Goal: Contribute content: Contribute content

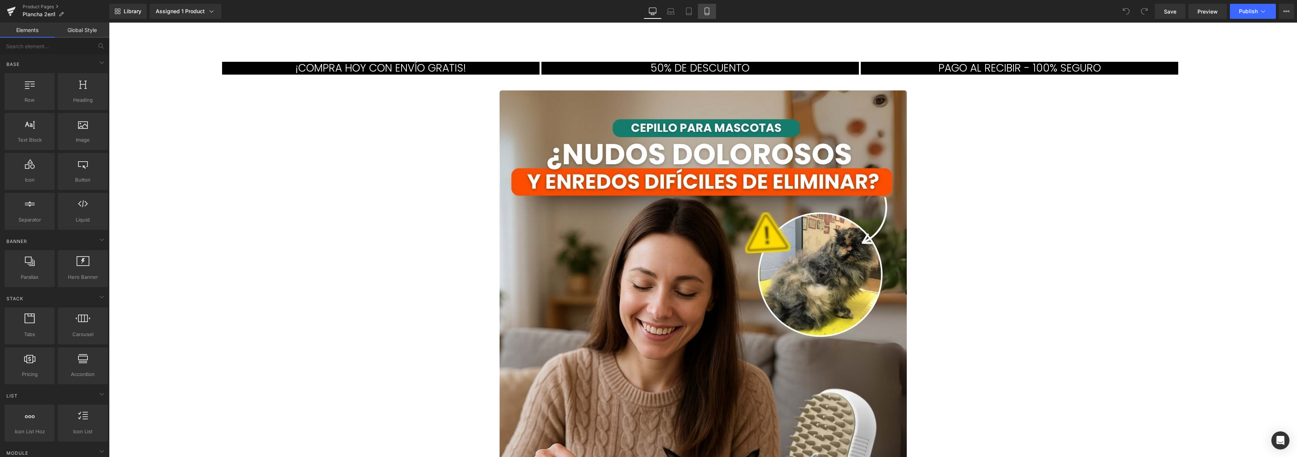
click at [707, 14] on icon at bounding box center [707, 12] width 8 height 8
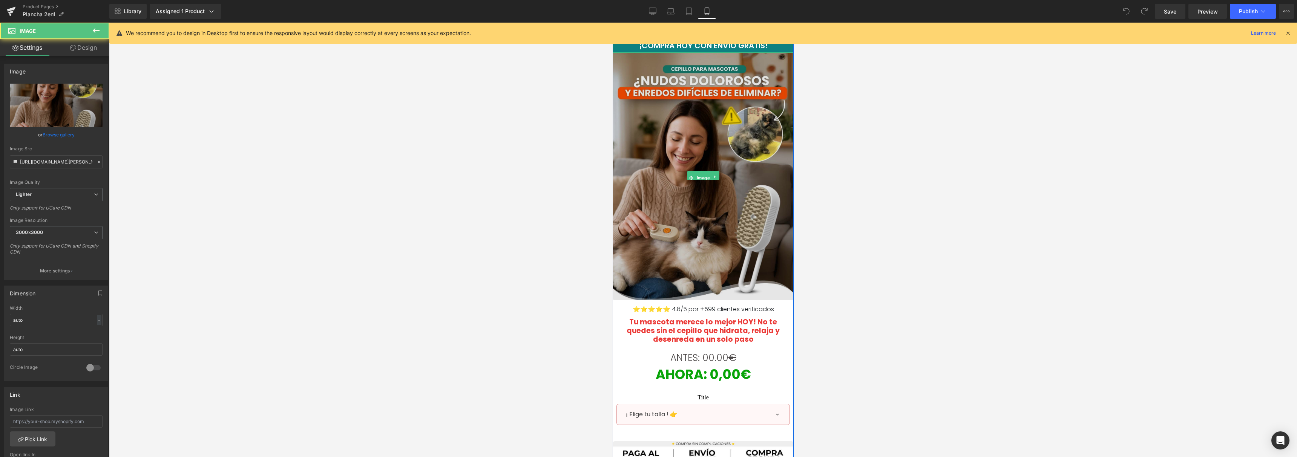
click at [704, 163] on img at bounding box center [702, 176] width 181 height 248
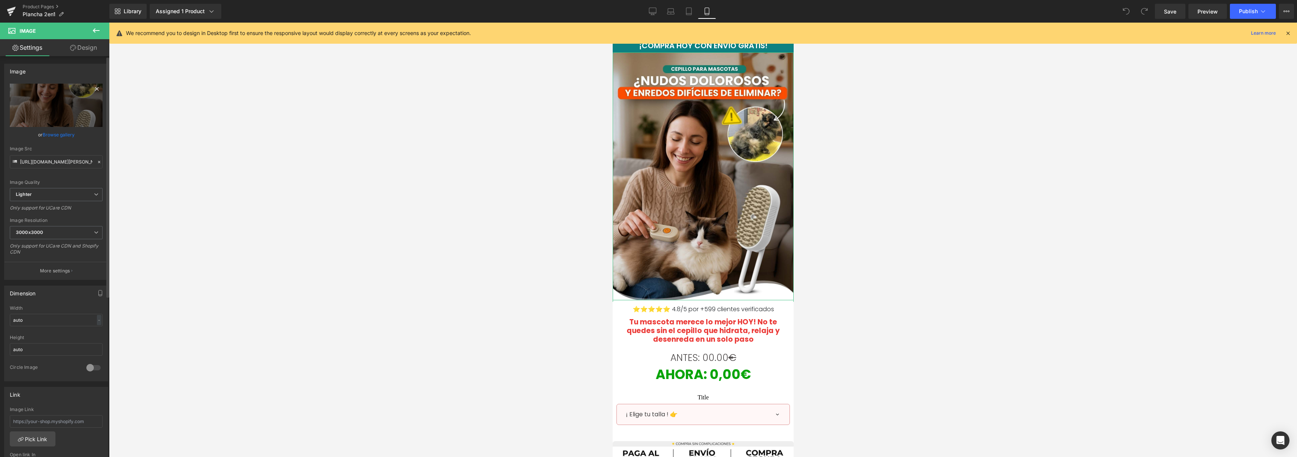
click at [92, 88] on icon at bounding box center [96, 88] width 9 height 9
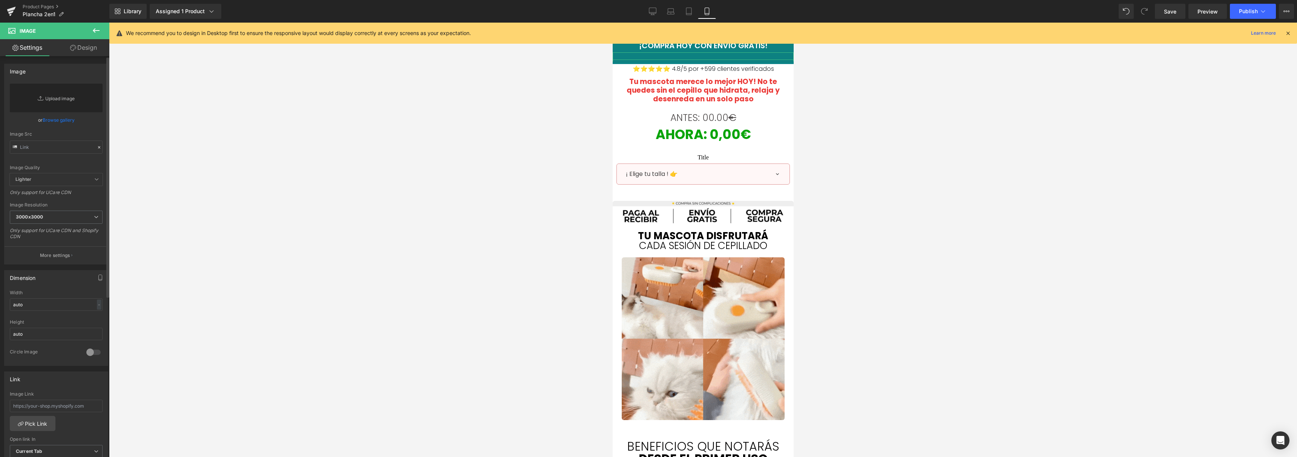
click at [74, 97] on link "Replace Image" at bounding box center [56, 98] width 93 height 29
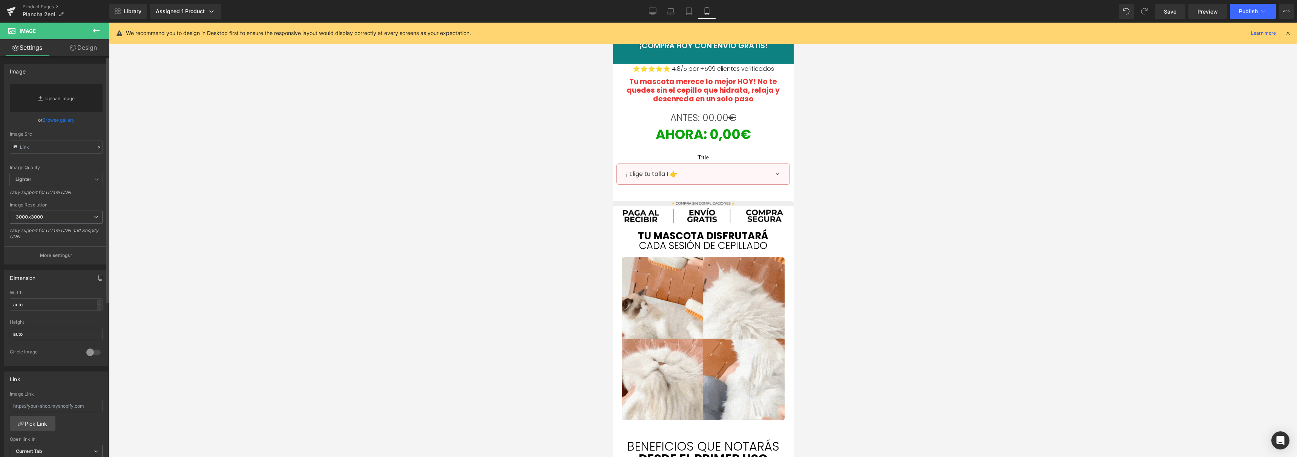
type input "C:\fakepath\1.jpg"
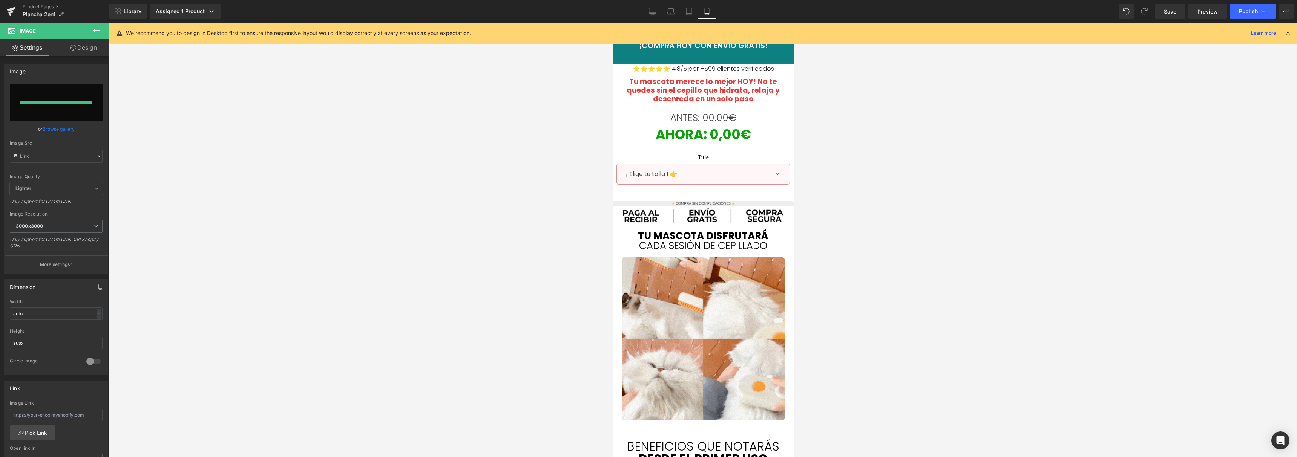
type input "[URL][DOMAIN_NAME]"
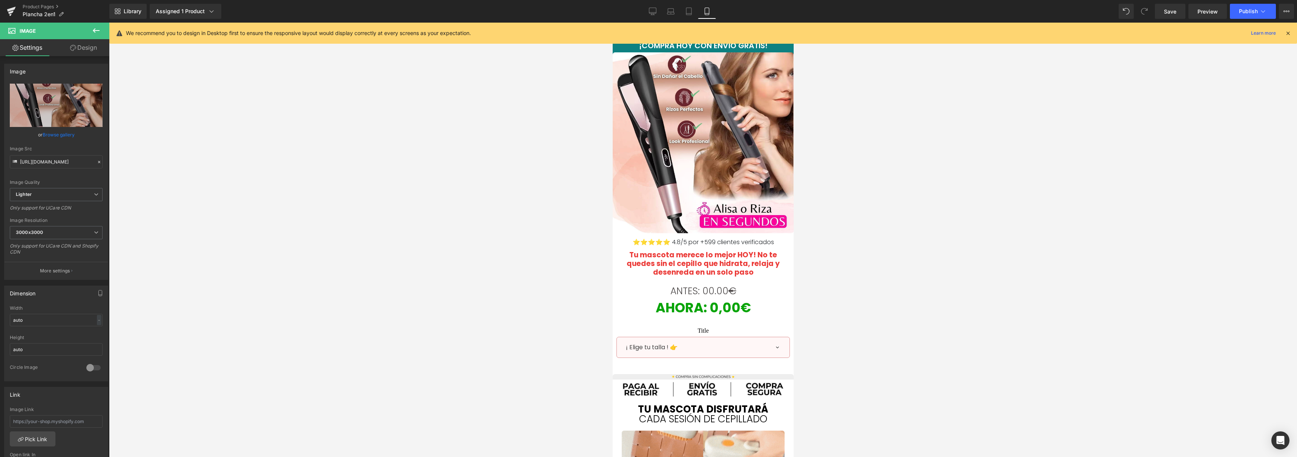
click at [465, 145] on div at bounding box center [703, 240] width 1188 height 435
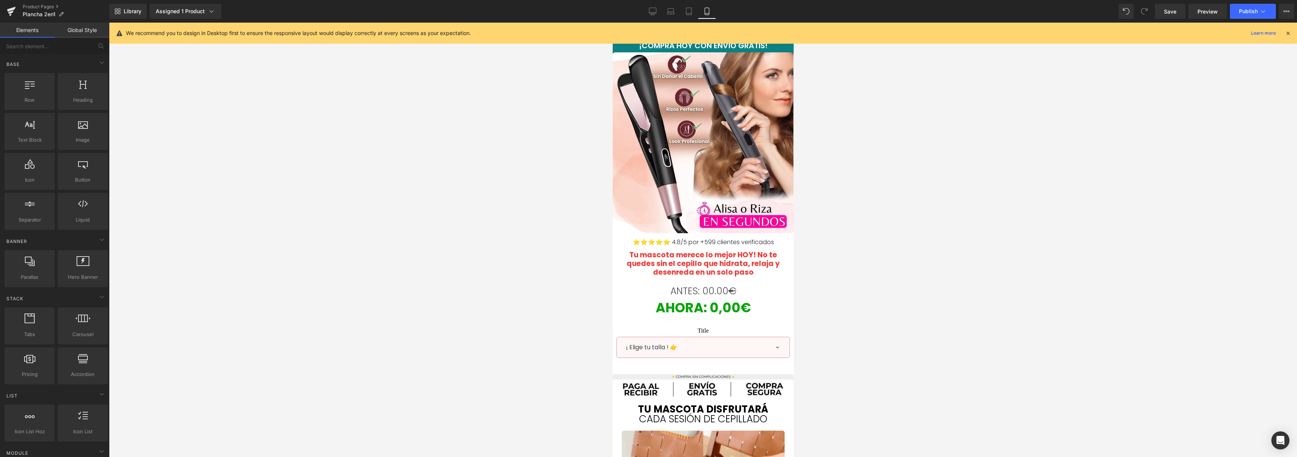
click at [1288, 34] on icon at bounding box center [1288, 33] width 7 height 7
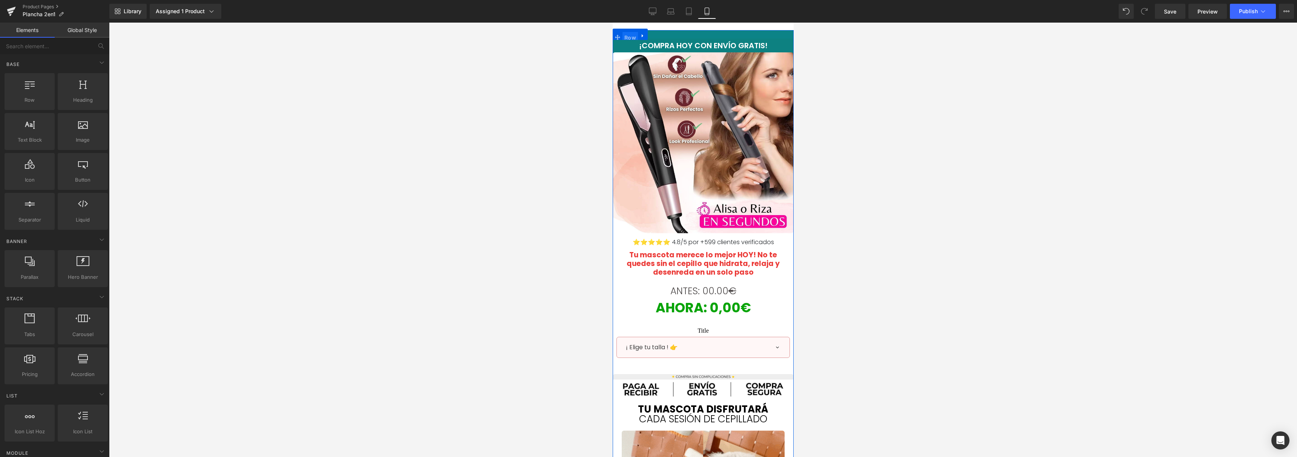
drag, startPoint x: 630, startPoint y: 35, endPoint x: 941, endPoint y: 95, distance: 316.9
click at [630, 35] on span "Row" at bounding box center [629, 37] width 15 height 11
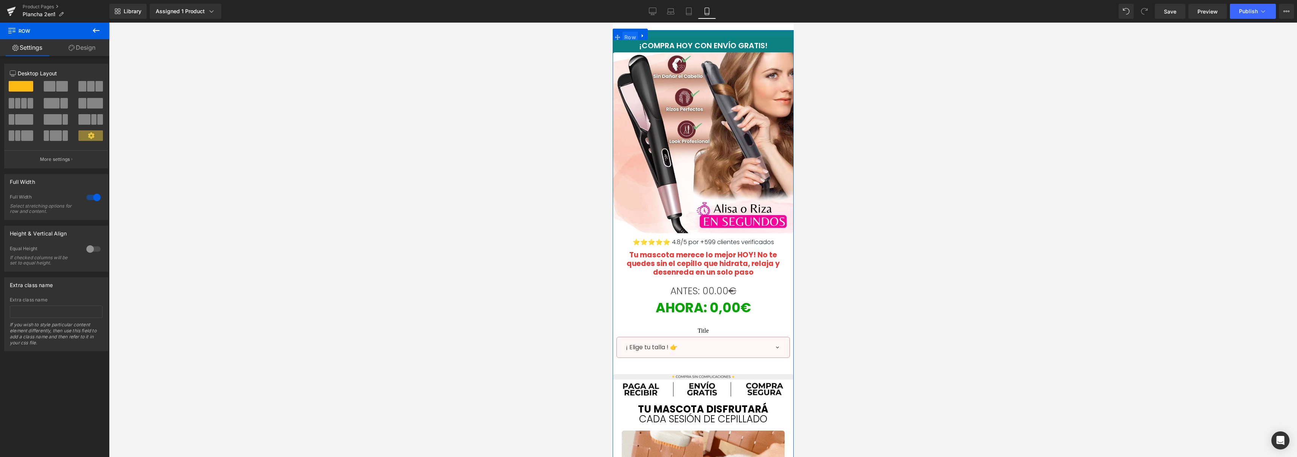
click at [626, 38] on span "Row" at bounding box center [629, 37] width 15 height 11
click at [82, 45] on link "Design" at bounding box center [82, 47] width 55 height 17
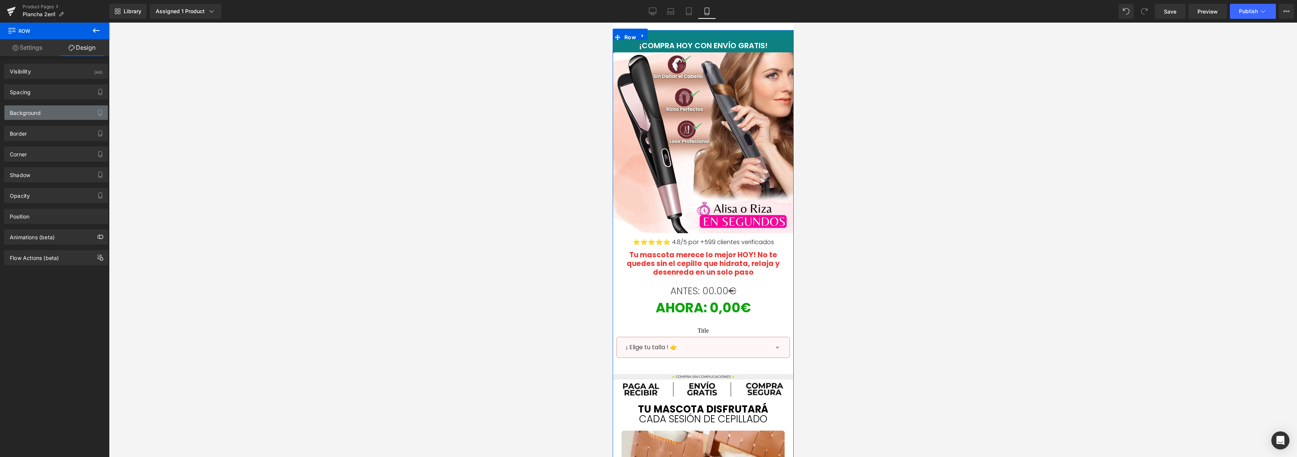
click at [26, 118] on div "Background" at bounding box center [56, 113] width 103 height 14
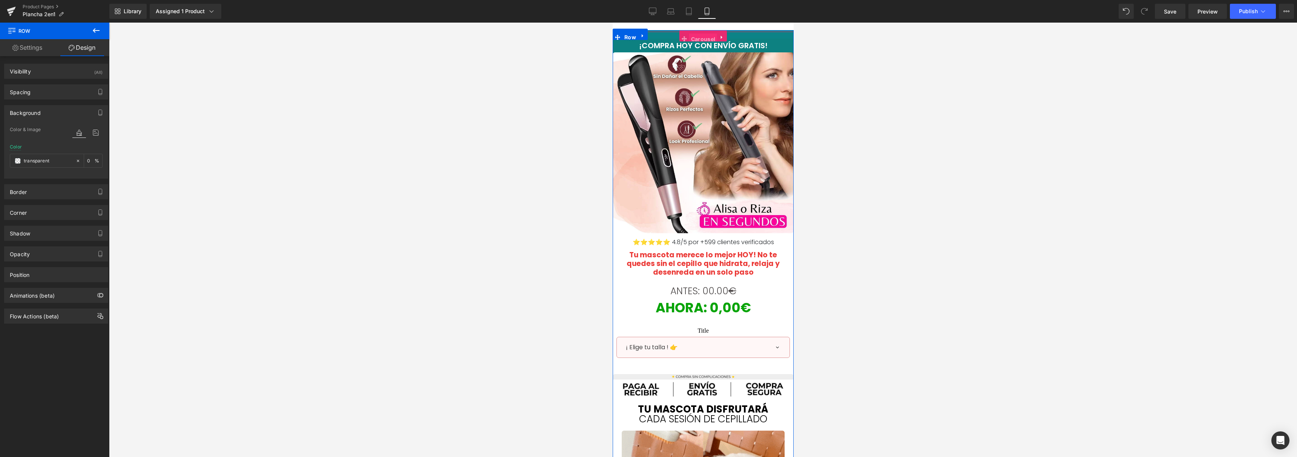
click at [702, 40] on span "Carousel" at bounding box center [703, 39] width 28 height 11
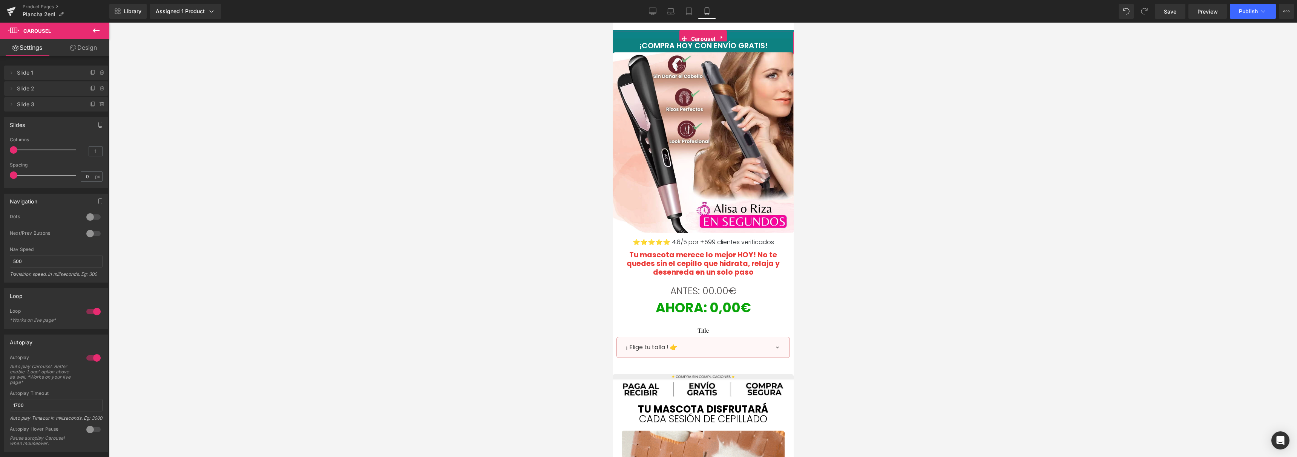
click at [100, 51] on link "Design" at bounding box center [83, 47] width 55 height 17
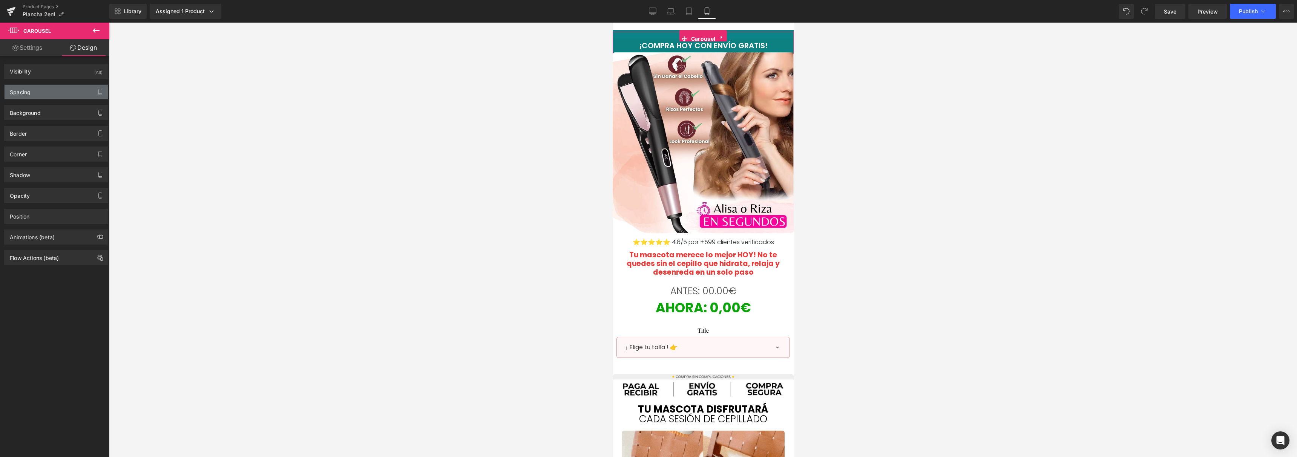
type input "#0c8387"
type input "100"
click at [46, 111] on div "Background" at bounding box center [56, 113] width 103 height 14
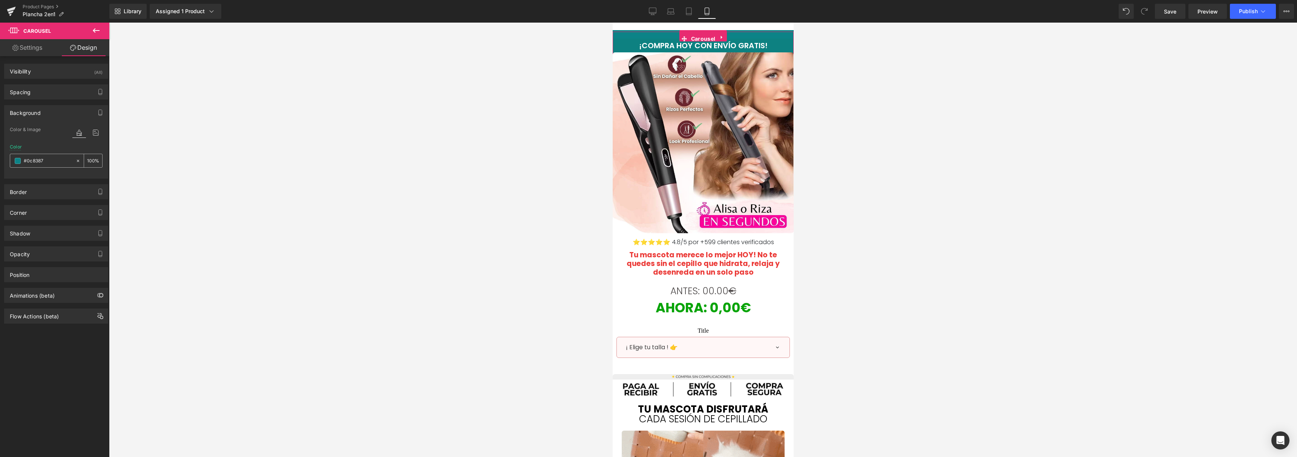
click at [15, 163] on span at bounding box center [18, 161] width 6 height 6
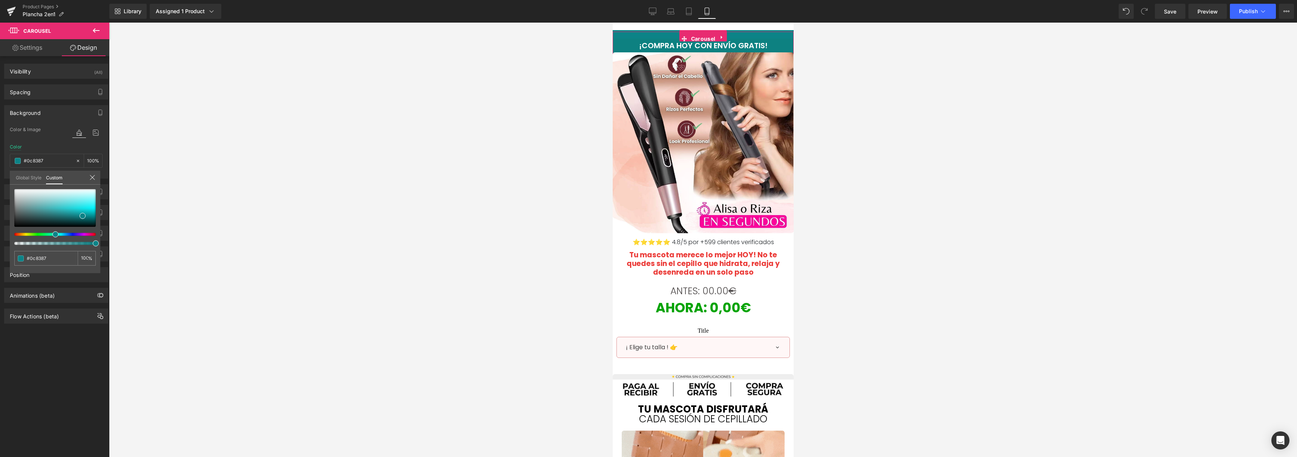
type input "#0b6b88"
type input "#0b6988"
type input "#0b5a88"
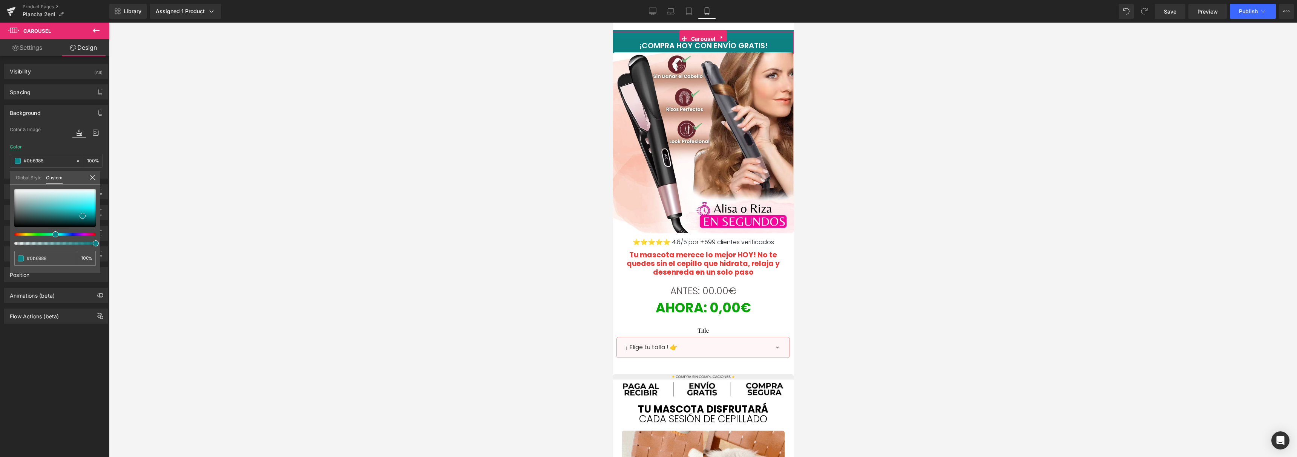
type input "#0b5a88"
type input "#0b5088"
type input "#0b4988"
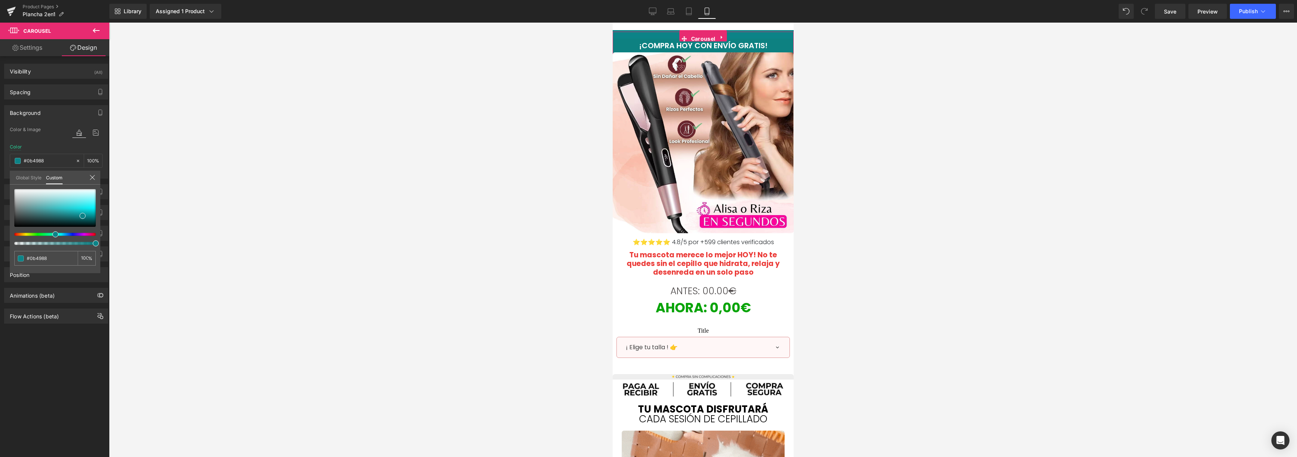
type input "#0b3b88"
type input "#0b3088"
type input "#0b2088"
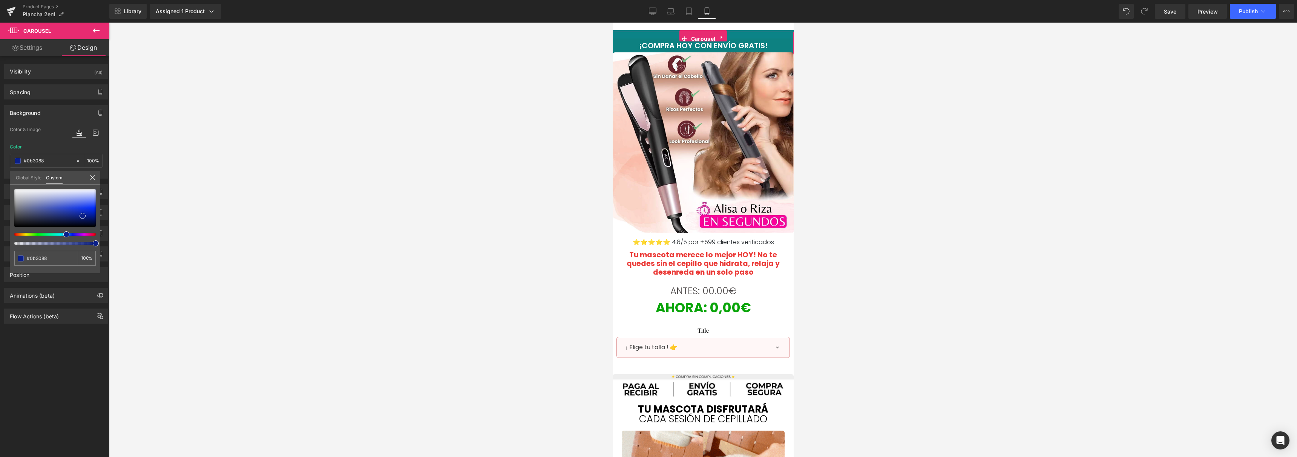
type input "#0b2088"
type input "#0b1188"
type input "#0f0b88"
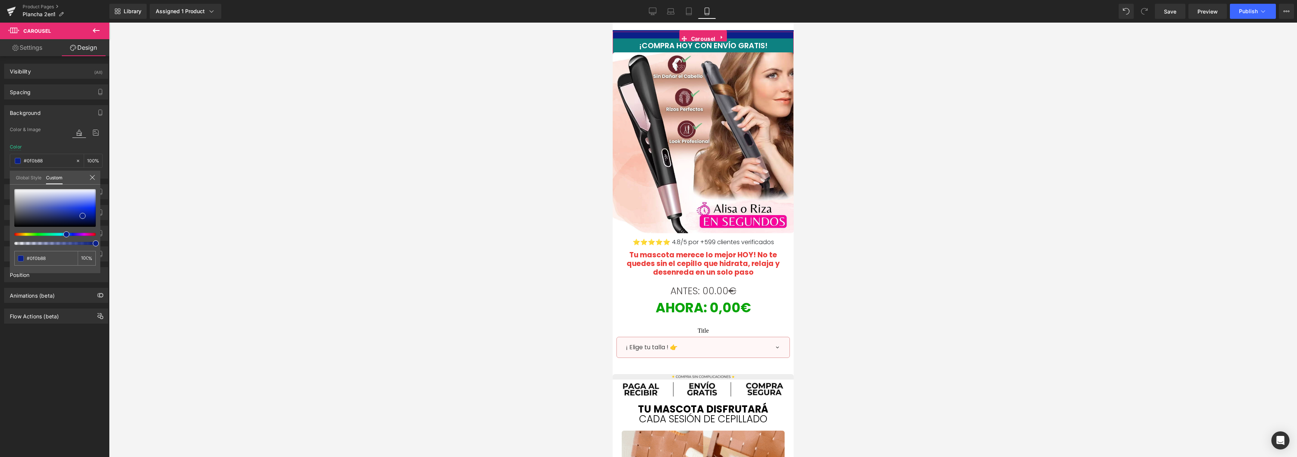
type input "#150b88"
type input "#200b88"
type input "#2a0b88"
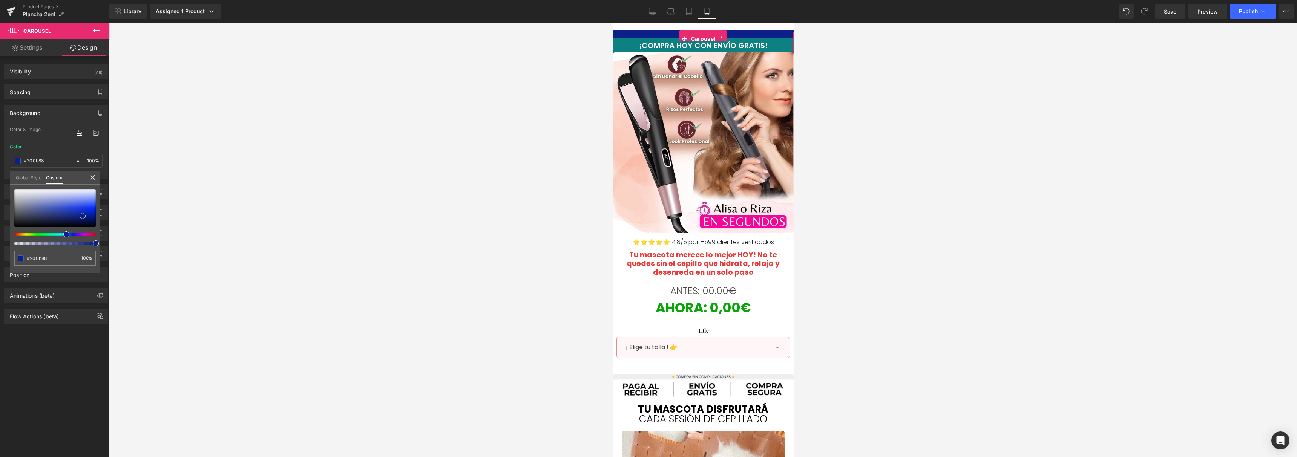
type input "#2a0b88"
type input "#2e0b88"
type input "#320b88"
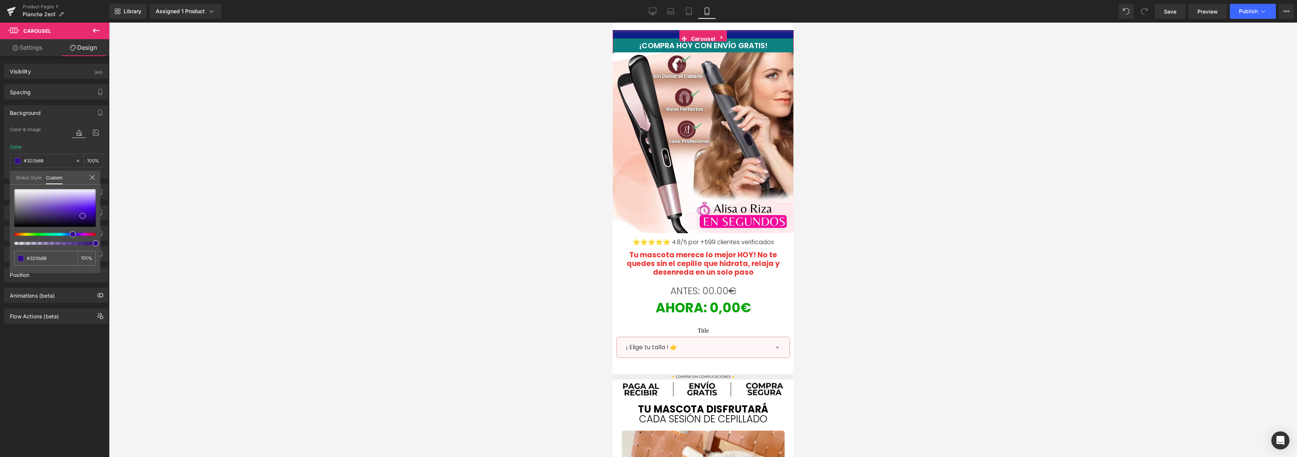
type input "#340b88"
type input "#3d0b88"
type input "#3f0b88"
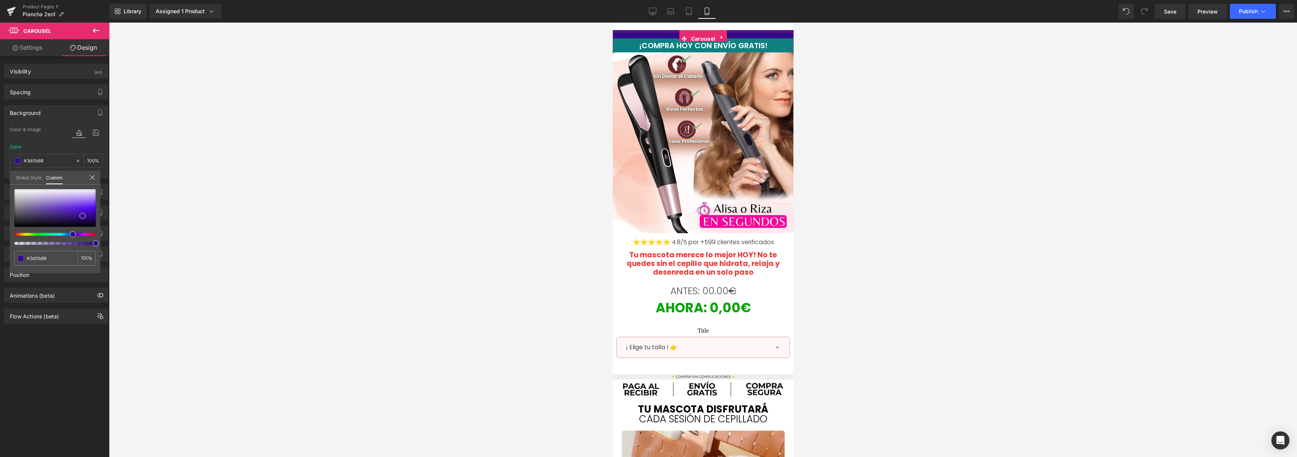
type input "#3f0b88"
type input "#430b88"
type input "#470b88"
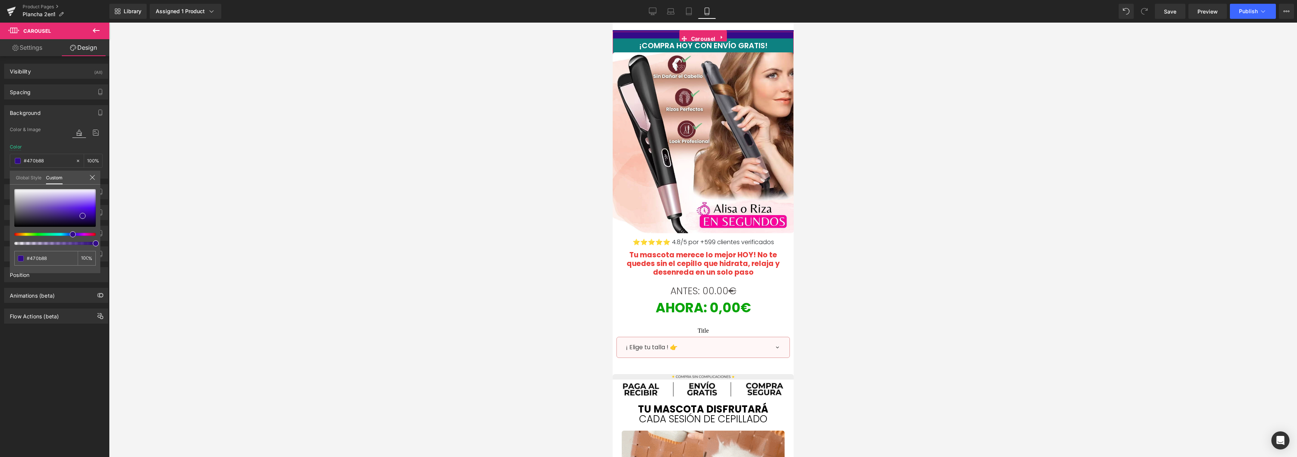
type input "#520b88"
type input "#5c0b88"
type input "#630b88"
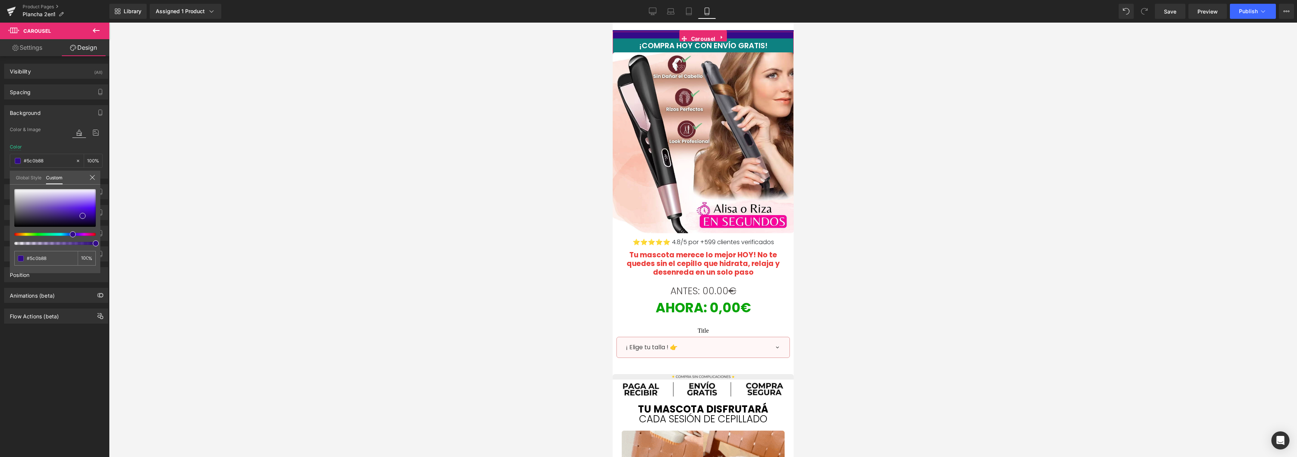
type input "#630b88"
type input "#690b88"
type input "#6d0b88"
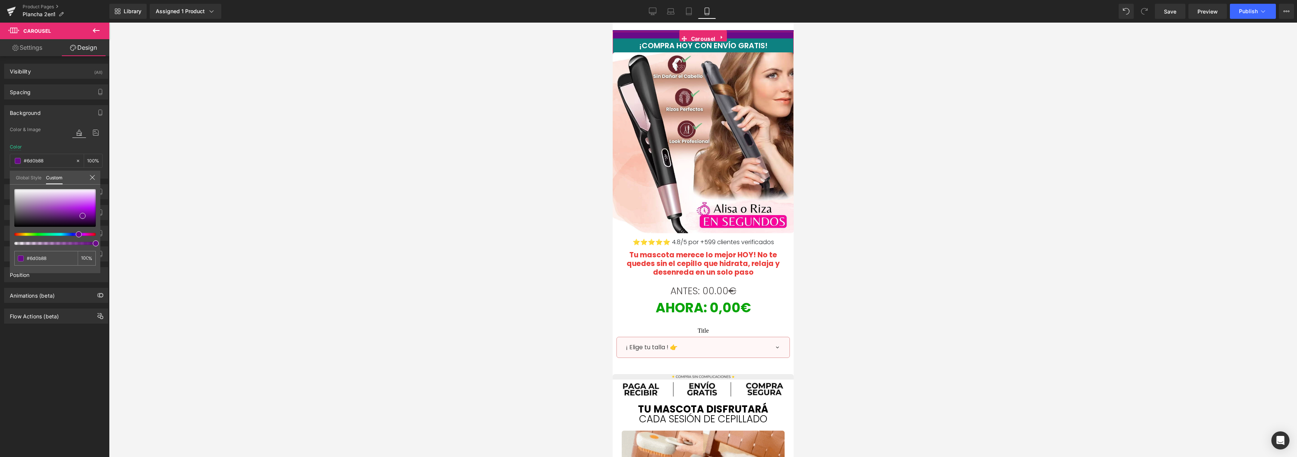
type input "#710b88"
type input "#730b88"
type input "#7c0b88"
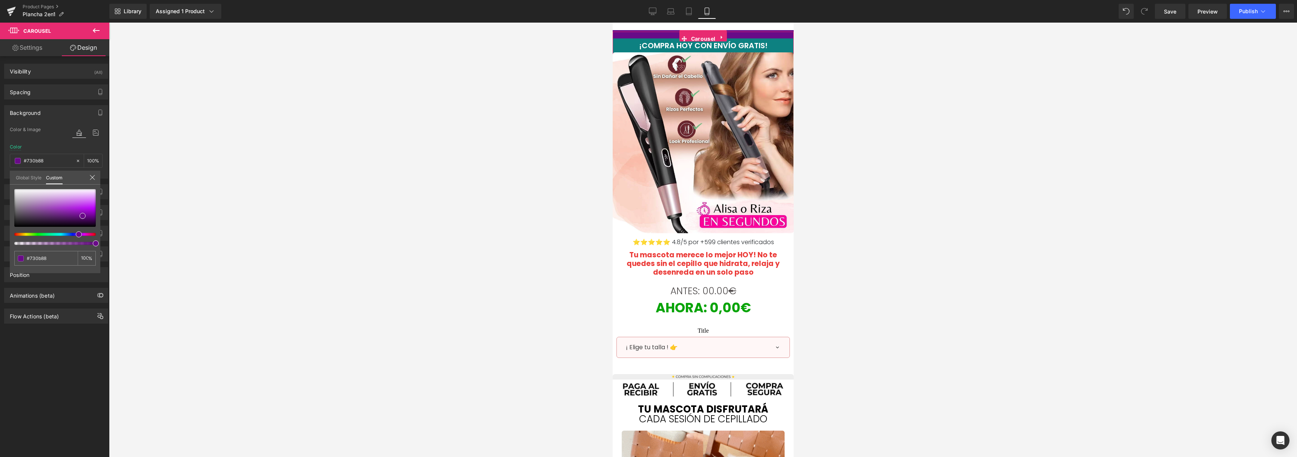
type input "#7c0b88"
type input "#7e0b88"
type input "#820b88"
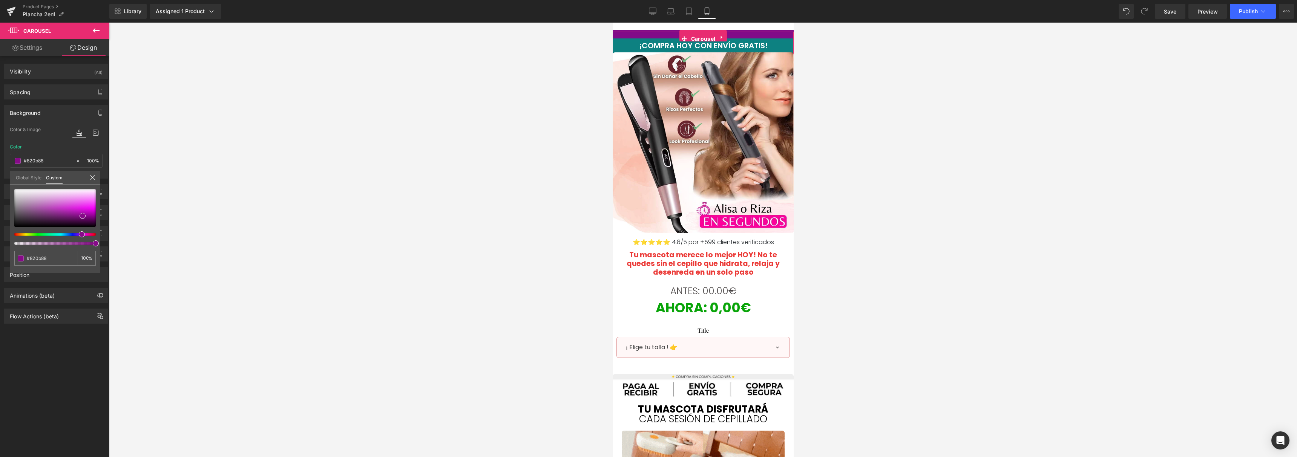
type input "#880b88"
type input "#880b7e"
type input "#880b75"
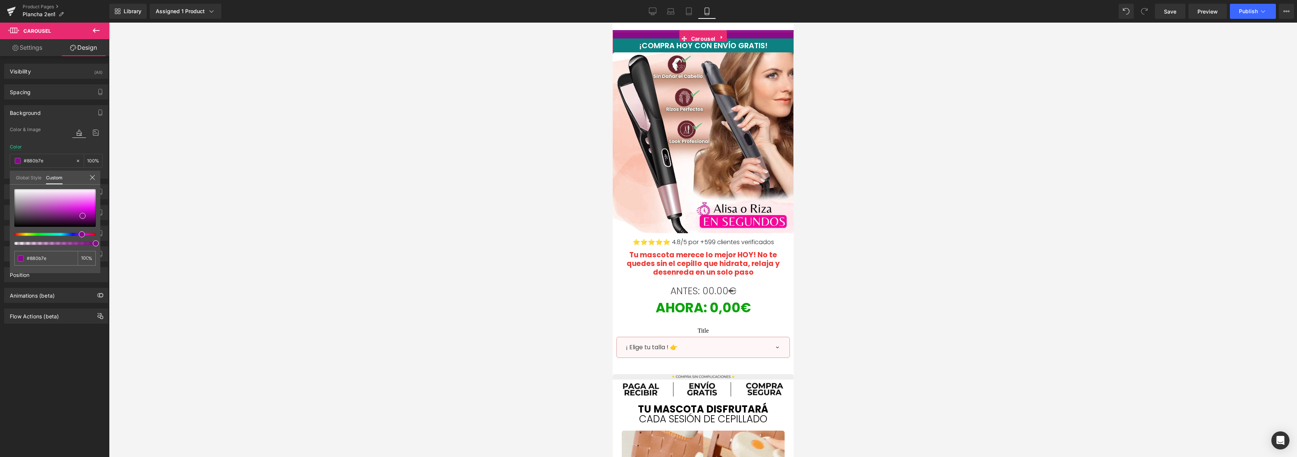
type input "#880b75"
drag, startPoint x: 56, startPoint y: 235, endPoint x: 82, endPoint y: 234, distance: 26.0
click at [82, 234] on span at bounding box center [84, 235] width 6 height 6
type input "#690b5b"
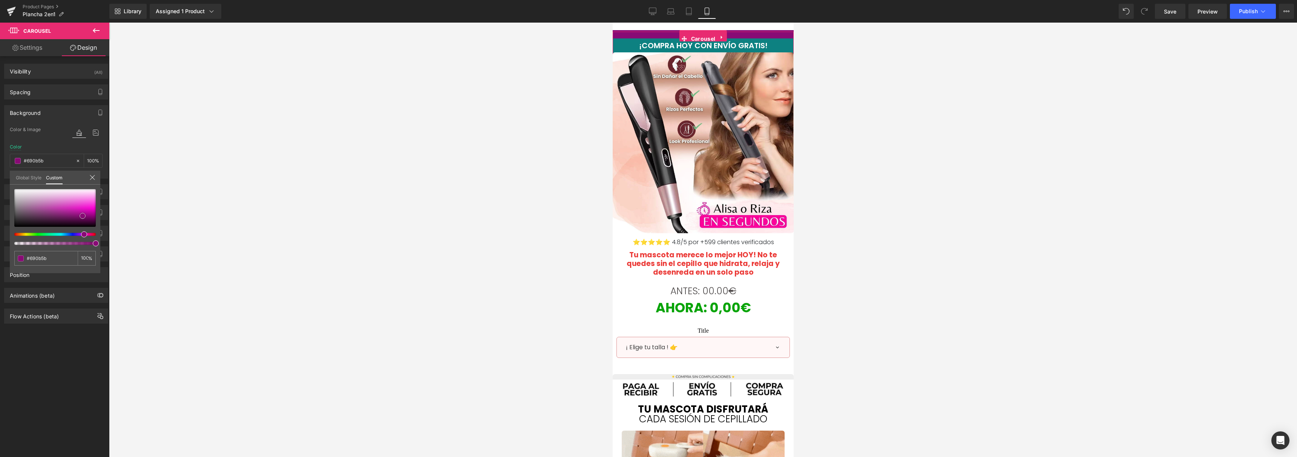
type input "#7b0d6b"
type input "#ac0b94"
type input "#b30999"
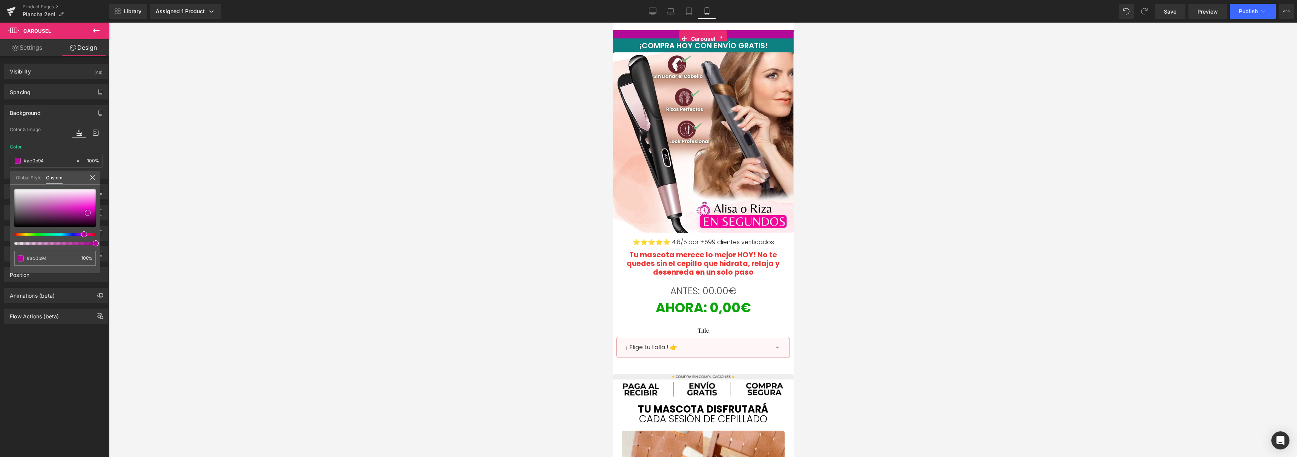
type input "#b30999"
type input "#bf06a4"
type input "#c005a4"
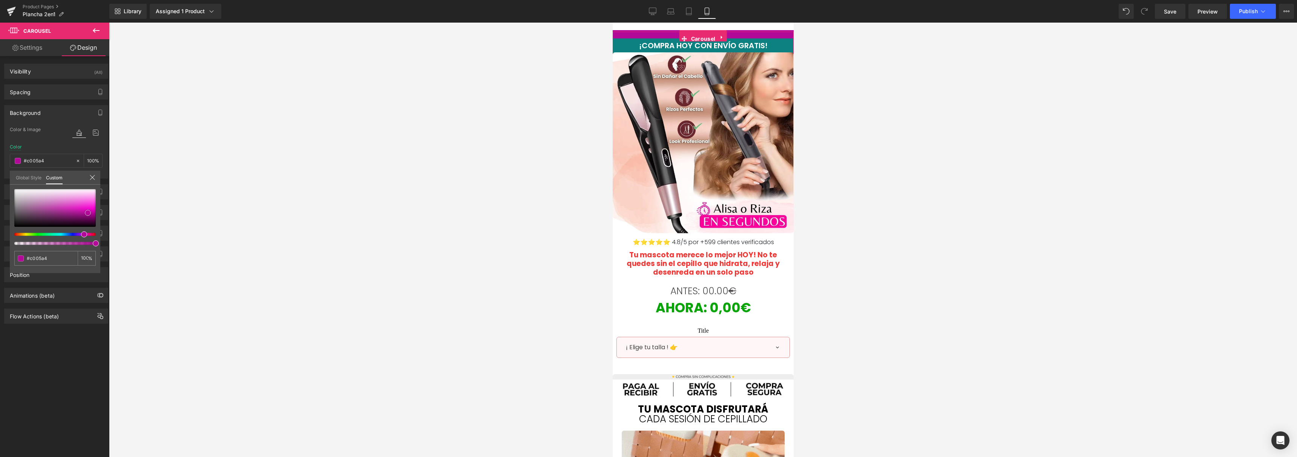
type input "#c506a9"
type input "#cc04ae"
type input "#d203b3"
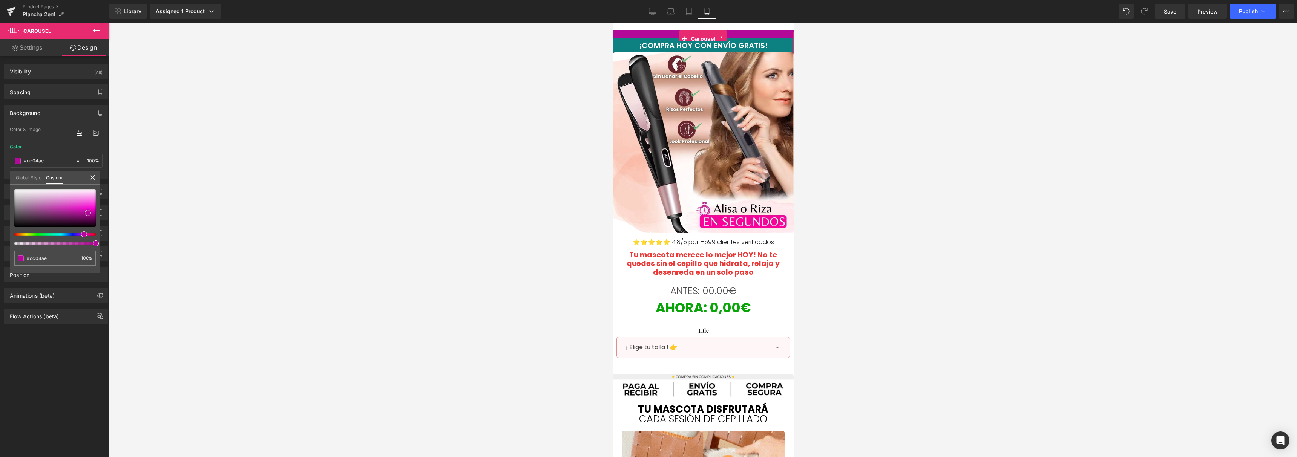
type input "#d203b3"
type input "#d402b4"
type input "#d501b5"
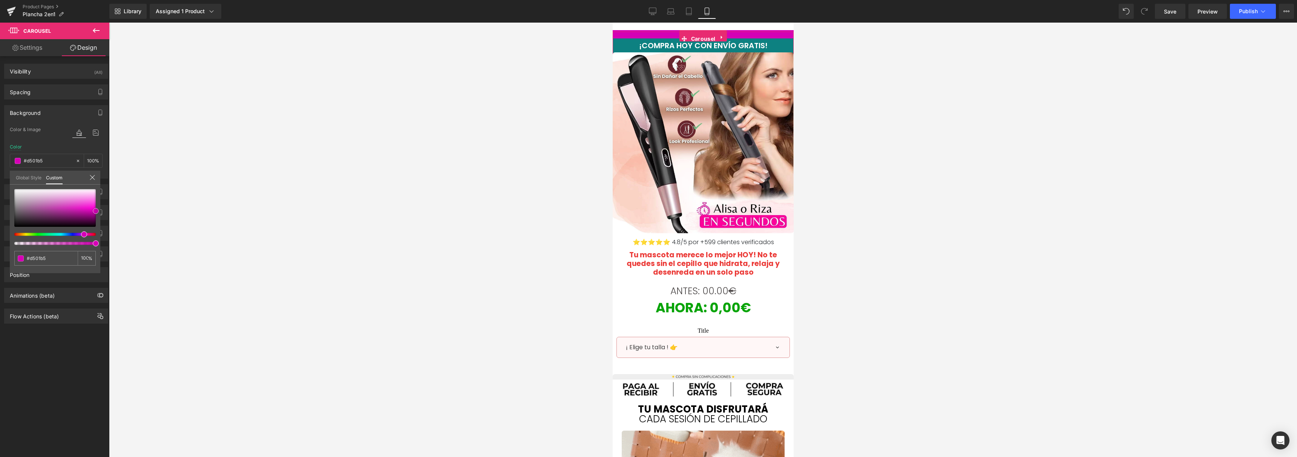
type input "#d600b6"
type input "#db00ba"
drag, startPoint x: 78, startPoint y: 218, endPoint x: 99, endPoint y: 211, distance: 21.7
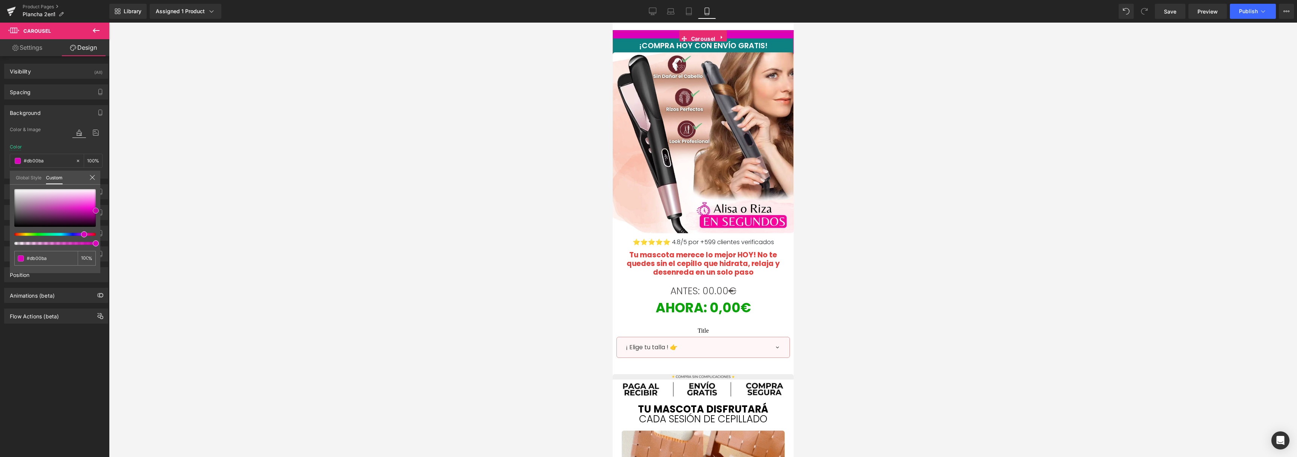
click at [99, 211] on div "#db00ba 100 %" at bounding box center [55, 231] width 91 height 84
type input "#db008e"
type input "#db0095"
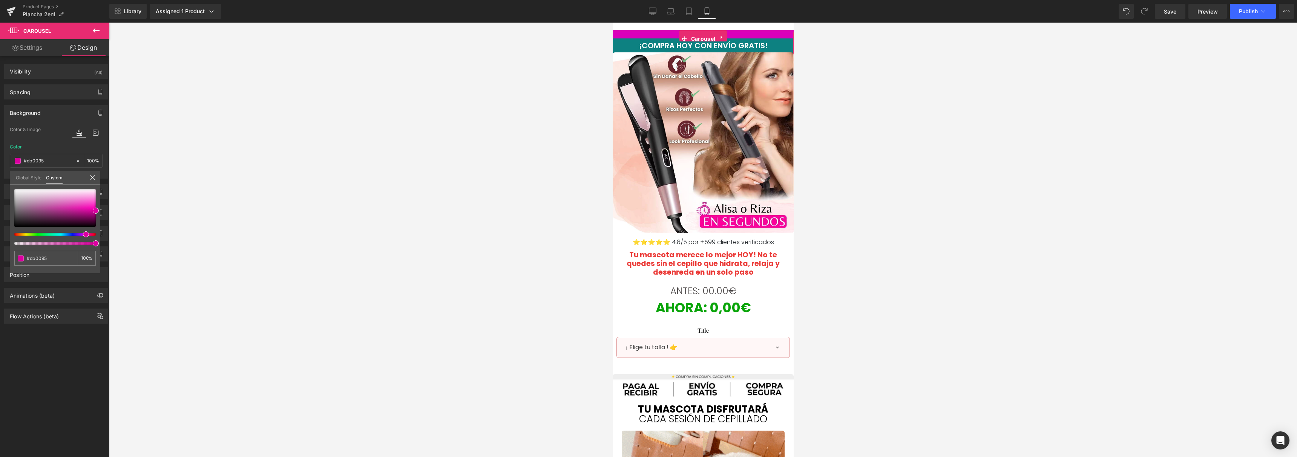
type input "#db00a0"
type input "#db00a8"
type input "#db00b3"
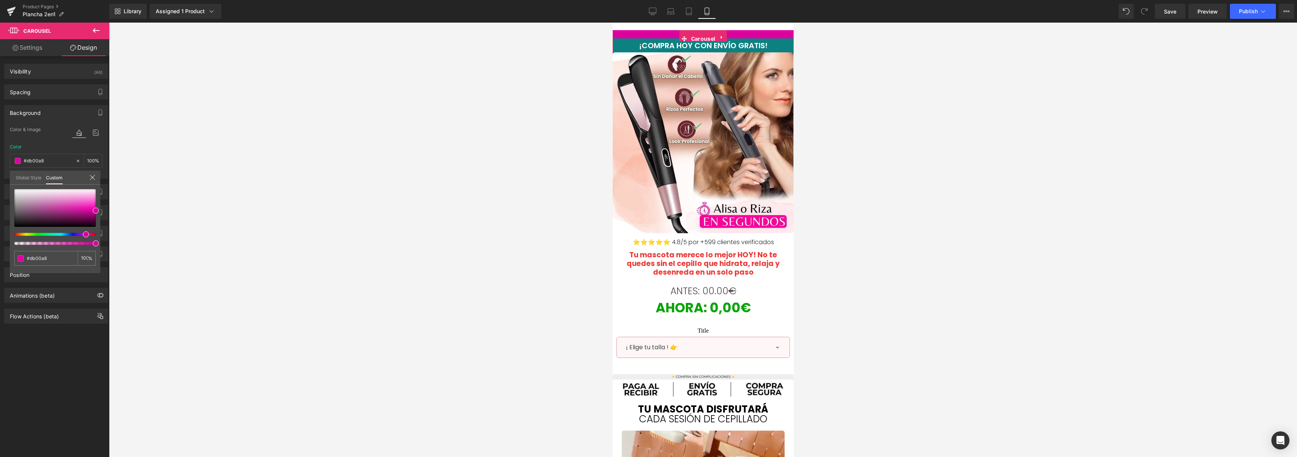
type input "#db00b3"
type input "#db00c1"
type input "#db00c5"
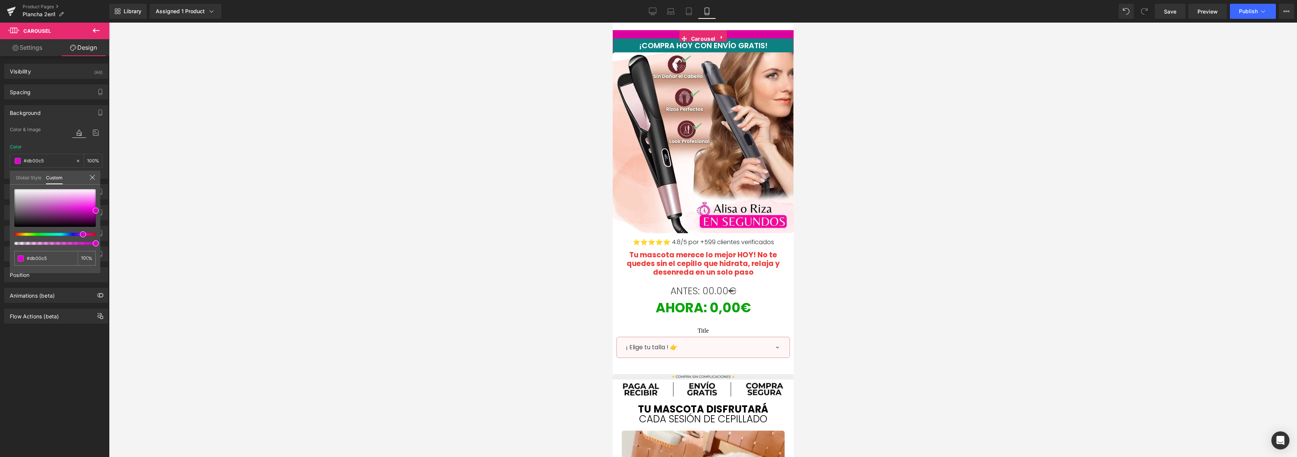
type input "#db00cc"
drag, startPoint x: 82, startPoint y: 235, endPoint x: 78, endPoint y: 236, distance: 3.9
click at [78, 236] on div at bounding box center [51, 234] width 81 height 3
type input "#880b80"
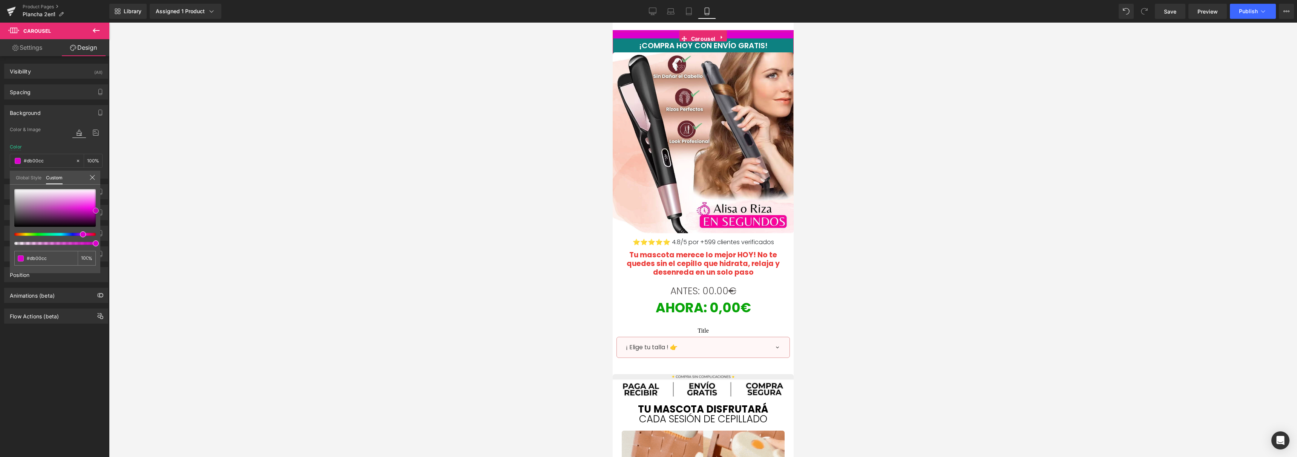
type input "#880b80"
type input "#8a0981"
type input "#84097c"
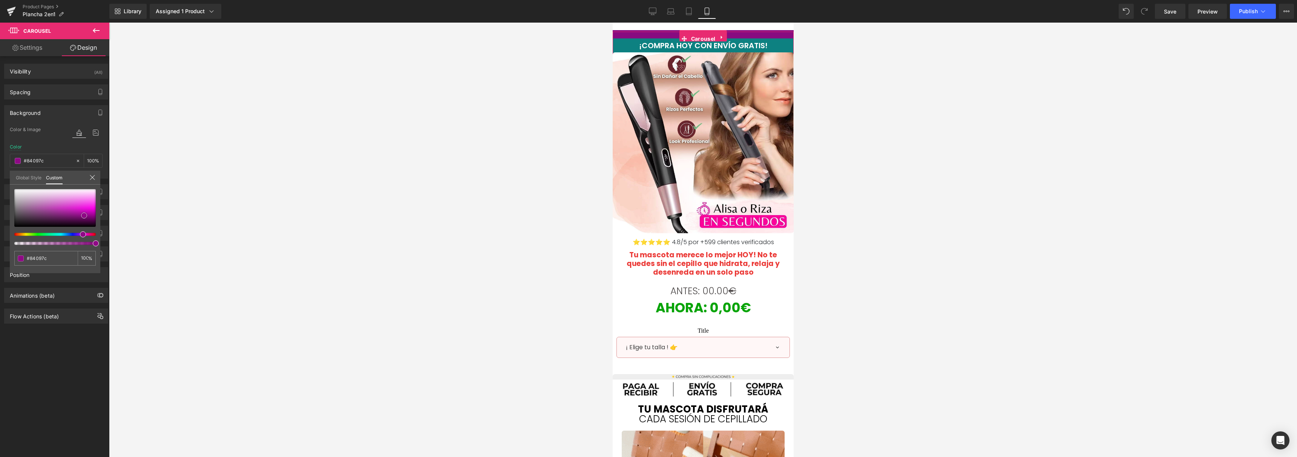
type input "#770770"
type input "#72076b"
type input "#690662"
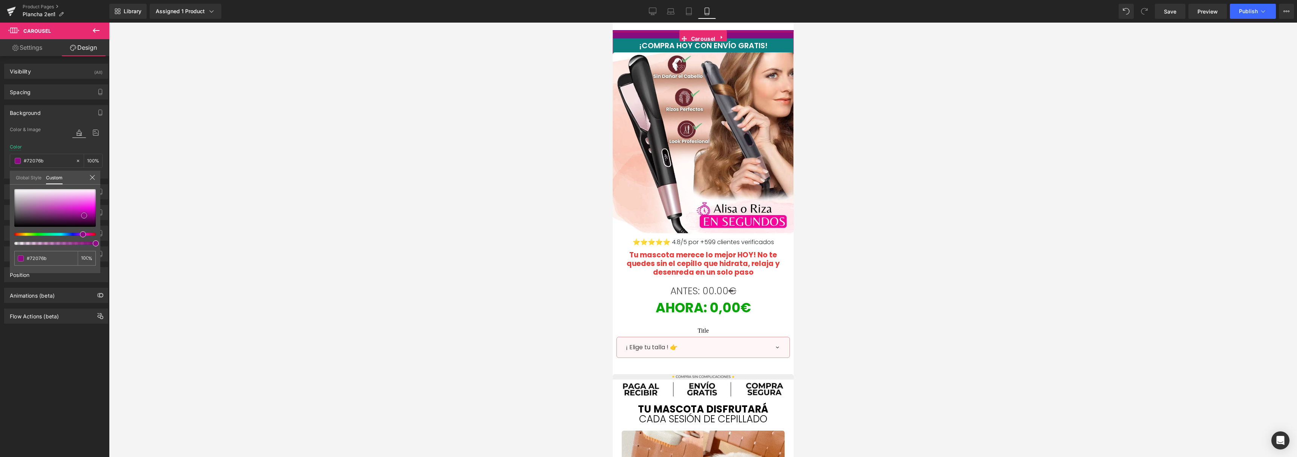
type input "#690662"
type input "#670360"
type input "#670361"
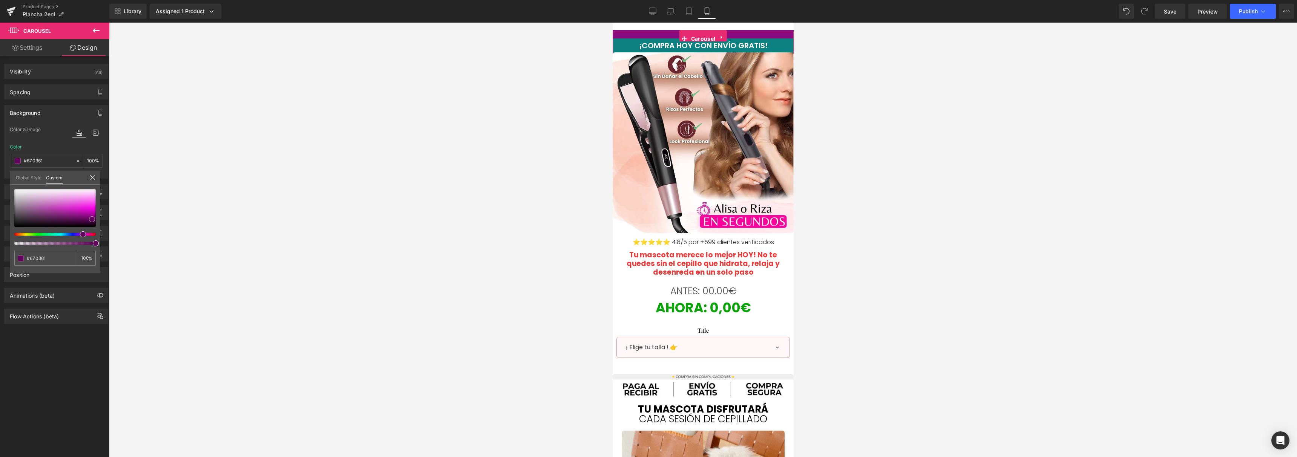
type input "#63025d"
type input "#64015e"
type input "#66005f"
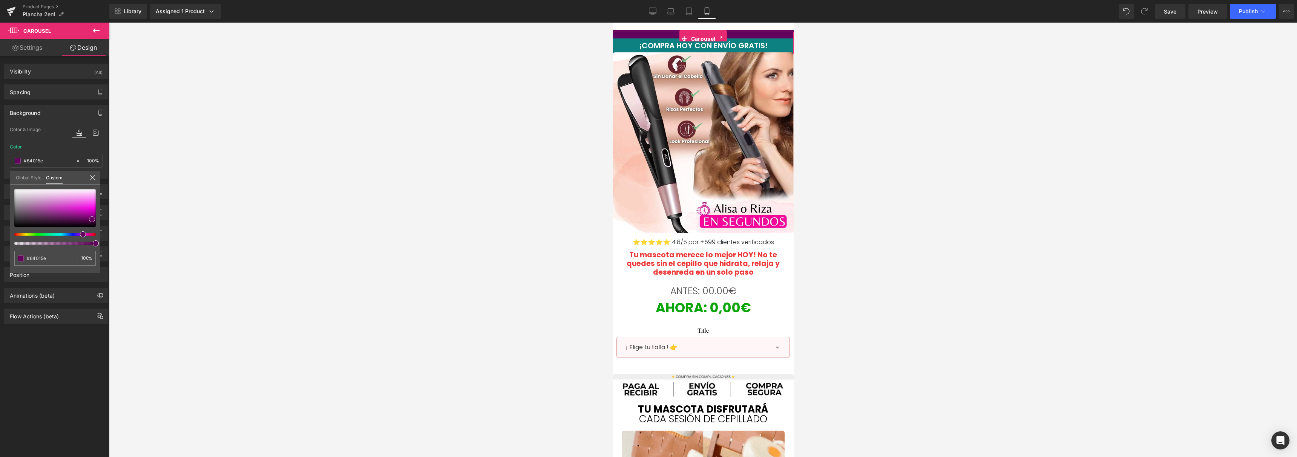
type input "#66005f"
drag, startPoint x: 84, startPoint y: 216, endPoint x: 97, endPoint y: 219, distance: 13.7
click at [96, 219] on div at bounding box center [54, 208] width 81 height 38
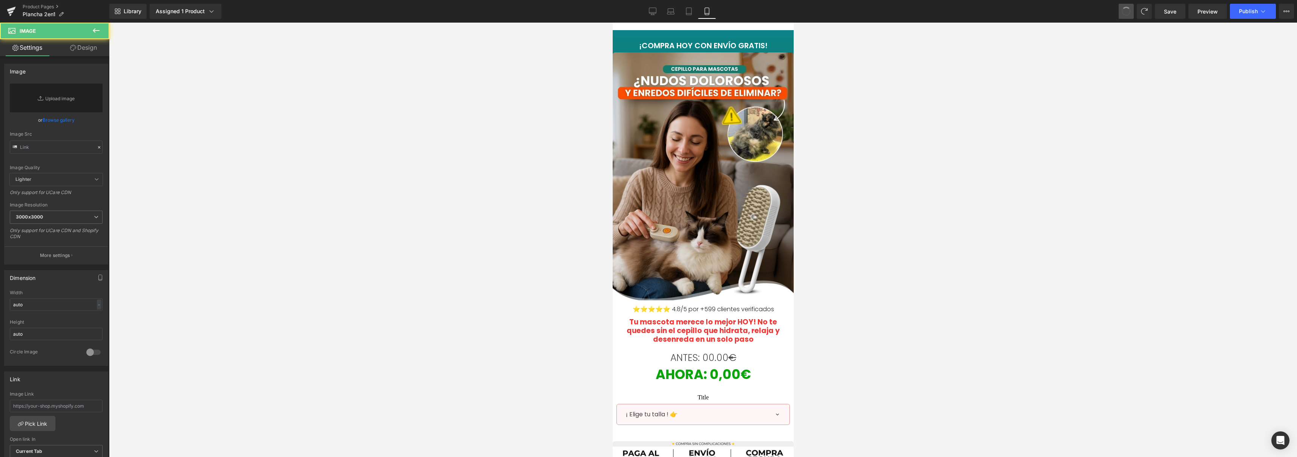
type input "[URL][DOMAIN_NAME][PERSON_NAME]"
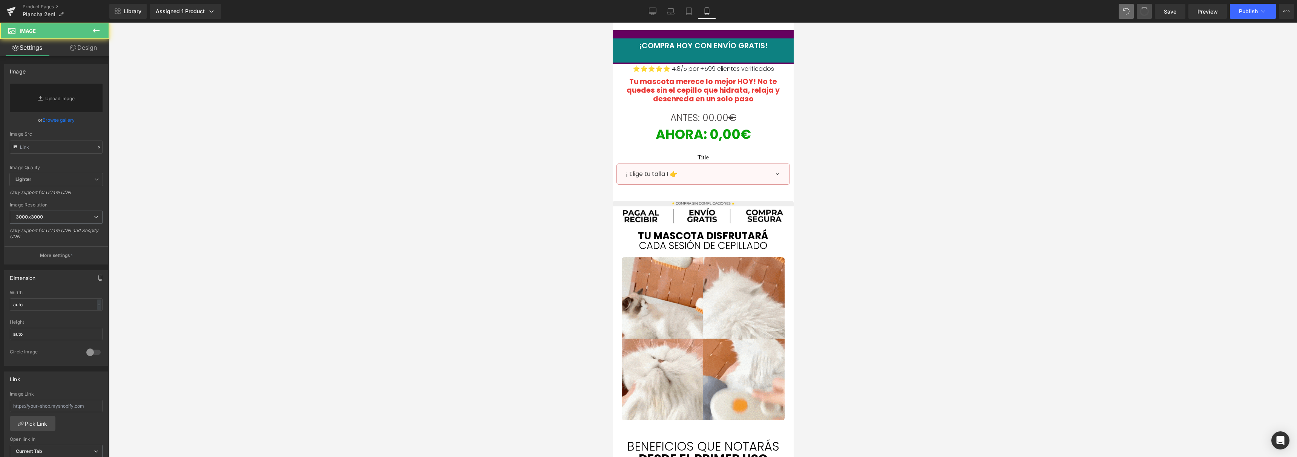
type input "[URL][DOMAIN_NAME]"
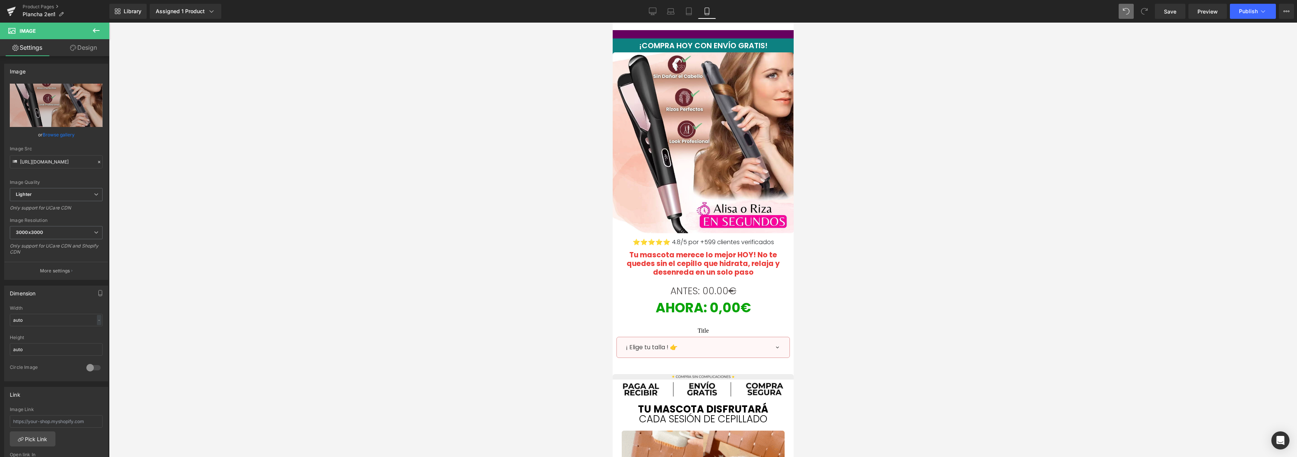
click at [1148, 14] on icon at bounding box center [1144, 11] width 7 height 7
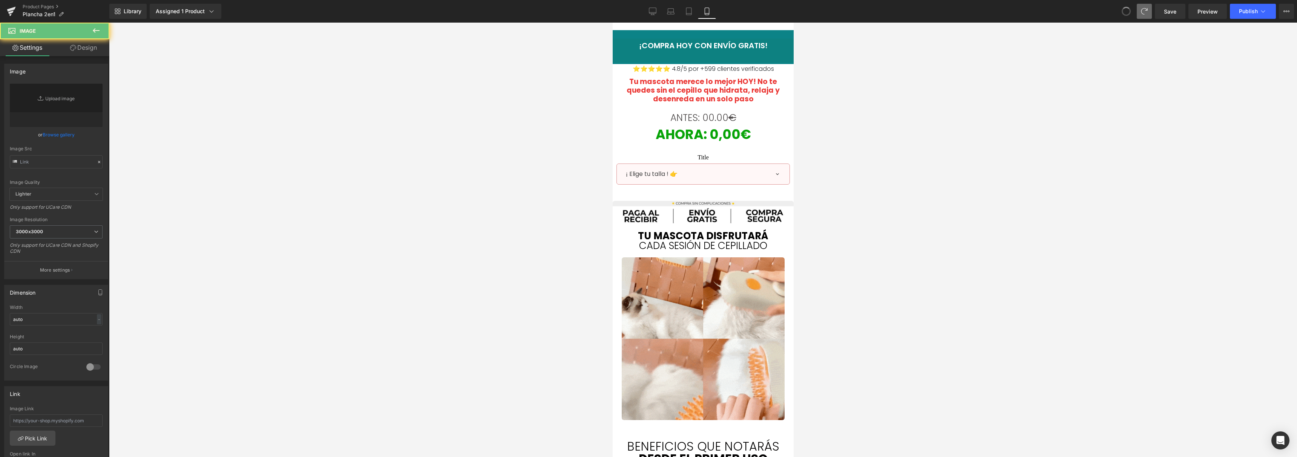
type input "[URL][DOMAIN_NAME][PERSON_NAME]"
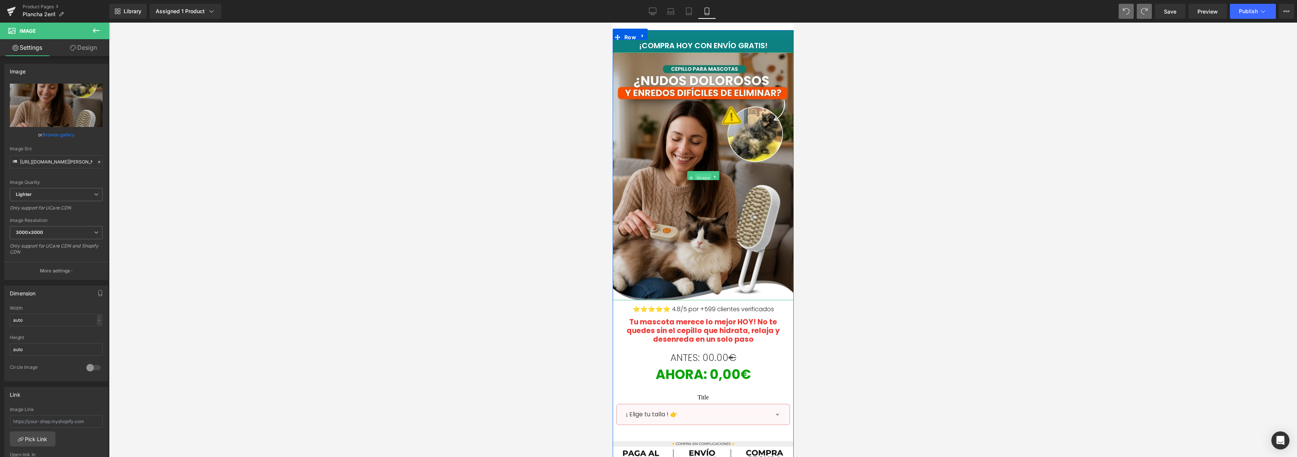
click at [697, 178] on span "Image" at bounding box center [703, 177] width 16 height 9
click at [64, 114] on link "Replace Image" at bounding box center [56, 105] width 93 height 43
type input "C:\fakepath\1.jpg"
type input "[URL][DOMAIN_NAME]"
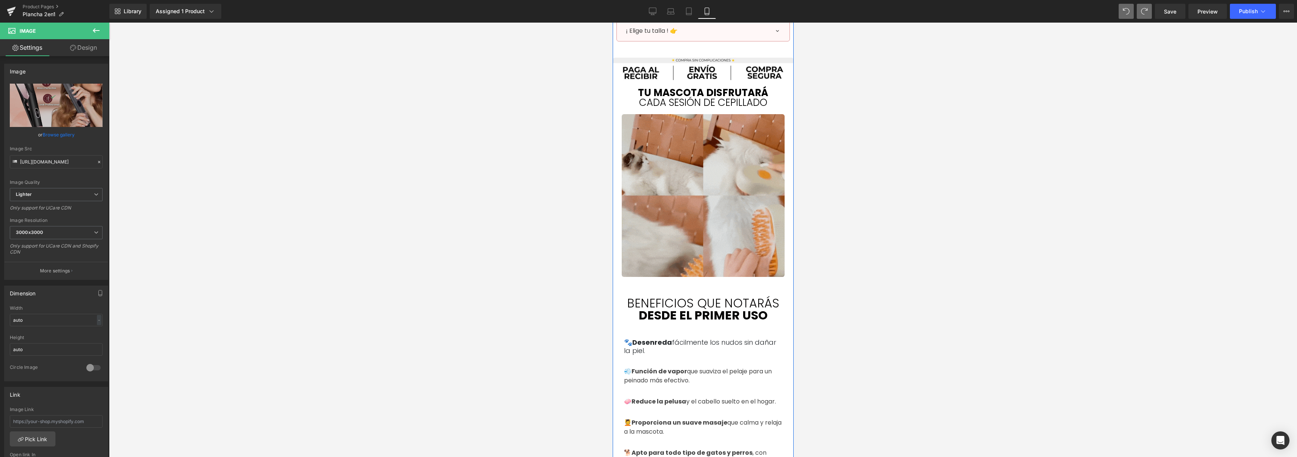
scroll to position [149, 0]
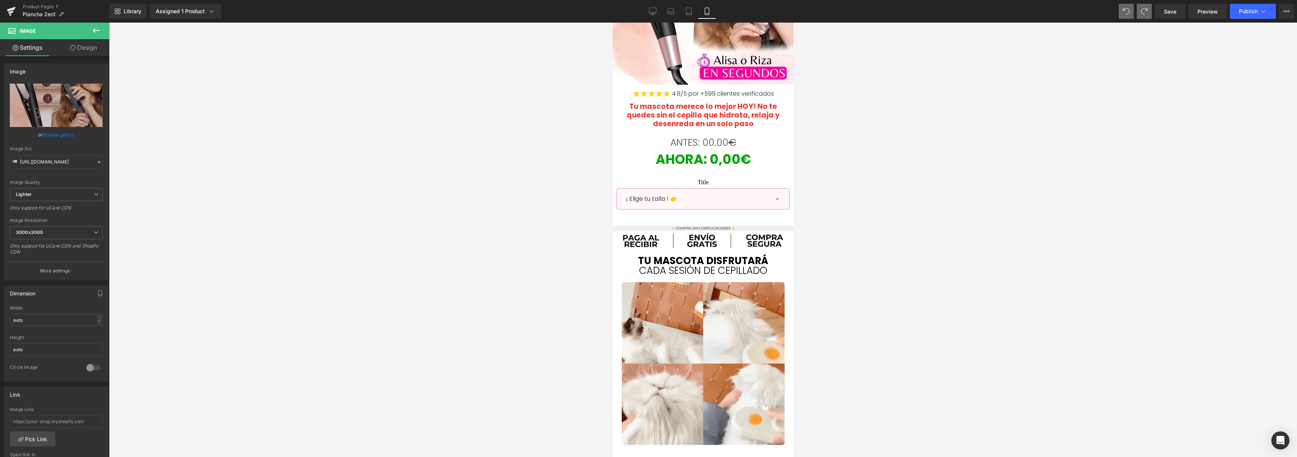
click at [505, 189] on div at bounding box center [703, 240] width 1188 height 435
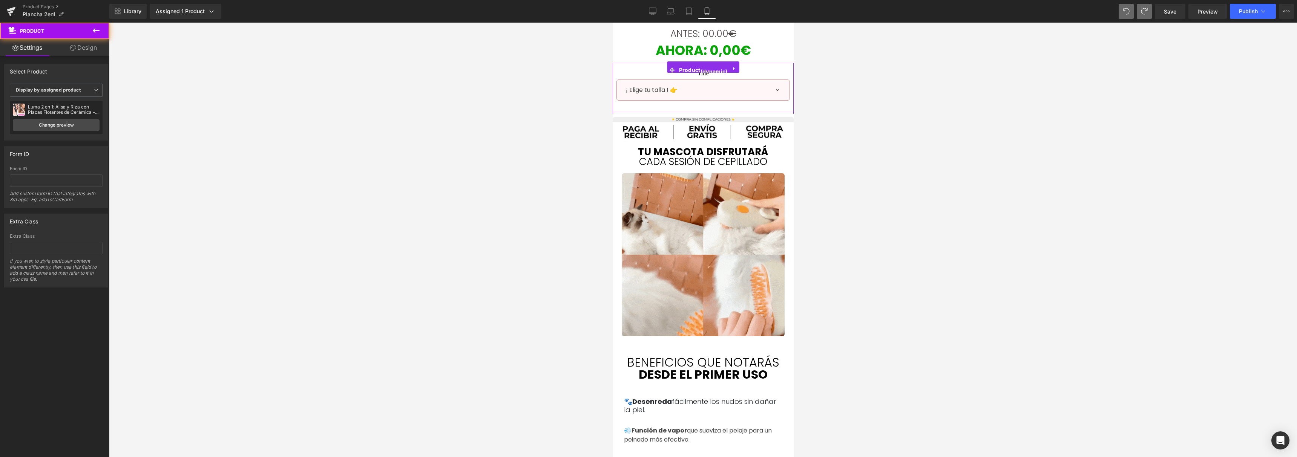
scroll to position [266, 0]
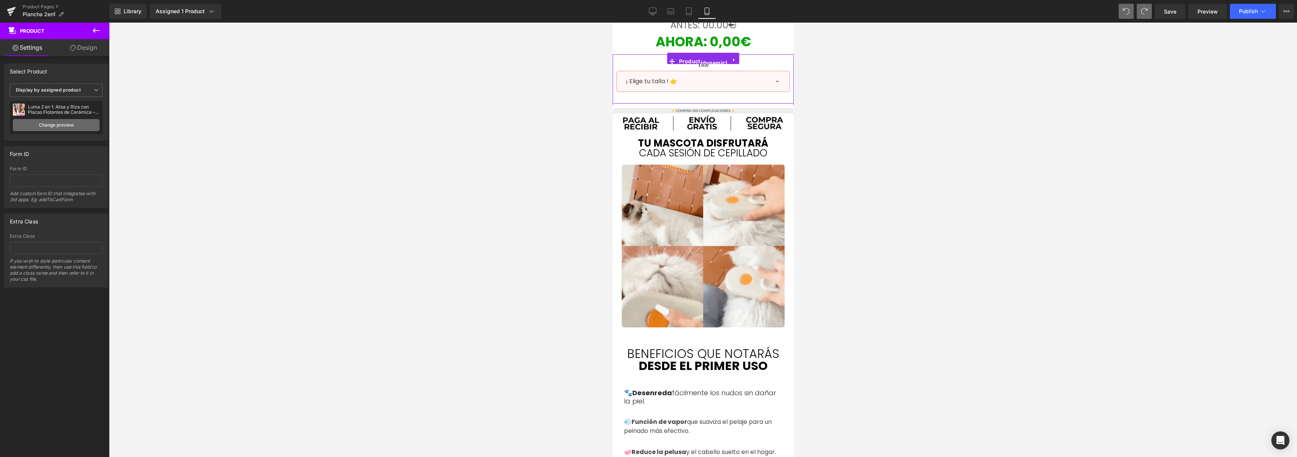
click at [69, 121] on link "Change preview" at bounding box center [56, 125] width 87 height 12
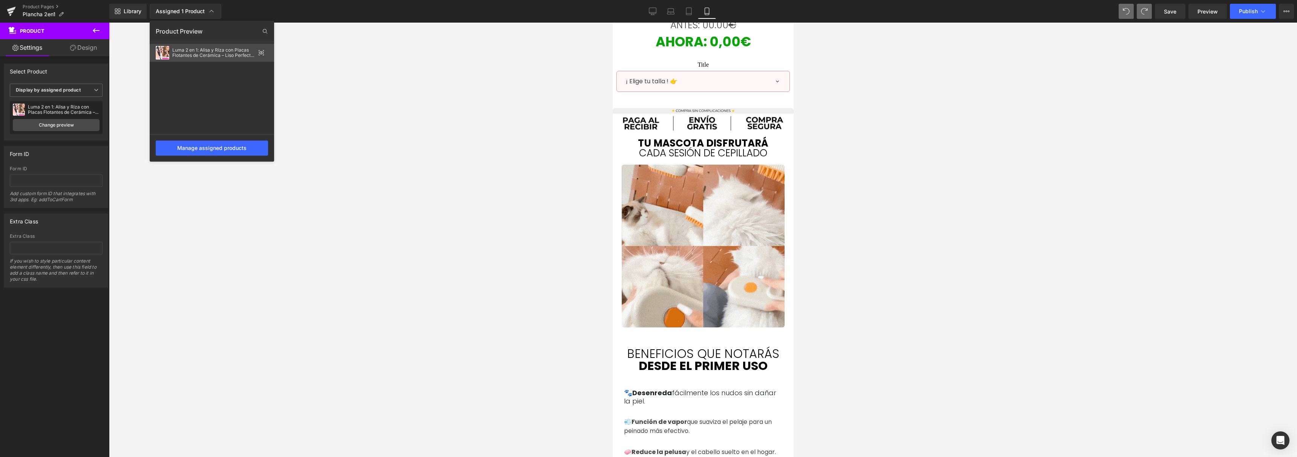
click at [226, 52] on div "Luma 2 en 1: [PERSON_NAME] con Placas Flotantes de Cerámica – [PERSON_NAME] y S…" at bounding box center [213, 53] width 83 height 11
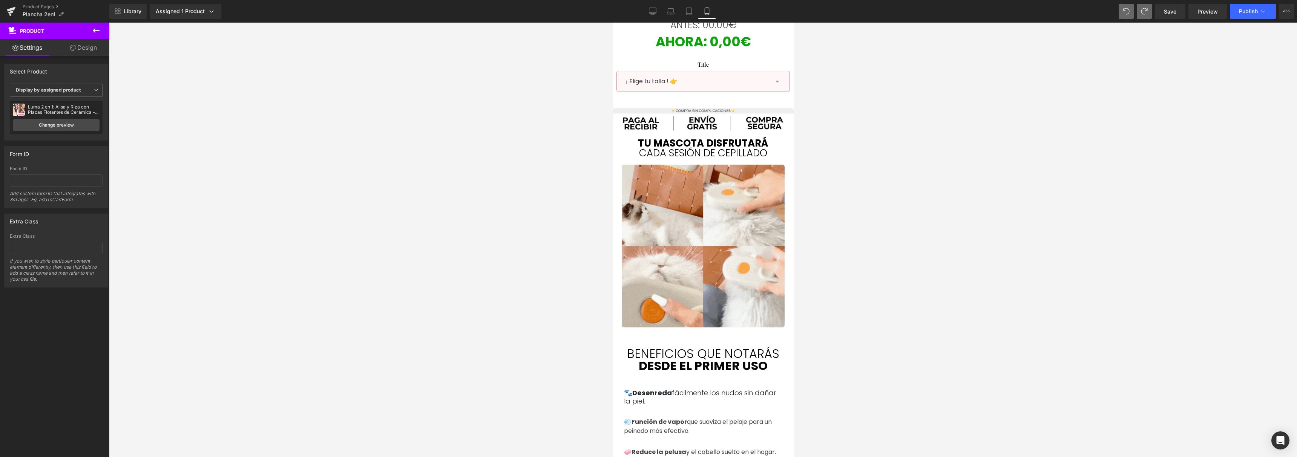
click at [272, 107] on div at bounding box center [703, 240] width 1188 height 435
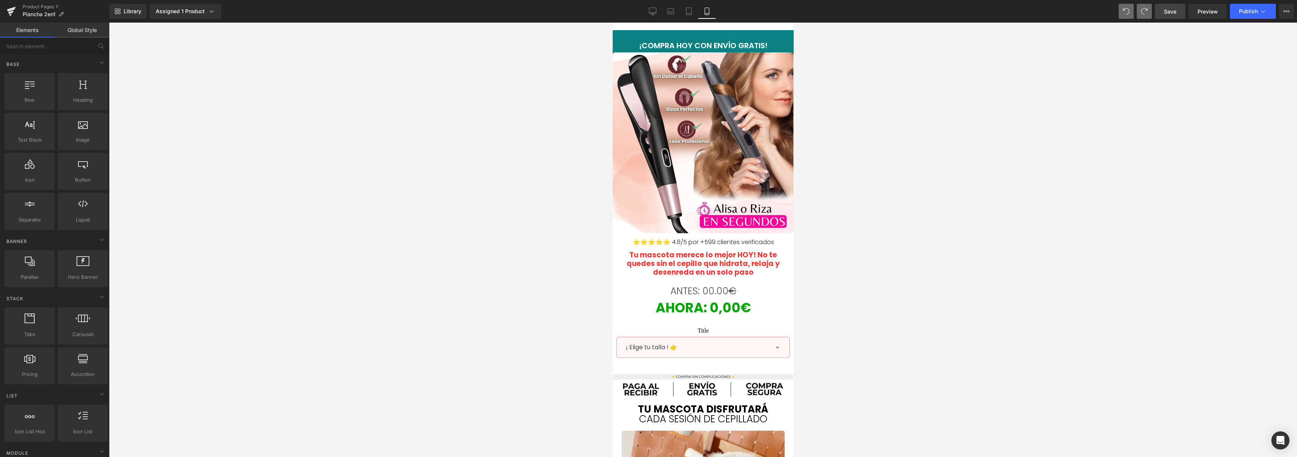
click at [1169, 17] on link "Save" at bounding box center [1170, 11] width 31 height 15
click at [1262, 11] on icon at bounding box center [1264, 12] width 8 height 8
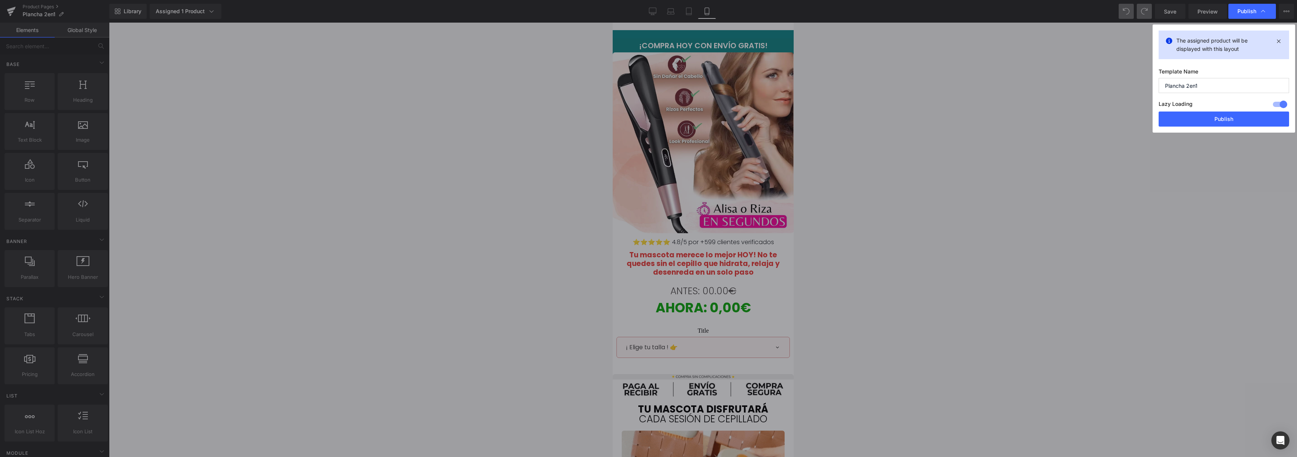
drag, startPoint x: 1086, startPoint y: 72, endPoint x: 1171, endPoint y: 40, distance: 90.6
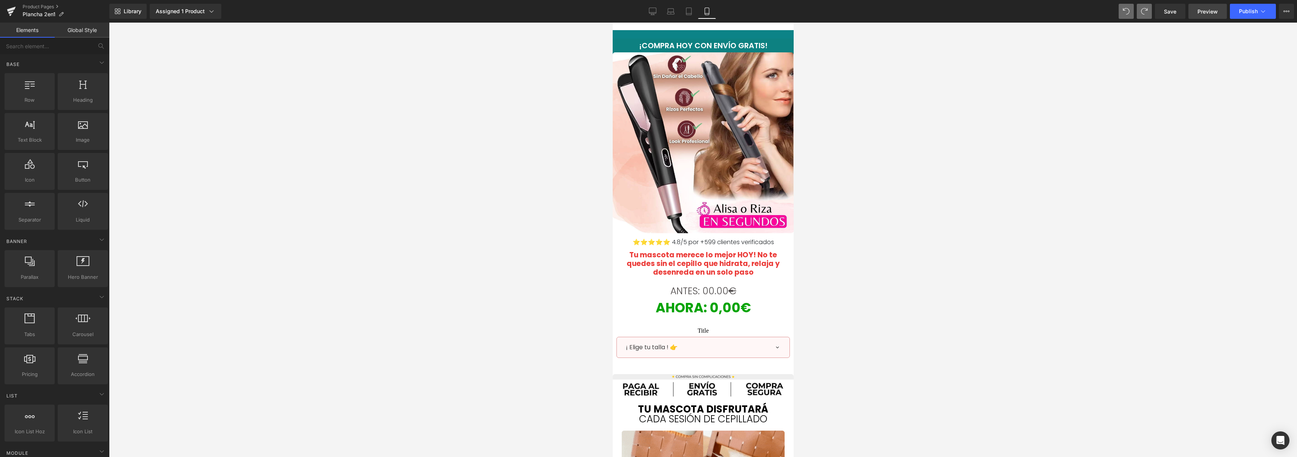
click at [1251, 12] on span "Publish" at bounding box center [1248, 11] width 19 height 6
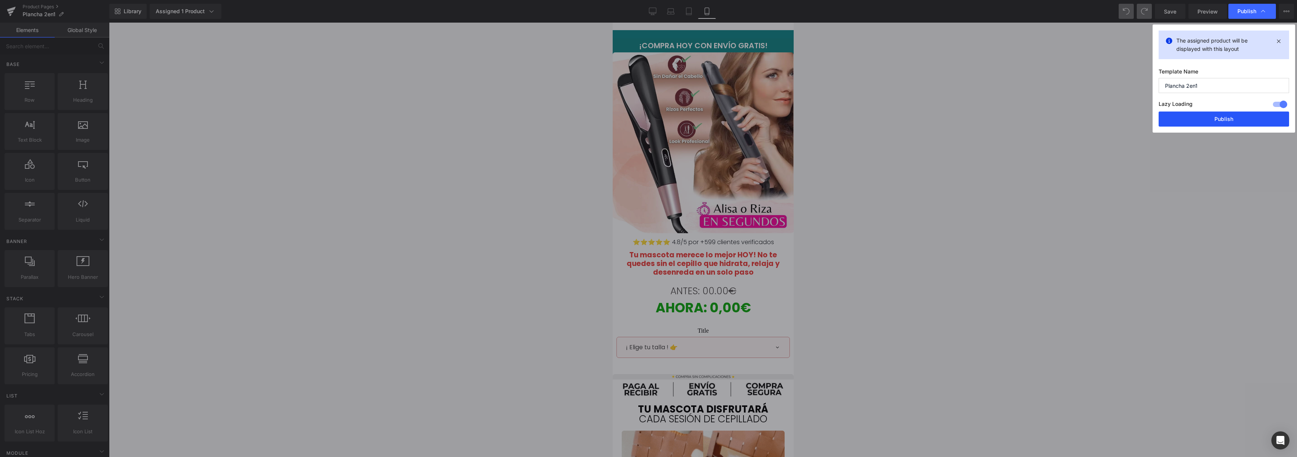
click at [1200, 123] on button "Publish" at bounding box center [1224, 119] width 130 height 15
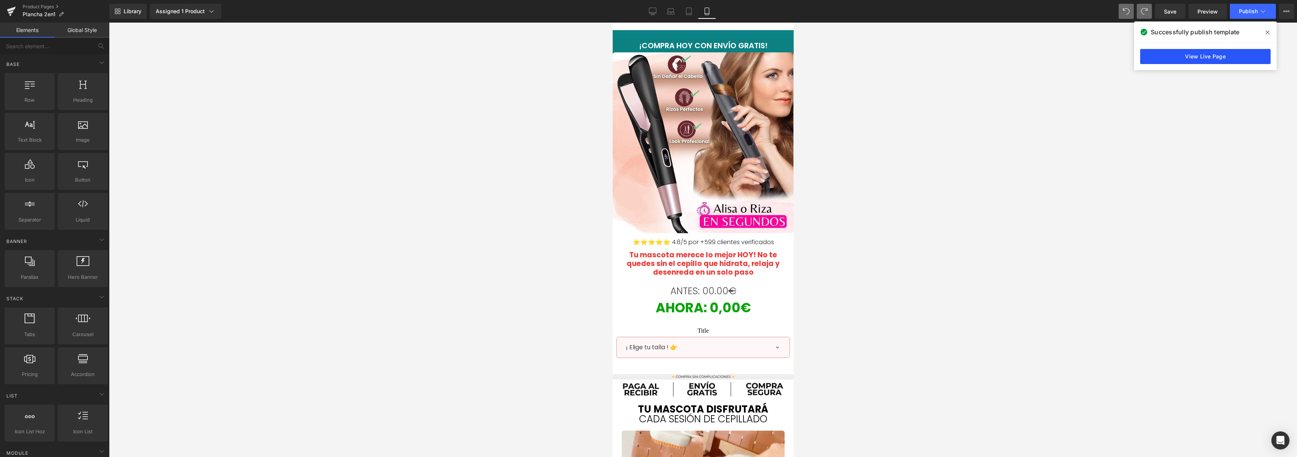
click at [1167, 54] on link "View Live Page" at bounding box center [1205, 56] width 130 height 15
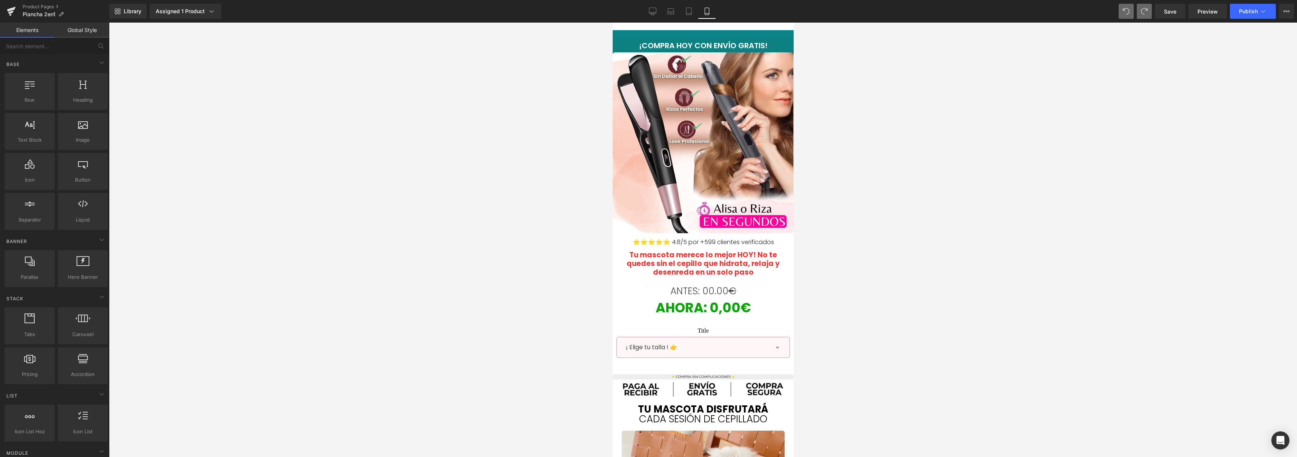
drag, startPoint x: 431, startPoint y: 78, endPoint x: 454, endPoint y: 75, distance: 23.5
click at [433, 78] on div at bounding box center [703, 240] width 1188 height 435
click at [694, 32] on link "Carousel" at bounding box center [698, 37] width 38 height 11
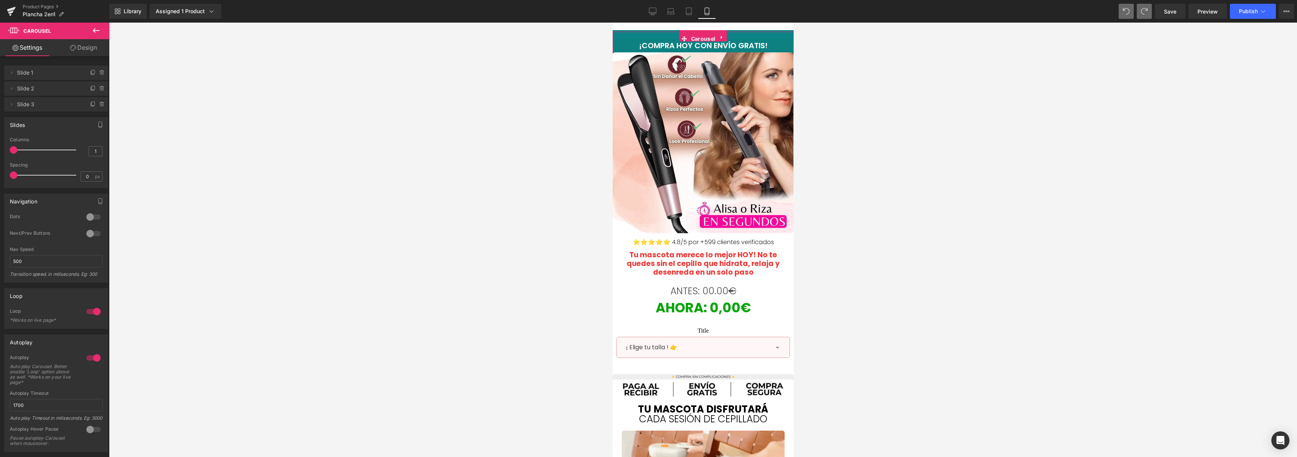
click at [78, 49] on link "Design" at bounding box center [83, 47] width 55 height 17
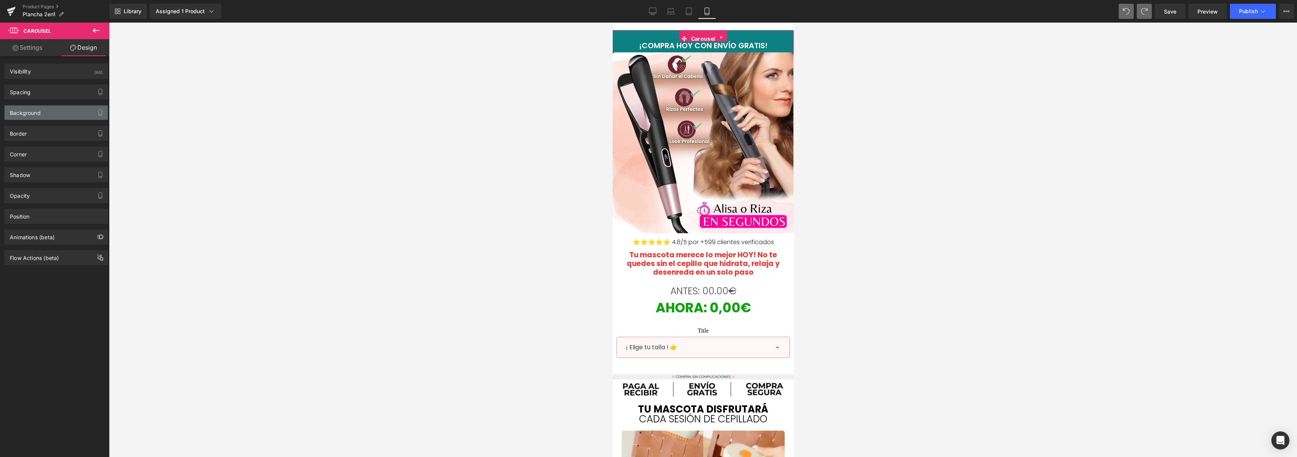
click at [44, 117] on div "Background" at bounding box center [56, 113] width 103 height 14
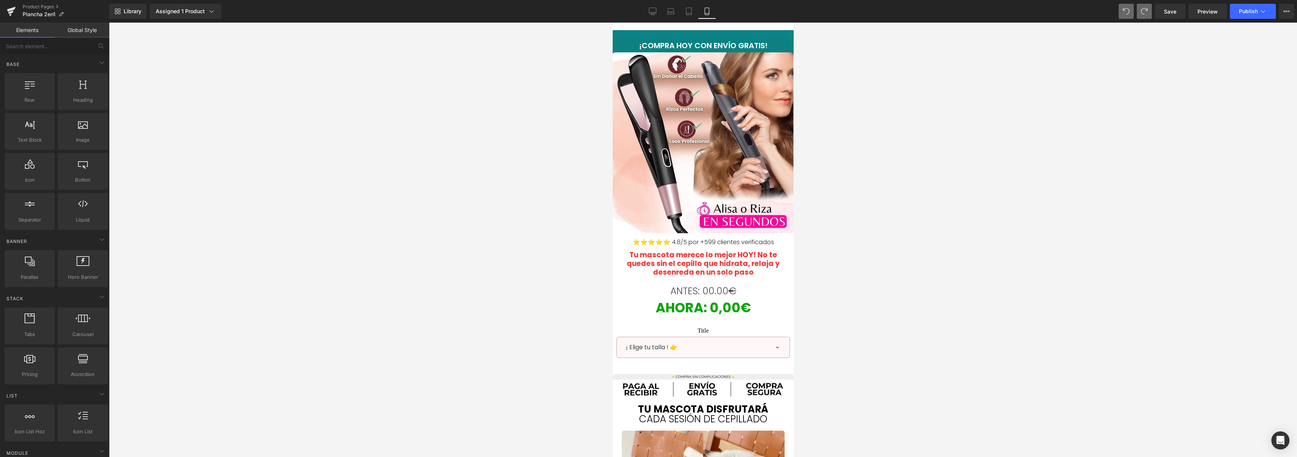
drag, startPoint x: 266, startPoint y: 111, endPoint x: 552, endPoint y: 83, distance: 286.8
click at [270, 111] on div at bounding box center [703, 240] width 1188 height 435
click at [693, 43] on span "¡COMPRA HOY CON ENVÍO GRATIS!" at bounding box center [703, 45] width 129 height 11
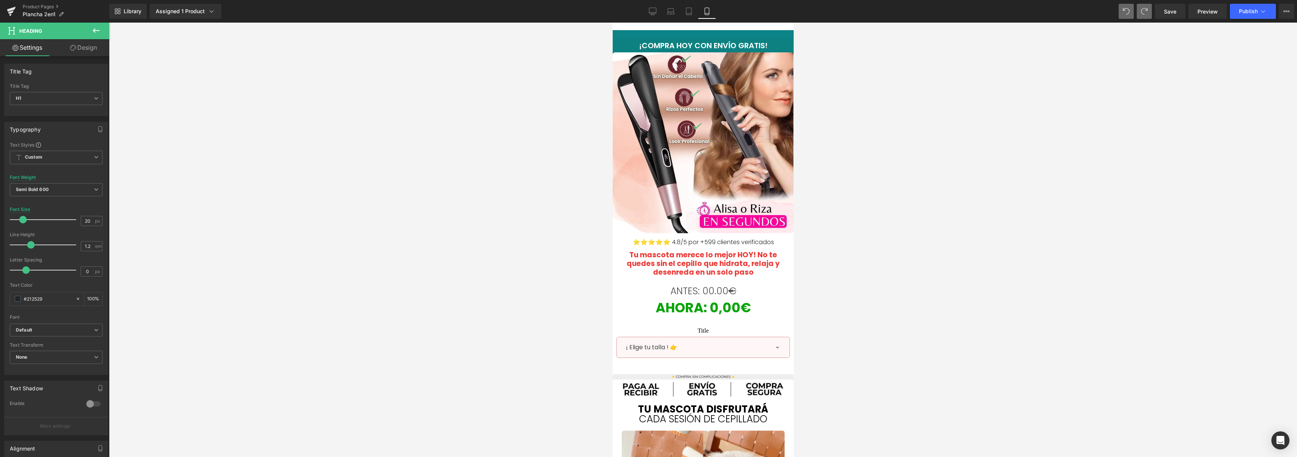
click at [82, 49] on link "Design" at bounding box center [83, 47] width 55 height 17
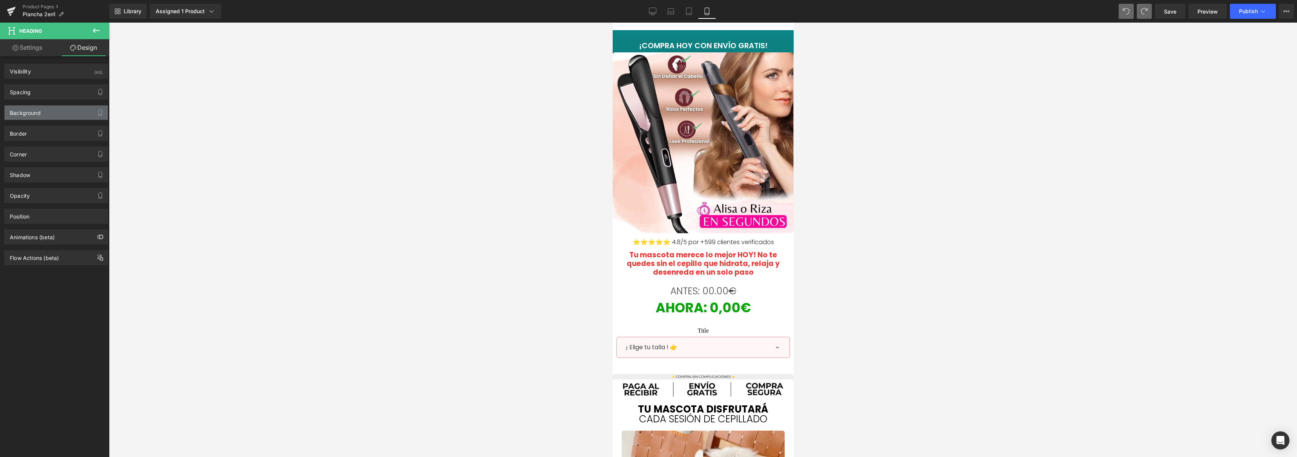
type input "4"
type input "0"
type input "7"
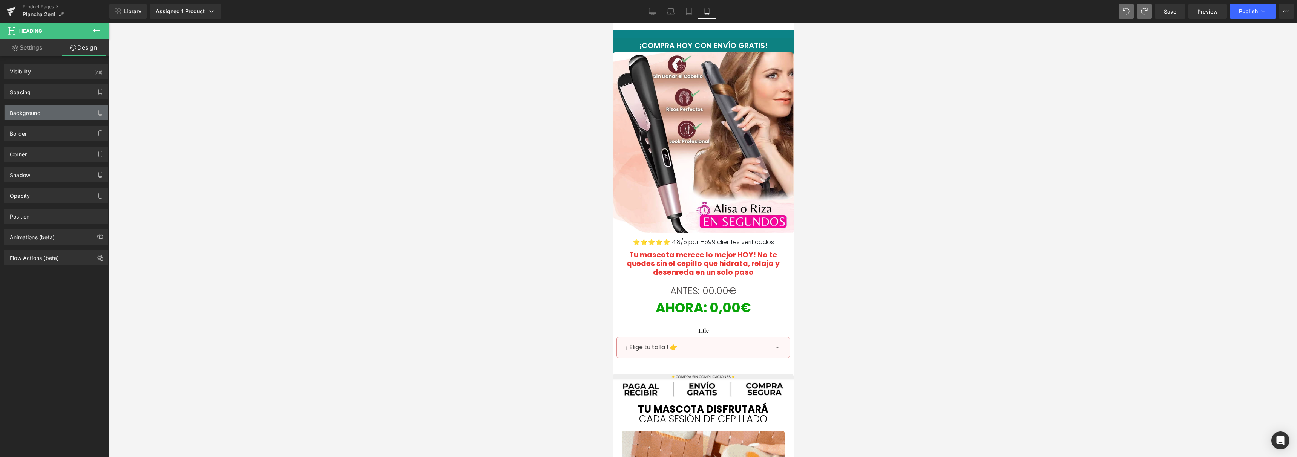
type input "0"
type input "33"
type input "0"
click at [55, 97] on div "Spacing" at bounding box center [56, 92] width 103 height 14
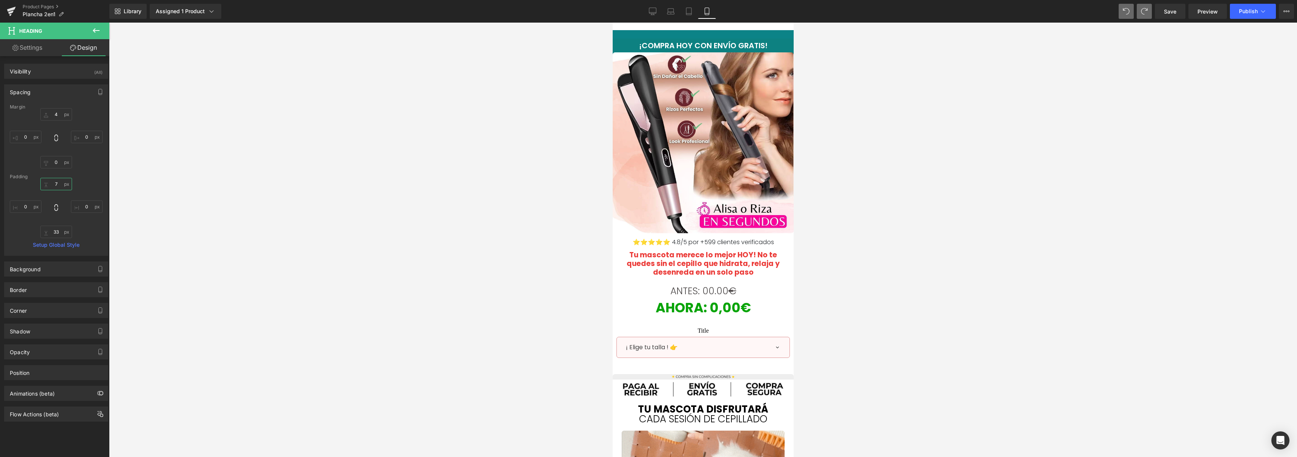
click at [50, 189] on input "7" at bounding box center [56, 184] width 32 height 12
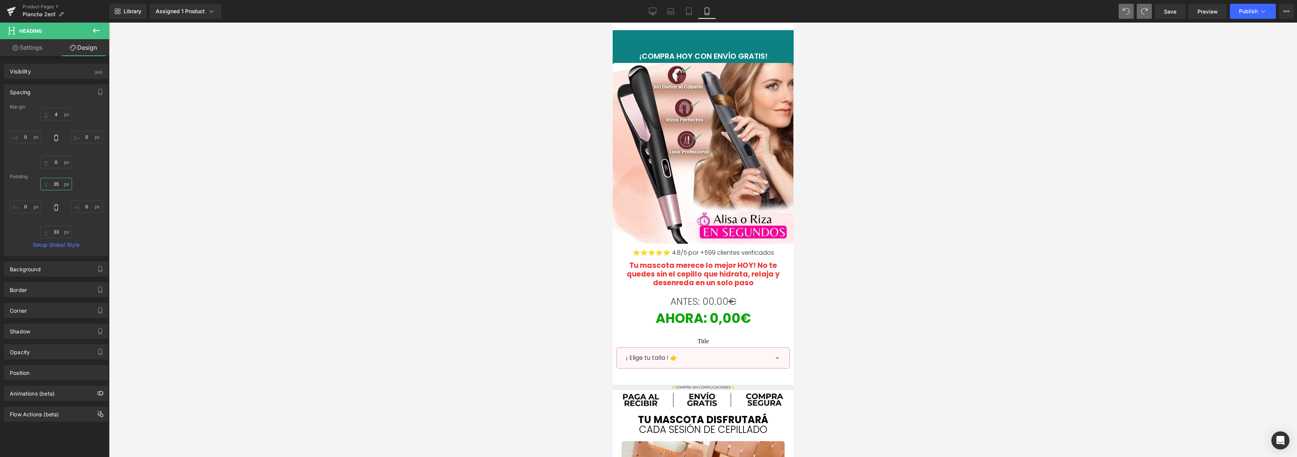
type input "3"
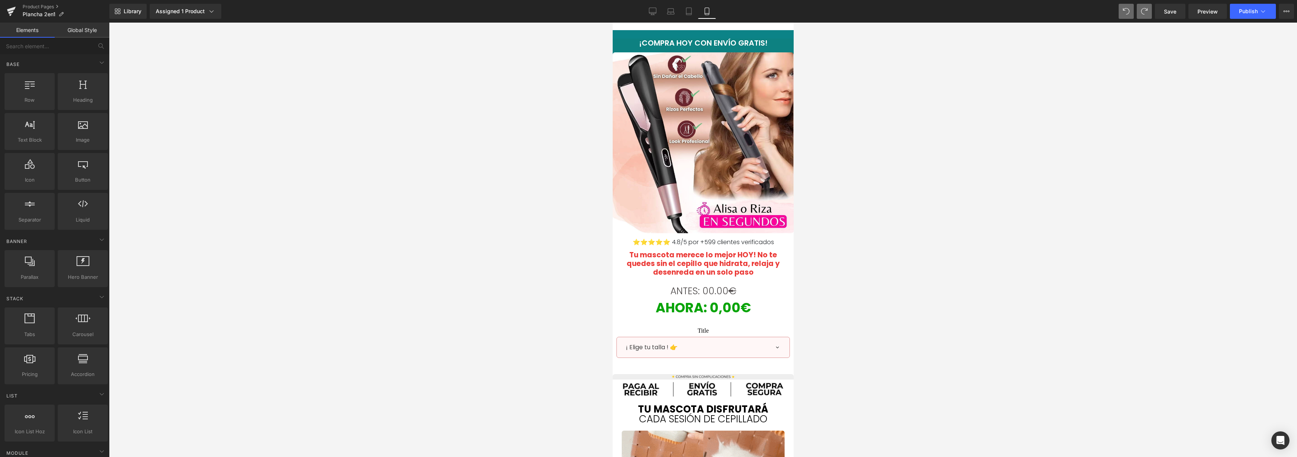
click at [461, 55] on div at bounding box center [703, 240] width 1188 height 435
click at [456, 55] on div at bounding box center [703, 240] width 1188 height 435
drag, startPoint x: 698, startPoint y: 33, endPoint x: 919, endPoint y: 59, distance: 222.9
click at [698, 34] on span "Carousel" at bounding box center [703, 39] width 28 height 11
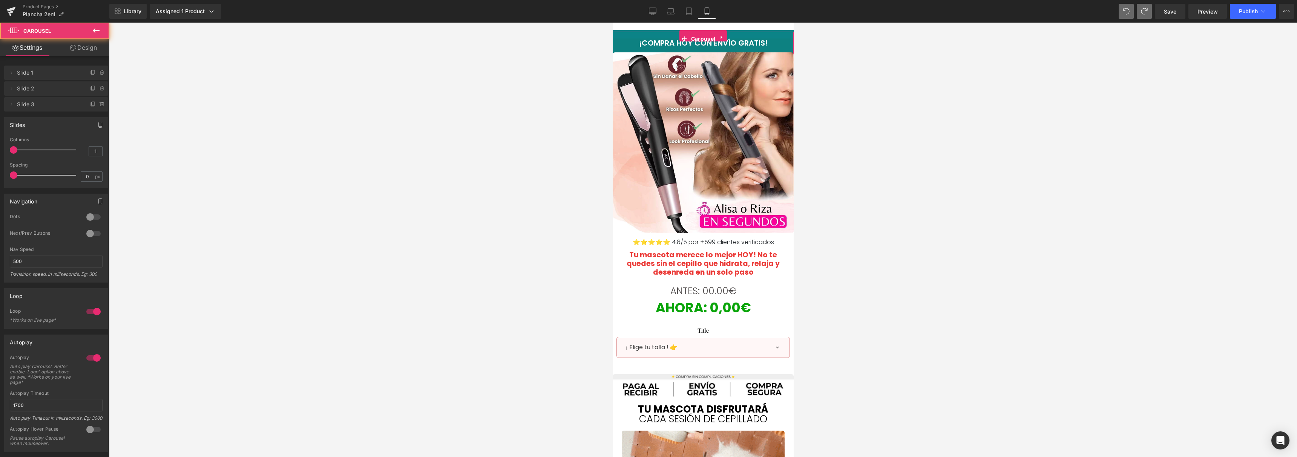
click at [88, 54] on link "Design" at bounding box center [83, 47] width 55 height 17
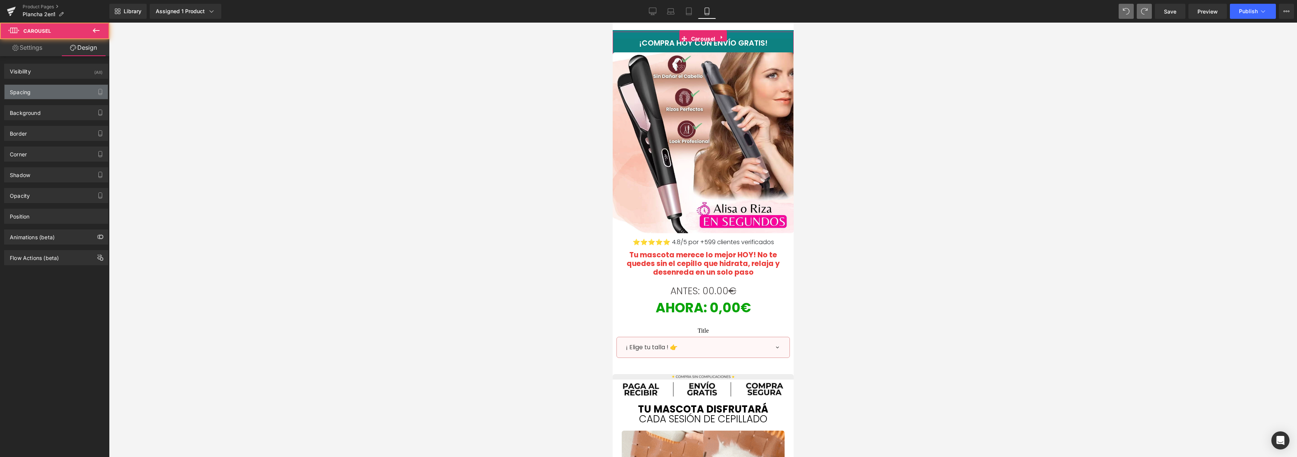
type input "#0c8387"
type input "100"
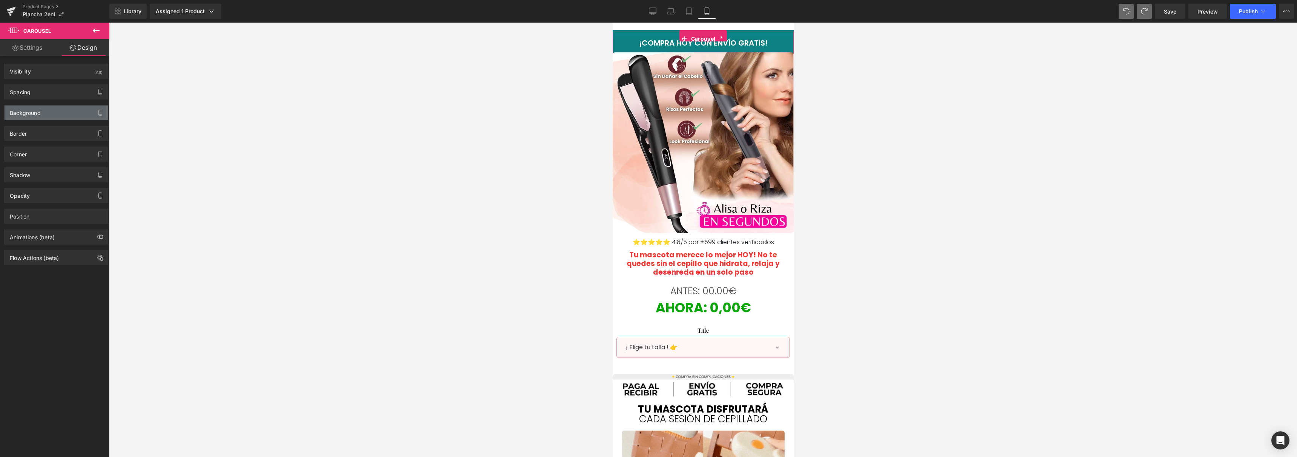
click at [39, 117] on div "Background" at bounding box center [56, 113] width 103 height 14
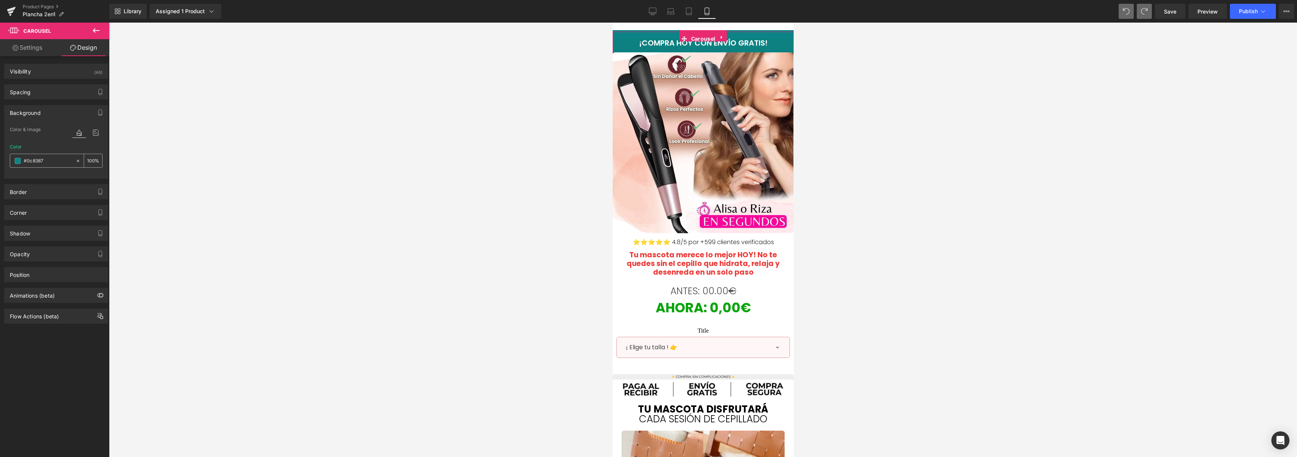
click at [43, 163] on input "#0c8387" at bounding box center [48, 161] width 48 height 8
click at [43, 162] on input "#0c8387" at bounding box center [48, 161] width 48 height 8
paste input "ff009d"
type input "#ff009d"
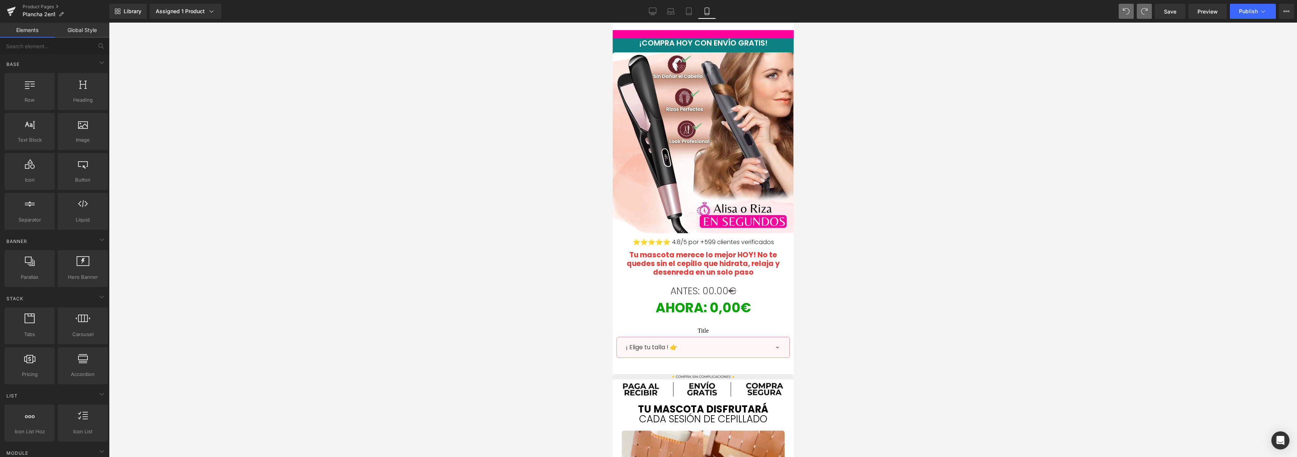
click at [259, 131] on div at bounding box center [703, 240] width 1188 height 435
click at [695, 48] on span "Heading" at bounding box center [699, 51] width 21 height 9
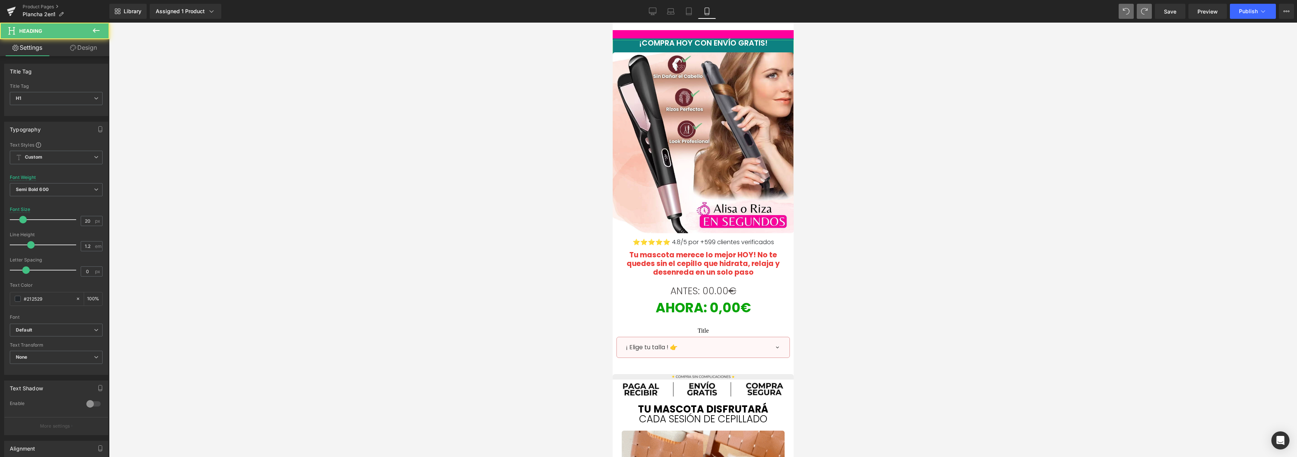
click at [100, 53] on link "Design" at bounding box center [83, 47] width 55 height 17
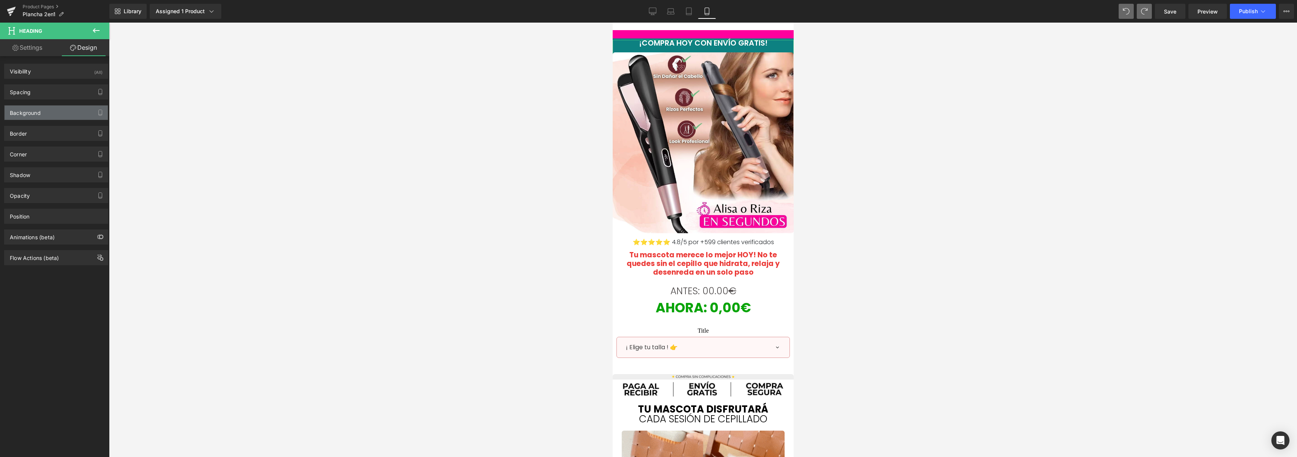
click at [58, 110] on div "Background" at bounding box center [56, 113] width 103 height 14
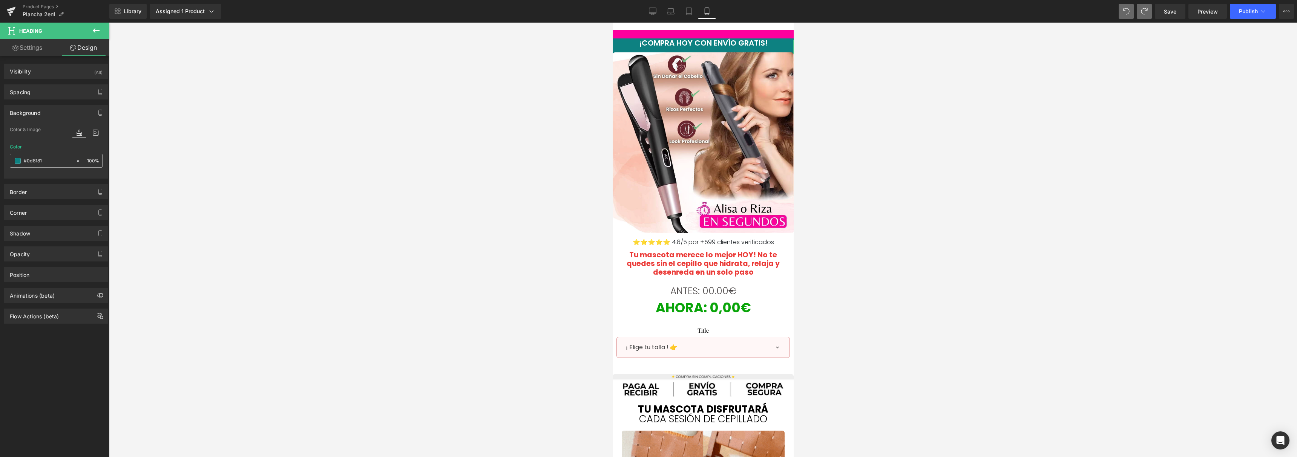
click at [49, 158] on input "#0d8181" at bounding box center [48, 161] width 48 height 8
paste input "ff009d"
type input "#ff009d"
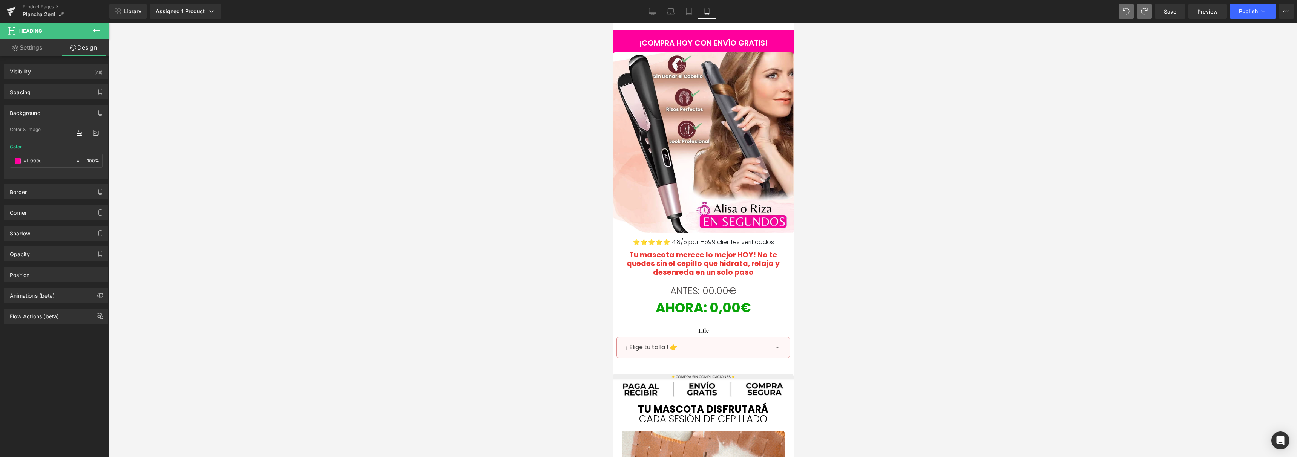
click at [328, 126] on div at bounding box center [703, 240] width 1188 height 435
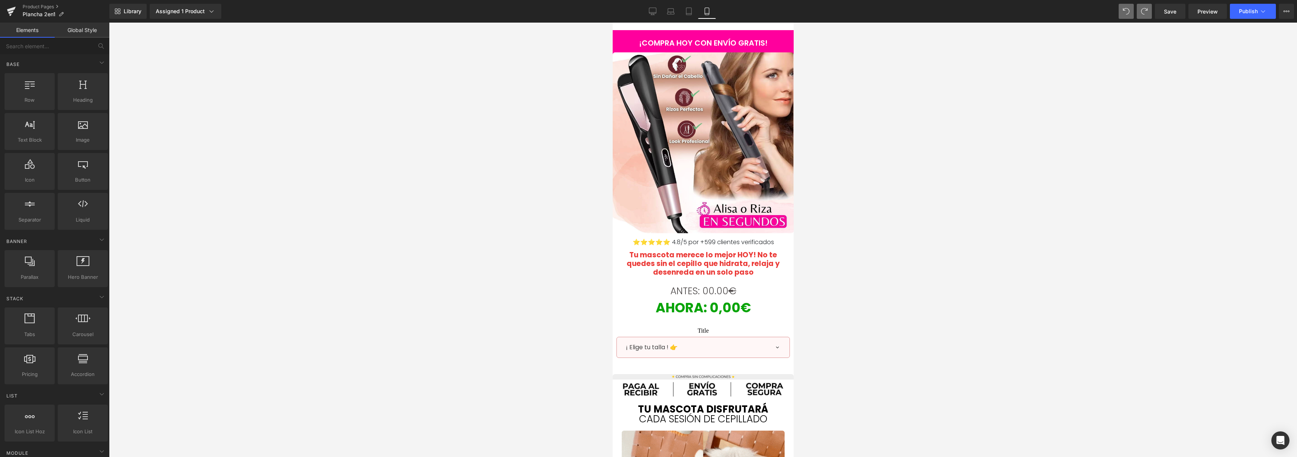
click at [429, 103] on div at bounding box center [703, 240] width 1188 height 435
click at [770, 268] on b "Tu mascota merece lo mejor HOY! No te quedes sin el cepillo que hidrata, relaja…" at bounding box center [702, 264] width 153 height 28
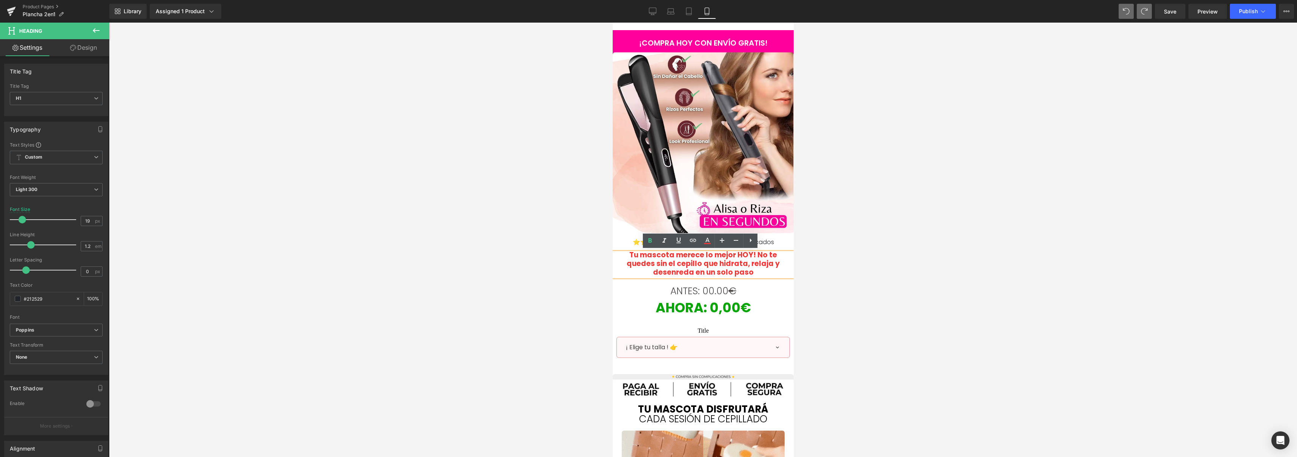
click at [657, 256] on b "Tu mascota merece lo mejor HOY! No te quedes sin el cepillo que hidrata, relaja…" at bounding box center [702, 264] width 153 height 28
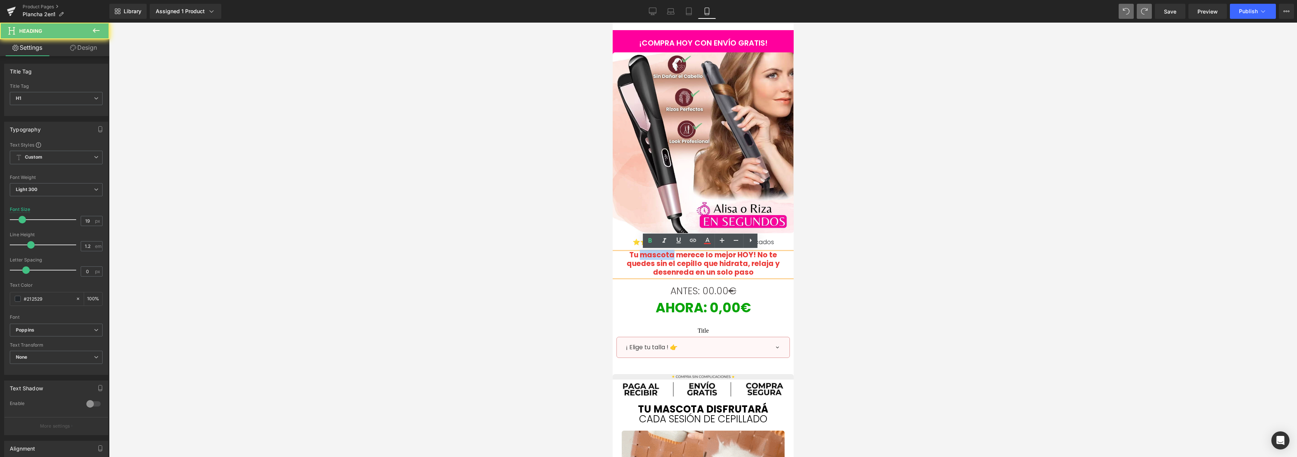
click at [657, 256] on b "Tu mascota merece lo mejor HOY! No te quedes sin el cepillo que hidrata, relaja…" at bounding box center [702, 264] width 153 height 28
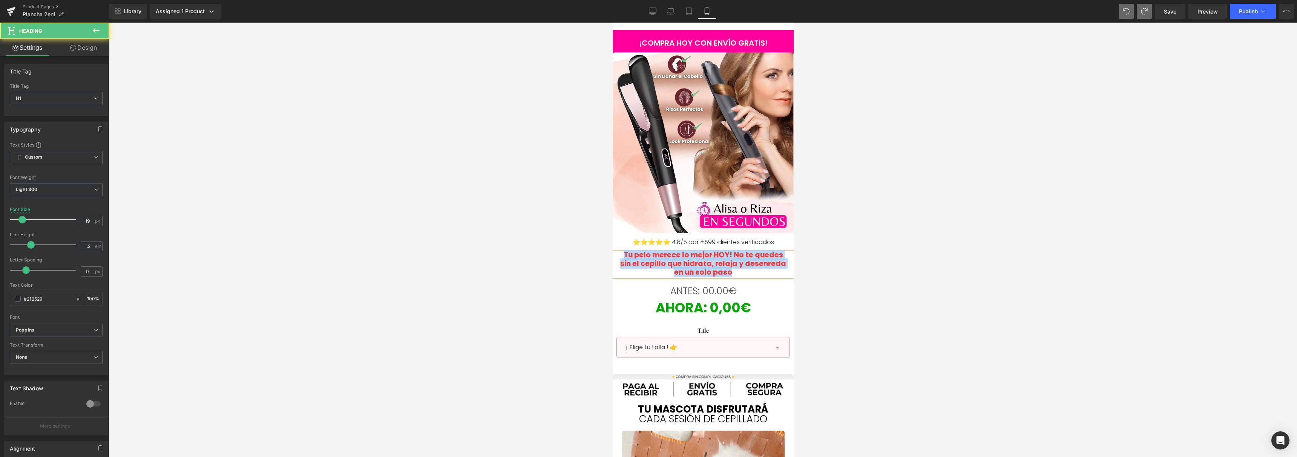
drag, startPoint x: 744, startPoint y: 270, endPoint x: 584, endPoint y: 250, distance: 161.5
click at [612, 250] on html "¡COMPRA HOY CON ENVÍO GRATIS! Heading NaNpx 50% DE DESCUENTO Heading PAGO AL RE…" at bounding box center [702, 241] width 181 height 435
copy b "Tu pelo merece lo mejor HOY! No te quedes sin el cepillo que hidrata, relaja y …"
click at [691, 266] on b "Tu pelo merece lo mejor HOY! No te quedes sin el cepillo que hidrata, relaja y …" at bounding box center [703, 264] width 166 height 28
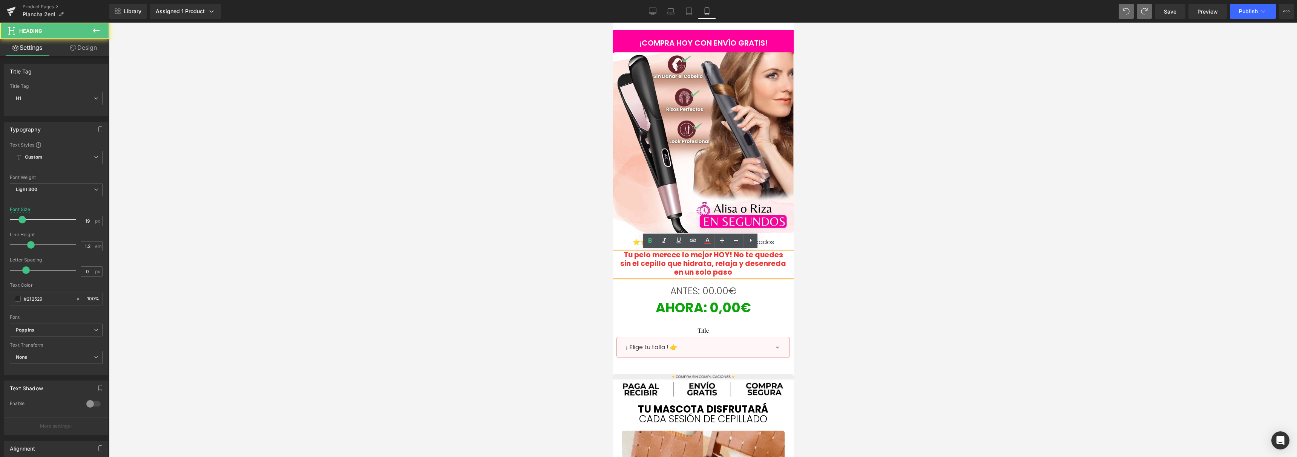
click at [726, 270] on h1 "Tu pelo merece lo mejor HOY! No te quedes sin el cepillo que hidrata, relaja y …" at bounding box center [703, 264] width 170 height 26
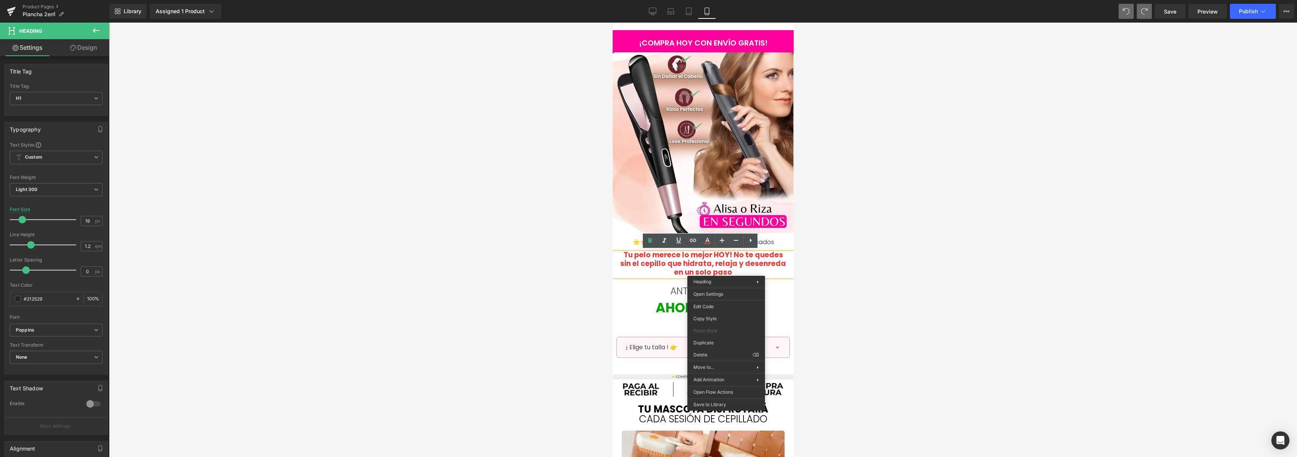
click at [728, 271] on h1 "Tu pelo merece lo mejor HOY! No te quedes sin el cepillo que hidrata, relaja y …" at bounding box center [703, 264] width 170 height 26
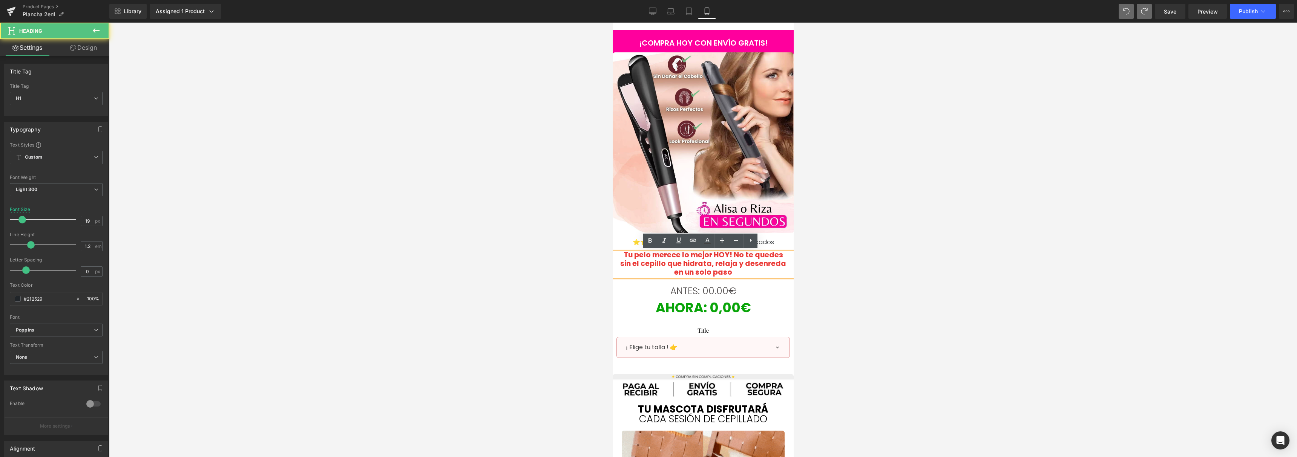
click at [724, 273] on h1 "Tu pelo merece lo mejor HOY! No te quedes sin el cepillo que hidrata, relaja y …" at bounding box center [703, 264] width 170 height 26
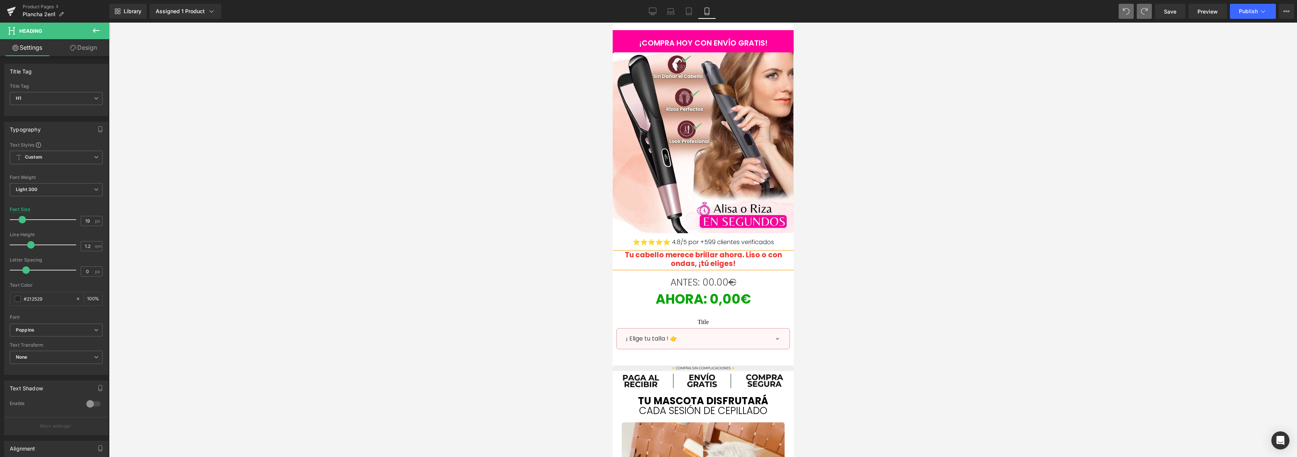
click at [858, 243] on div at bounding box center [703, 240] width 1188 height 435
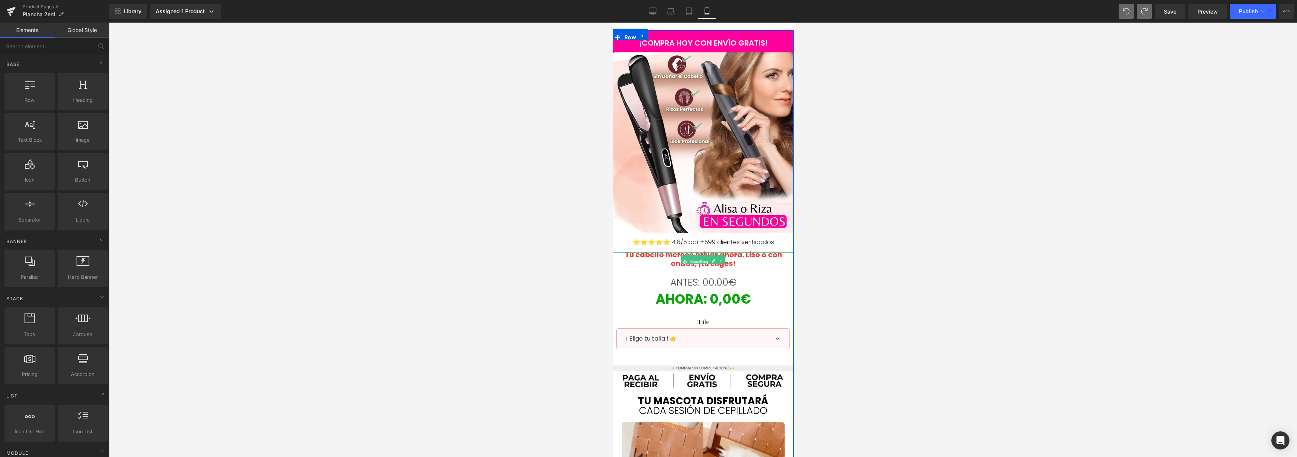
click at [765, 262] on h1 "Tu cabello merece brillar ahora. Liso o con ondas, ¡tú eliges!" at bounding box center [703, 259] width 170 height 17
click at [874, 243] on div at bounding box center [703, 240] width 1188 height 435
click at [706, 243] on span "Heading" at bounding box center [699, 245] width 21 height 9
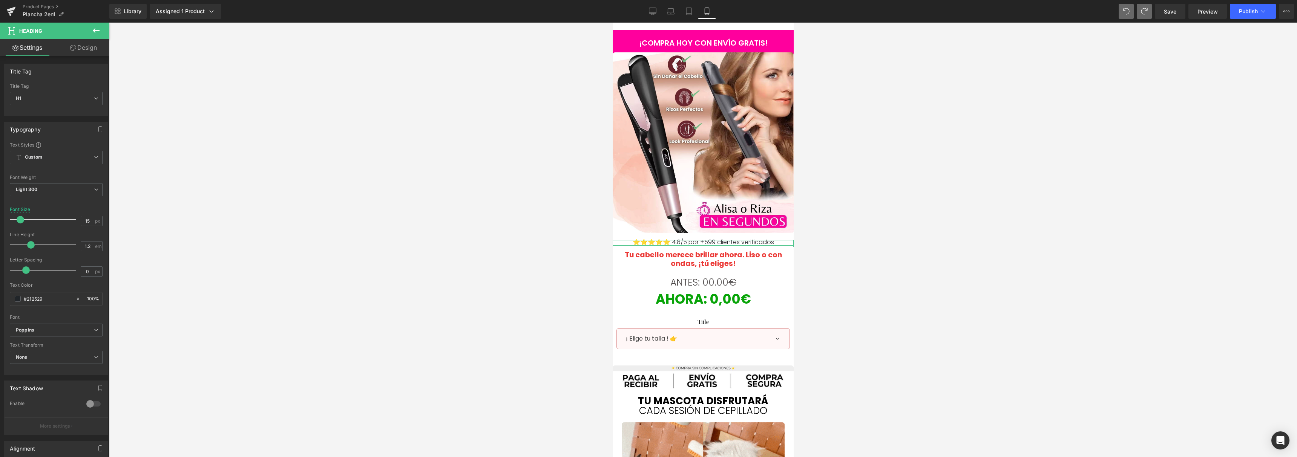
type input "14"
click at [18, 220] on span at bounding box center [19, 220] width 8 height 8
click at [289, 193] on div at bounding box center [703, 240] width 1188 height 435
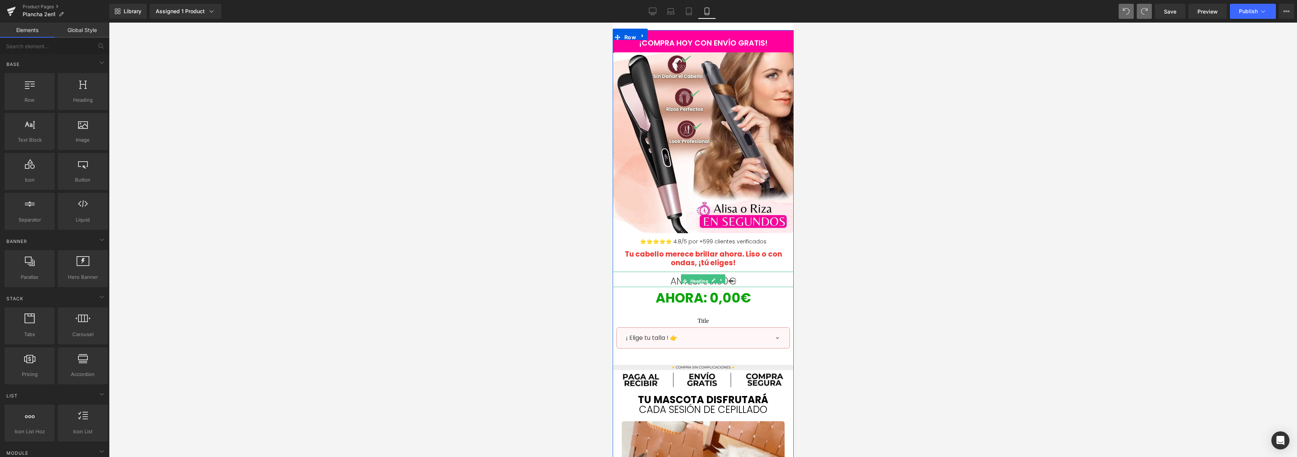
click at [733, 280] on h1 "ANTES: 00.00 €" at bounding box center [702, 281] width 181 height 11
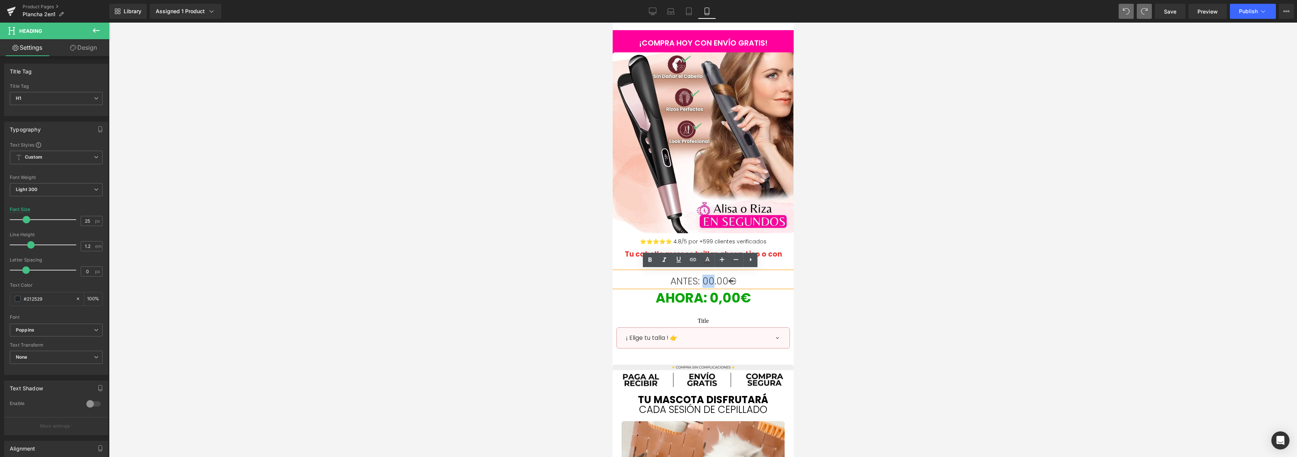
drag, startPoint x: 711, startPoint y: 282, endPoint x: 702, endPoint y: 281, distance: 9.1
click at [702, 281] on span "ANTES: 00.00 €" at bounding box center [703, 281] width 66 height 13
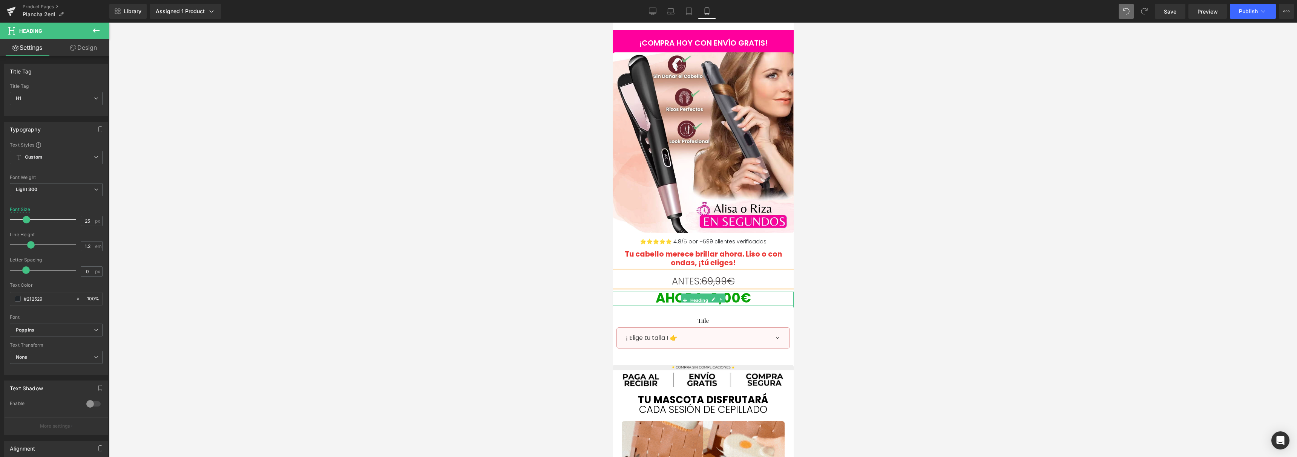
click at [729, 302] on span "AHORA: 0,00€" at bounding box center [702, 298] width 95 height 18
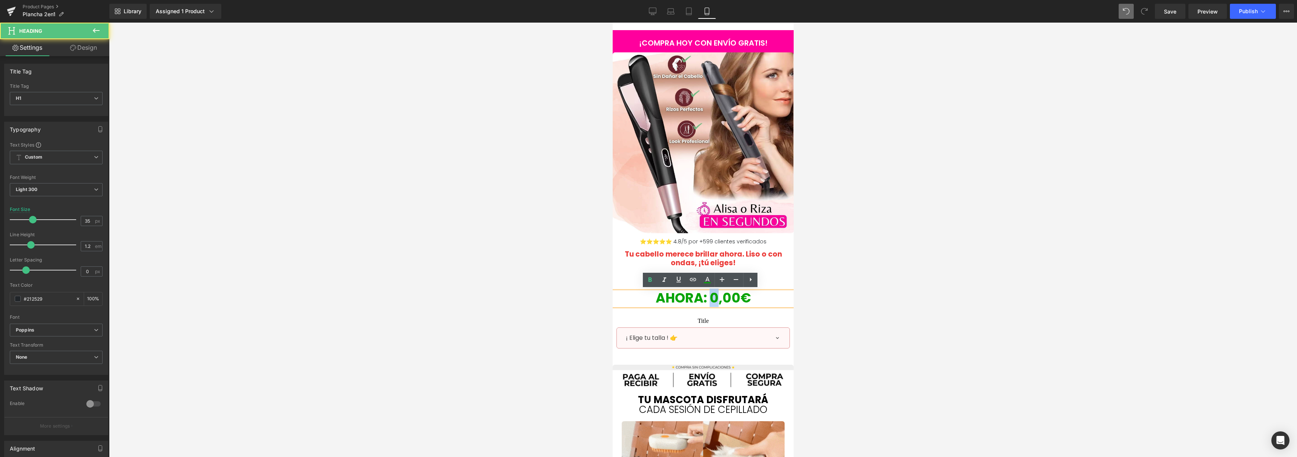
drag, startPoint x: 711, startPoint y: 299, endPoint x: 714, endPoint y: 300, distance: 3.8
click at [714, 300] on span "AHORA: 0,00€" at bounding box center [702, 298] width 95 height 18
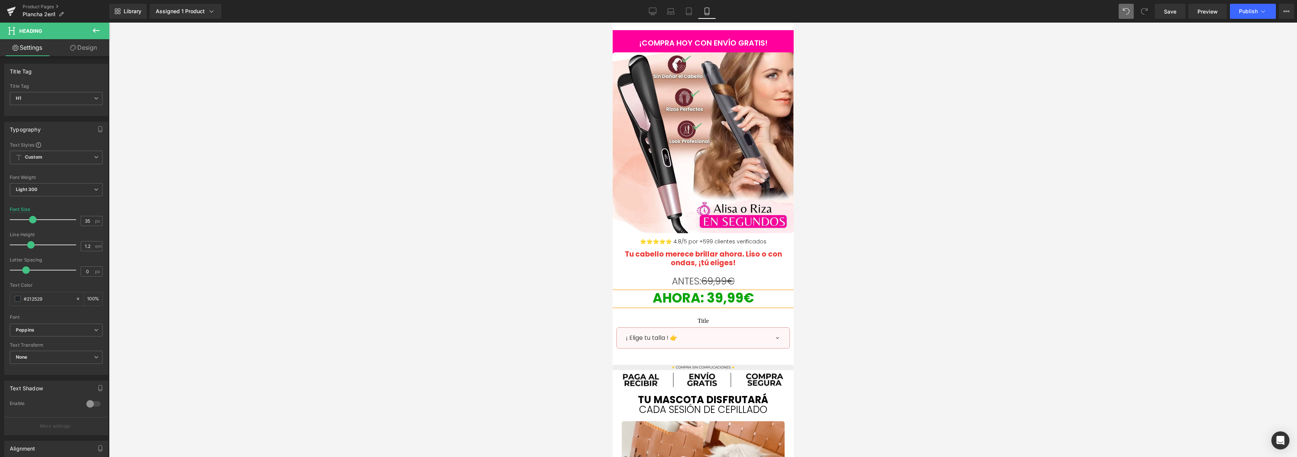
click at [901, 194] on div at bounding box center [703, 240] width 1188 height 435
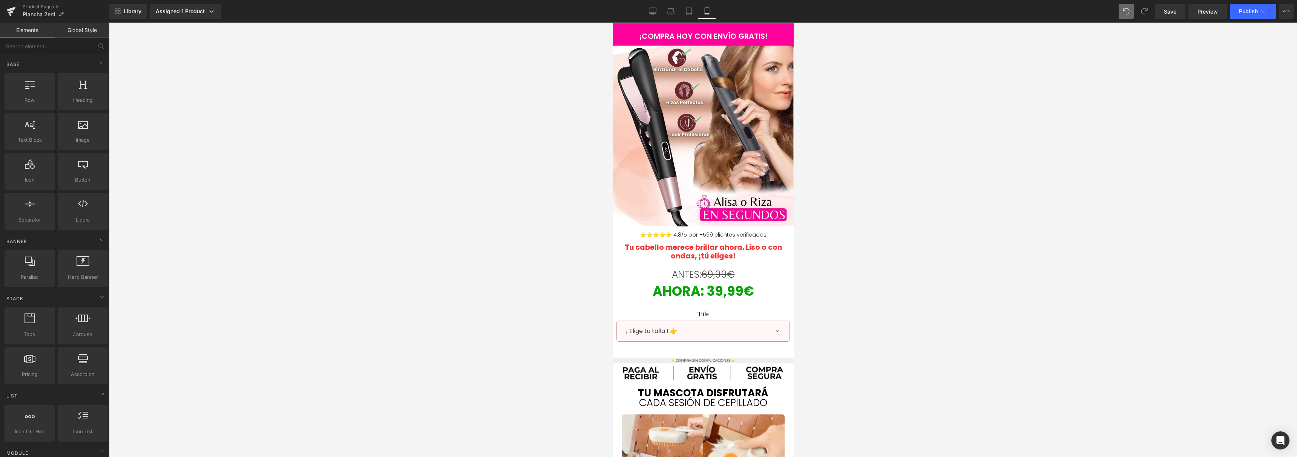
scroll to position [14, 0]
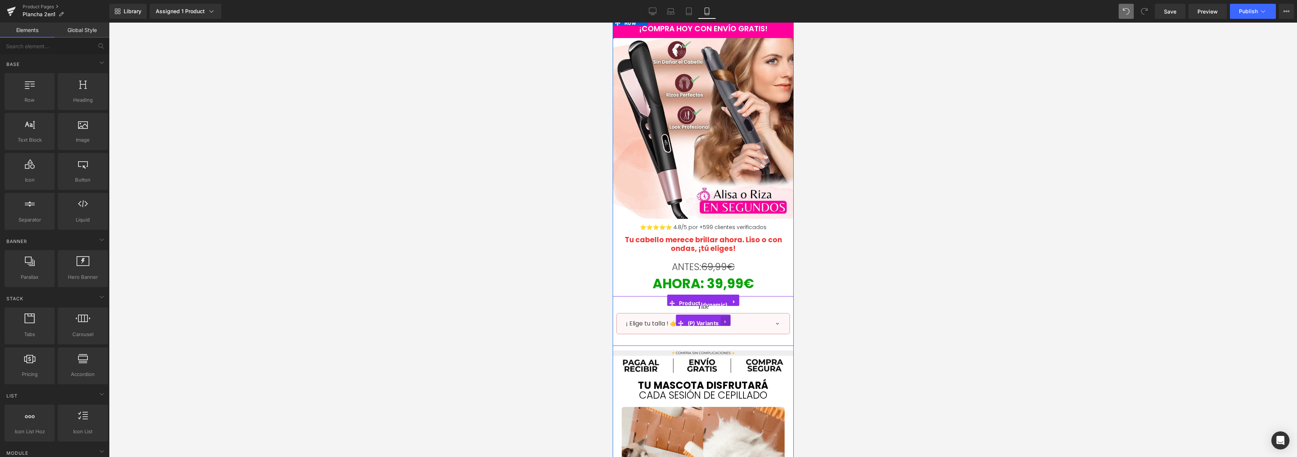
click at [723, 319] on icon at bounding box center [725, 322] width 5 height 6
click at [728, 320] on icon at bounding box center [730, 321] width 5 height 5
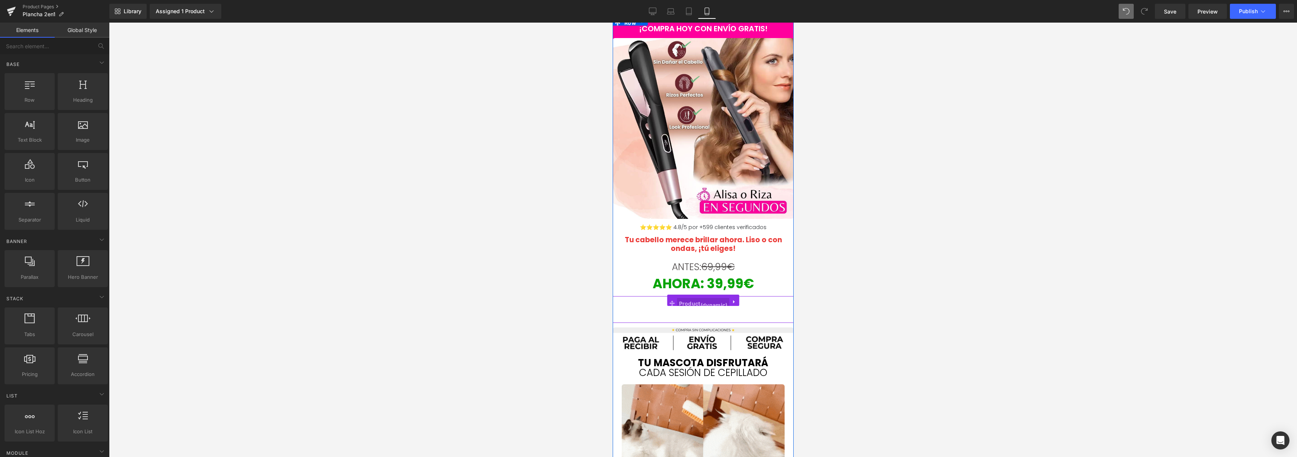
click at [703, 301] on span "Product" at bounding box center [703, 303] width 52 height 11
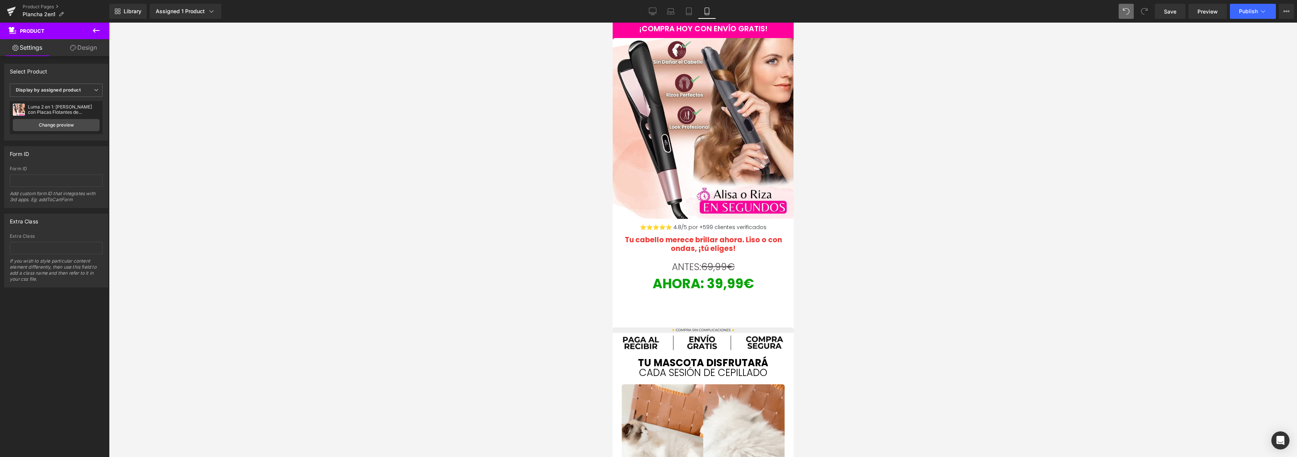
click at [953, 286] on div at bounding box center [703, 240] width 1188 height 435
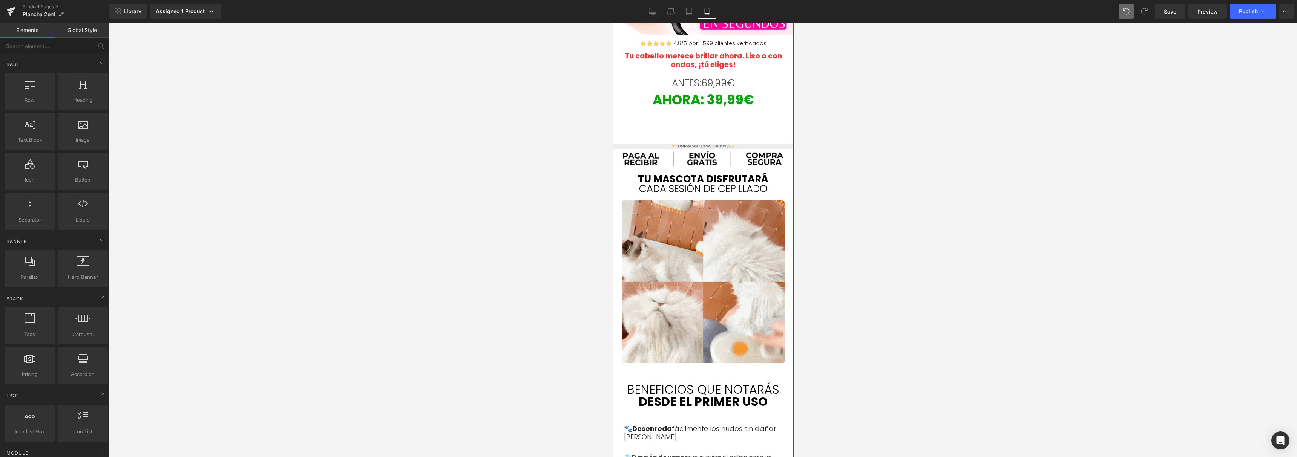
scroll to position [204, 0]
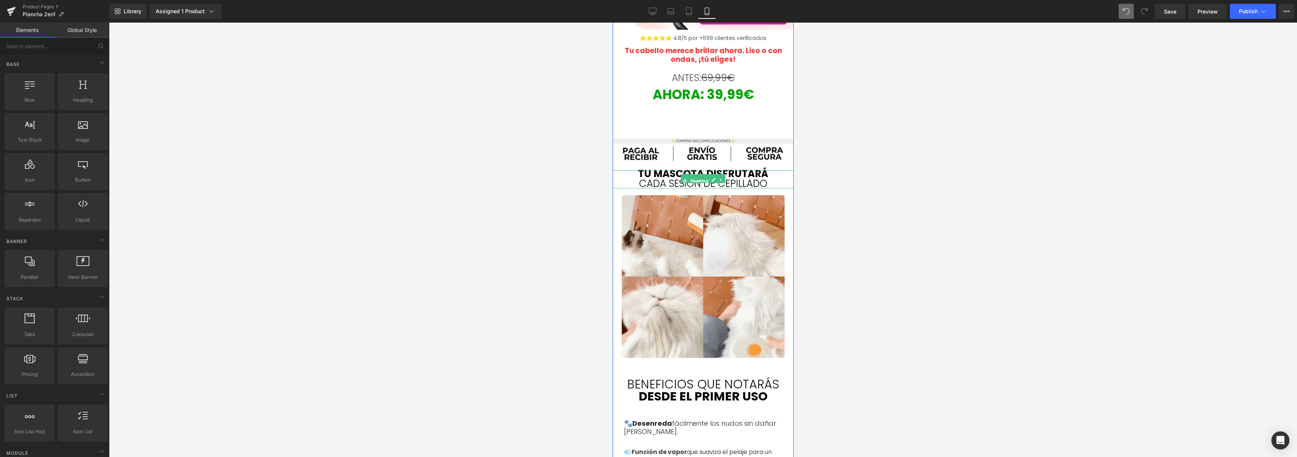
click at [746, 177] on font "cada sesión de cepillado" at bounding box center [703, 184] width 128 height 14
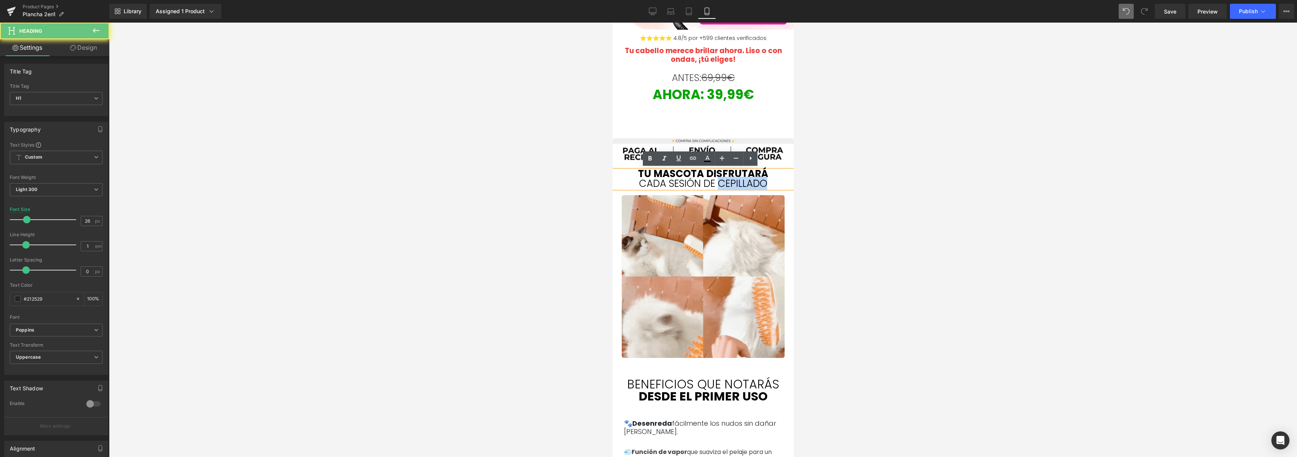
click at [746, 177] on font "cada sesión de cepillado" at bounding box center [703, 184] width 128 height 14
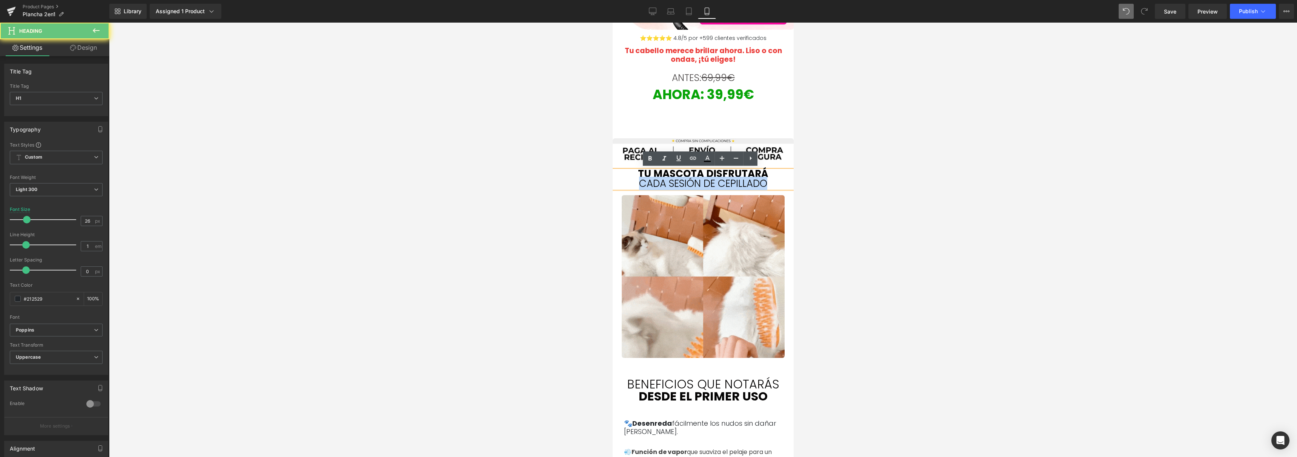
click at [746, 177] on font "cada sesión de cepillado" at bounding box center [703, 184] width 128 height 14
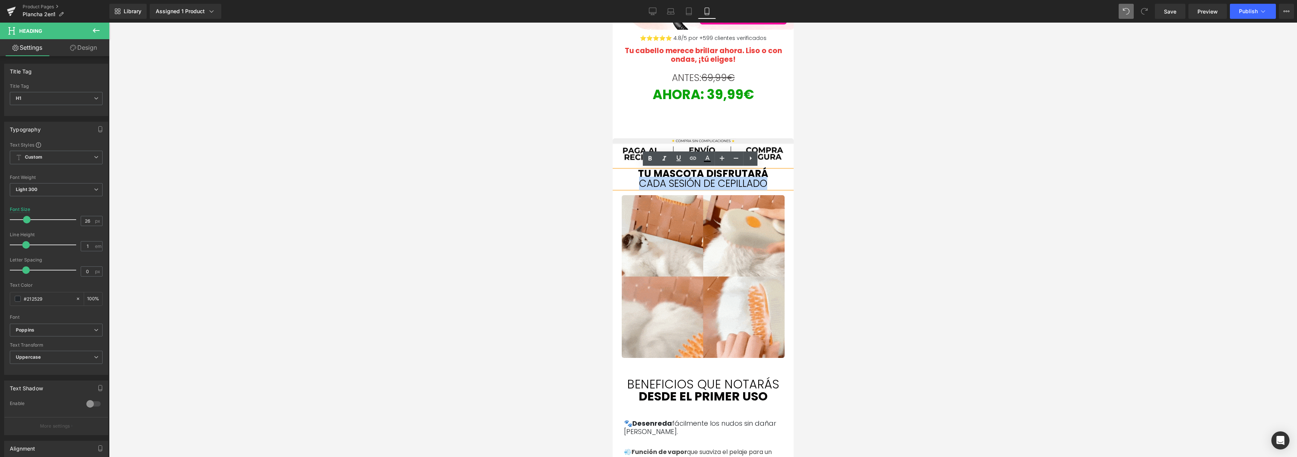
click at [746, 177] on font "cada sesión de cepillado" at bounding box center [703, 184] width 128 height 14
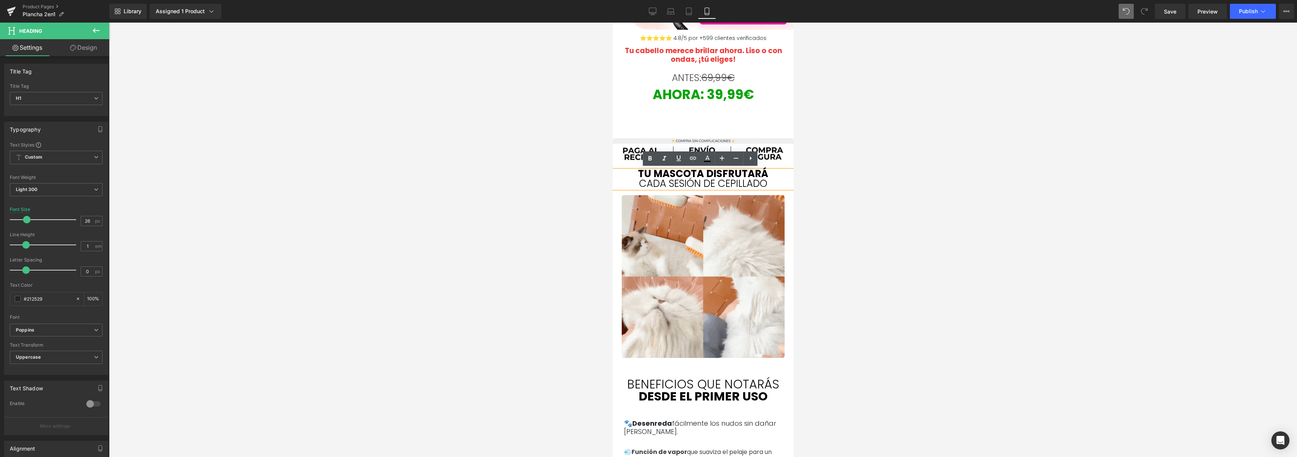
click at [764, 176] on b "Tu mascota disfrutará" at bounding box center [703, 174] width 130 height 14
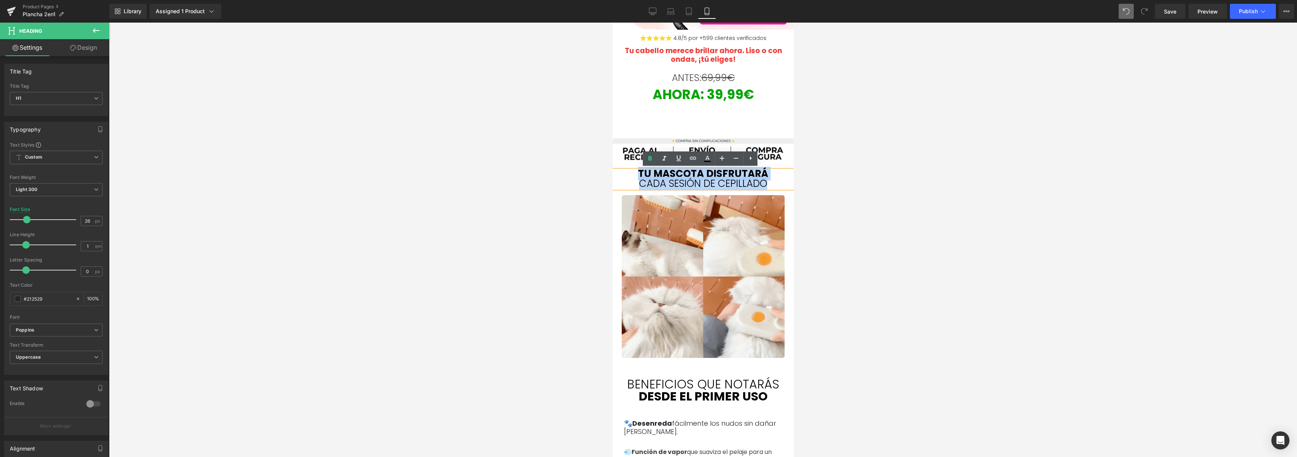
drag, startPoint x: 764, startPoint y: 180, endPoint x: 615, endPoint y: 170, distance: 149.3
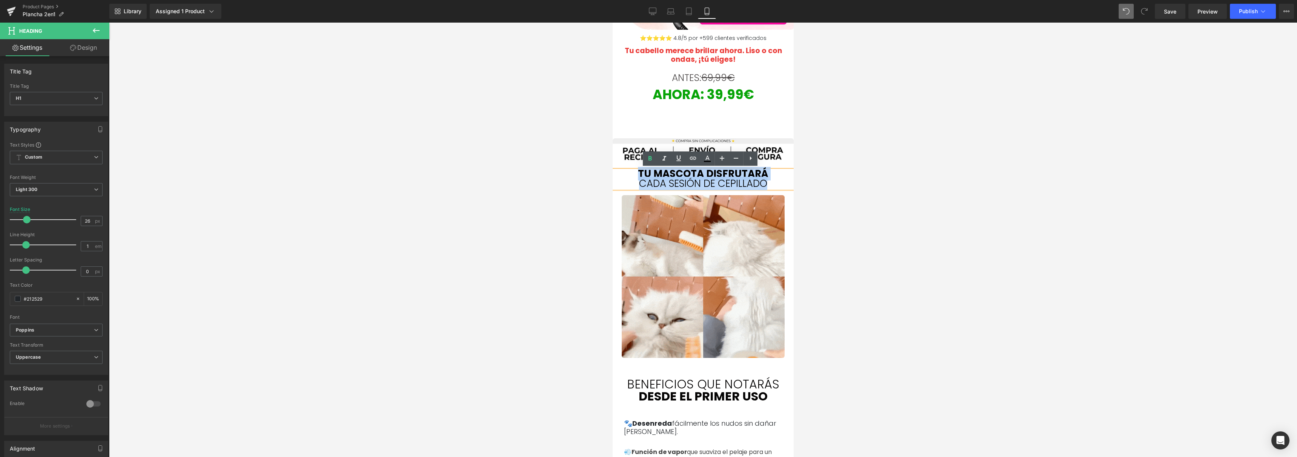
click at [615, 170] on h1 "Tu mascota disfrutará" at bounding box center [702, 174] width 181 height 10
copy div "Tu mascota disfrutará cada sesión de cepillado"
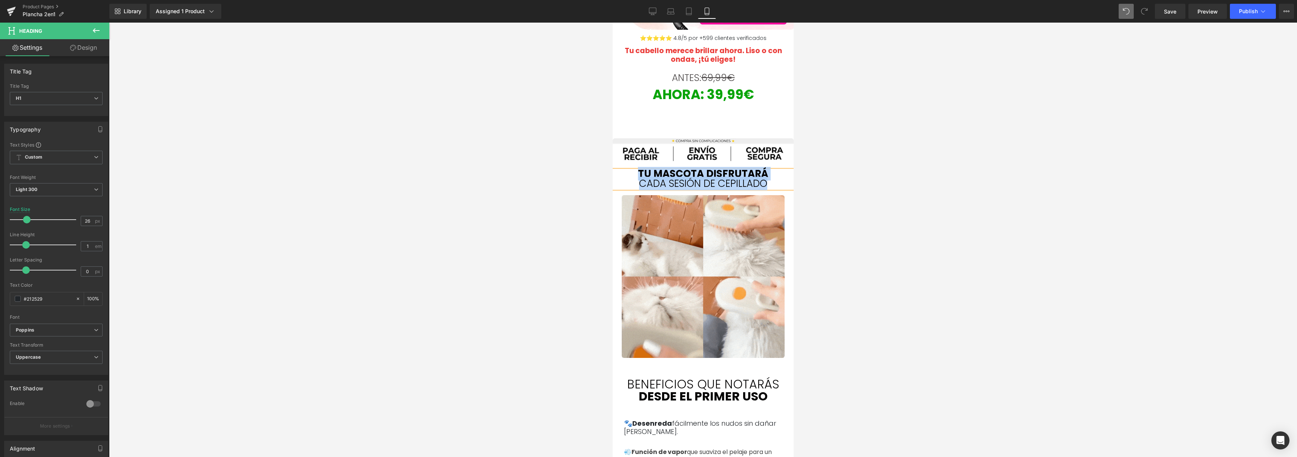
click at [682, 174] on b "Tu mascota disfrutará" at bounding box center [703, 174] width 130 height 14
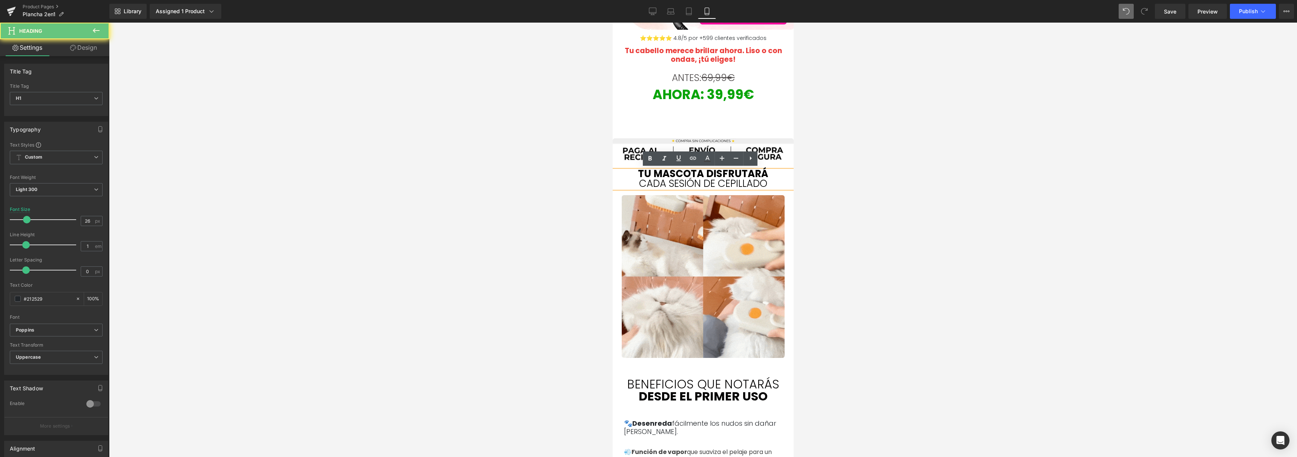
click at [763, 186] on font "cada sesión de cepillado" at bounding box center [703, 184] width 128 height 14
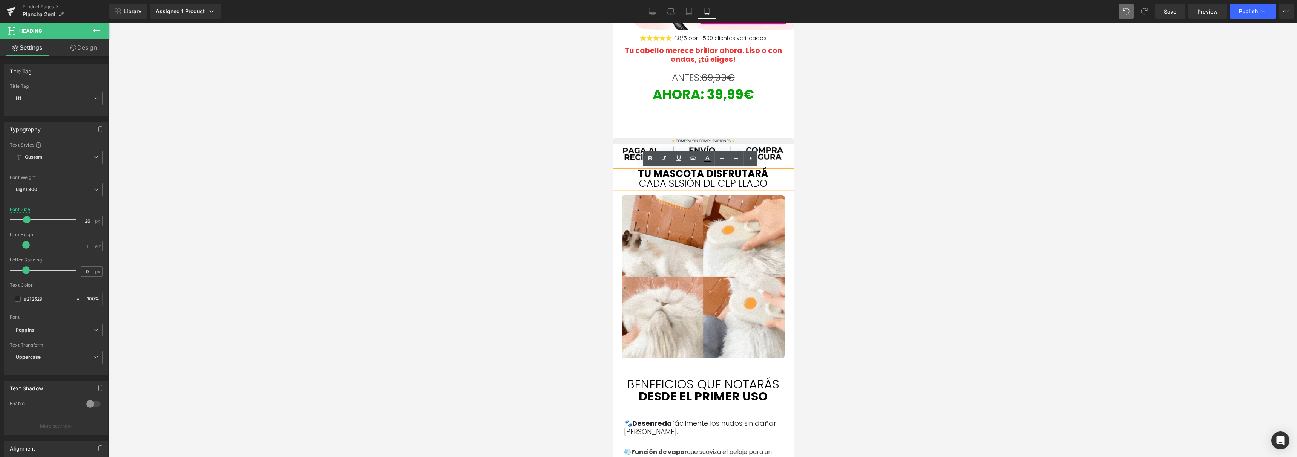
paste div
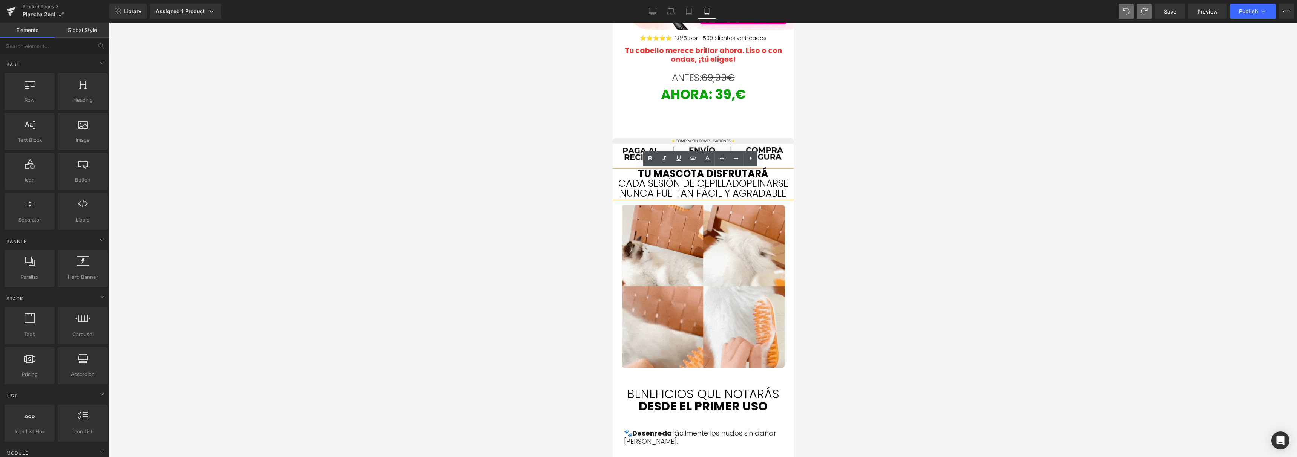
click at [662, 182] on font "cada sesión de cepilladoPeinarse nunca fue tan fácil y agradable" at bounding box center [703, 188] width 170 height 23
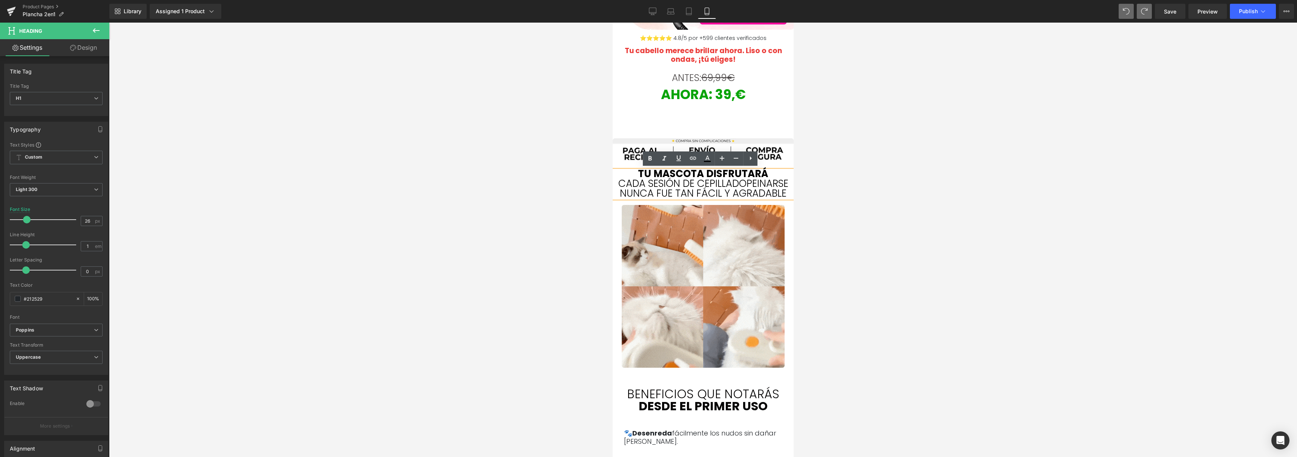
click at [639, 170] on b "Tu mascota disfrutará" at bounding box center [703, 174] width 130 height 14
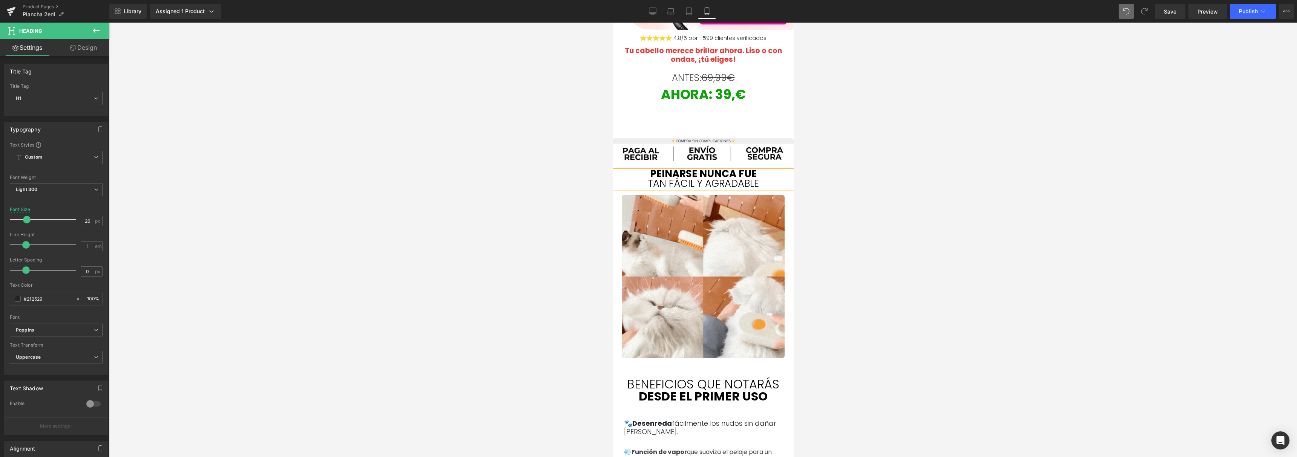
click at [871, 174] on div at bounding box center [703, 240] width 1188 height 435
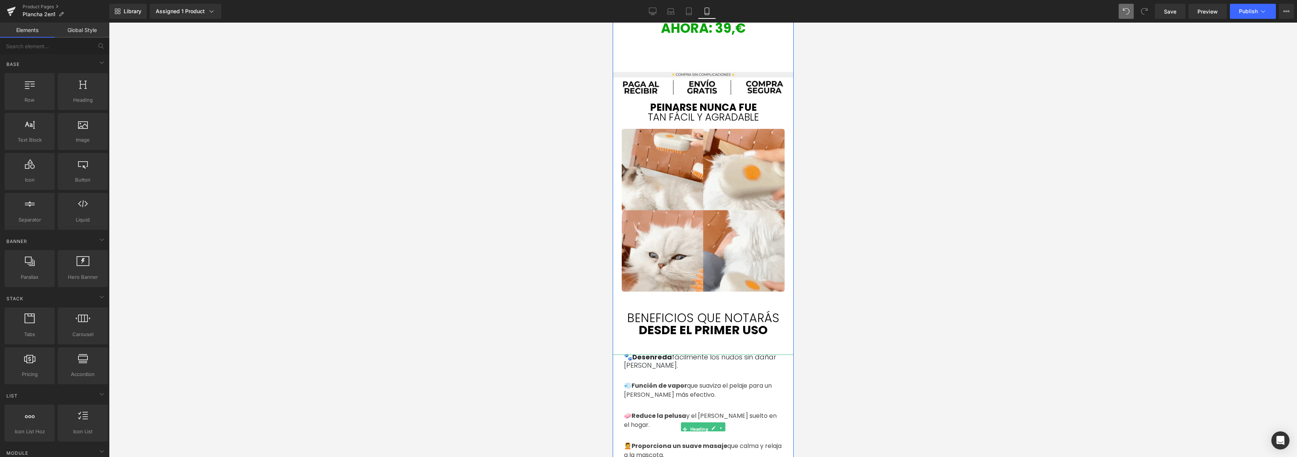
scroll to position [422, 0]
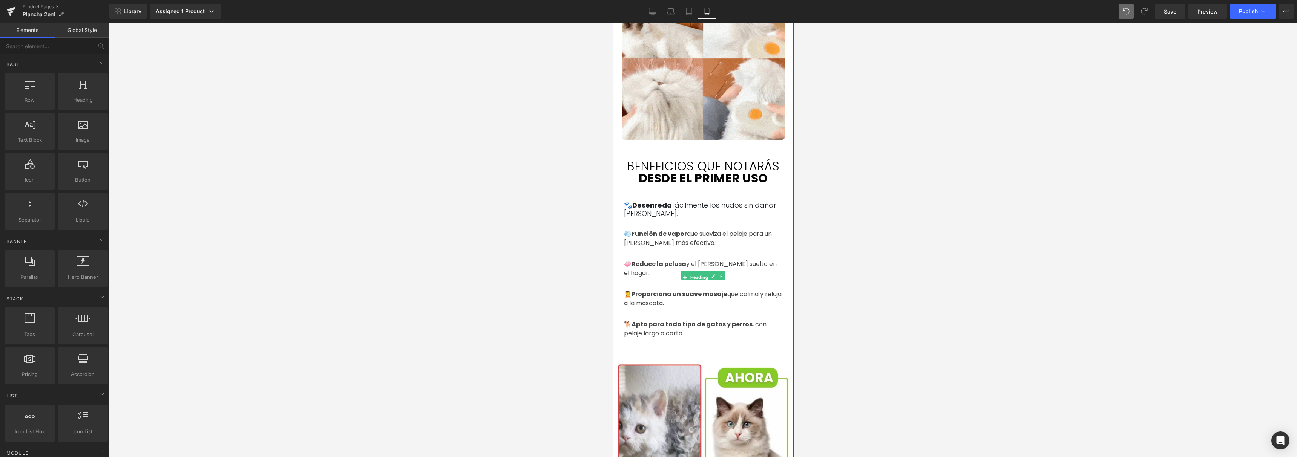
click at [683, 290] on strong "Proporciona un suave masaje" at bounding box center [679, 294] width 96 height 9
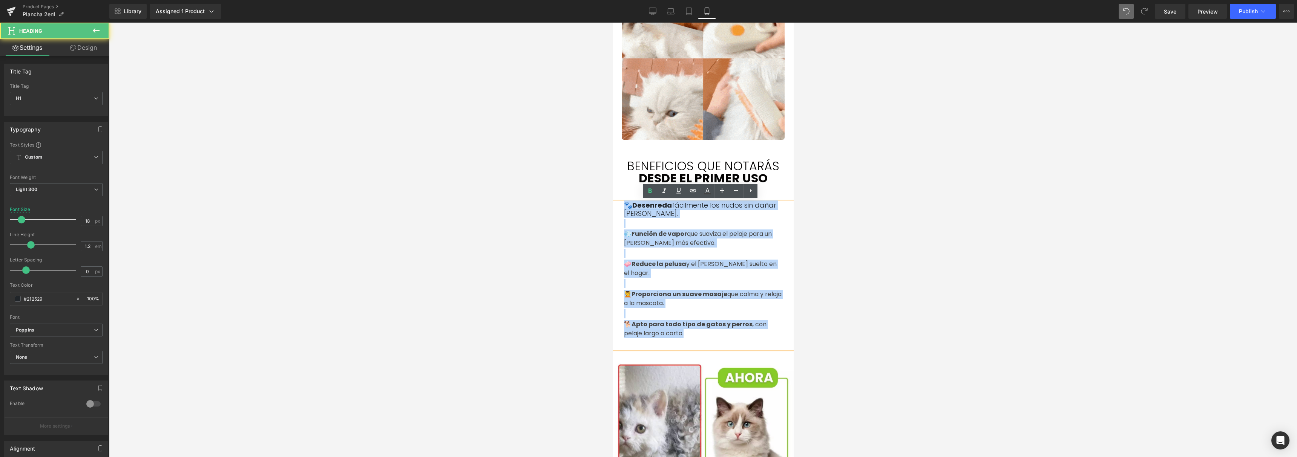
drag, startPoint x: 675, startPoint y: 323, endPoint x: 618, endPoint y: 206, distance: 130.2
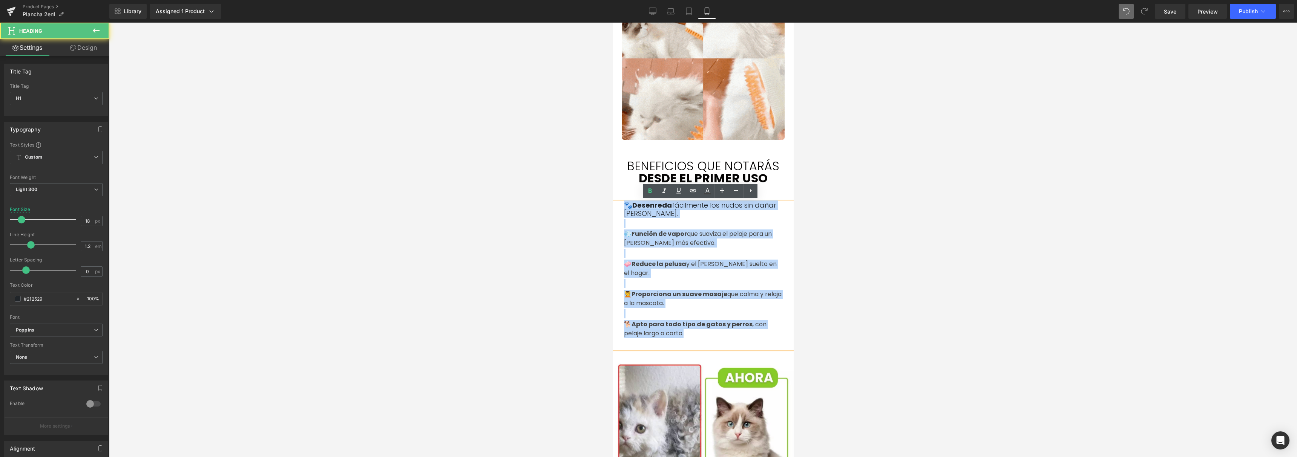
click at [618, 206] on div "🐾 Desenreda fácilmente los nudos sin dañar [PERSON_NAME]. 💨 Función de vapor qu…" at bounding box center [702, 274] width 181 height 147
copy div "🐾 Desenreda fácilmente los nudos sin dañar [PERSON_NAME]. 💨 Función de vapor qu…"
paste div
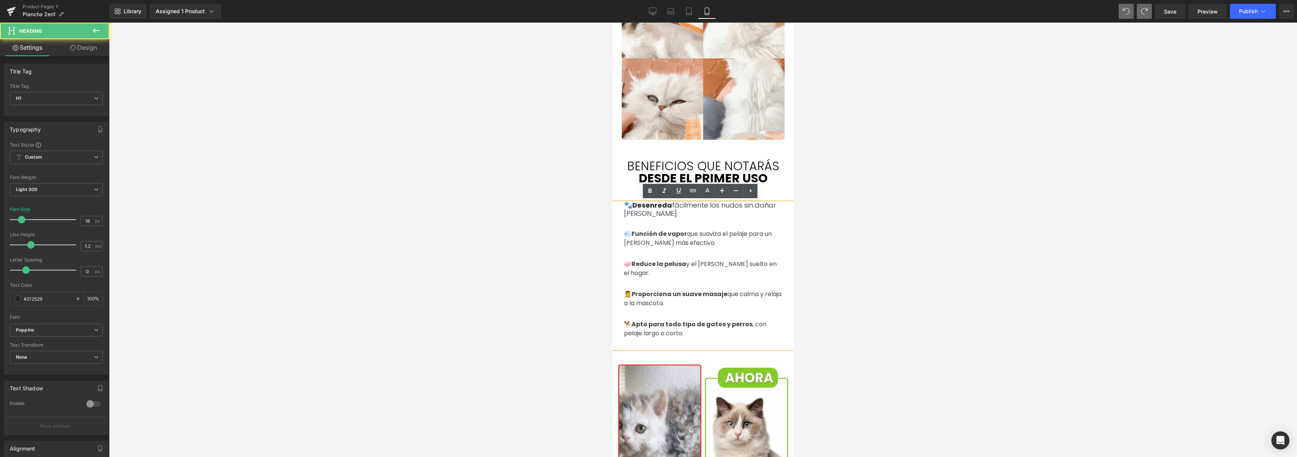
click at [677, 327] on div "🐕 Apto para todo tipo de gatos y perros , con pelaje largo o corto." at bounding box center [703, 329] width 158 height 18
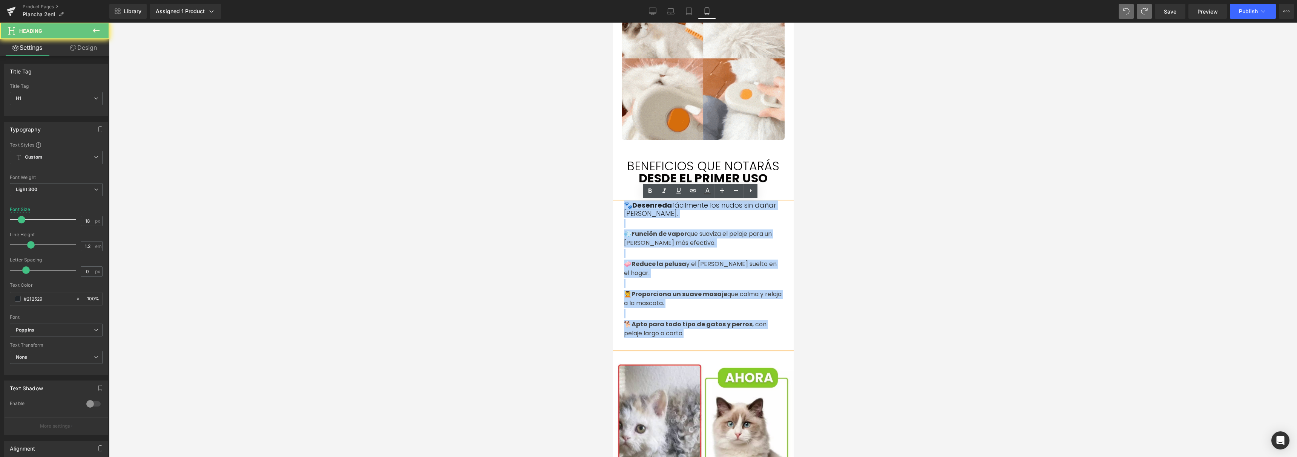
drag, startPoint x: 672, startPoint y: 325, endPoint x: 557, endPoint y: 188, distance: 178.8
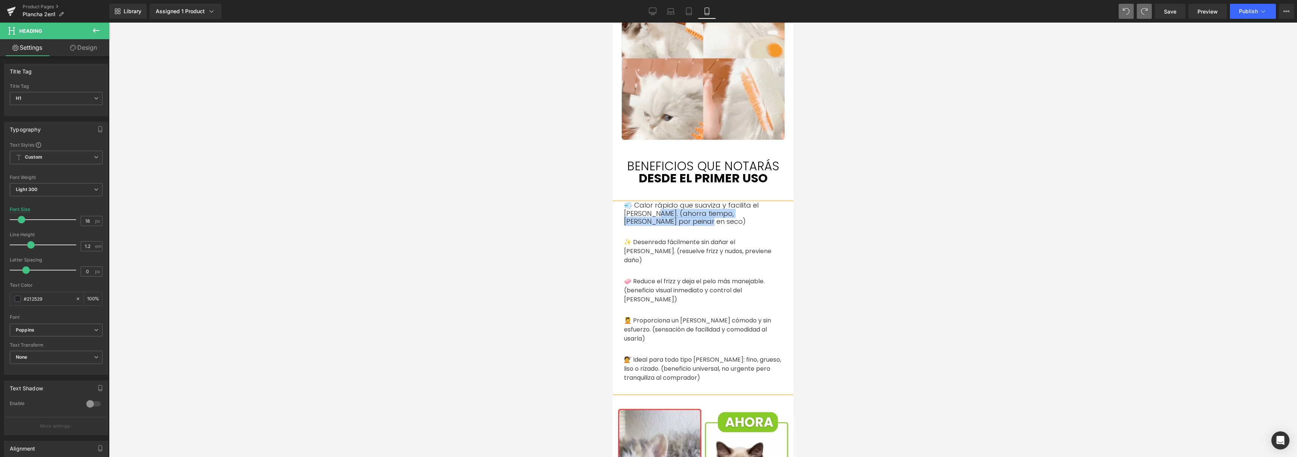
drag, startPoint x: 700, startPoint y: 222, endPoint x: 654, endPoint y: 215, distance: 47.3
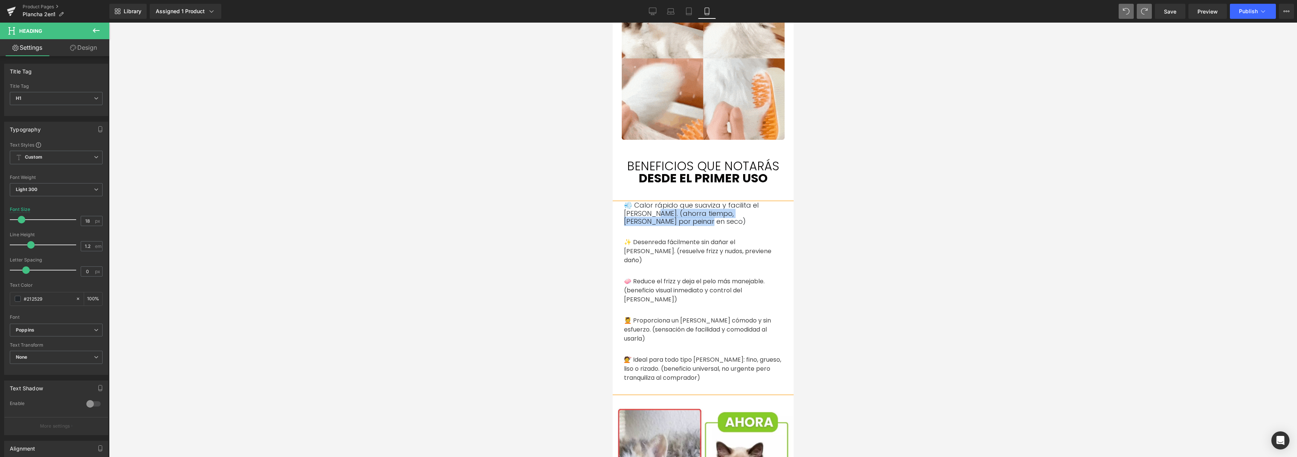
click at [654, 215] on h1 "💨 Calor rápido que suaviza y facilita el [PERSON_NAME]. (ahorra tiempo, [PERSON…" at bounding box center [703, 213] width 158 height 25
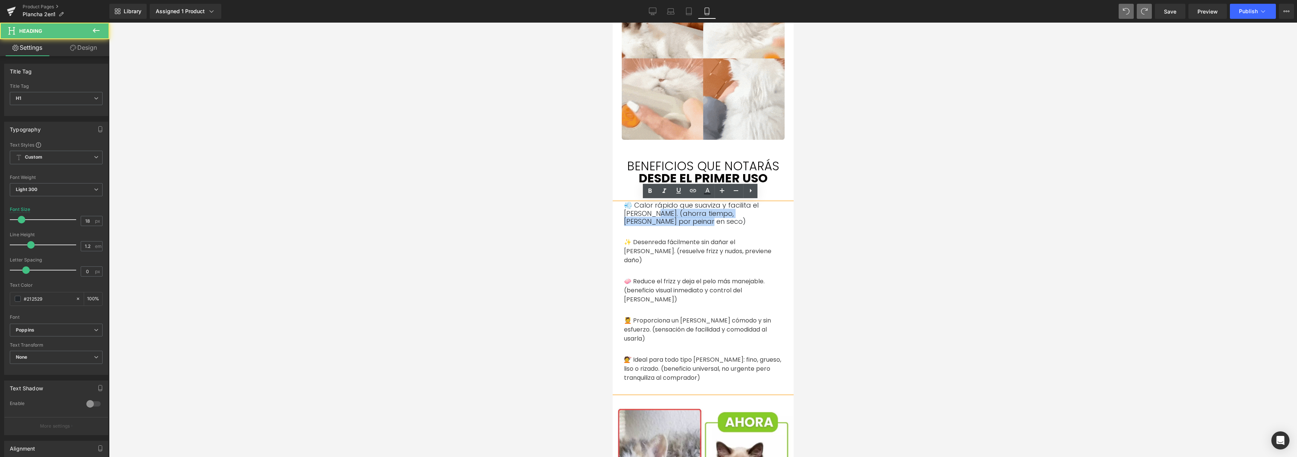
click at [673, 223] on h1 "💨 Calor rápido que suaviza y facilita el [PERSON_NAME]. (ahorra tiempo, [PERSON…" at bounding box center [703, 213] width 158 height 25
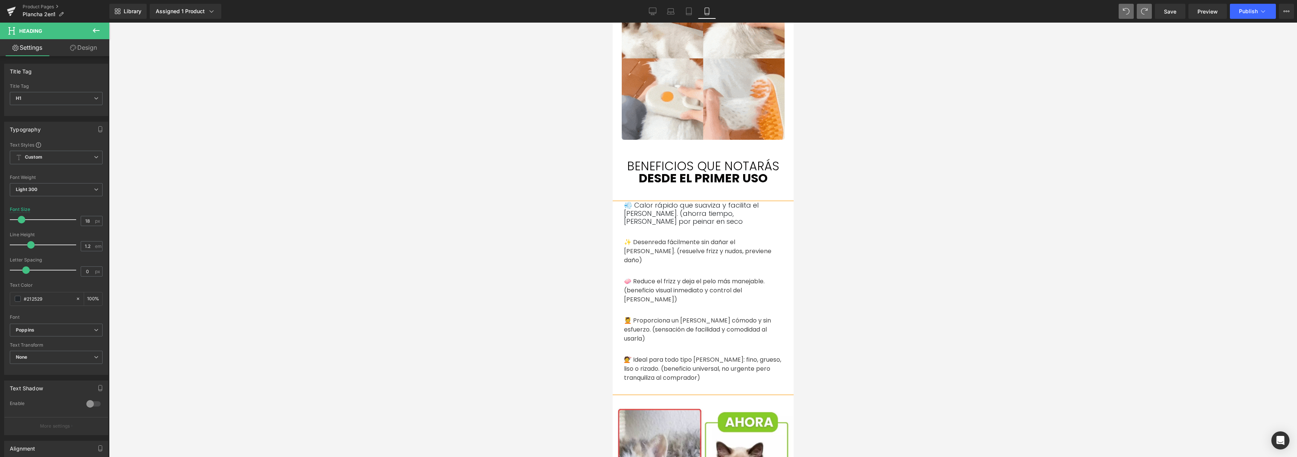
click at [655, 214] on h1 "💨 Calor rápido que suaviza y facilita el [PERSON_NAME]. (ahorra tiempo, [PERSON…" at bounding box center [703, 213] width 158 height 25
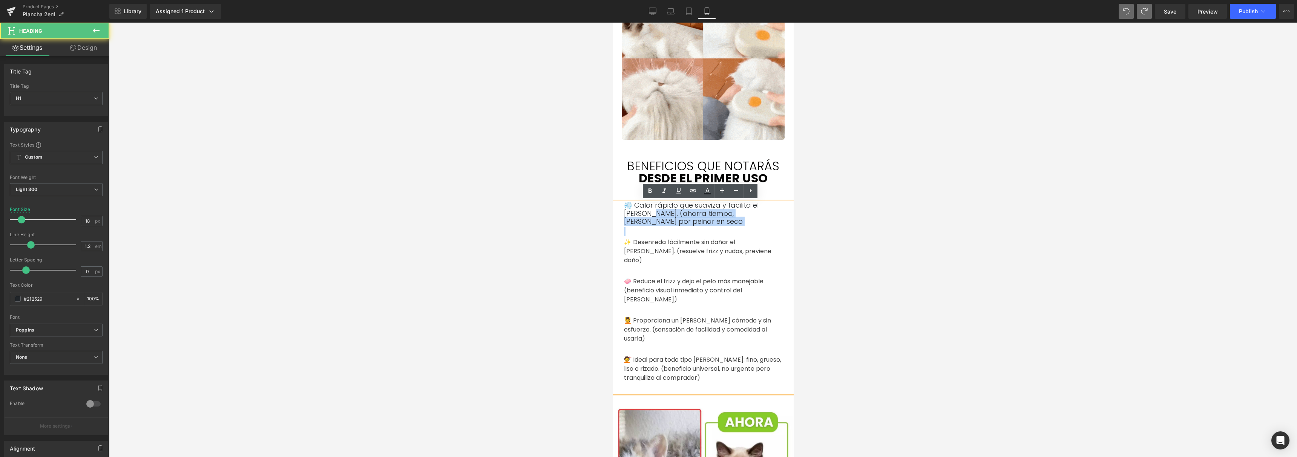
drag, startPoint x: 651, startPoint y: 214, endPoint x: 687, endPoint y: 230, distance: 39.7
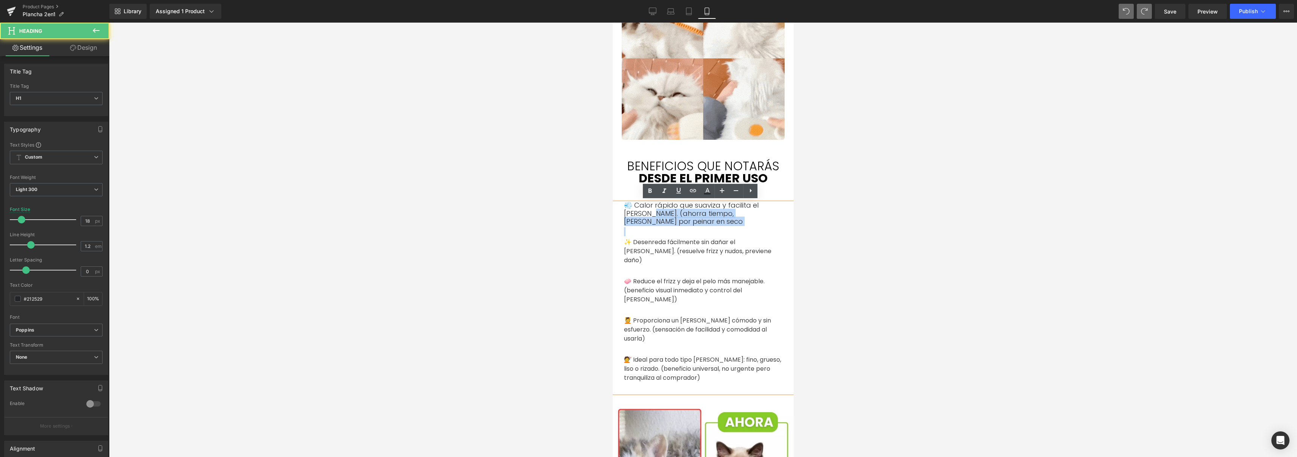
click at [687, 230] on div "💨 Calor rápido que suaviza y facilita el [PERSON_NAME]. (ahorra tiempo, [PERSON…" at bounding box center [702, 297] width 181 height 192
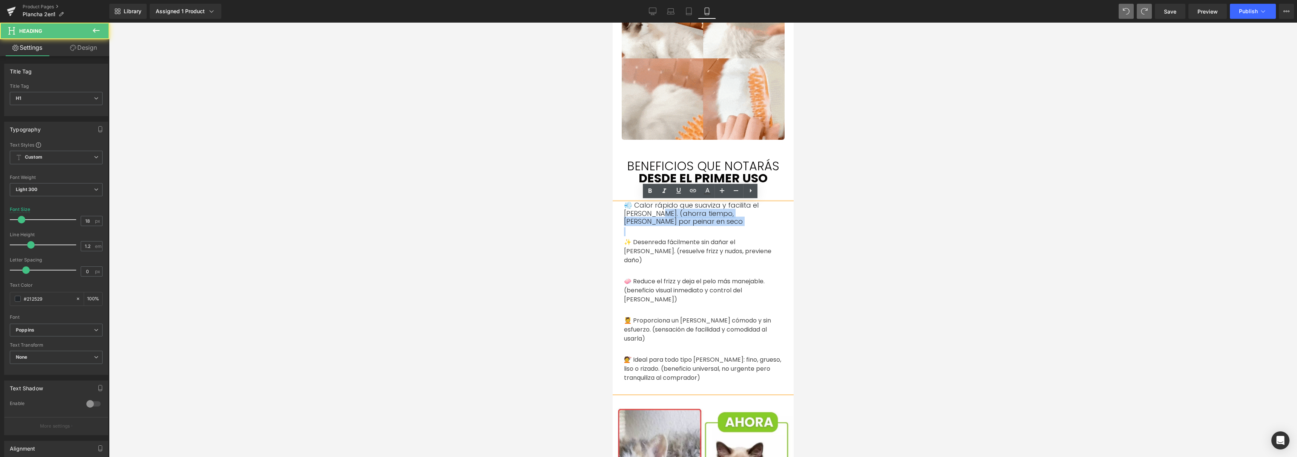
drag, startPoint x: 680, startPoint y: 226, endPoint x: 654, endPoint y: 217, distance: 27.4
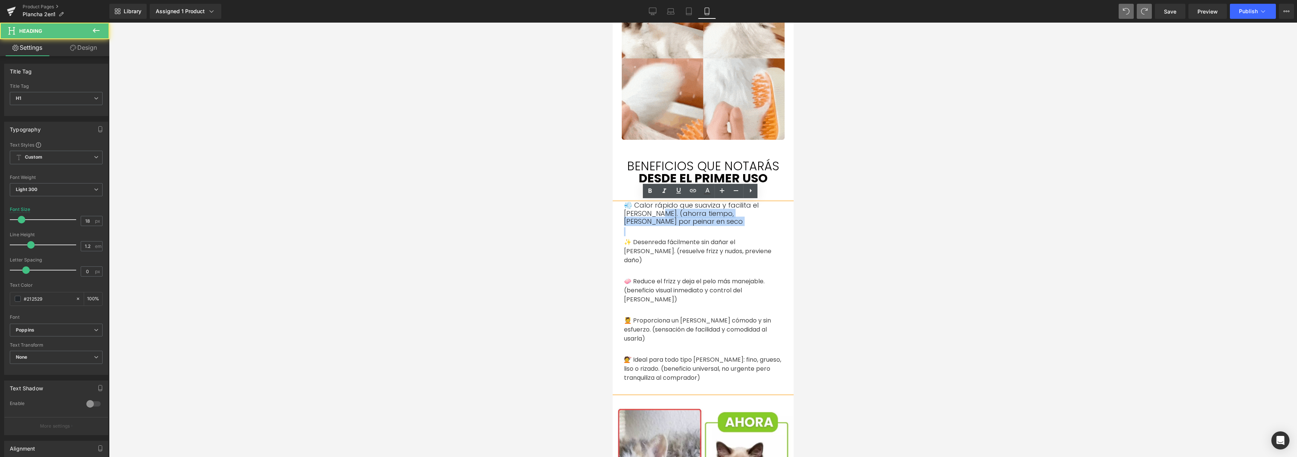
click at [654, 217] on div "💨 Calor rápido que suaviza y facilita el [PERSON_NAME]. (ahorra tiempo, [PERSON…" at bounding box center [702, 297] width 181 height 192
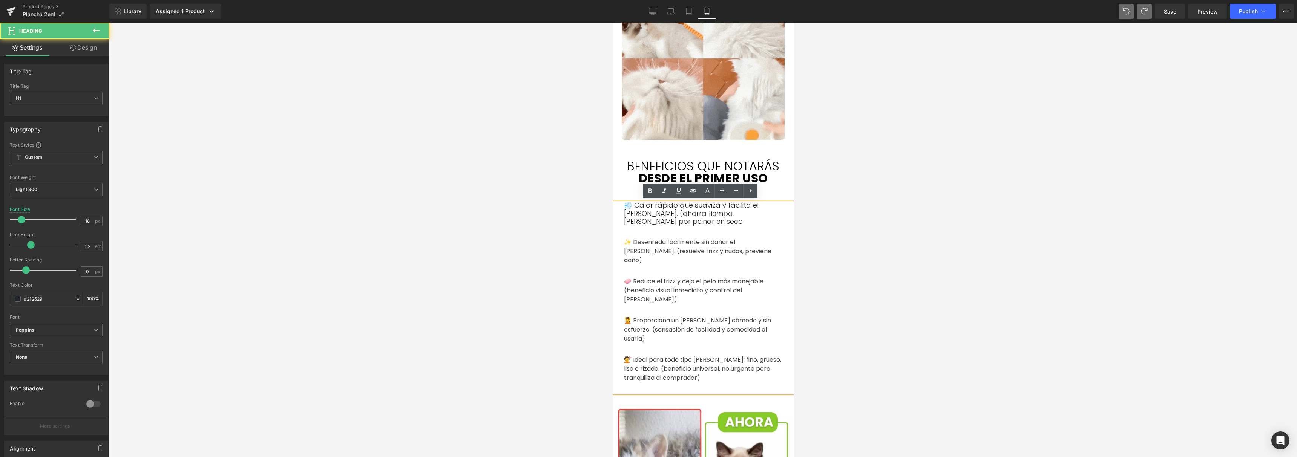
click at [656, 214] on h1 "💨 Calor rápido que suaviza y facilita el [PERSON_NAME]. (ahorra tiempo, [PERSON…" at bounding box center [703, 213] width 158 height 25
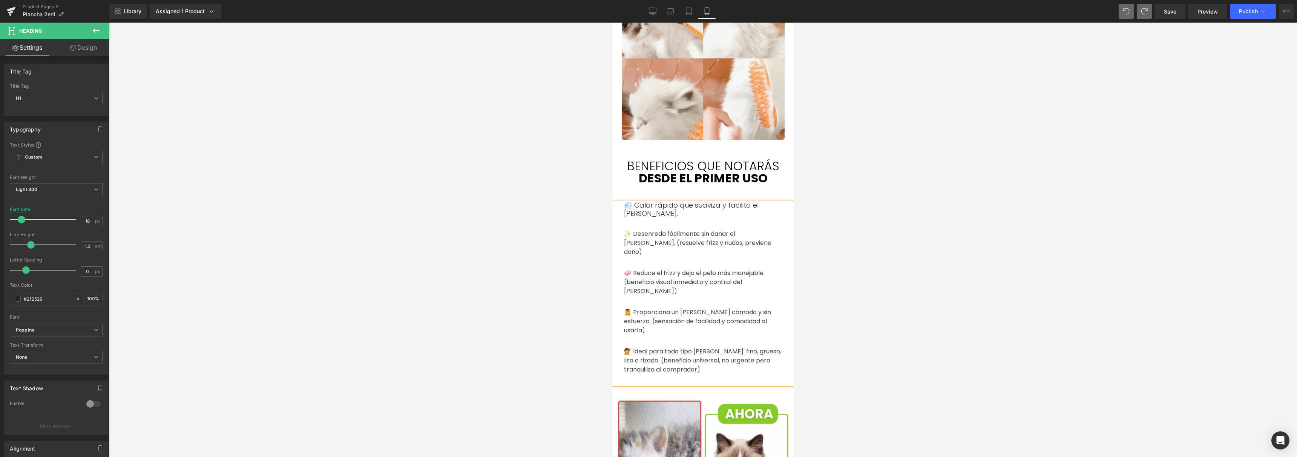
click at [676, 238] on div "✨ Desenreda fácilmente sin dañar el [PERSON_NAME]. (resuelve frizz y nudos, pre…" at bounding box center [703, 243] width 158 height 27
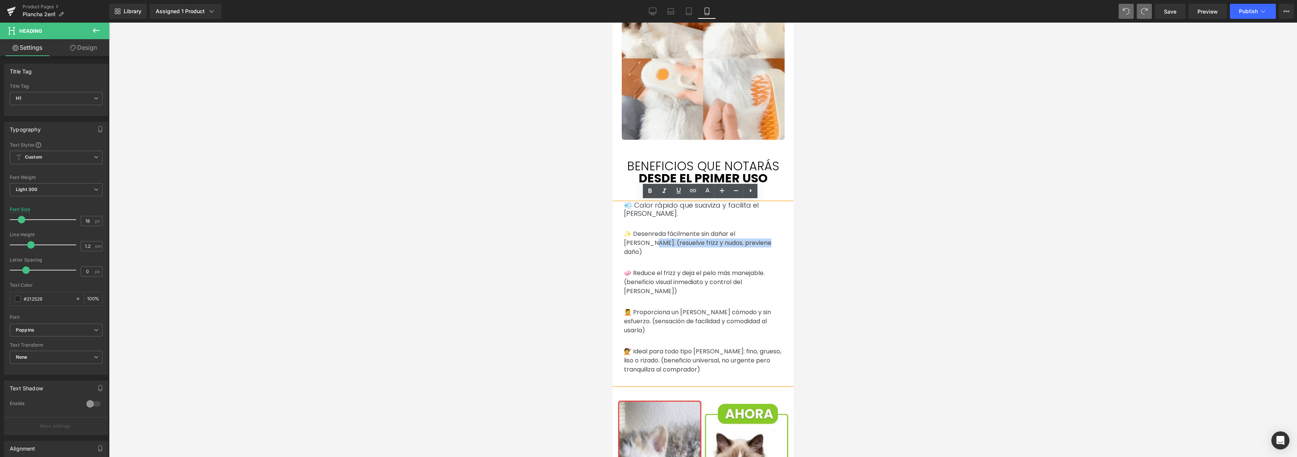
drag, startPoint x: 622, startPoint y: 244, endPoint x: 737, endPoint y: 243, distance: 114.3
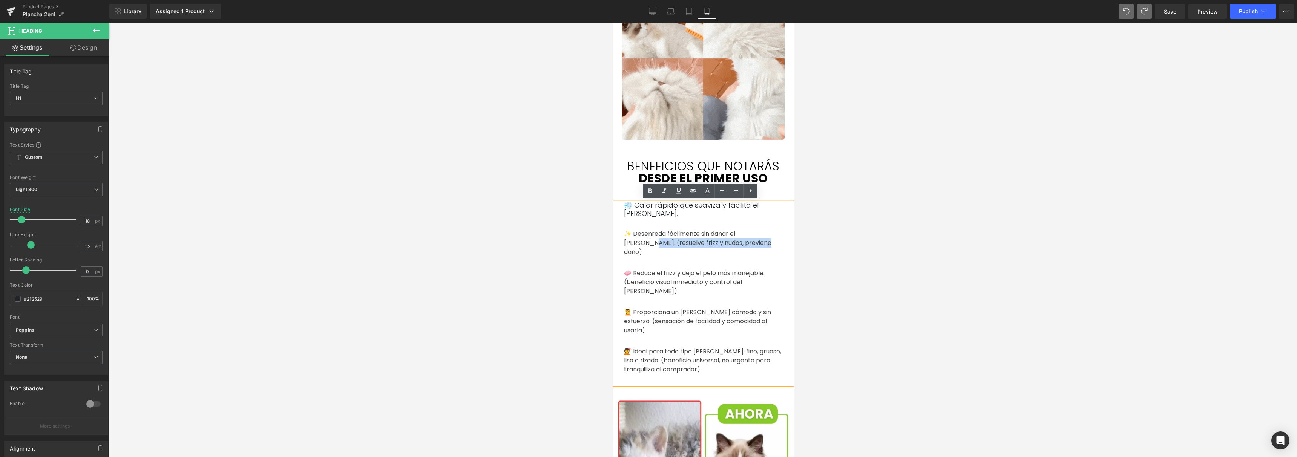
click at [737, 243] on div "✨ Desenreda fácilmente sin dañar el [PERSON_NAME]. (resuelve frizz y nudos, pre…" at bounding box center [703, 243] width 158 height 27
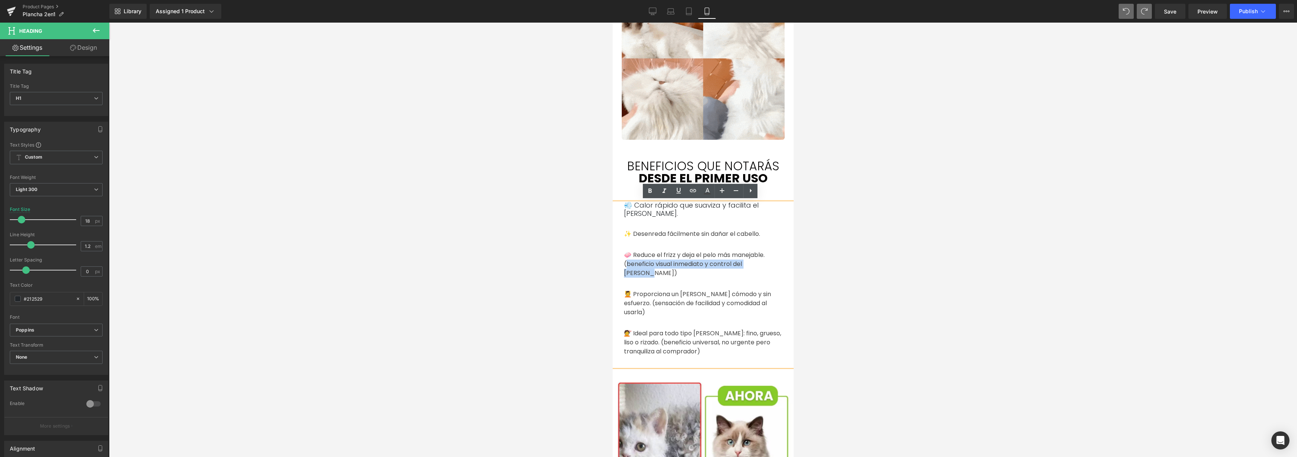
drag, startPoint x: 623, startPoint y: 265, endPoint x: 768, endPoint y: 266, distance: 144.5
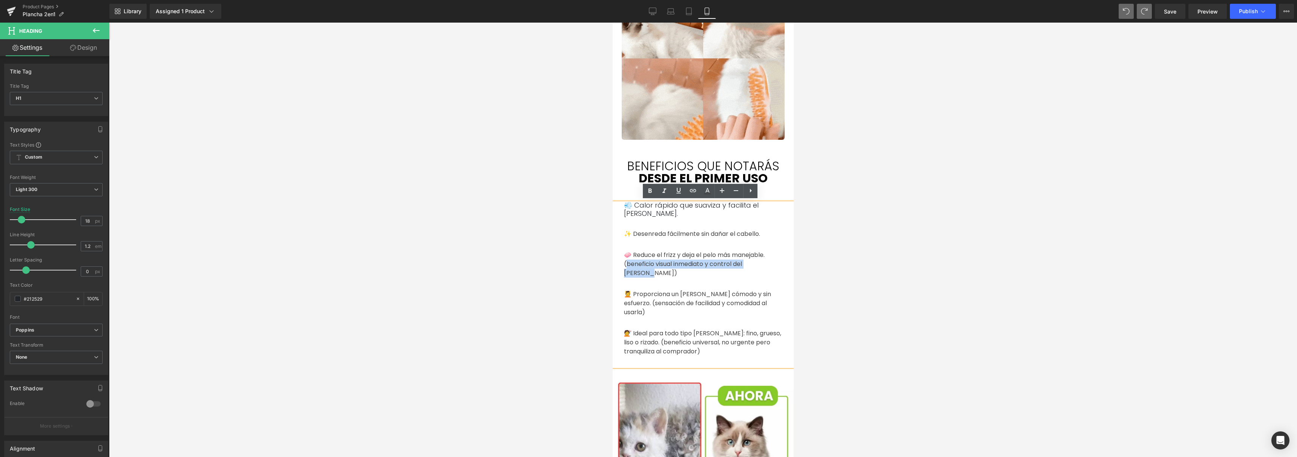
click at [768, 266] on div "🧼 Reduce el frizz y deja el pelo más manejable. (beneficio visual inmediato y c…" at bounding box center [703, 264] width 158 height 27
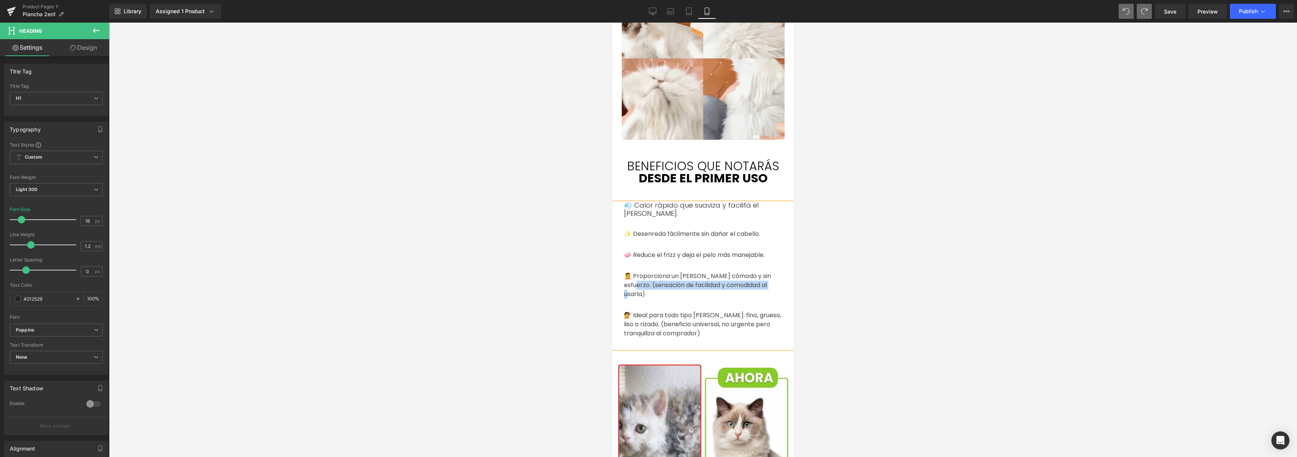
drag, startPoint x: 621, startPoint y: 284, endPoint x: 766, endPoint y: 285, distance: 145.2
click at [766, 285] on div "💆 Proporciona un [PERSON_NAME] cómodo y sin esfuerzo. (sensación de facilidad y…" at bounding box center [703, 285] width 158 height 27
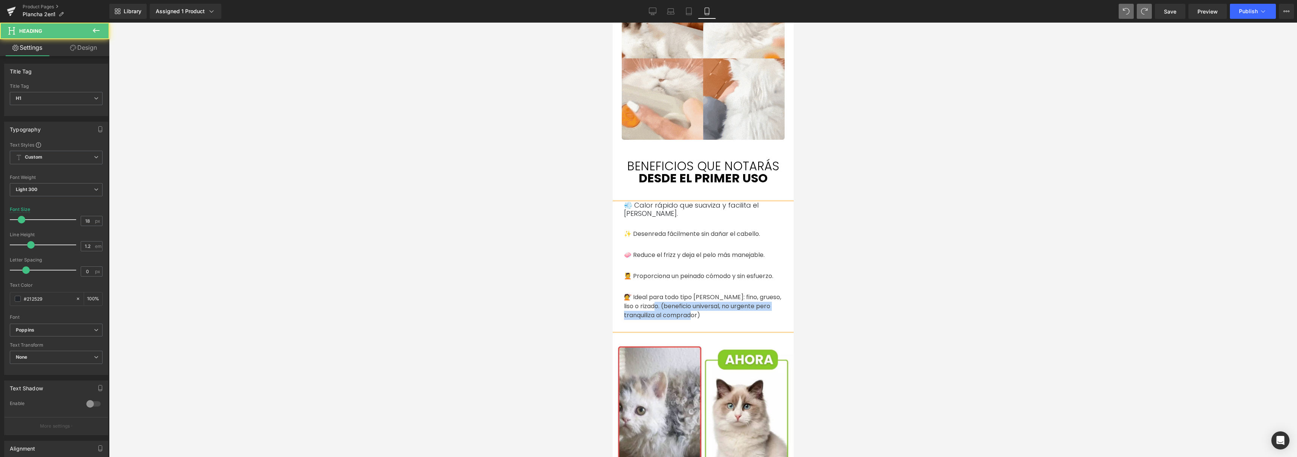
drag, startPoint x: 647, startPoint y: 306, endPoint x: 712, endPoint y: 315, distance: 66.1
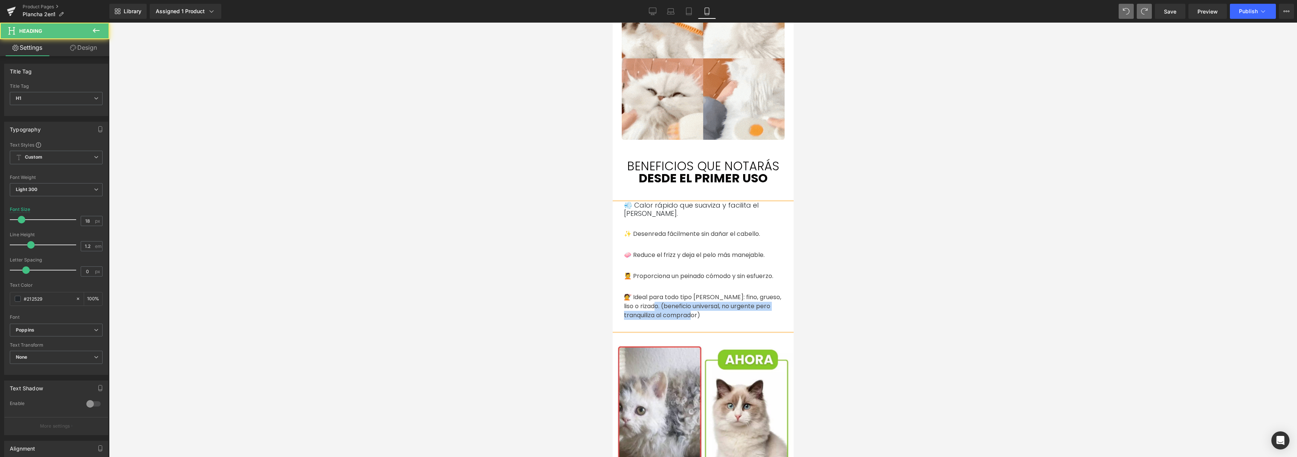
click at [712, 315] on div "💇 Ideal para todo tipo [PERSON_NAME]: fino, grueso, liso o rizado. (beneficio u…" at bounding box center [703, 306] width 158 height 27
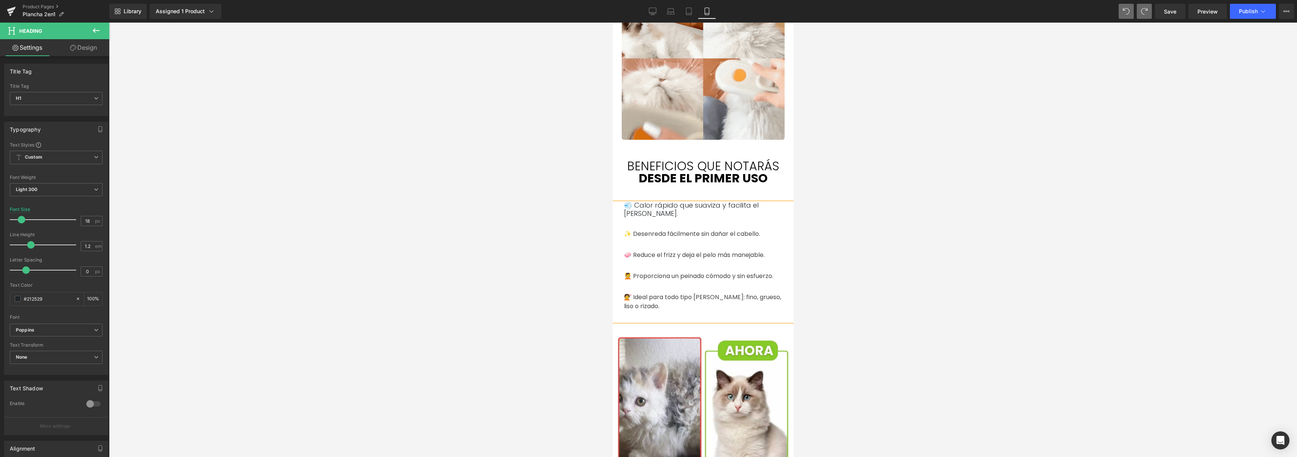
click at [857, 257] on div at bounding box center [703, 240] width 1188 height 435
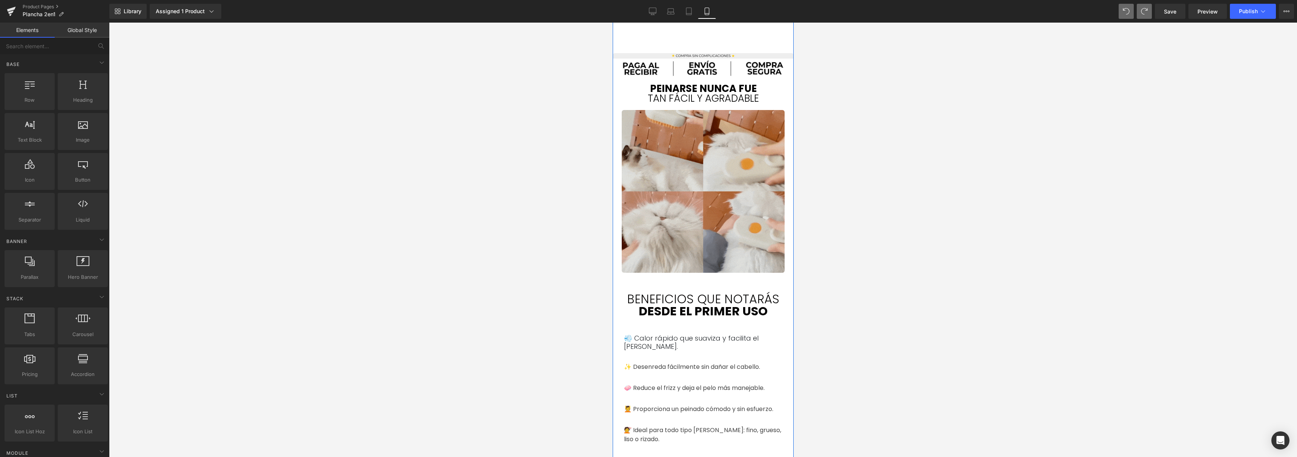
scroll to position [290, 0]
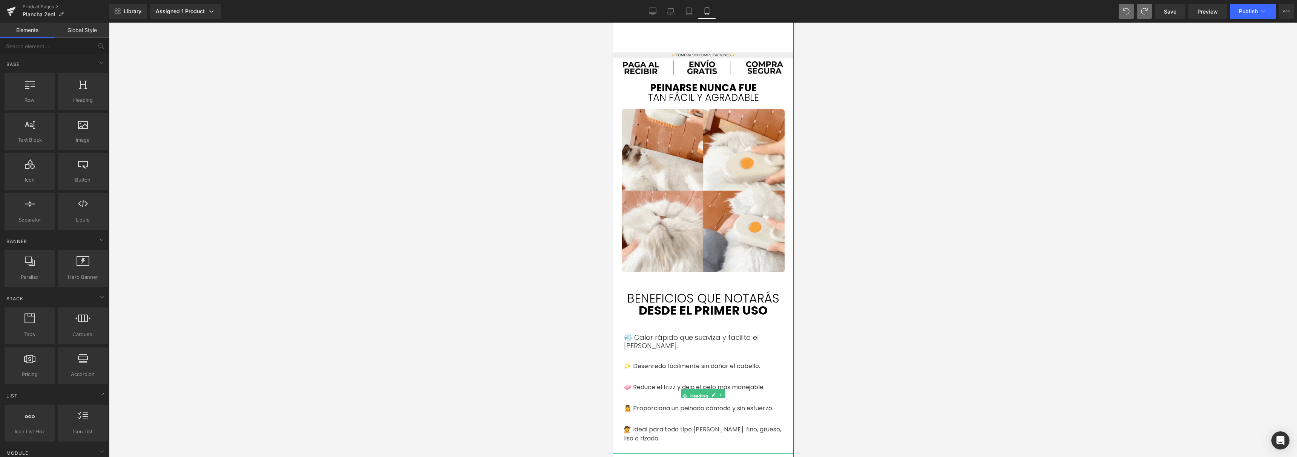
click at [687, 349] on h1 "💨 Calor rápido que suaviza y facilita el [PERSON_NAME]." at bounding box center [703, 342] width 158 height 16
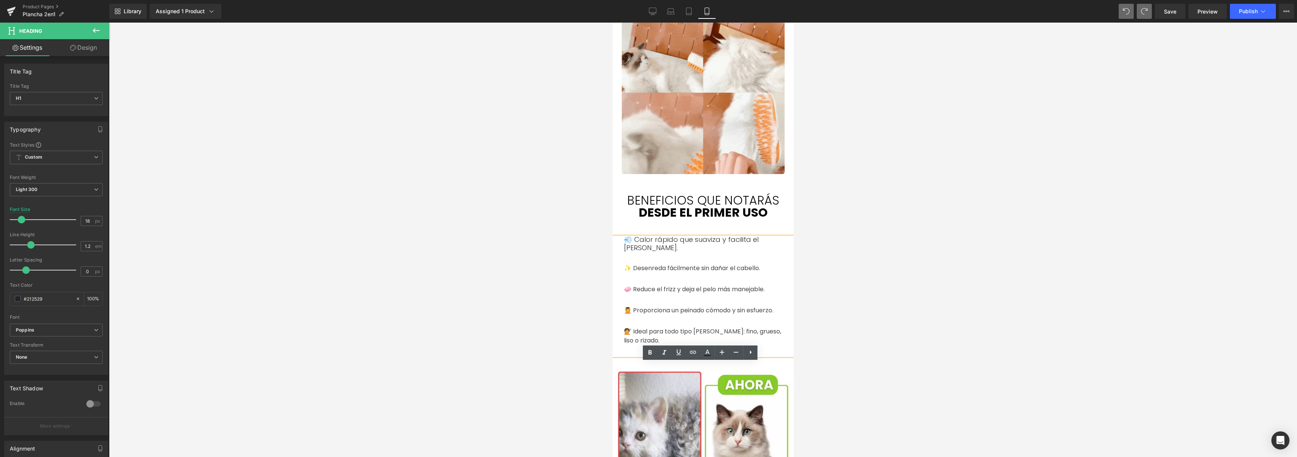
scroll to position [389, 0]
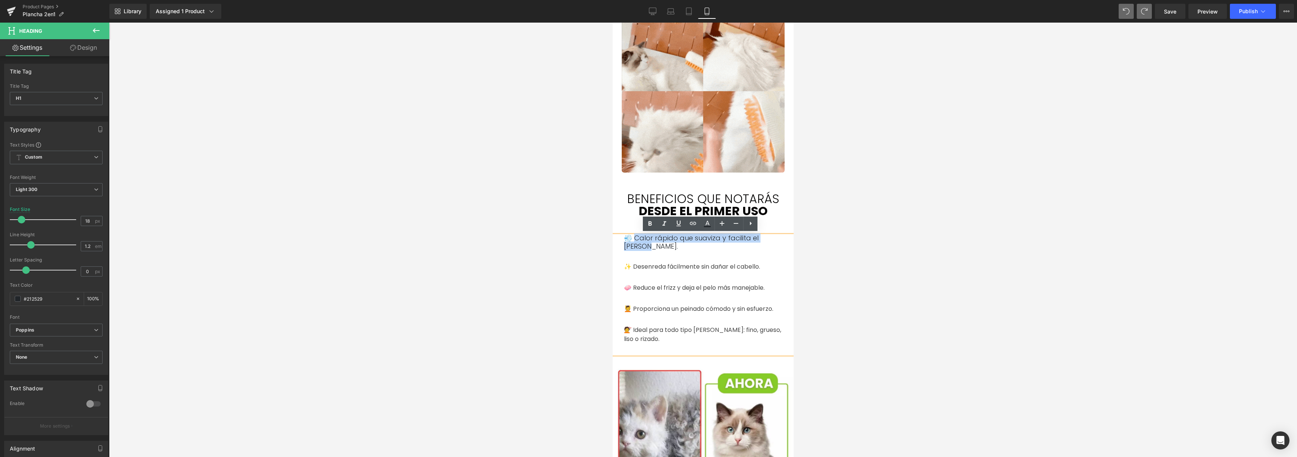
drag, startPoint x: 633, startPoint y: 239, endPoint x: 648, endPoint y: 250, distance: 18.6
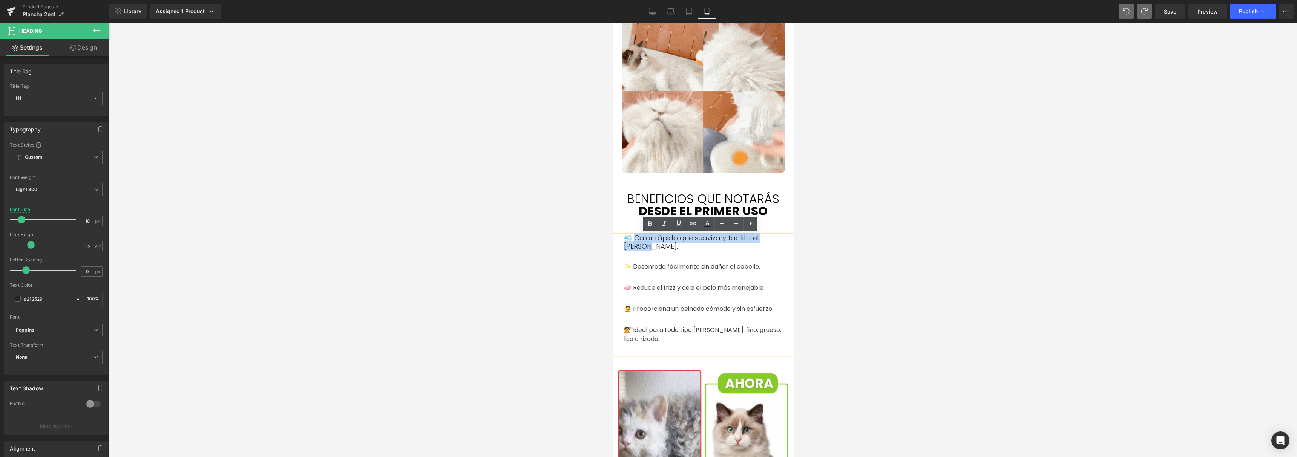
click at [648, 250] on h1 "💨 Calor rápido que suaviza y facilita el [PERSON_NAME]." at bounding box center [703, 242] width 158 height 16
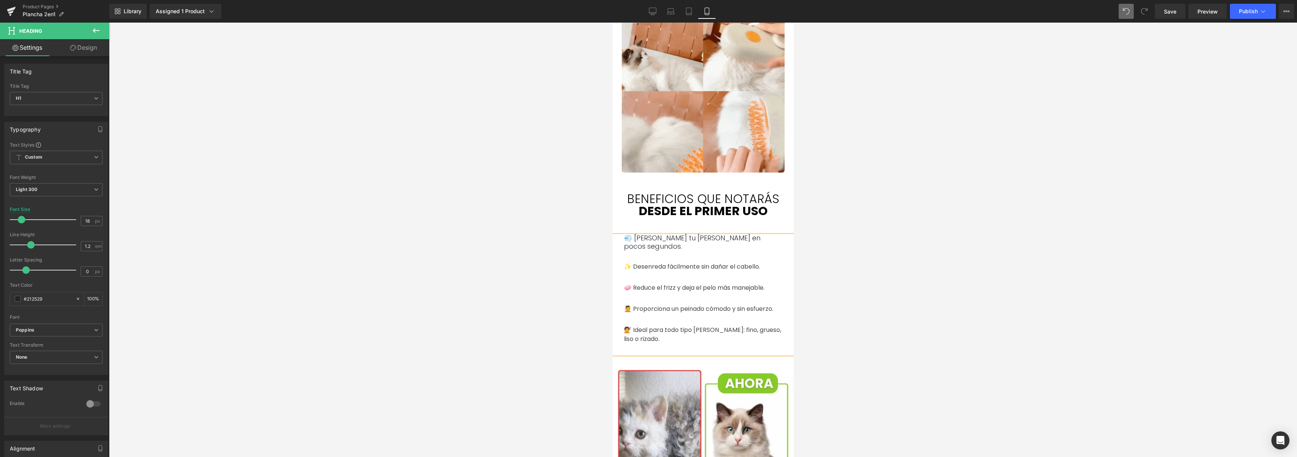
click at [624, 239] on h1 "💨 [PERSON_NAME] tu [PERSON_NAME] en pocos segundos." at bounding box center [703, 242] width 158 height 16
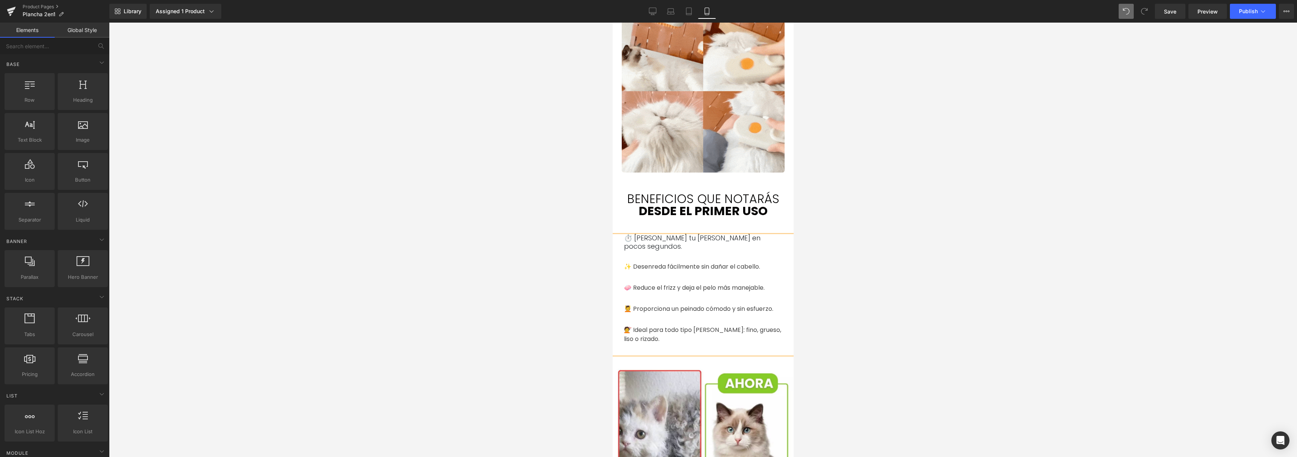
click at [832, 253] on div at bounding box center [703, 240] width 1188 height 435
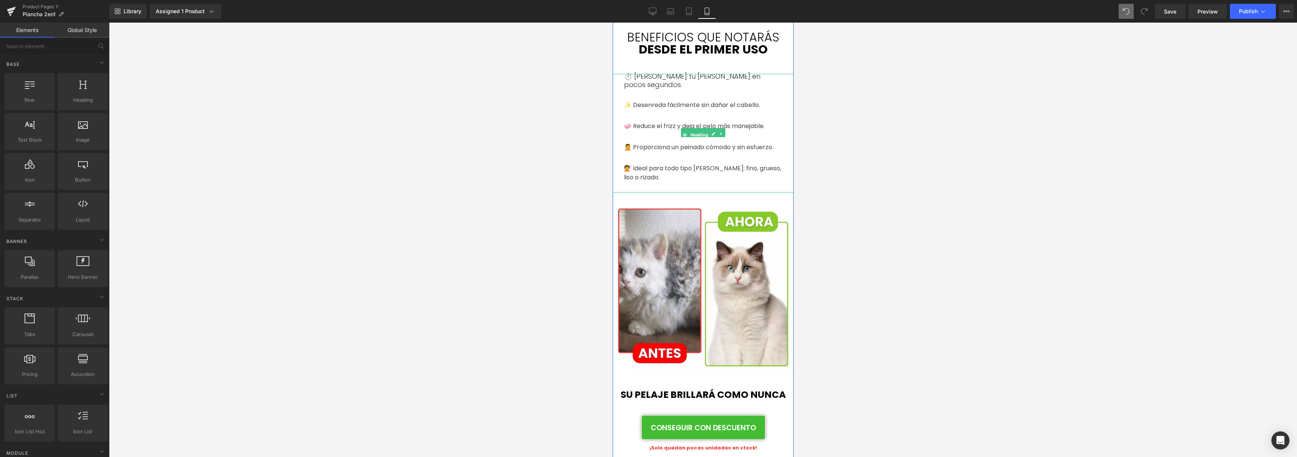
scroll to position [610, 0]
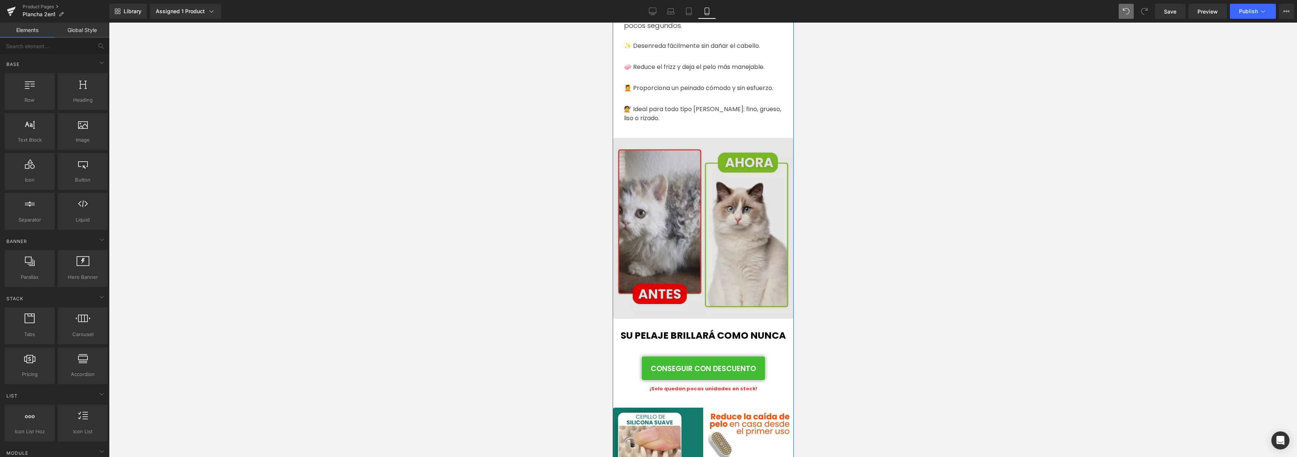
click at [639, 232] on img at bounding box center [702, 228] width 181 height 181
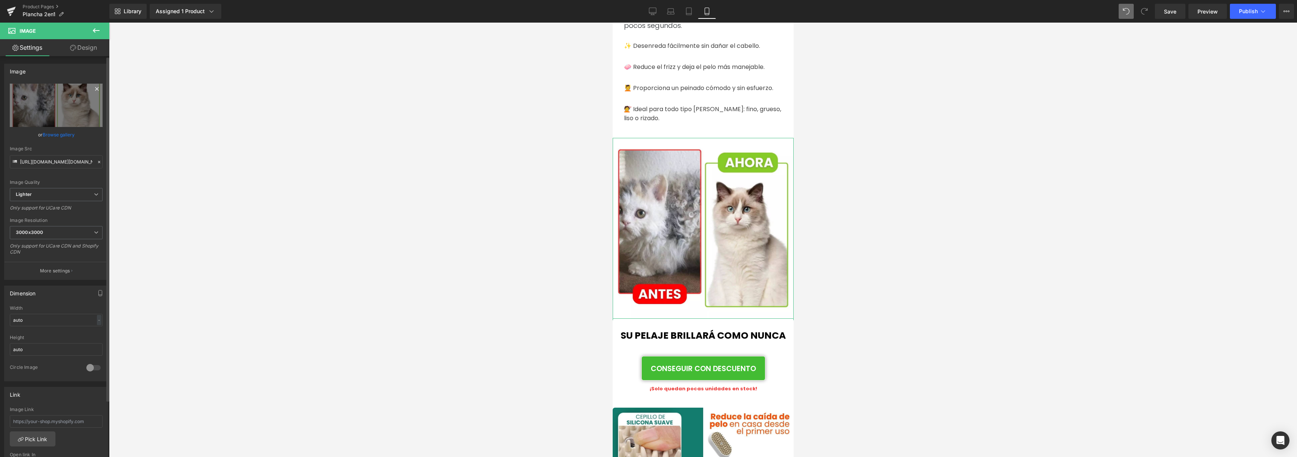
click at [95, 89] on icon at bounding box center [96, 88] width 9 height 9
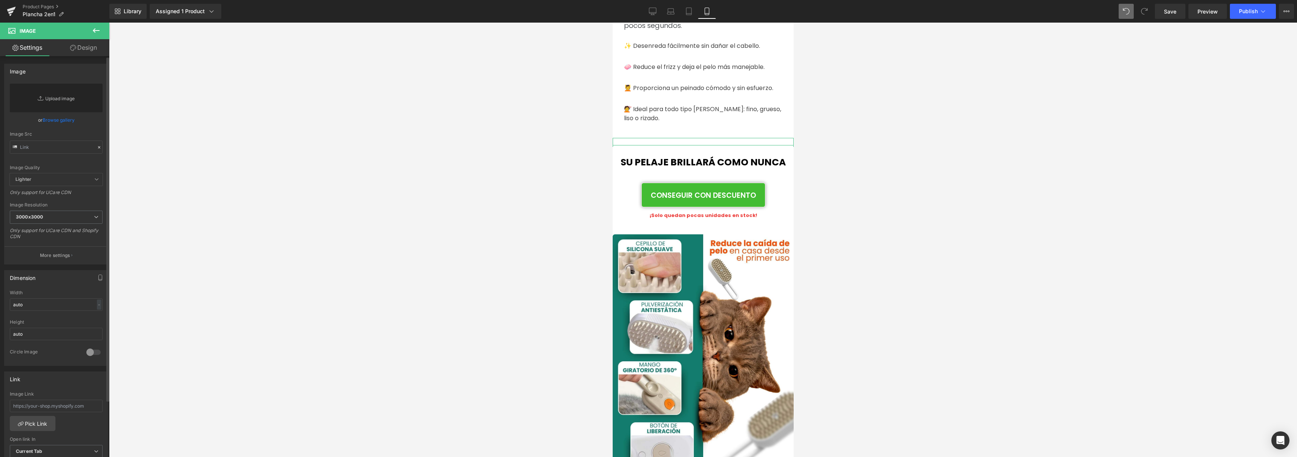
click at [63, 109] on link "Replace Image" at bounding box center [56, 98] width 93 height 29
type input "C:\fakepath\2.jpg"
type input "[URL][DOMAIN_NAME]"
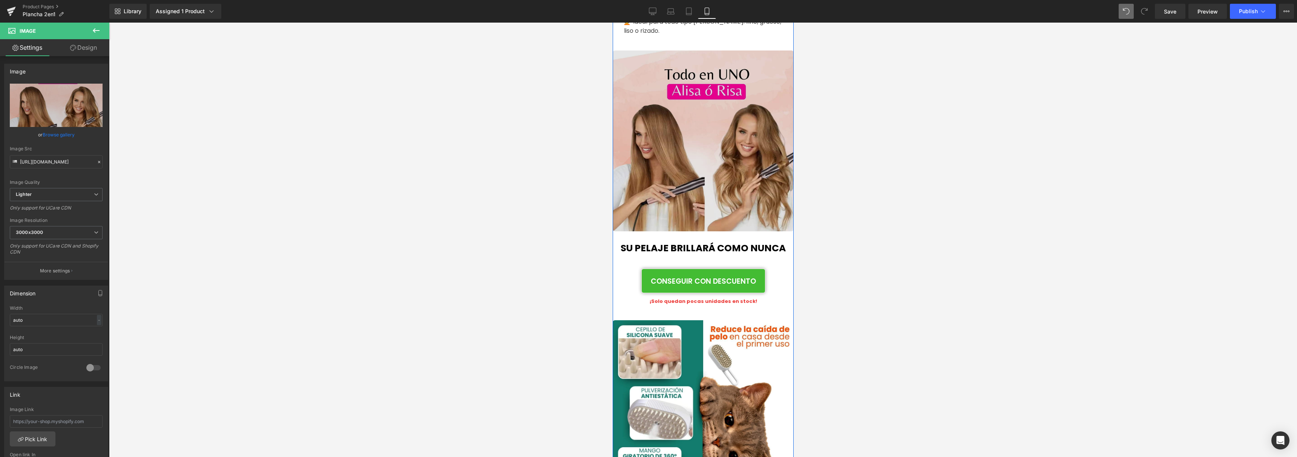
scroll to position [698, 0]
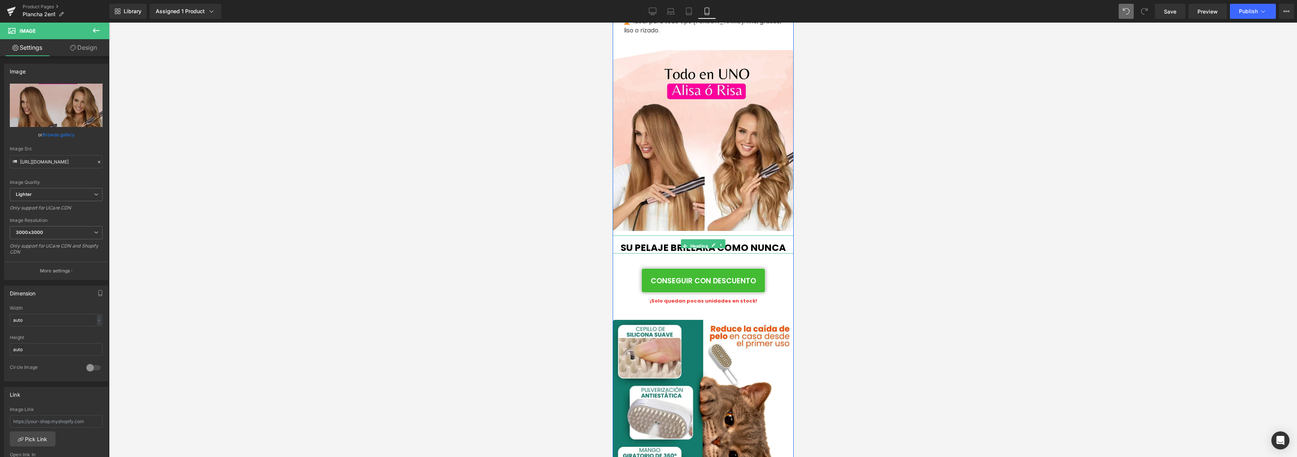
click at [668, 246] on b "su pelaje brillará como nunca" at bounding box center [702, 247] width 165 height 13
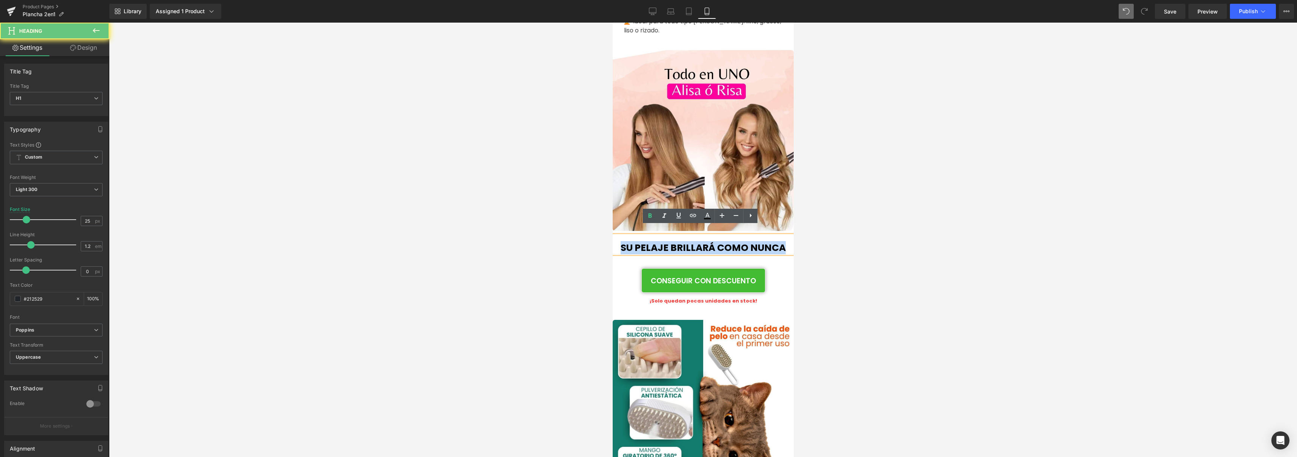
click at [668, 246] on b "su pelaje brillará como nunca" at bounding box center [702, 247] width 165 height 13
copy b "su pelaje brillará como nunca"
paste div
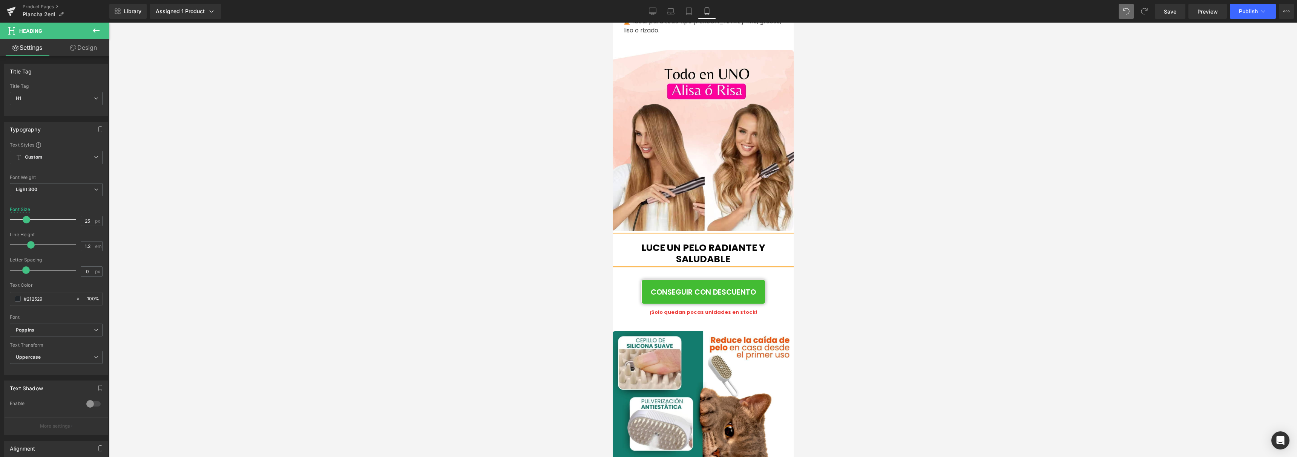
click at [864, 229] on div at bounding box center [703, 240] width 1188 height 435
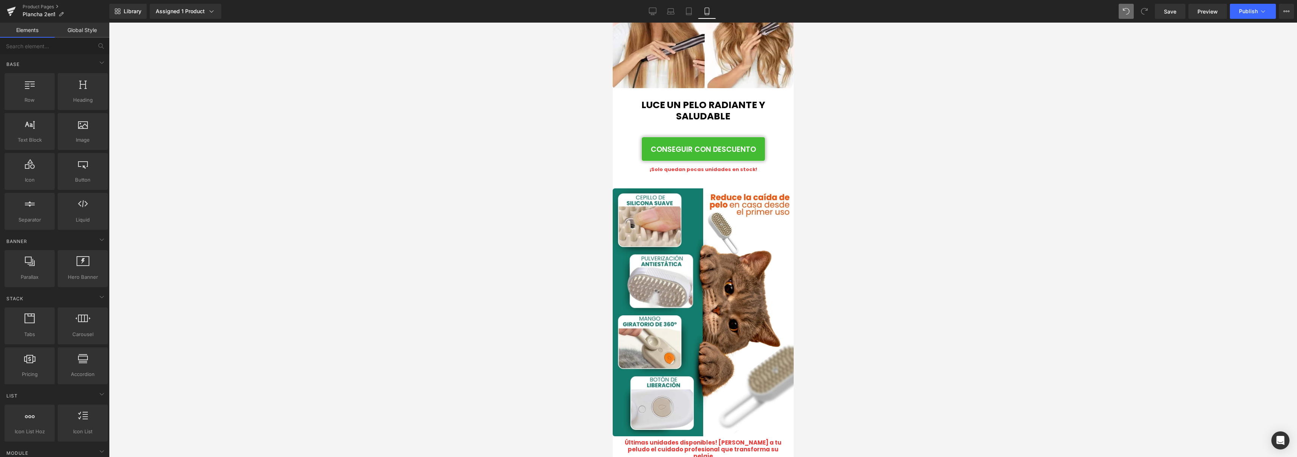
scroll to position [841, 0]
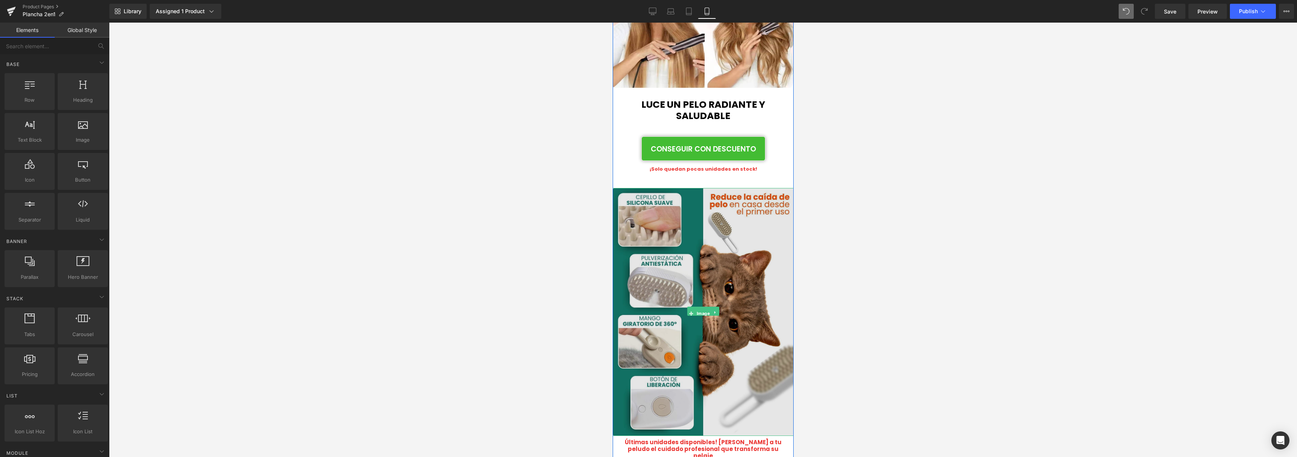
click at [737, 218] on img at bounding box center [702, 312] width 181 height 248
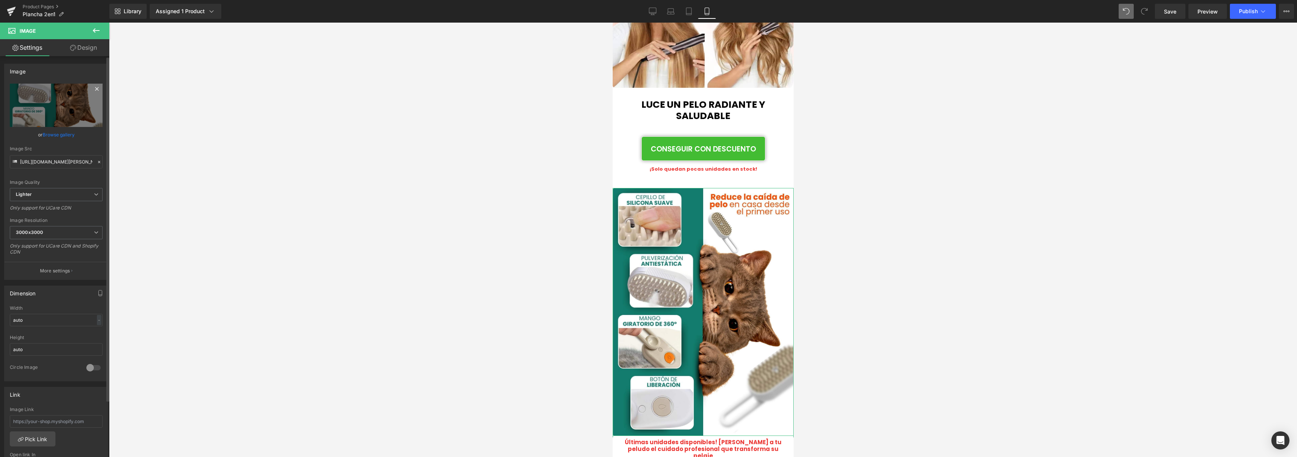
click at [94, 92] on icon at bounding box center [96, 88] width 9 height 9
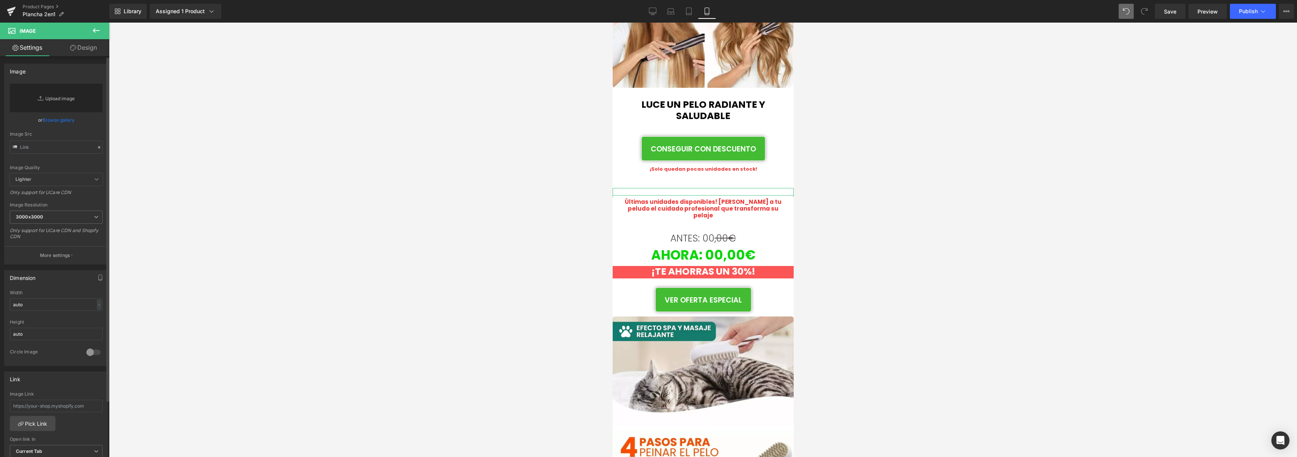
click at [81, 97] on link "Replace Image" at bounding box center [56, 98] width 93 height 29
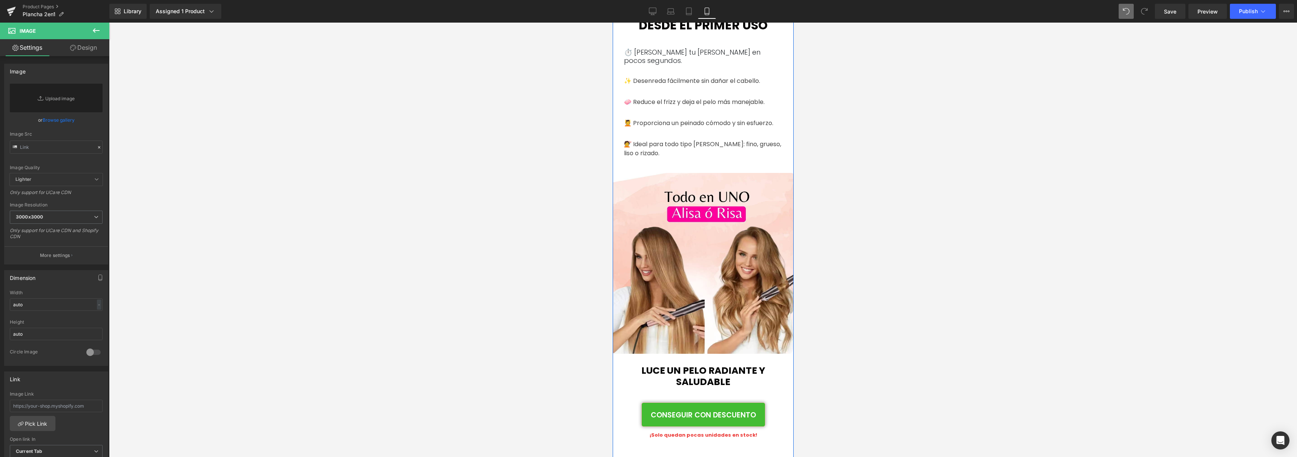
scroll to position [946, 0]
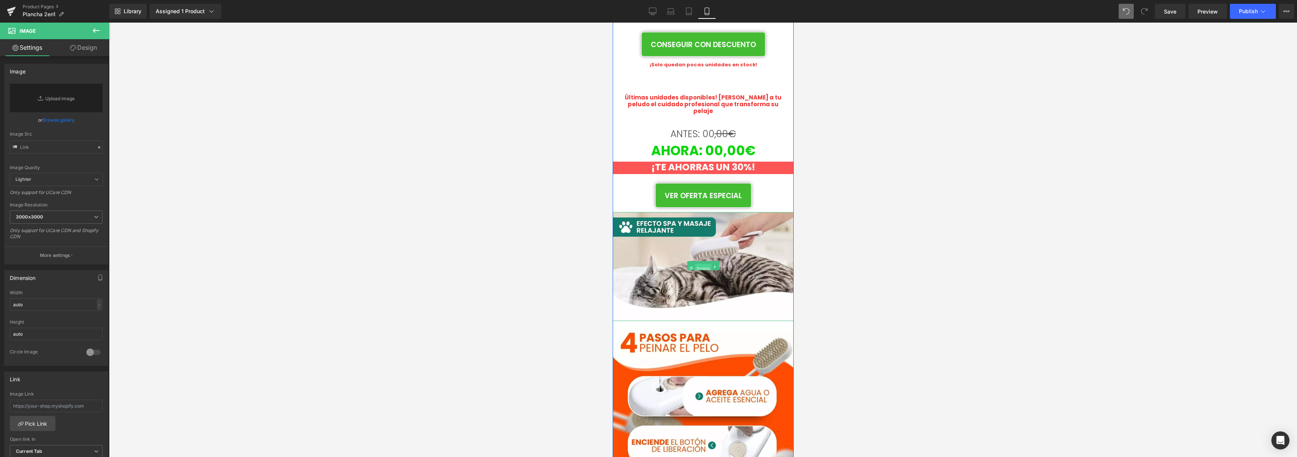
click at [697, 264] on span "Image" at bounding box center [703, 268] width 16 height 9
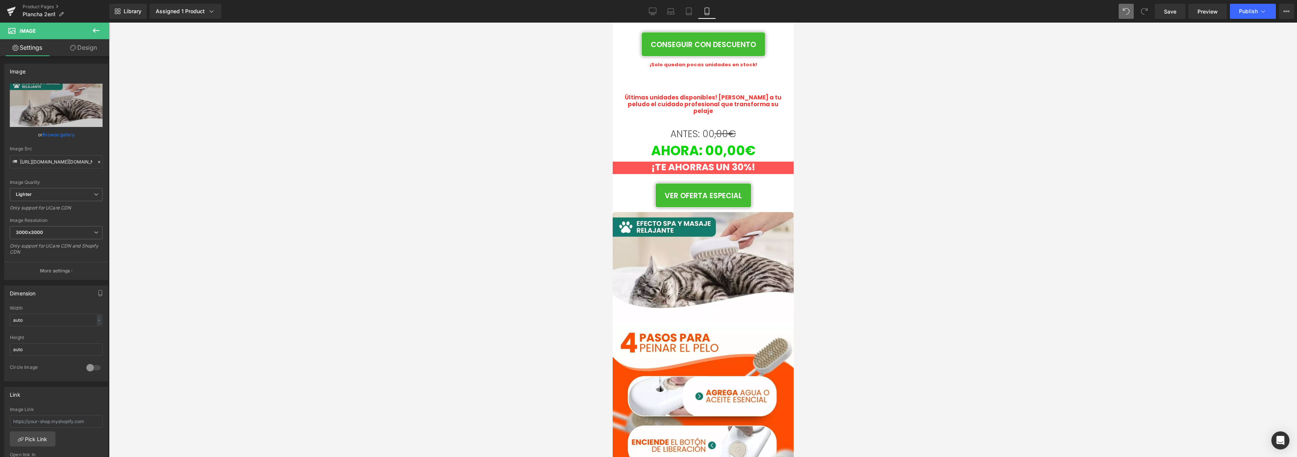
click at [363, 187] on div at bounding box center [703, 240] width 1188 height 435
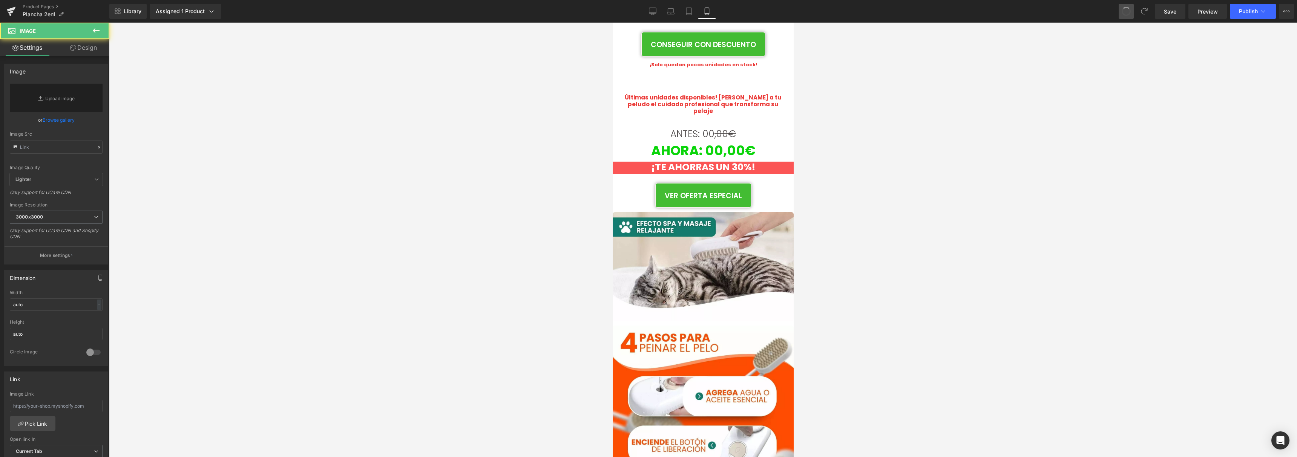
type input "[URL][DOMAIN_NAME][PERSON_NAME]"
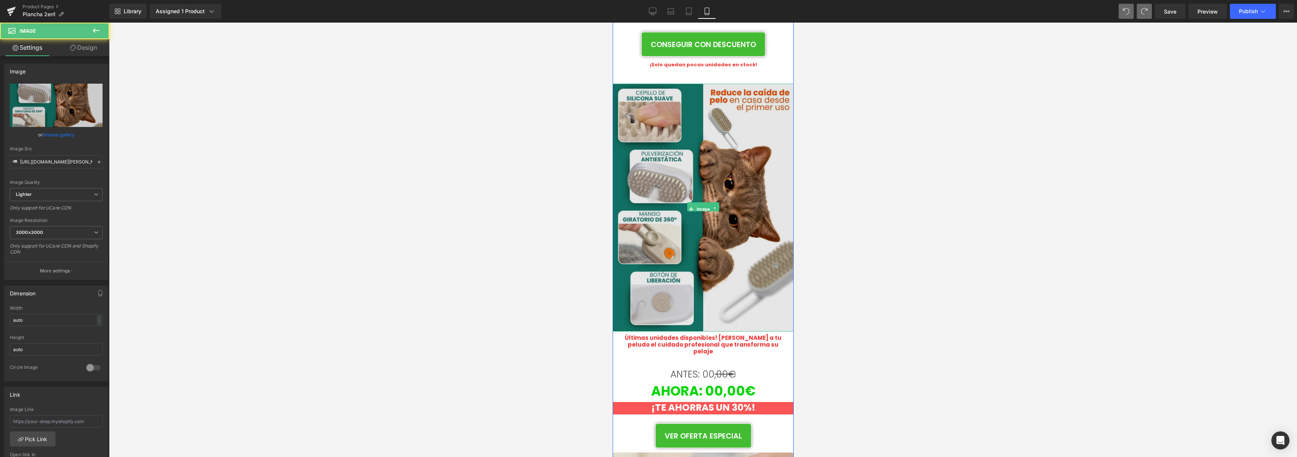
click at [725, 186] on img at bounding box center [702, 208] width 181 height 248
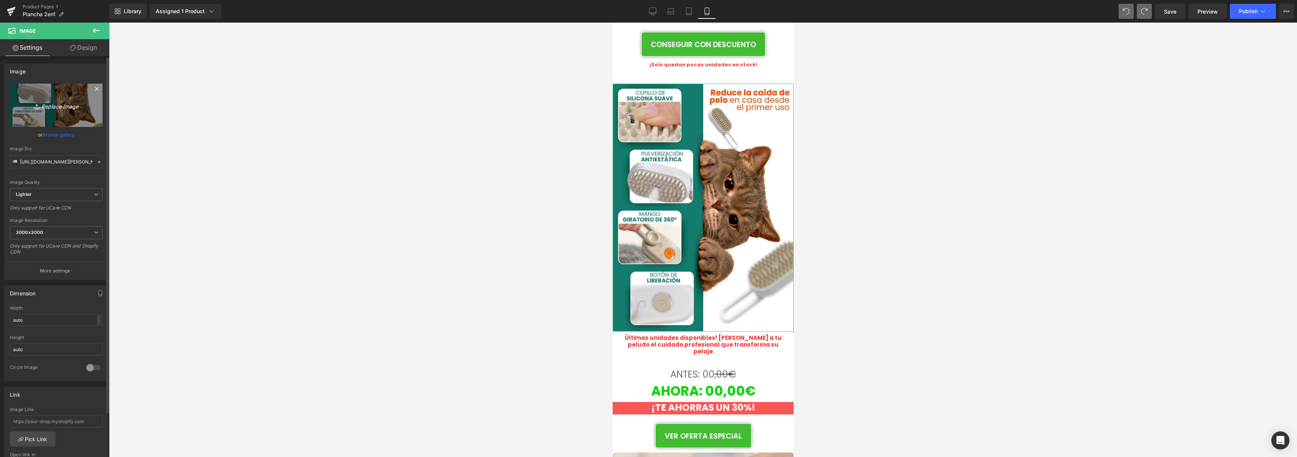
click at [75, 112] on link "Replace Image" at bounding box center [56, 105] width 93 height 43
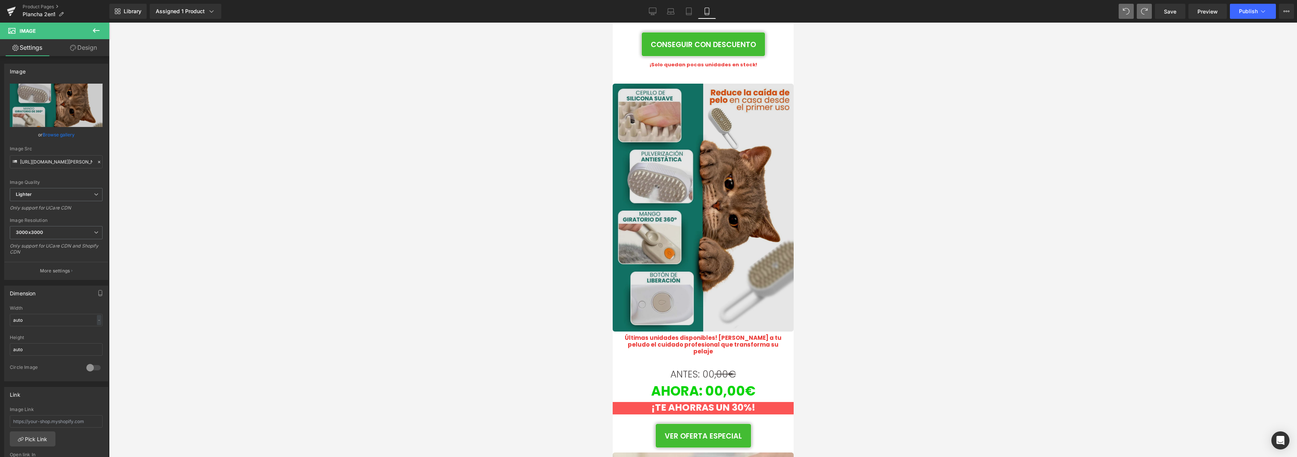
type input "C:\fakepath\Belleza (1).jpg"
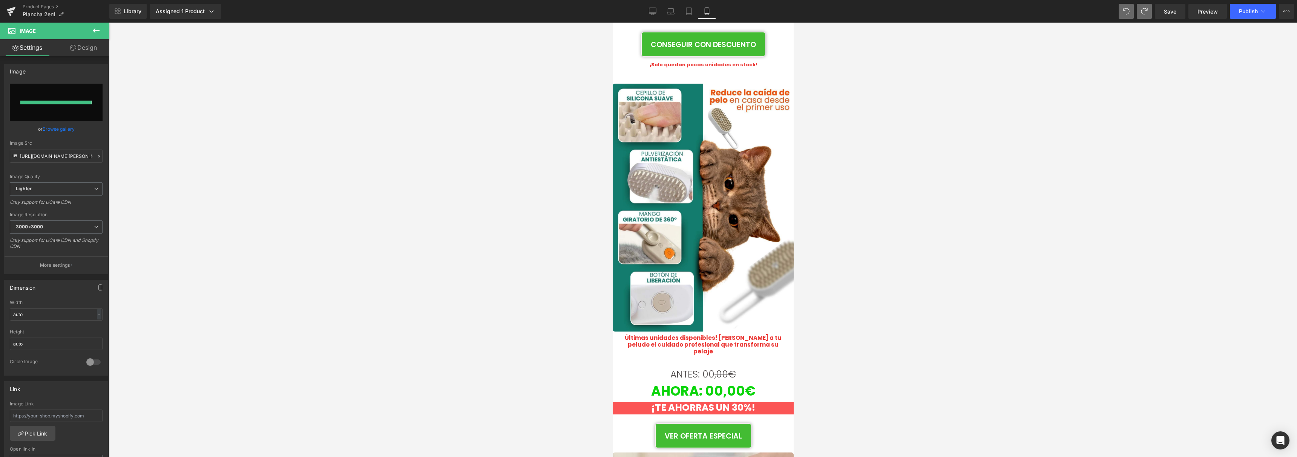
type input "[URL][DOMAIN_NAME]"
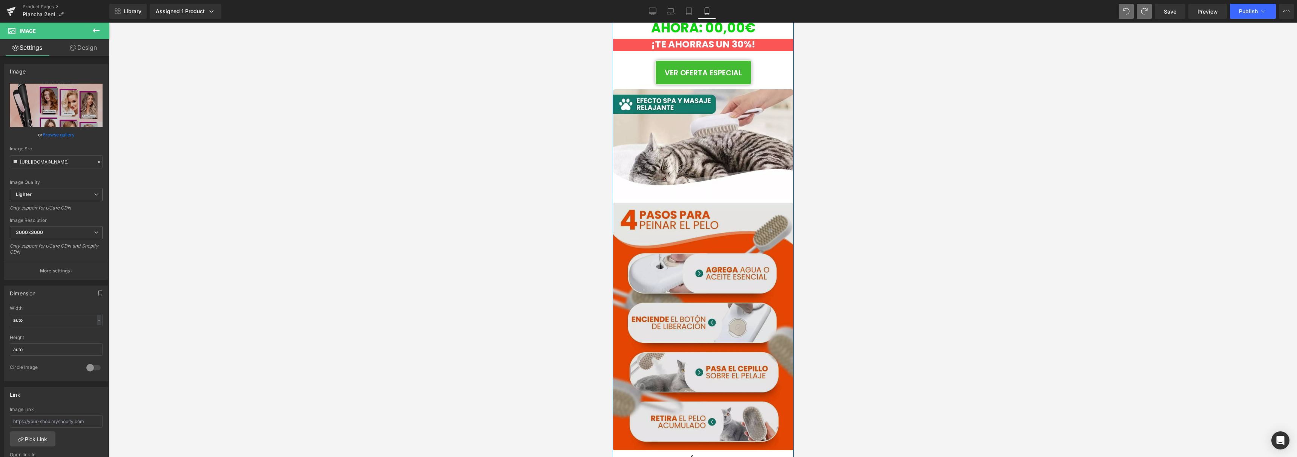
scroll to position [1201, 0]
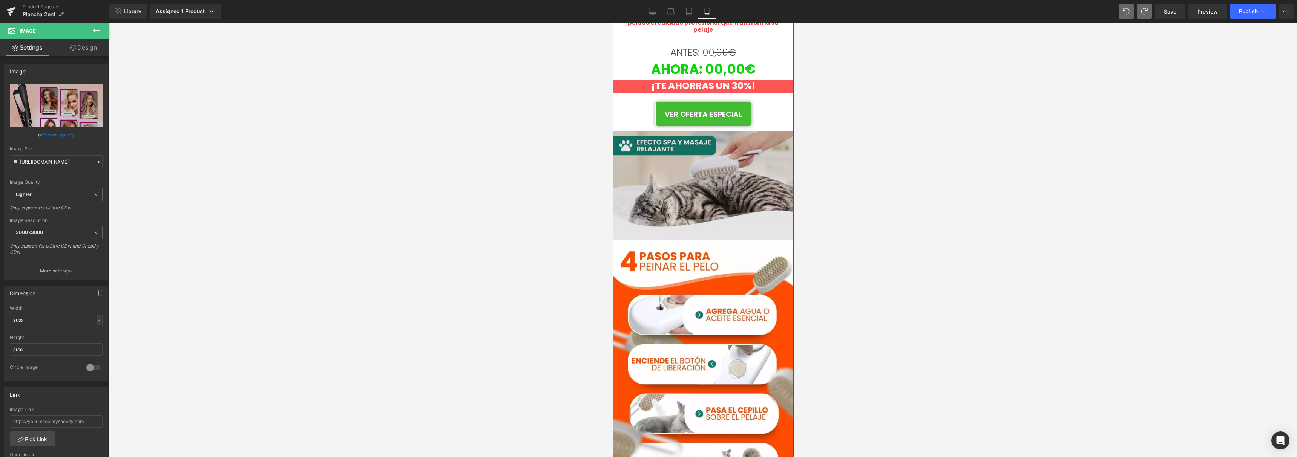
click at [703, 169] on div "Image" at bounding box center [702, 184] width 181 height 111
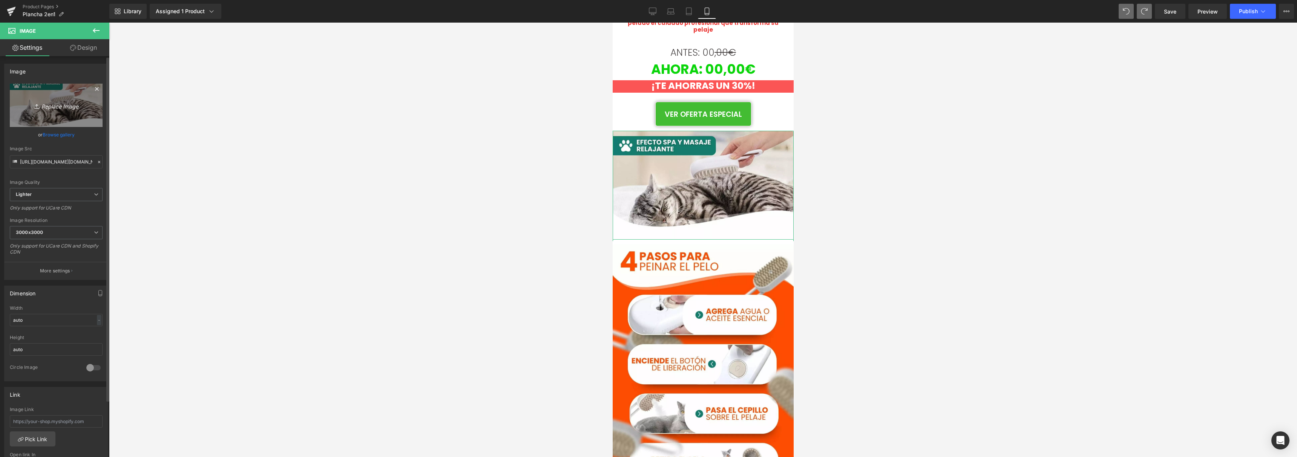
click at [38, 109] on icon at bounding box center [38, 107] width 8 height 8
type input "C:\fakepath\4.jpg"
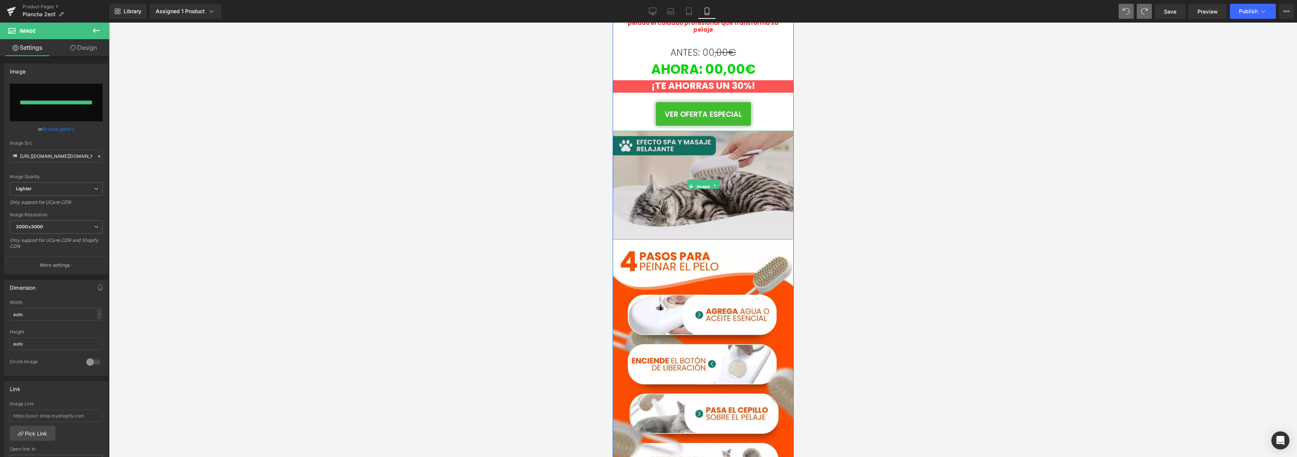
type input "[URL][DOMAIN_NAME]"
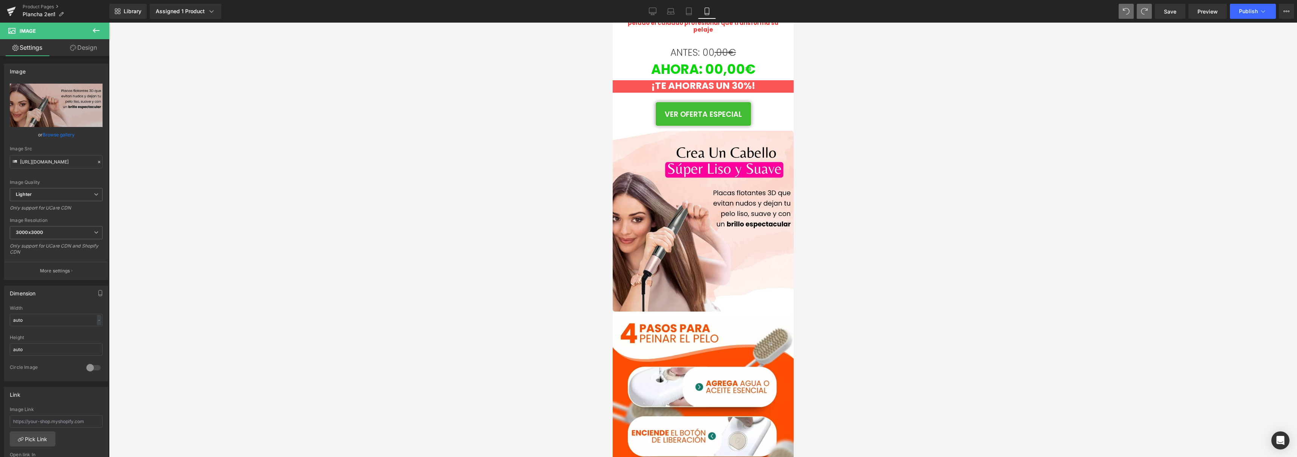
click at [878, 213] on div at bounding box center [703, 240] width 1188 height 435
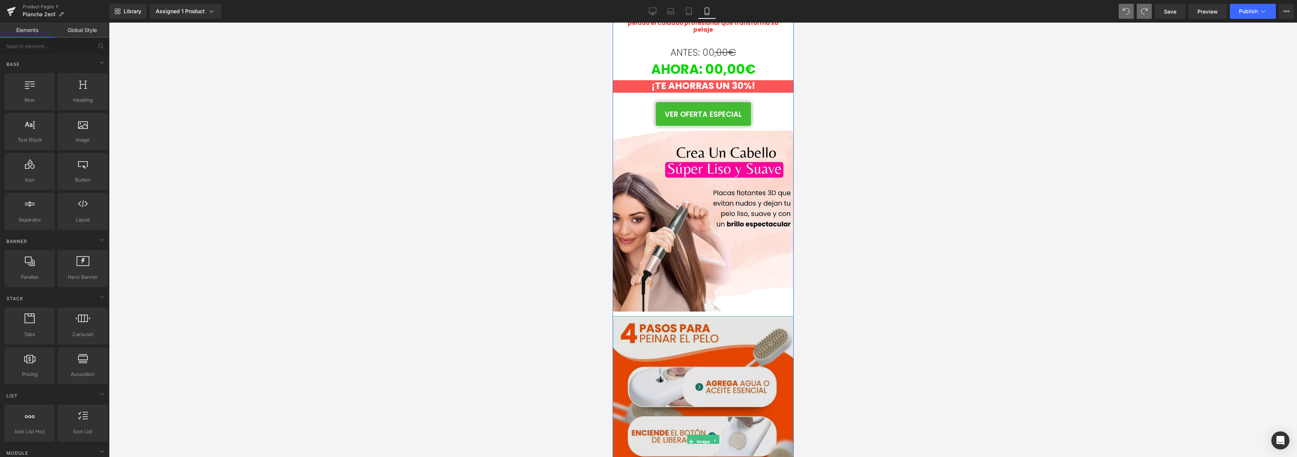
click at [667, 358] on img at bounding box center [702, 440] width 181 height 248
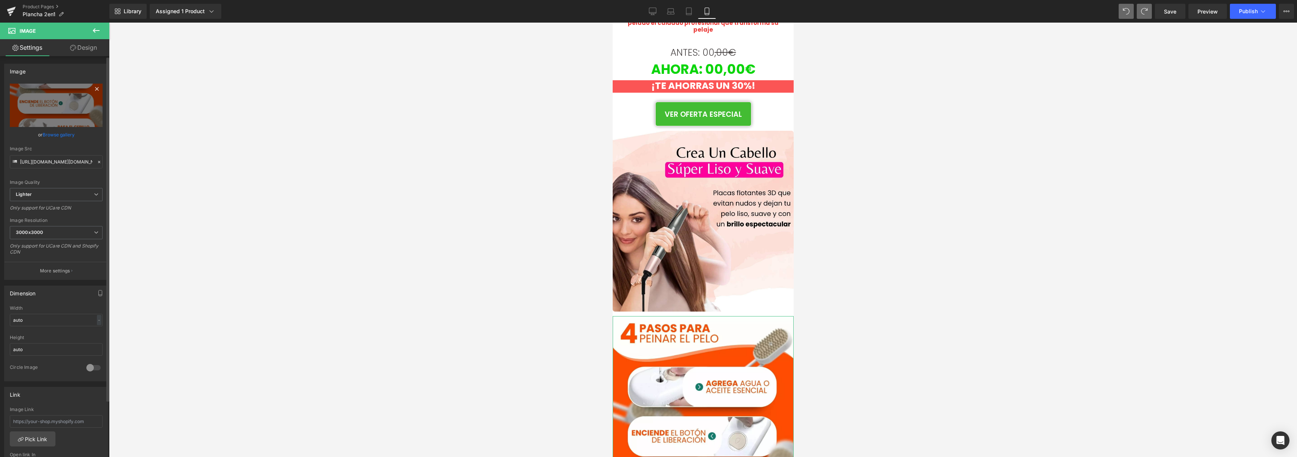
click at [94, 91] on icon at bounding box center [96, 88] width 9 height 9
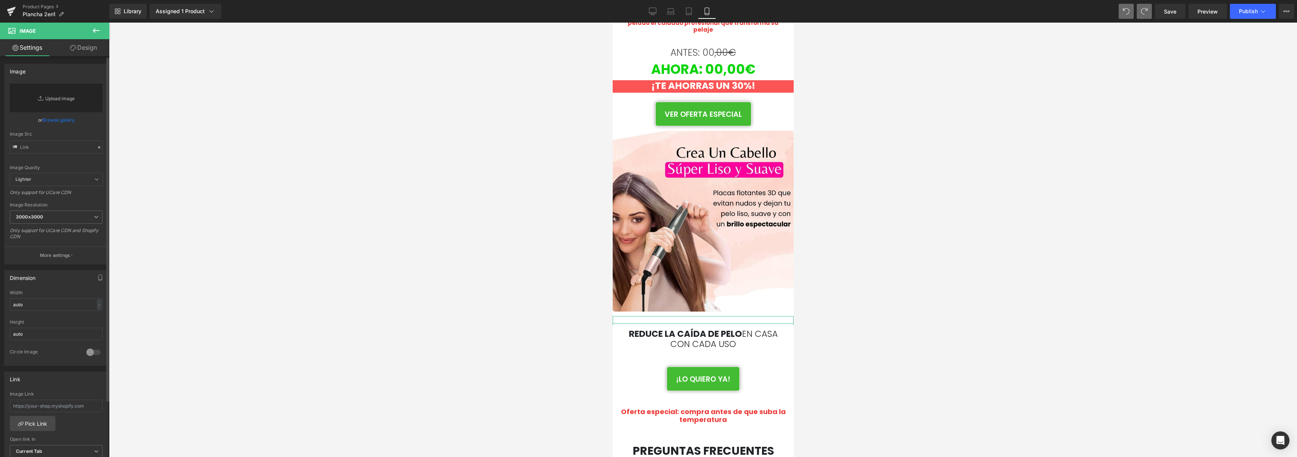
click at [65, 107] on link "Replace Image" at bounding box center [56, 98] width 93 height 29
type input "C:\fakepath\5.jpg"
type input "[URL][DOMAIN_NAME]"
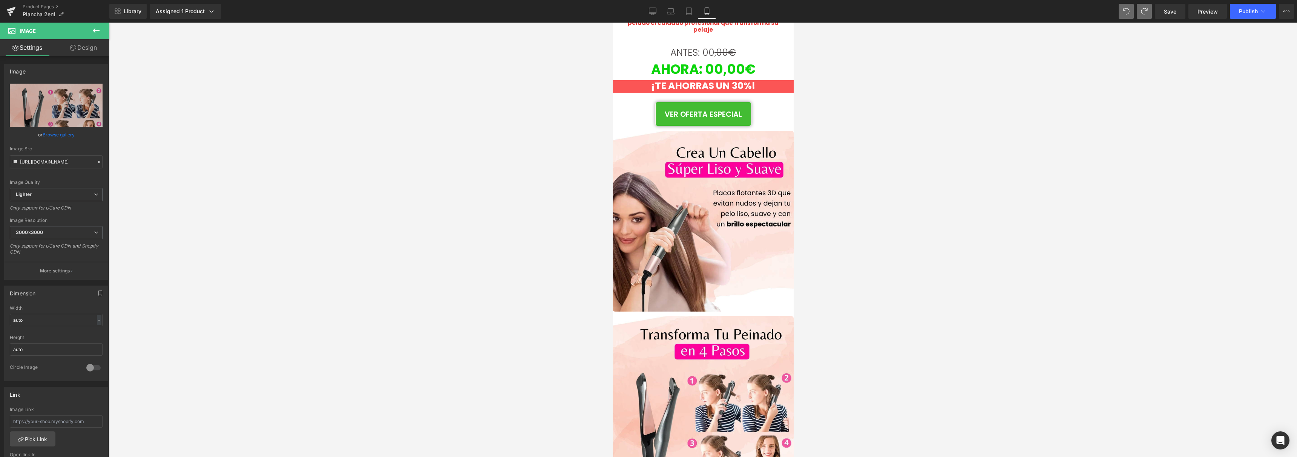
click at [578, 199] on div at bounding box center [703, 240] width 1188 height 435
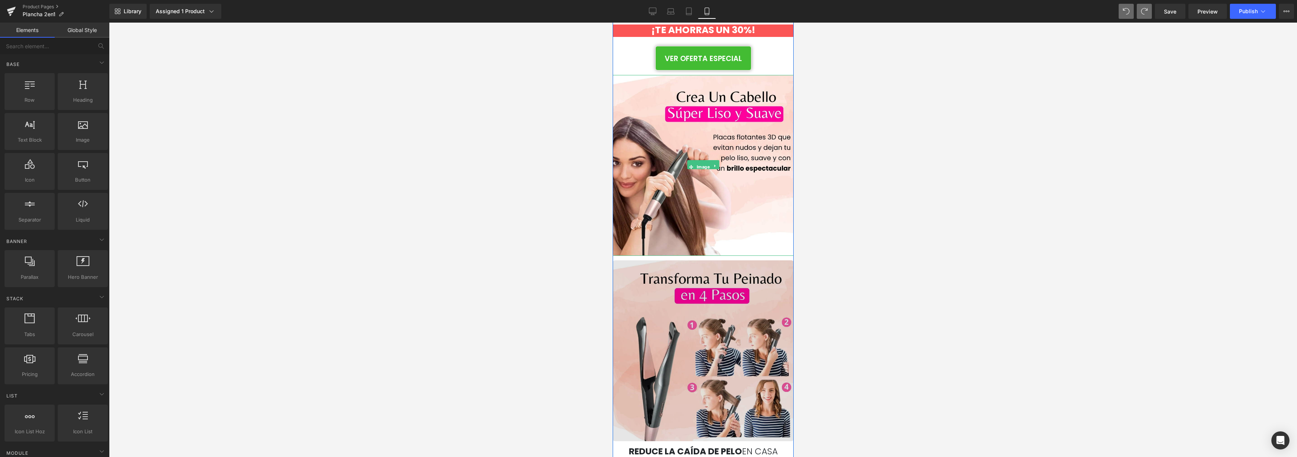
scroll to position [1260, 0]
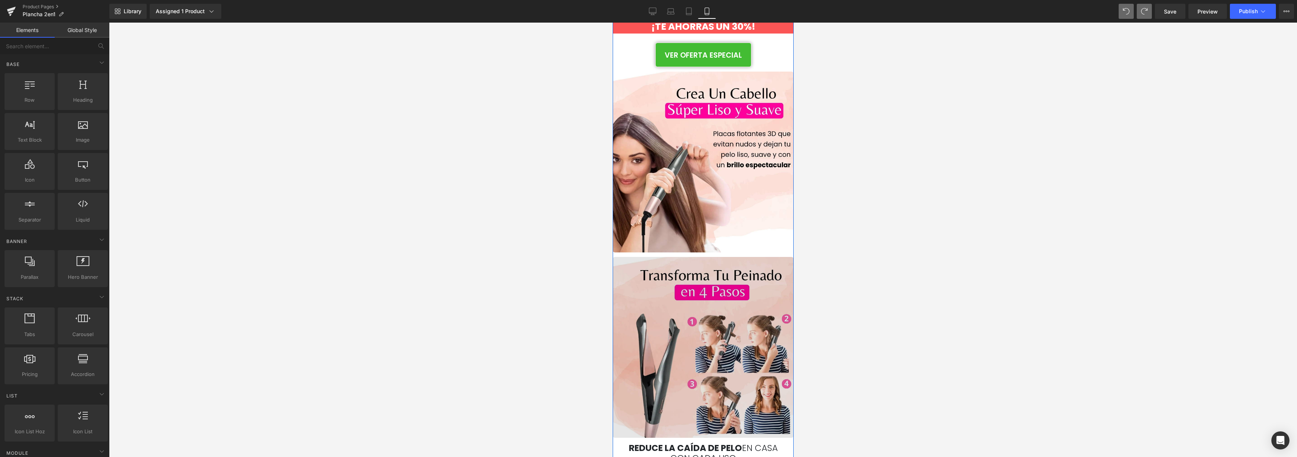
click at [687, 320] on img at bounding box center [702, 347] width 181 height 181
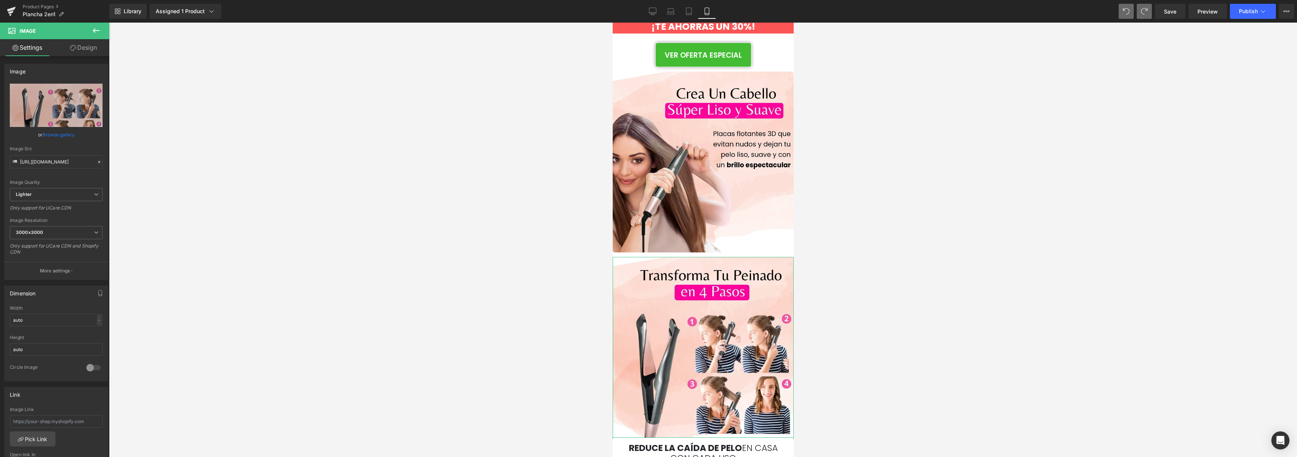
click at [84, 46] on link "Design" at bounding box center [83, 47] width 55 height 17
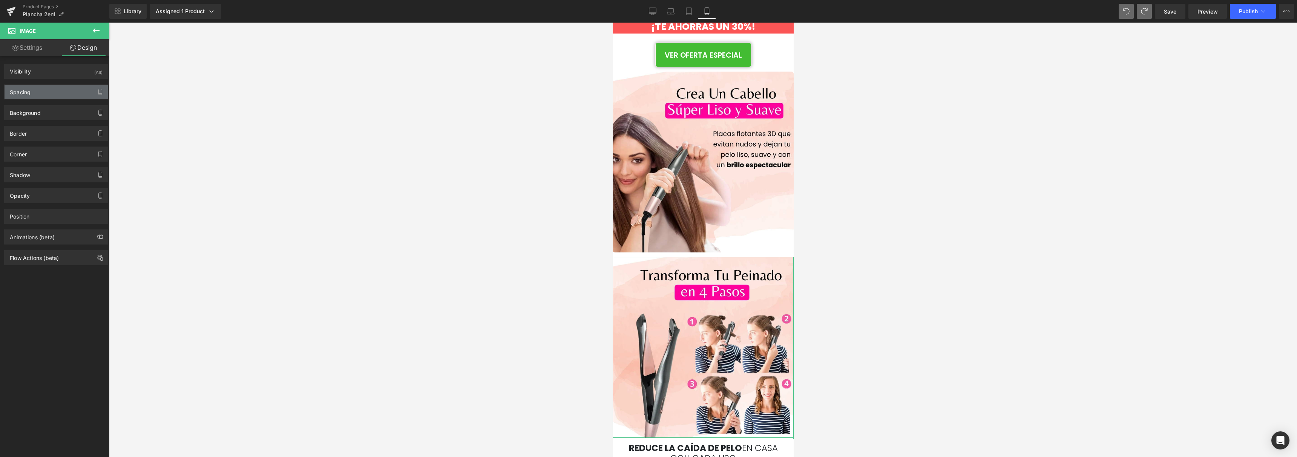
click at [72, 91] on div "Spacing" at bounding box center [56, 92] width 103 height 14
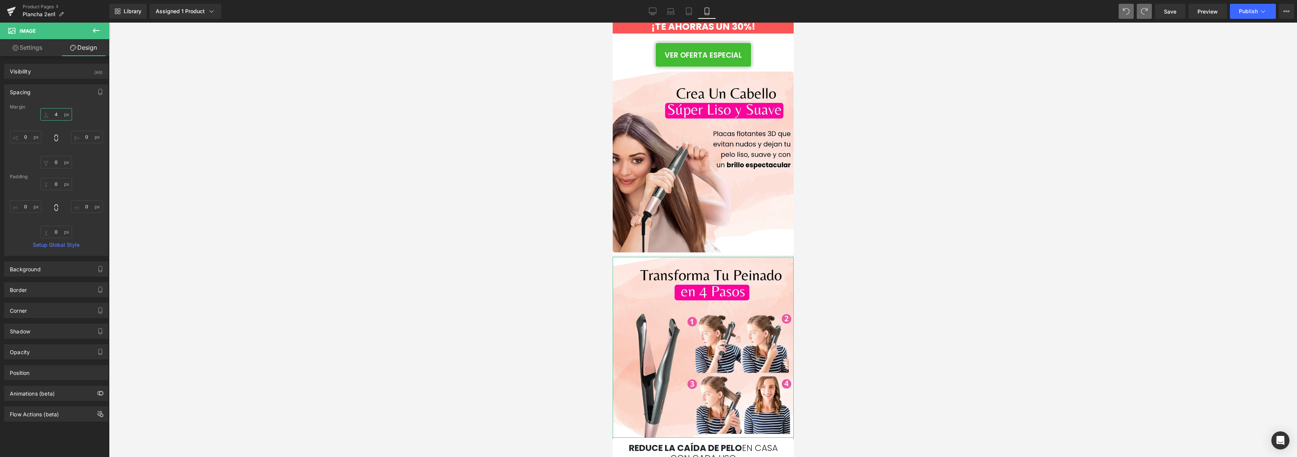
click at [60, 113] on input "4" at bounding box center [56, 114] width 32 height 12
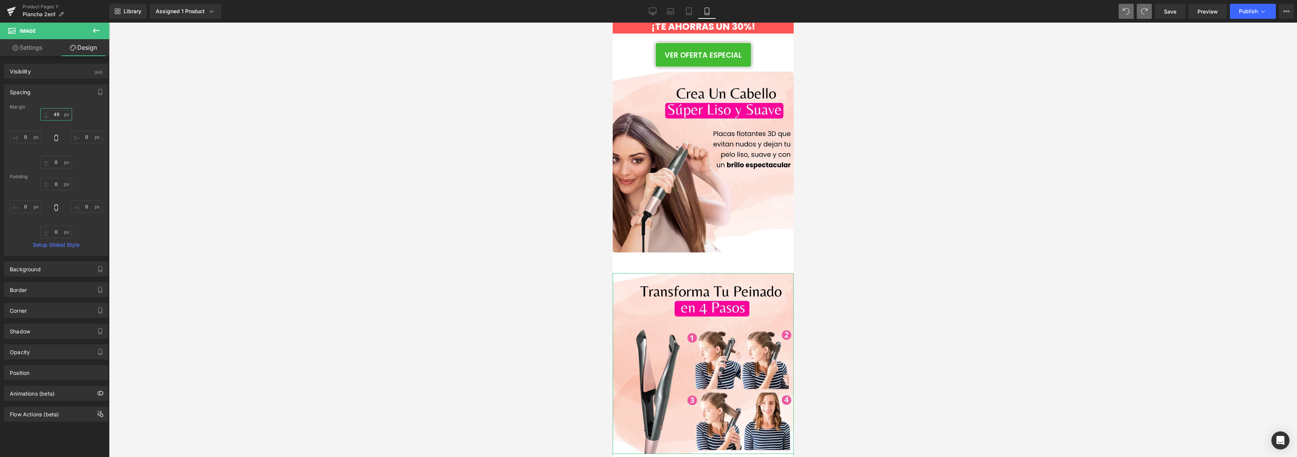
type input "49"
drag, startPoint x: 57, startPoint y: 116, endPoint x: 61, endPoint y: 99, distance: 17.5
click at [61, 99] on div "Spacing [GEOGRAPHIC_DATA] 49px 49 0px 0 0px 0 0px 0 [GEOGRAPHIC_DATA] 0px 0 0px…" at bounding box center [56, 170] width 104 height 172
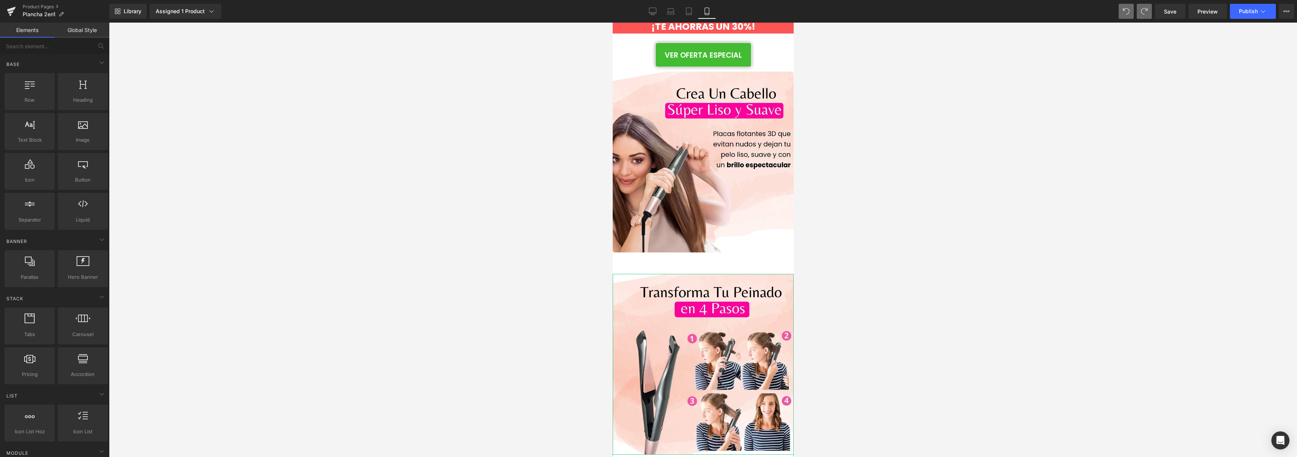
click at [241, 164] on div at bounding box center [703, 240] width 1188 height 435
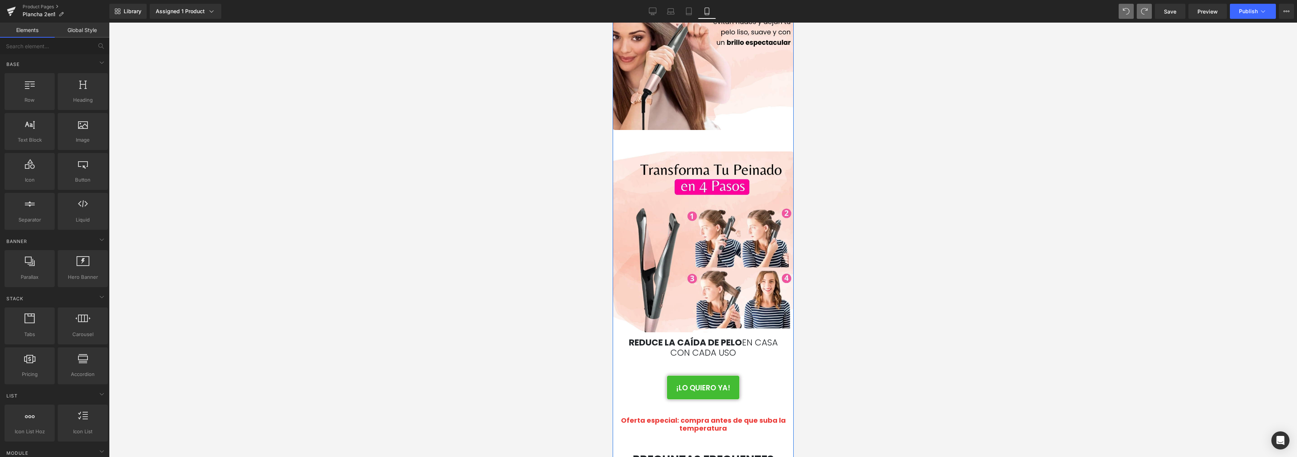
scroll to position [1414, 0]
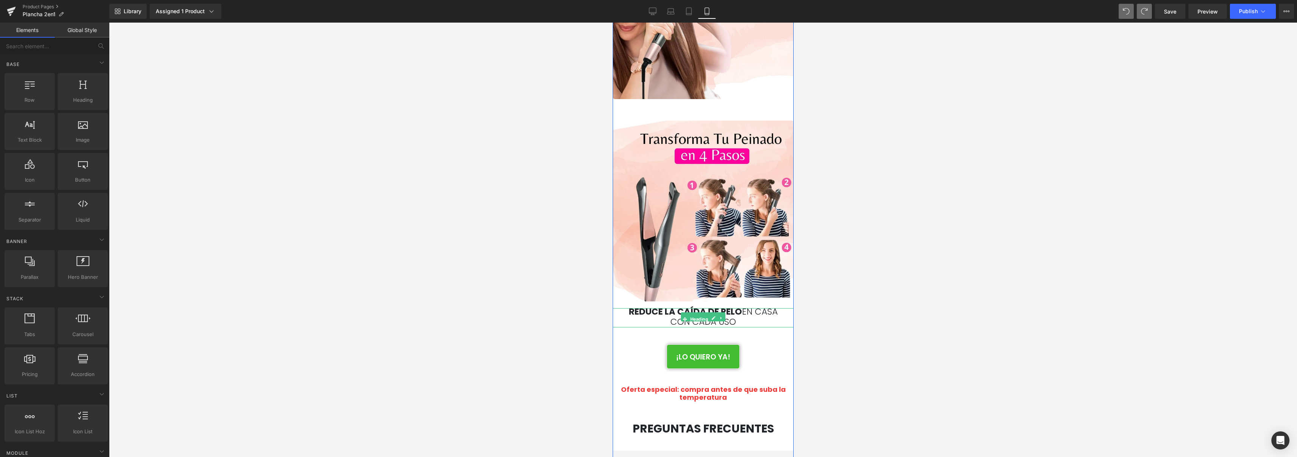
drag, startPoint x: 763, startPoint y: 305, endPoint x: 755, endPoint y: 303, distance: 8.2
click at [763, 317] on h1 "con cada uso" at bounding box center [702, 322] width 181 height 11
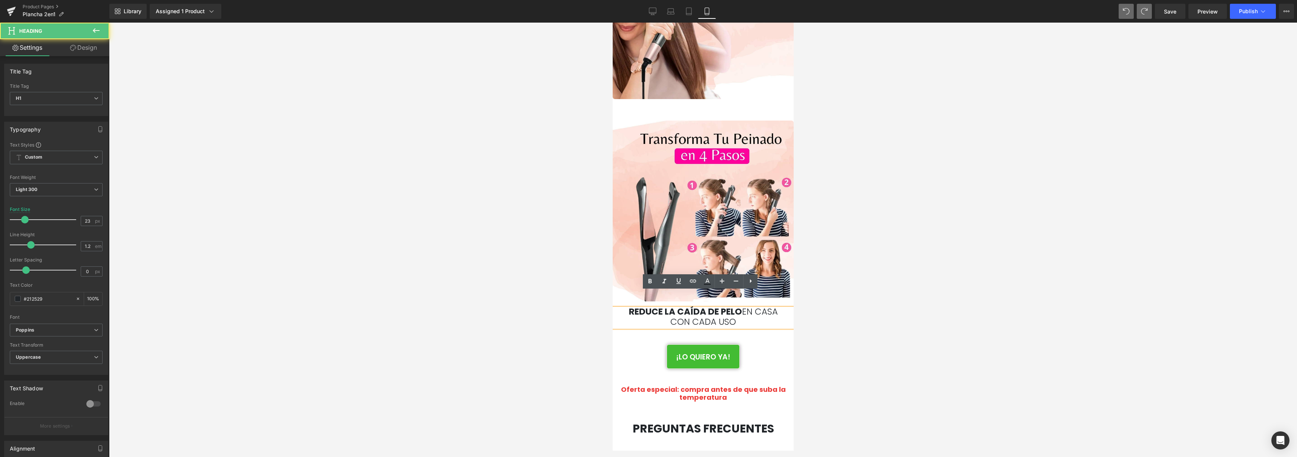
click at [750, 317] on h1 "con cada uso" at bounding box center [702, 322] width 181 height 11
drag, startPoint x: 750, startPoint y: 304, endPoint x: 558, endPoint y: 277, distance: 194.3
copy div "Reduce la caída de pelo en casa con cada uso"
paste div
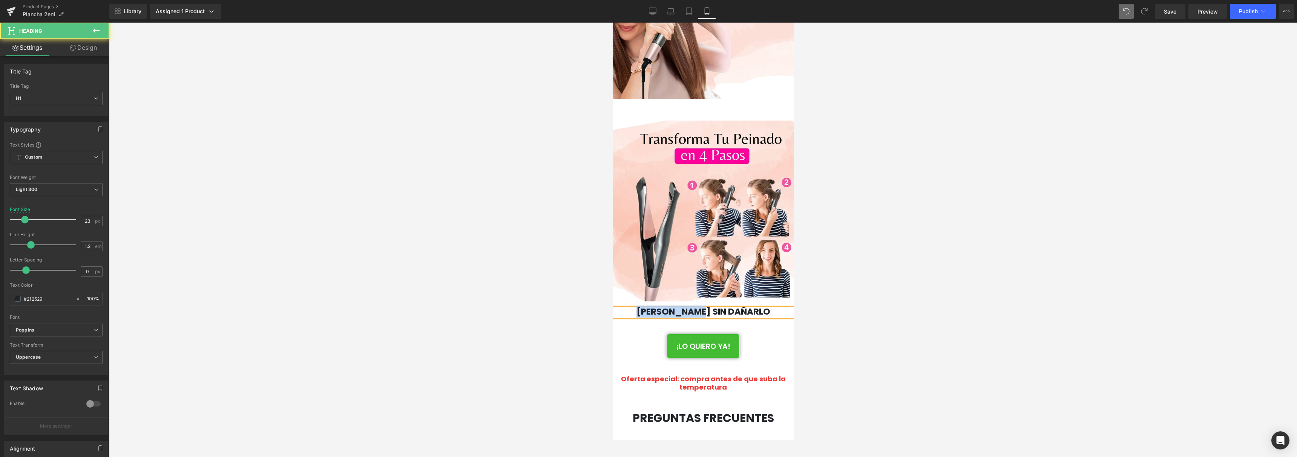
drag, startPoint x: 697, startPoint y: 298, endPoint x: 631, endPoint y: 298, distance: 66.0
click at [631, 307] on h1 "[PERSON_NAME] sin dañarlo" at bounding box center [702, 312] width 181 height 11
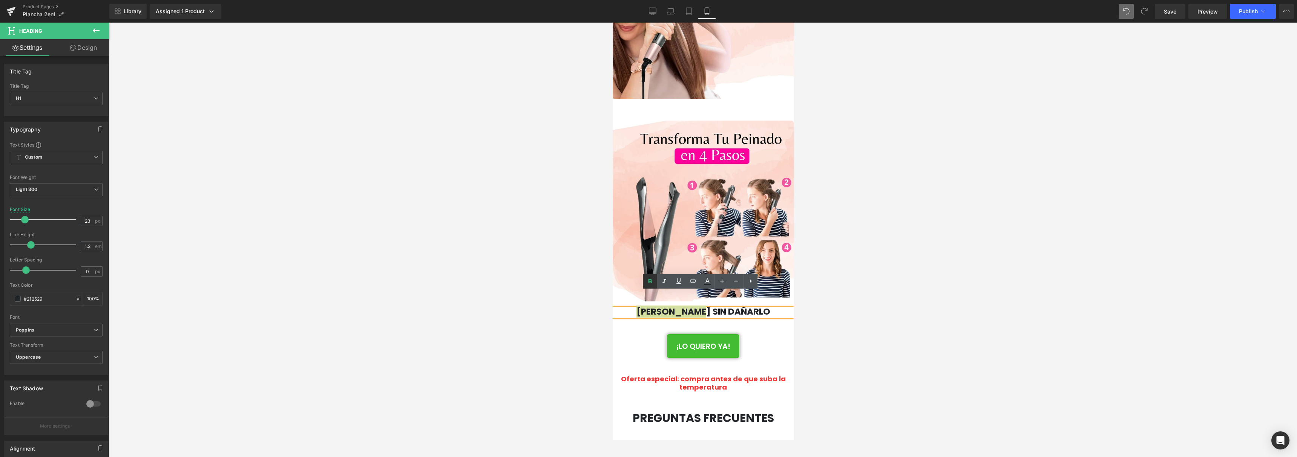
click at [654, 280] on icon at bounding box center [650, 281] width 9 height 9
click at [909, 283] on div at bounding box center [703, 240] width 1188 height 435
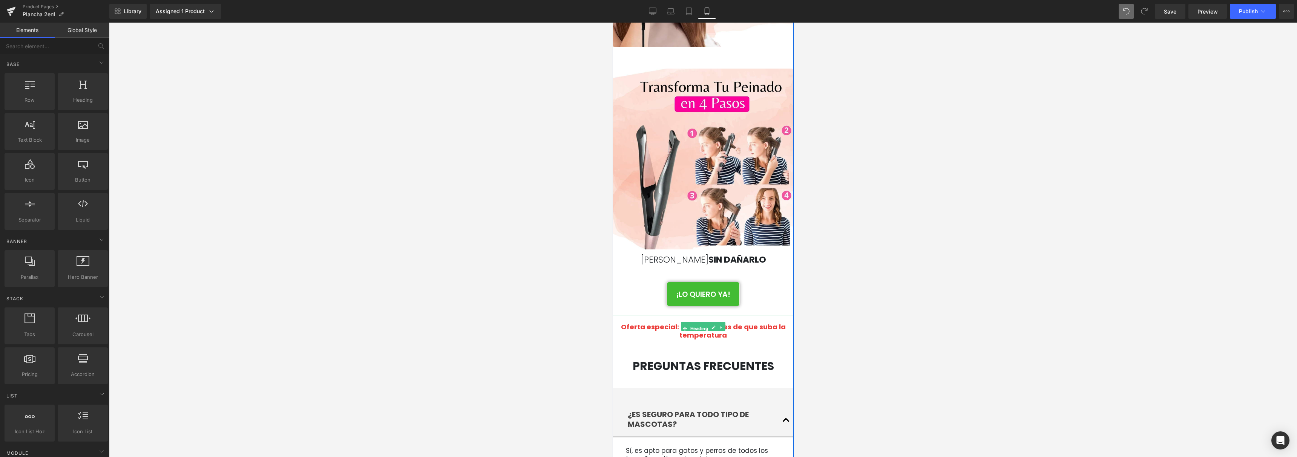
scroll to position [1475, 0]
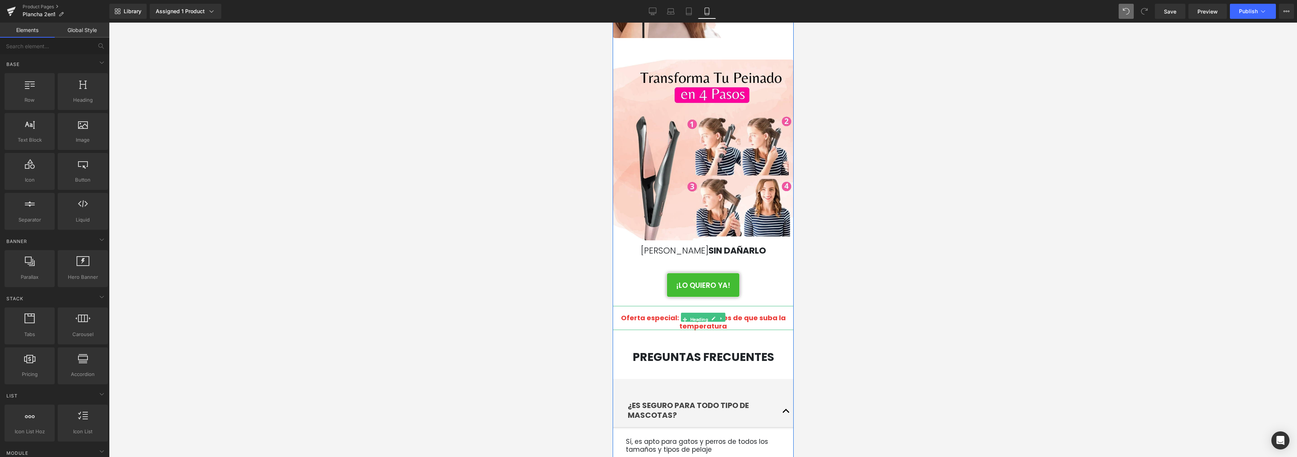
click at [753, 314] on h1 "Oferta especial: compra antes de que suba la temperatura" at bounding box center [703, 322] width 170 height 16
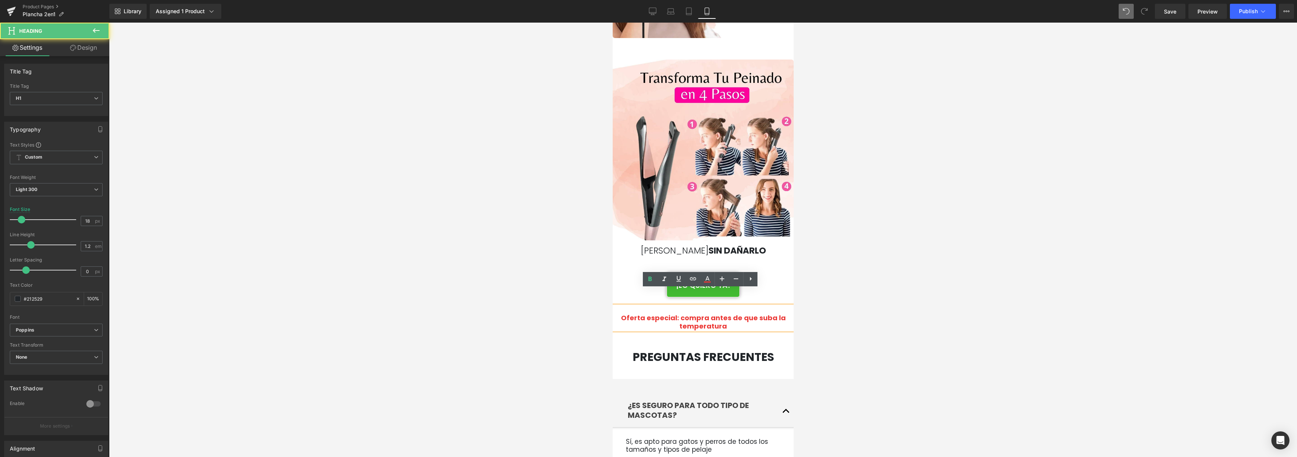
click at [740, 314] on h1 "Oferta especial: compra antes de que suba la temperatura" at bounding box center [703, 322] width 170 height 16
drag, startPoint x: 743, startPoint y: 310, endPoint x: 611, endPoint y: 296, distance: 132.7
copy span "Oferta especial: compra antes de que suba la temperatura"
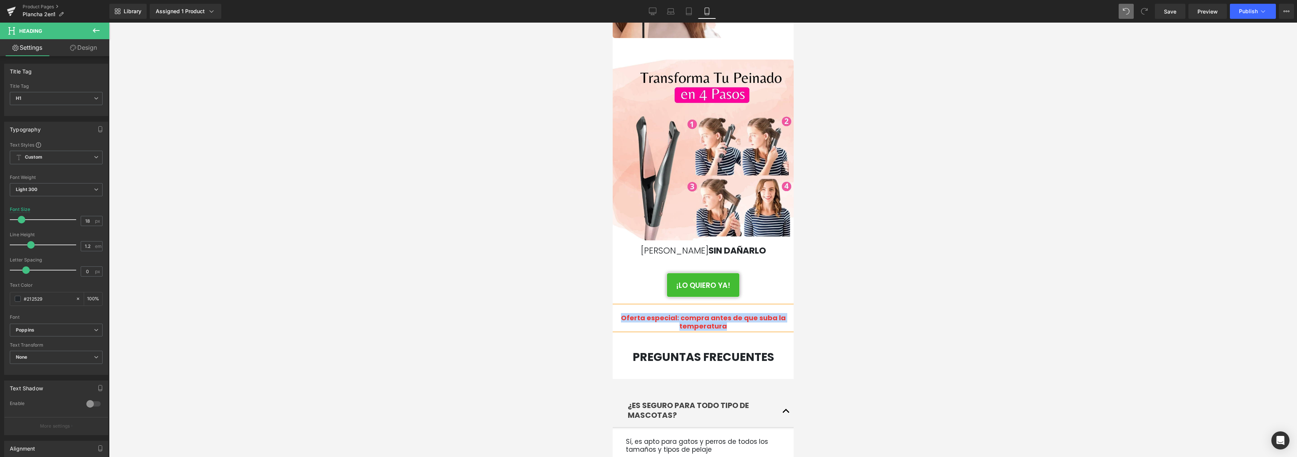
paste div
click at [840, 305] on div at bounding box center [703, 240] width 1188 height 435
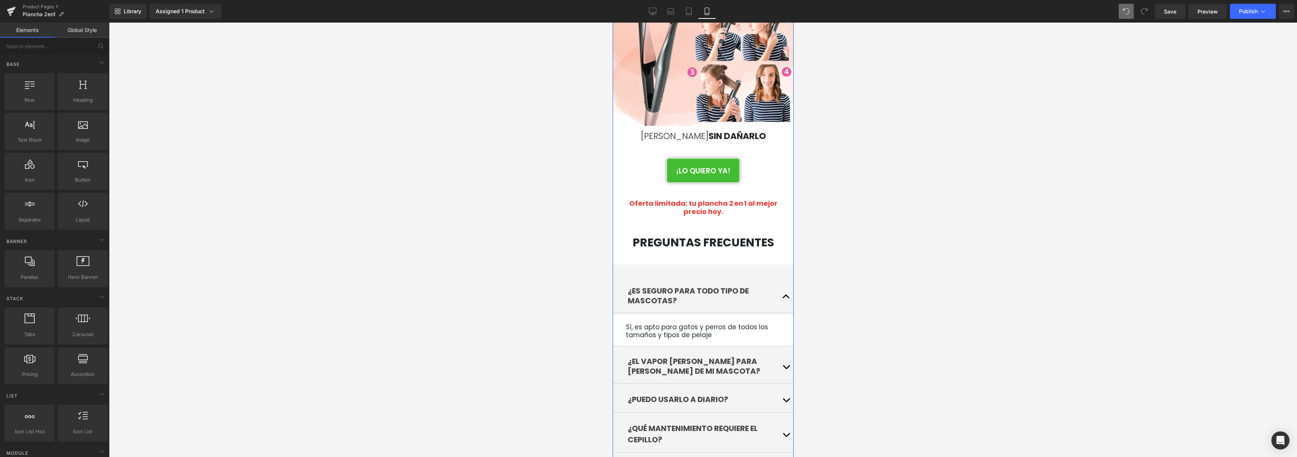
scroll to position [1435, 0]
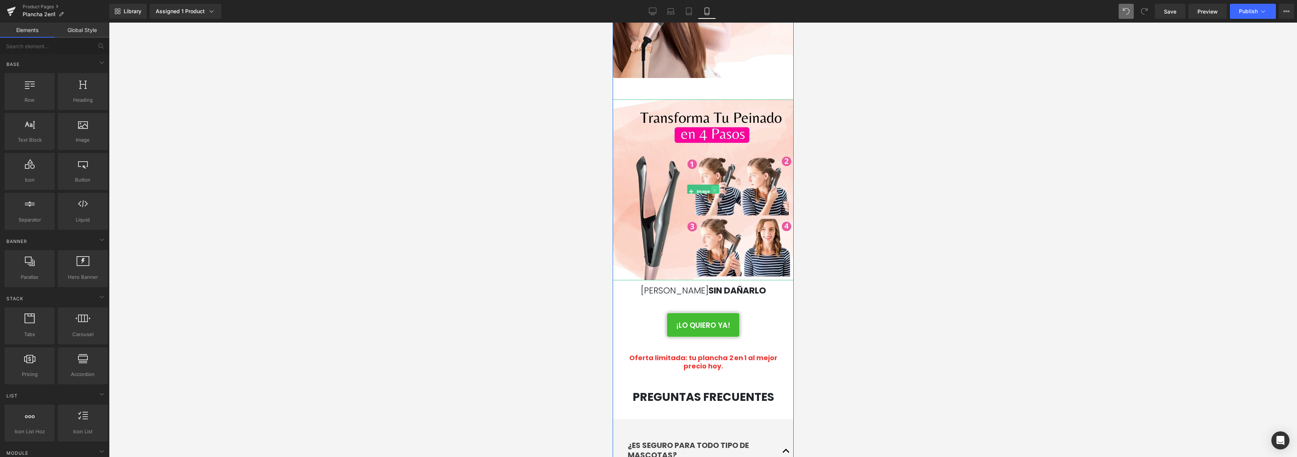
click at [714, 186] on link at bounding box center [715, 190] width 8 height 9
click at [711, 186] on link at bounding box center [711, 190] width 8 height 9
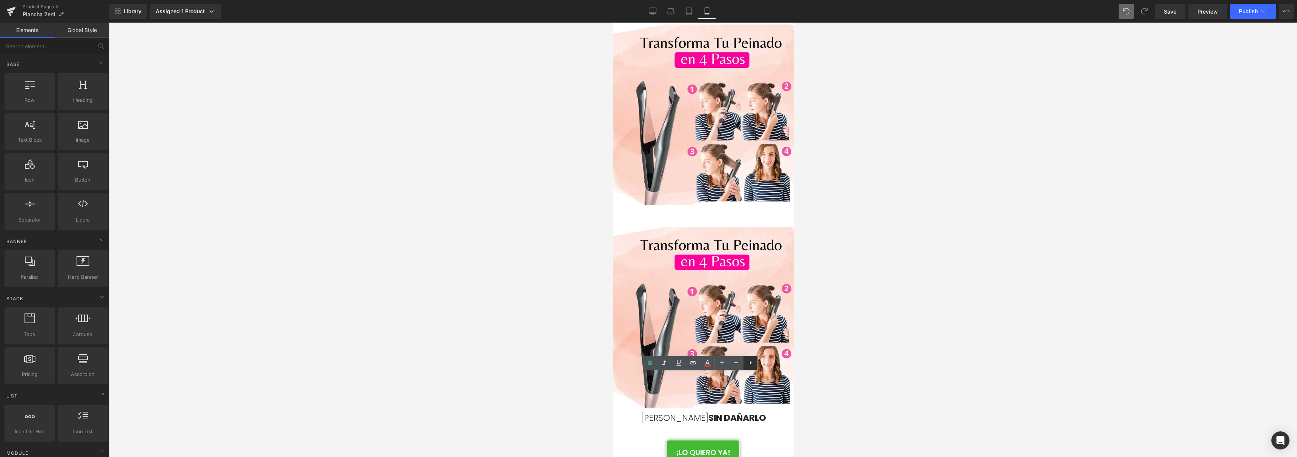
scroll to position [1595, 0]
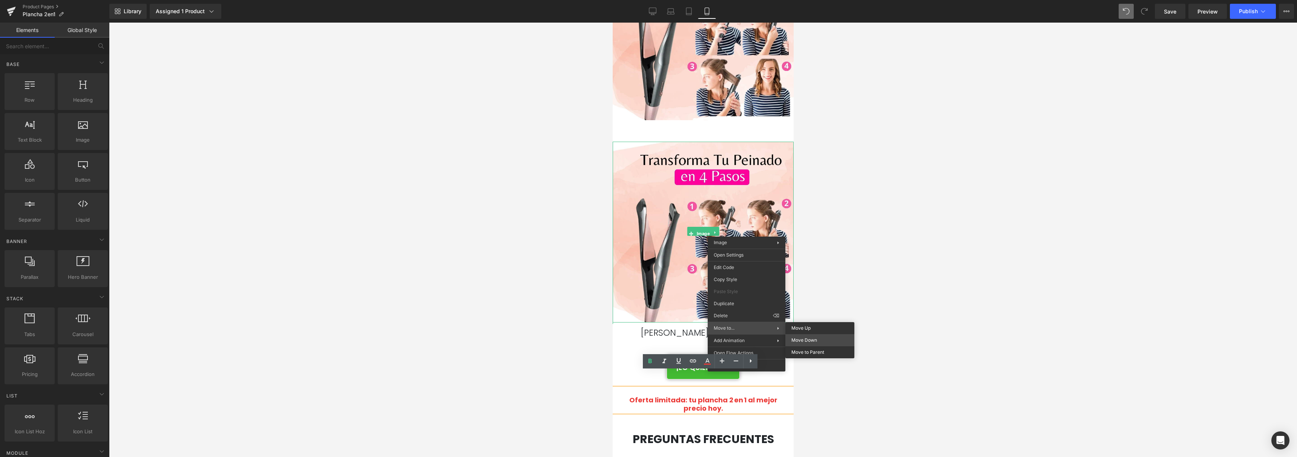
click at [814, 337] on div "Image You are previewing how the will restyle your page. You can not edit Eleme…" at bounding box center [648, 235] width 1297 height 470
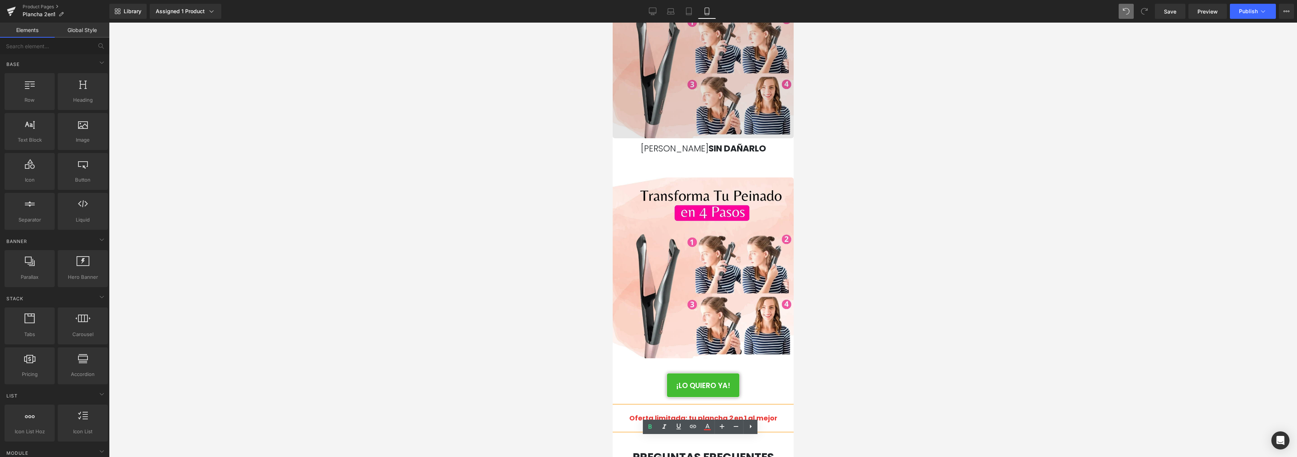
scroll to position [1579, 0]
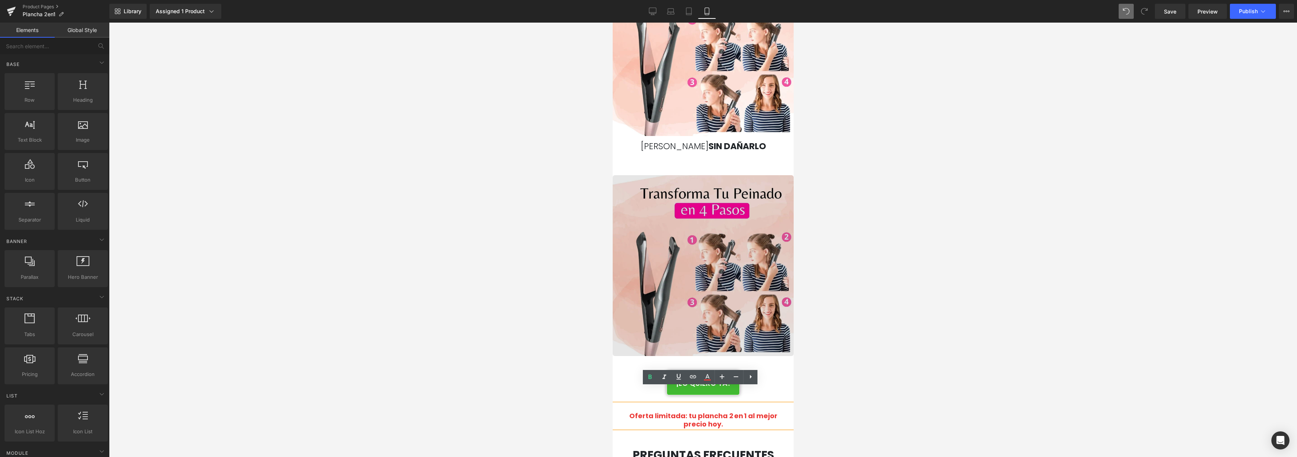
click at [729, 246] on img at bounding box center [702, 265] width 181 height 181
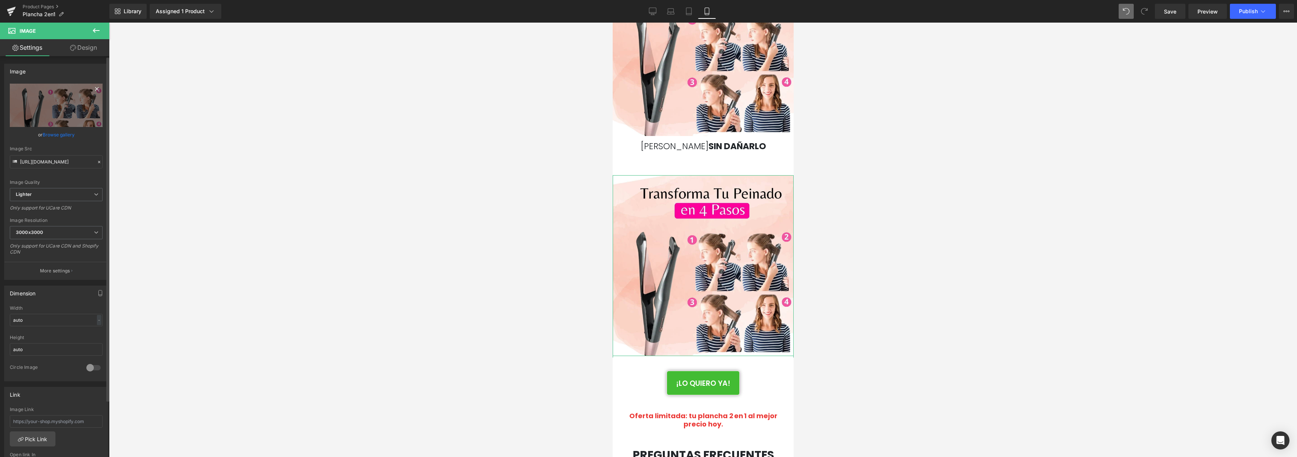
click at [92, 91] on icon at bounding box center [96, 88] width 9 height 9
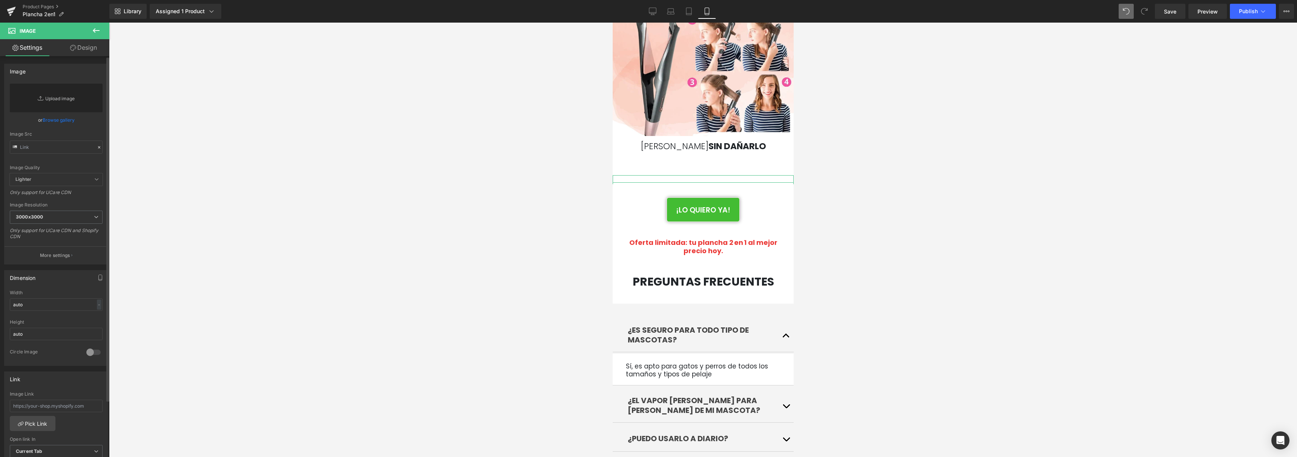
click at [57, 102] on link "Replace Image" at bounding box center [56, 98] width 93 height 29
type input "C:\fakepath\6.jpg"
click at [106, 95] on b at bounding box center [107, 230] width 5 height 344
click at [66, 125] on link "Browse gallery" at bounding box center [59, 129] width 32 height 13
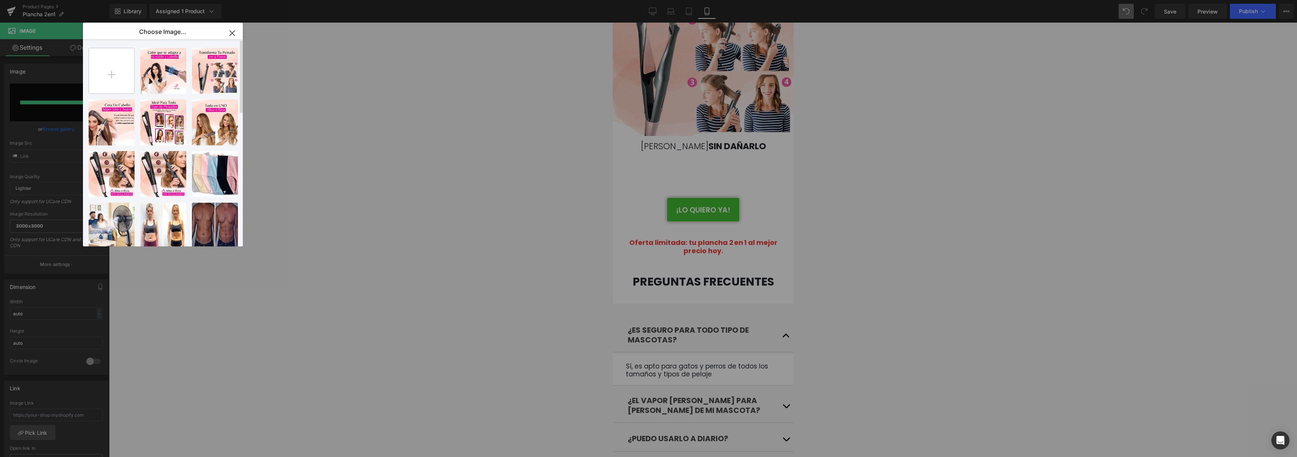
click at [112, 77] on input "file" at bounding box center [111, 70] width 45 height 45
type input "C:\fakepath\6.jpg"
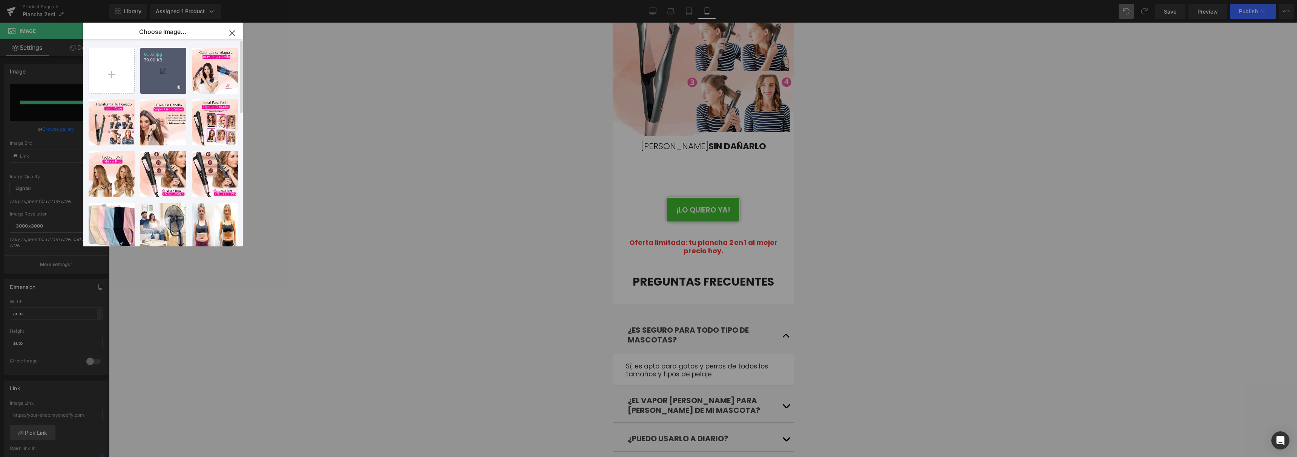
click at [166, 71] on div "6...6.jpg 79.00 KB" at bounding box center [163, 71] width 46 height 46
type input "[URL][DOMAIN_NAME]"
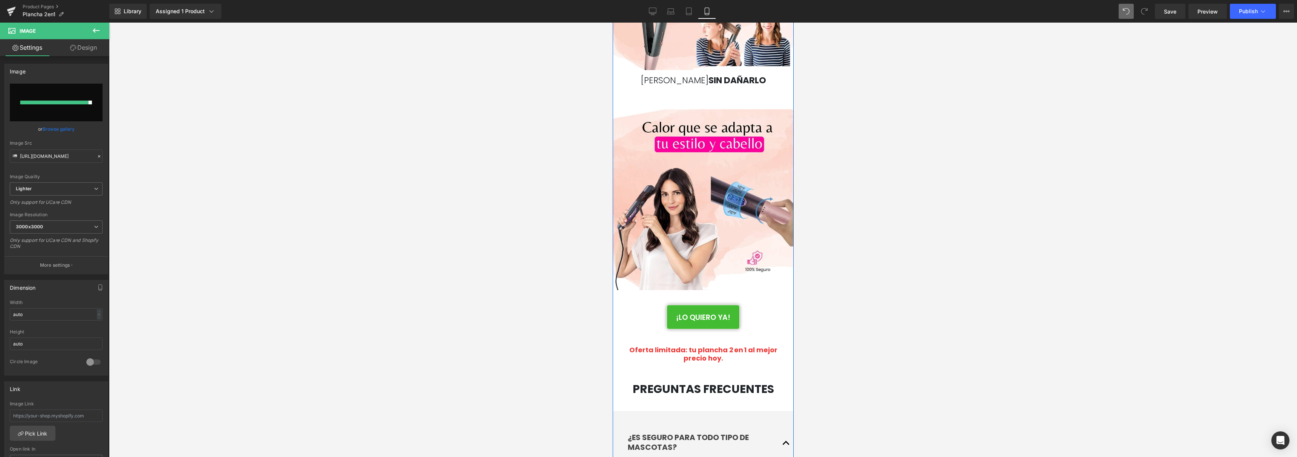
scroll to position [1645, 0]
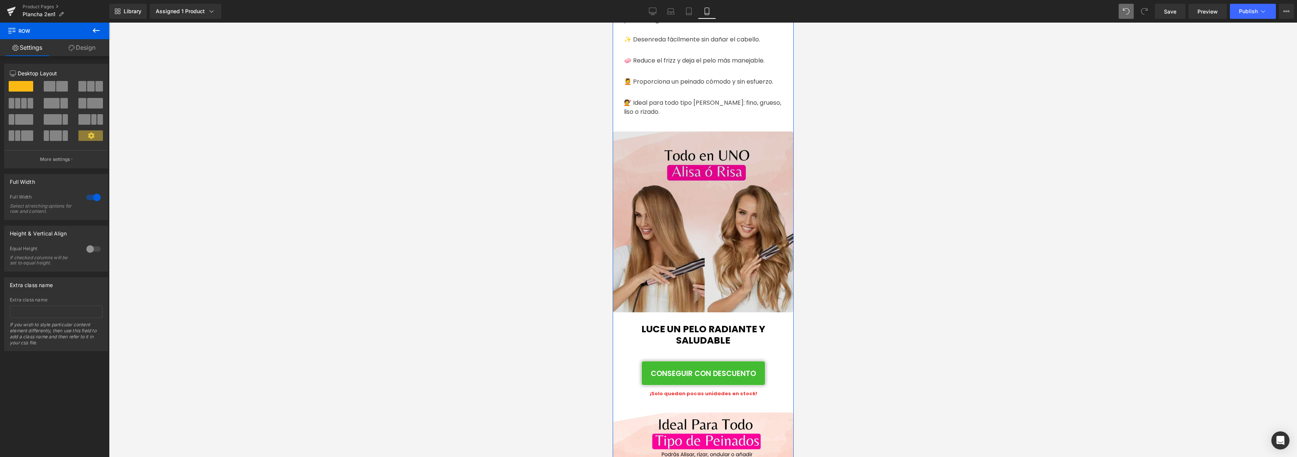
scroll to position [684, 0]
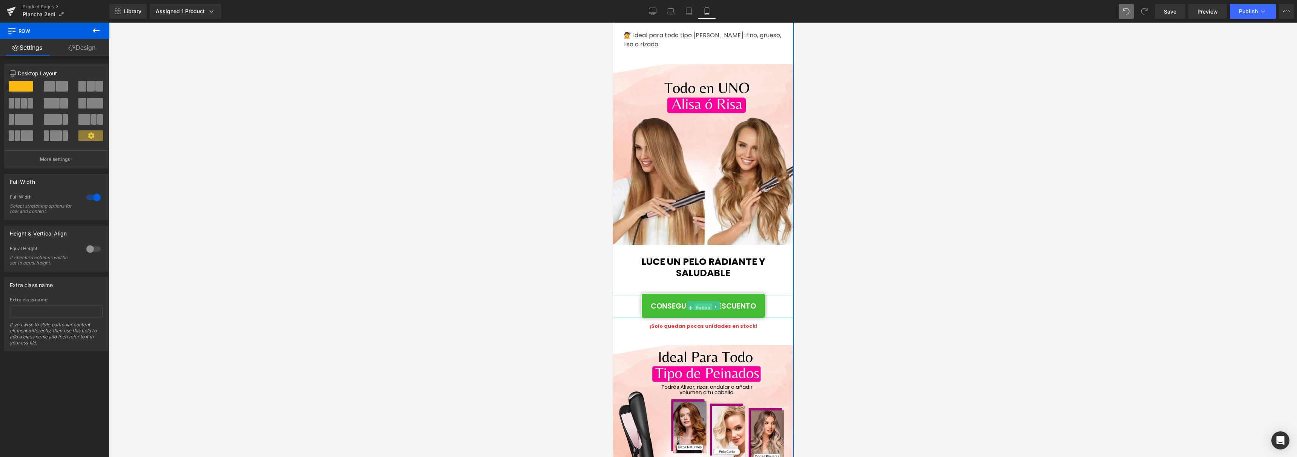
click at [697, 304] on span "Button" at bounding box center [702, 308] width 17 height 9
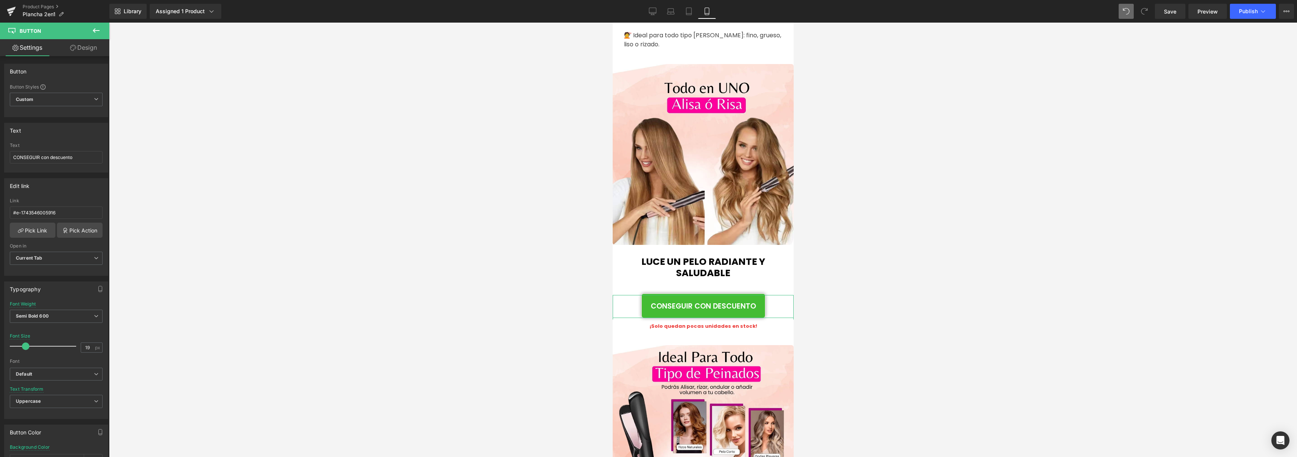
click at [90, 55] on link "Design" at bounding box center [83, 47] width 55 height 17
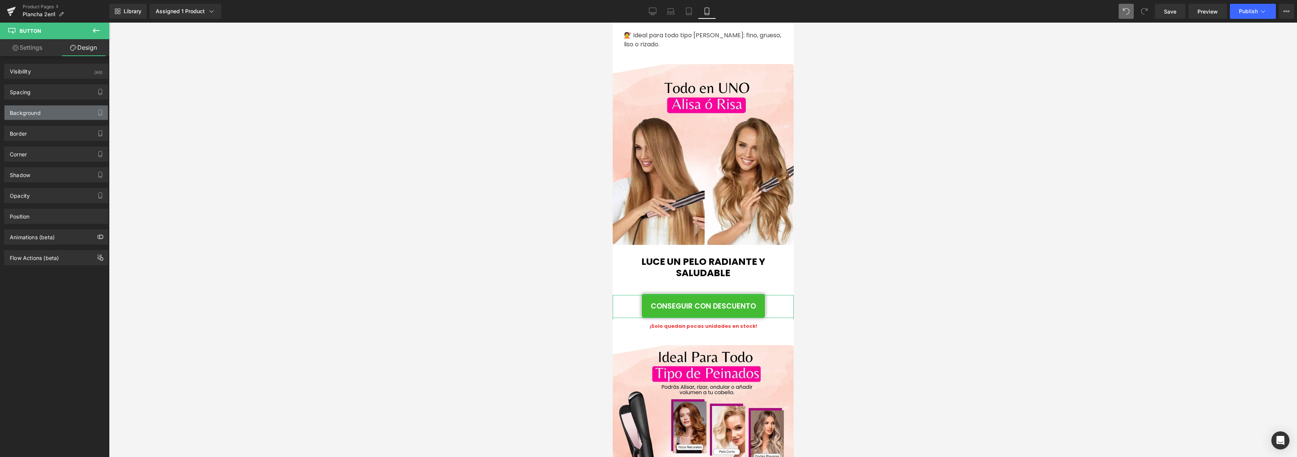
click at [55, 114] on div "Background" at bounding box center [56, 113] width 103 height 14
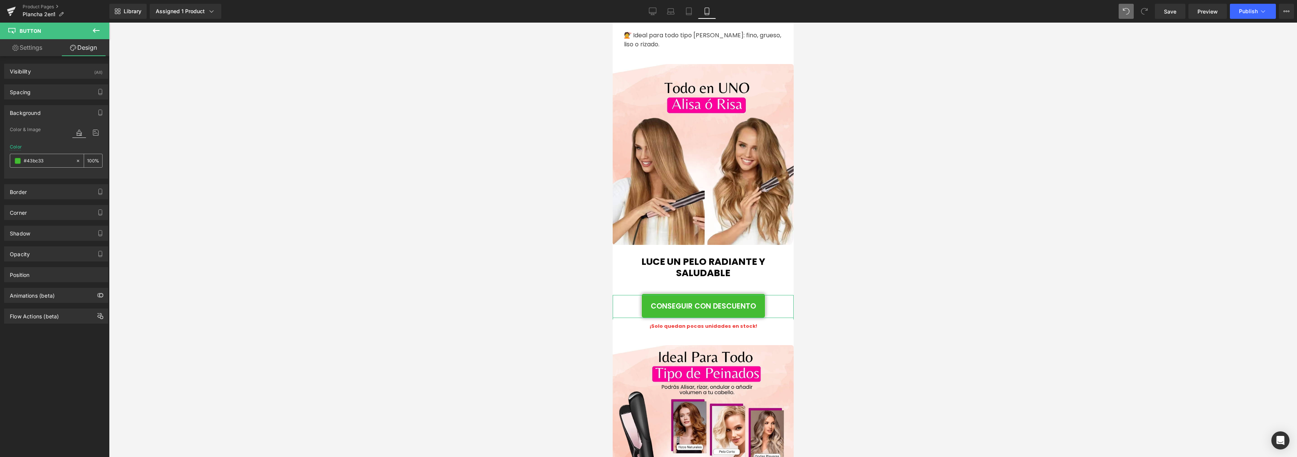
click at [42, 158] on input "#43bc33" at bounding box center [48, 161] width 48 height 8
paste input "Oferta limitada: tu plancha 2 en 1 al mejor precio hoy."
type input "Oferta limitada: tu plancha 2 en 1 al mejor precio hoy.3"
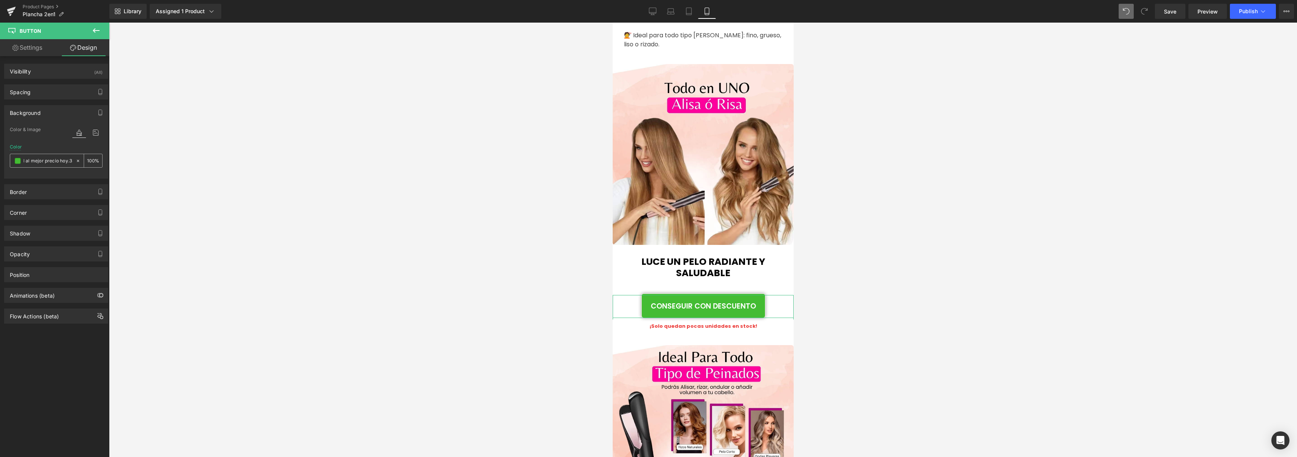
type input "0"
type input "#43bc33"
type input "100"
click at [285, 136] on div at bounding box center [703, 240] width 1188 height 435
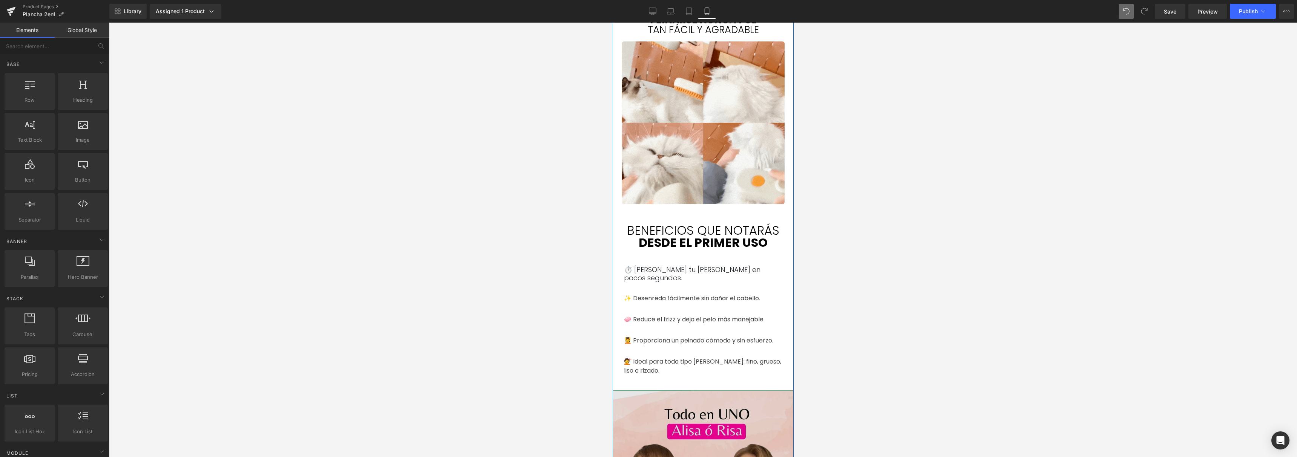
scroll to position [721, 0]
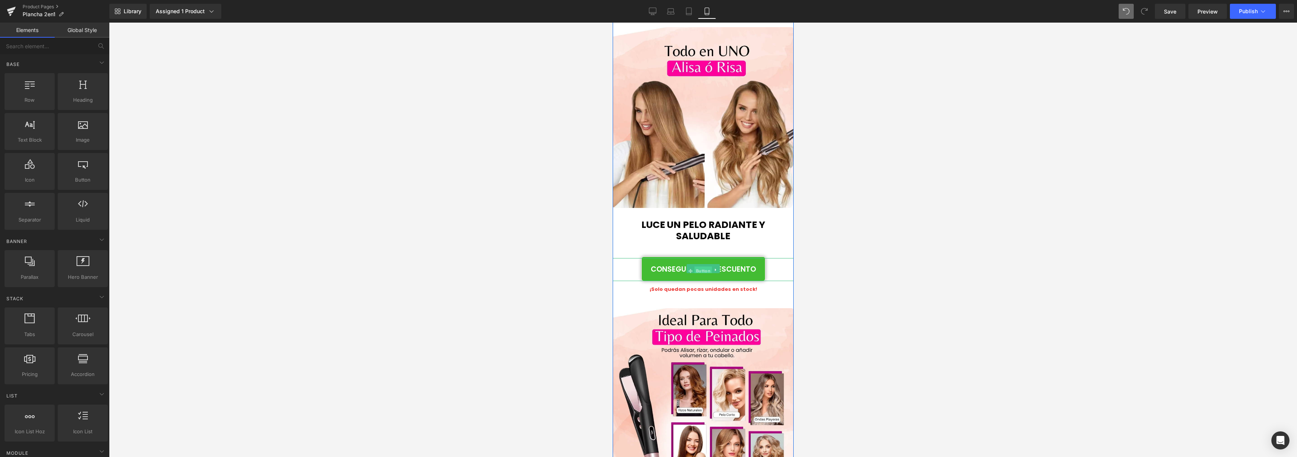
click at [696, 267] on span "Button" at bounding box center [702, 271] width 17 height 9
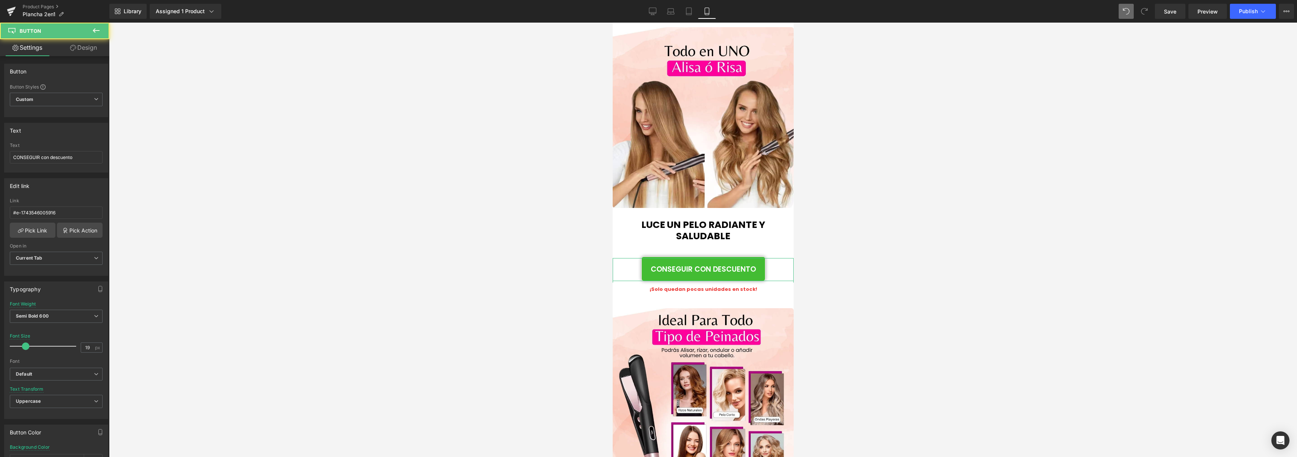
click at [73, 43] on link "Design" at bounding box center [83, 47] width 55 height 17
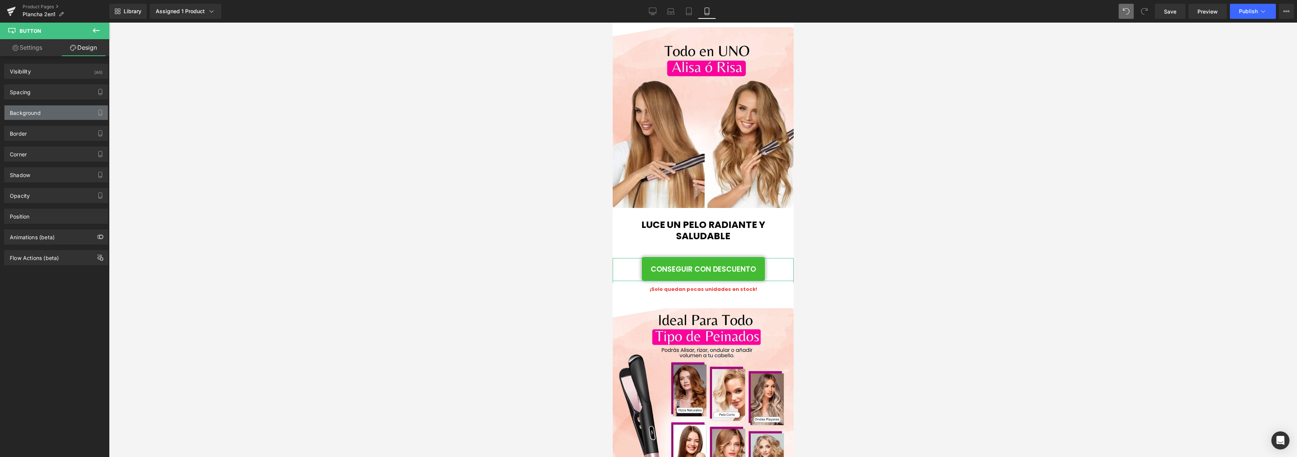
click at [55, 114] on div "Background" at bounding box center [56, 113] width 103 height 14
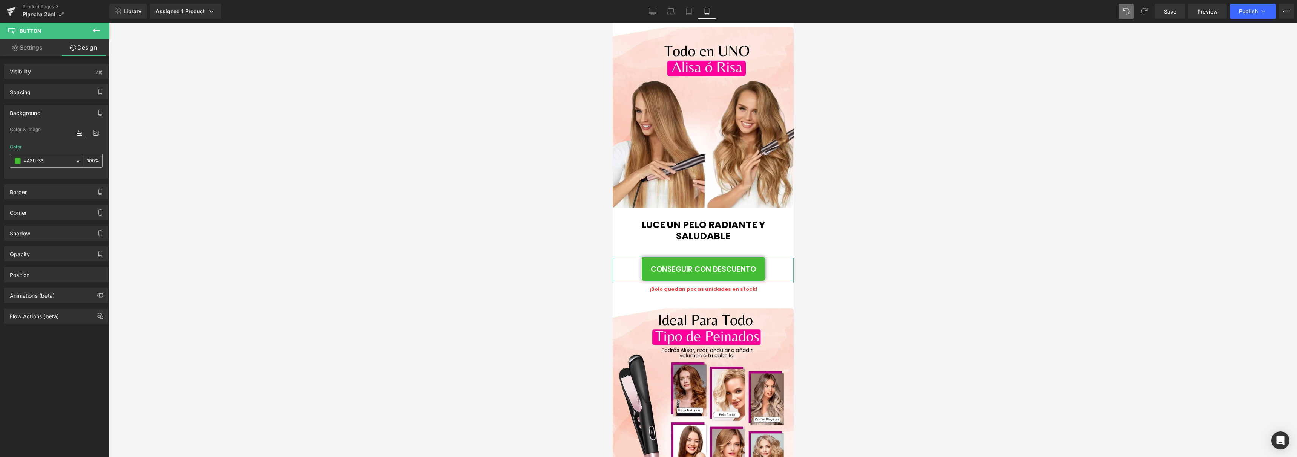
click at [39, 158] on input "#43bc33" at bounding box center [48, 161] width 48 height 8
paste input "ff009d"
type input "#ff009d"
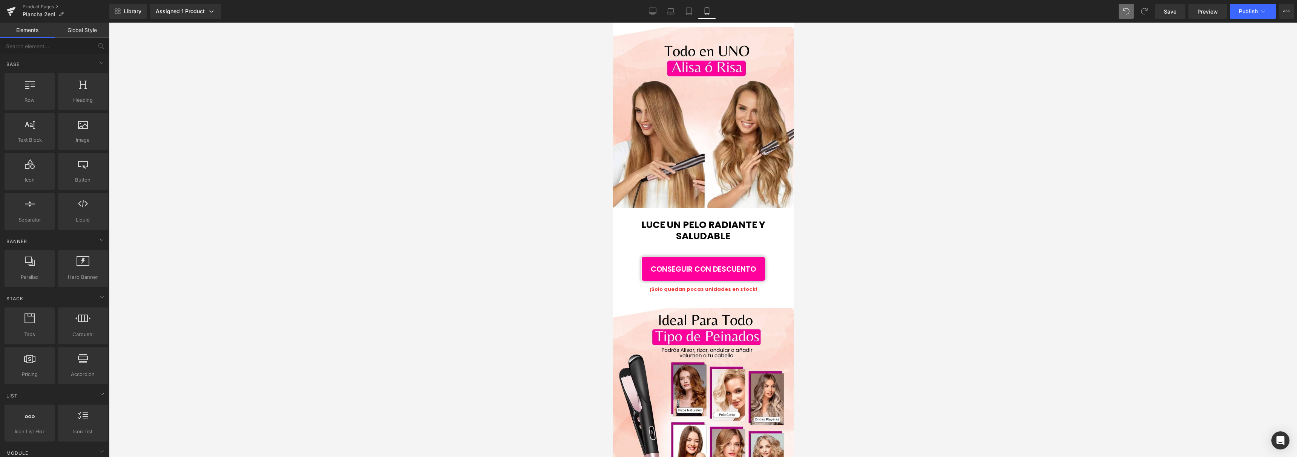
click at [206, 155] on div at bounding box center [703, 240] width 1188 height 435
drag, startPoint x: 691, startPoint y: 261, endPoint x: 1220, endPoint y: 270, distance: 530.0
click at [691, 267] on span at bounding box center [690, 271] width 8 height 9
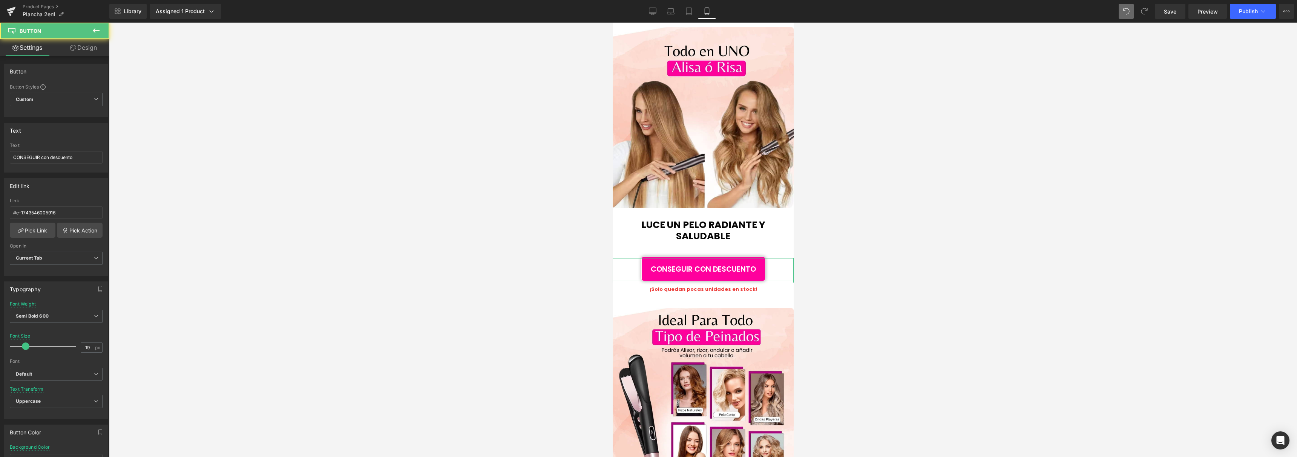
click at [80, 50] on link "Design" at bounding box center [83, 47] width 55 height 17
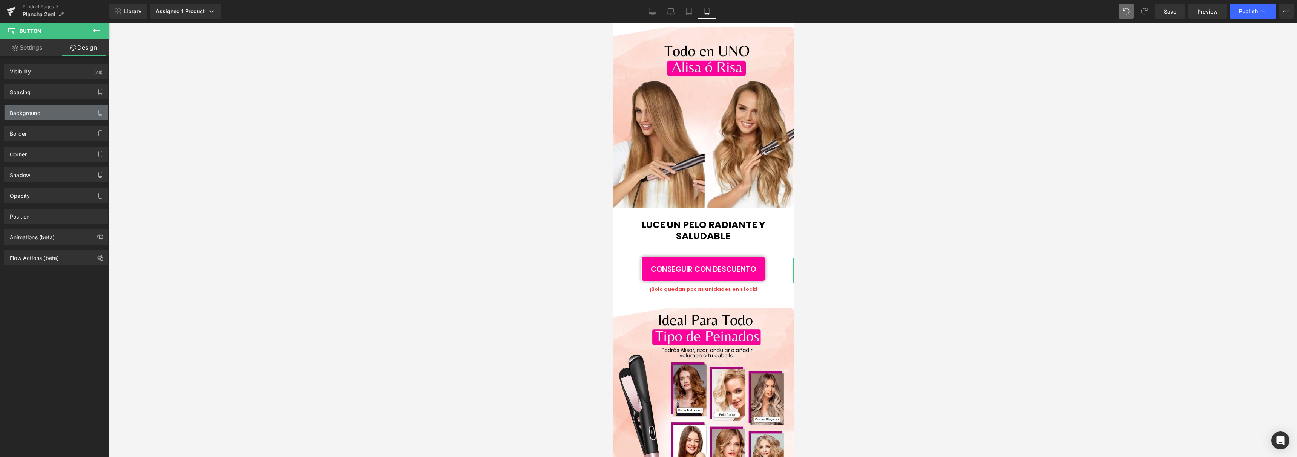
type input "#ff009d"
type input "100"
click at [28, 111] on div "Background" at bounding box center [25, 111] width 31 height 11
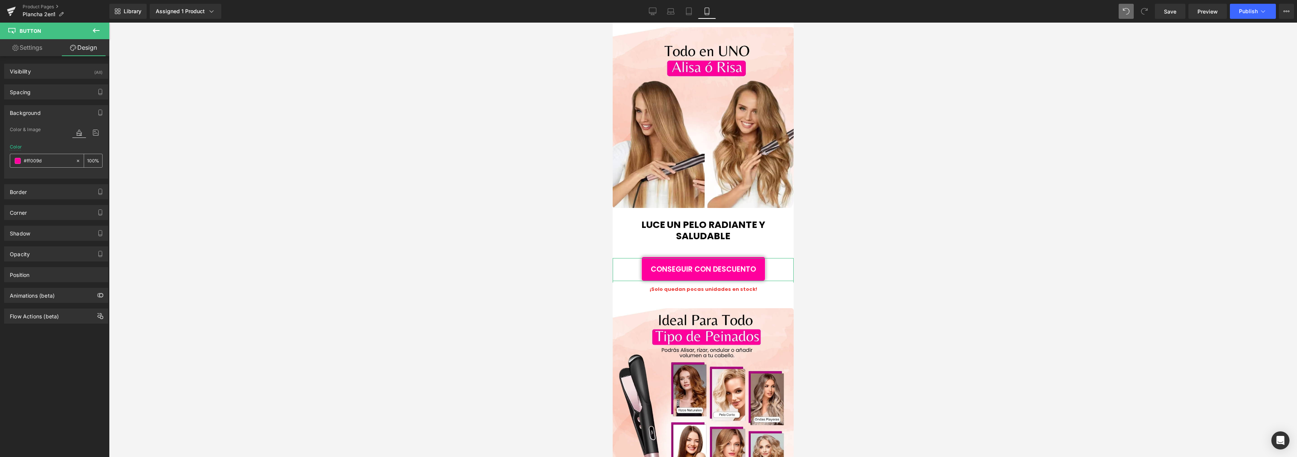
click at [19, 163] on span at bounding box center [18, 161] width 6 height 6
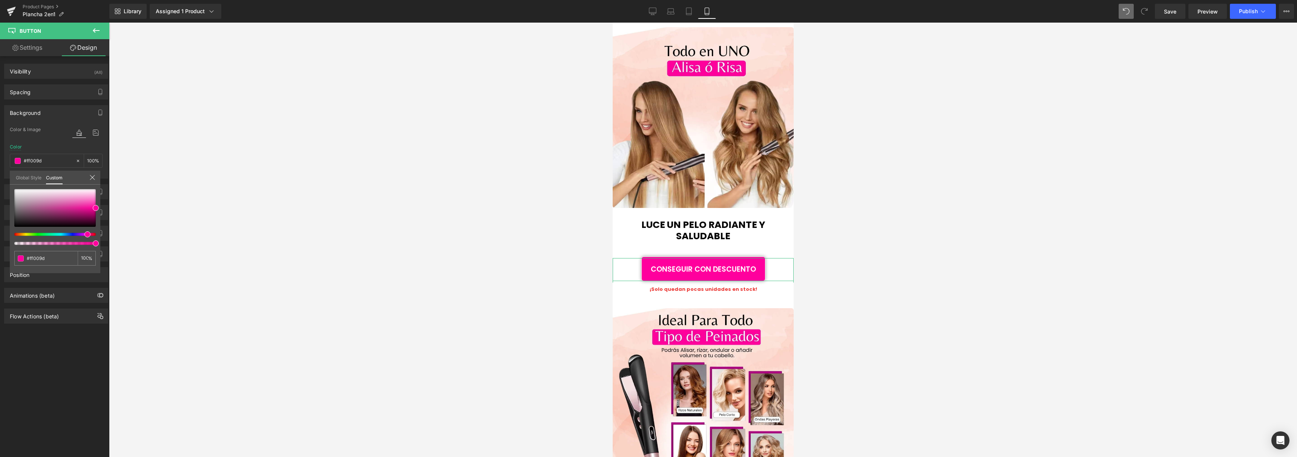
type input "#ff0072"
type input "#ff007b"
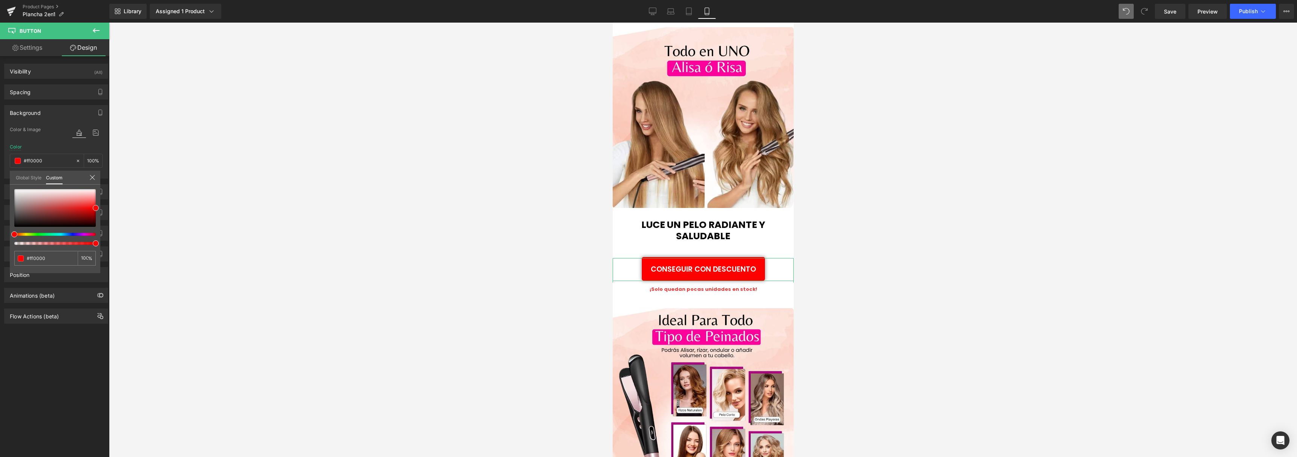
drag, startPoint x: 89, startPoint y: 236, endPoint x: 0, endPoint y: 231, distance: 88.8
click at [0, 179] on div "Background Color & Image color rgba(255, 0, 0, 1) Color #ff0000 100 % Image Rep…" at bounding box center [56, 139] width 113 height 79
drag, startPoint x: 98, startPoint y: 212, endPoint x: 97, endPoint y: 233, distance: 21.2
click at [97, 233] on div "#ff0000 100 %" at bounding box center [55, 231] width 91 height 84
drag, startPoint x: 94, startPoint y: 224, endPoint x: 92, endPoint y: 203, distance: 21.6
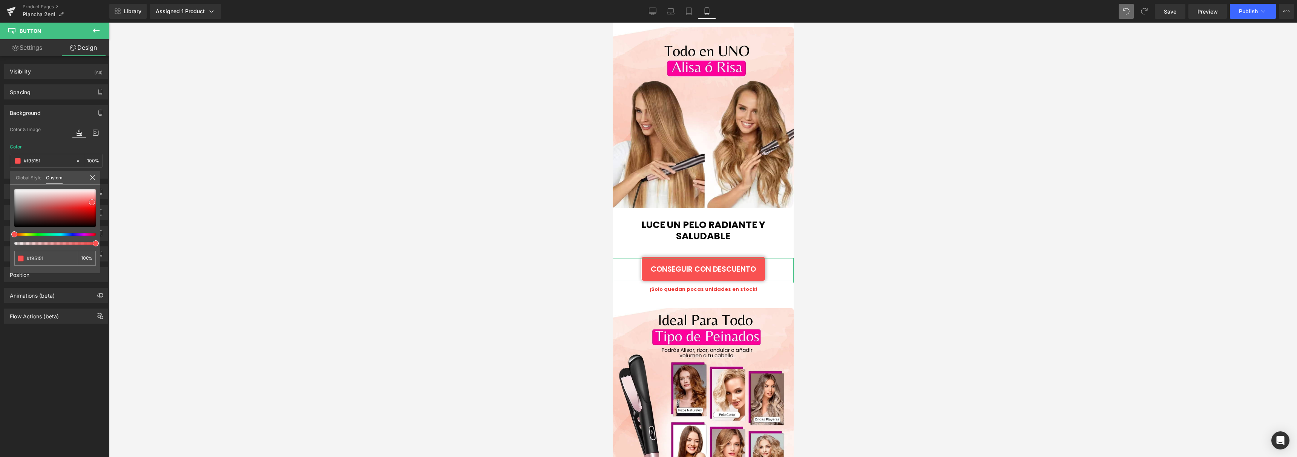
click at [92, 203] on div at bounding box center [54, 208] width 81 height 38
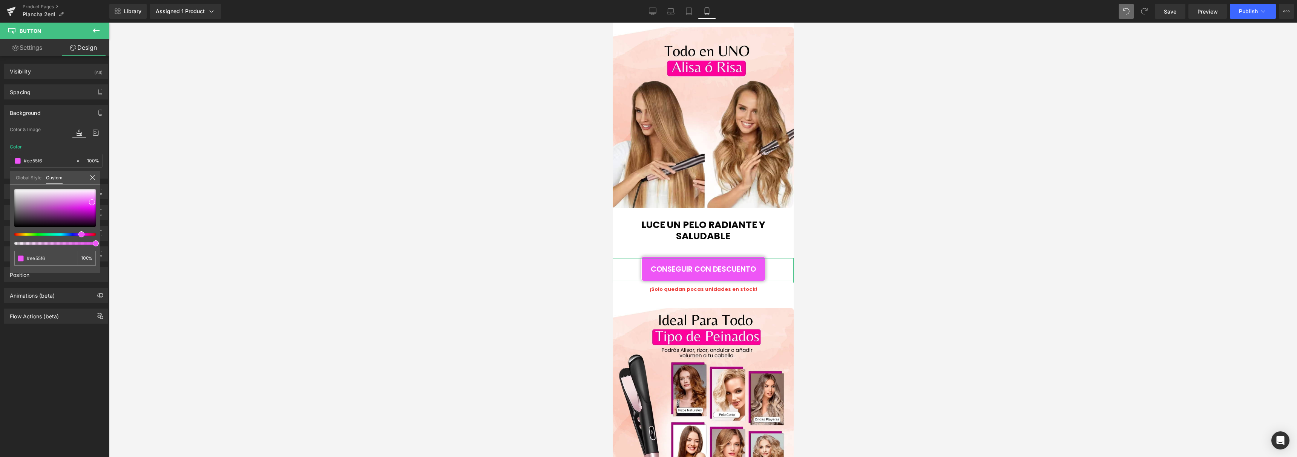
drag, startPoint x: 26, startPoint y: 235, endPoint x: 78, endPoint y: 226, distance: 52.9
click at [78, 226] on div at bounding box center [54, 217] width 81 height 56
drag, startPoint x: 91, startPoint y: 204, endPoint x: 92, endPoint y: 195, distance: 9.1
click at [92, 195] on span at bounding box center [93, 193] width 6 height 6
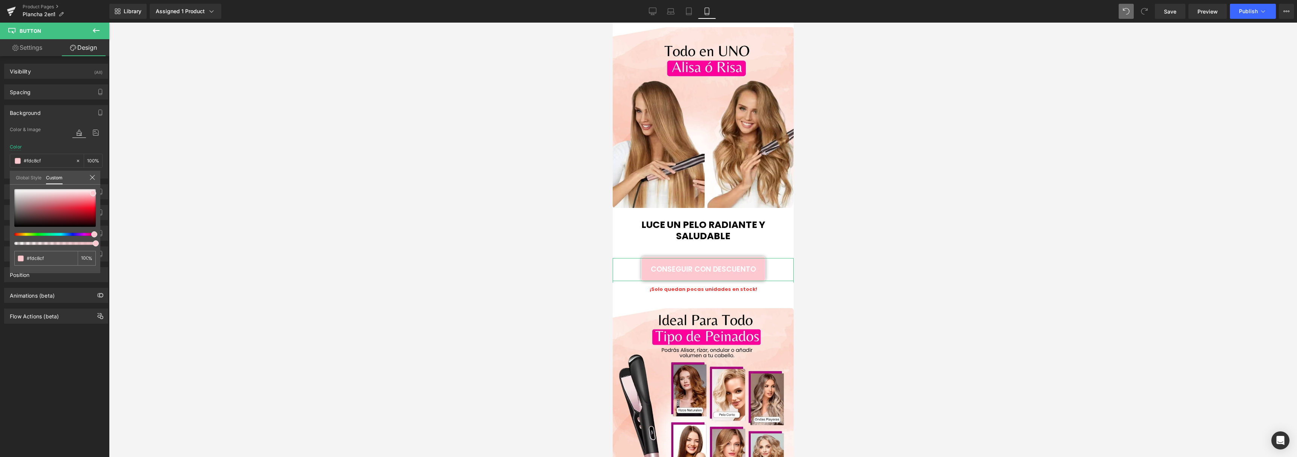
drag, startPoint x: 83, startPoint y: 235, endPoint x: 90, endPoint y: 236, distance: 7.6
click at [90, 236] on div at bounding box center [54, 217] width 81 height 56
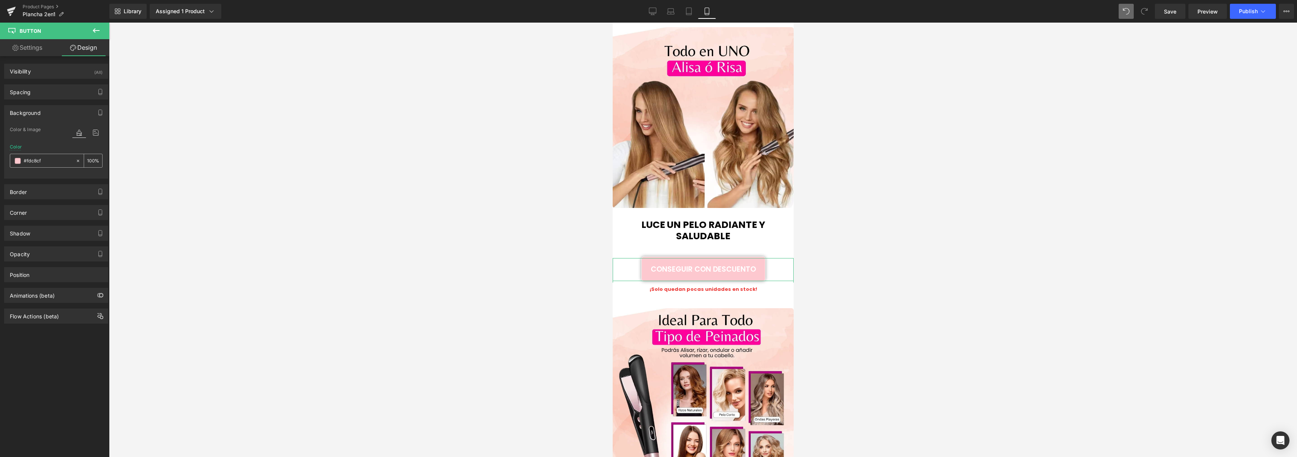
click at [36, 159] on input "#fdc8cf" at bounding box center [48, 161] width 48 height 8
click at [184, 111] on div at bounding box center [703, 240] width 1188 height 435
click at [29, 49] on link "Settings" at bounding box center [27, 47] width 55 height 17
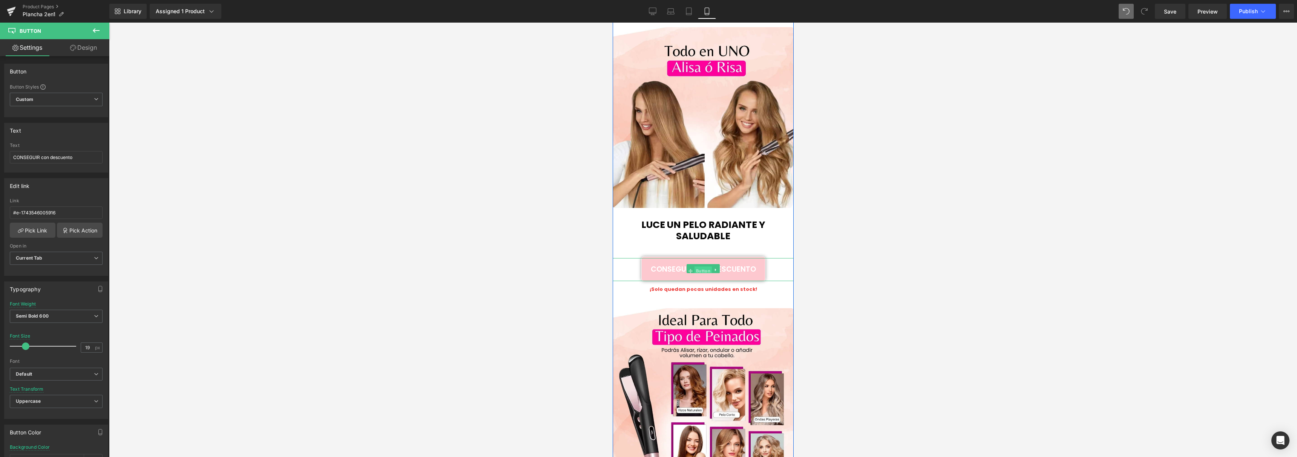
click at [697, 267] on span "Button" at bounding box center [702, 271] width 17 height 9
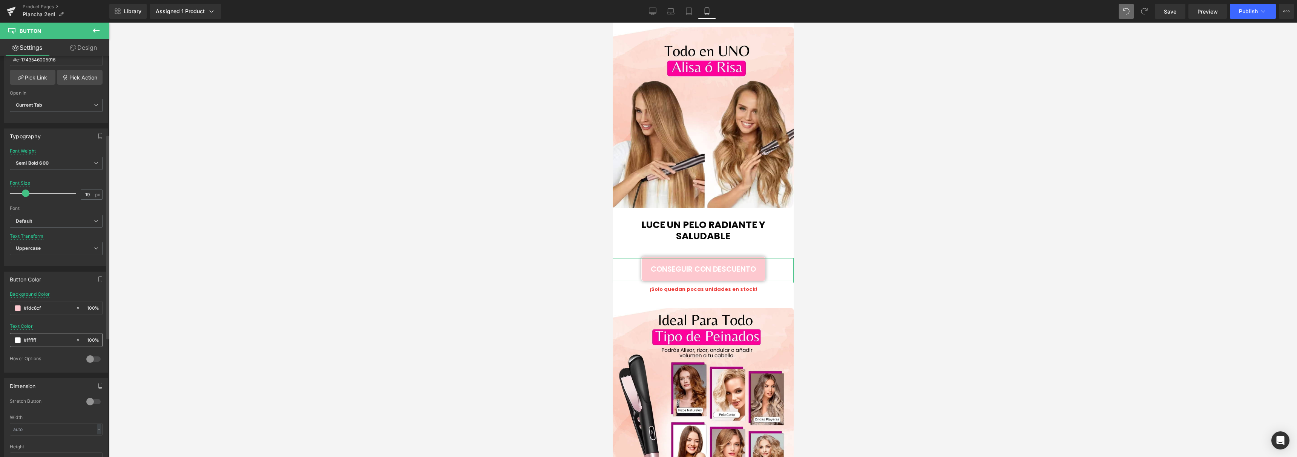
click at [19, 341] on span at bounding box center [18, 341] width 6 height 6
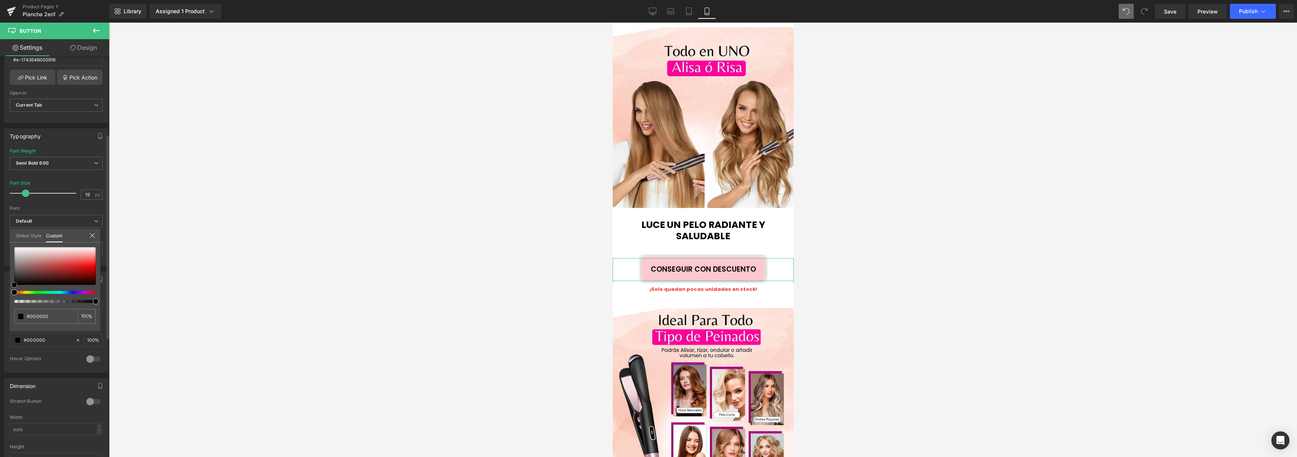
drag, startPoint x: 33, startPoint y: 274, endPoint x: 14, endPoint y: 291, distance: 26.2
click at [14, 291] on div at bounding box center [54, 275] width 81 height 56
click at [316, 203] on div at bounding box center [703, 240] width 1188 height 435
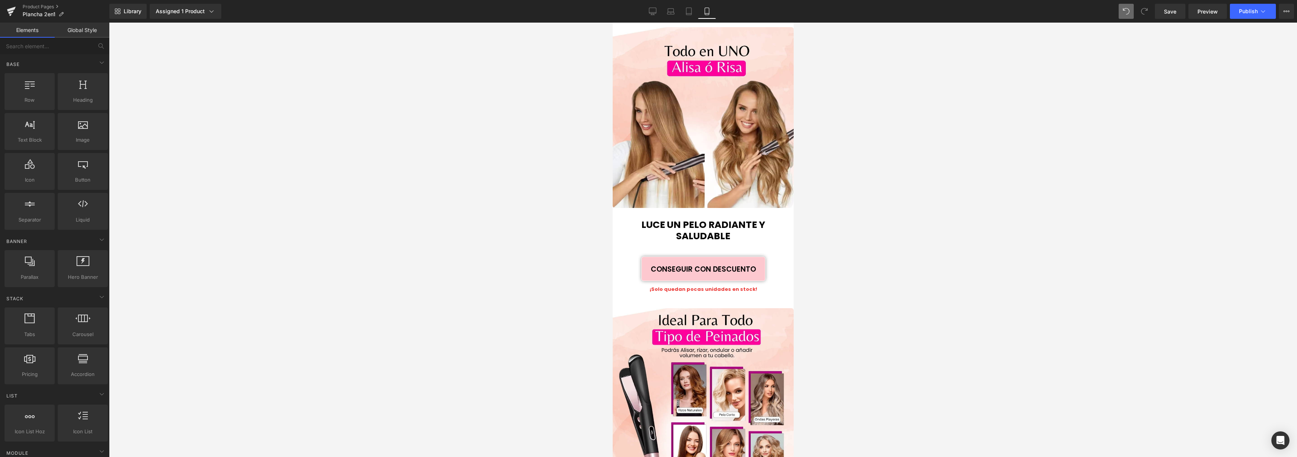
click at [390, 192] on div at bounding box center [703, 240] width 1188 height 435
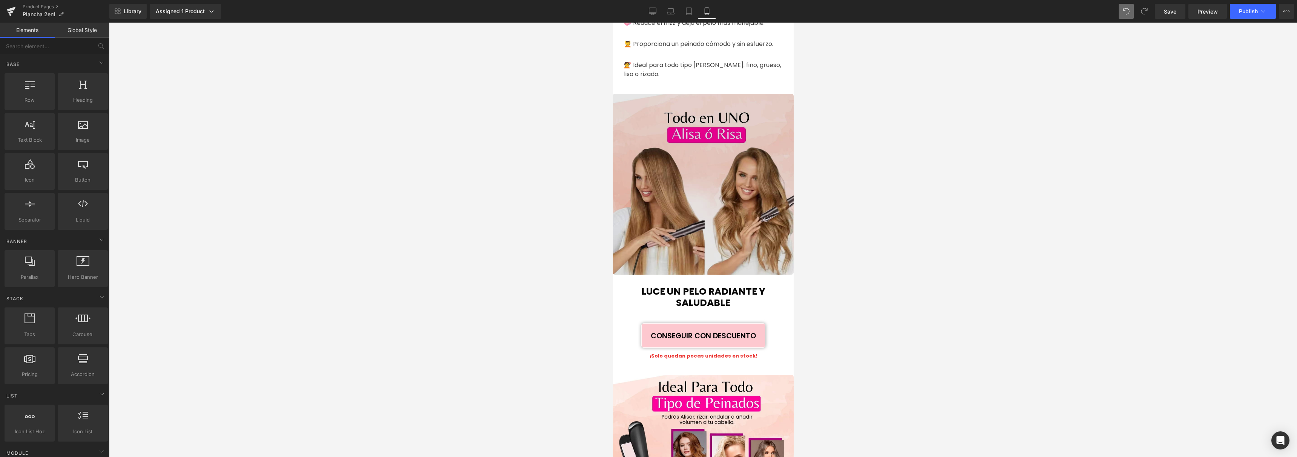
scroll to position [649, 0]
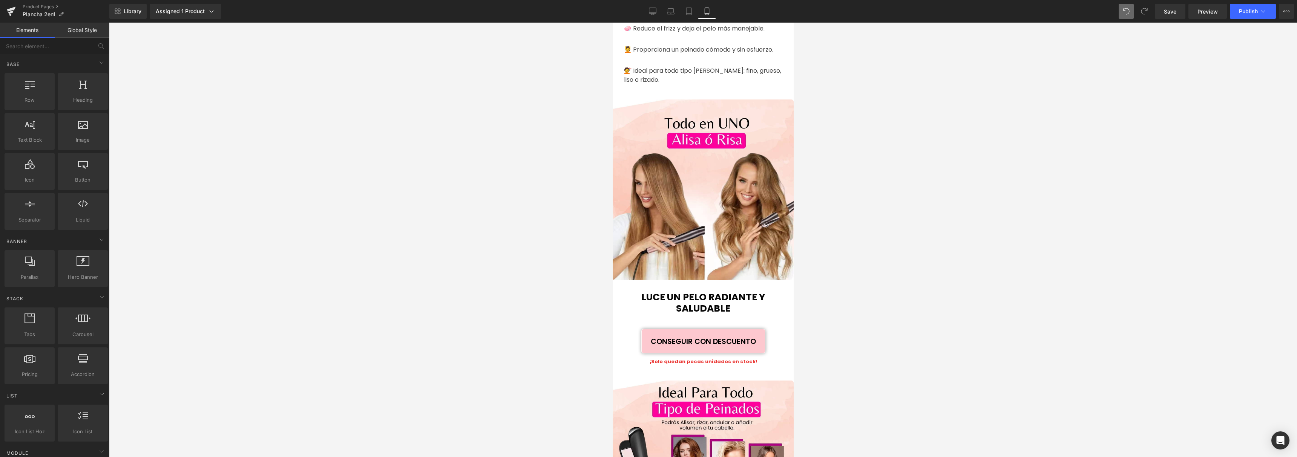
click at [453, 259] on div at bounding box center [703, 240] width 1188 height 435
click at [698, 339] on span "Button" at bounding box center [702, 343] width 17 height 9
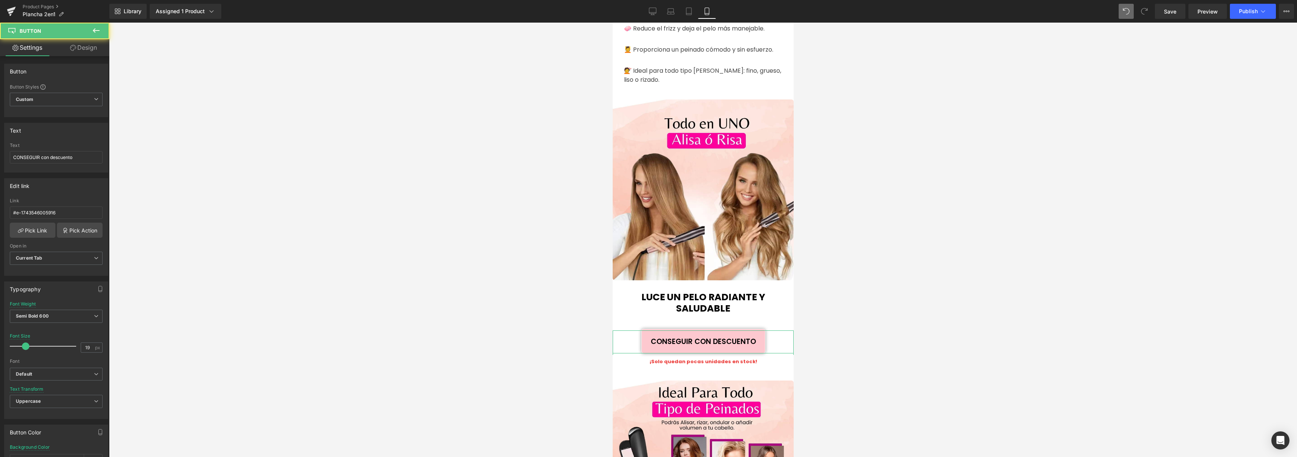
click at [92, 43] on link "Design" at bounding box center [83, 47] width 55 height 17
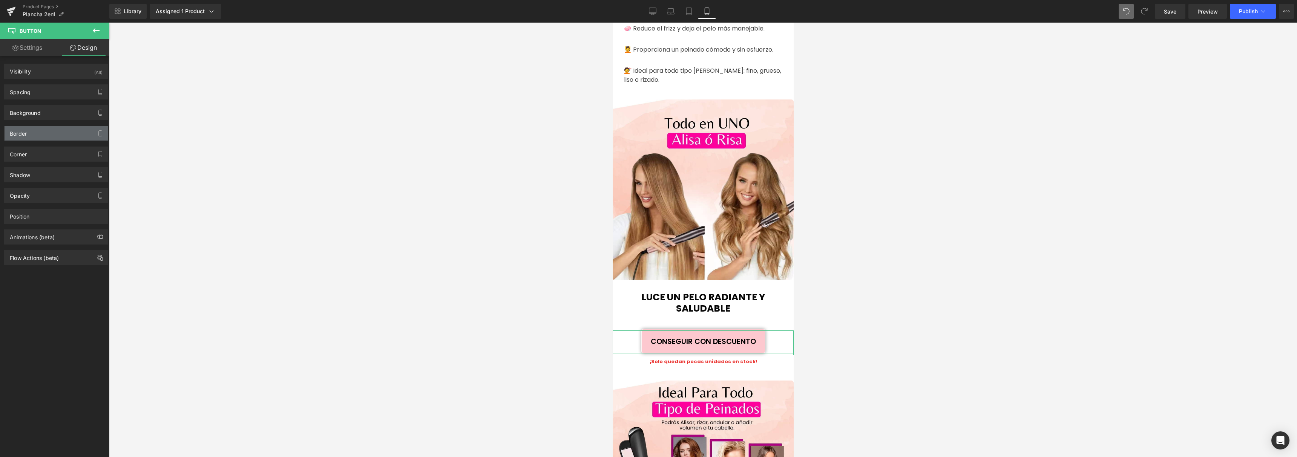
click at [42, 133] on div "Border" at bounding box center [56, 133] width 103 height 14
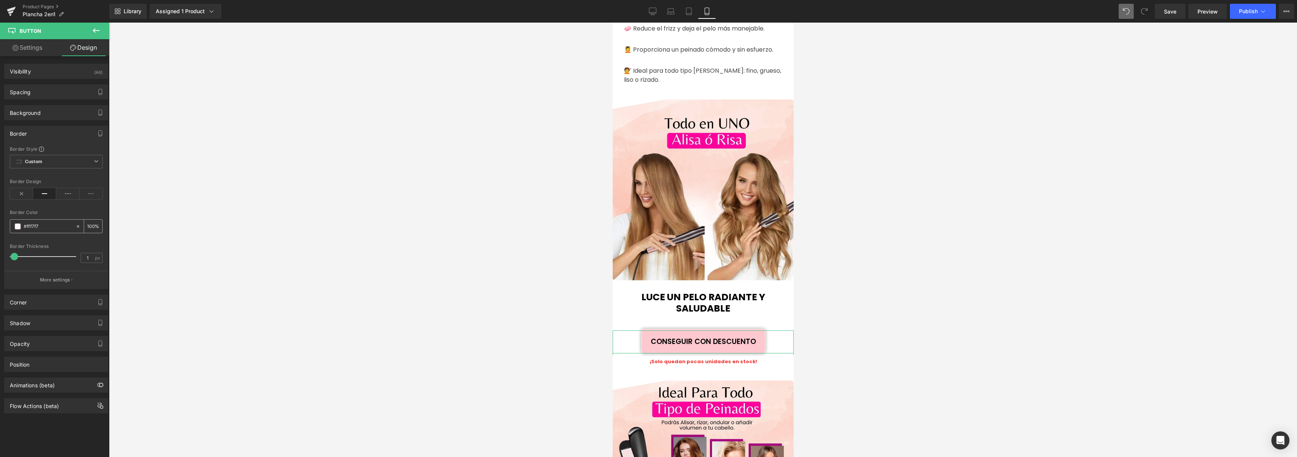
click at [19, 227] on span at bounding box center [18, 227] width 6 height 6
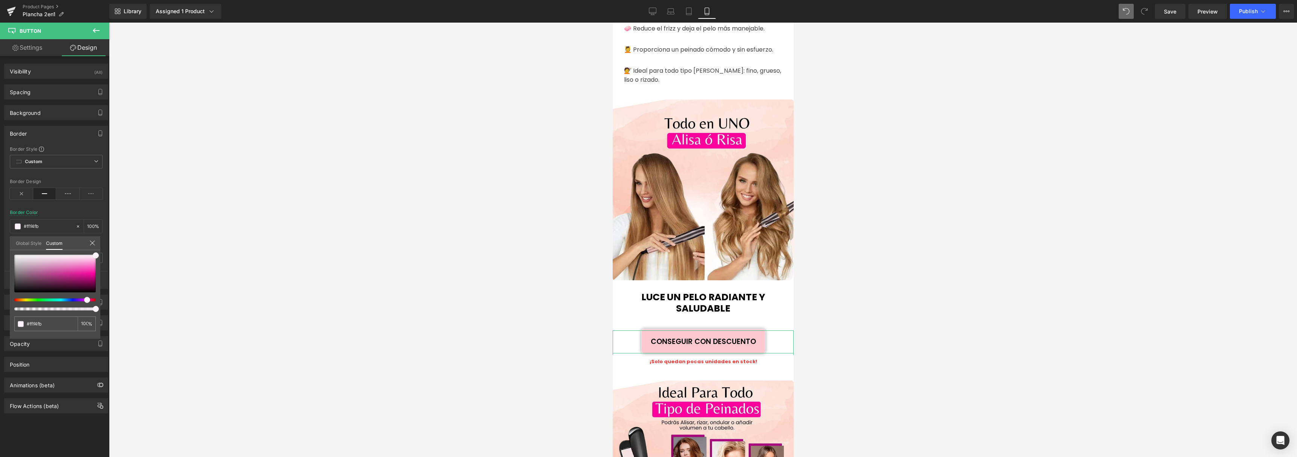
click at [84, 299] on div at bounding box center [51, 300] width 81 height 3
drag, startPoint x: 96, startPoint y: 265, endPoint x: 90, endPoint y: 271, distance: 8.6
click at [94, 276] on div "#fff4fb 100 %" at bounding box center [55, 297] width 91 height 84
click at [89, 270] on div at bounding box center [54, 274] width 81 height 38
drag, startPoint x: 89, startPoint y: 270, endPoint x: 98, endPoint y: 274, distance: 9.7
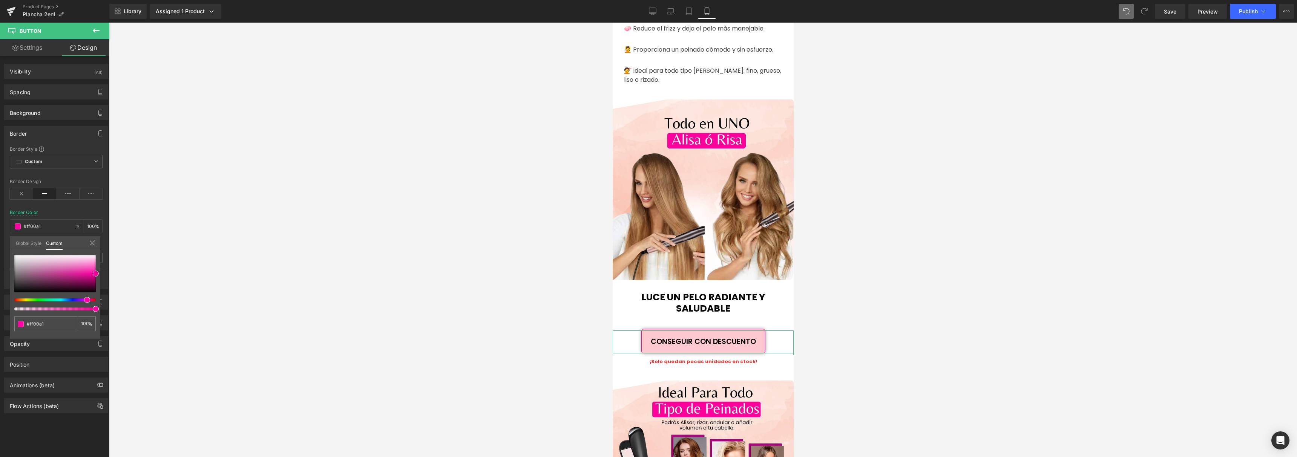
click at [98, 274] on span at bounding box center [96, 274] width 6 height 6
click at [179, 249] on div at bounding box center [703, 240] width 1188 height 435
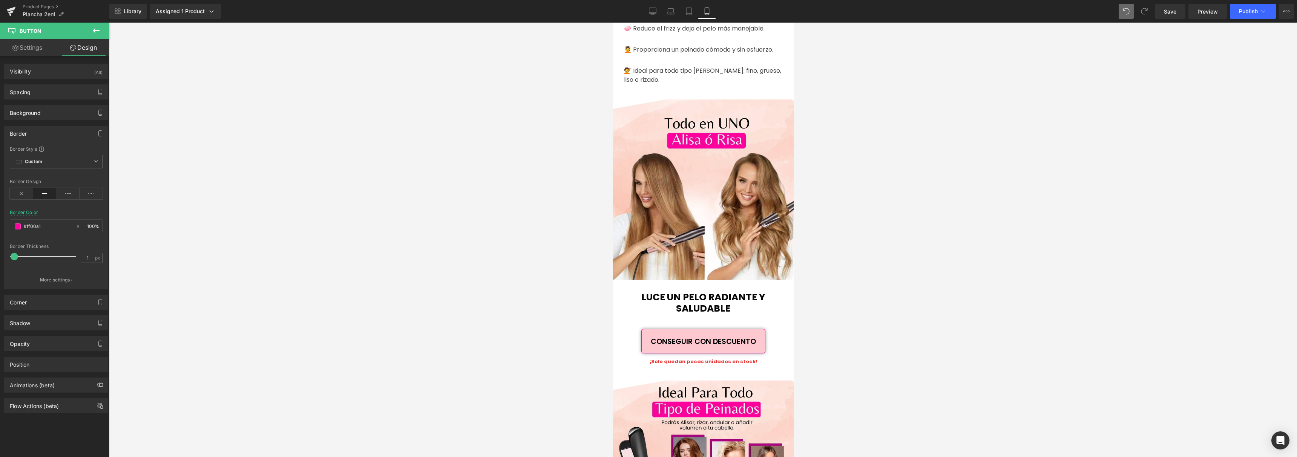
click at [495, 269] on div at bounding box center [703, 240] width 1188 height 435
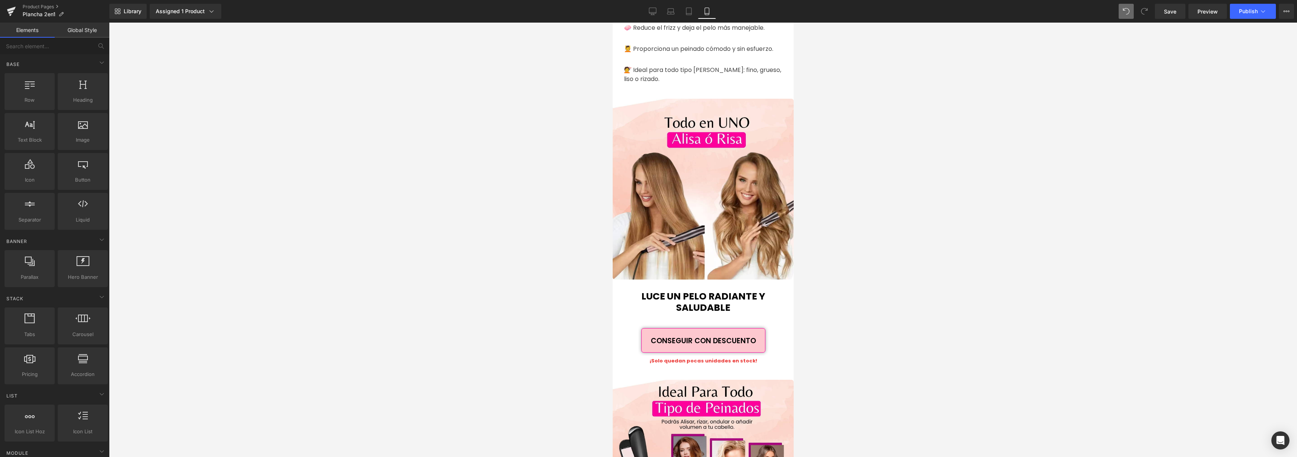
scroll to position [792, 0]
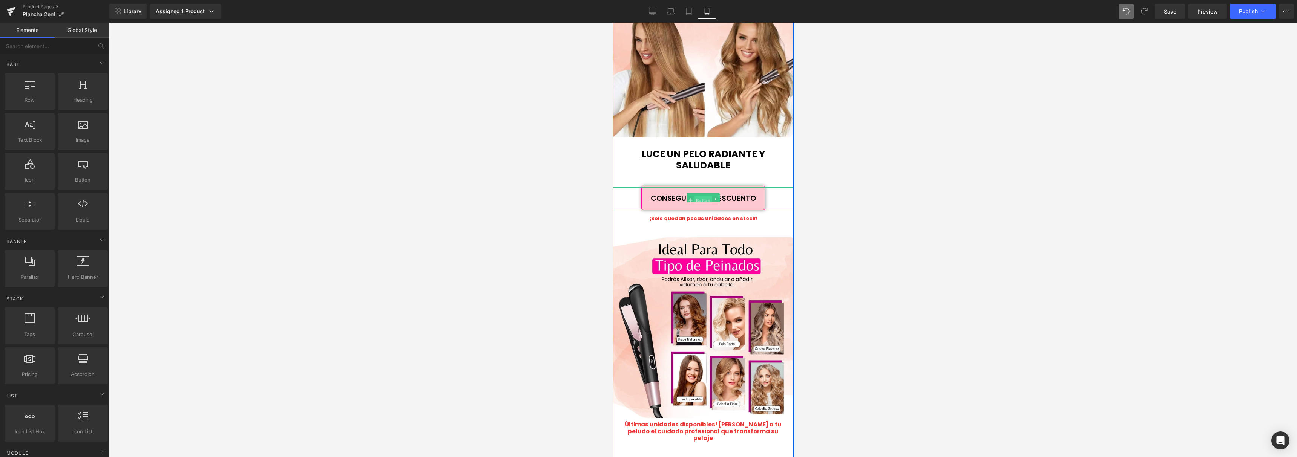
click at [703, 196] on span "Button" at bounding box center [702, 200] width 17 height 9
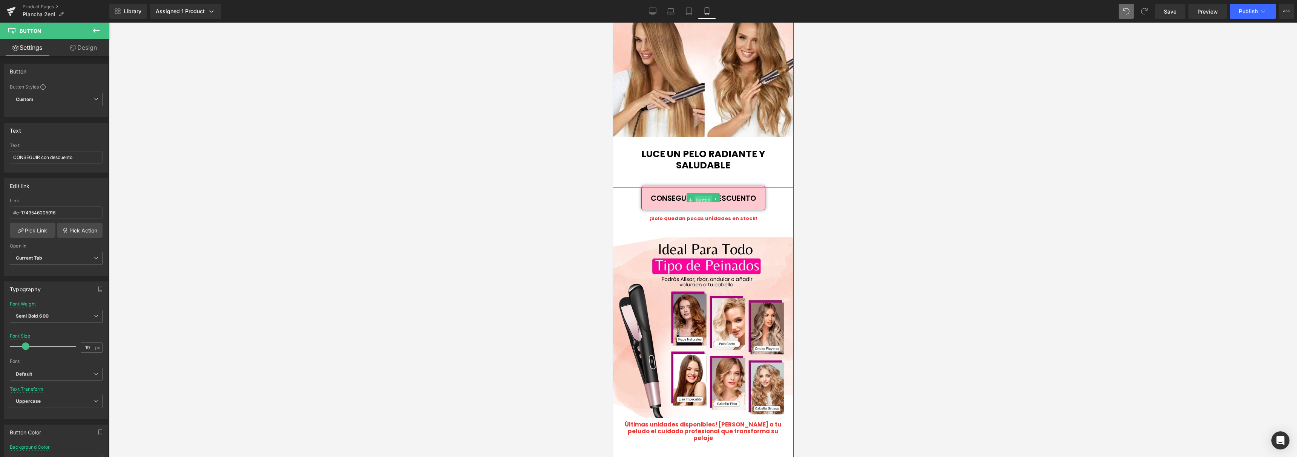
click at [705, 196] on span "Button" at bounding box center [702, 200] width 17 height 9
click at [84, 54] on link "Design" at bounding box center [83, 47] width 55 height 17
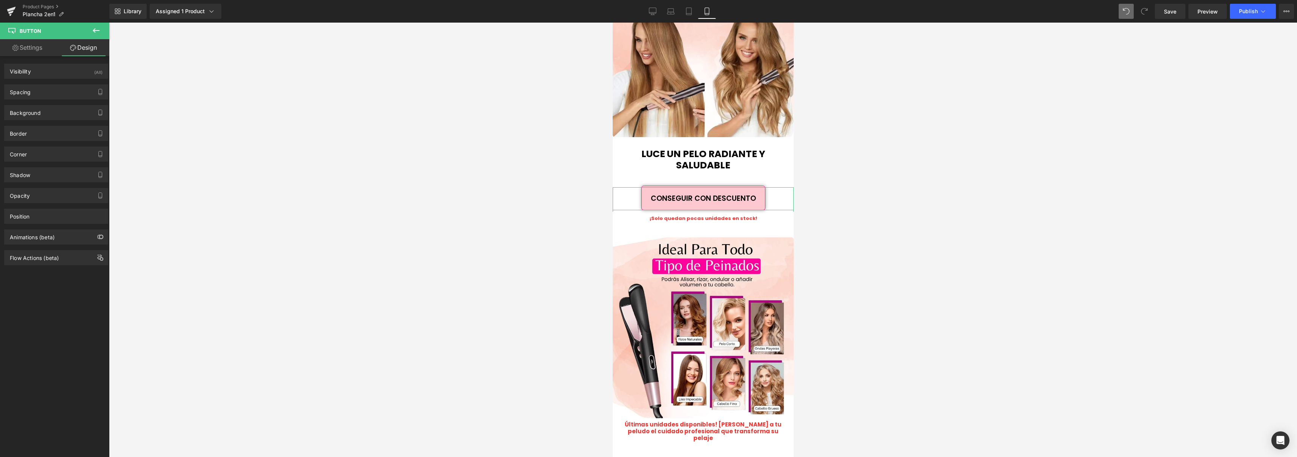
click at [31, 52] on link "Settings" at bounding box center [27, 47] width 55 height 17
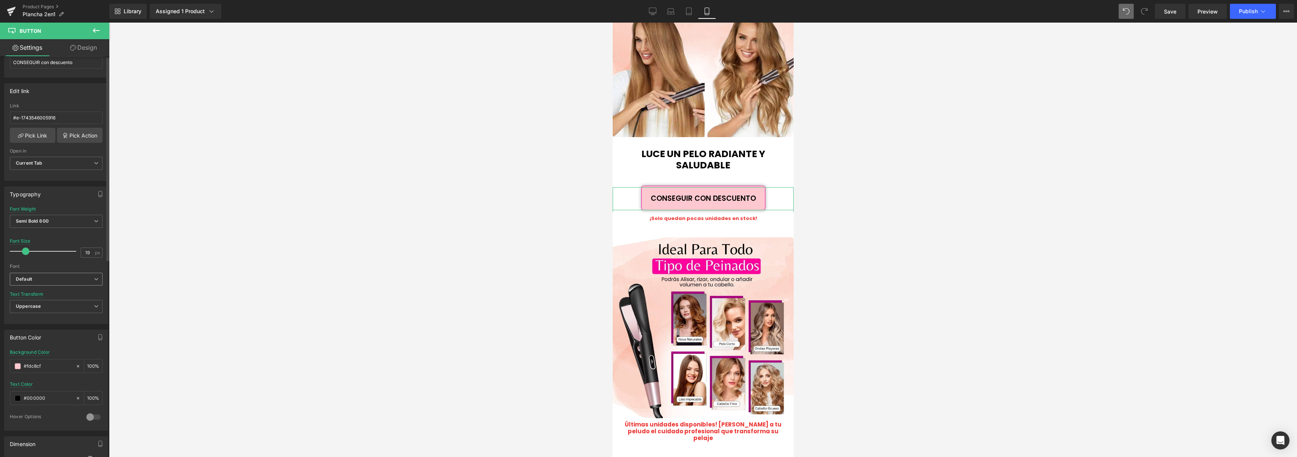
scroll to position [162, 0]
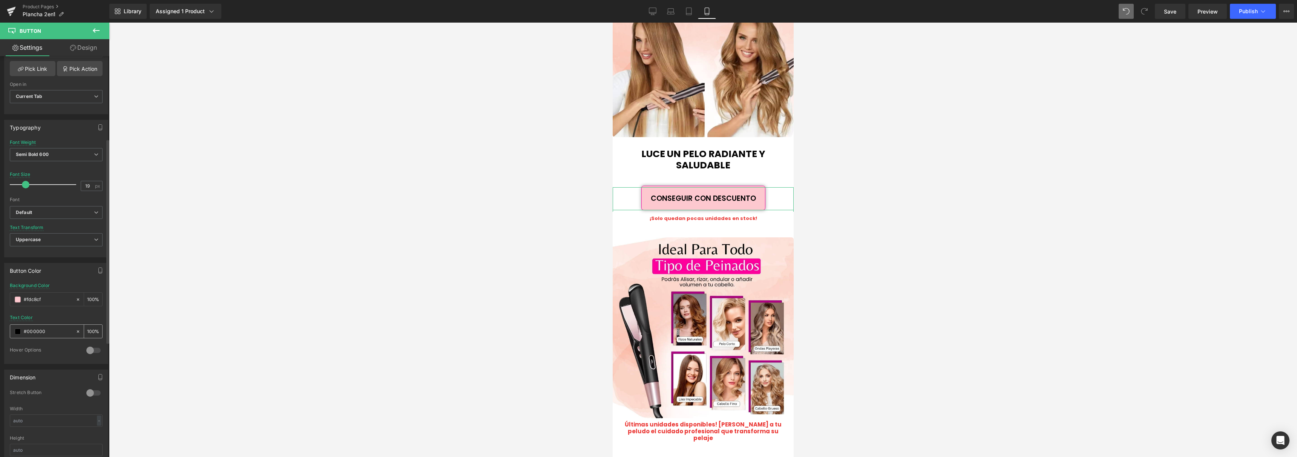
click at [35, 332] on input "#000000" at bounding box center [48, 332] width 48 height 8
click at [36, 332] on input "#000000" at bounding box center [48, 332] width 48 height 8
paste input "fdc8cf"
click at [18, 333] on span at bounding box center [18, 332] width 6 height 6
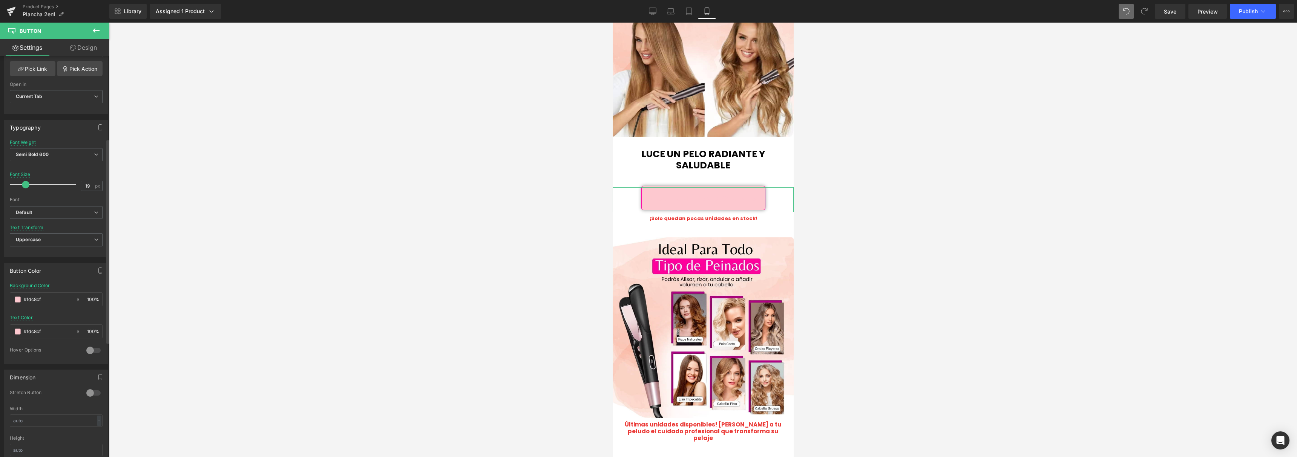
click at [36, 329] on input "#fdc8cf" at bounding box center [48, 332] width 48 height 8
click at [36, 328] on input "#fdc8cf" at bounding box center [48, 332] width 48 height 8
paste input "f009d"
click at [61, 319] on div "Text Color #ff009d 100 %" at bounding box center [56, 331] width 93 height 32
drag, startPoint x: 432, startPoint y: 227, endPoint x: 475, endPoint y: 216, distance: 44.4
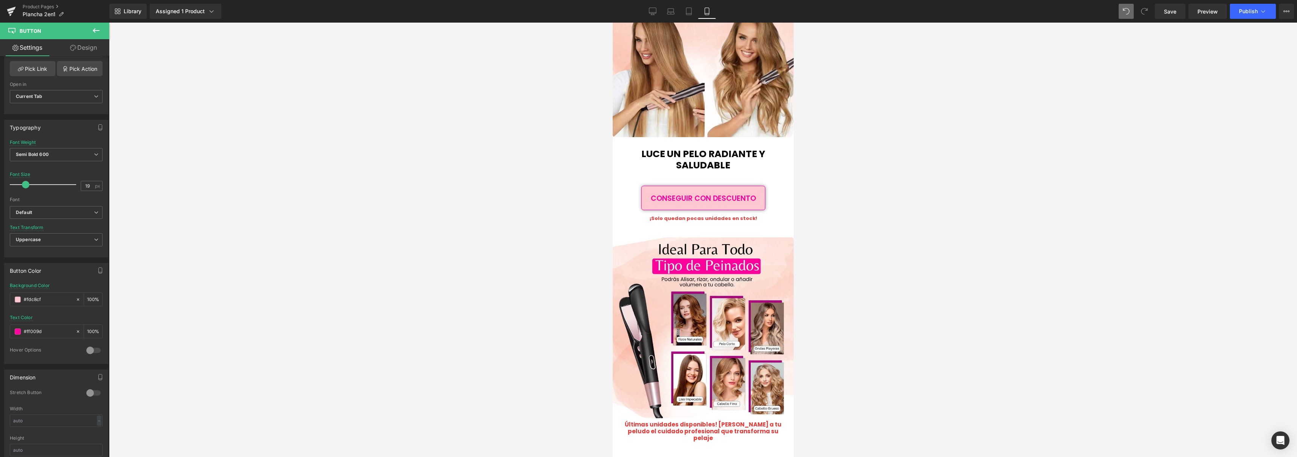
click at [432, 227] on div at bounding box center [703, 240] width 1188 height 435
click at [26, 302] on input "#fdc8cf" at bounding box center [48, 300] width 48 height 8
click at [18, 299] on span at bounding box center [18, 300] width 6 height 6
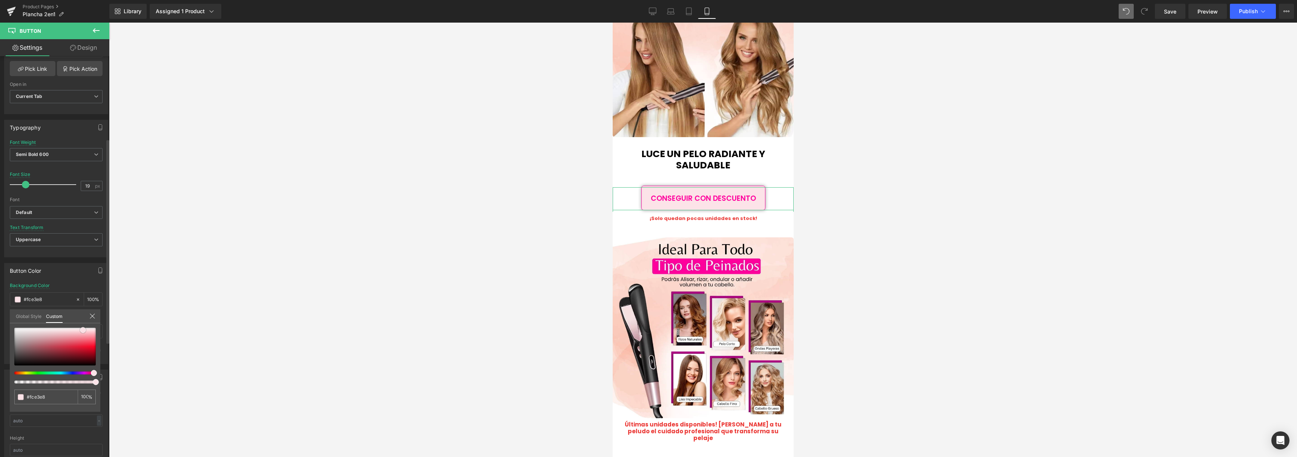
drag, startPoint x: 90, startPoint y: 332, endPoint x: 83, endPoint y: 330, distance: 7.4
click at [83, 330] on span at bounding box center [83, 330] width 6 height 6
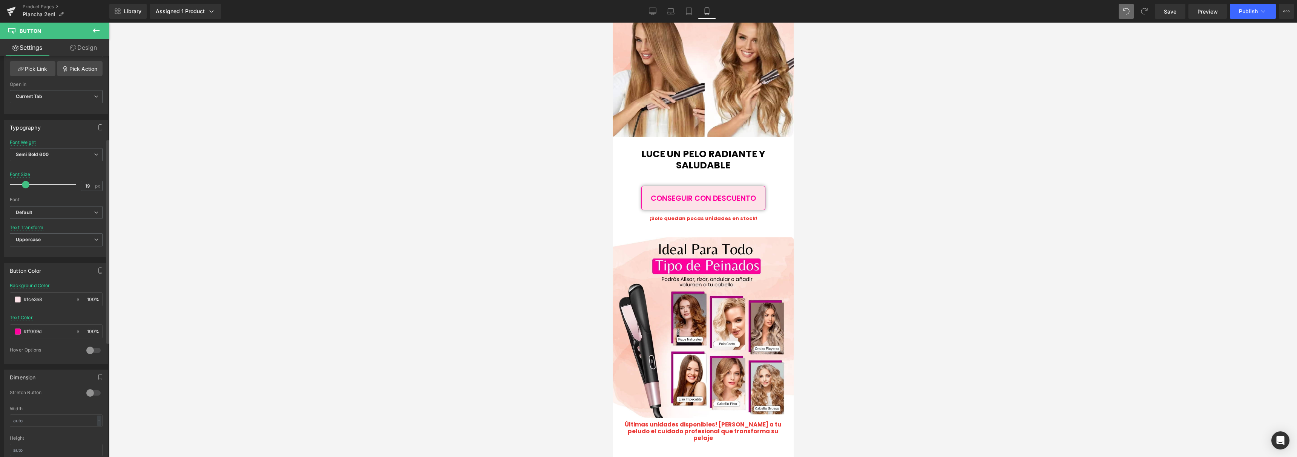
click at [285, 250] on div at bounding box center [703, 240] width 1188 height 435
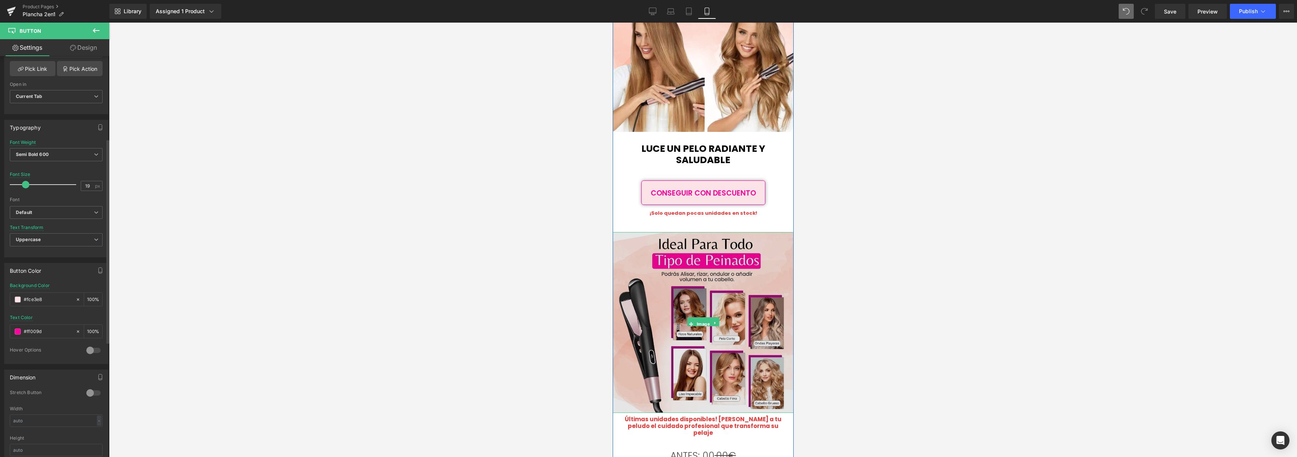
scroll to position [1049, 0]
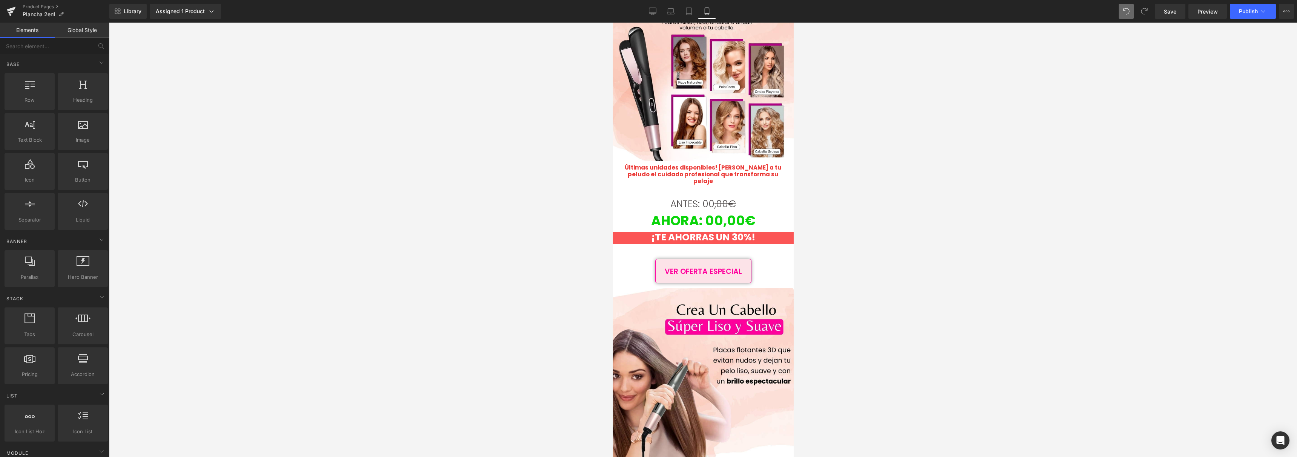
click at [872, 226] on div at bounding box center [703, 240] width 1188 height 435
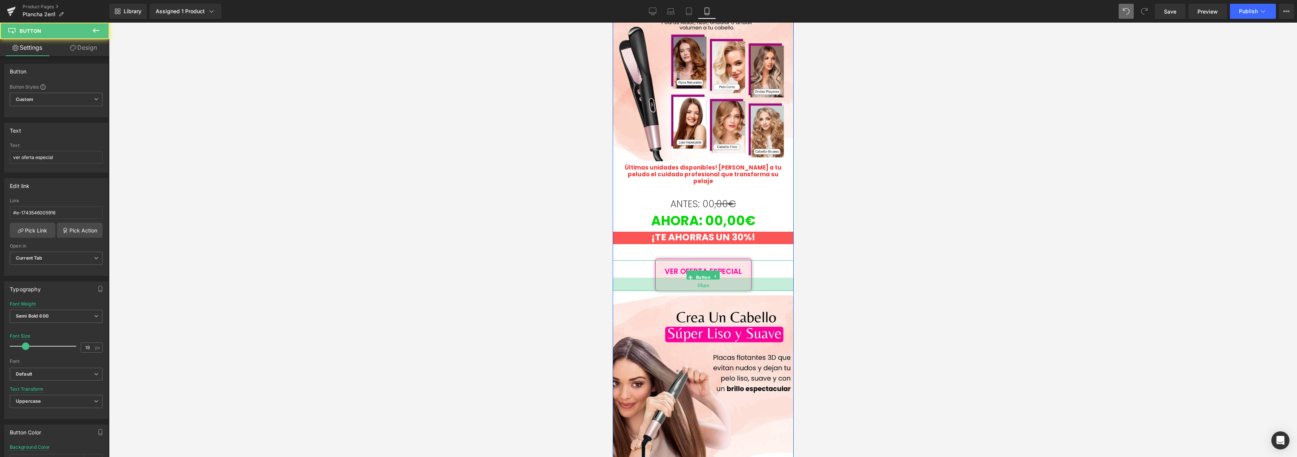
drag, startPoint x: 755, startPoint y: 267, endPoint x: 755, endPoint y: 275, distance: 7.6
click at [755, 278] on div "35px" at bounding box center [702, 284] width 181 height 13
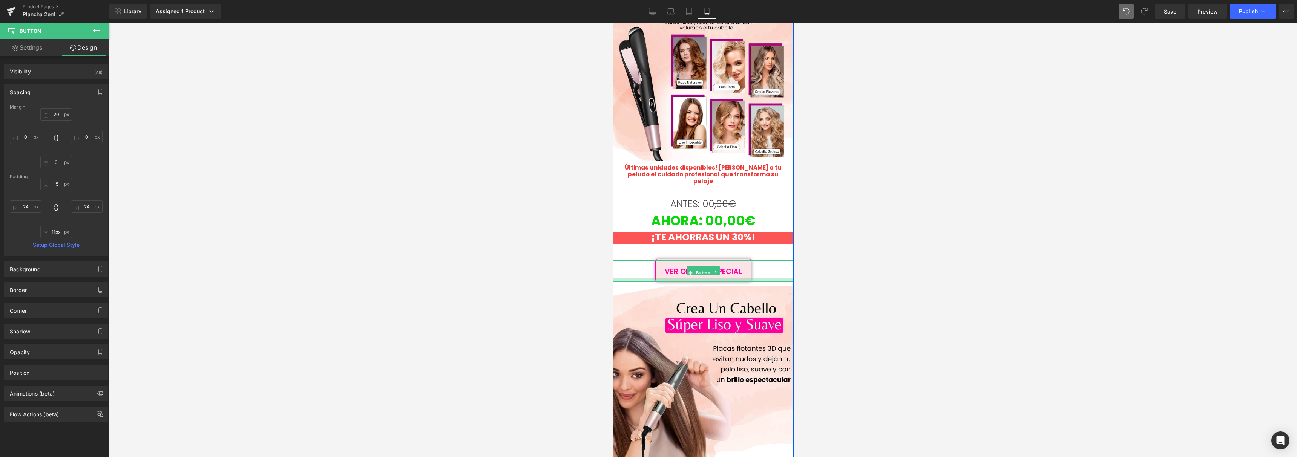
drag, startPoint x: 744, startPoint y: 275, endPoint x: 744, endPoint y: 266, distance: 9.1
click at [744, 278] on div at bounding box center [702, 280] width 181 height 4
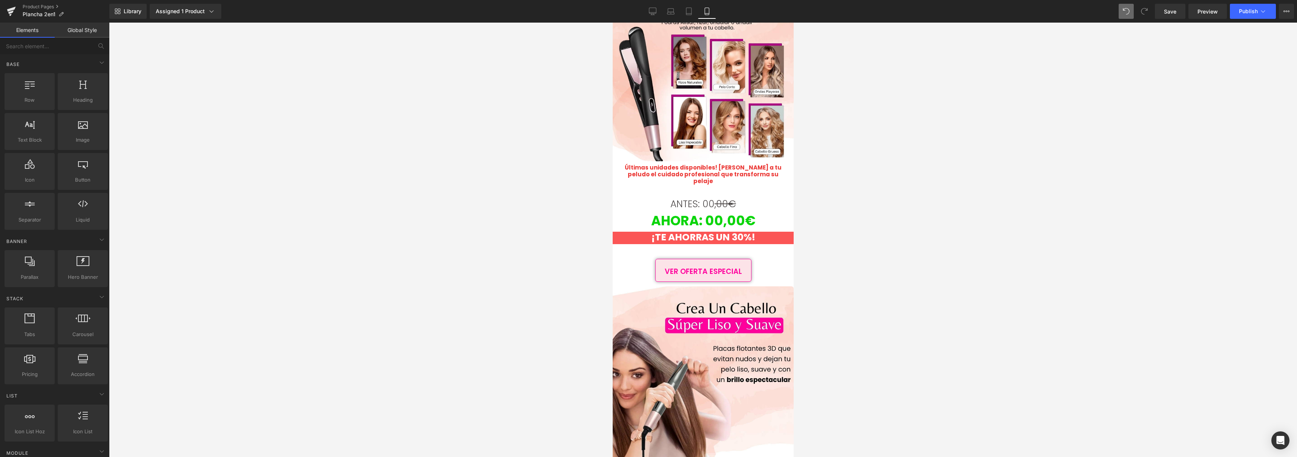
click at [840, 259] on div at bounding box center [703, 240] width 1188 height 435
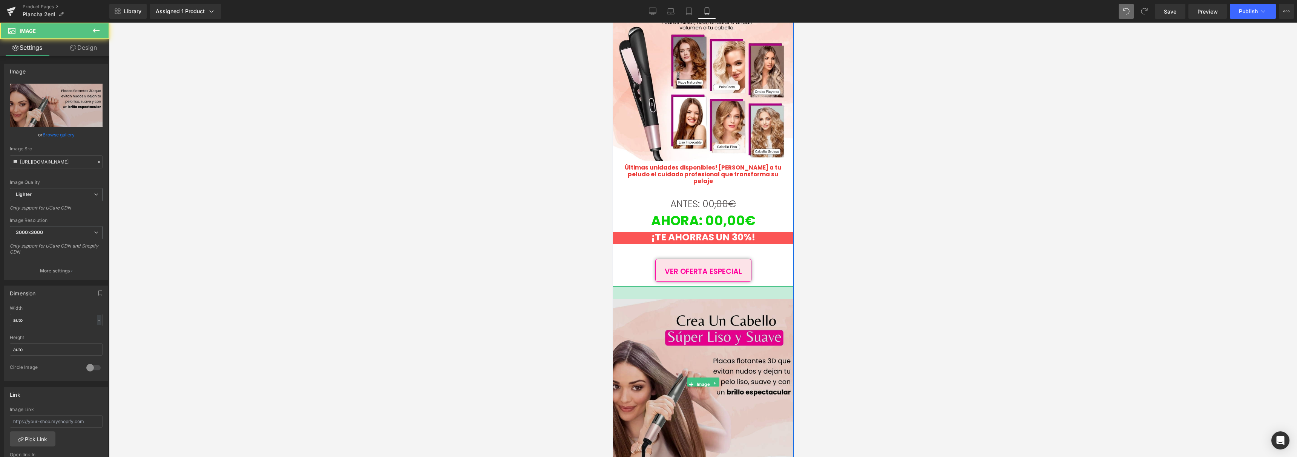
drag, startPoint x: 778, startPoint y: 272, endPoint x: 1415, endPoint y: 294, distance: 638.1
click at [777, 285] on div "Image 33px" at bounding box center [702, 382] width 181 height 195
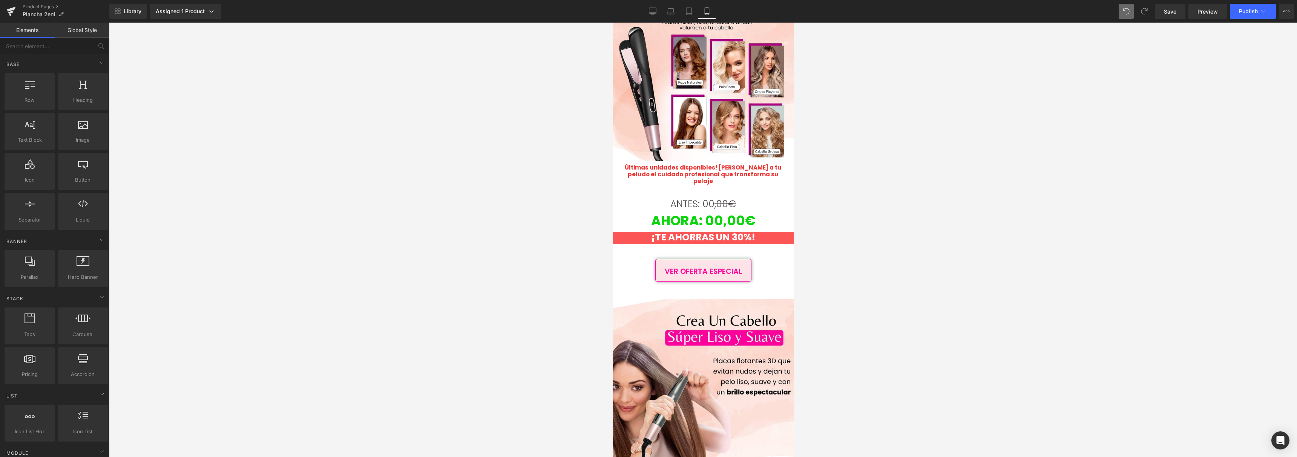
click at [846, 255] on div at bounding box center [703, 240] width 1188 height 435
click at [740, 212] on span "AHORA: 00,00€" at bounding box center [703, 221] width 104 height 18
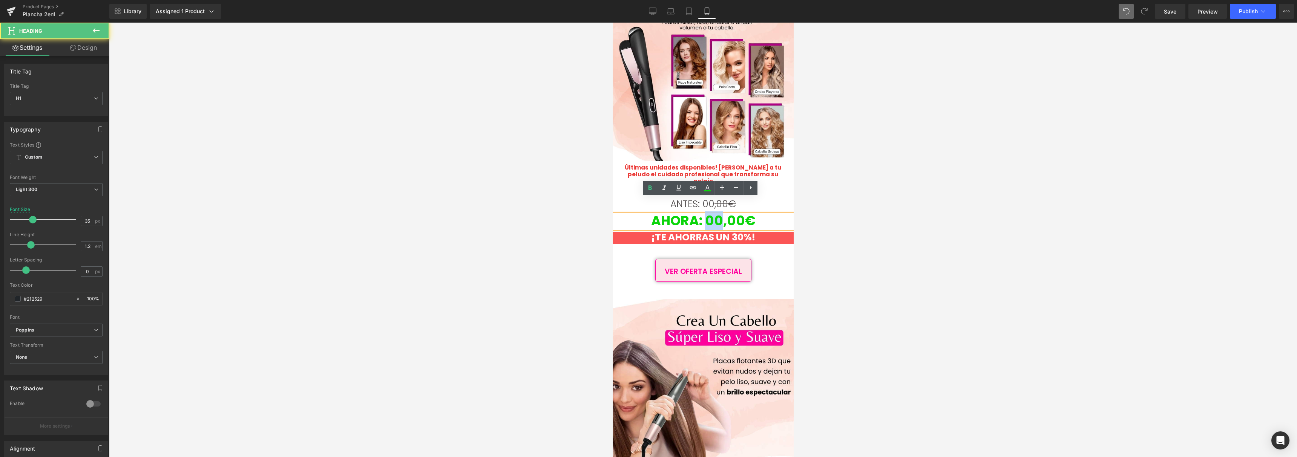
drag, startPoint x: 705, startPoint y: 206, endPoint x: 720, endPoint y: 206, distance: 14.3
click at [720, 212] on span "AHORA: 00,00€" at bounding box center [703, 221] width 104 height 18
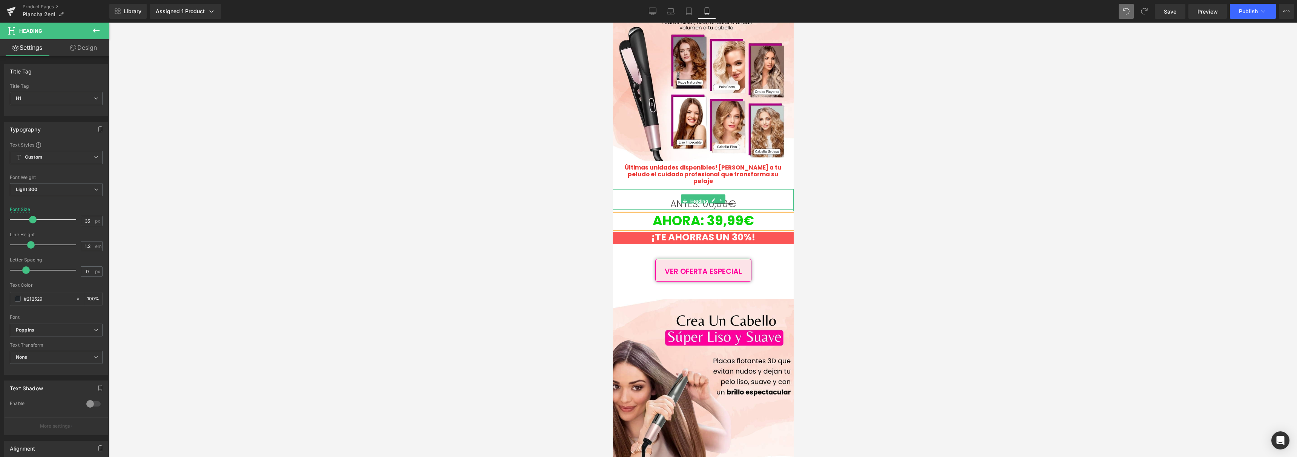
click at [724, 198] on s ",00€" at bounding box center [724, 204] width 21 height 13
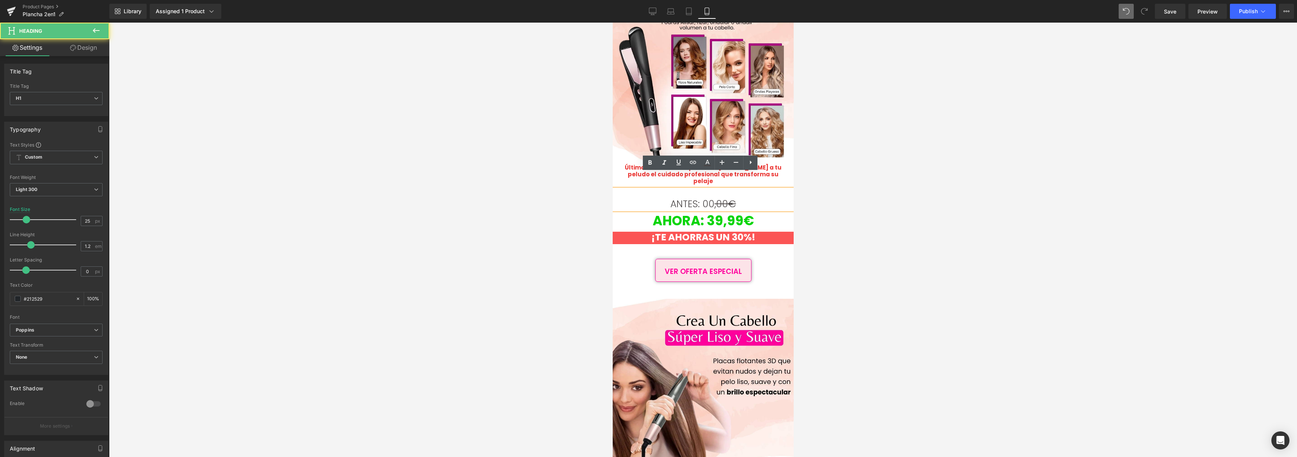
click at [728, 198] on s ",00€" at bounding box center [724, 204] width 21 height 13
click at [738, 199] on h1 "ANTES: 00 ,00€" at bounding box center [702, 204] width 181 height 11
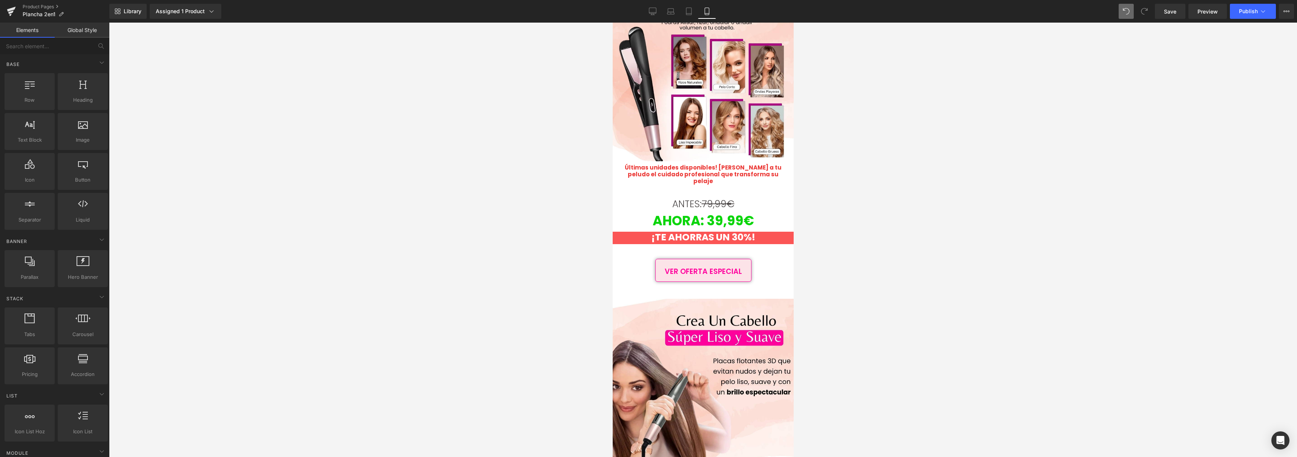
drag, startPoint x: 899, startPoint y: 249, endPoint x: 838, endPoint y: 265, distance: 63.6
click at [899, 249] on div at bounding box center [703, 240] width 1188 height 435
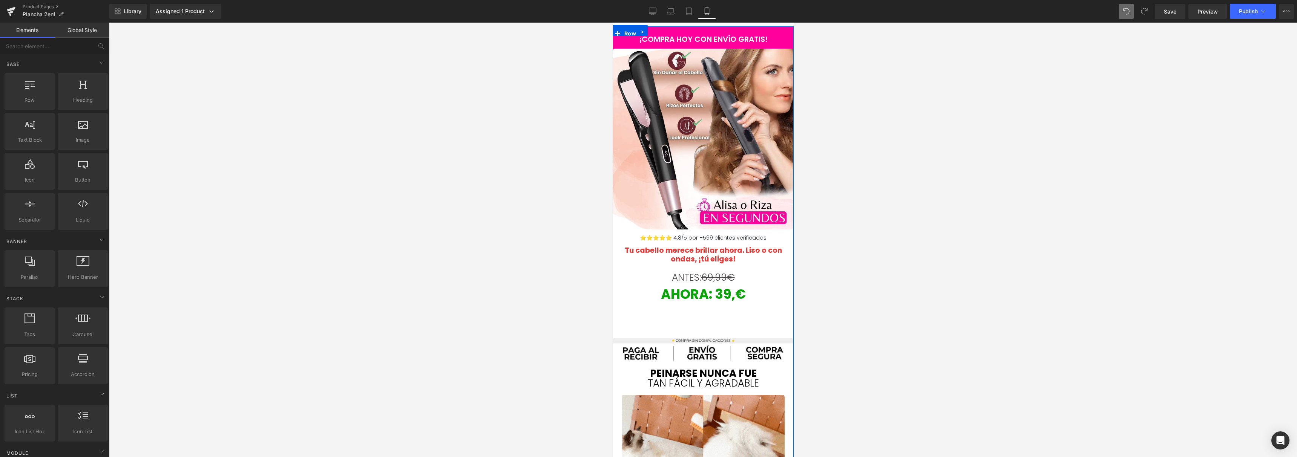
scroll to position [0, 0]
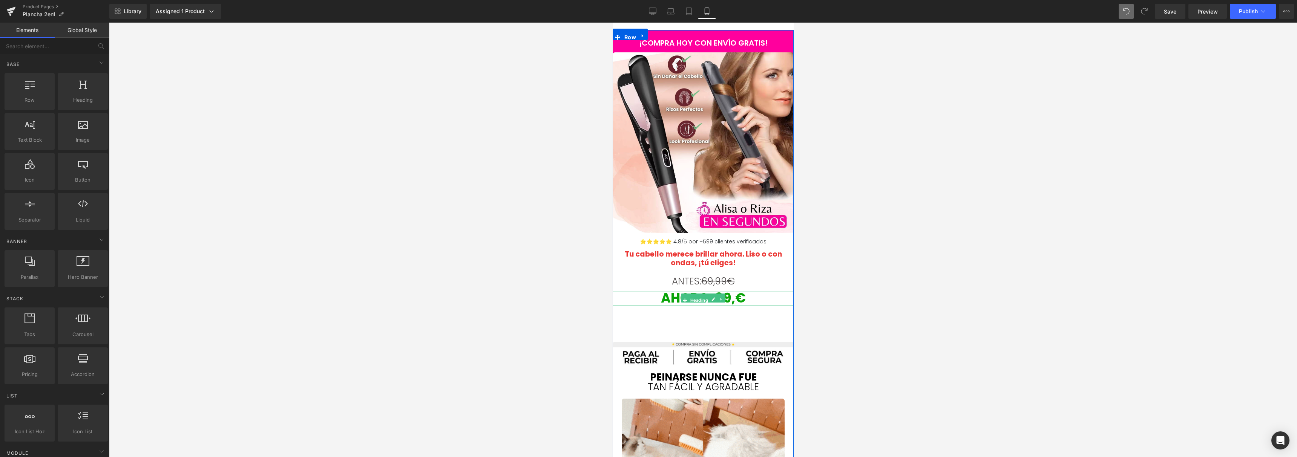
click at [733, 299] on span "AHORA: 39,€" at bounding box center [703, 298] width 85 height 18
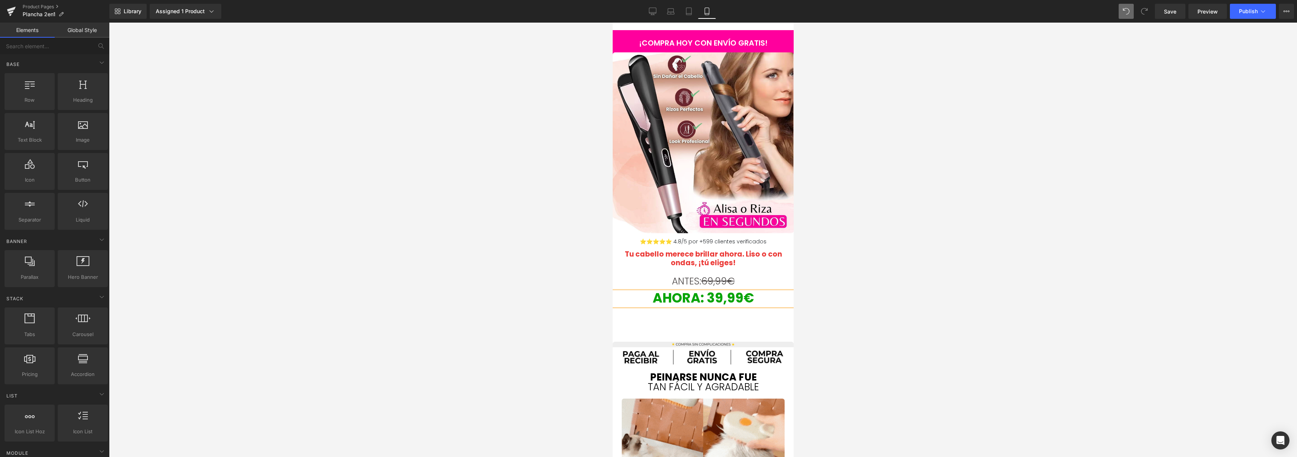
click at [897, 272] on div at bounding box center [703, 240] width 1188 height 435
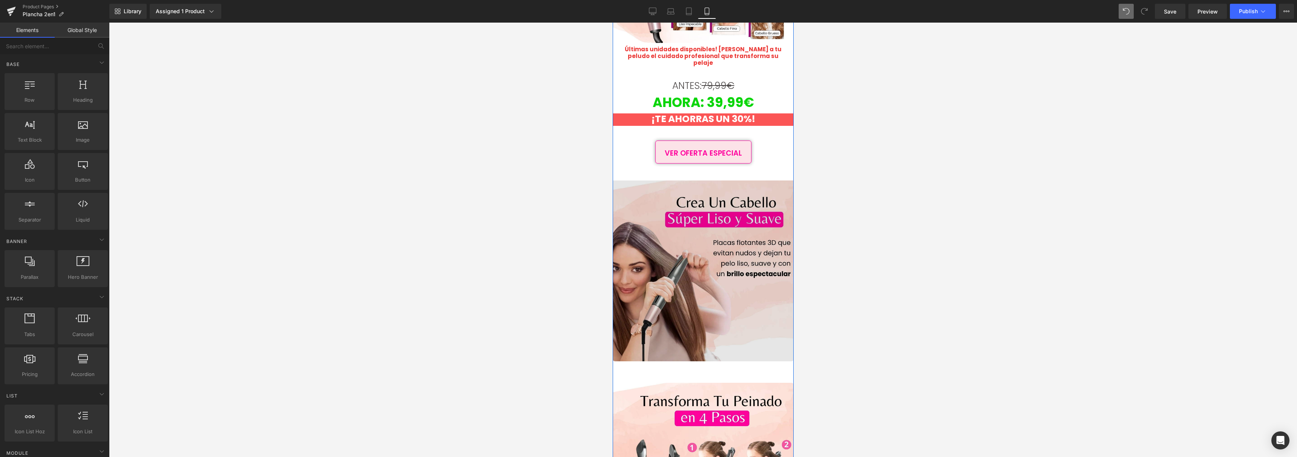
scroll to position [1167, 0]
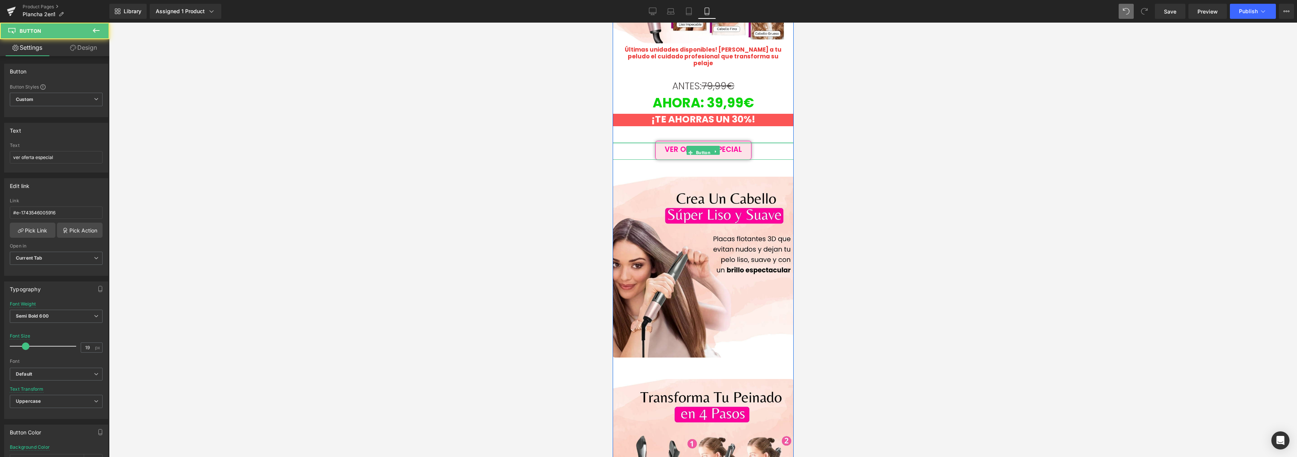
click at [739, 124] on div "¡COMPRA HOY CON ENVÍO GRATIS! Heading NaNpx 50% DE DESCUENTO Heading PAGO AL RE…" at bounding box center [702, 184] width 181 height 2646
click at [868, 145] on div at bounding box center [703, 240] width 1188 height 435
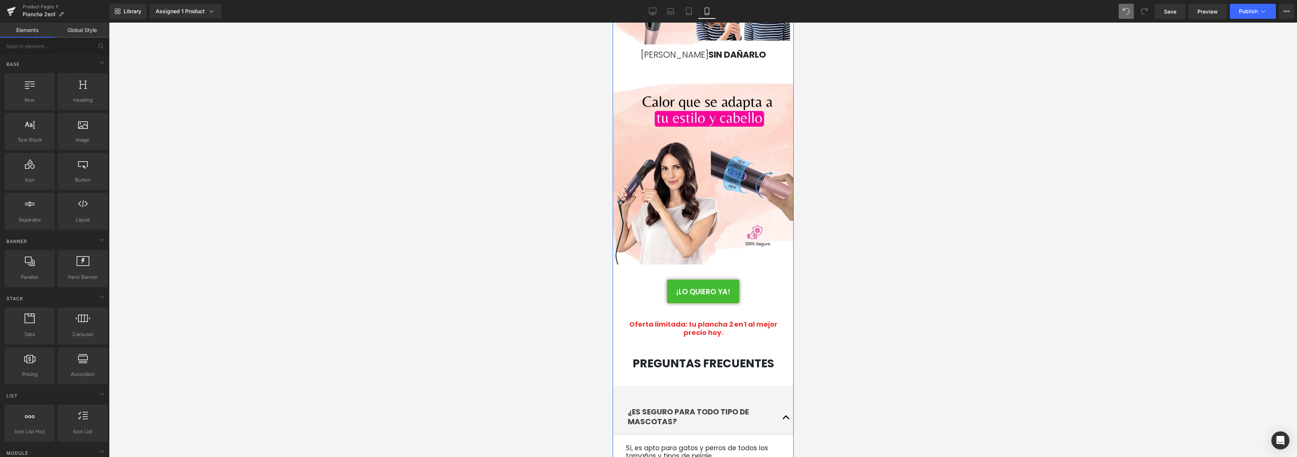
scroll to position [1683, 0]
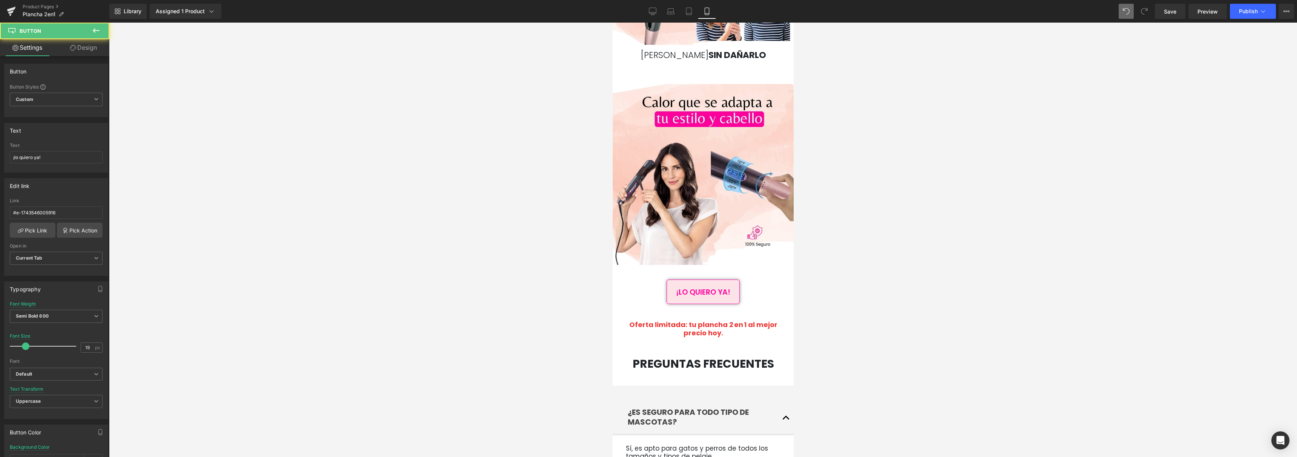
click at [875, 252] on div at bounding box center [703, 240] width 1188 height 435
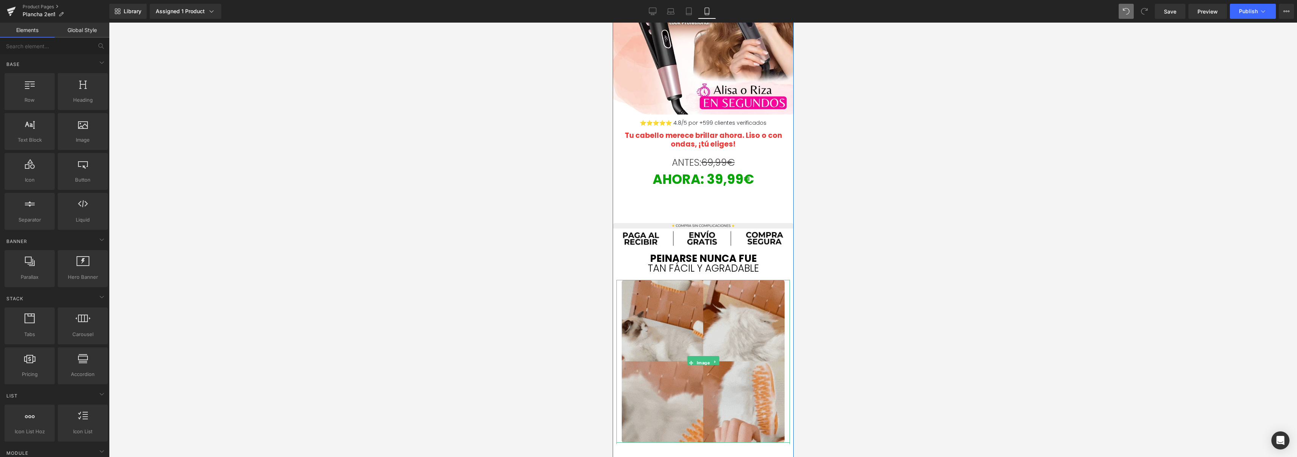
scroll to position [0, 0]
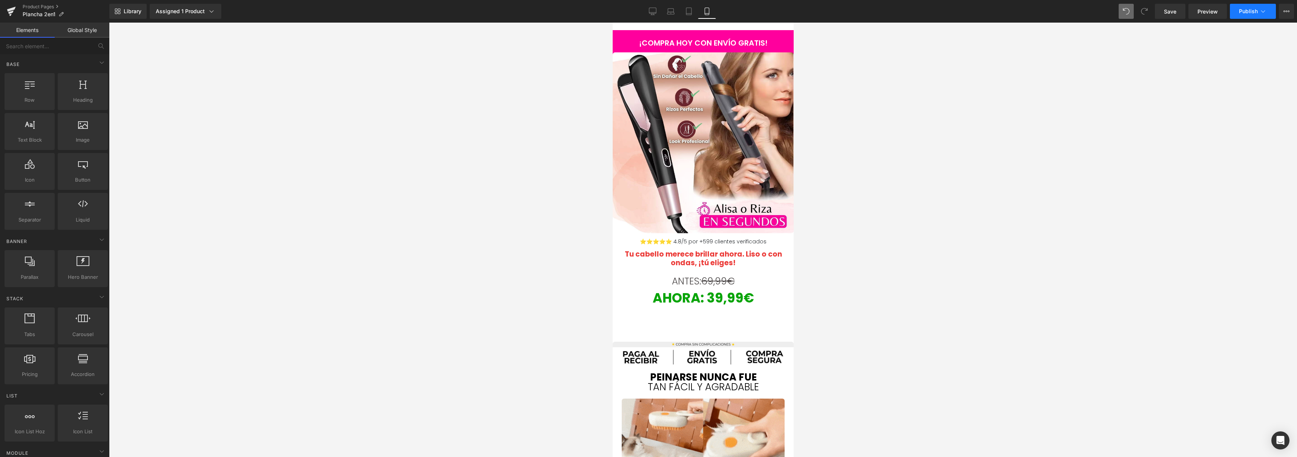
click at [1254, 10] on span "Publish" at bounding box center [1248, 11] width 19 height 6
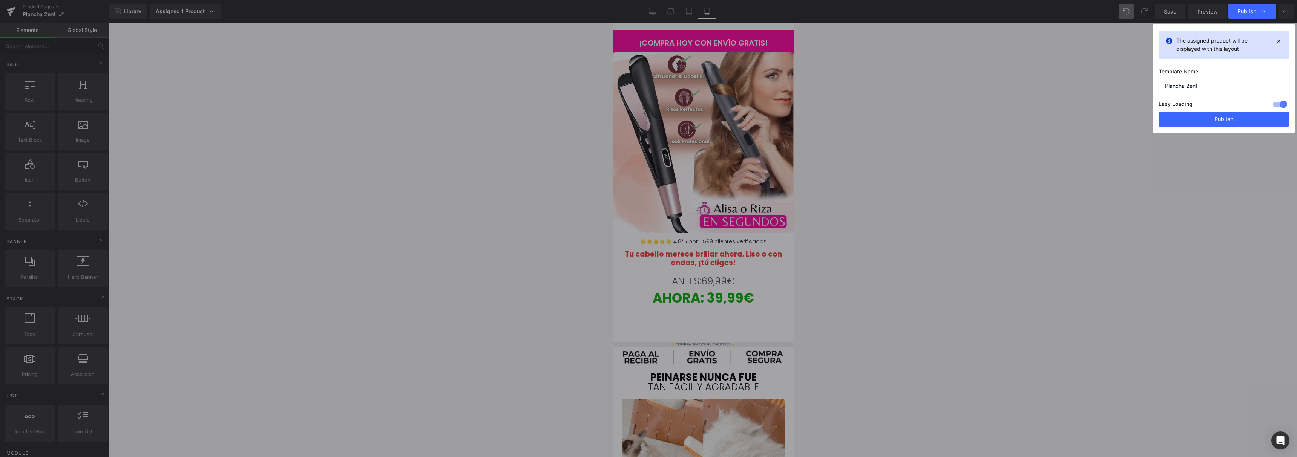
click at [1185, 127] on div "The assigned product will be displayed with this layout Template Name Plancha 2…" at bounding box center [1224, 79] width 143 height 108
click at [1188, 119] on button "Publish" at bounding box center [1224, 119] width 130 height 15
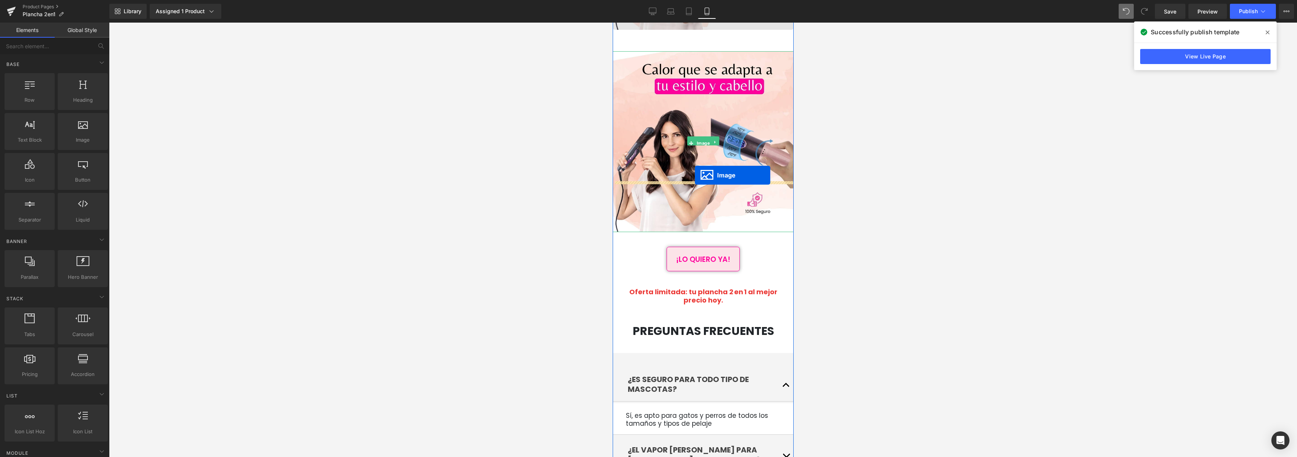
scroll to position [1753, 0]
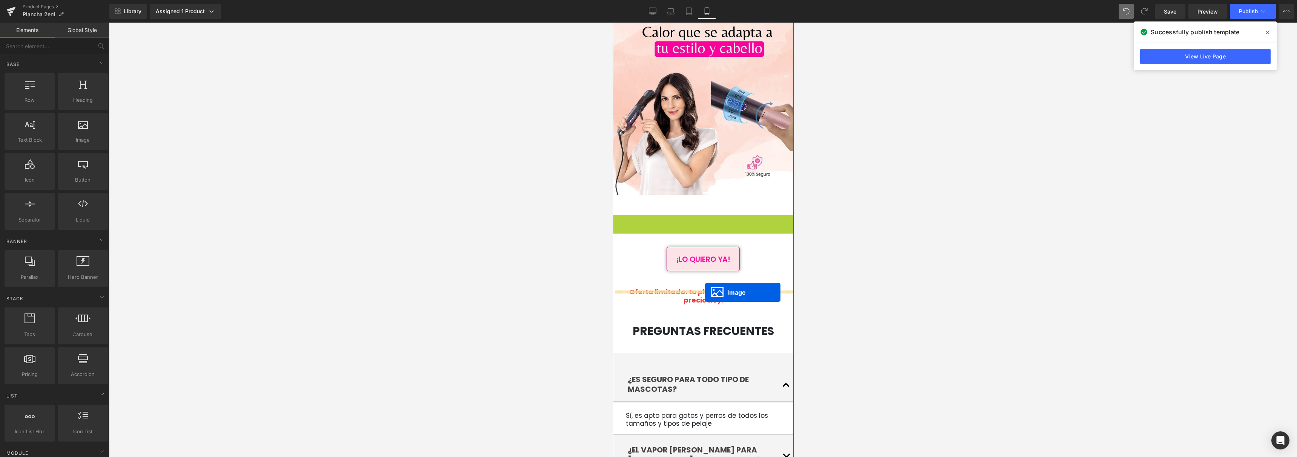
drag, startPoint x: 688, startPoint y: 128, endPoint x: 705, endPoint y: 293, distance: 165.3
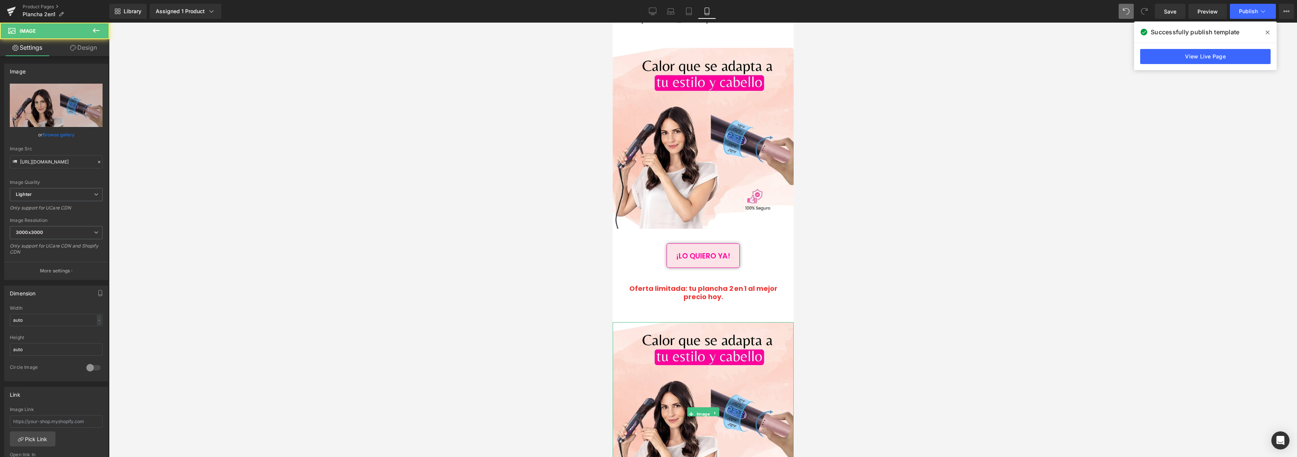
scroll to position [1871, 0]
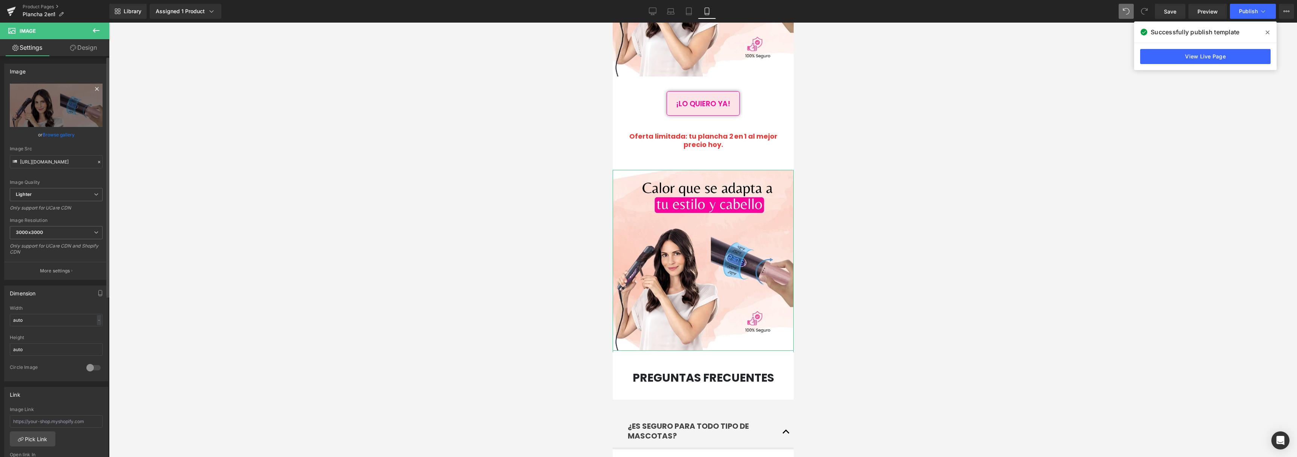
click at [94, 89] on icon at bounding box center [96, 88] width 9 height 9
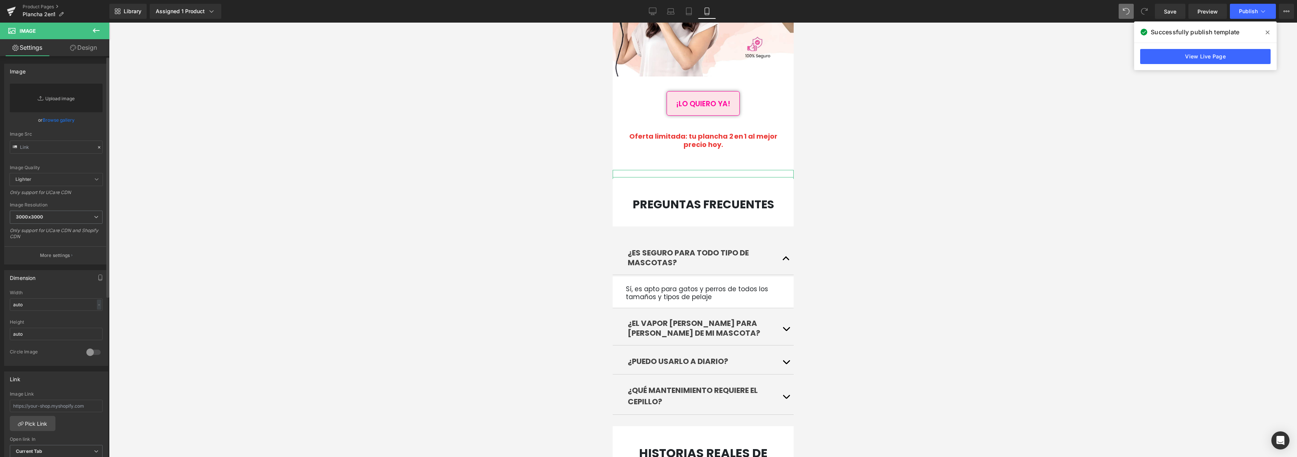
click at [49, 105] on link "Replace Image" at bounding box center [56, 98] width 93 height 29
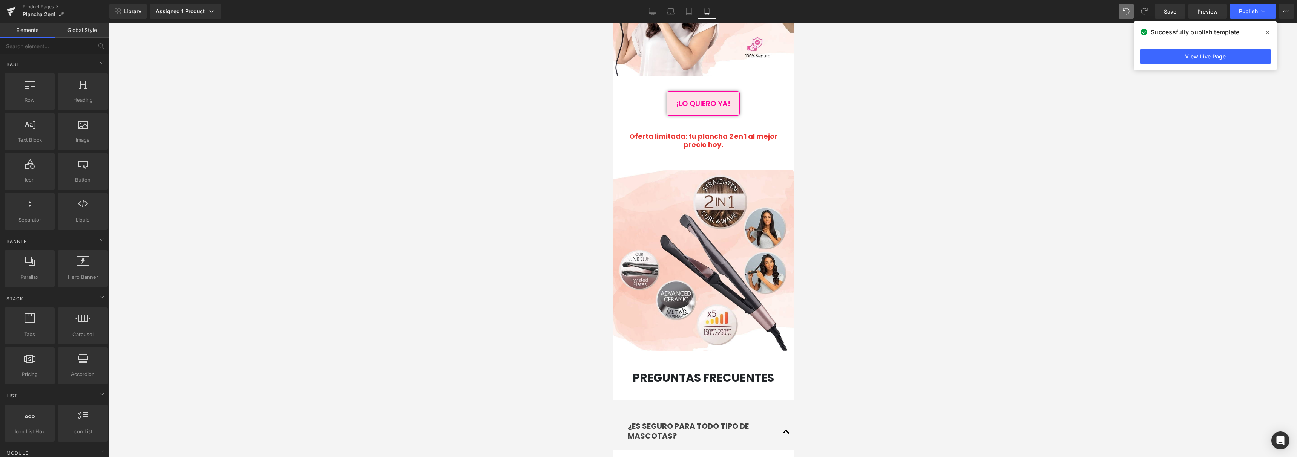
click at [571, 210] on div at bounding box center [703, 240] width 1188 height 435
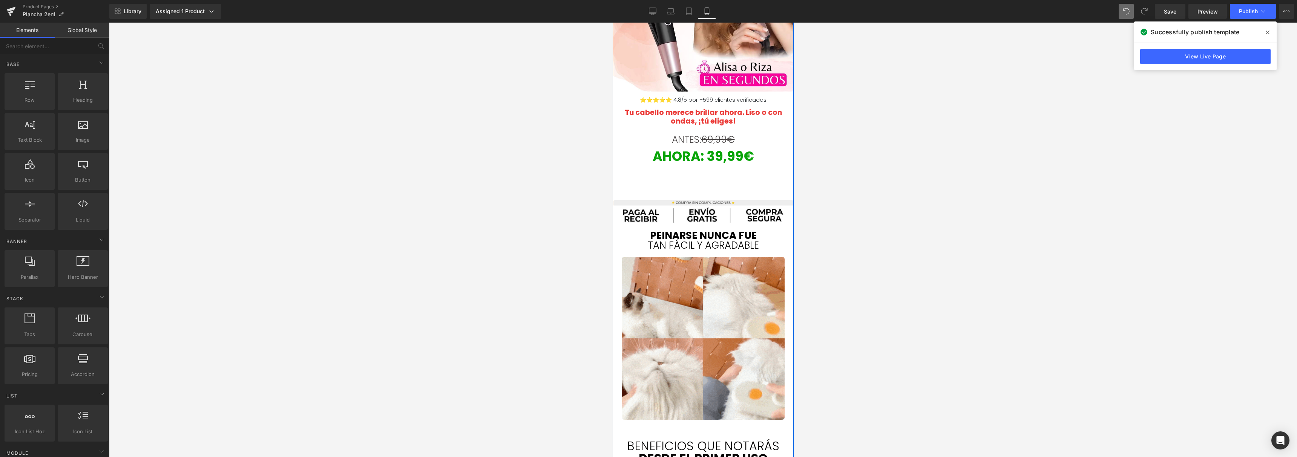
scroll to position [0, 0]
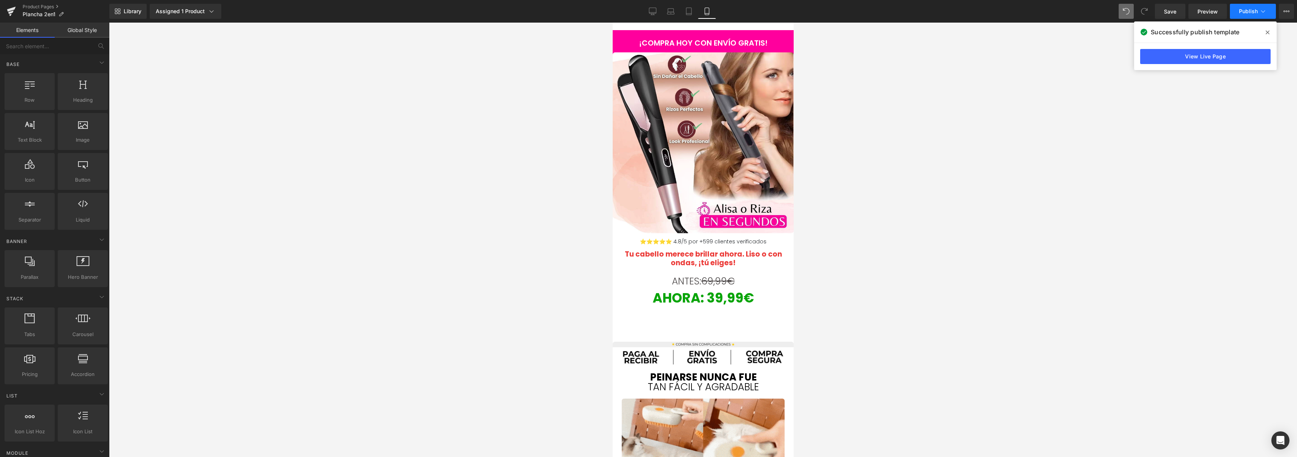
click at [1245, 12] on span "Publish" at bounding box center [1248, 11] width 19 height 6
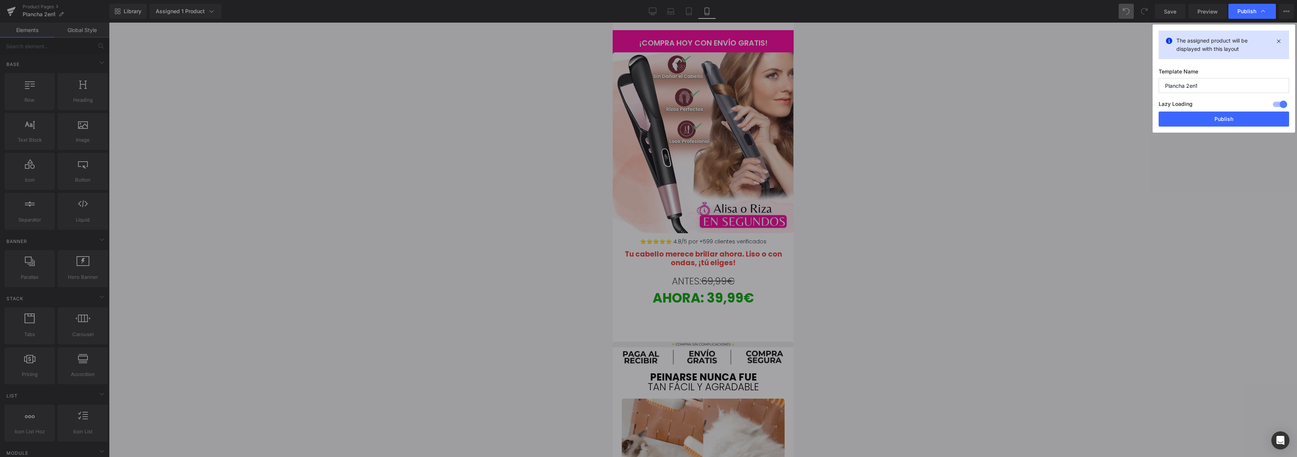
click at [1185, 115] on button "Publish" at bounding box center [1224, 119] width 130 height 15
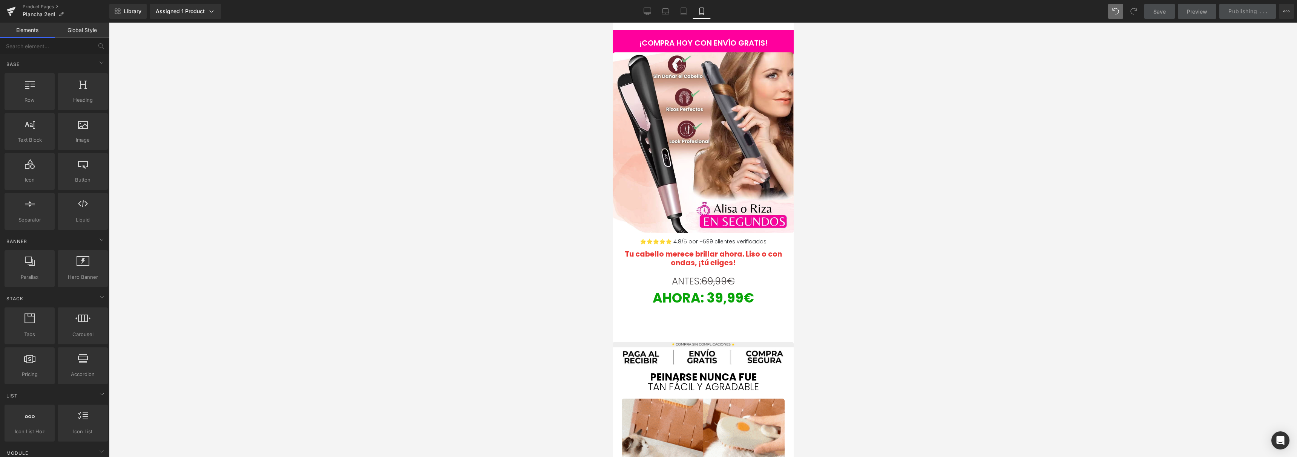
click at [1007, 83] on div at bounding box center [703, 240] width 1188 height 435
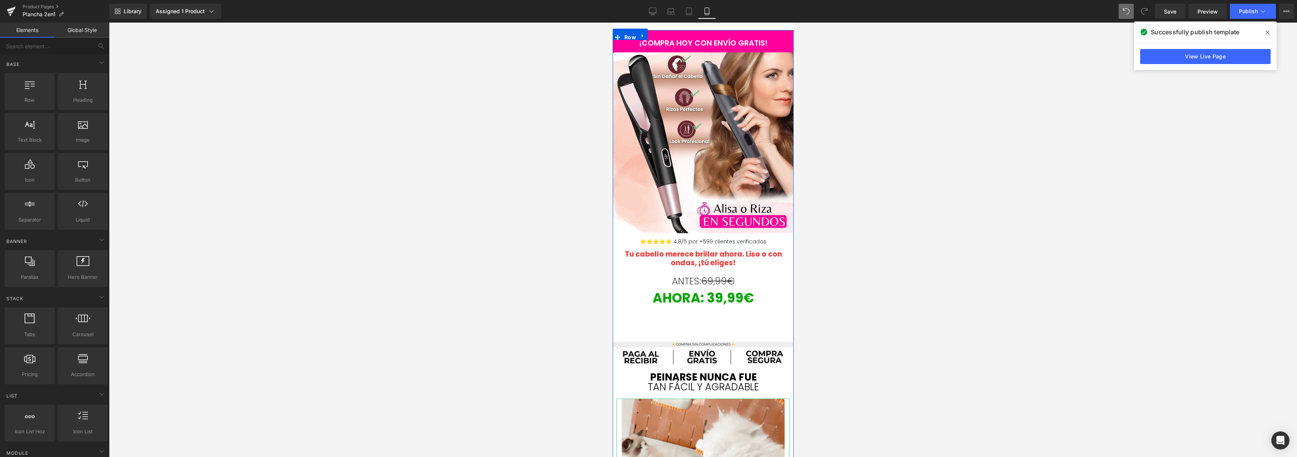
scroll to position [156, 0]
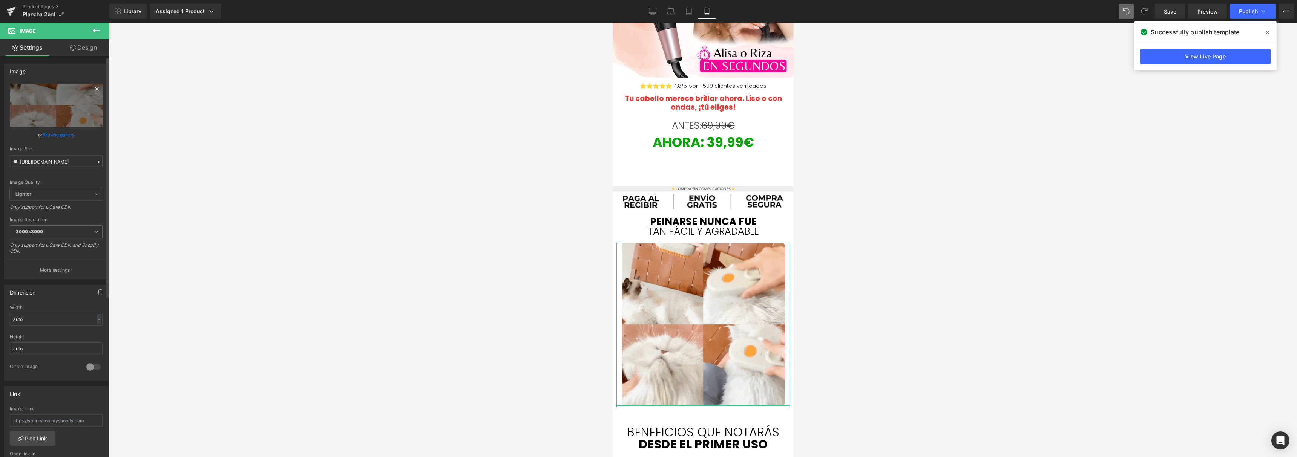
click at [92, 89] on icon at bounding box center [96, 88] width 9 height 9
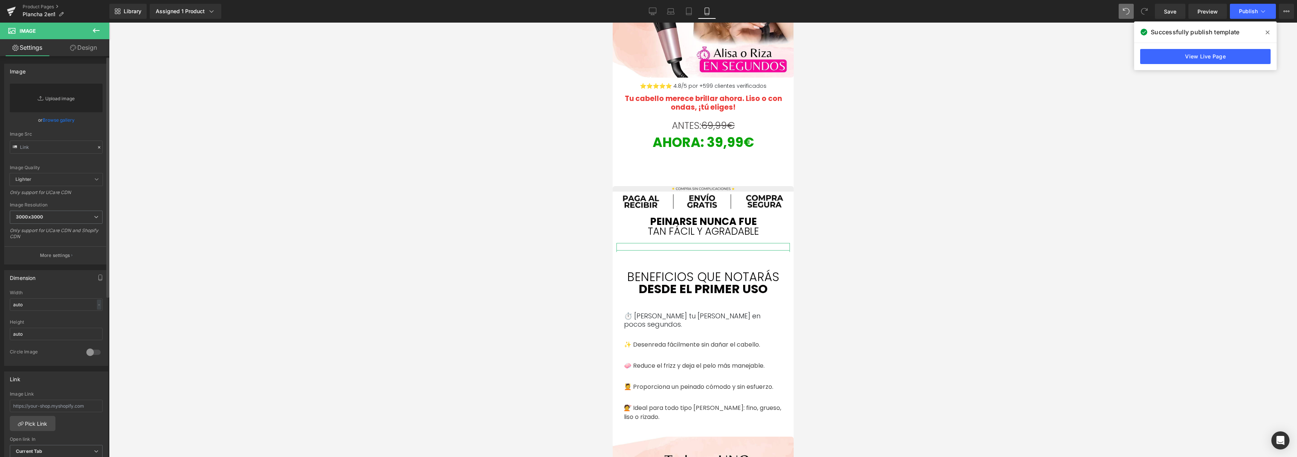
click at [68, 101] on link "Replace Image" at bounding box center [56, 98] width 93 height 29
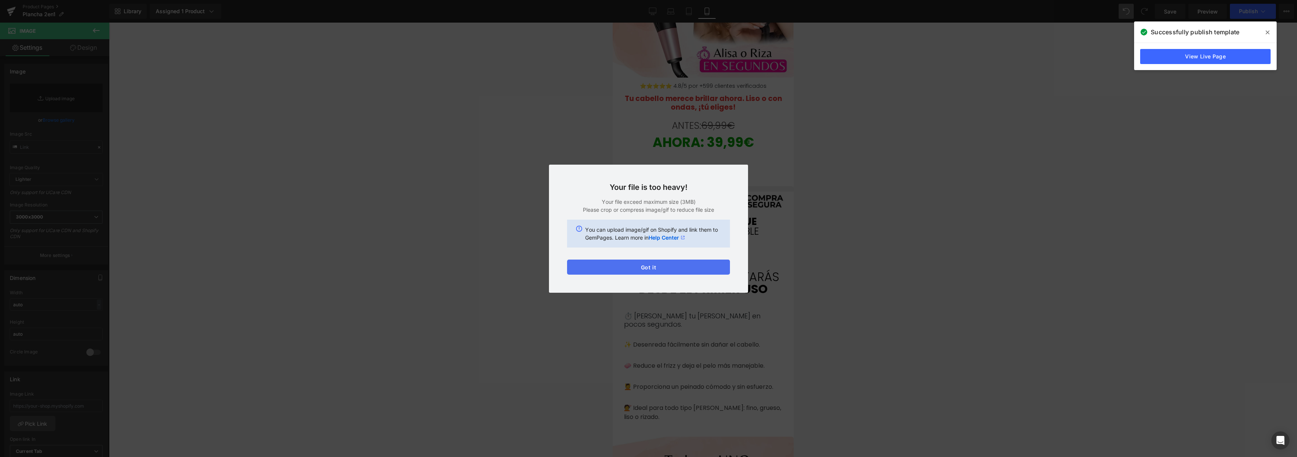
click at [689, 271] on button "Got it" at bounding box center [648, 267] width 163 height 15
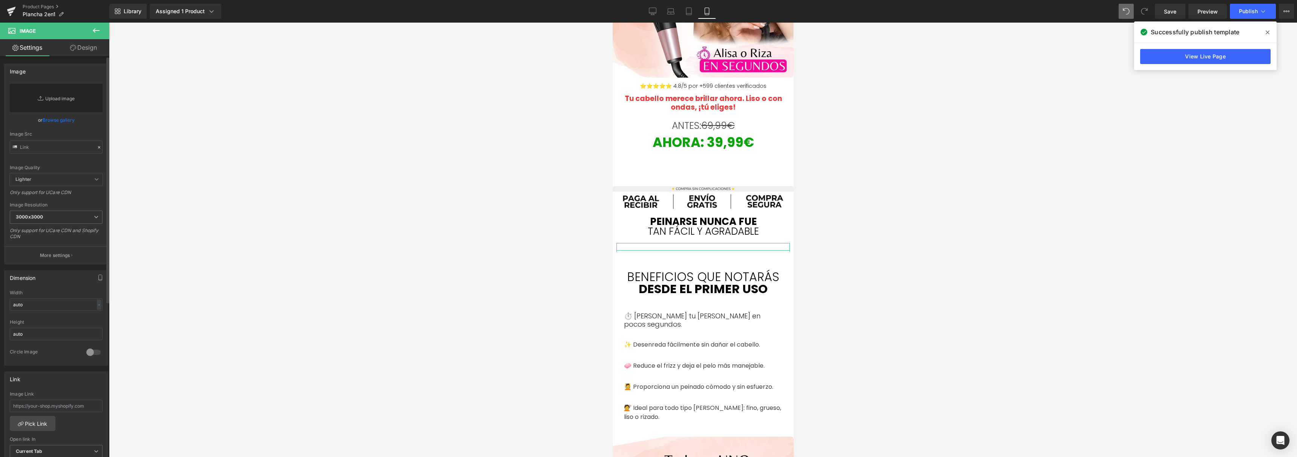
click at [60, 99] on link "Replace Image" at bounding box center [56, 98] width 93 height 29
click at [64, 117] on link "Browse gallery" at bounding box center [59, 120] width 32 height 13
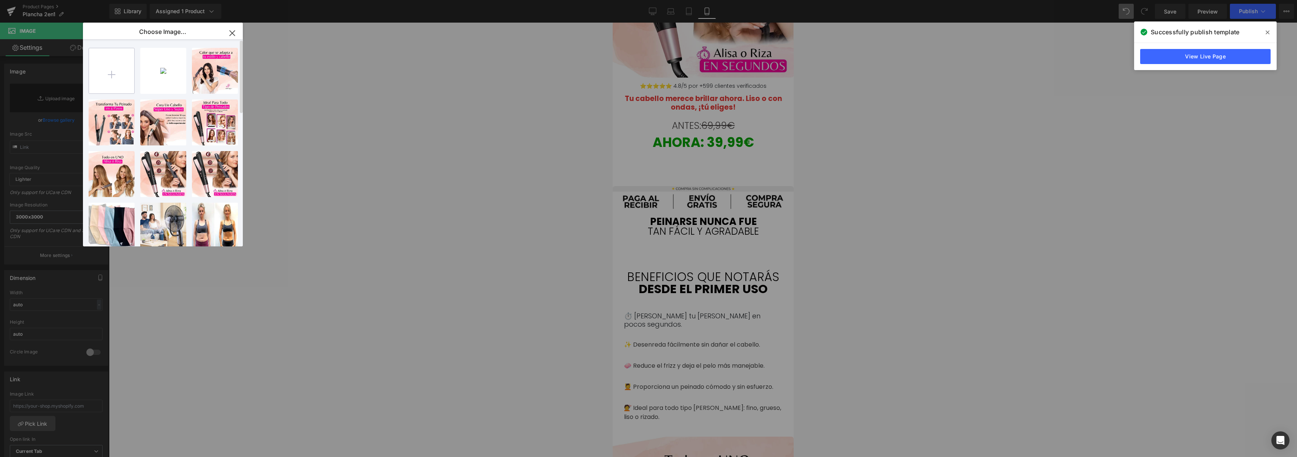
click at [112, 69] on input "file" at bounding box center [111, 70] width 45 height 45
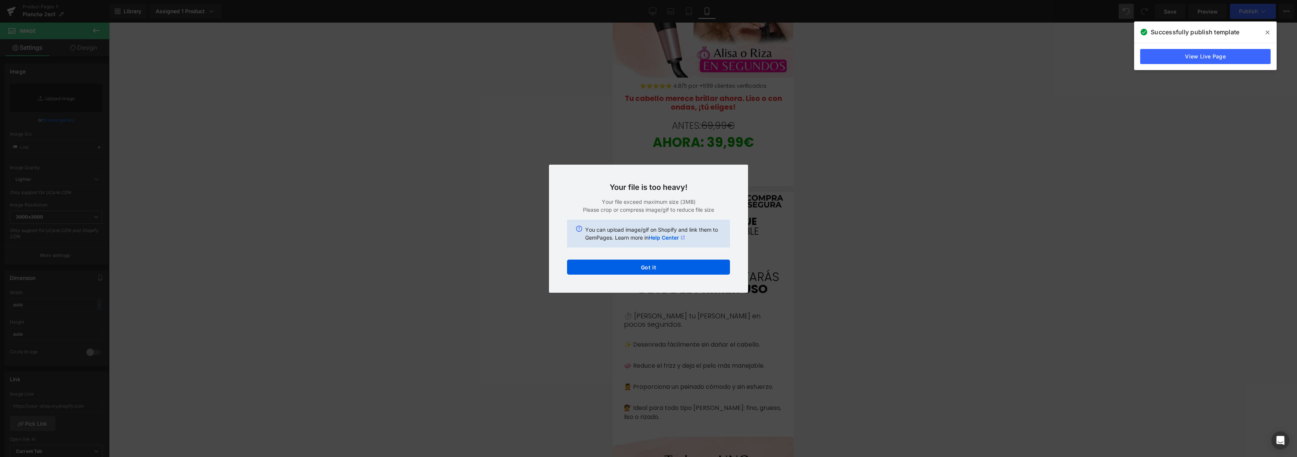
click at [477, 0] on div "Text Color Highlight Color #333333 Edit or remove link: Edit - Unlink - Cancel …" at bounding box center [648, 0] width 1297 height 0
click at [477, 233] on div "Back to Library Insert Your file is too heavy! Your file exceed maximum size (3…" at bounding box center [648, 228] width 1297 height 457
click at [631, 268] on button "Got it" at bounding box center [648, 267] width 163 height 15
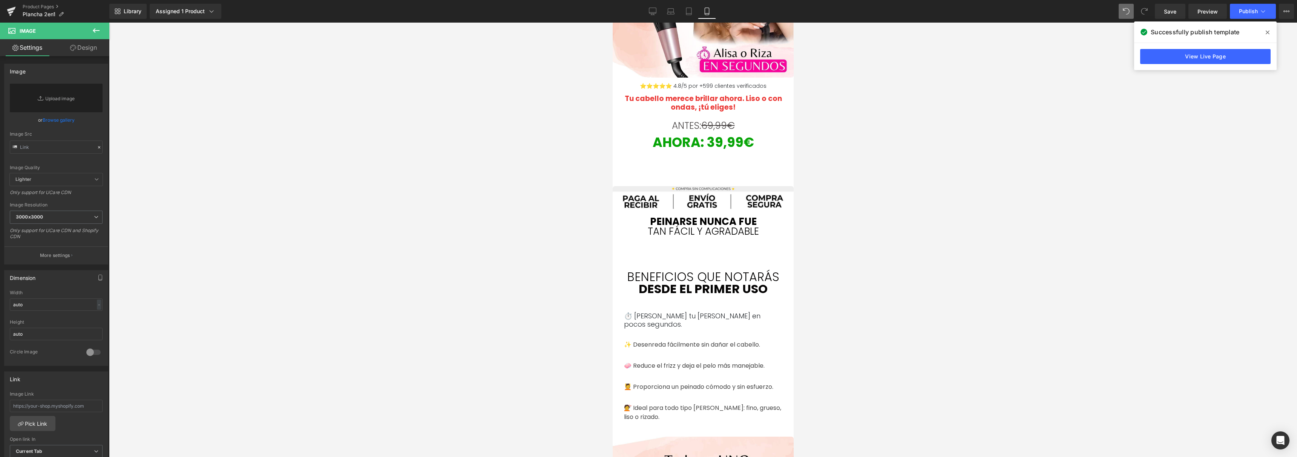
click at [326, 149] on div at bounding box center [703, 240] width 1188 height 435
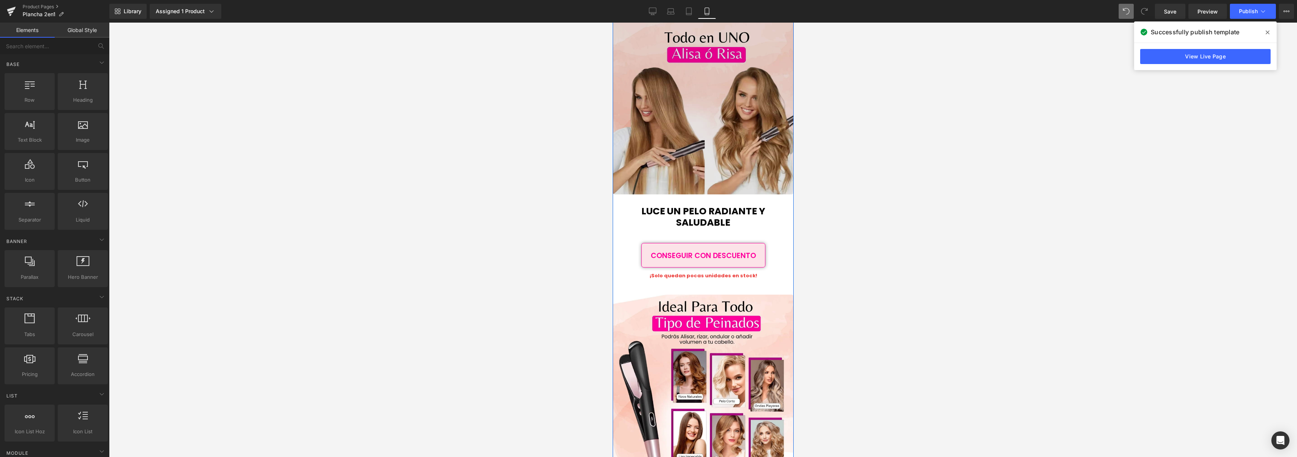
scroll to position [417, 0]
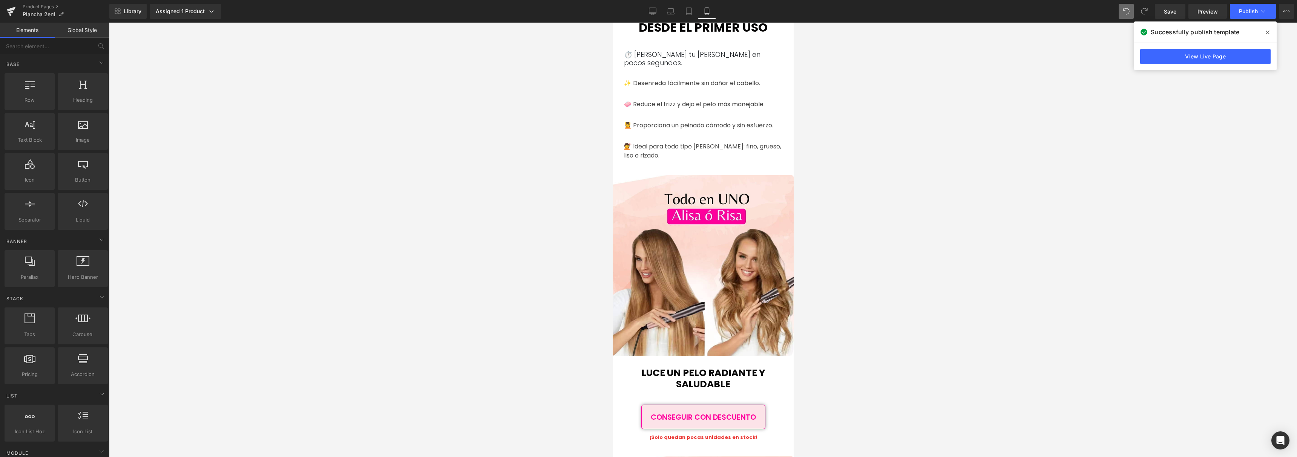
click at [500, 181] on div at bounding box center [703, 240] width 1188 height 435
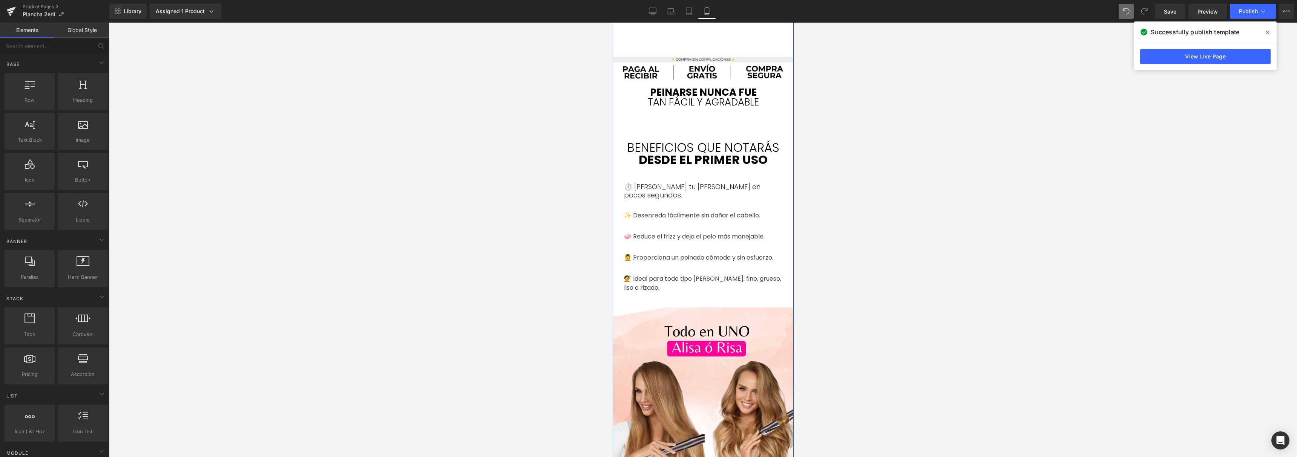
scroll to position [270, 0]
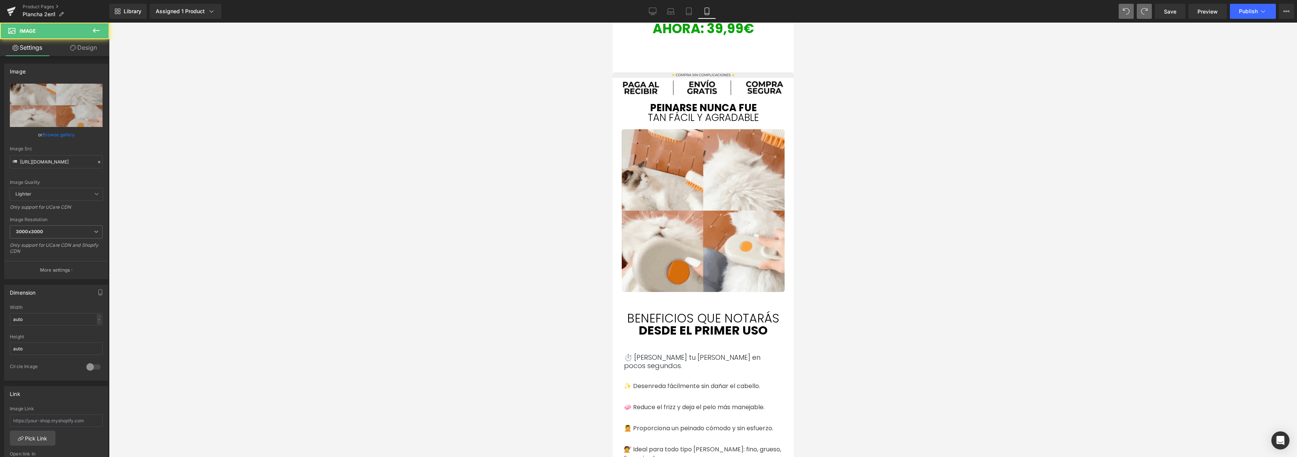
click at [475, 159] on div at bounding box center [703, 240] width 1188 height 435
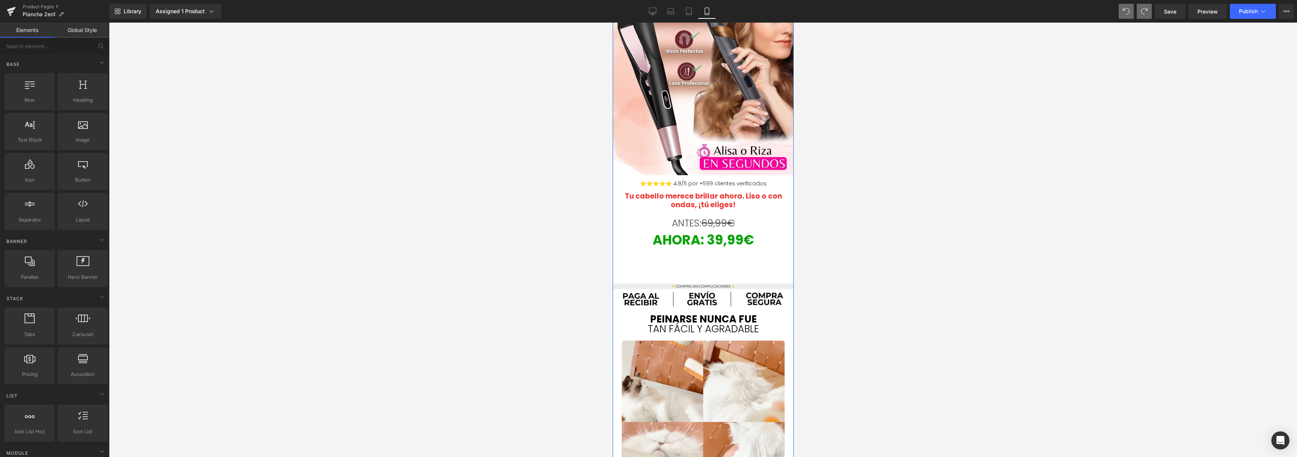
scroll to position [0, 0]
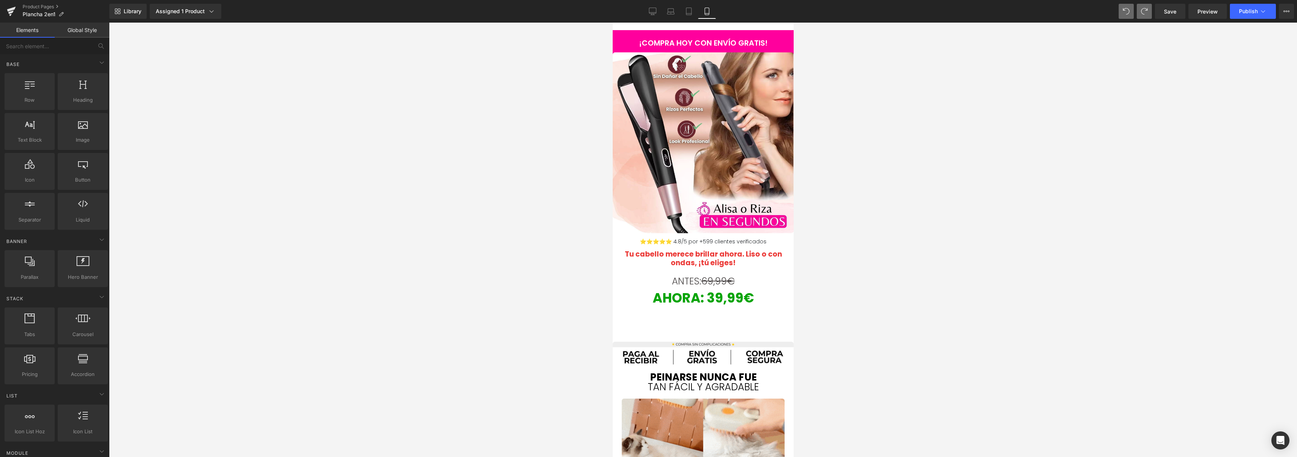
click at [933, 91] on div at bounding box center [703, 240] width 1188 height 435
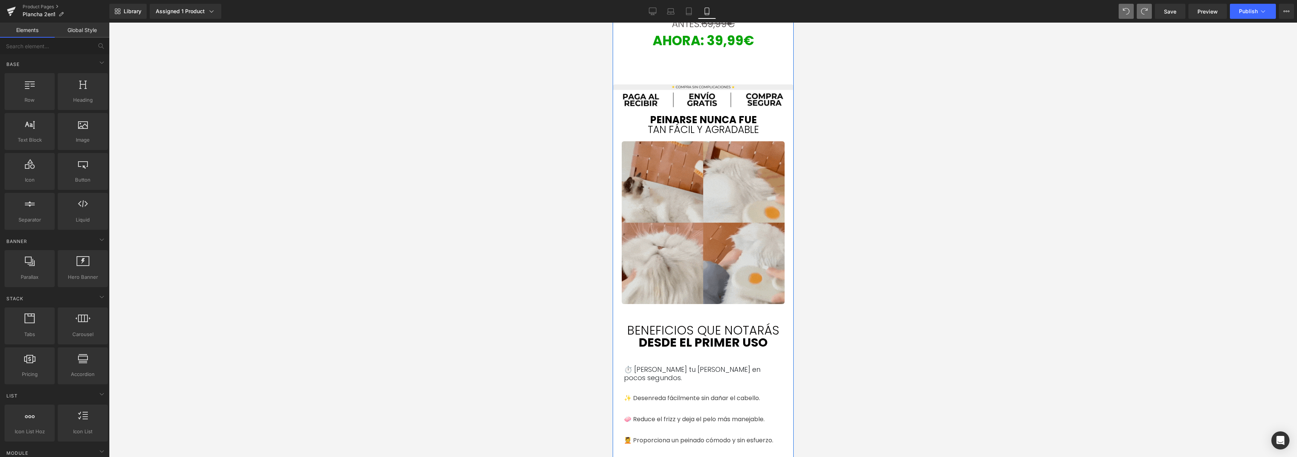
scroll to position [256, 0]
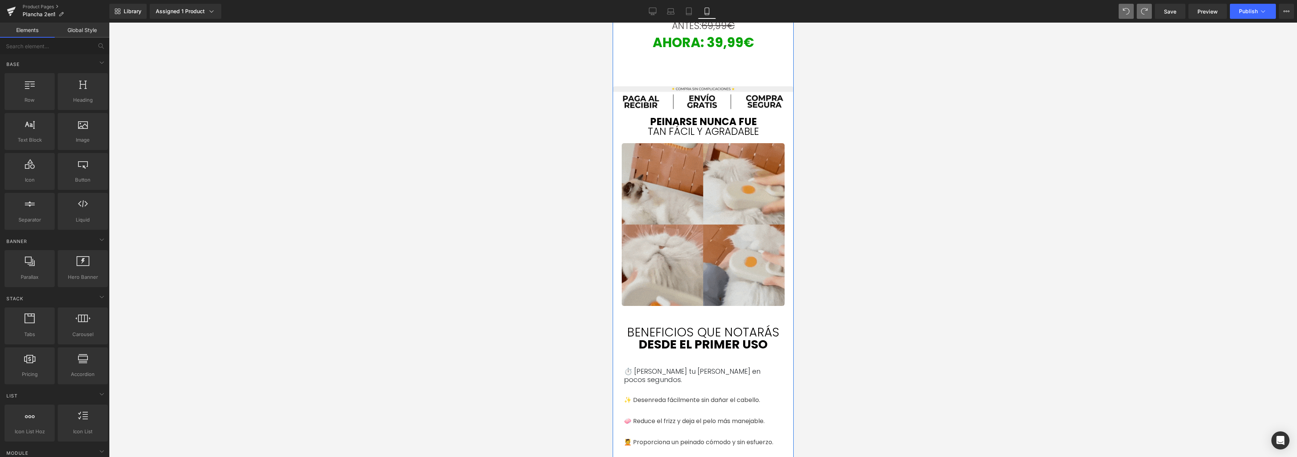
click at [666, 179] on img at bounding box center [703, 224] width 163 height 163
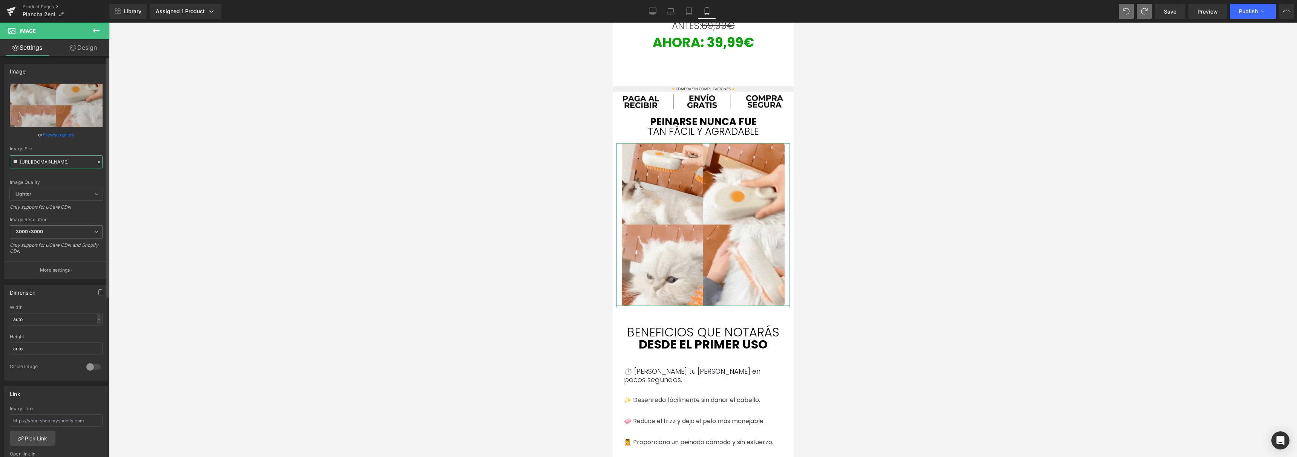
click at [31, 165] on input "[URL][DOMAIN_NAME]" at bounding box center [56, 161] width 93 height 13
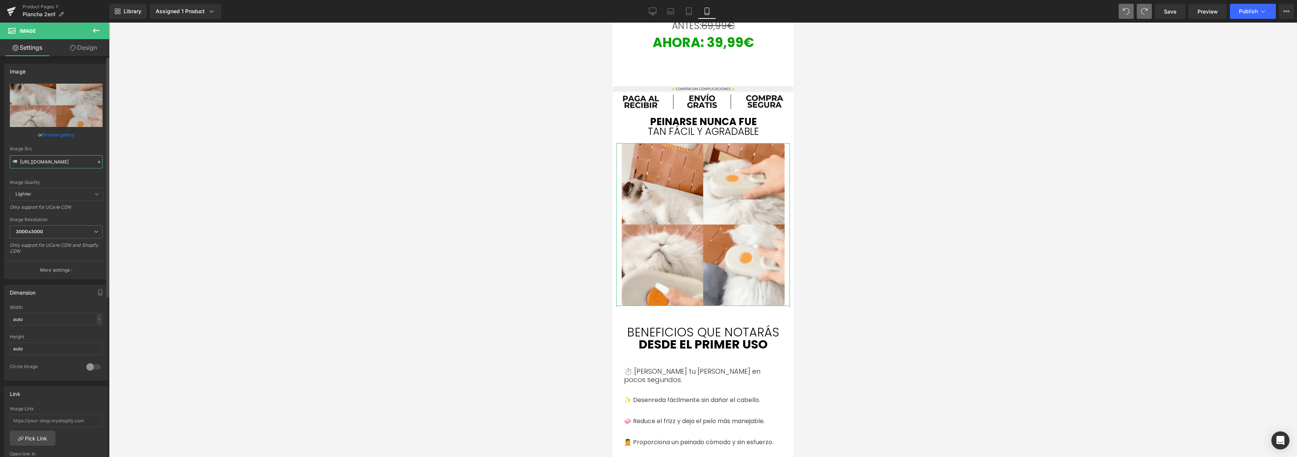
click at [31, 165] on input "[URL][DOMAIN_NAME]" at bounding box center [56, 161] width 93 height 13
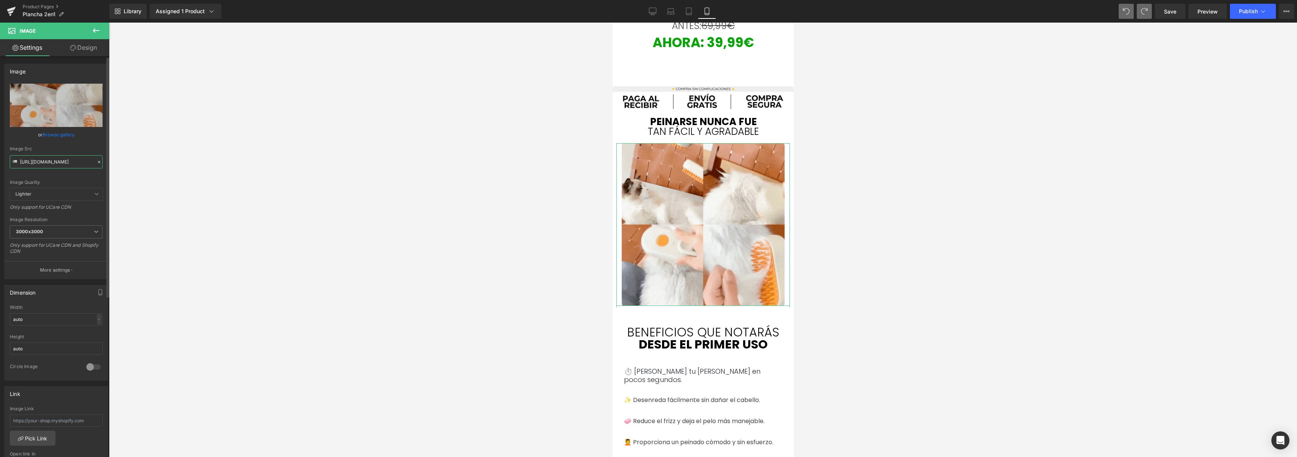
click at [31, 164] on input "[URL][DOMAIN_NAME]" at bounding box center [56, 161] width 93 height 13
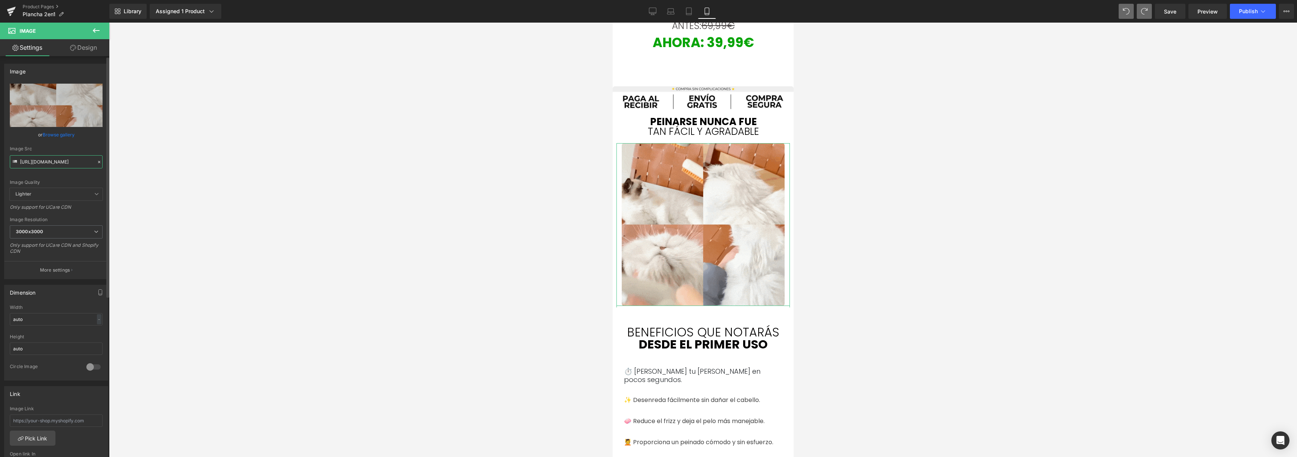
paste input "[DOMAIN_NAME][URL]"
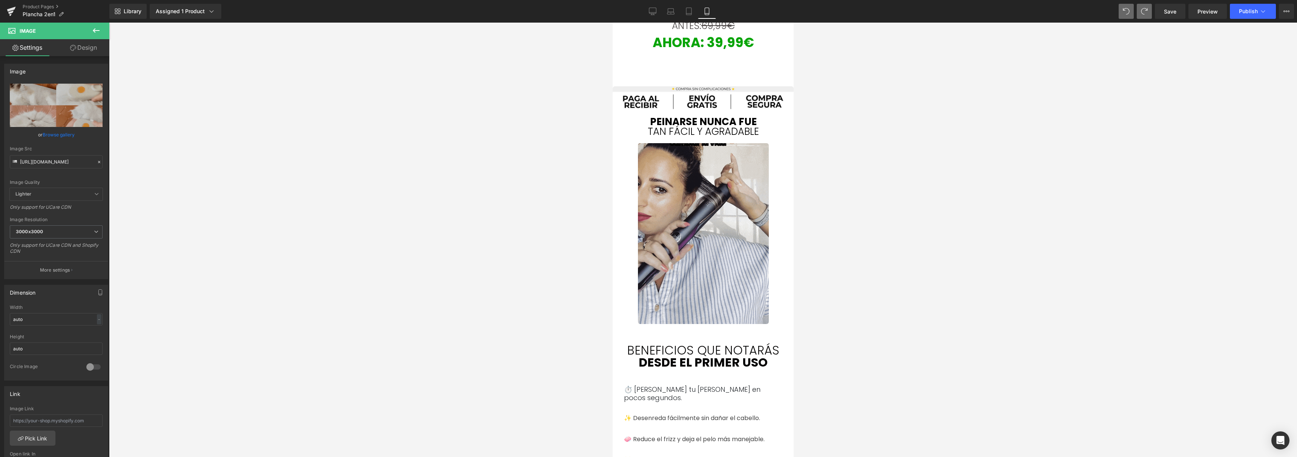
scroll to position [0, 0]
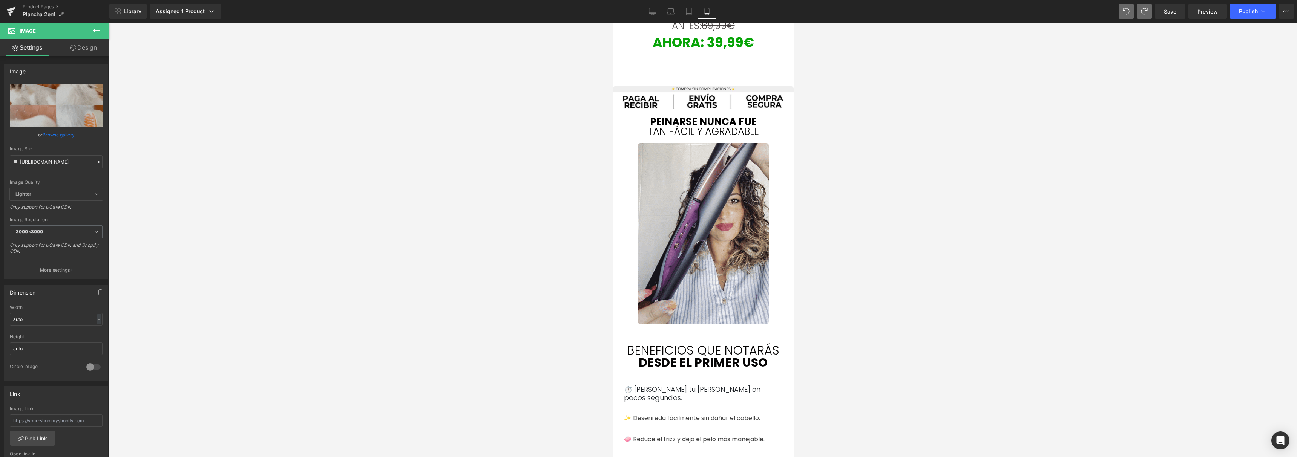
click at [147, 167] on div at bounding box center [703, 240] width 1188 height 435
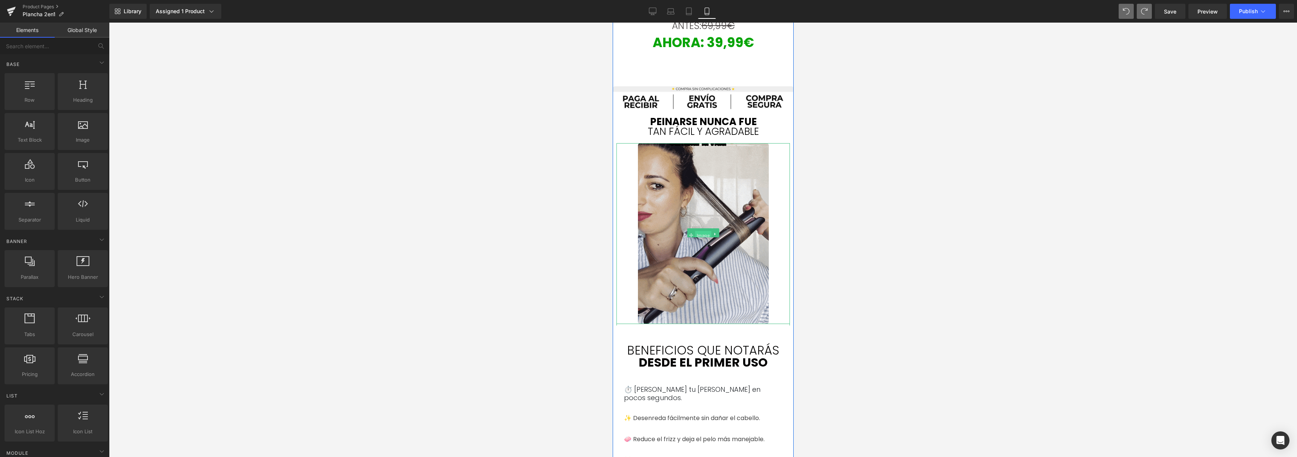
drag, startPoint x: 695, startPoint y: 221, endPoint x: 873, endPoint y: 191, distance: 181.4
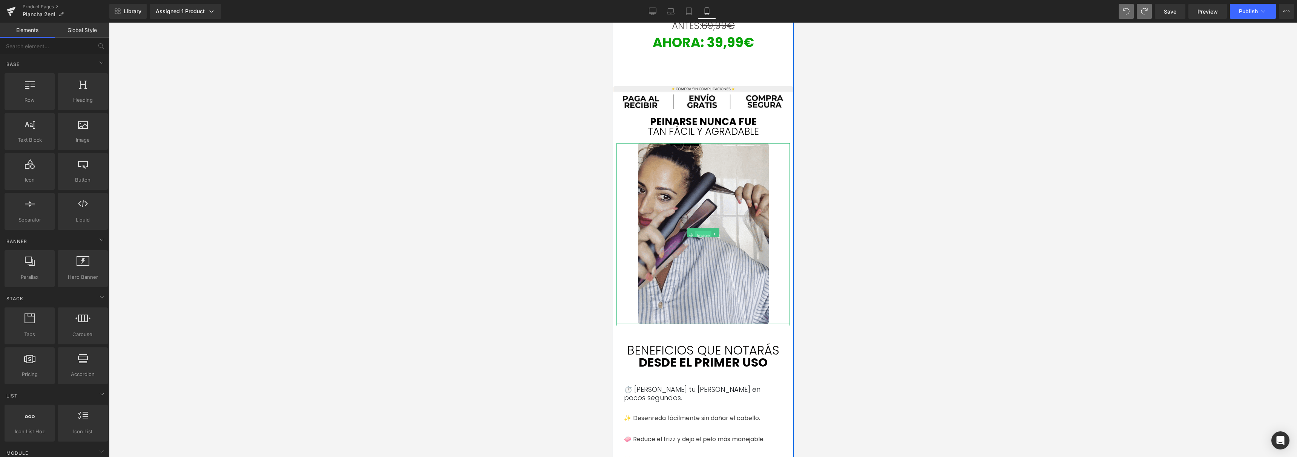
click at [695, 230] on link "Image" at bounding box center [699, 234] width 24 height 9
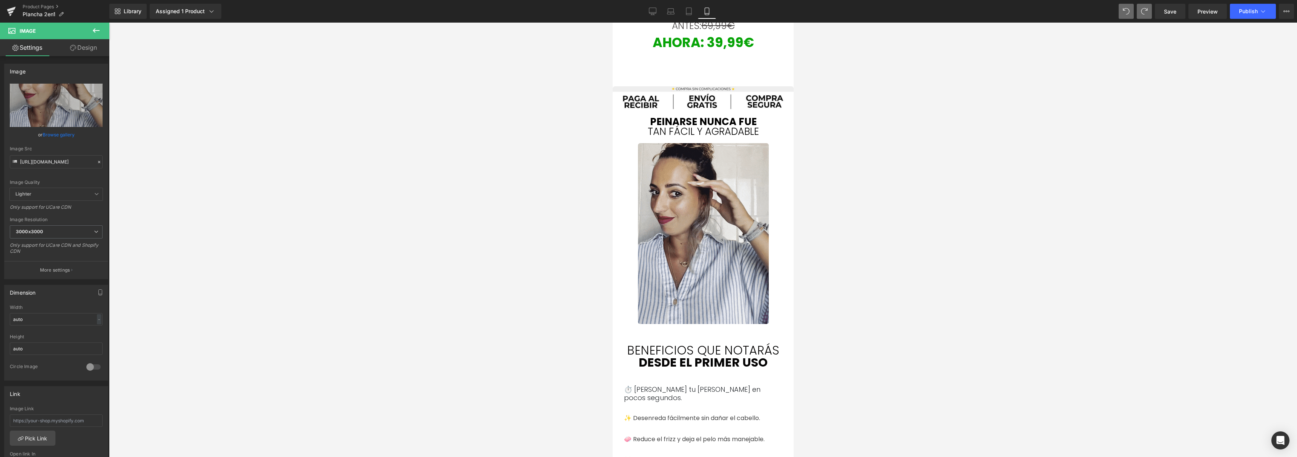
click at [349, 143] on div at bounding box center [703, 240] width 1188 height 435
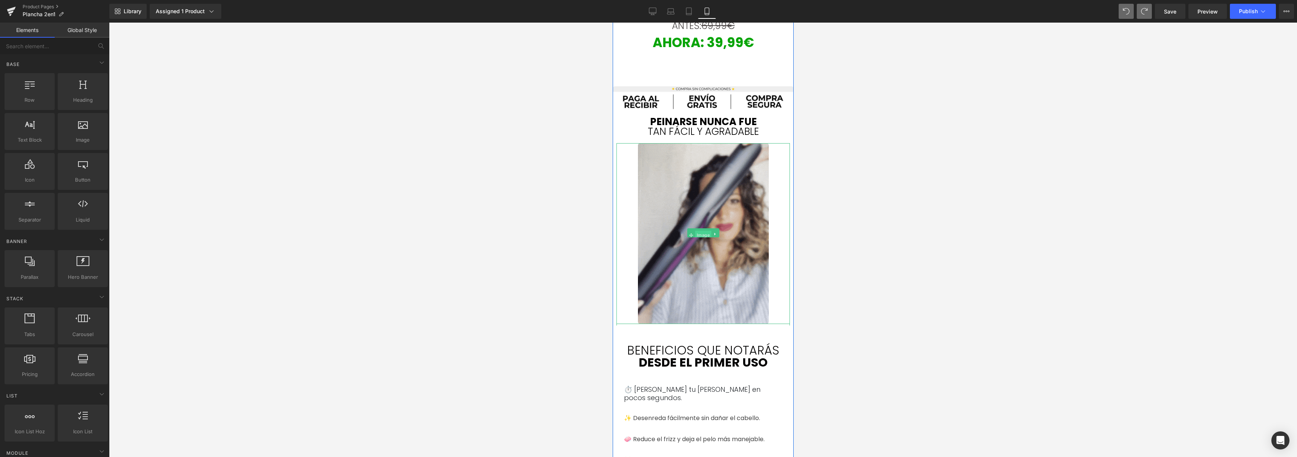
click at [695, 234] on span "Image" at bounding box center [703, 235] width 16 height 9
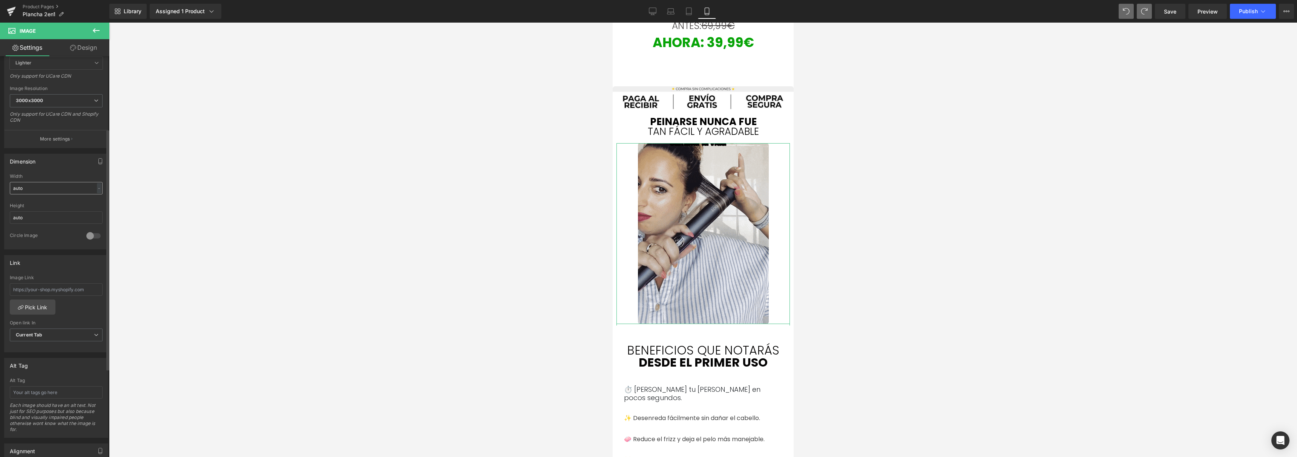
scroll to position [138, 0]
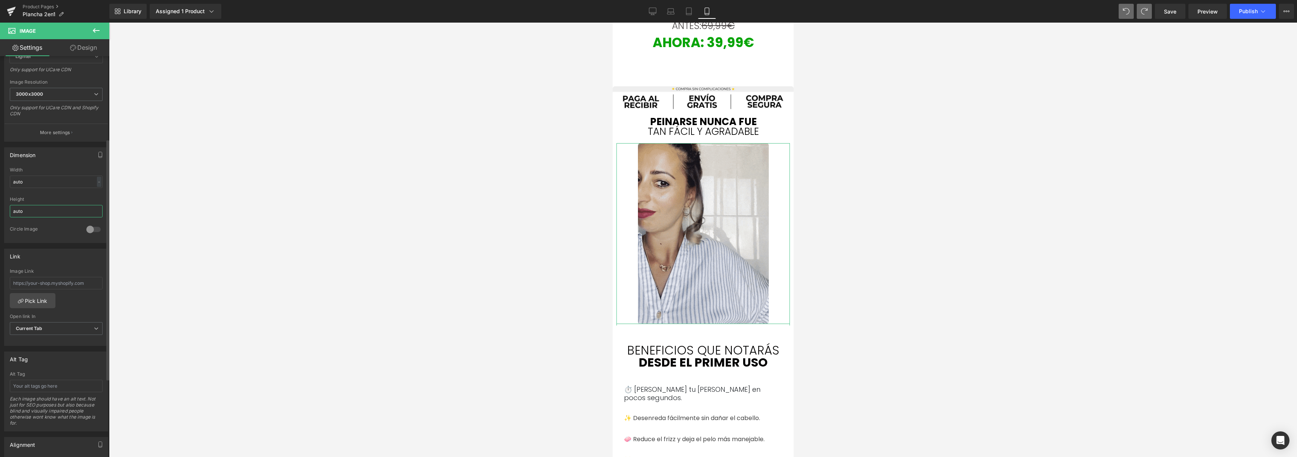
click at [46, 213] on input "auto" at bounding box center [56, 211] width 93 height 12
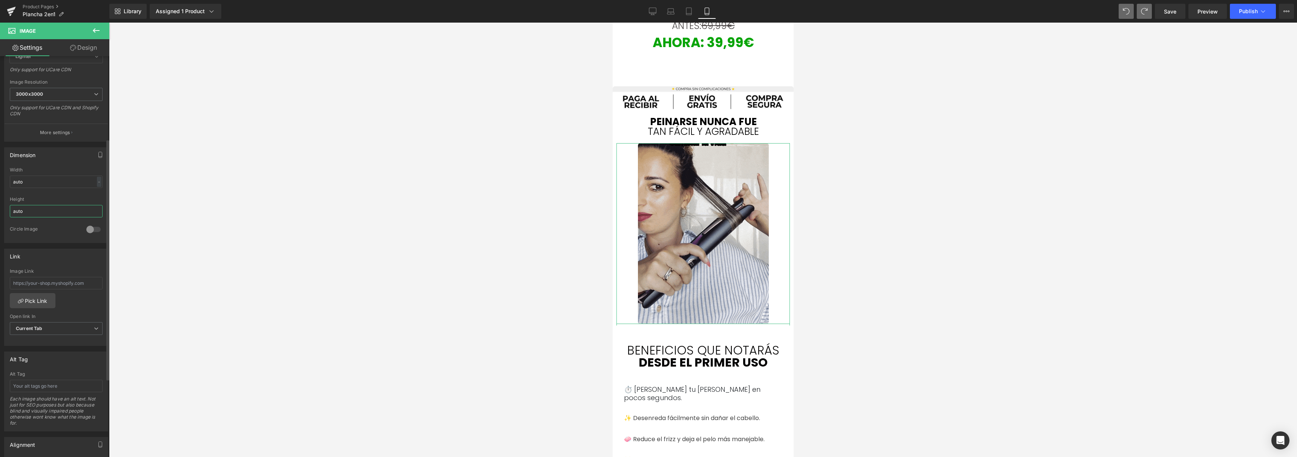
click at [46, 213] on input "auto" at bounding box center [56, 211] width 93 height 12
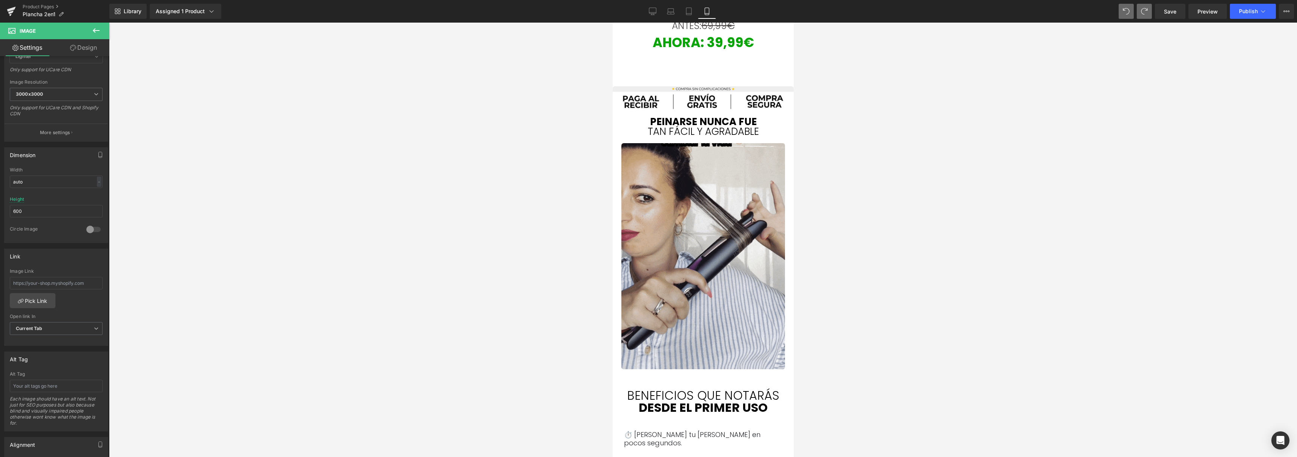
click at [468, 190] on div at bounding box center [703, 240] width 1188 height 435
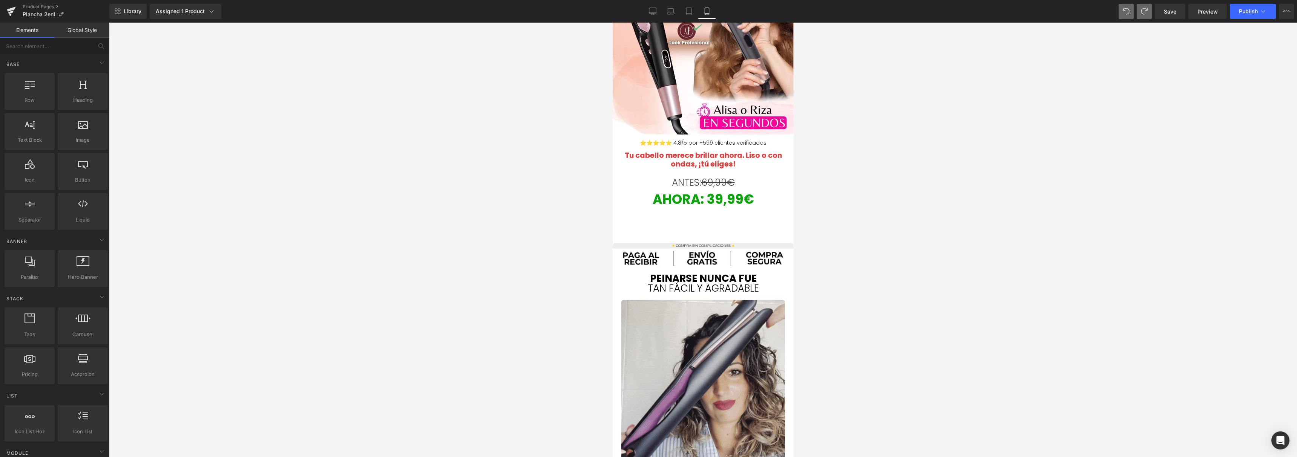
scroll to position [55, 0]
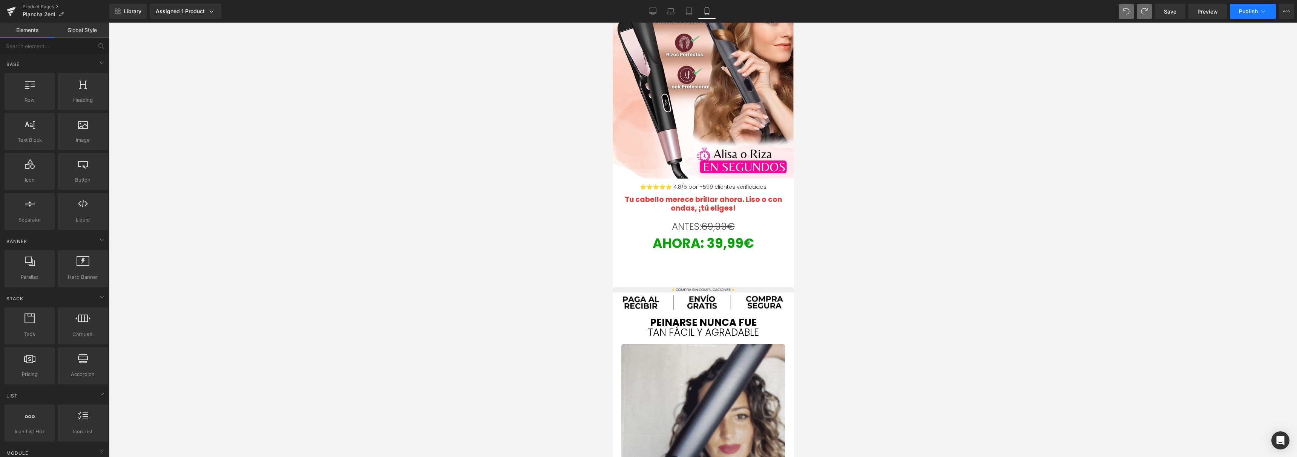
click at [1239, 17] on button "Publish" at bounding box center [1253, 11] width 46 height 15
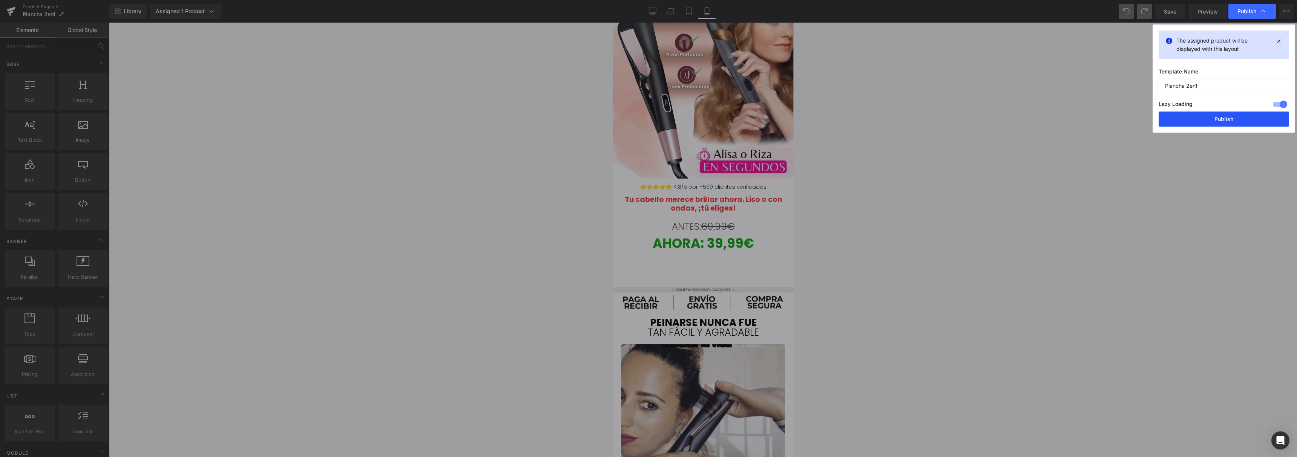
click at [1216, 119] on button "Publish" at bounding box center [1224, 119] width 130 height 15
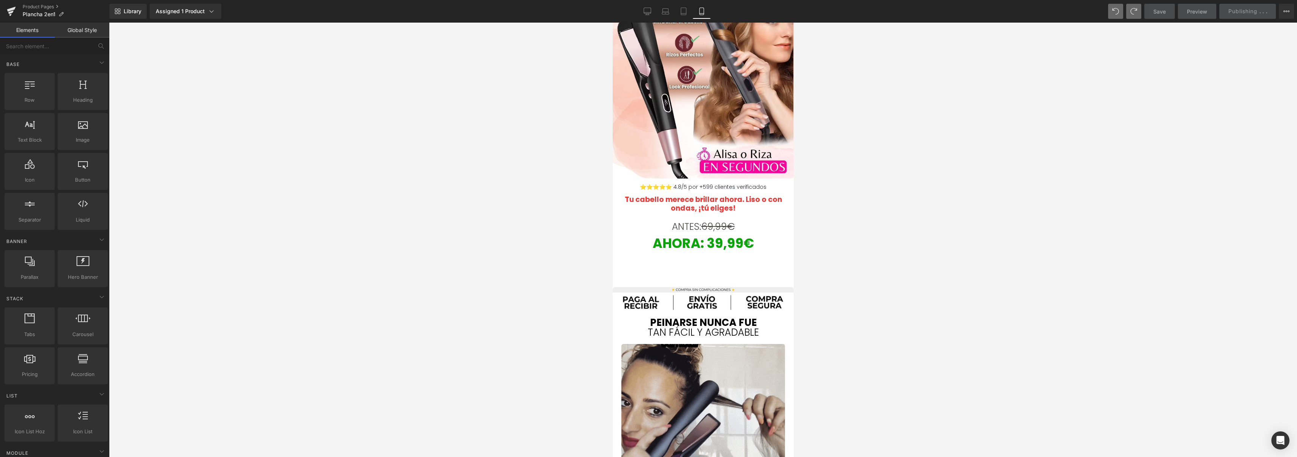
click at [1105, 151] on div at bounding box center [703, 240] width 1188 height 435
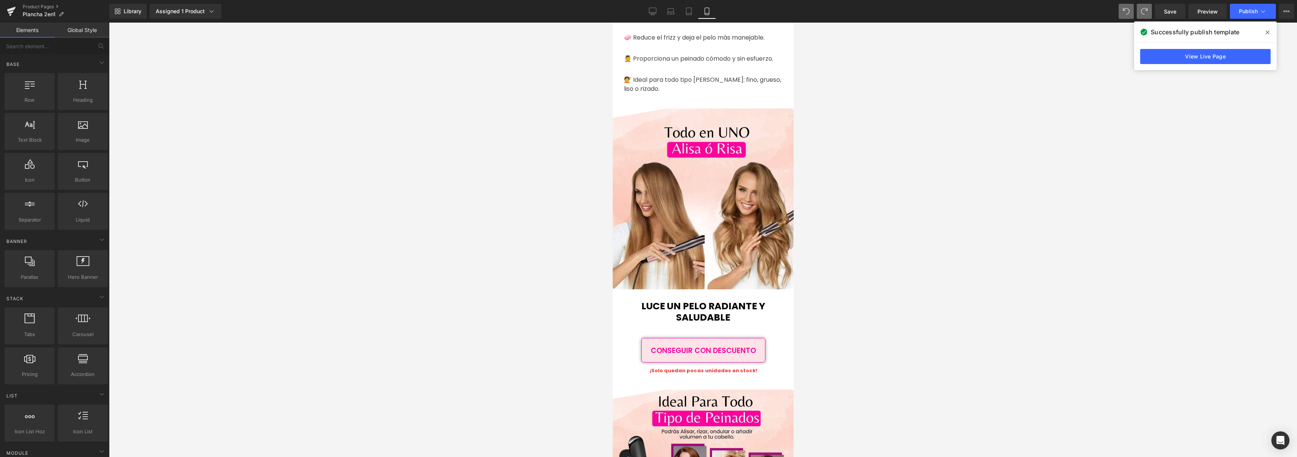
scroll to position [315, 0]
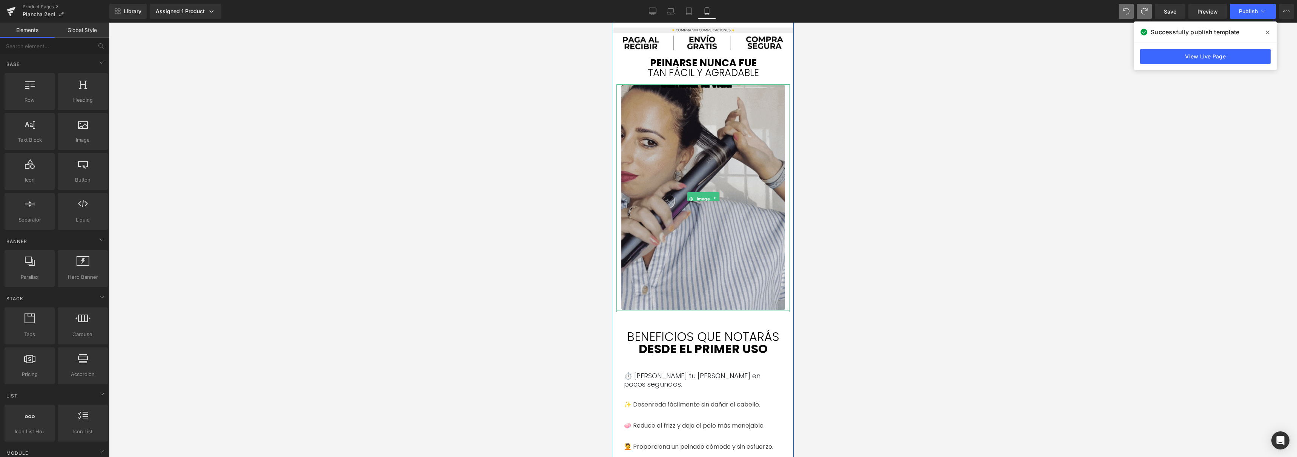
click at [712, 145] on img at bounding box center [703, 197] width 164 height 226
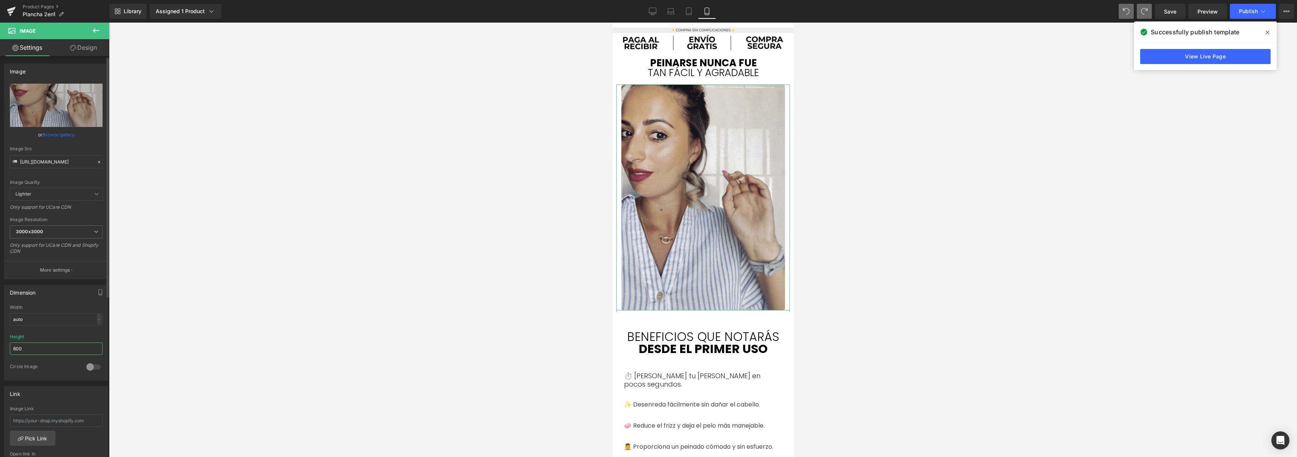
click at [48, 345] on input "600" at bounding box center [56, 349] width 93 height 12
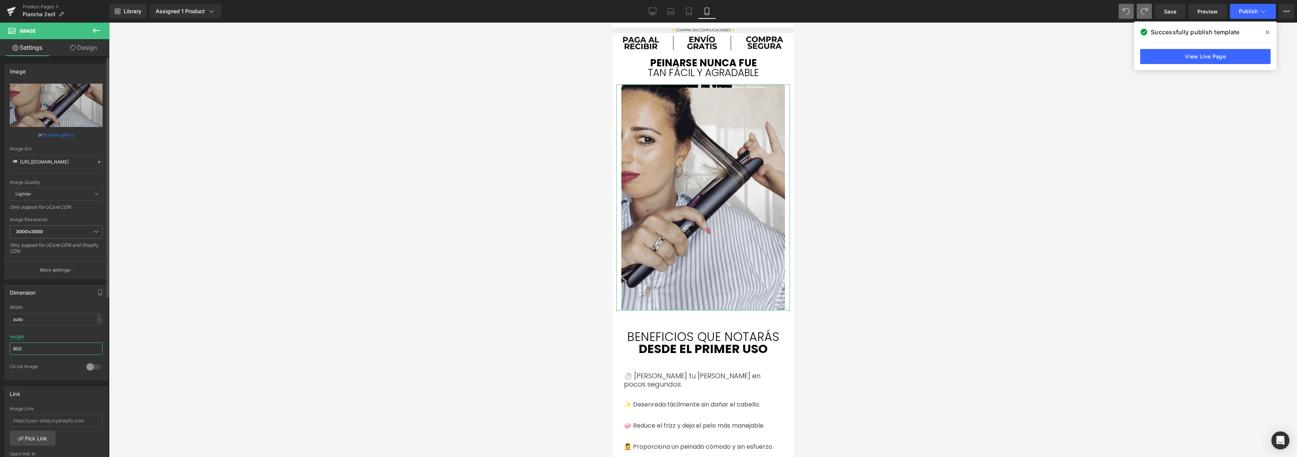
click at [48, 345] on input "600" at bounding box center [56, 349] width 93 height 12
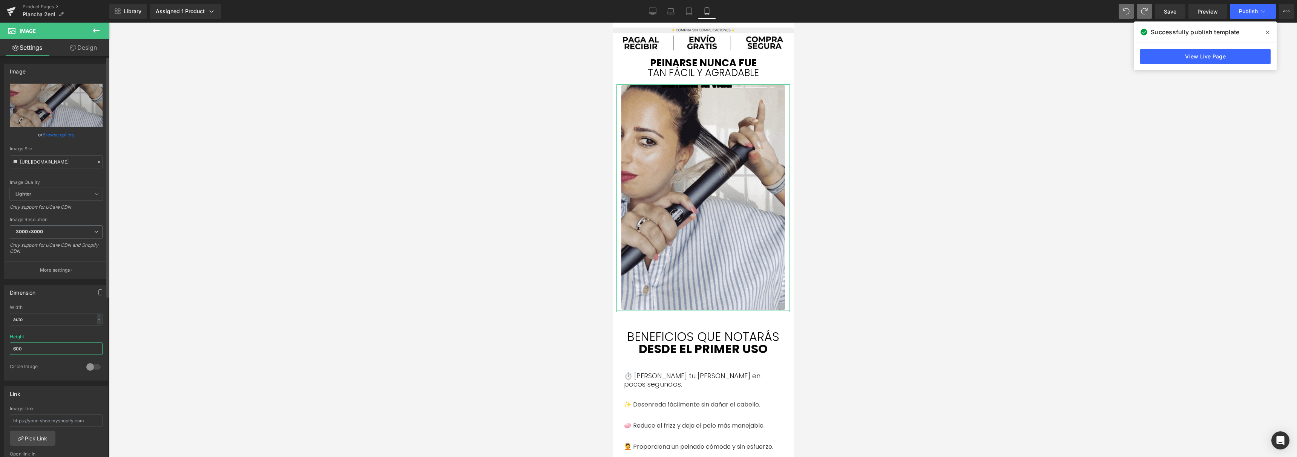
click at [48, 345] on input "600" at bounding box center [56, 349] width 93 height 12
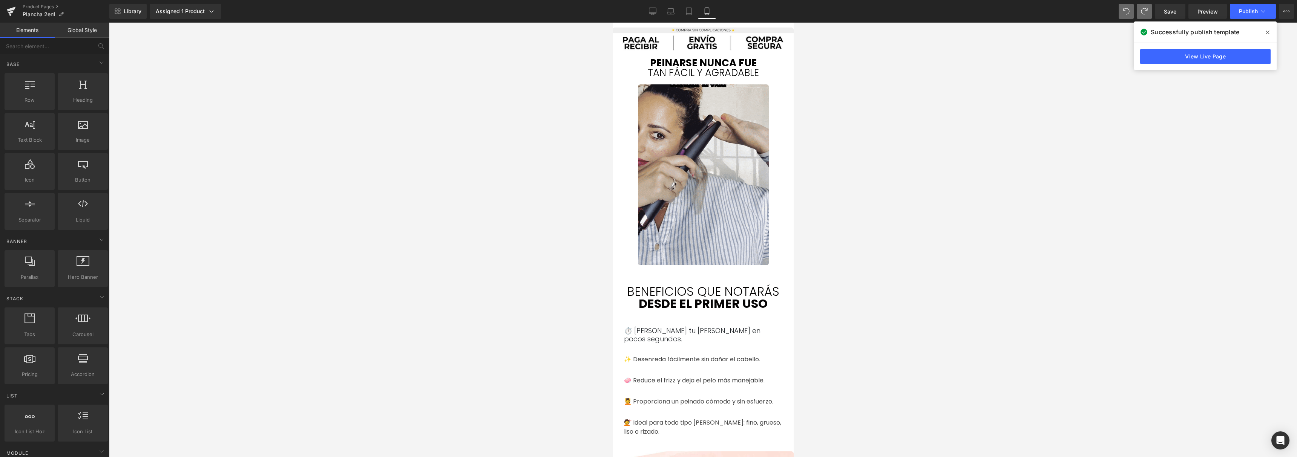
click at [283, 316] on div at bounding box center [703, 240] width 1188 height 435
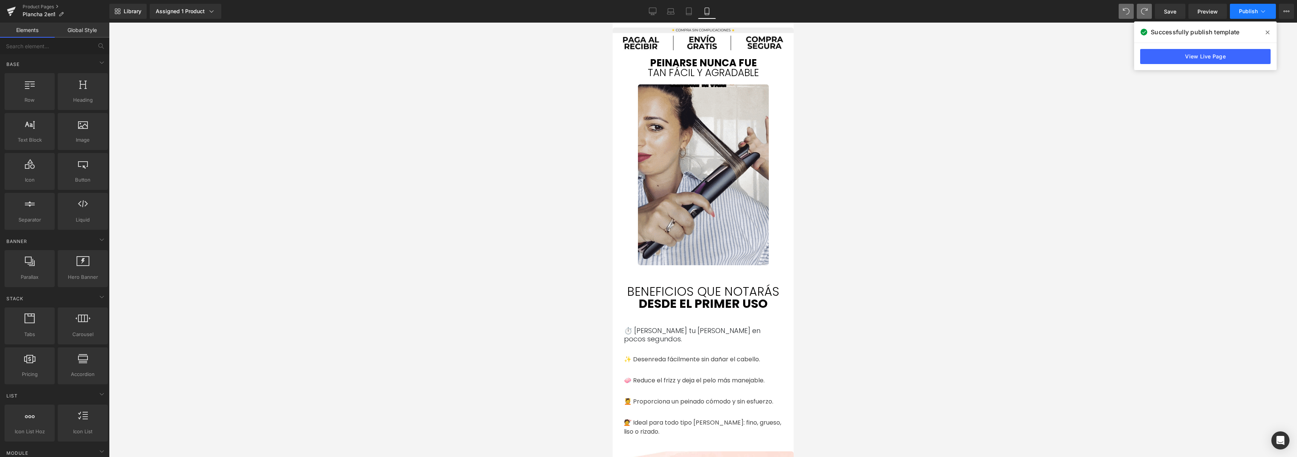
click at [1240, 9] on span "Publish" at bounding box center [1248, 11] width 19 height 6
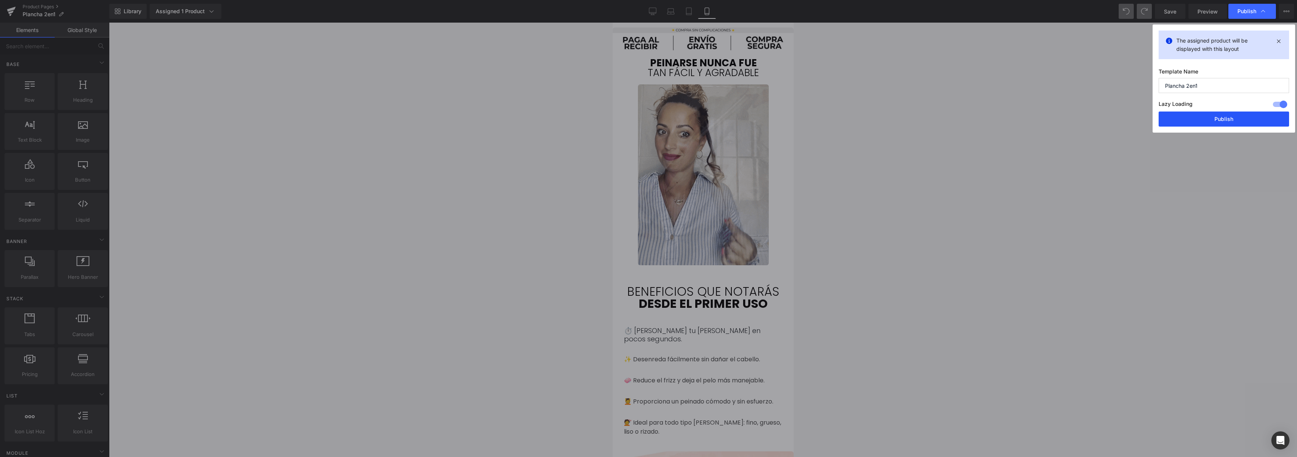
click at [1215, 121] on button "Publish" at bounding box center [1224, 119] width 130 height 15
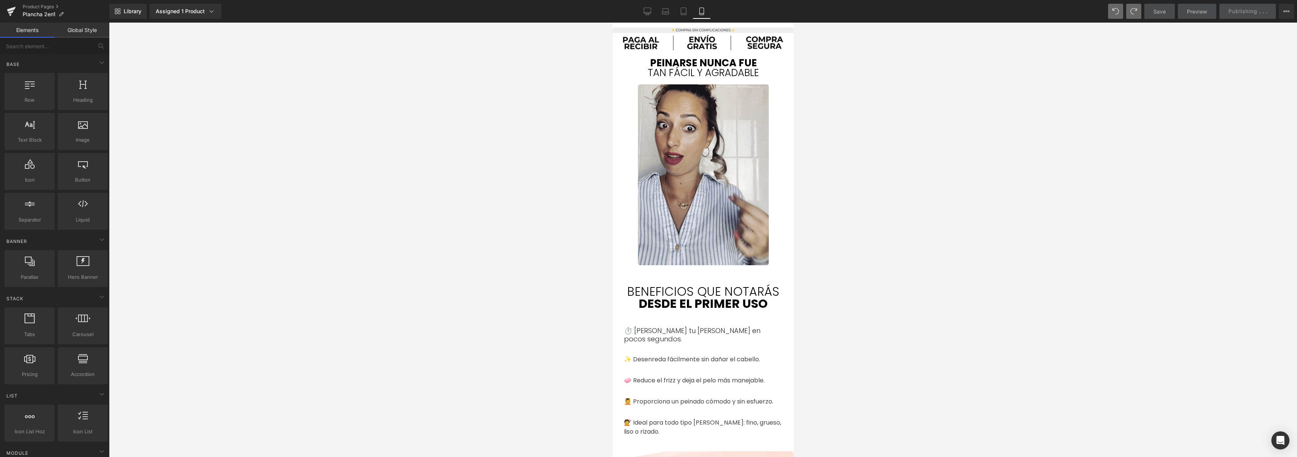
click at [1019, 146] on div at bounding box center [703, 240] width 1188 height 435
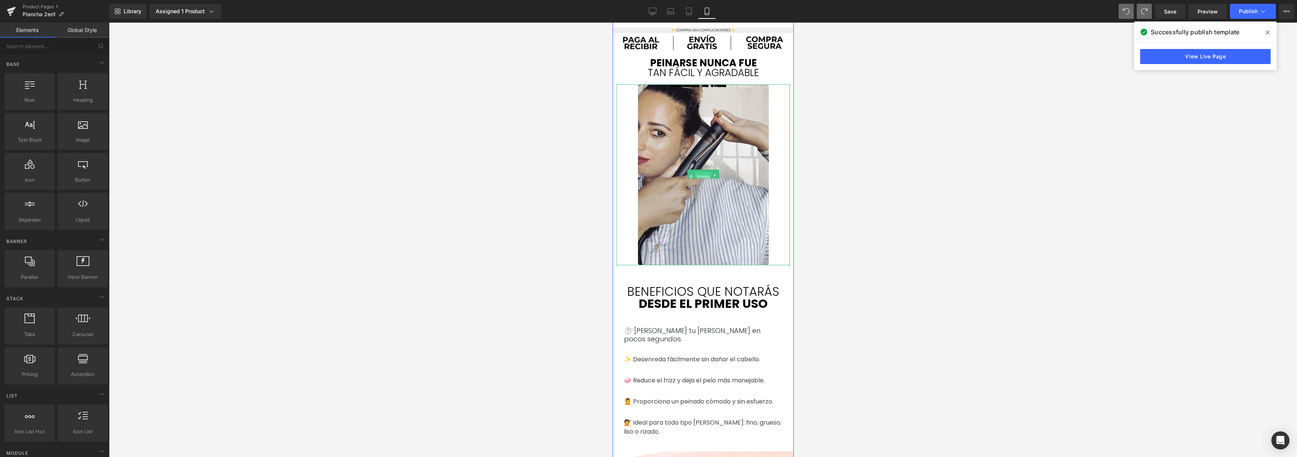
drag, startPoint x: 699, startPoint y: 175, endPoint x: 983, endPoint y: 247, distance: 292.7
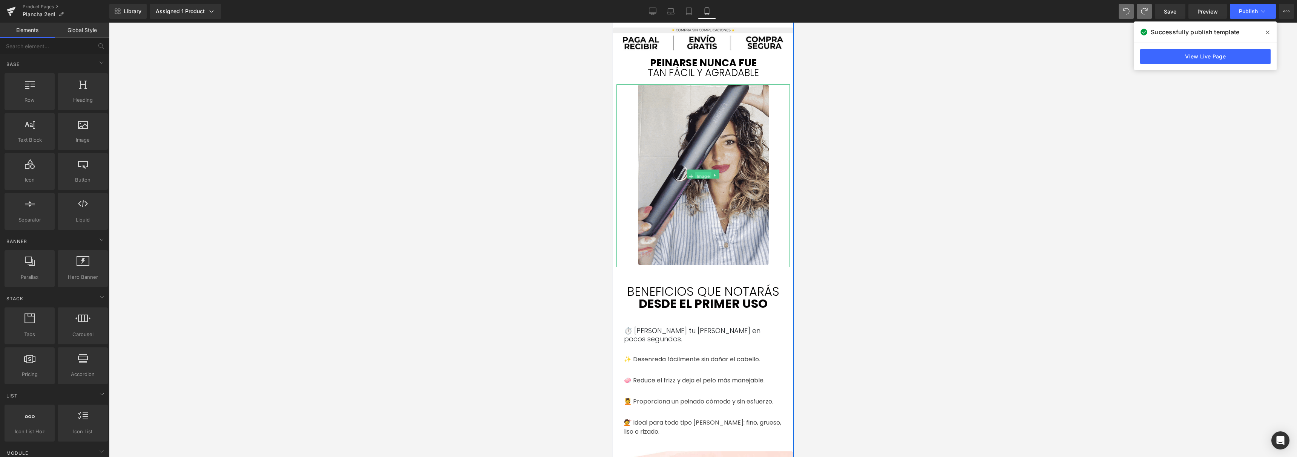
click at [699, 174] on span "Image" at bounding box center [703, 176] width 16 height 9
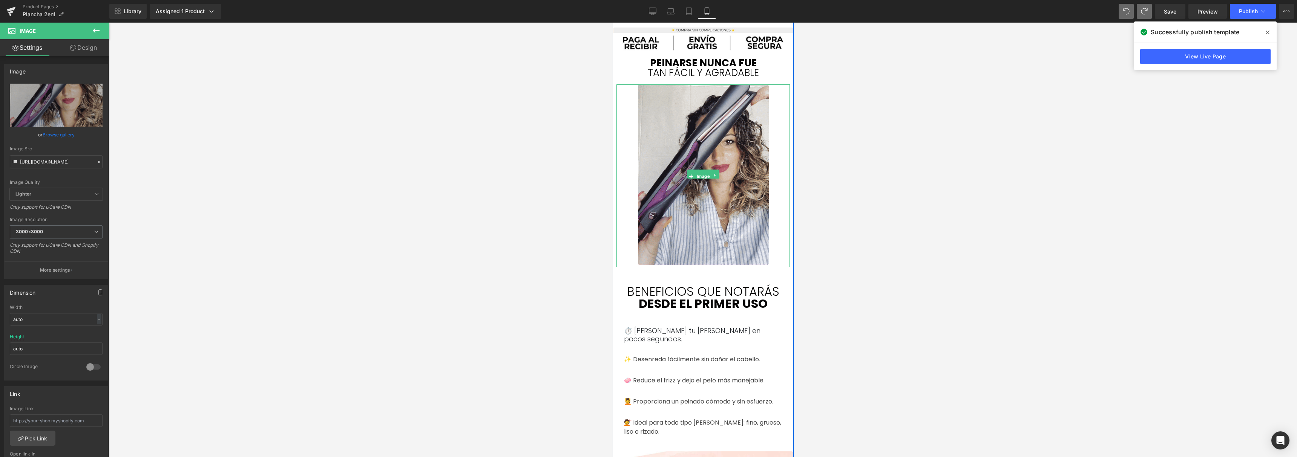
click at [622, 106] on div at bounding box center [702, 174] width 173 height 183
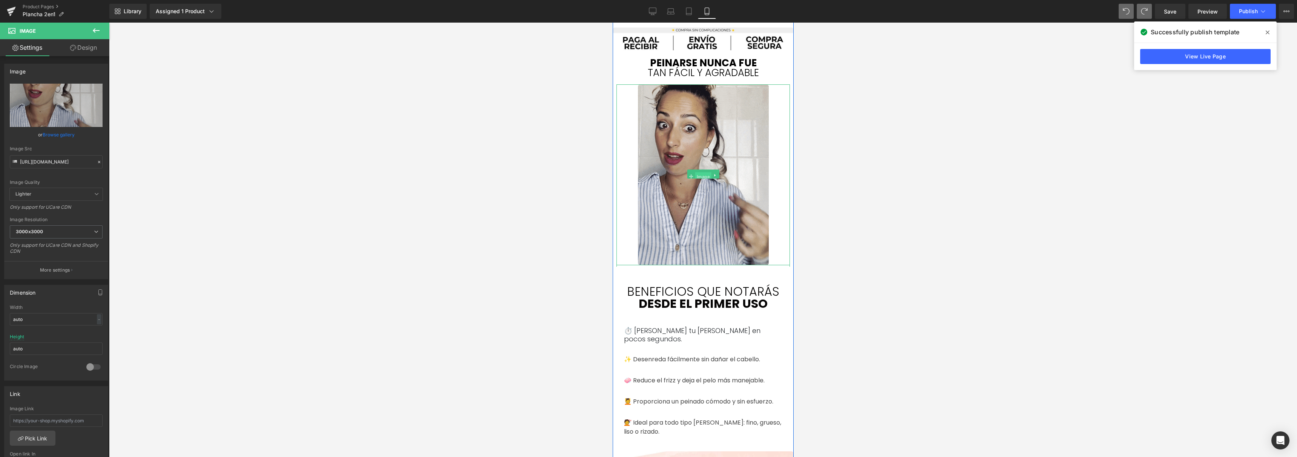
click at [701, 175] on span "Image" at bounding box center [703, 176] width 16 height 9
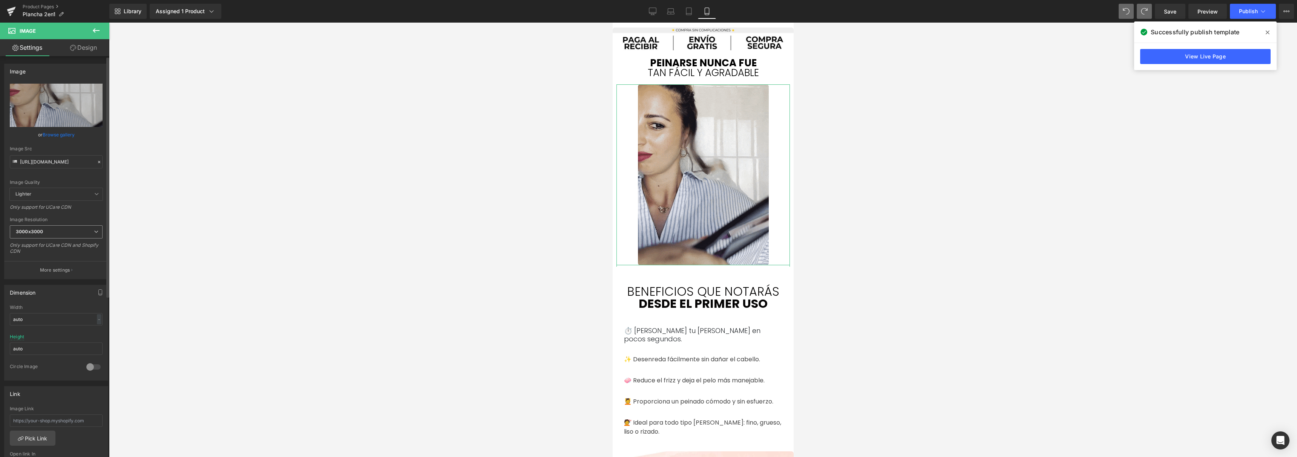
click at [80, 236] on span "3000x3000" at bounding box center [56, 232] width 93 height 13
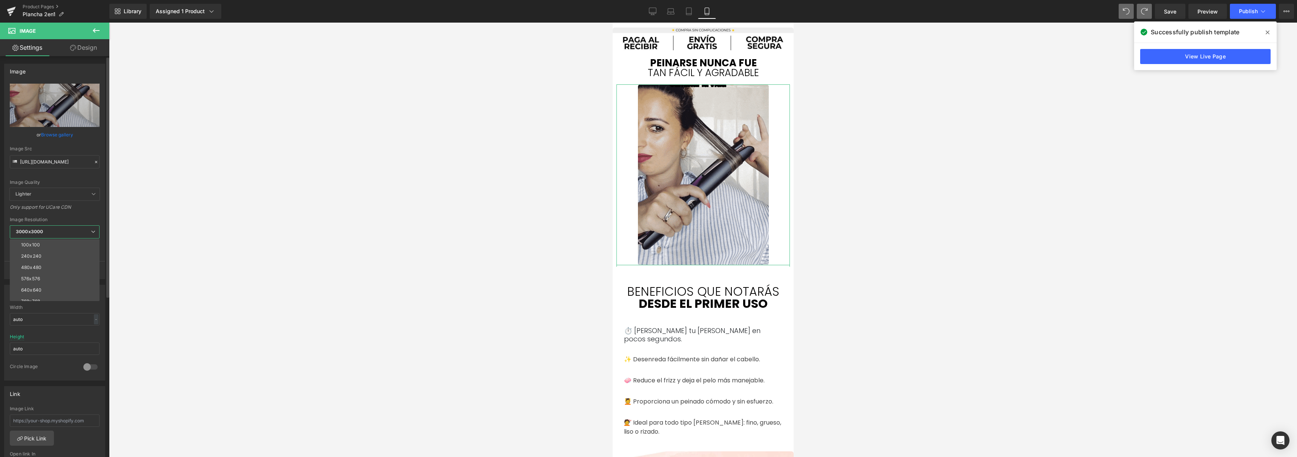
click at [78, 233] on span "3000x3000" at bounding box center [55, 232] width 90 height 13
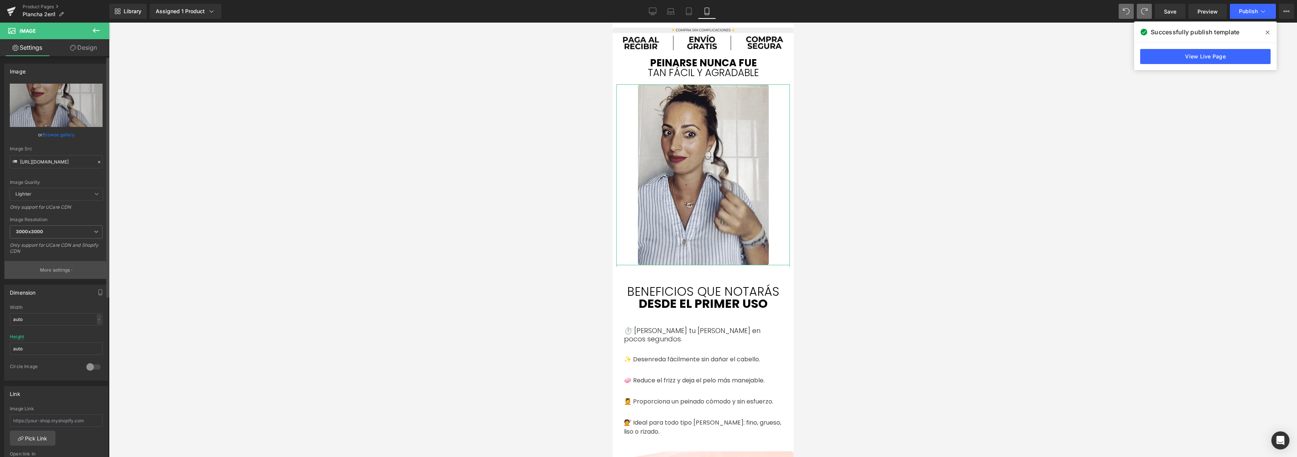
click at [61, 265] on button "More settings" at bounding box center [56, 270] width 103 height 18
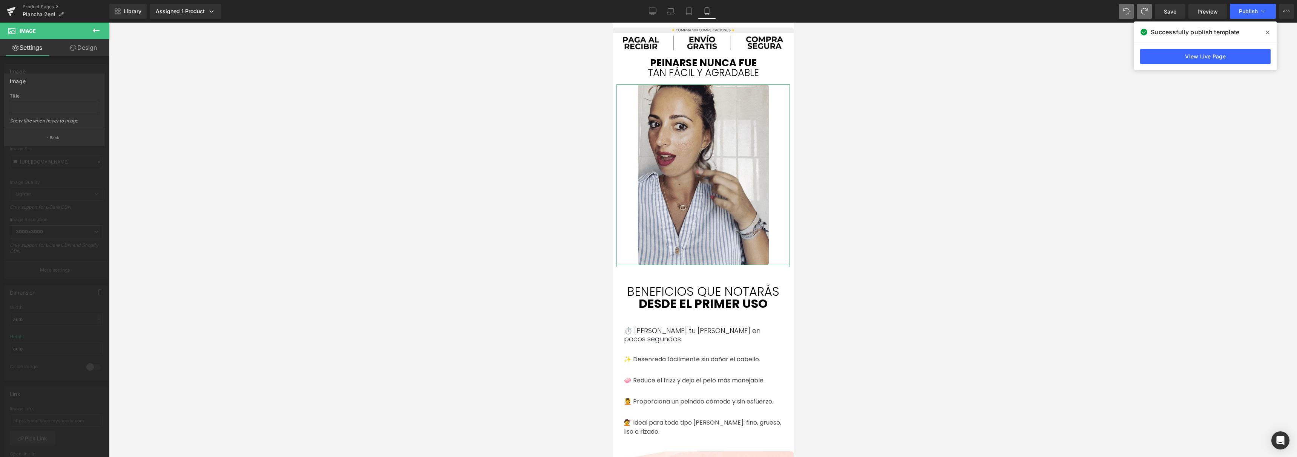
drag, startPoint x: 53, startPoint y: 142, endPoint x: 58, endPoint y: 147, distance: 6.9
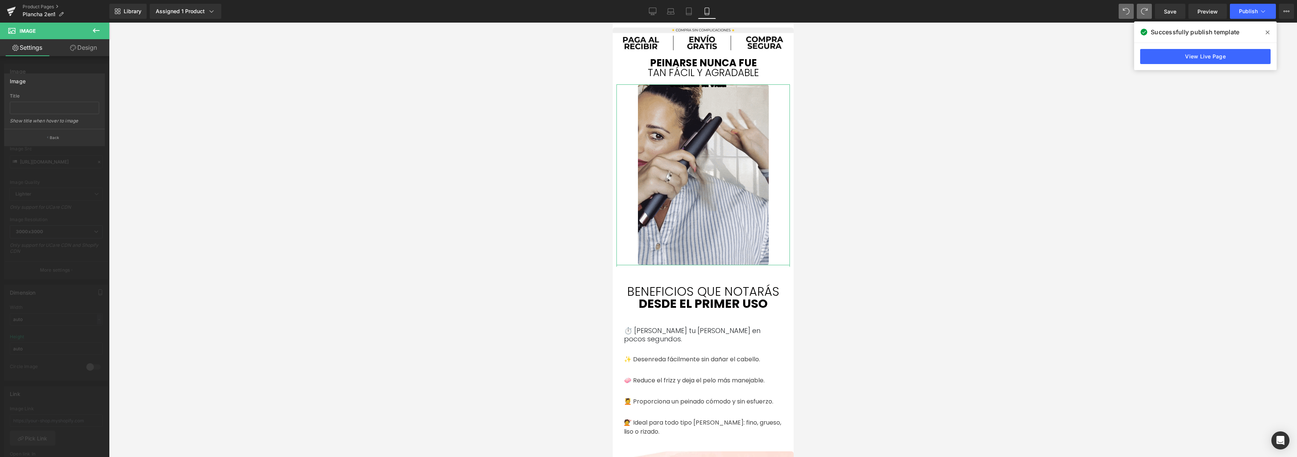
click at [53, 142] on button "Back" at bounding box center [54, 137] width 101 height 17
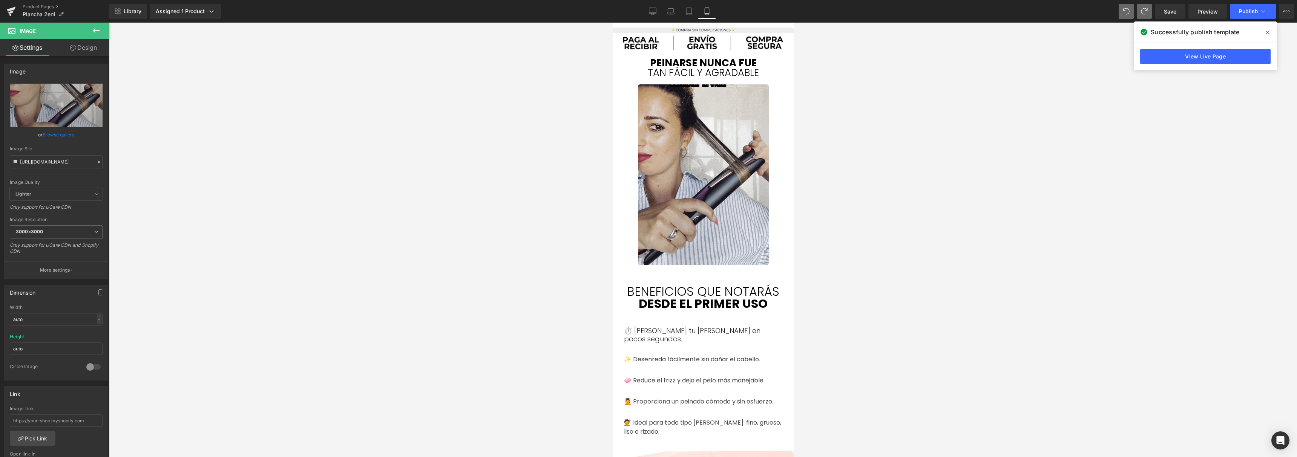
click at [218, 285] on div at bounding box center [703, 240] width 1188 height 435
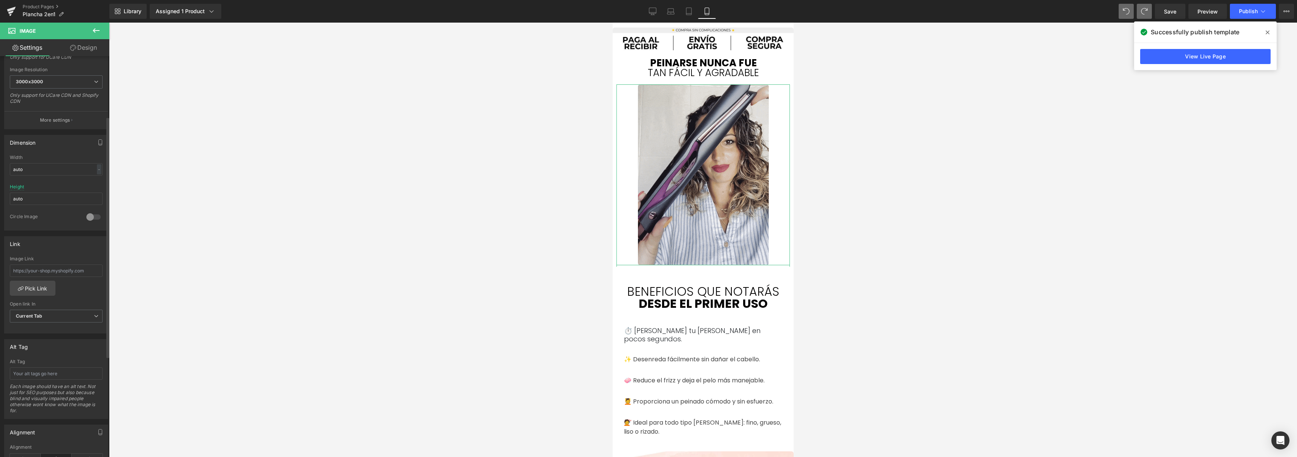
scroll to position [150, 0]
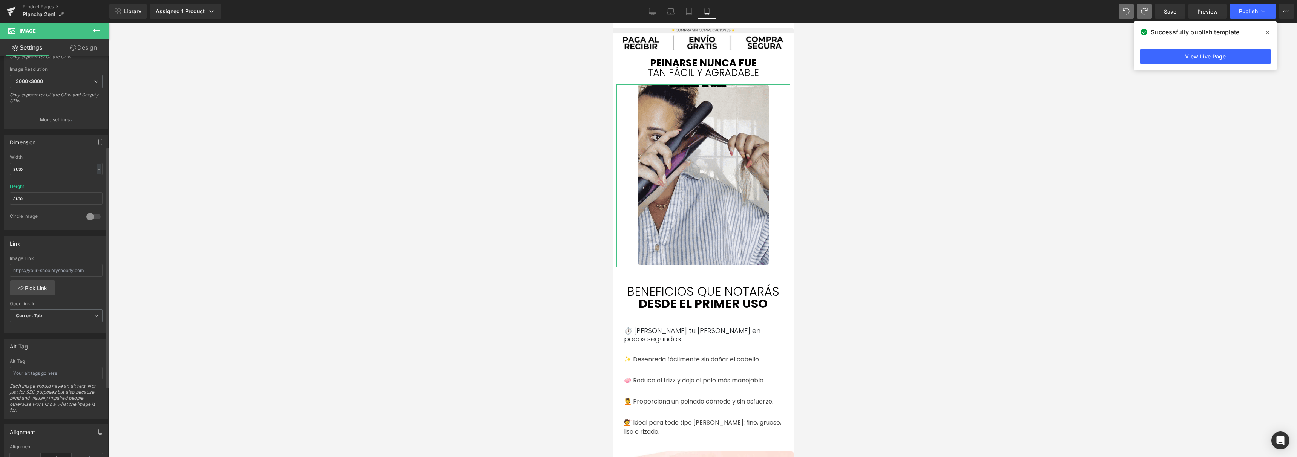
click at [48, 190] on div "Height auto" at bounding box center [56, 198] width 93 height 29
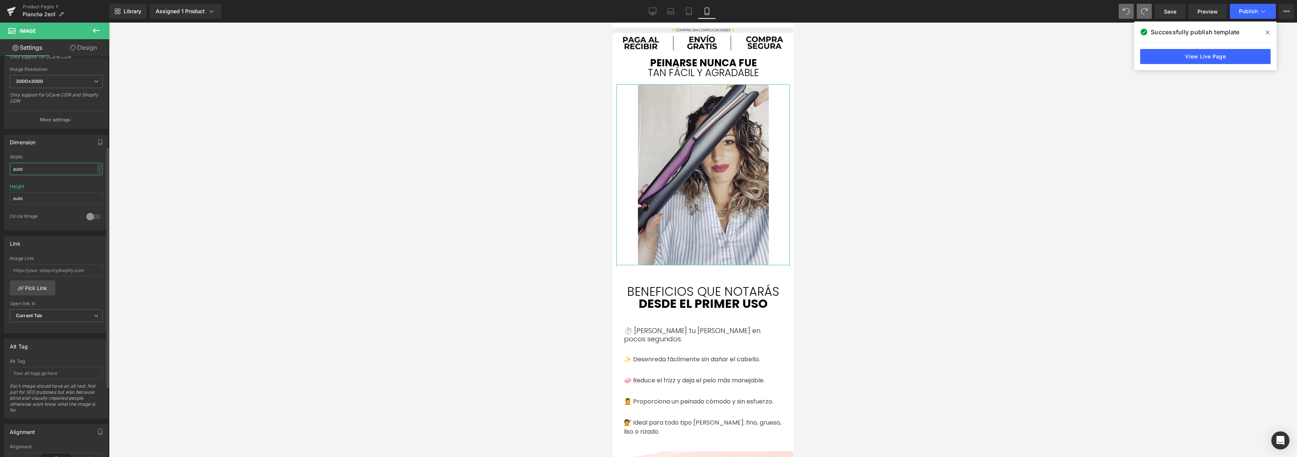
click at [92, 170] on input "auto" at bounding box center [56, 169] width 93 height 12
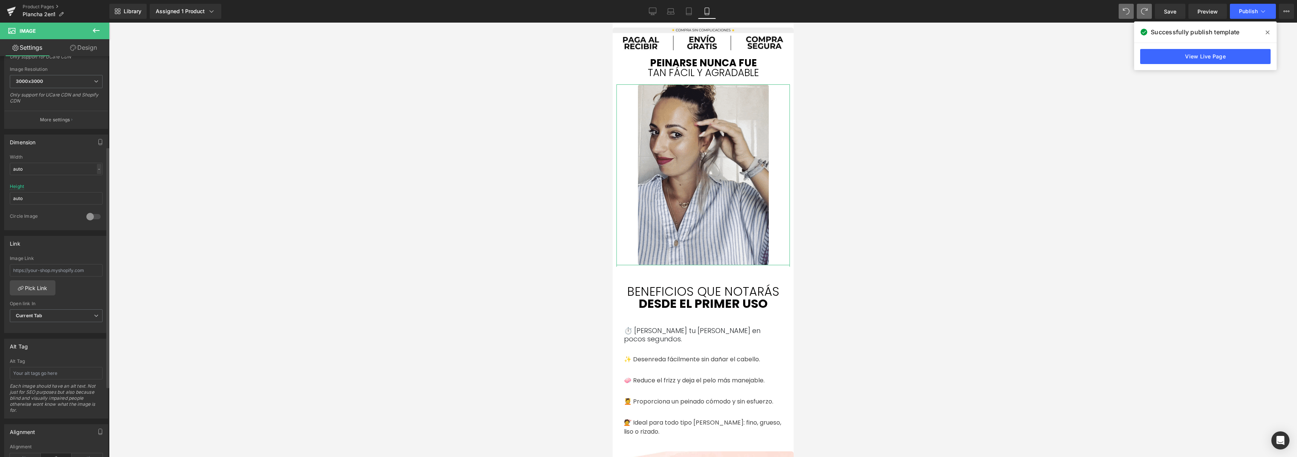
click at [97, 170] on div "-" at bounding box center [99, 169] width 5 height 10
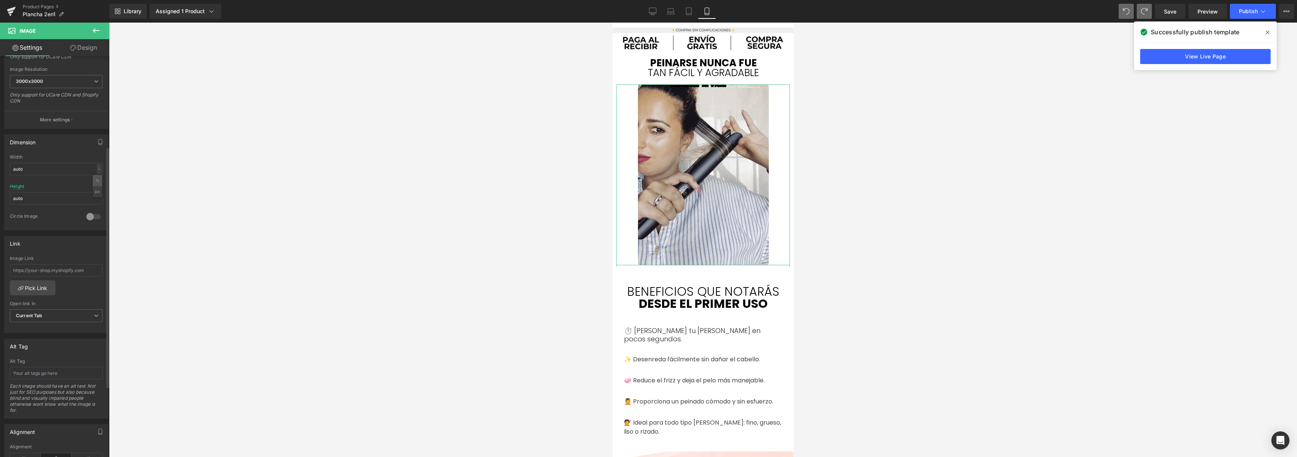
click at [95, 180] on li "%" at bounding box center [97, 180] width 9 height 11
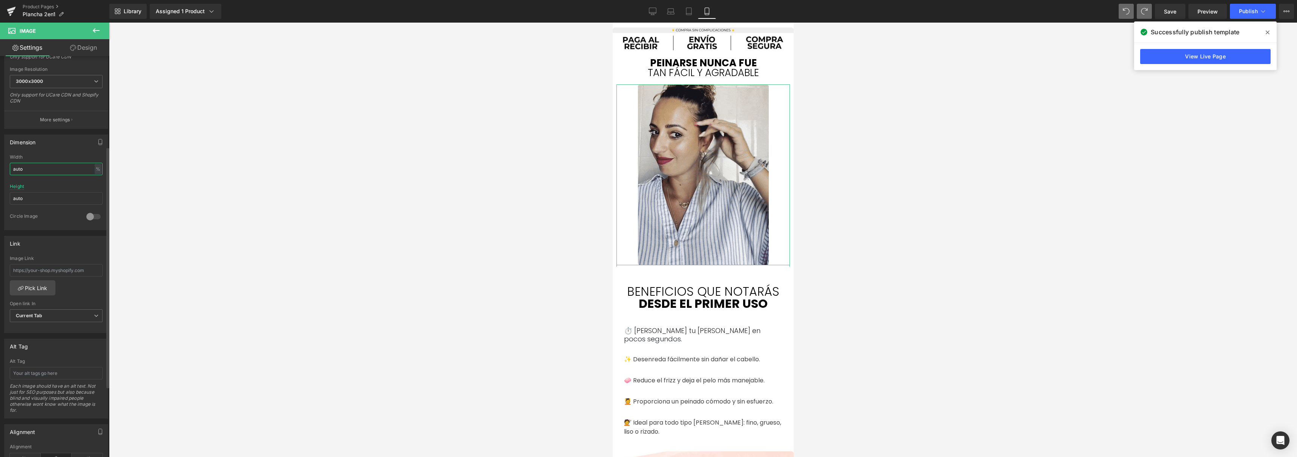
click at [61, 170] on input "auto" at bounding box center [56, 169] width 93 height 12
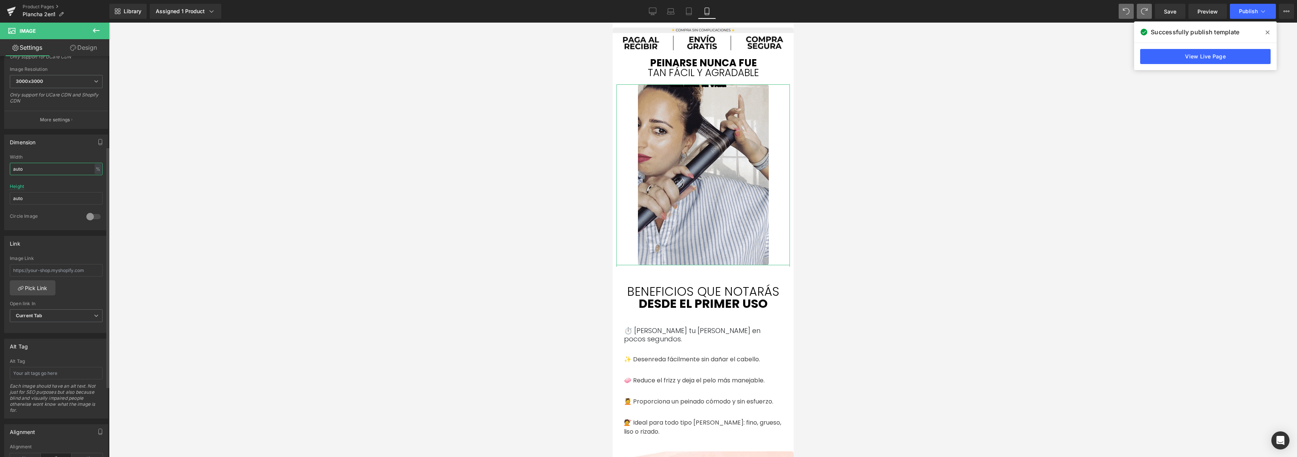
click at [60, 170] on input "auto" at bounding box center [56, 169] width 93 height 12
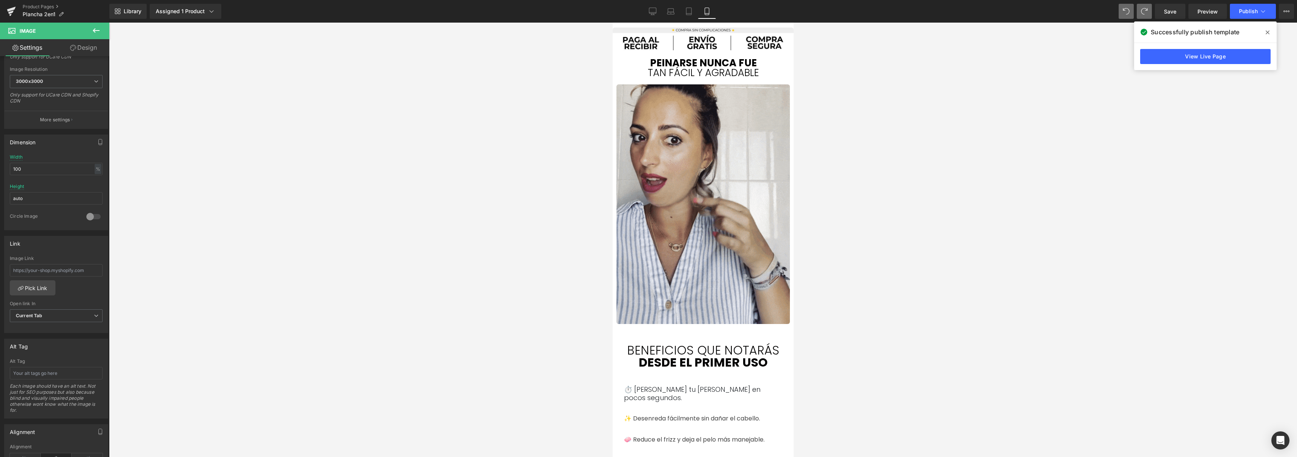
click at [201, 185] on div at bounding box center [703, 240] width 1188 height 435
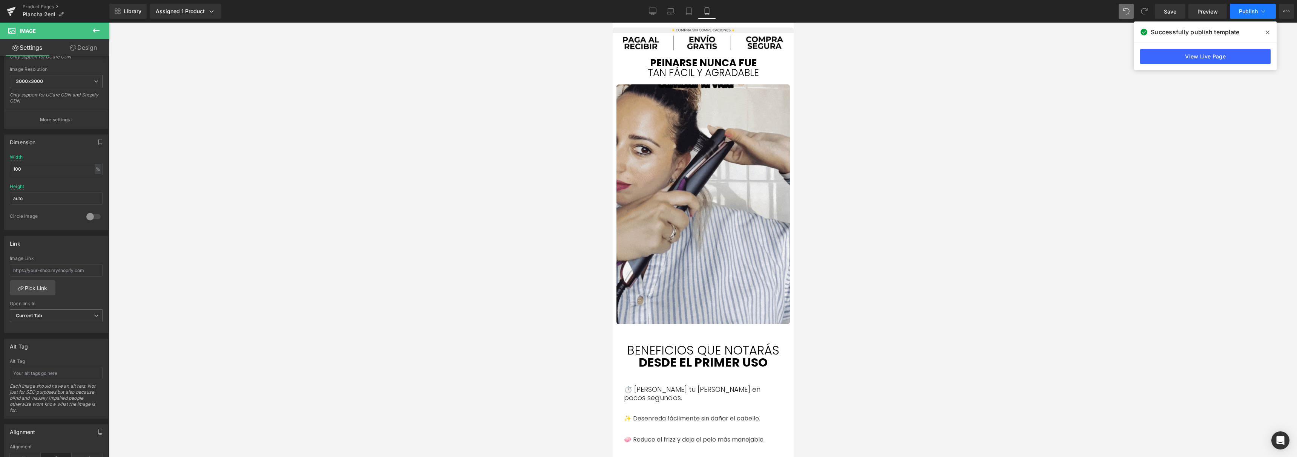
click at [1248, 15] on button "Publish" at bounding box center [1253, 11] width 46 height 15
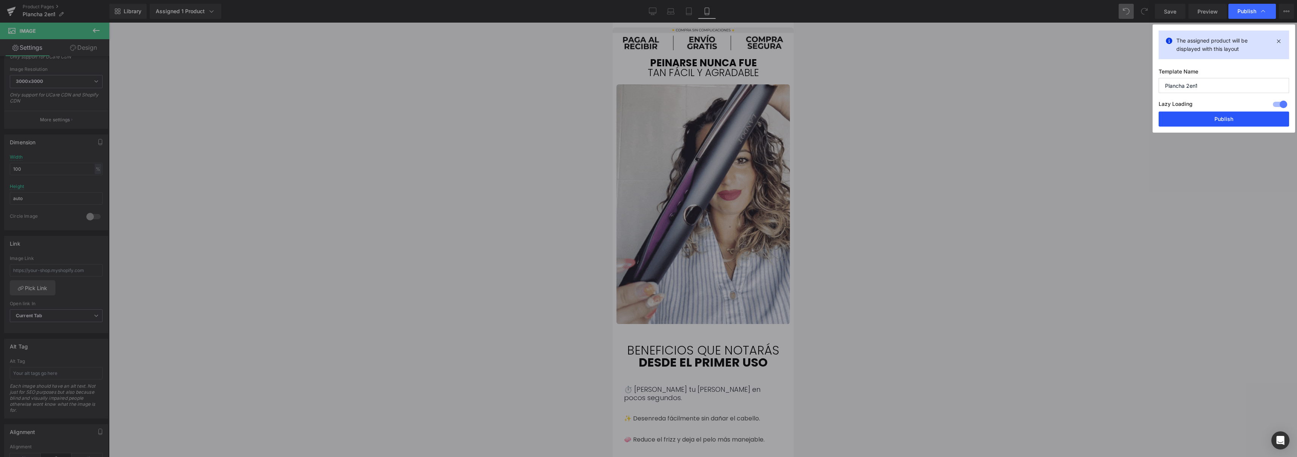
click at [1200, 126] on button "Publish" at bounding box center [1224, 119] width 130 height 15
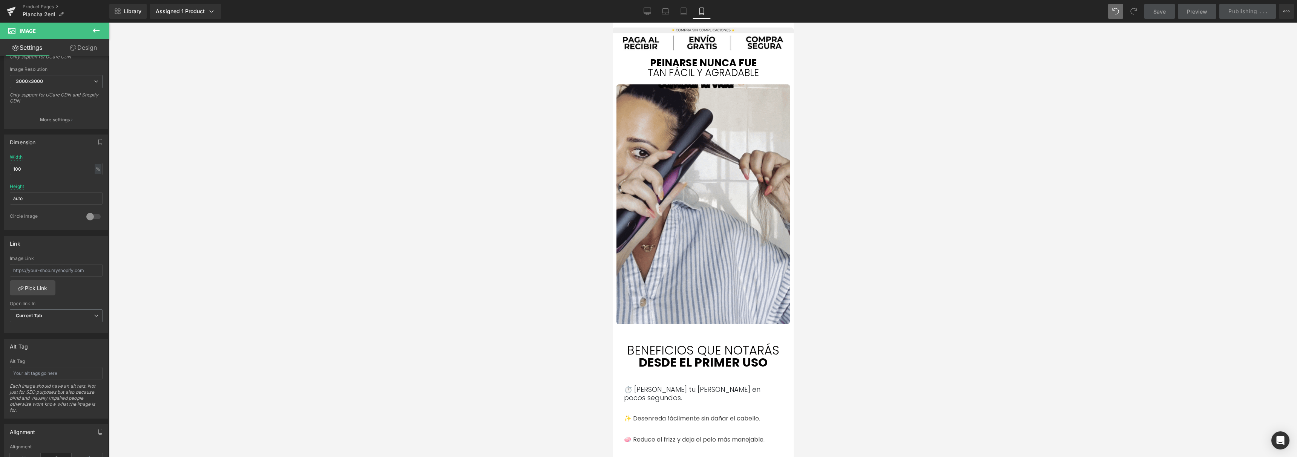
click at [1094, 94] on div at bounding box center [703, 240] width 1188 height 435
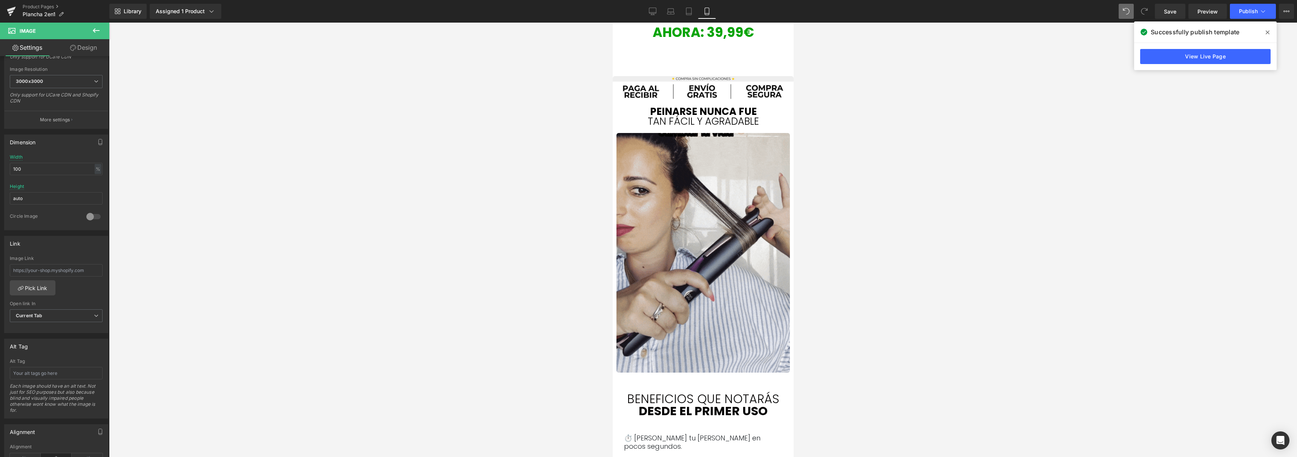
scroll to position [256, 0]
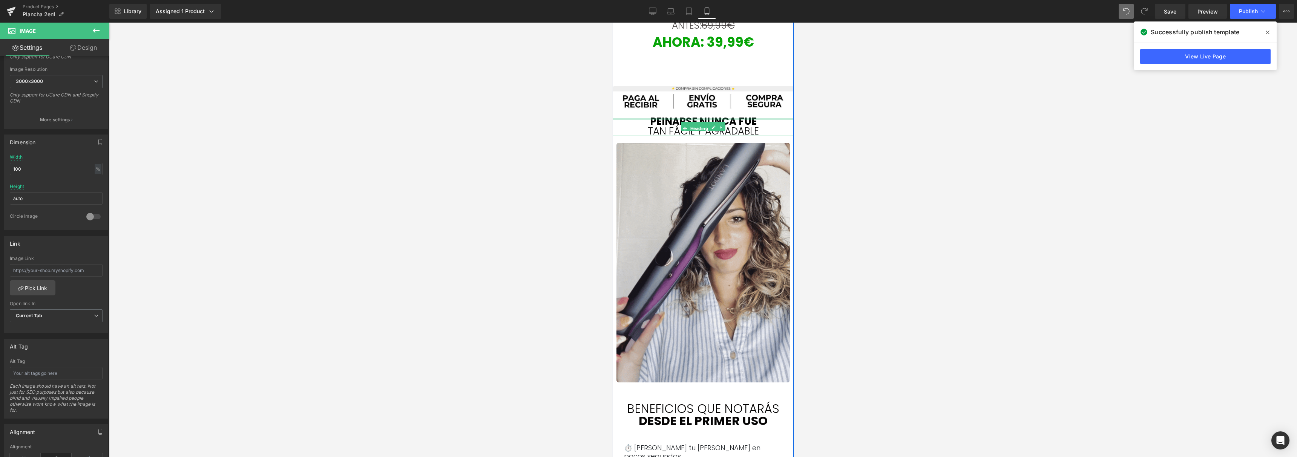
click at [648, 118] on div at bounding box center [702, 119] width 181 height 2
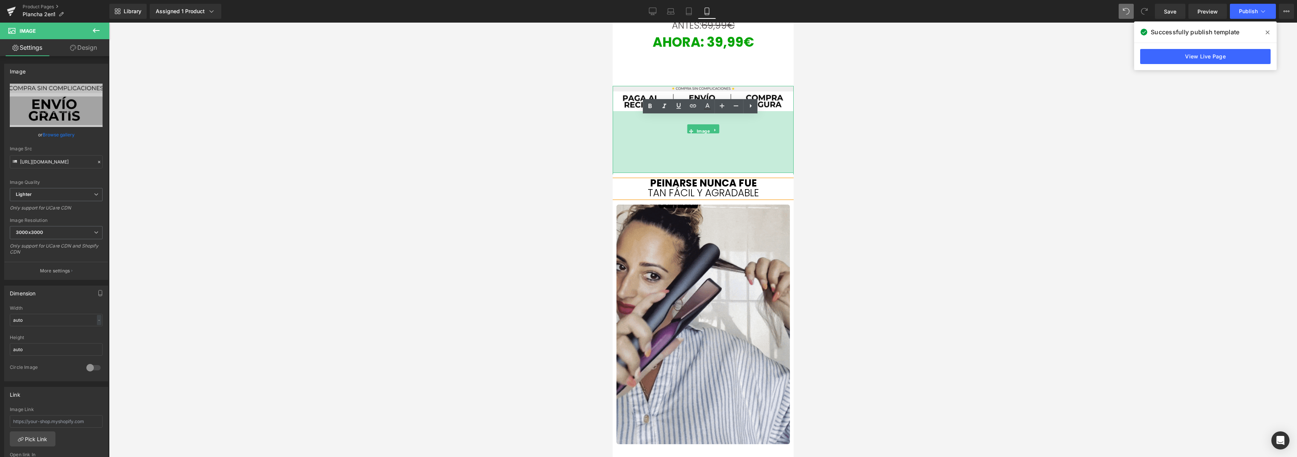
click at [636, 172] on div "164px" at bounding box center [702, 142] width 181 height 62
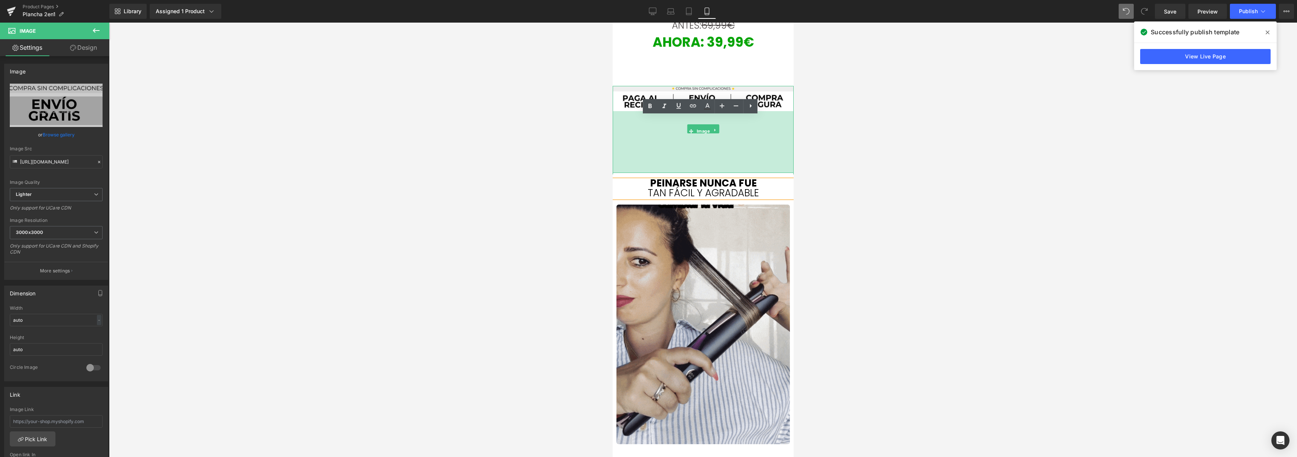
click at [568, 155] on div at bounding box center [703, 240] width 1188 height 435
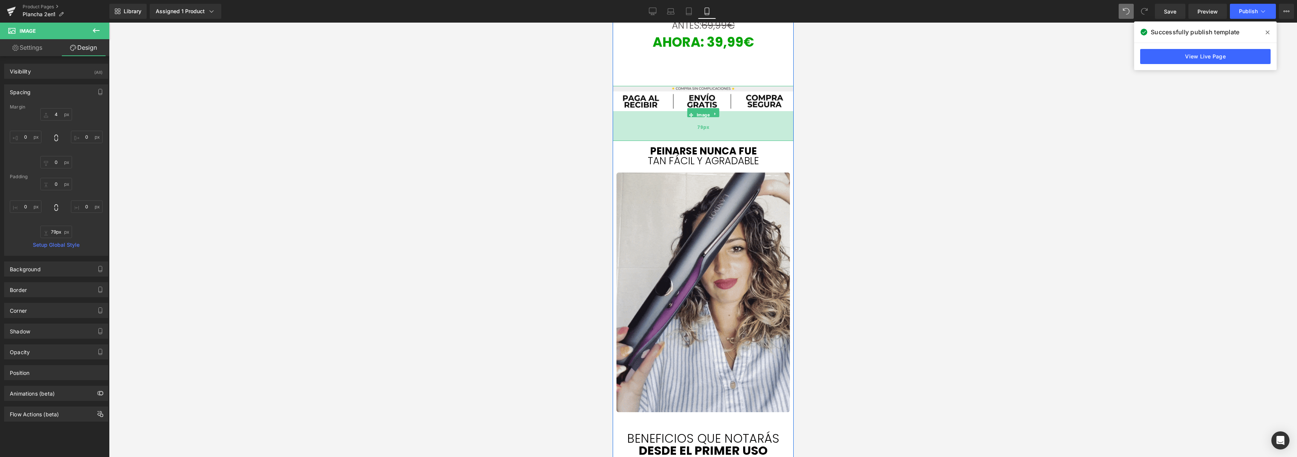
drag, startPoint x: 657, startPoint y: 155, endPoint x: 657, endPoint y: 123, distance: 32.1
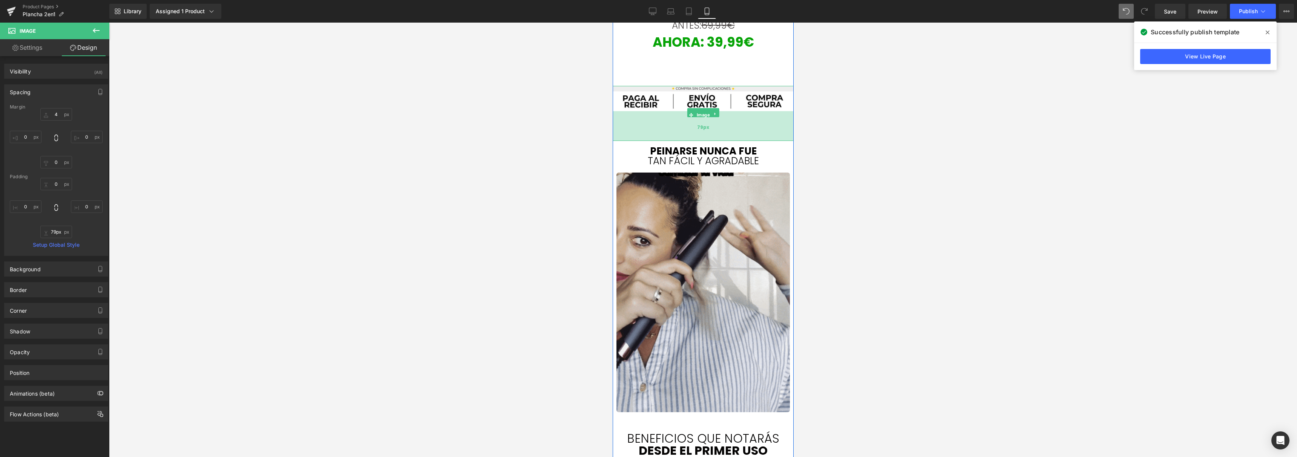
click at [657, 123] on div "79px" at bounding box center [702, 126] width 181 height 30
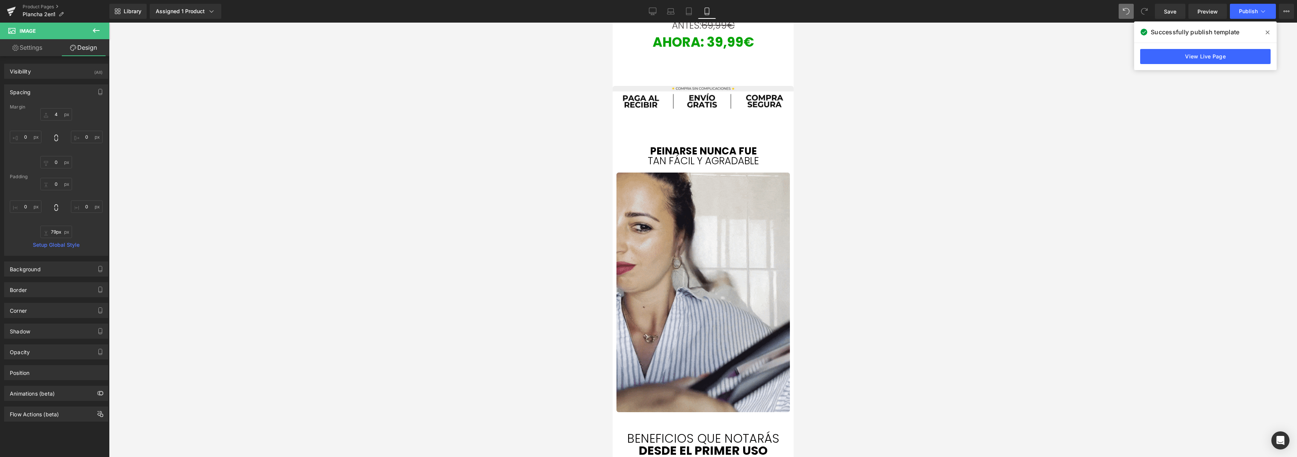
click at [852, 135] on div at bounding box center [703, 240] width 1188 height 435
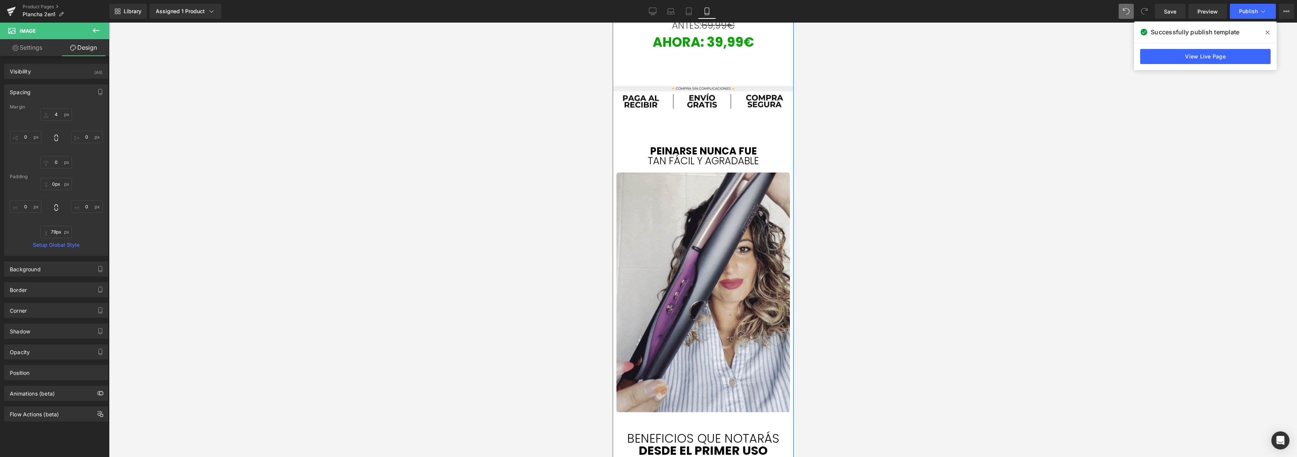
drag, startPoint x: 732, startPoint y: 87, endPoint x: 732, endPoint y: 81, distance: 6.1
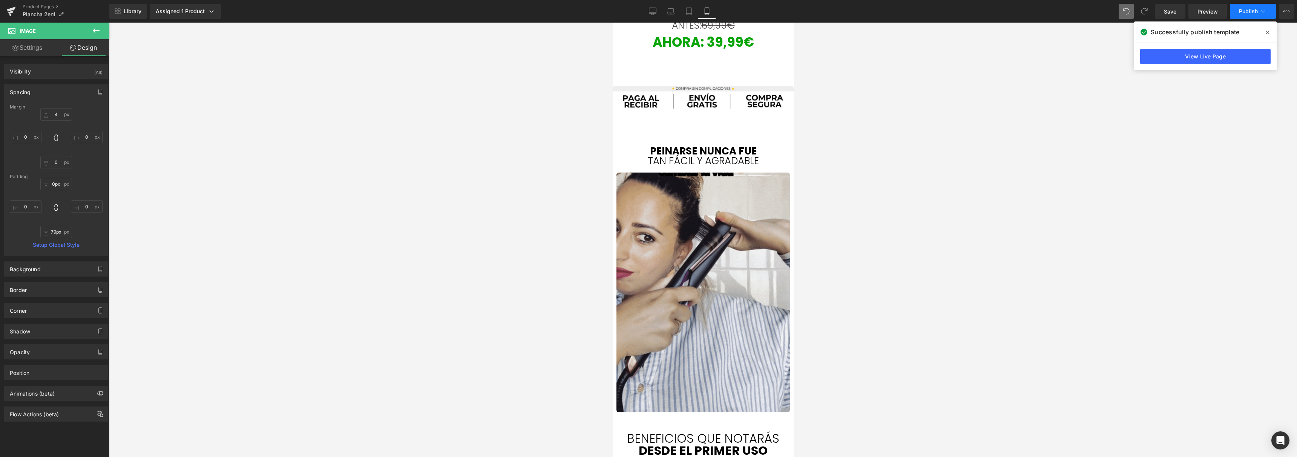
click at [1246, 17] on button "Publish" at bounding box center [1253, 11] width 46 height 15
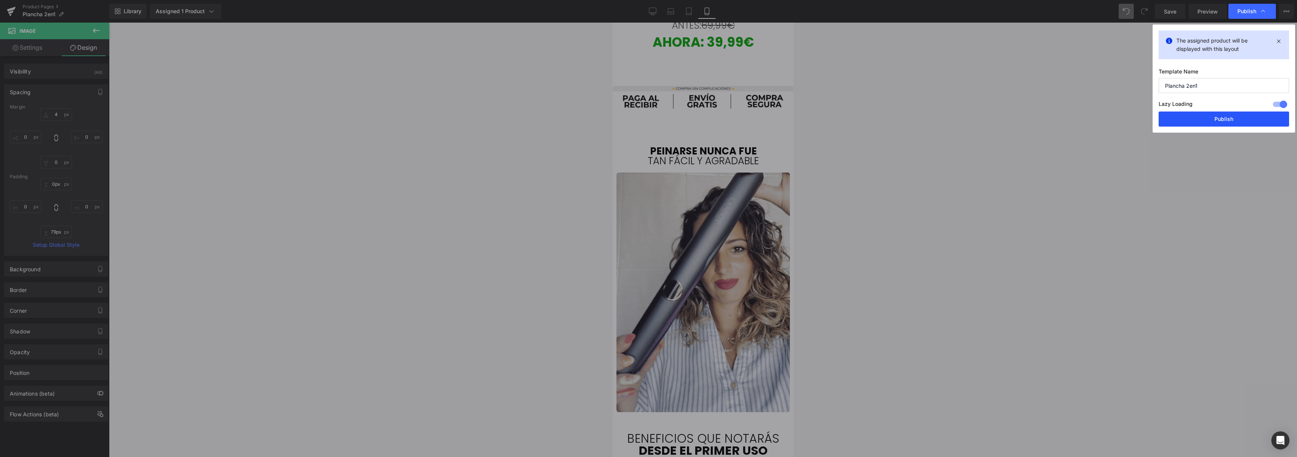
click at [1212, 113] on button "Publish" at bounding box center [1224, 119] width 130 height 15
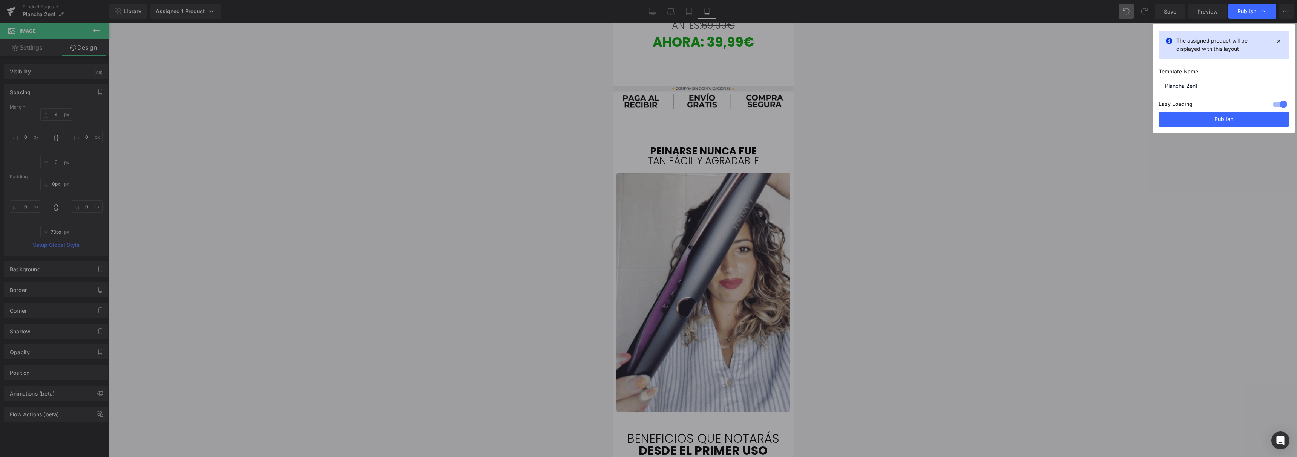
click at [1040, 134] on div at bounding box center [703, 240] width 1188 height 435
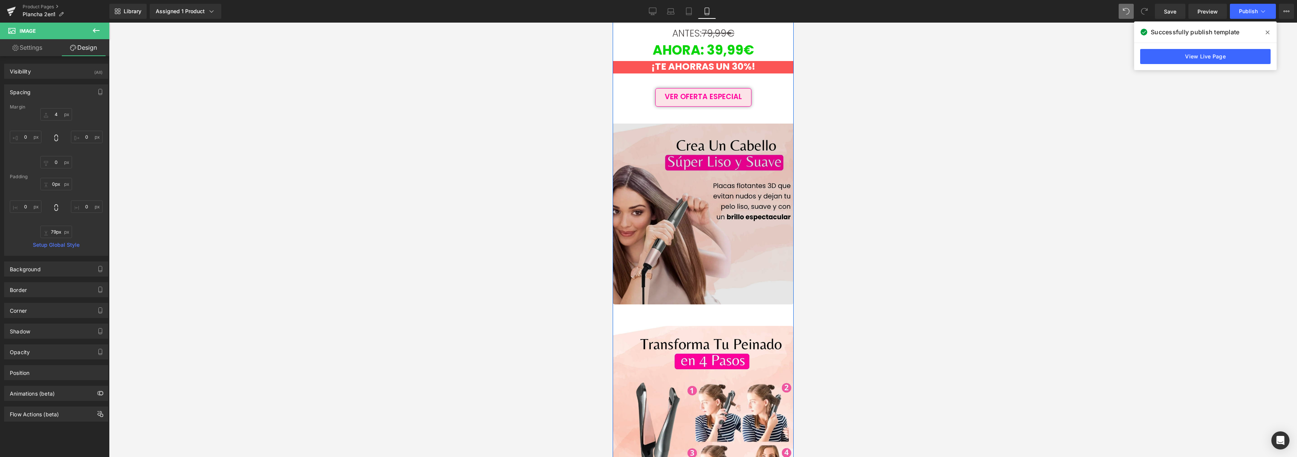
scroll to position [1285, 0]
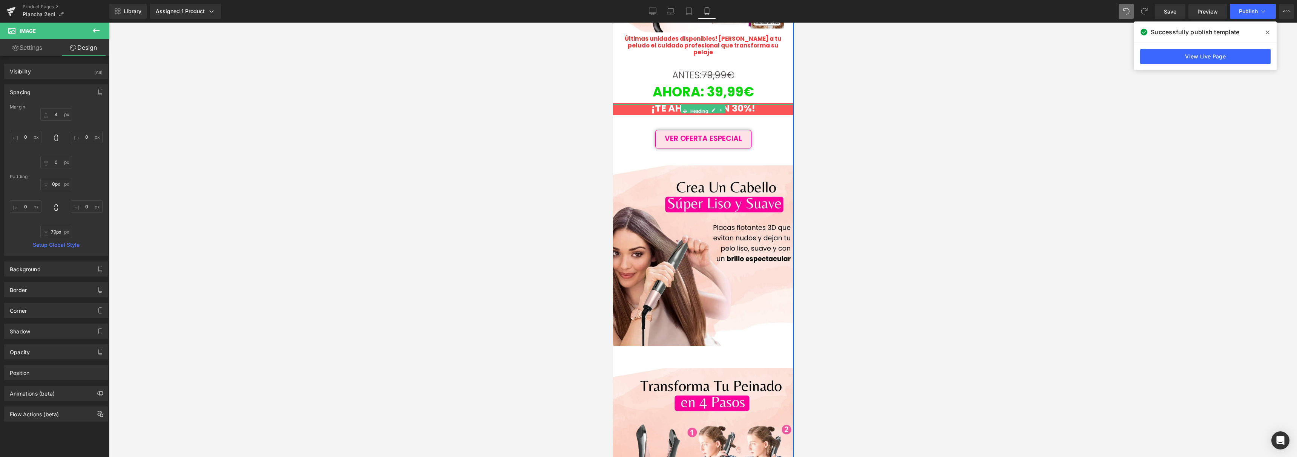
click at [737, 102] on span "¡TE AHORRAS UN 30%!" at bounding box center [703, 108] width 104 height 13
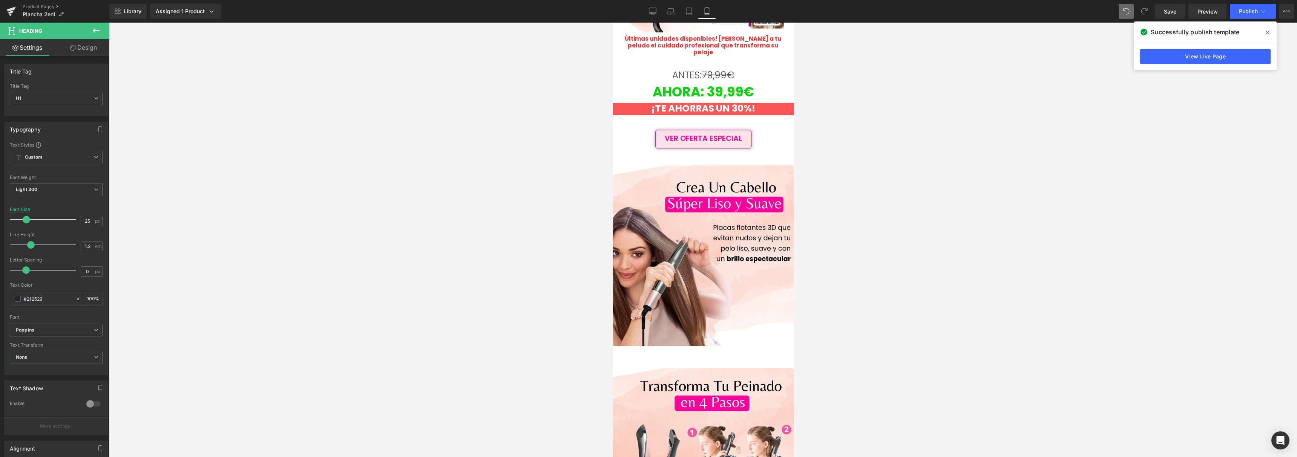
click at [860, 93] on div at bounding box center [703, 240] width 1188 height 435
drag, startPoint x: 735, startPoint y: 94, endPoint x: 731, endPoint y: 94, distance: 4.5
click at [731, 102] on span "¡TE AHORRAS UN 30%!" at bounding box center [703, 108] width 104 height 13
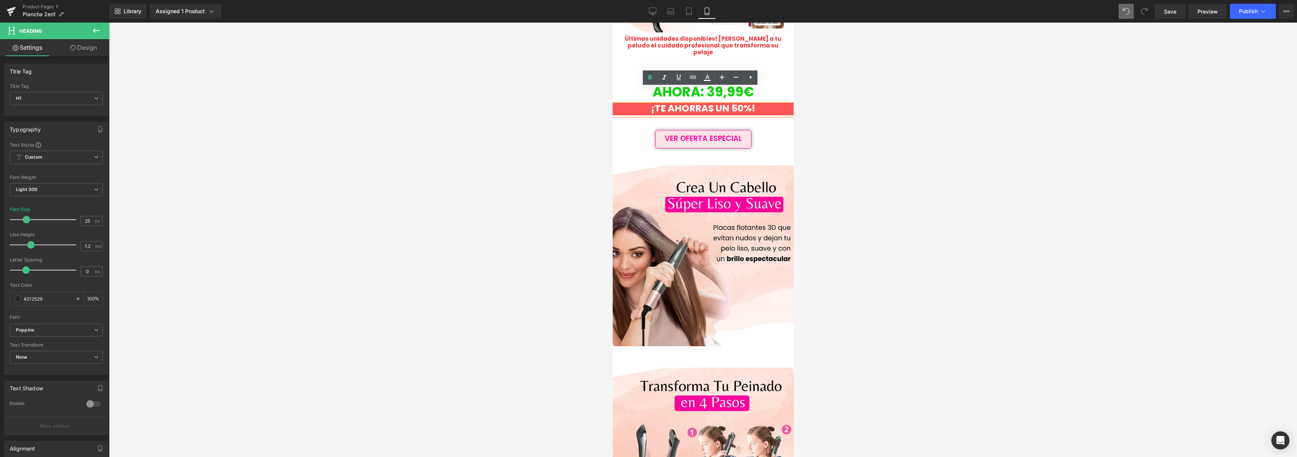
click at [942, 124] on div at bounding box center [703, 240] width 1188 height 435
click at [696, 107] on span "Heading" at bounding box center [699, 111] width 21 height 9
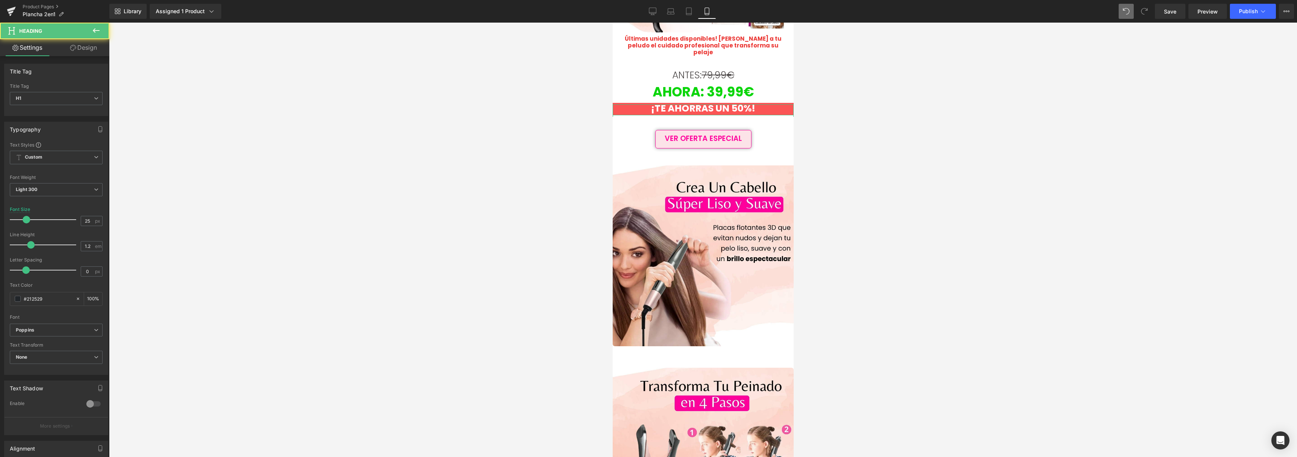
click at [79, 48] on link "Design" at bounding box center [83, 47] width 55 height 17
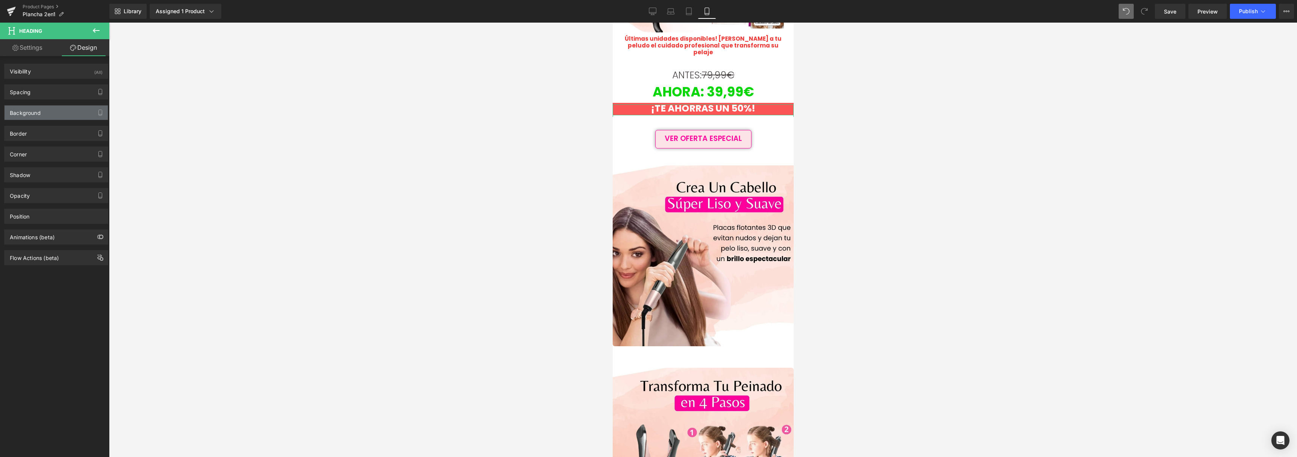
click at [52, 112] on div "Background" at bounding box center [56, 113] width 103 height 14
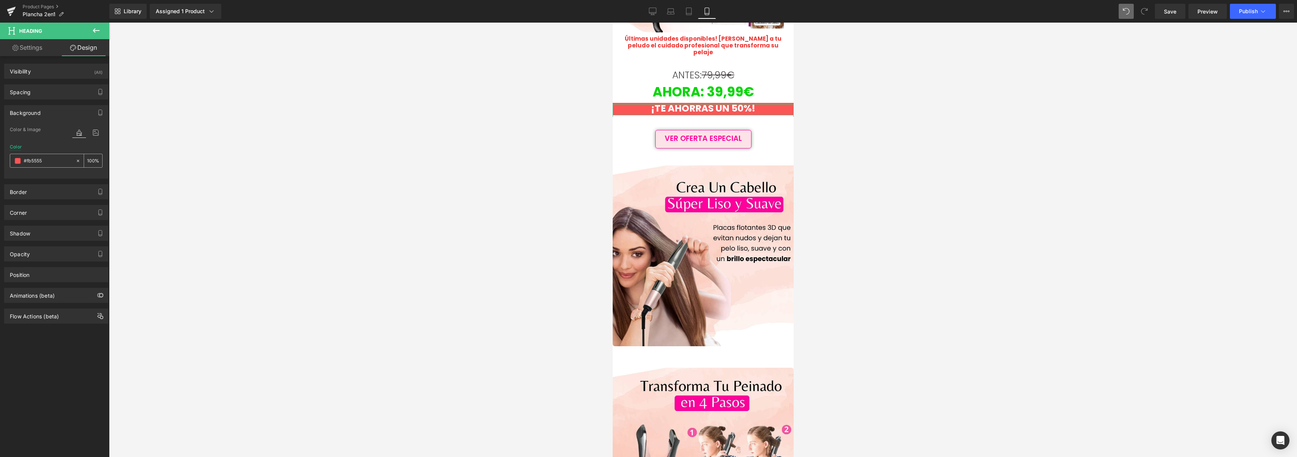
click at [47, 161] on input "#fb5555" at bounding box center [48, 161] width 48 height 8
paste input "[URL][DOMAIN_NAME]"
paste input "f009d"
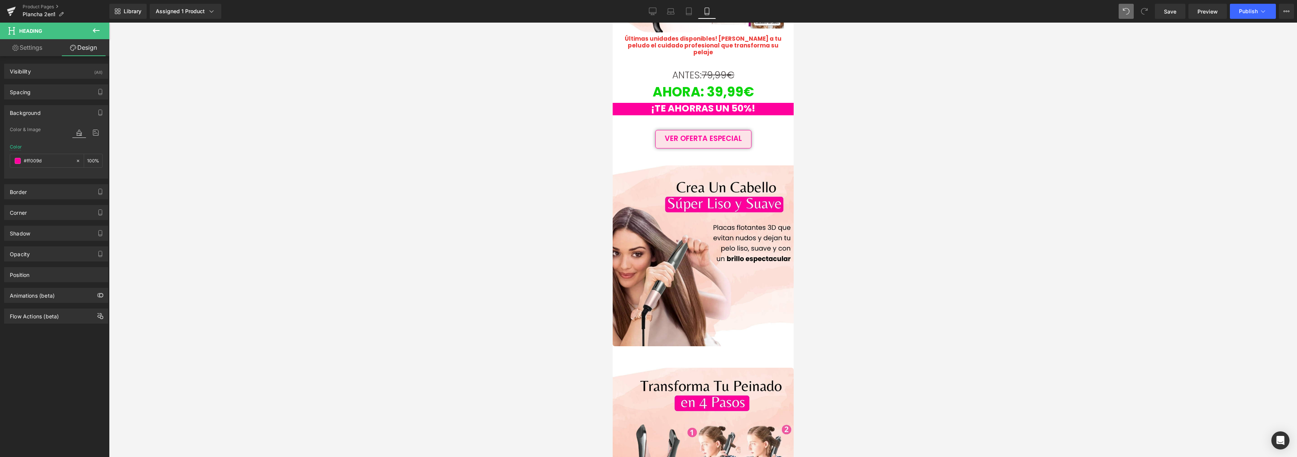
click at [250, 153] on div at bounding box center [703, 240] width 1188 height 435
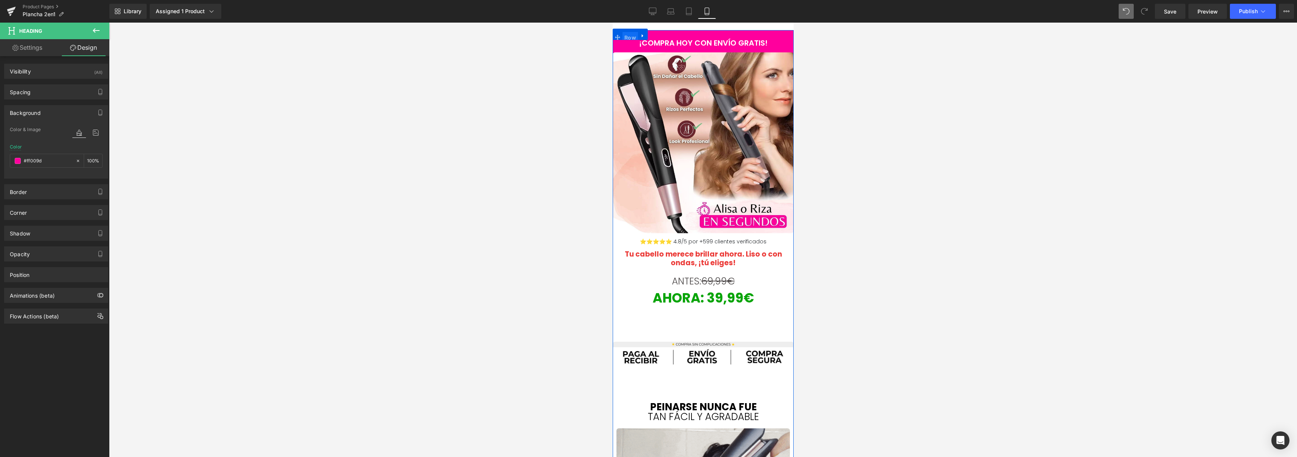
click at [629, 34] on span "Row" at bounding box center [629, 37] width 15 height 11
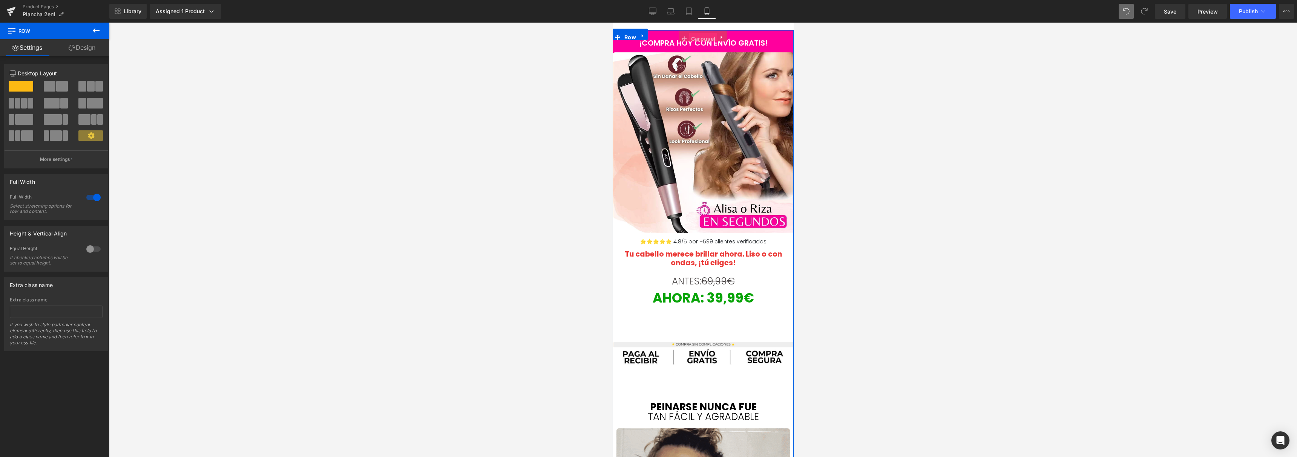
click at [698, 37] on span "Carousel" at bounding box center [703, 38] width 28 height 11
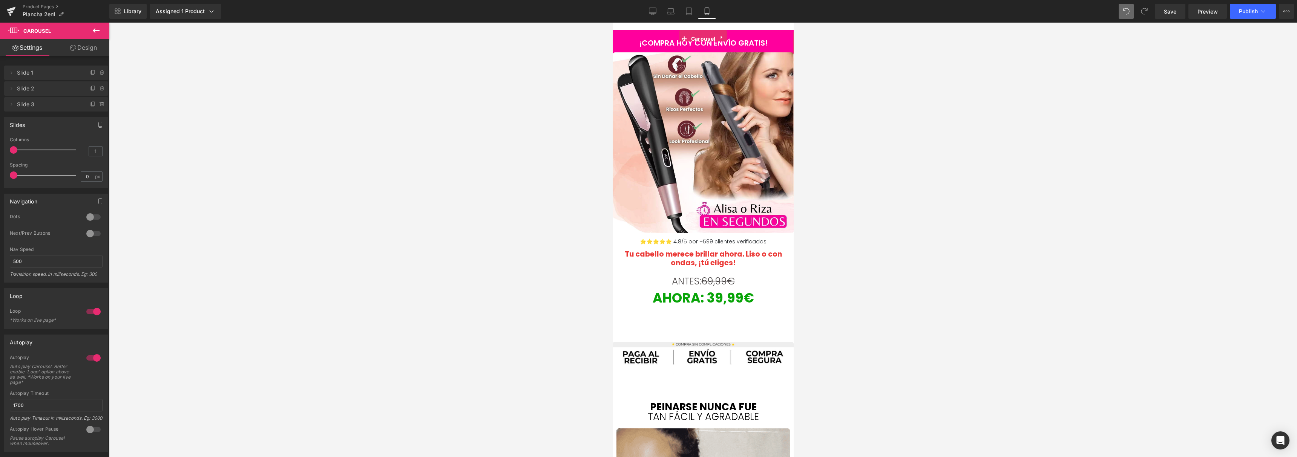
click at [90, 219] on div at bounding box center [93, 217] width 18 height 12
click at [86, 233] on div at bounding box center [93, 234] width 18 height 12
click at [91, 218] on div at bounding box center [93, 217] width 18 height 12
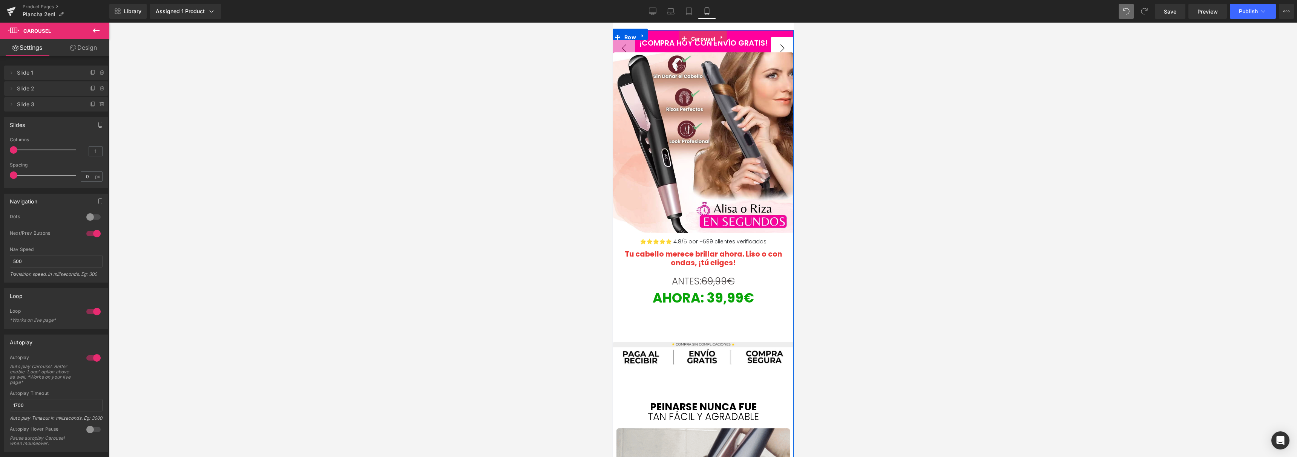
click at [780, 46] on button "›" at bounding box center [782, 48] width 23 height 23
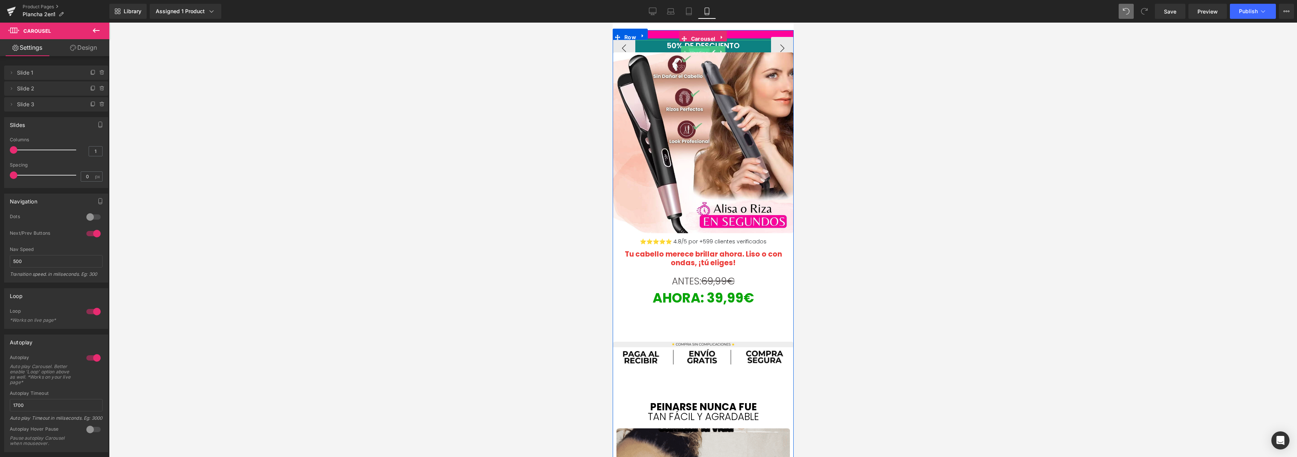
click at [702, 50] on span "Heading" at bounding box center [699, 52] width 21 height 9
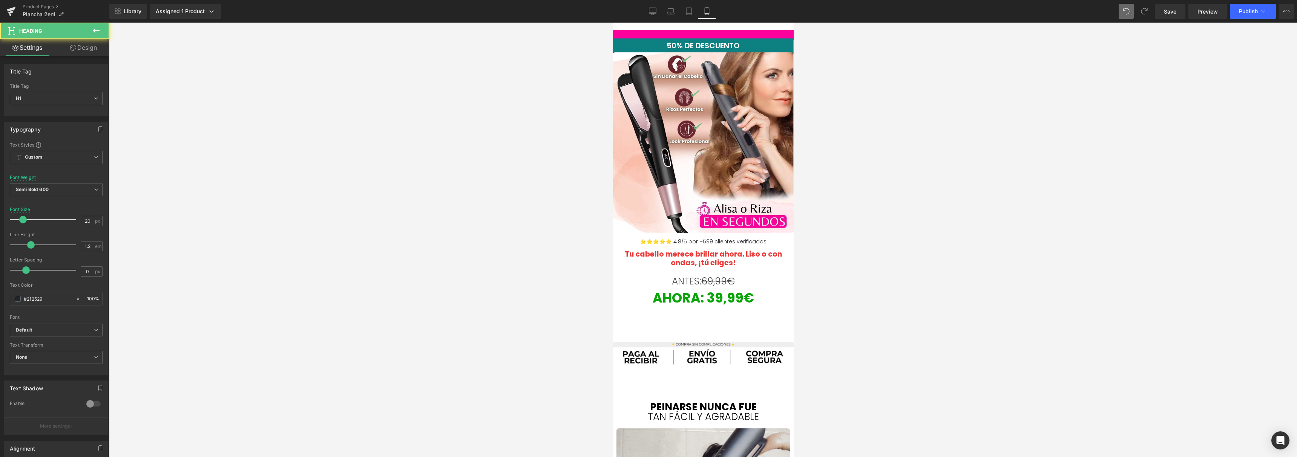
click at [75, 53] on link "Design" at bounding box center [83, 47] width 55 height 17
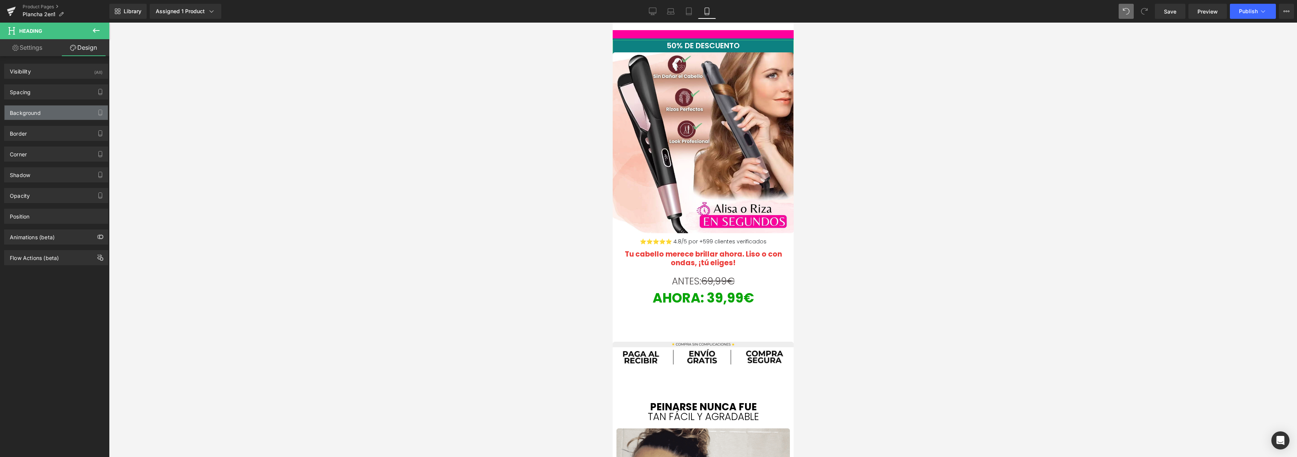
click at [46, 111] on div "Background" at bounding box center [56, 113] width 103 height 14
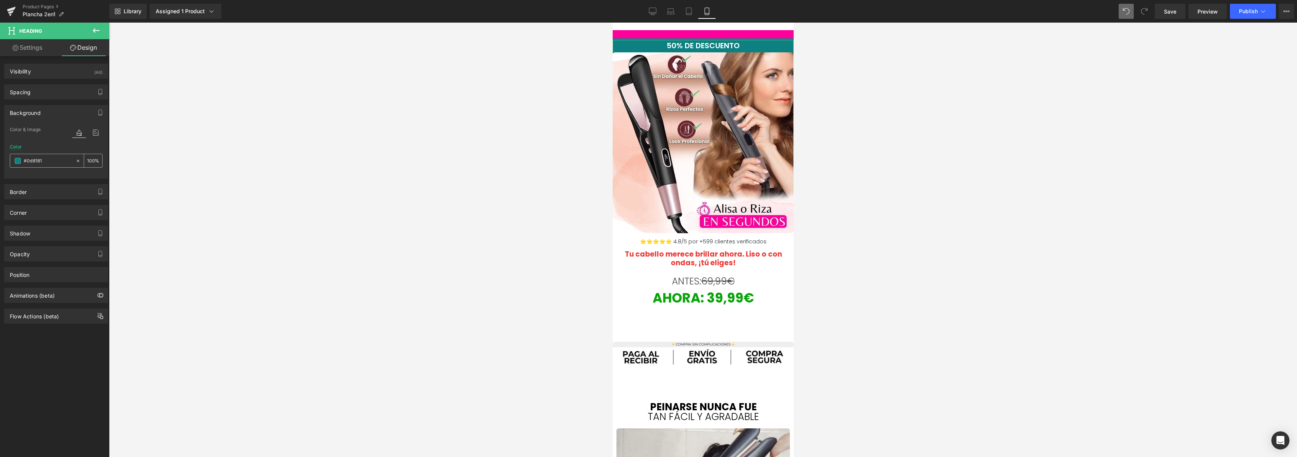
click at [43, 162] on input "#0d8181" at bounding box center [48, 161] width 48 height 8
paste input "ff009d"
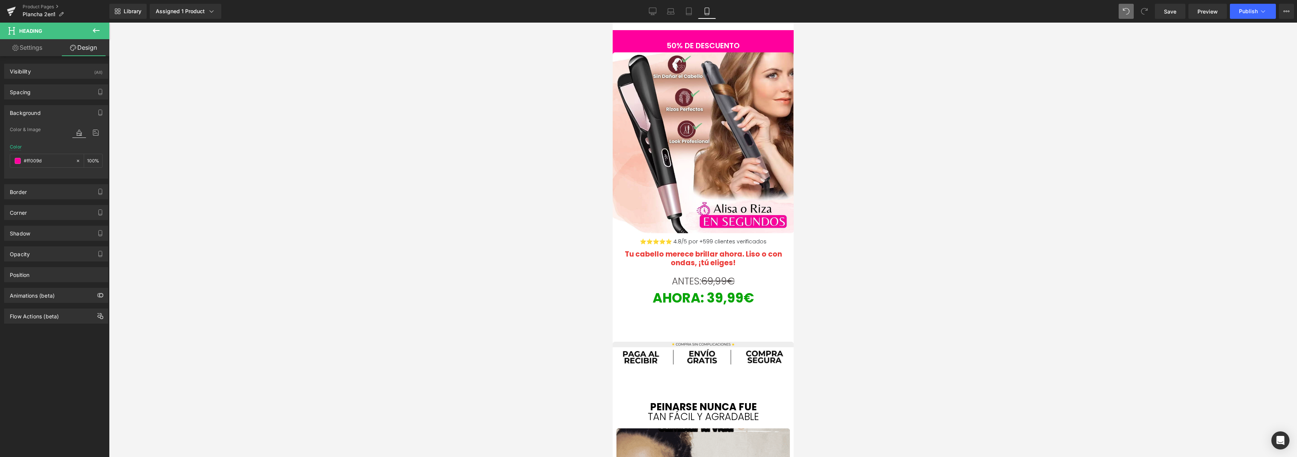
click at [127, 158] on div at bounding box center [703, 240] width 1188 height 435
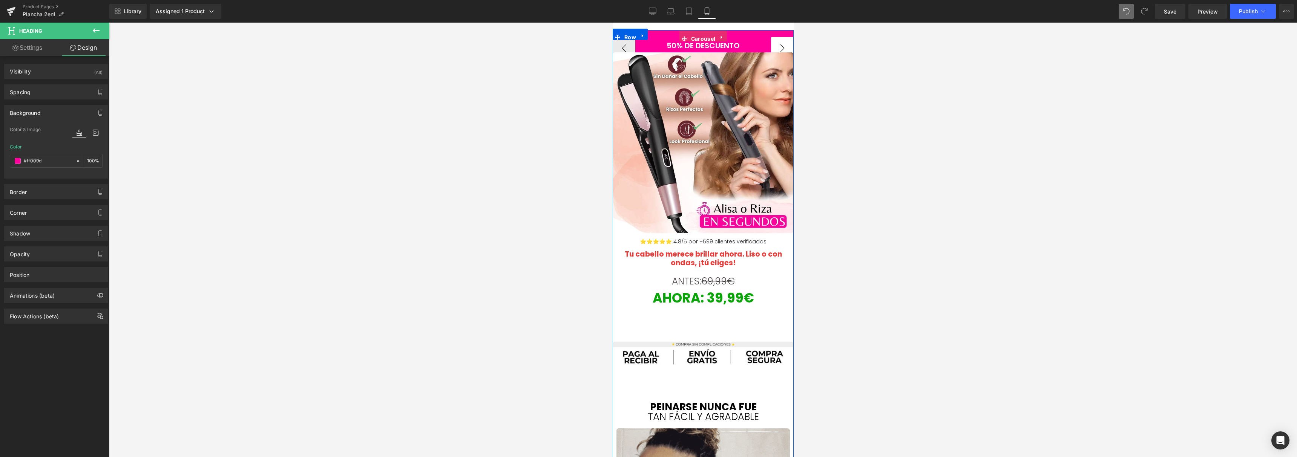
click at [782, 49] on button "›" at bounding box center [782, 48] width 23 height 23
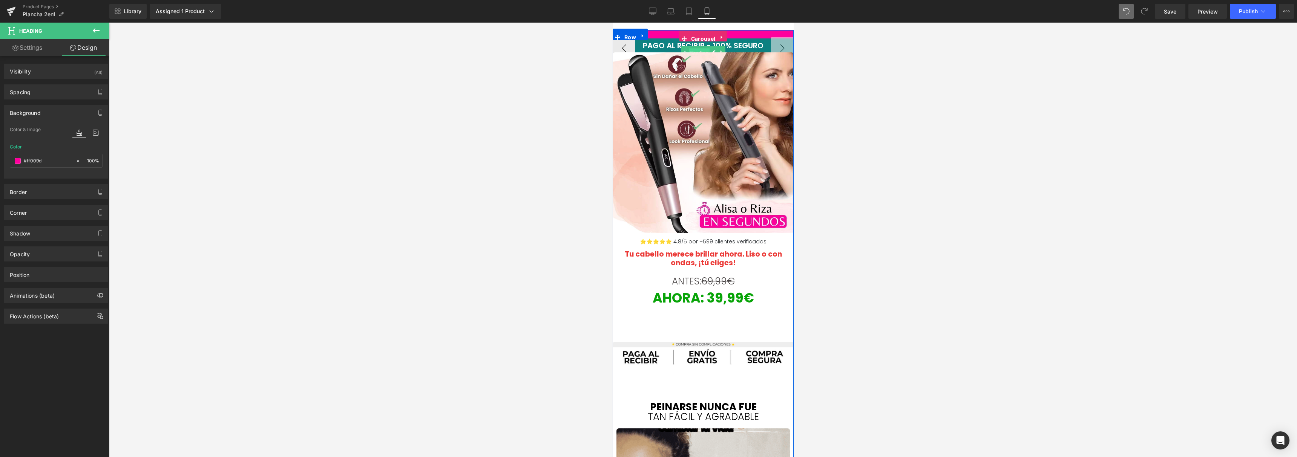
click at [704, 49] on span "Heading" at bounding box center [699, 52] width 21 height 9
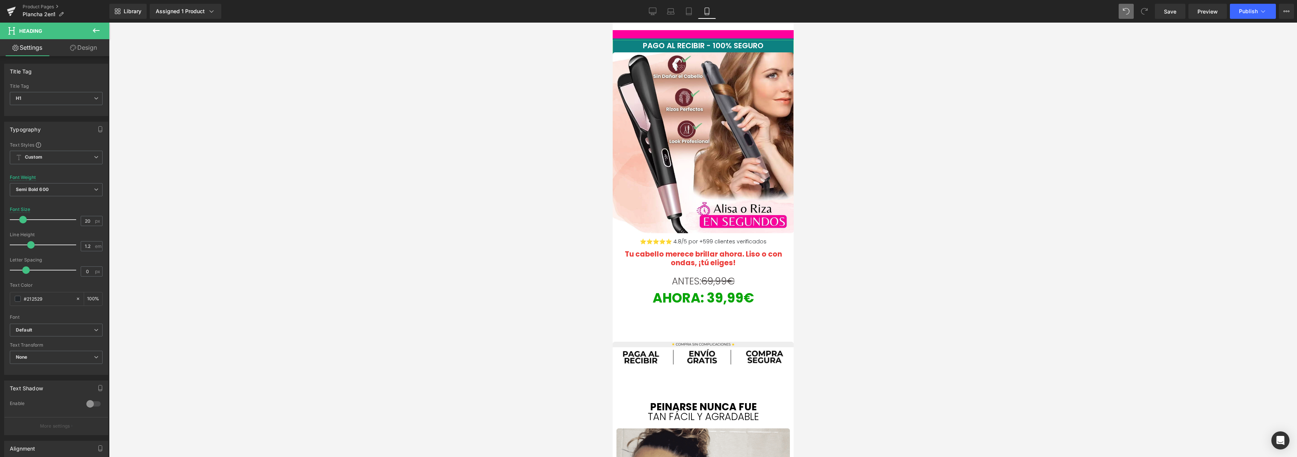
click at [96, 51] on link "Design" at bounding box center [83, 47] width 55 height 17
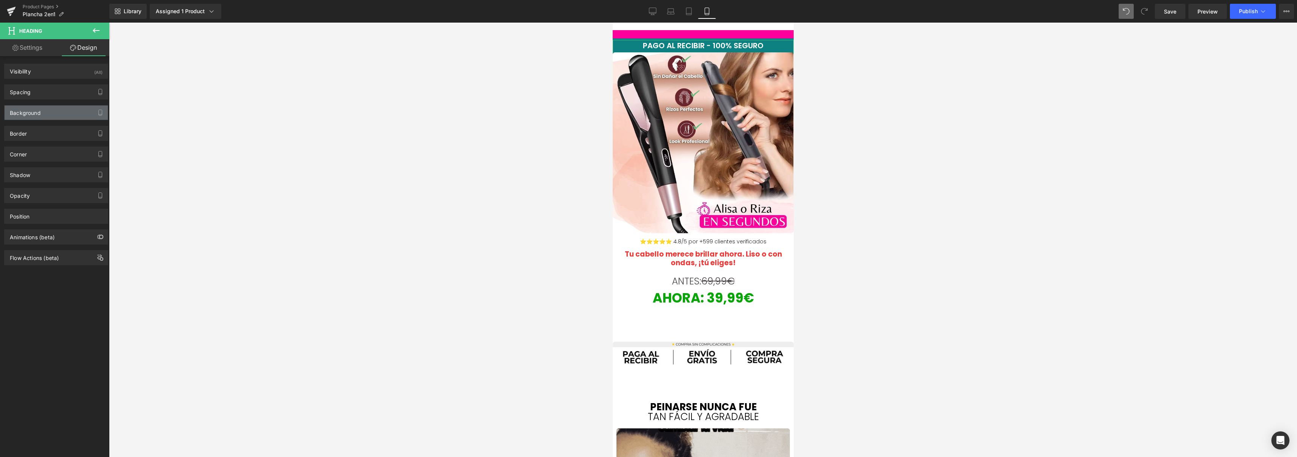
click at [58, 115] on div "Background" at bounding box center [56, 113] width 103 height 14
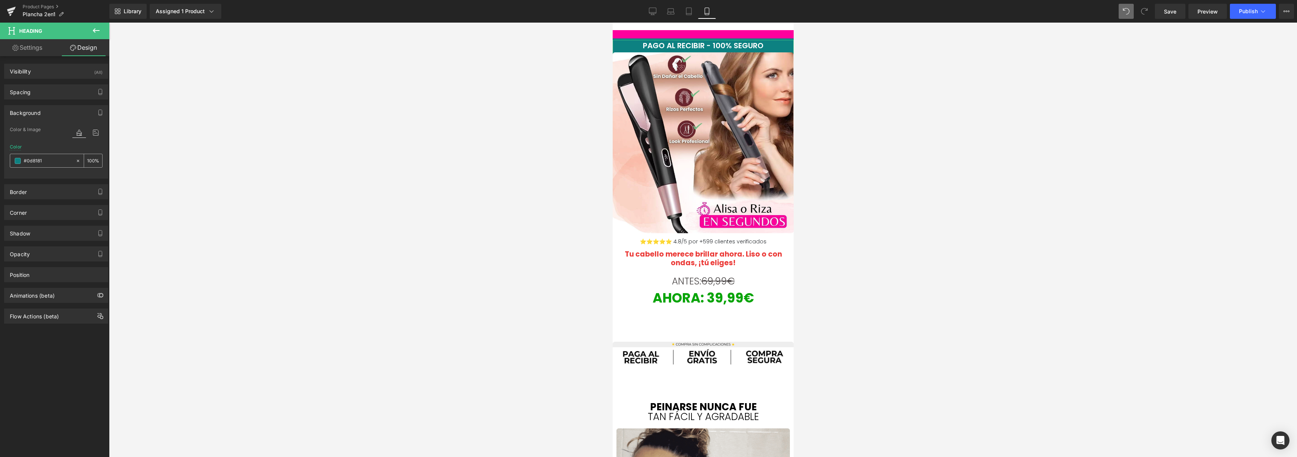
click at [53, 158] on input "#0d8181" at bounding box center [48, 161] width 48 height 8
paste input "ff009d"
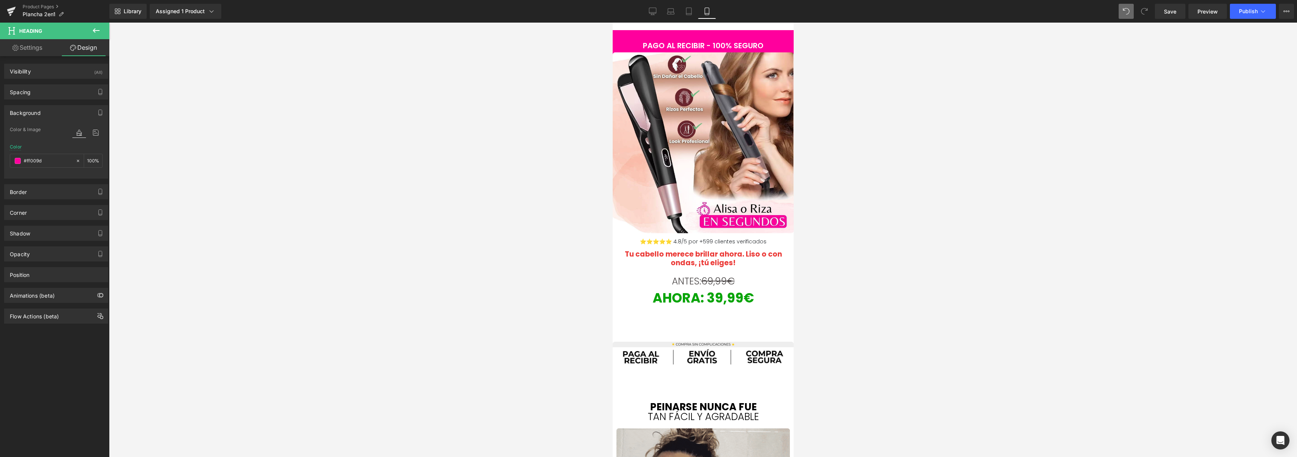
click at [190, 162] on div at bounding box center [703, 240] width 1188 height 435
click at [709, 40] on span "Carousel" at bounding box center [703, 38] width 28 height 11
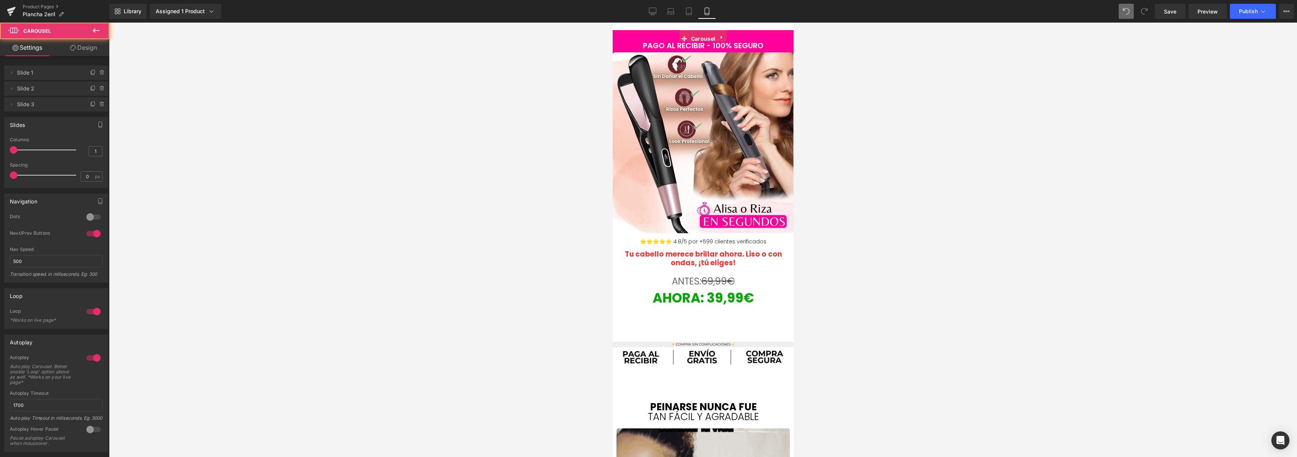
click at [88, 233] on div at bounding box center [93, 234] width 18 height 12
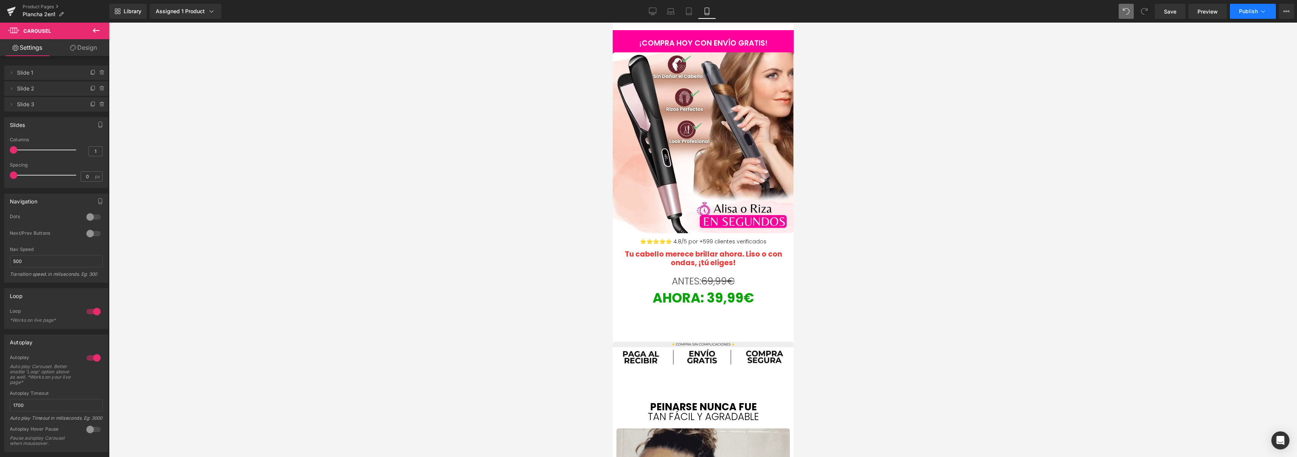
click at [1254, 15] on button "Publish" at bounding box center [1253, 11] width 46 height 15
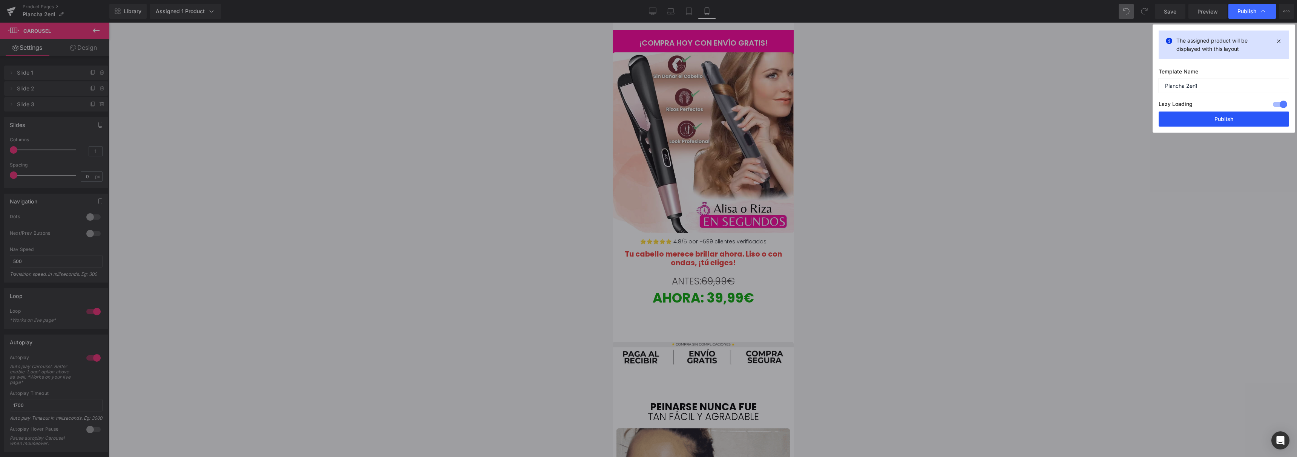
click at [1201, 117] on button "Publish" at bounding box center [1224, 119] width 130 height 15
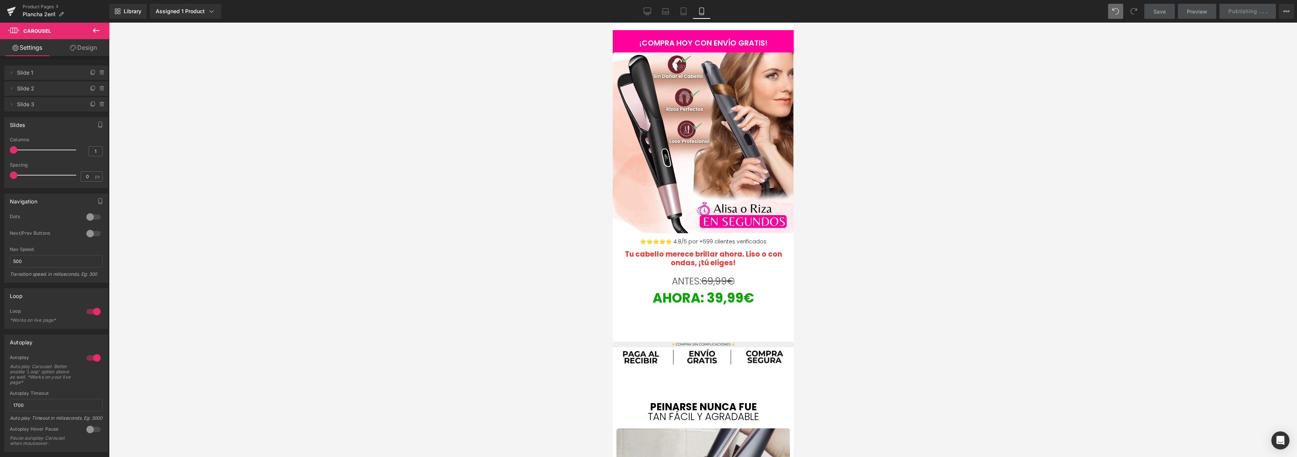
click at [952, 180] on div at bounding box center [703, 240] width 1188 height 435
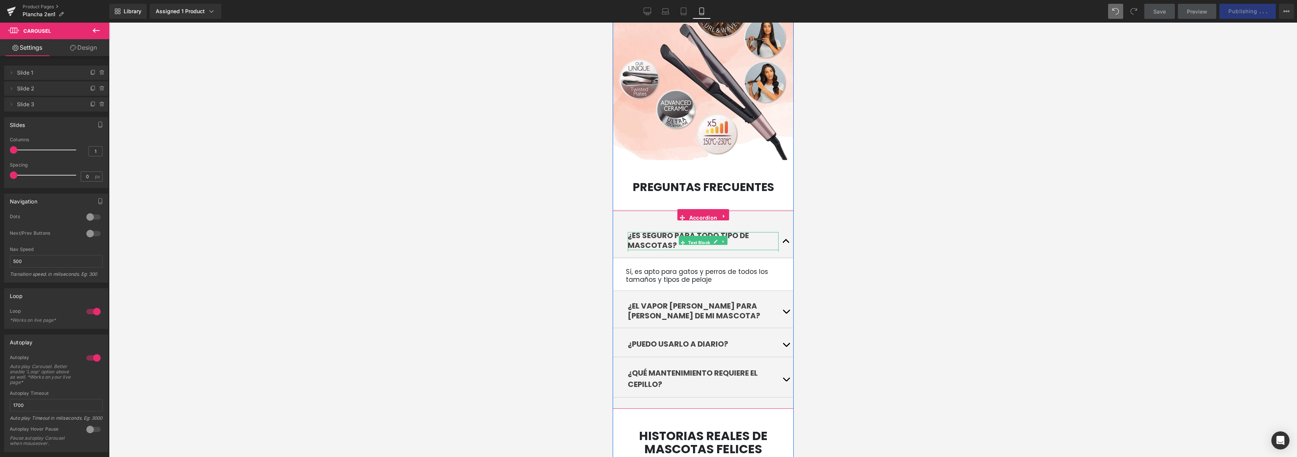
scroll to position [2170, 0]
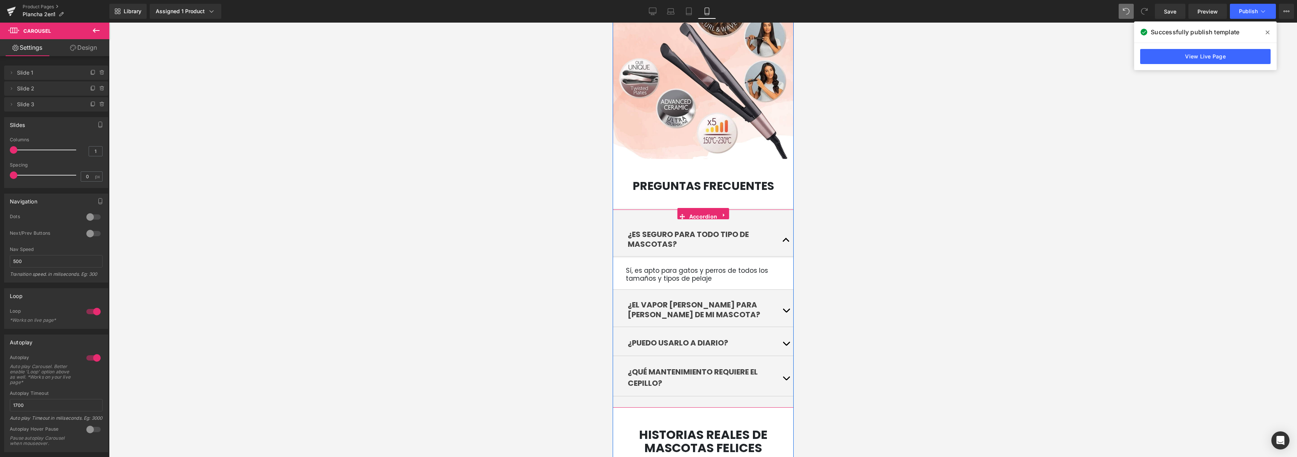
click at [689, 236] on link "Text Block" at bounding box center [695, 240] width 33 height 9
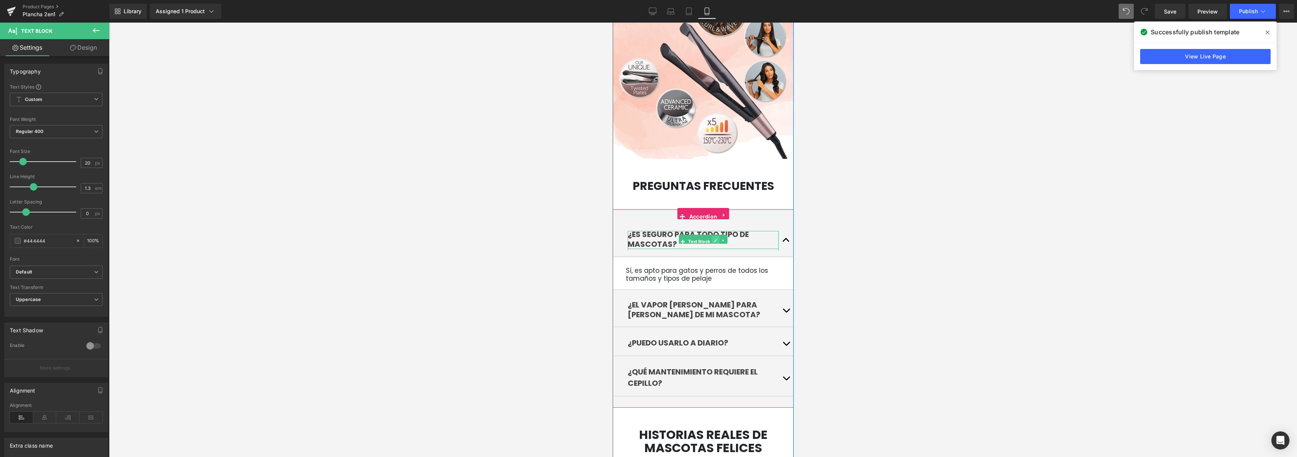
click at [714, 239] on icon at bounding box center [716, 241] width 4 height 4
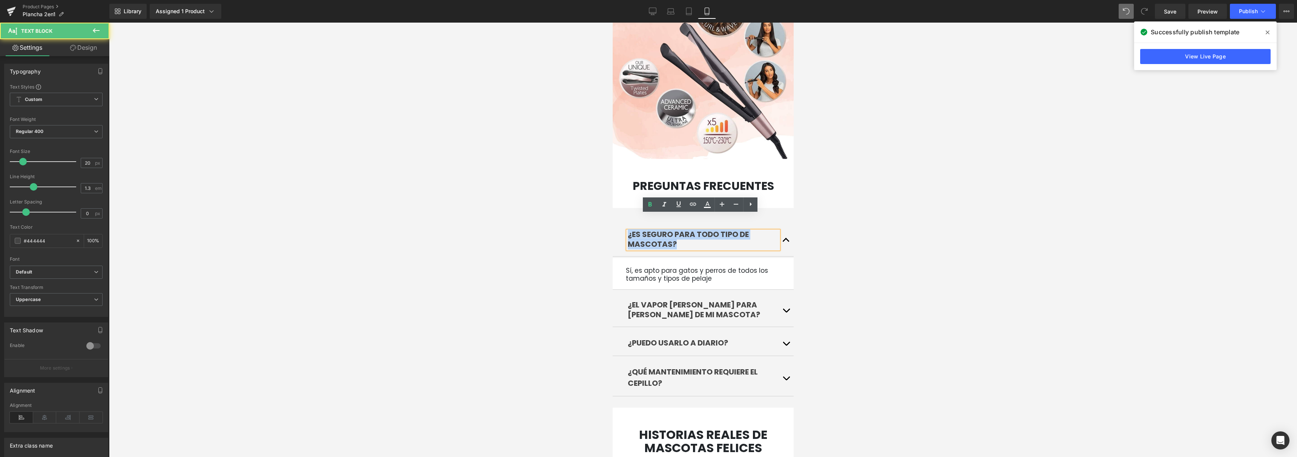
drag, startPoint x: 710, startPoint y: 228, endPoint x: 1210, endPoint y: 217, distance: 500.2
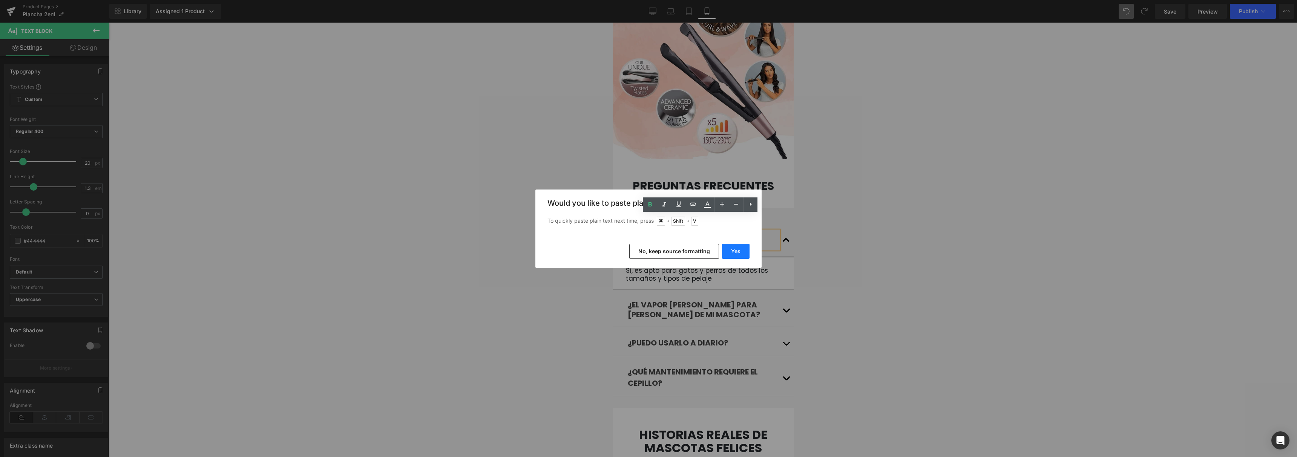
click at [728, 248] on button "Yes" at bounding box center [736, 251] width 28 height 15
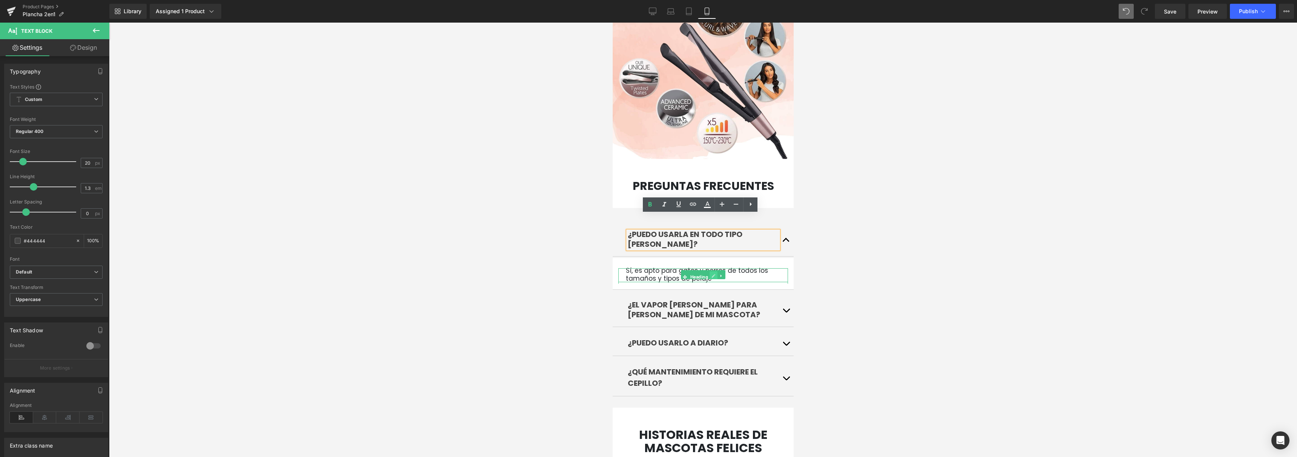
click at [712, 272] on link at bounding box center [713, 276] width 8 height 9
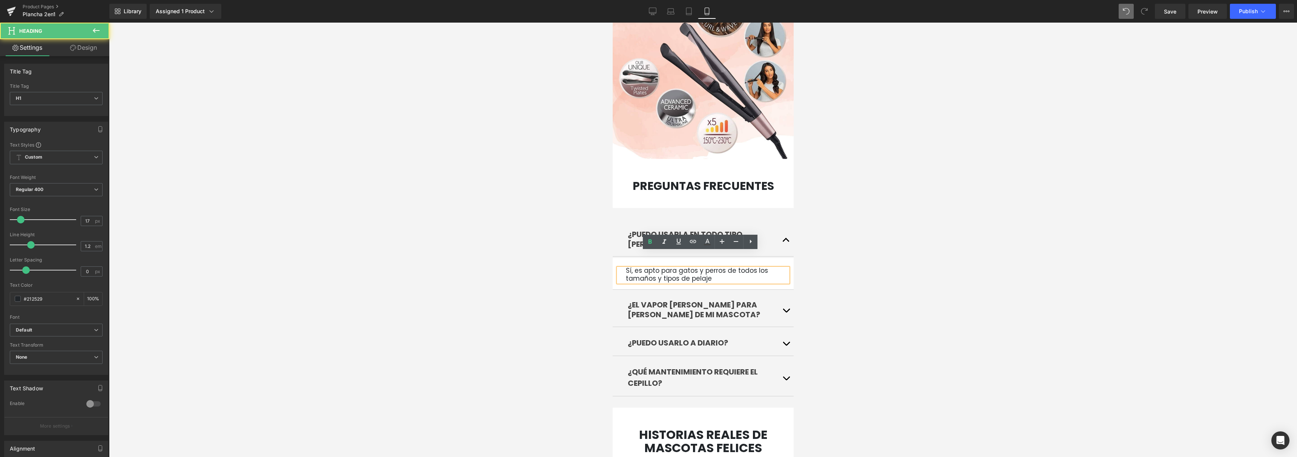
drag, startPoint x: 712, startPoint y: 264, endPoint x: 576, endPoint y: 235, distance: 139.4
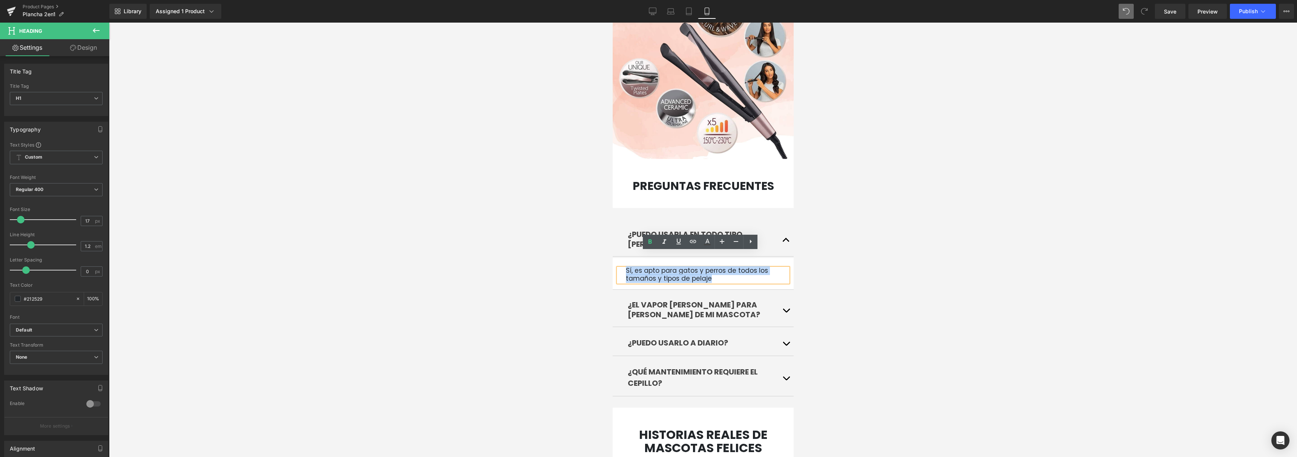
paste div
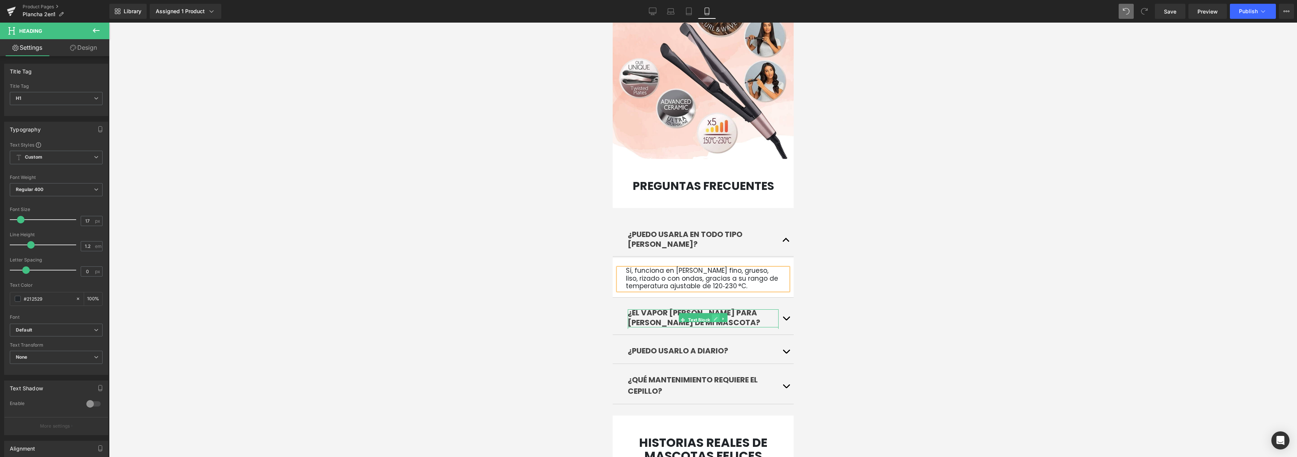
click at [712, 315] on link at bounding box center [716, 319] width 8 height 9
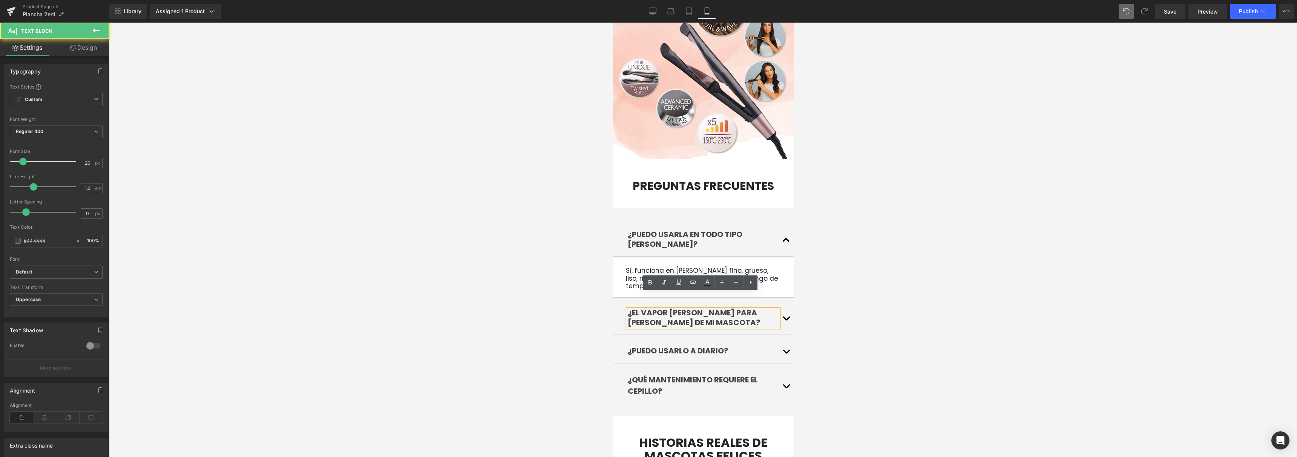
drag, startPoint x: 610, startPoint y: 286, endPoint x: 1222, endPoint y: 309, distance: 612.5
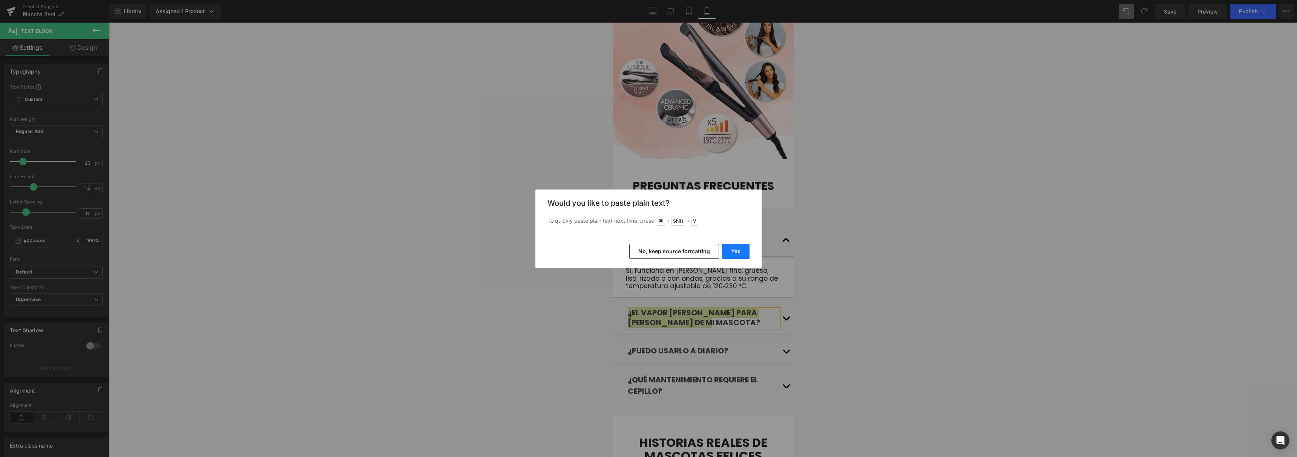
click at [725, 255] on button "Yes" at bounding box center [736, 251] width 28 height 15
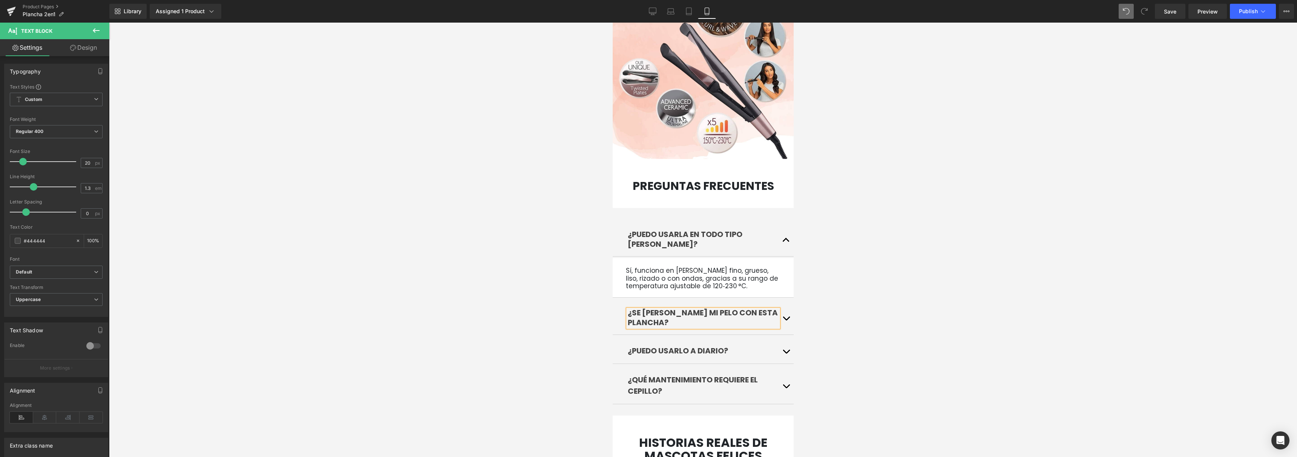
click at [783, 299] on button "button" at bounding box center [785, 316] width 15 height 35
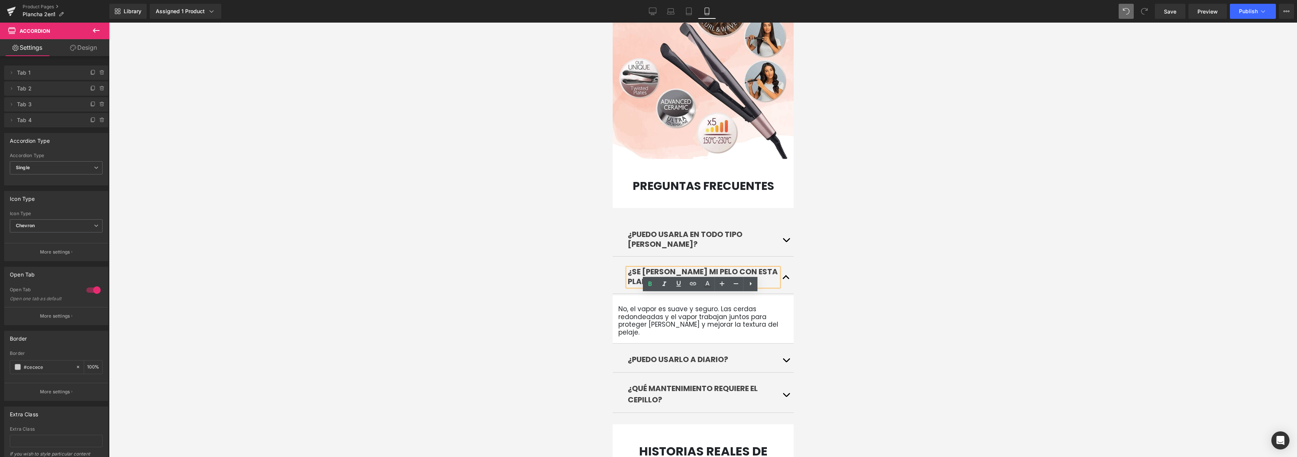
drag, startPoint x: 713, startPoint y: 303, endPoint x: 681, endPoint y: 289, distance: 35.2
click at [713, 304] on div "No, el vapor es suave y seguro. Las cerdas redondeadas y el vapor trabajan junt…" at bounding box center [703, 320] width 170 height 32
click at [681, 305] on h1 "No, el vapor es suave y seguro. Las cerdas redondeadas y el vapor trabajan junt…" at bounding box center [703, 320] width 170 height 31
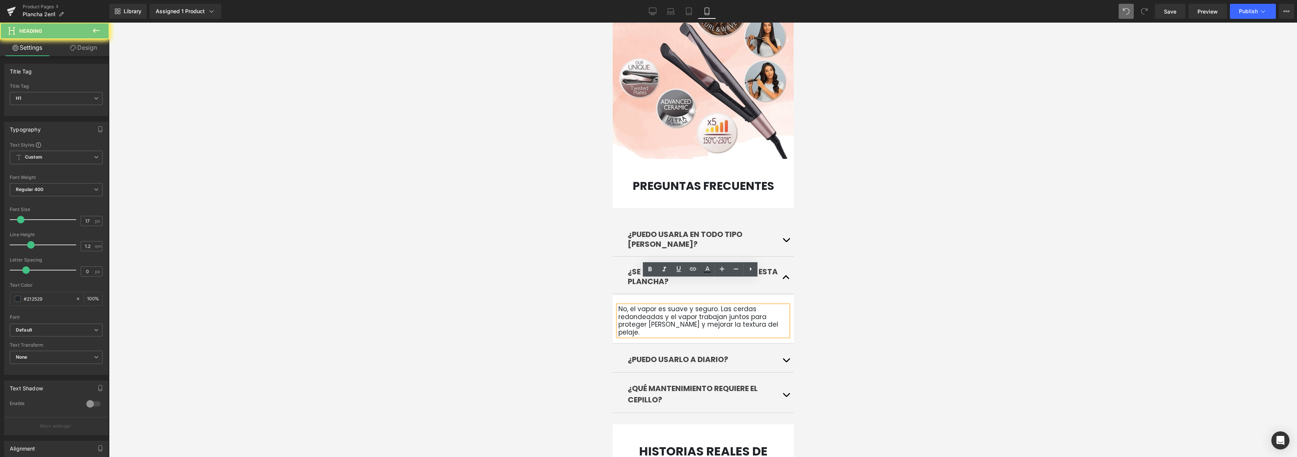
click at [620, 305] on h1 "No, el vapor es suave y seguro. Las cerdas redondeadas y el vapor trabajan junt…" at bounding box center [703, 320] width 170 height 31
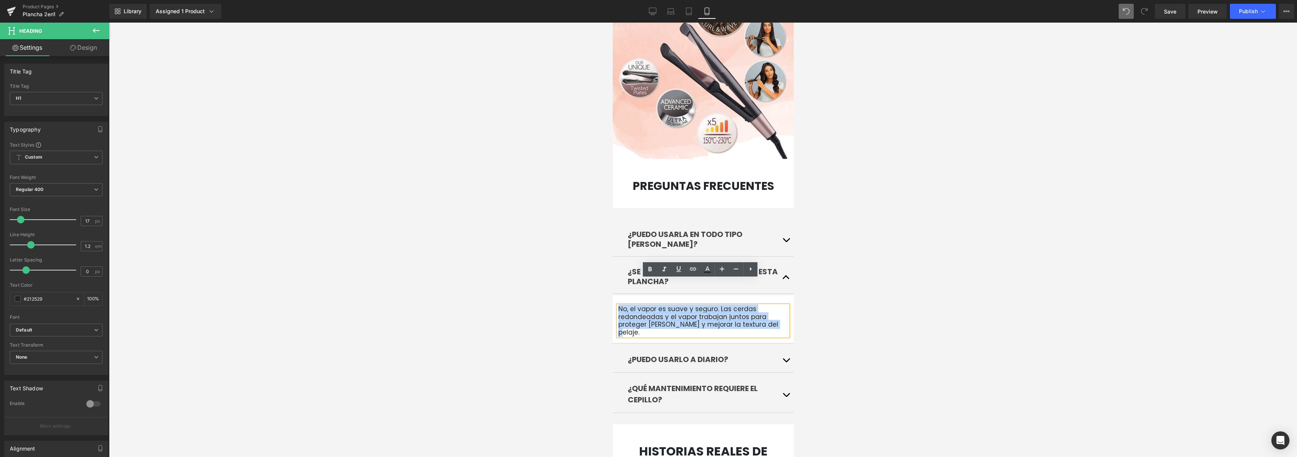
drag, startPoint x: 617, startPoint y: 284, endPoint x: 775, endPoint y: 300, distance: 159.2
click at [775, 305] on h1 "No, el vapor es suave y seguro. Las cerdas redondeadas y el vapor trabajan junt…" at bounding box center [703, 320] width 170 height 31
paste div
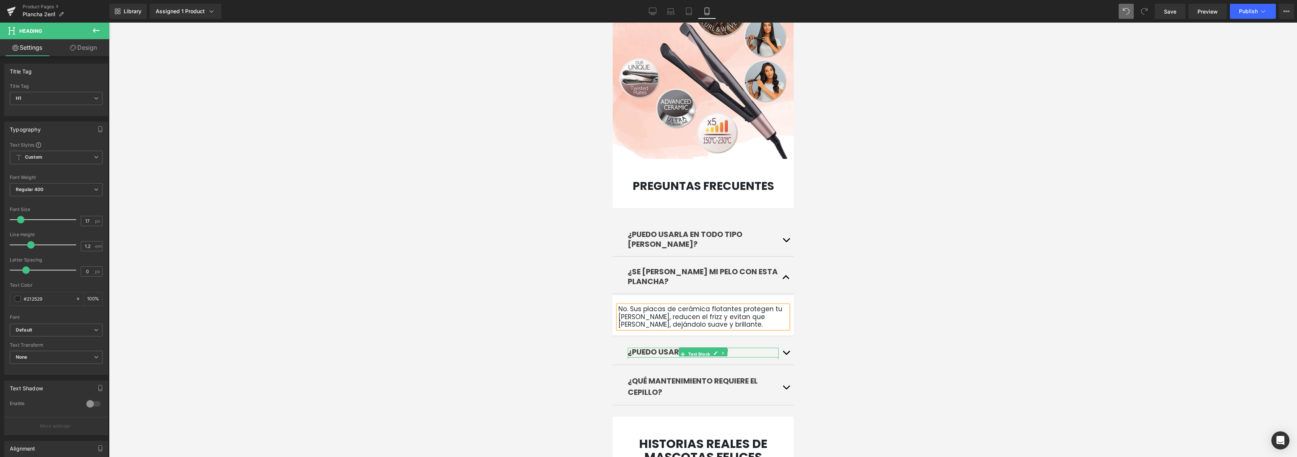
click at [761, 347] on p "¿Puedo usarlo a diario?" at bounding box center [703, 352] width 151 height 11
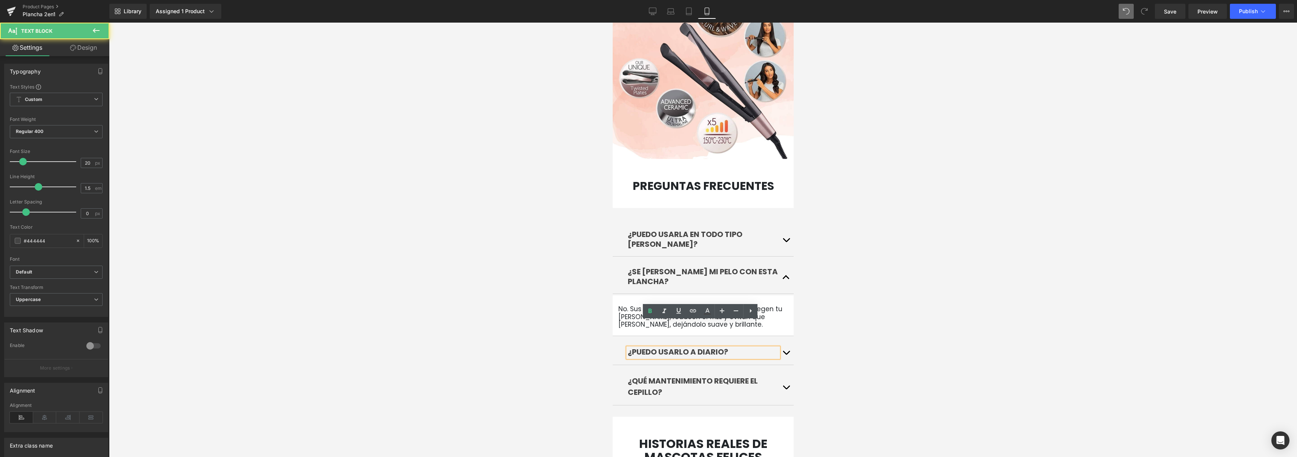
click at [751, 347] on p "¿Puedo usarlo a diario?" at bounding box center [703, 352] width 151 height 11
drag, startPoint x: 749, startPoint y: 330, endPoint x: 612, endPoint y: 321, distance: 137.2
click at [612, 338] on div "¿Puedo usarlo a diario? Text Block" at bounding box center [702, 352] width 181 height 28
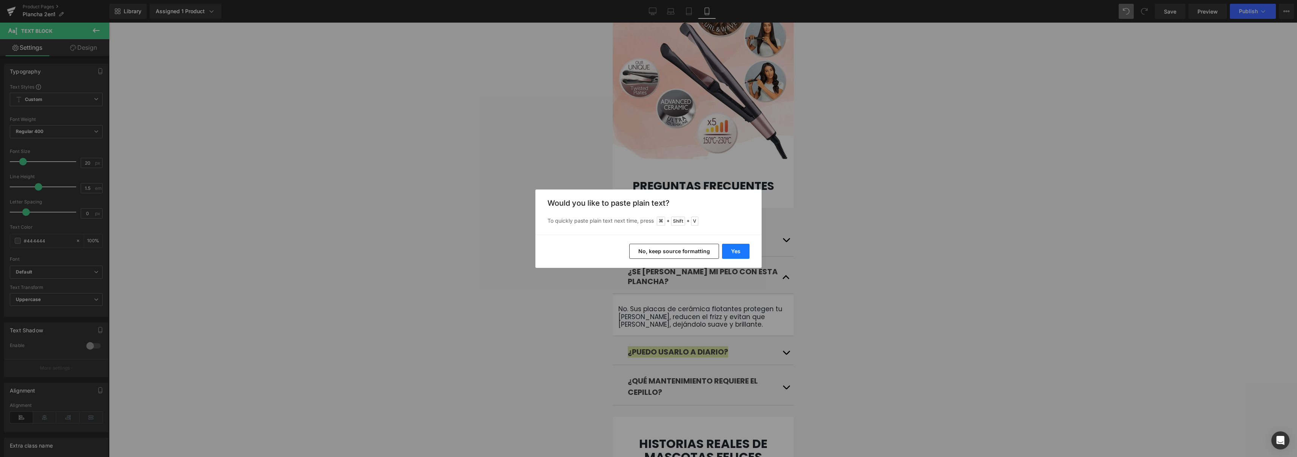
click at [732, 250] on button "Yes" at bounding box center [736, 251] width 28 height 15
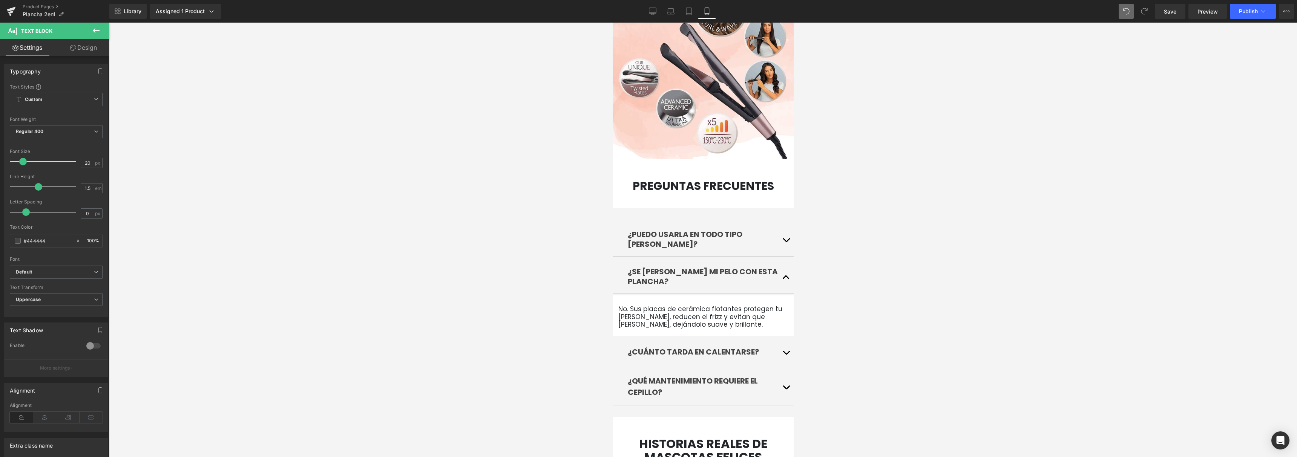
click at [783, 338] on button "button" at bounding box center [785, 351] width 15 height 27
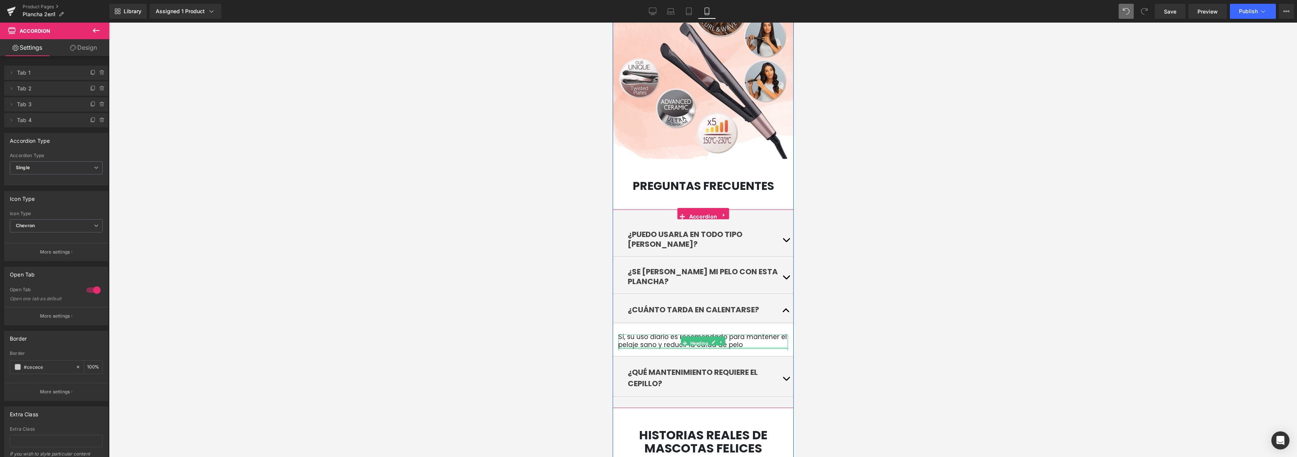
click at [736, 347] on div at bounding box center [703, 348] width 170 height 2
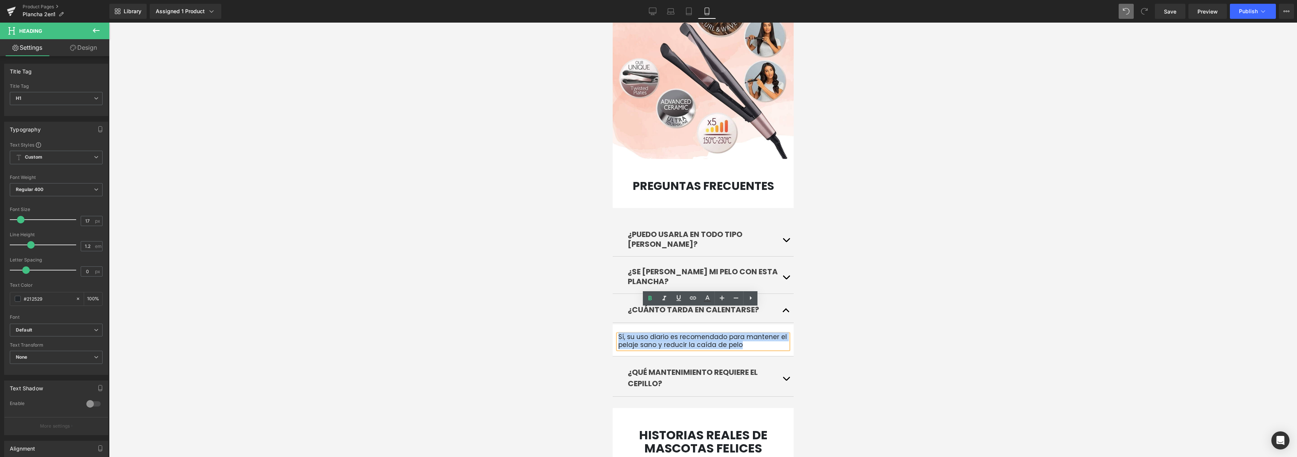
drag, startPoint x: 743, startPoint y: 321, endPoint x: 600, endPoint y: 315, distance: 142.7
paste div
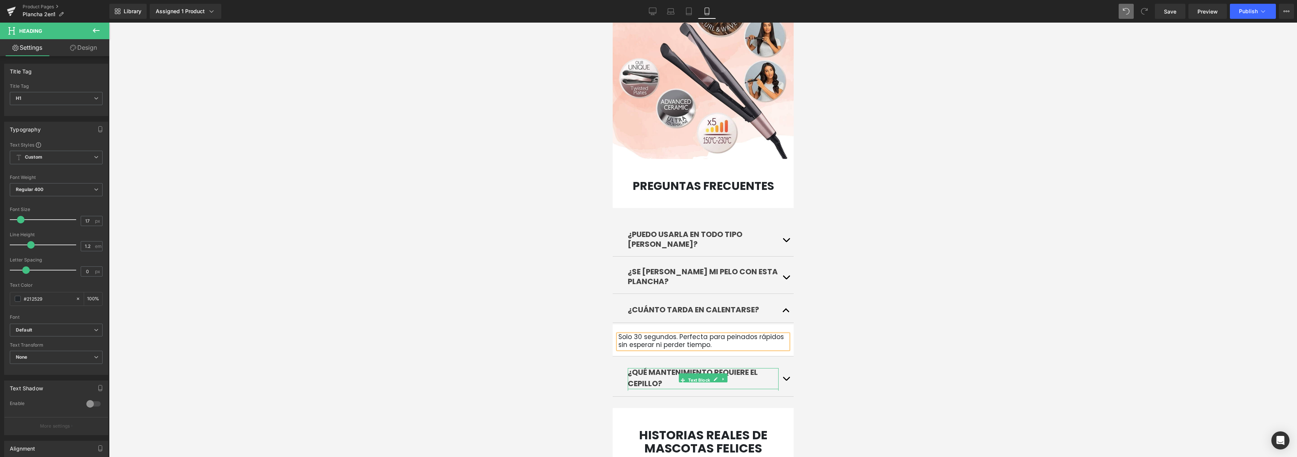
click at [743, 367] on span "¿Qué mantenimiento requiere el cepillo?" at bounding box center [693, 378] width 130 height 22
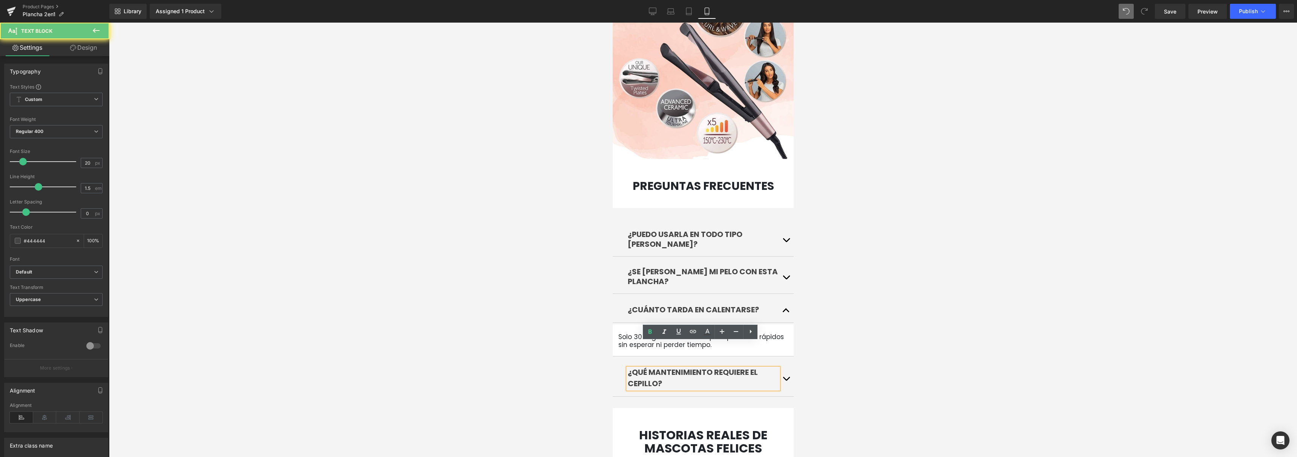
click at [740, 367] on p "¿Qué mantenimiento requiere el cepillo?" at bounding box center [703, 378] width 151 height 23
drag, startPoint x: 723, startPoint y: 359, endPoint x: 1210, endPoint y: 355, distance: 487.7
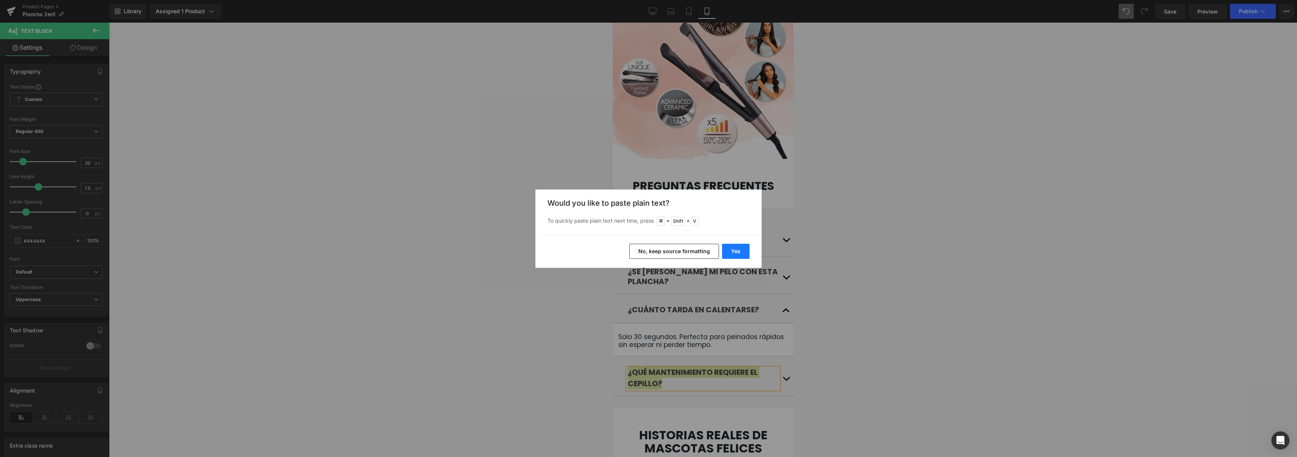
click at [732, 250] on button "Yes" at bounding box center [736, 251] width 28 height 15
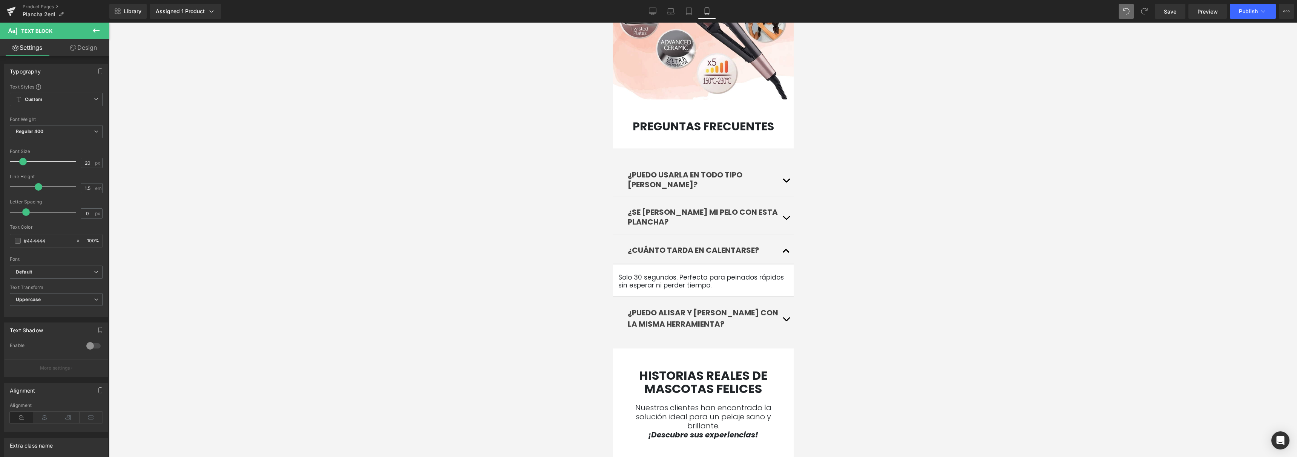
scroll to position [2236, 0]
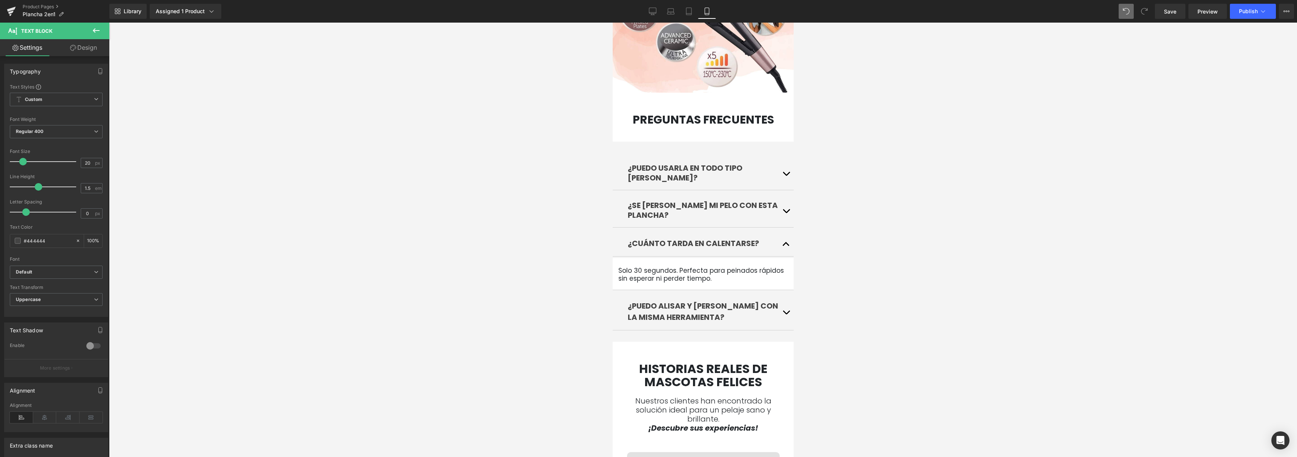
click at [781, 292] on button "button" at bounding box center [785, 311] width 15 height 38
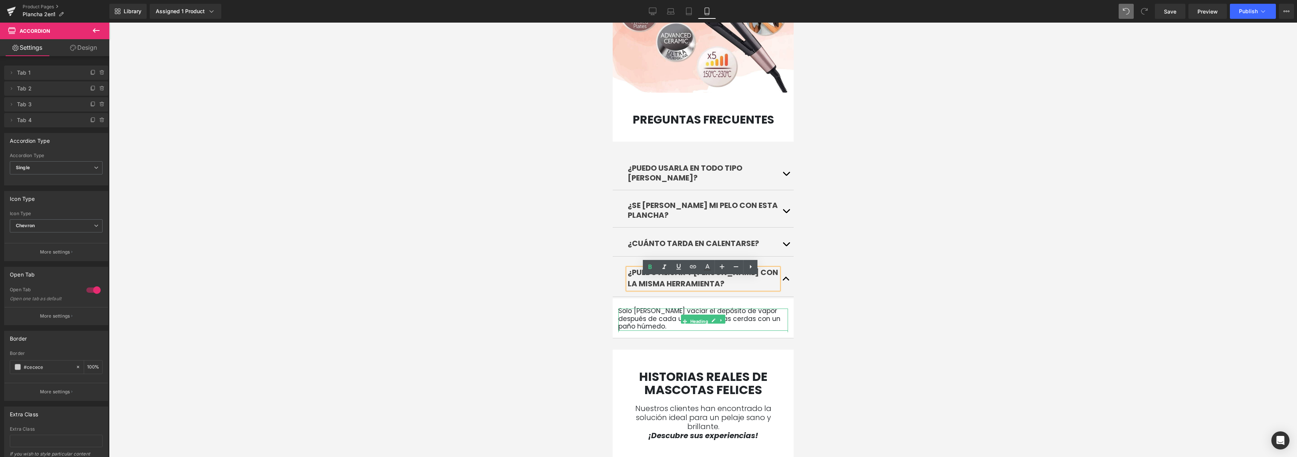
click at [740, 307] on h1 "Solo [PERSON_NAME] vaciar el depósito de vapor después de cada uso y limpiar la…" at bounding box center [703, 318] width 170 height 23
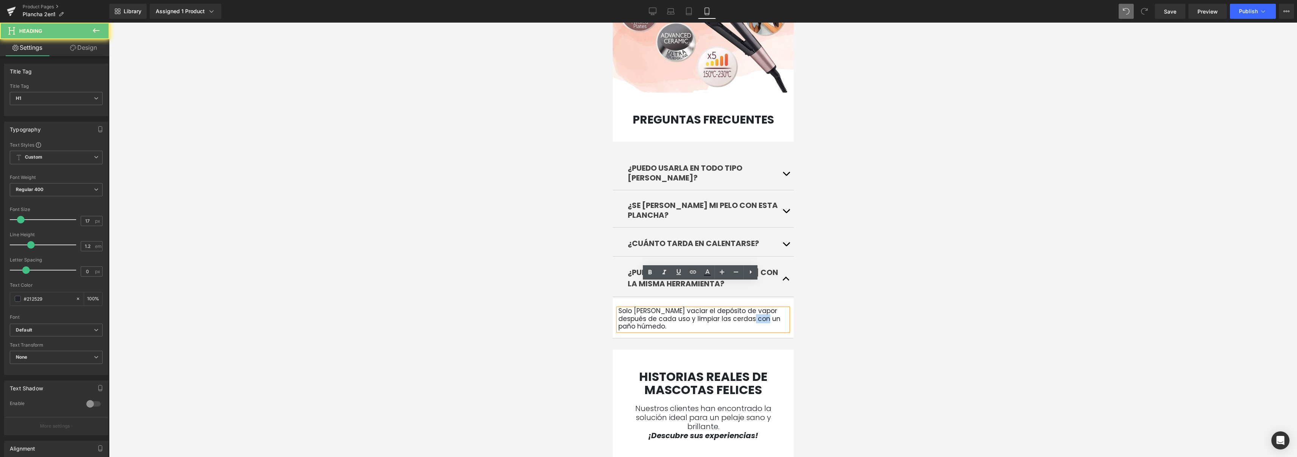
click at [740, 307] on h1 "Solo [PERSON_NAME] vaciar el depósito de vapor después de cada uso y limpiar la…" at bounding box center [703, 318] width 170 height 23
paste div
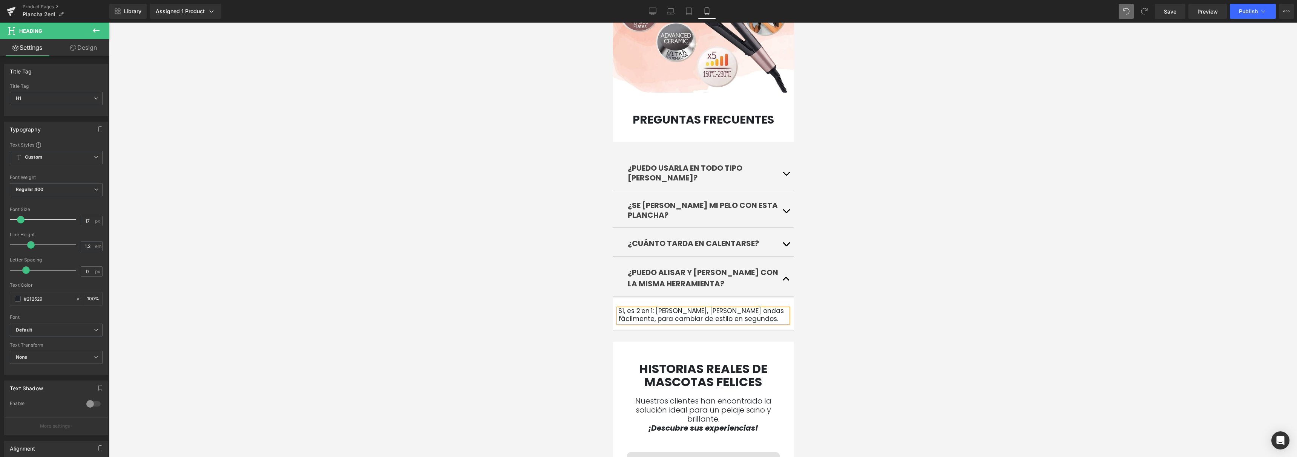
click at [812, 267] on div at bounding box center [703, 240] width 1188 height 435
click at [700, 145] on span "Accordion" at bounding box center [703, 150] width 32 height 11
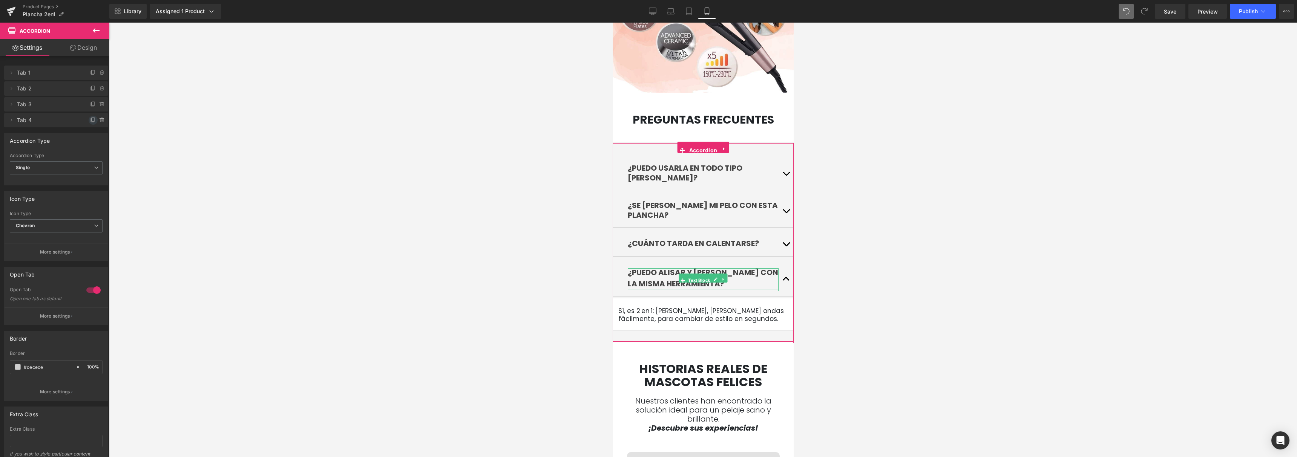
click at [90, 121] on icon at bounding box center [93, 120] width 6 height 6
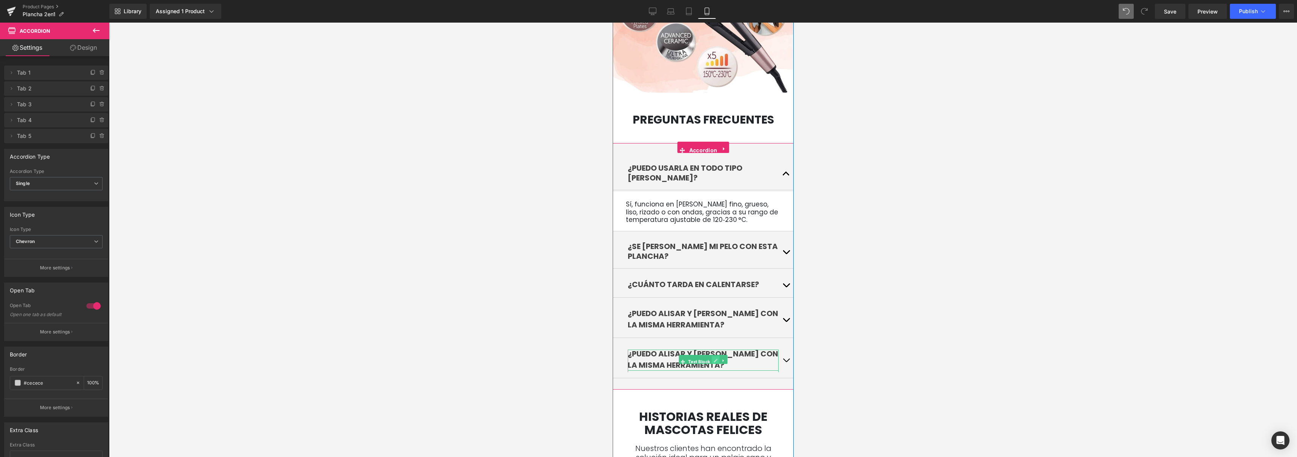
click at [714, 359] on icon at bounding box center [716, 361] width 4 height 5
click at [705, 348] on p "¿Puedo alisar y [PERSON_NAME] con la misma herramienta?" at bounding box center [703, 359] width 151 height 23
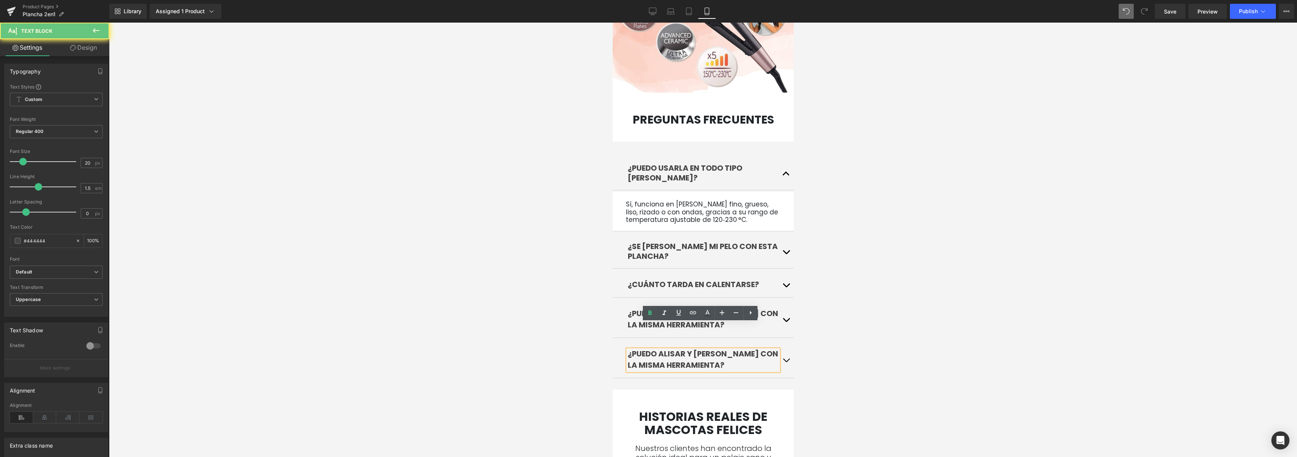
drag, startPoint x: 650, startPoint y: 333, endPoint x: 599, endPoint y: 316, distance: 53.2
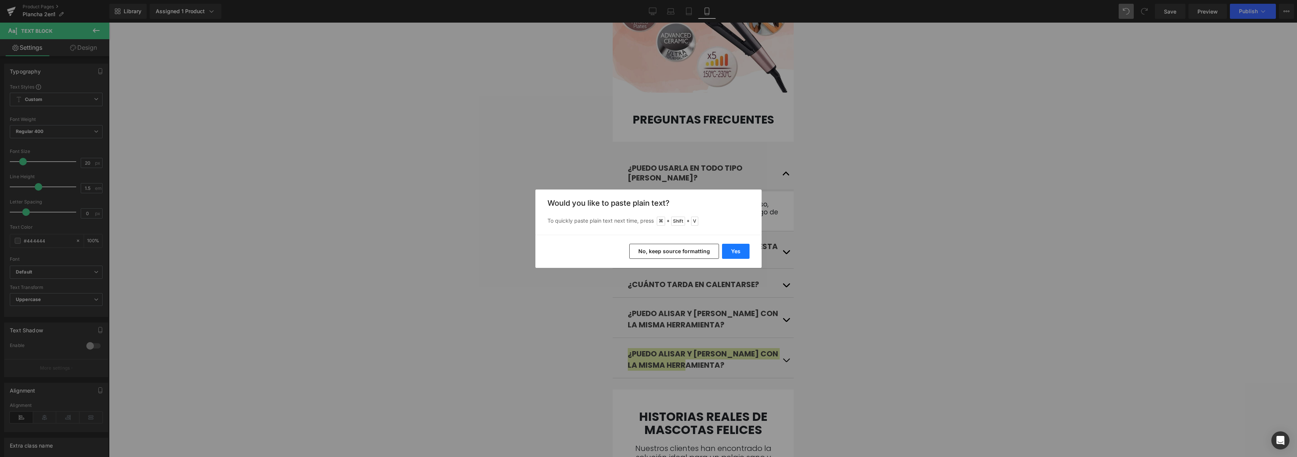
click at [732, 253] on button "Yes" at bounding box center [736, 251] width 28 height 15
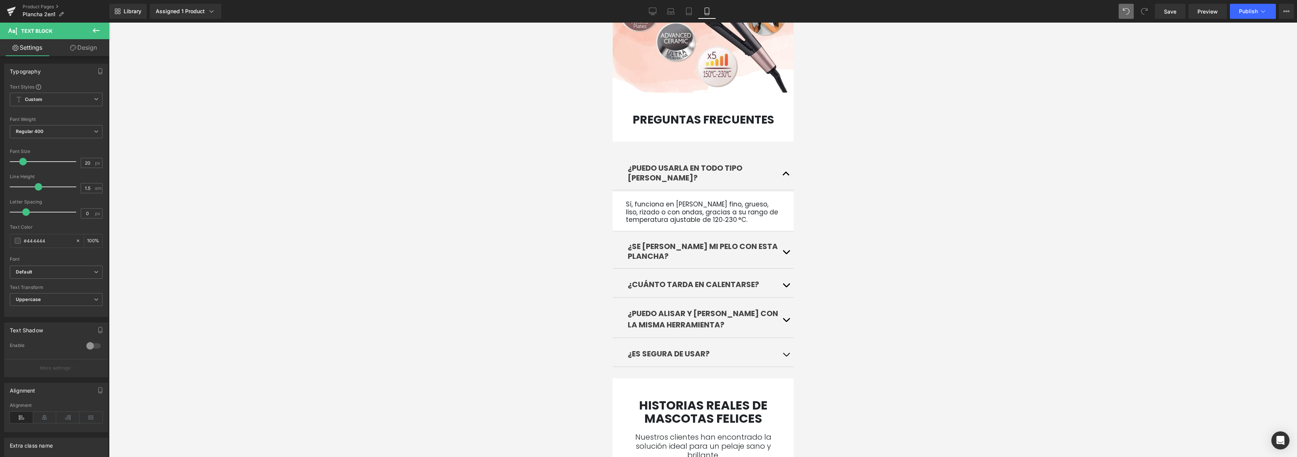
click at [691, 169] on li "Text Block" at bounding box center [695, 173] width 33 height 9
click at [693, 171] on span "Text Block" at bounding box center [698, 175] width 25 height 9
click at [714, 173] on icon at bounding box center [716, 175] width 4 height 4
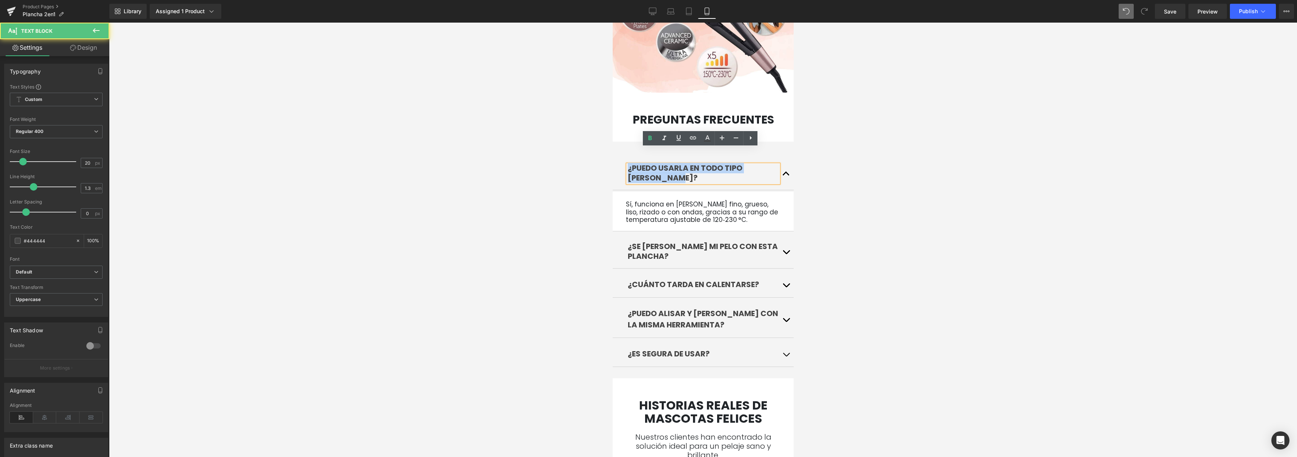
drag, startPoint x: 675, startPoint y: 168, endPoint x: 607, endPoint y: 142, distance: 72.7
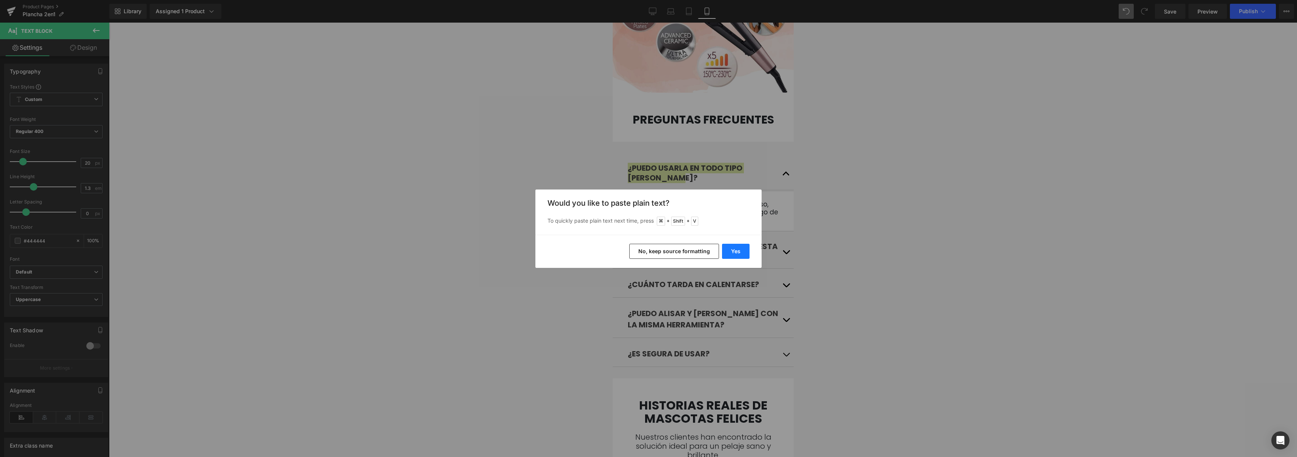
click at [732, 247] on button "Yes" at bounding box center [736, 251] width 28 height 15
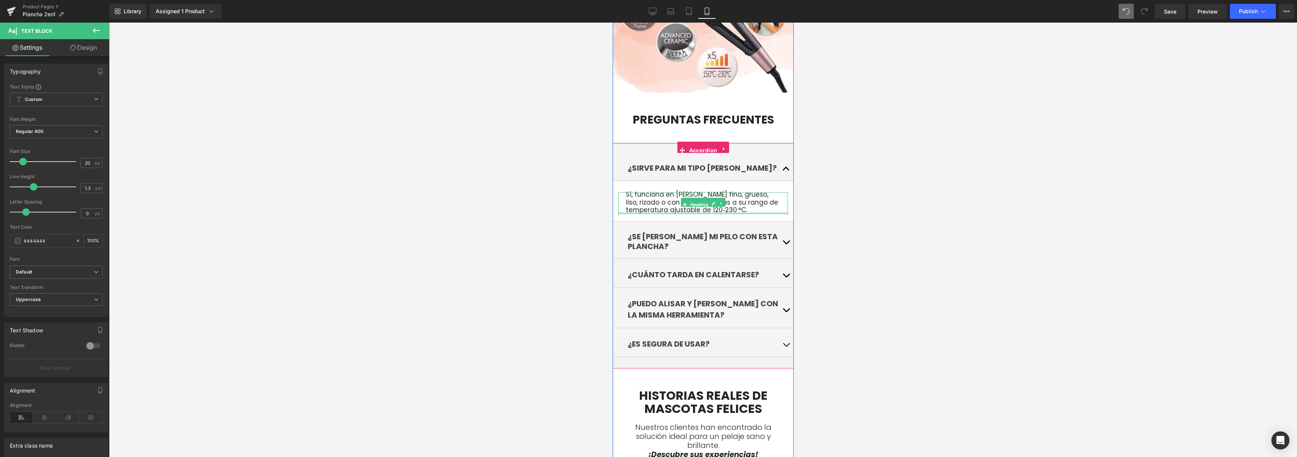
click at [724, 195] on h1 "Sí, funciona en [PERSON_NAME] fino, grueso, liso, rizado o con ondas, gracias a…" at bounding box center [703, 202] width 155 height 23
click at [724, 194] on h1 "Sí, funciona en [PERSON_NAME] fino, grueso, liso, rizado o con ondas, gracias a…" at bounding box center [703, 202] width 155 height 23
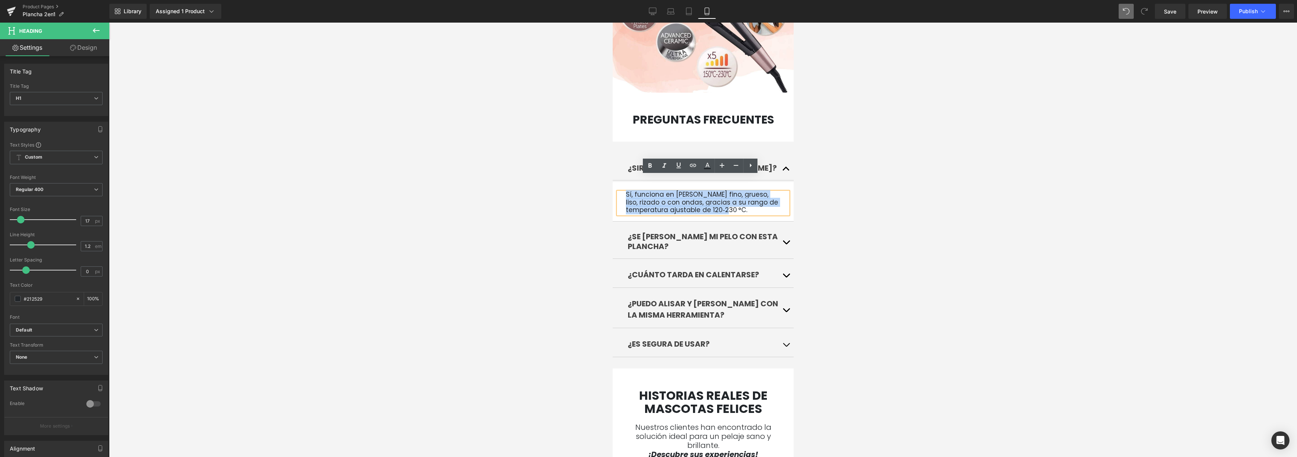
drag, startPoint x: 709, startPoint y: 195, endPoint x: 1215, endPoint y: 202, distance: 506.6
paste div
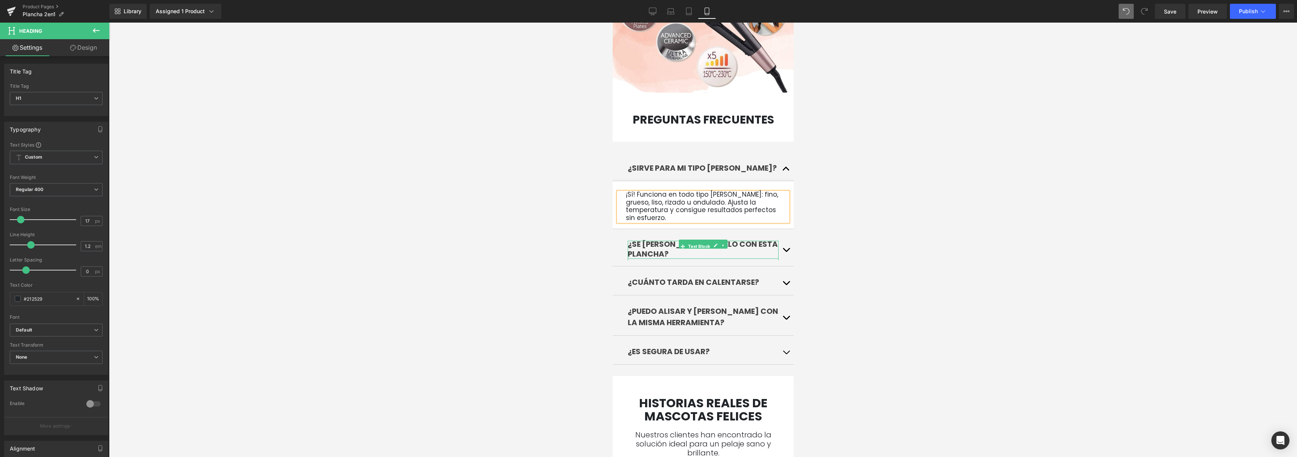
click at [740, 239] on b "¿Se [PERSON_NAME] mi pelo con esta plancha?" at bounding box center [703, 249] width 150 height 20
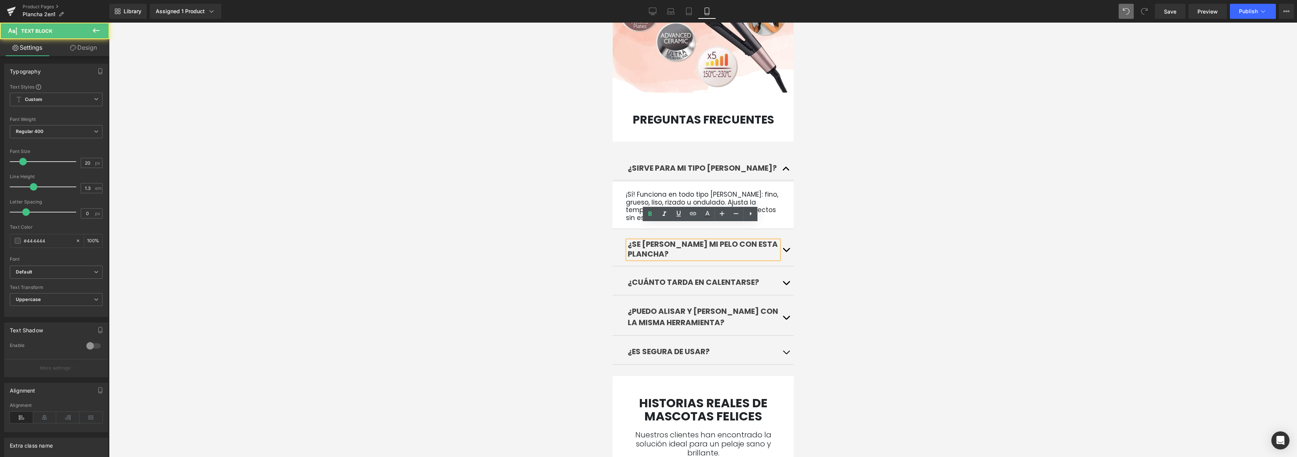
click at [740, 239] on b "¿Se [PERSON_NAME] mi pelo con esta plancha?" at bounding box center [703, 249] width 150 height 20
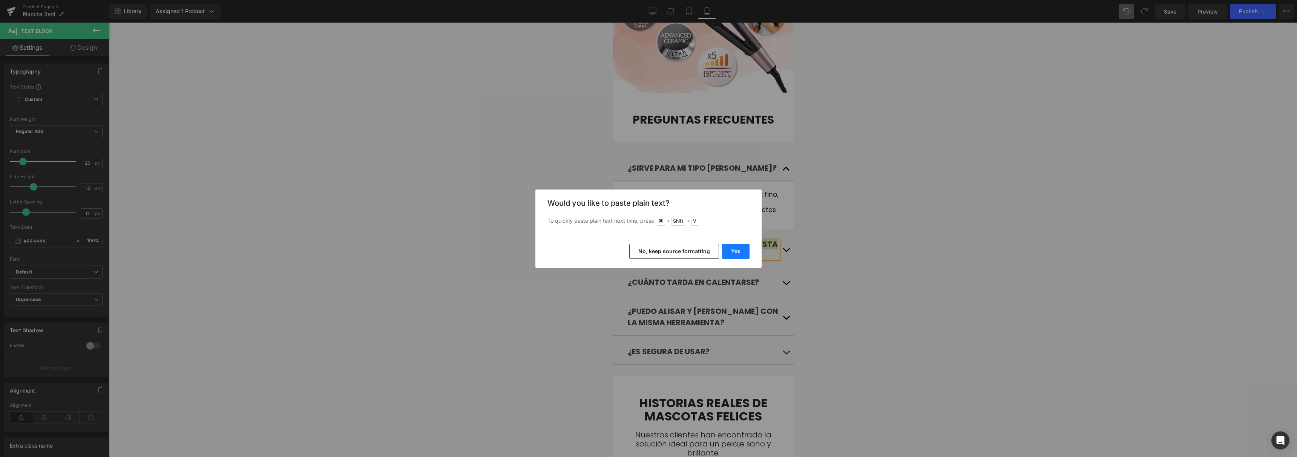
click at [738, 253] on button "Yes" at bounding box center [736, 251] width 28 height 15
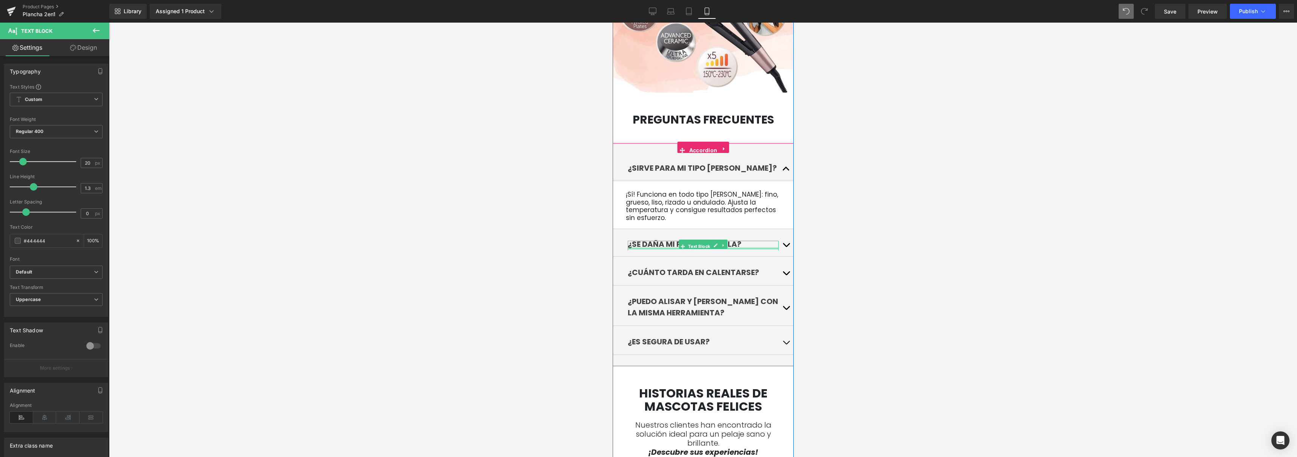
click at [755, 247] on div at bounding box center [703, 248] width 151 height 2
click at [781, 233] on button "button" at bounding box center [785, 244] width 15 height 26
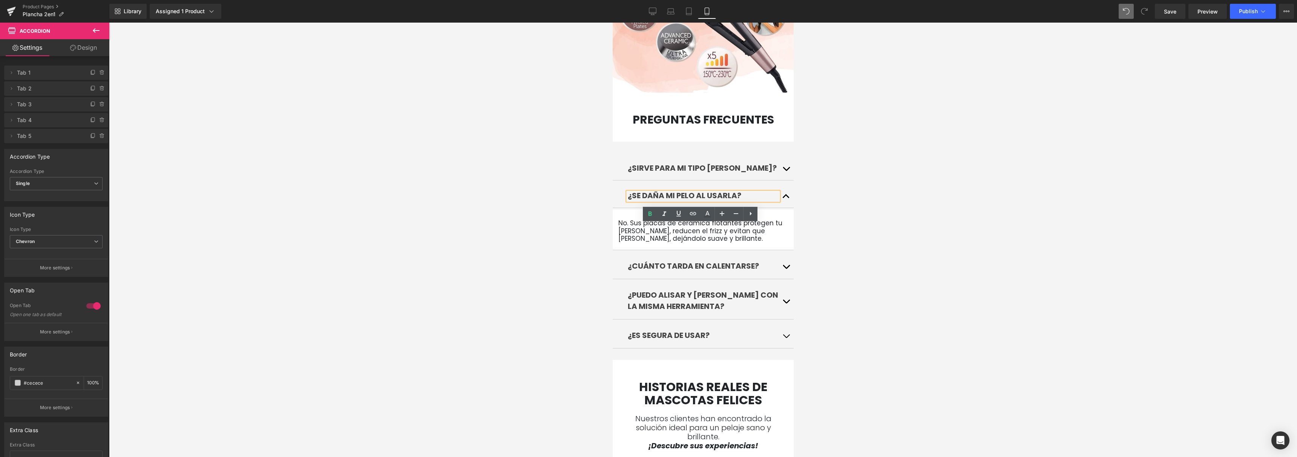
click at [612, 23] on div at bounding box center [612, 23] width 0 height 0
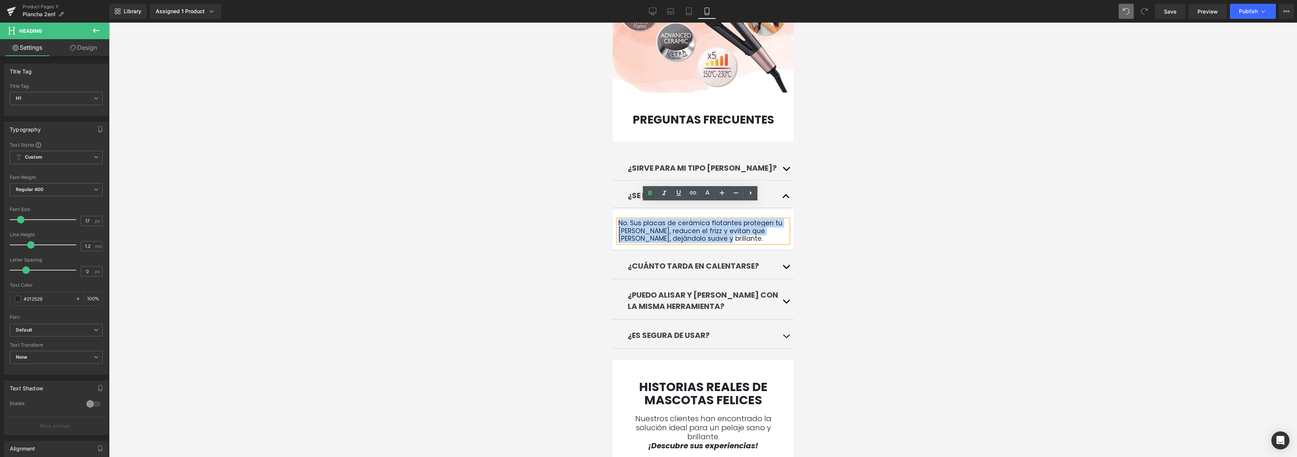
drag, startPoint x: 757, startPoint y: 226, endPoint x: 603, endPoint y: 207, distance: 155.7
paste div
drag, startPoint x: 714, startPoint y: 224, endPoint x: 1195, endPoint y: 218, distance: 481.7
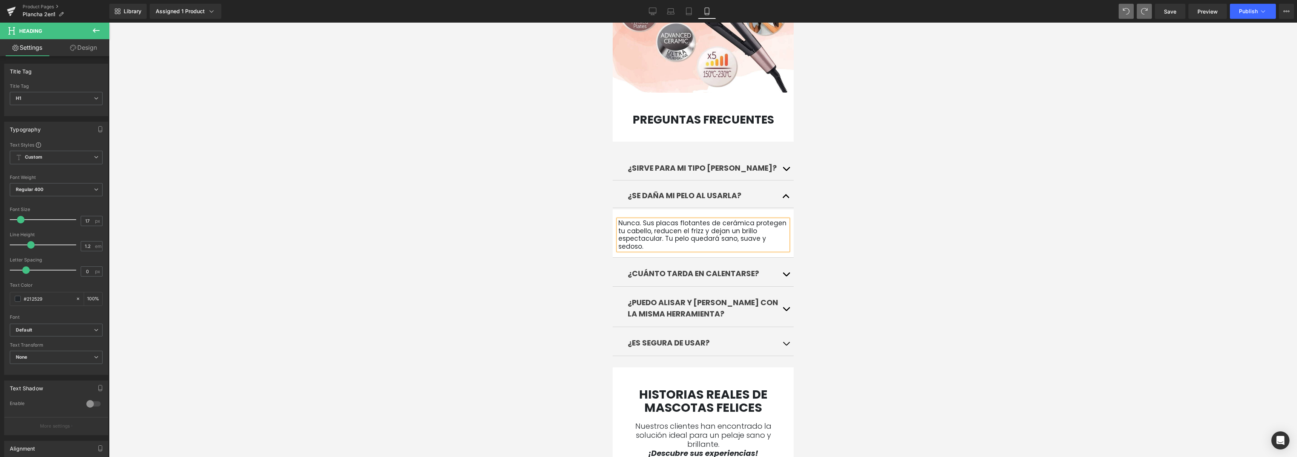
click at [778, 185] on button "button" at bounding box center [785, 195] width 15 height 26
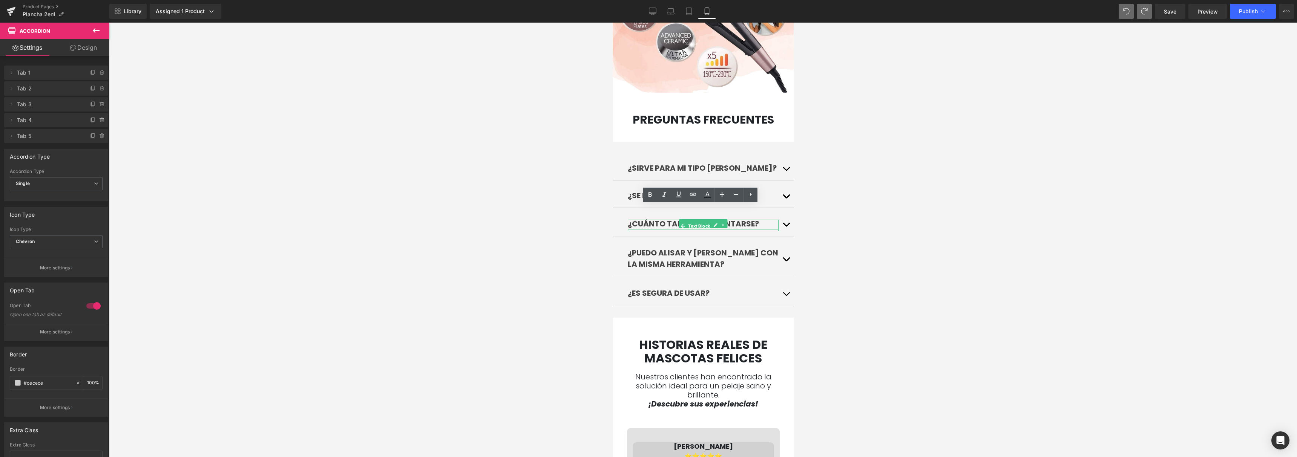
click at [741, 219] on b "¿Cuánto tarda en calentarse?" at bounding box center [693, 224] width 131 height 11
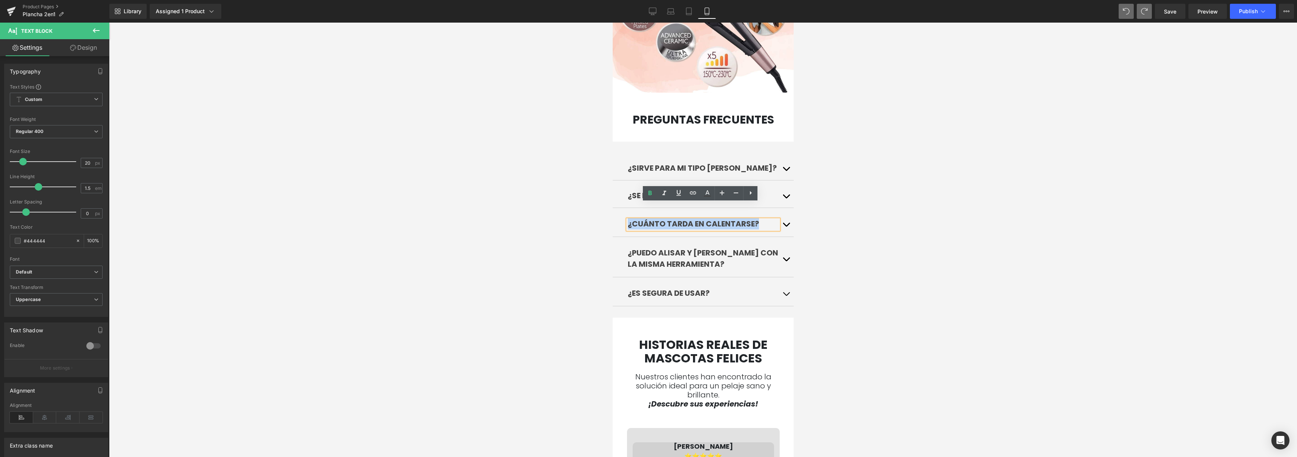
drag, startPoint x: 755, startPoint y: 210, endPoint x: 626, endPoint y: 210, distance: 129.4
click at [628, 218] on p "¿Cuánto tarda en calentarse?" at bounding box center [703, 223] width 151 height 11
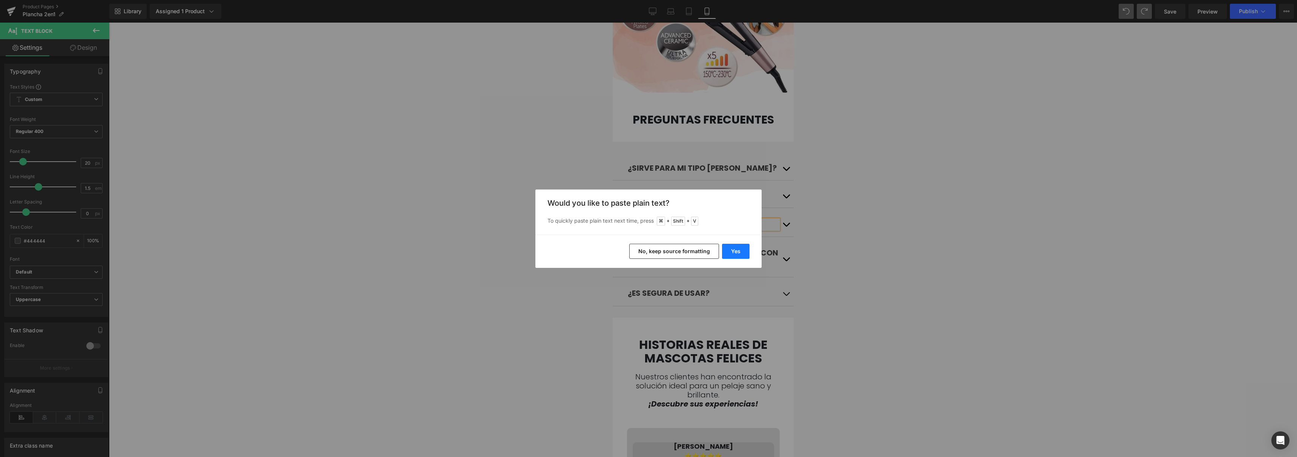
click at [735, 255] on button "Yes" at bounding box center [736, 251] width 28 height 15
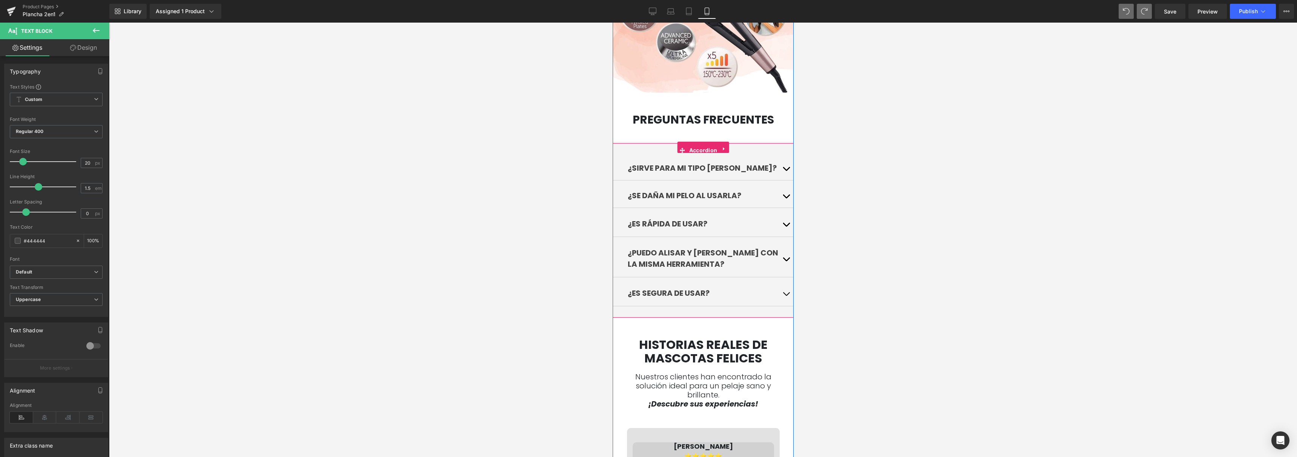
click at [783, 210] on button "button" at bounding box center [785, 223] width 15 height 27
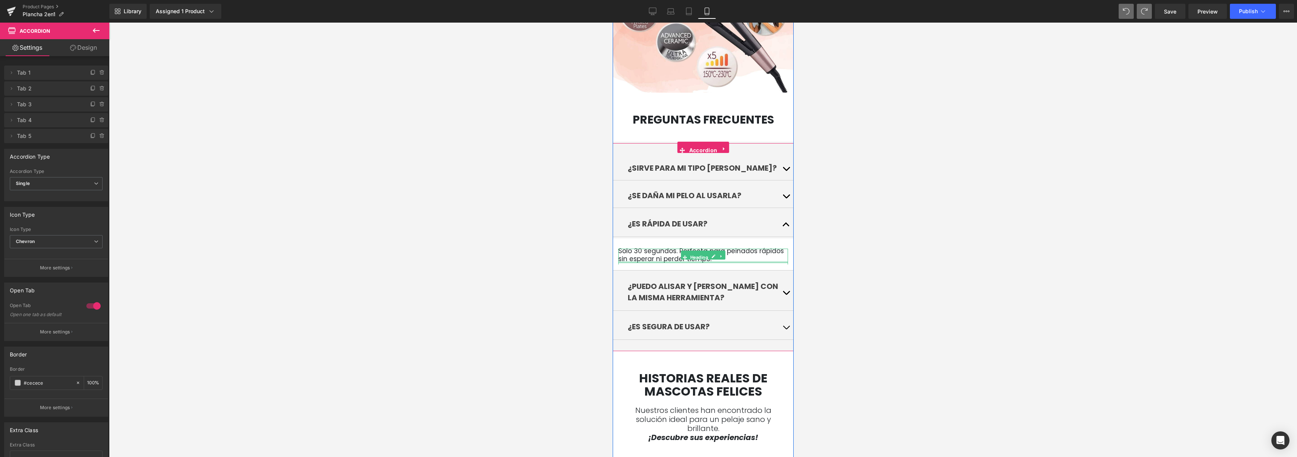
click at [725, 261] on div at bounding box center [703, 262] width 170 height 2
click at [731, 247] on h1 "Solo 30 segundos. Perfecta para peinados rápidos sin esperar ni perder tiempo." at bounding box center [703, 254] width 170 height 15
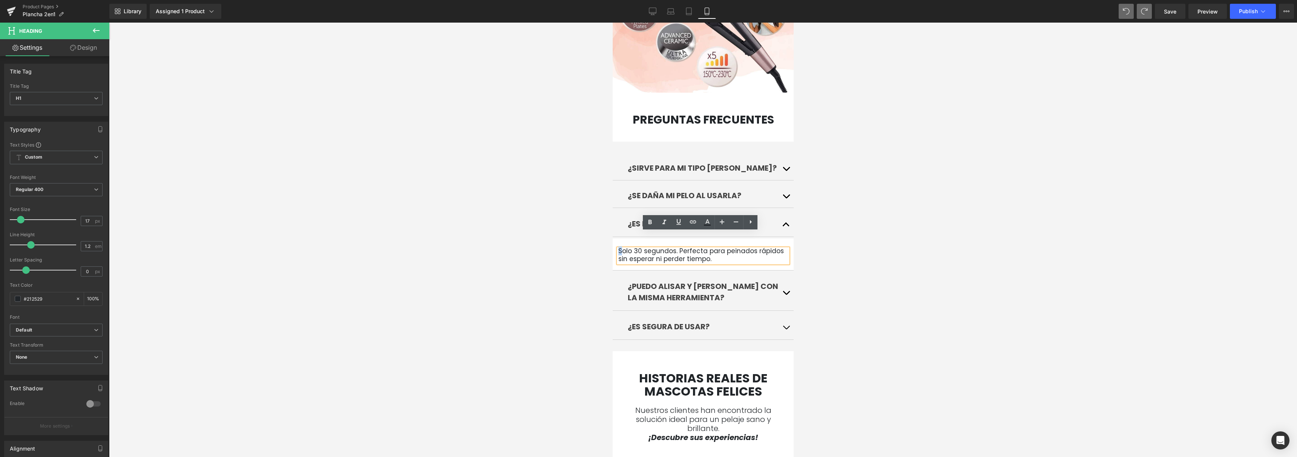
drag, startPoint x: 732, startPoint y: 244, endPoint x: 619, endPoint y: 233, distance: 113.7
click at [619, 247] on h1 "Solo 30 segundos. Perfecta para peinados rápidos sin esperar ni perder tiempo." at bounding box center [703, 254] width 170 height 15
click at [618, 247] on h1 "Solo 30 segundos. Perfecta para peinados rápidos sin esperar ni perder tiempo." at bounding box center [703, 254] width 170 height 15
drag, startPoint x: 616, startPoint y: 235, endPoint x: 737, endPoint y: 246, distance: 121.2
click at [737, 247] on h1 "Solo 30 segundos. Perfecta para peinados rápidos sin esperar ni perder tiempo." at bounding box center [703, 254] width 170 height 15
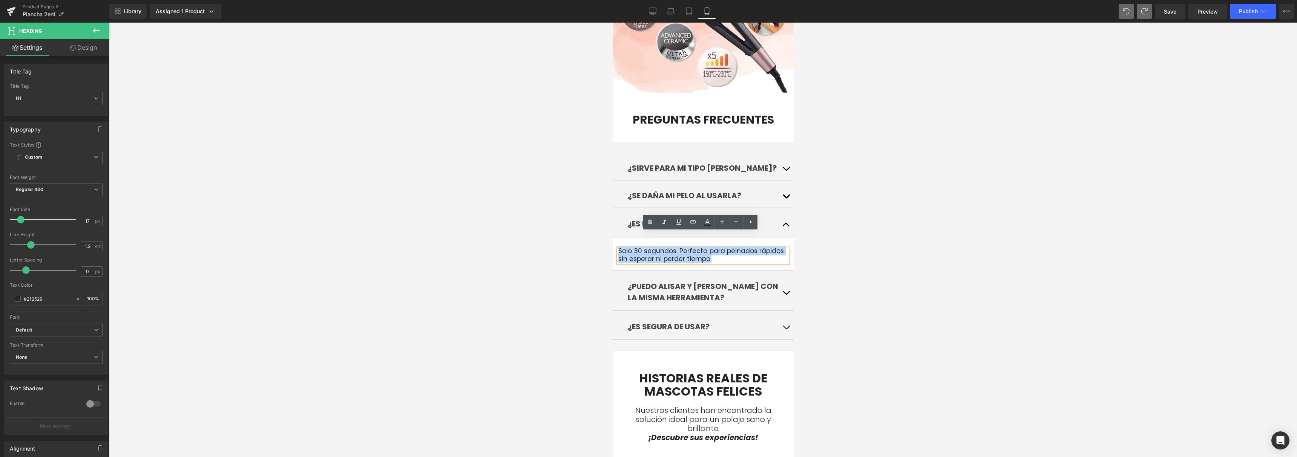
paste div
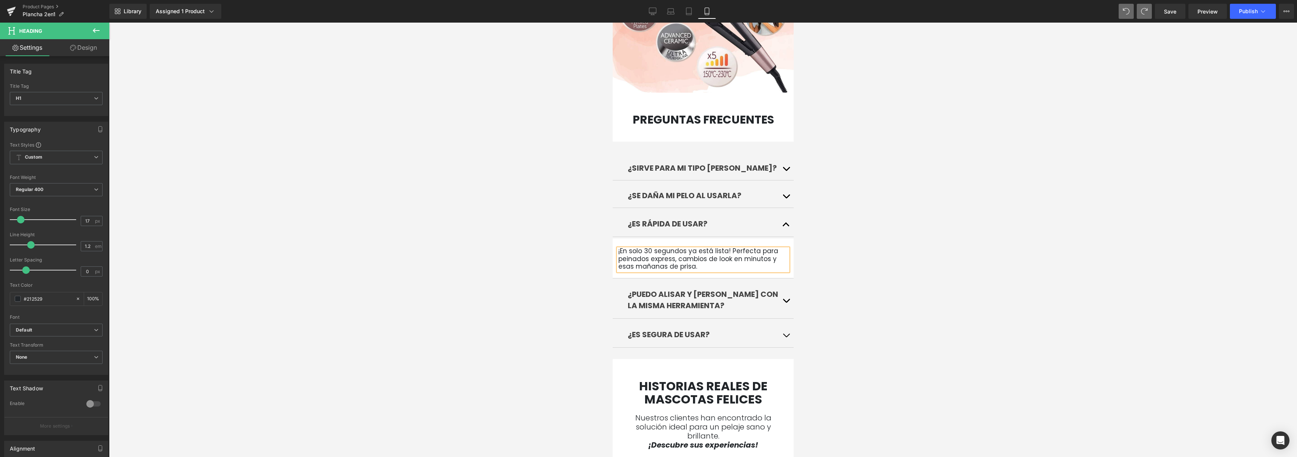
click at [780, 216] on button "button" at bounding box center [785, 223] width 15 height 27
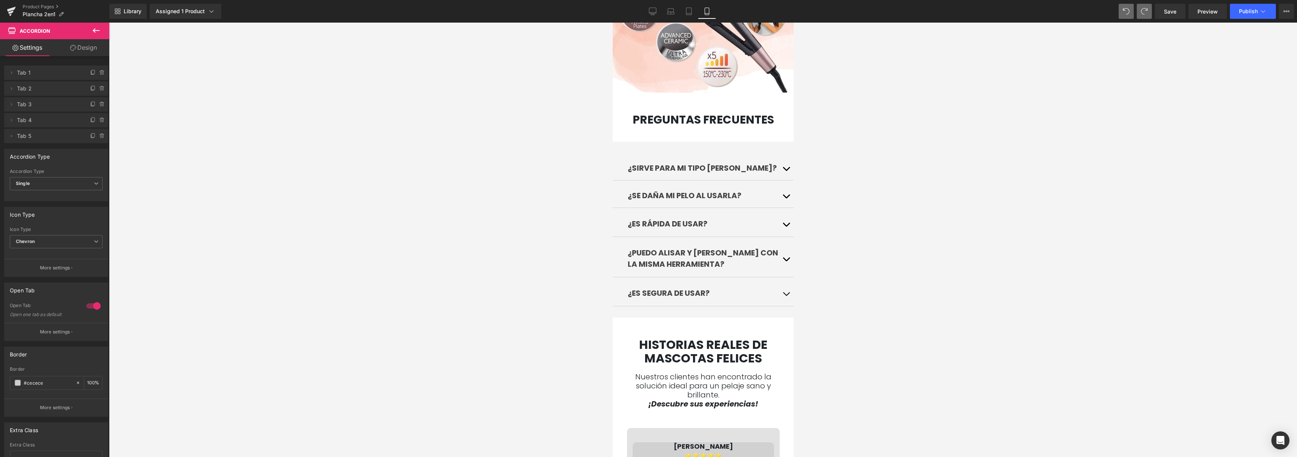
click at [755, 248] on b "¿Puedo alisar y [PERSON_NAME] con la misma herramienta?" at bounding box center [703, 259] width 150 height 22
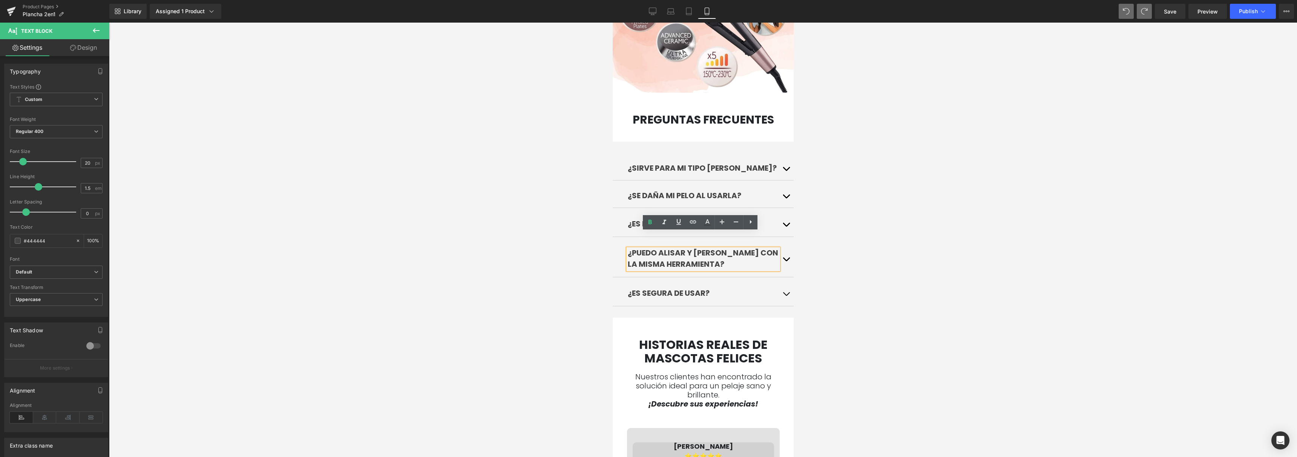
click at [786, 246] on button "button" at bounding box center [785, 258] width 15 height 38
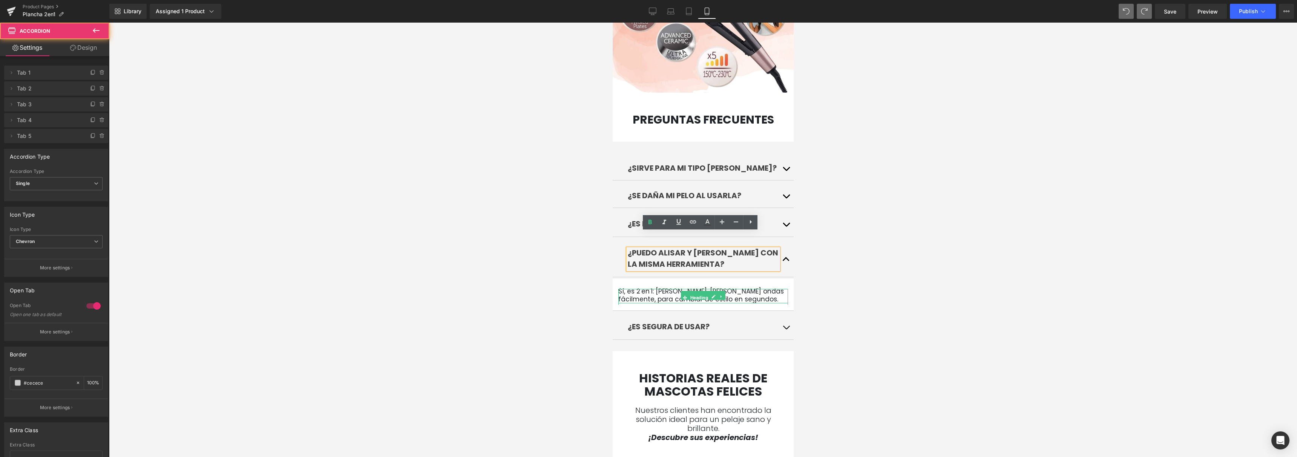
click at [723, 288] on h1 "Sí, es 2 en 1: [PERSON_NAME], [PERSON_NAME] ondas fácilmente, para cambiar de e…" at bounding box center [703, 295] width 170 height 15
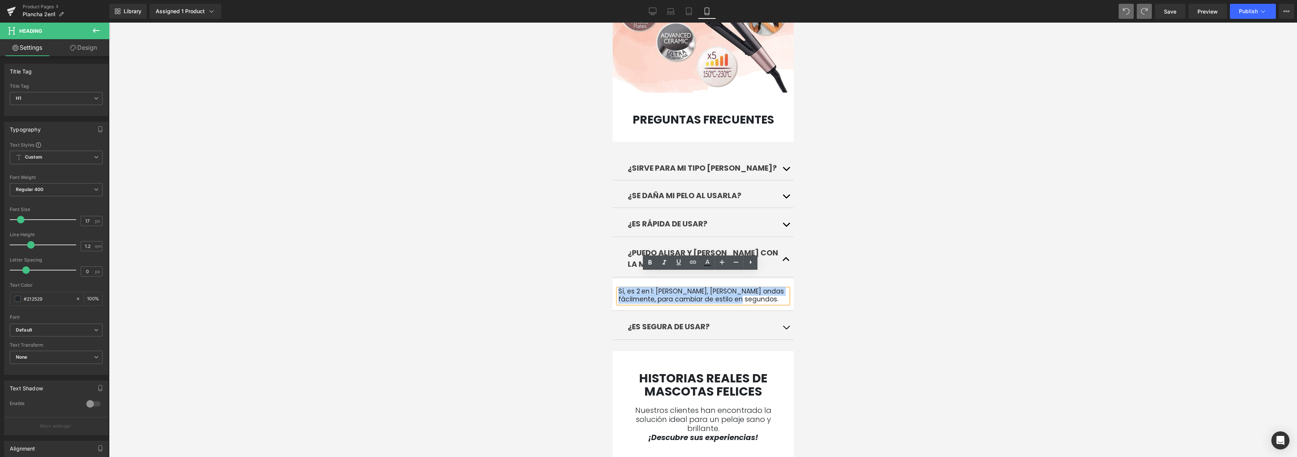
drag, startPoint x: 727, startPoint y: 285, endPoint x: 1222, endPoint y: 297, distance: 495.7
paste div
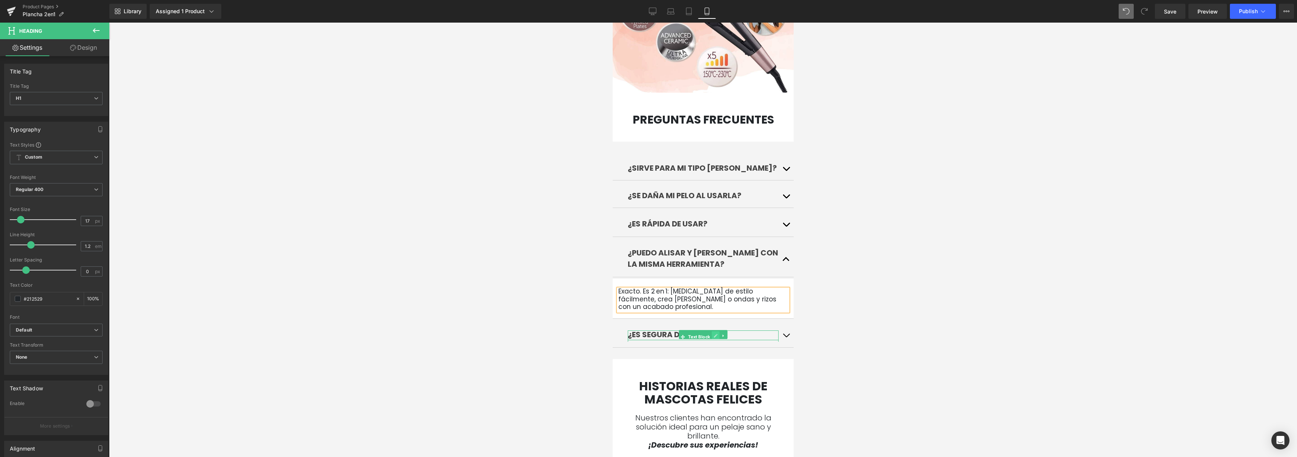
click at [714, 334] on icon at bounding box center [716, 336] width 4 height 5
click at [781, 321] on button "button" at bounding box center [785, 334] width 15 height 27
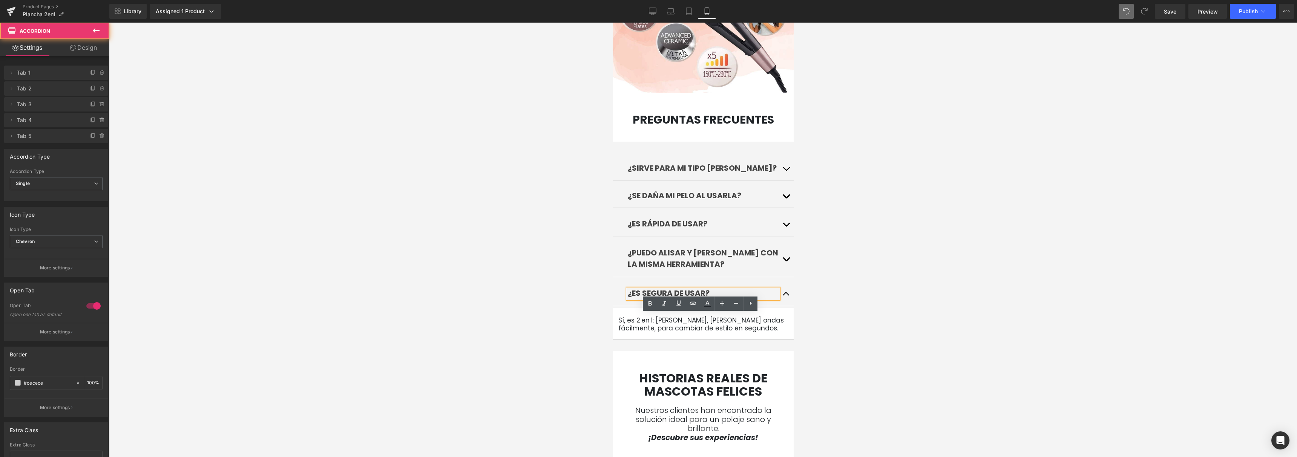
click at [726, 319] on article "Sí, es 2 en 1: [PERSON_NAME], [PERSON_NAME] ondas fácilmente, para cambiar de e…" at bounding box center [702, 324] width 181 height 32
click at [724, 317] on h1 "Sí, es 2 en 1: [PERSON_NAME], [PERSON_NAME] ondas fácilmente, para cambiar de e…" at bounding box center [703, 324] width 170 height 15
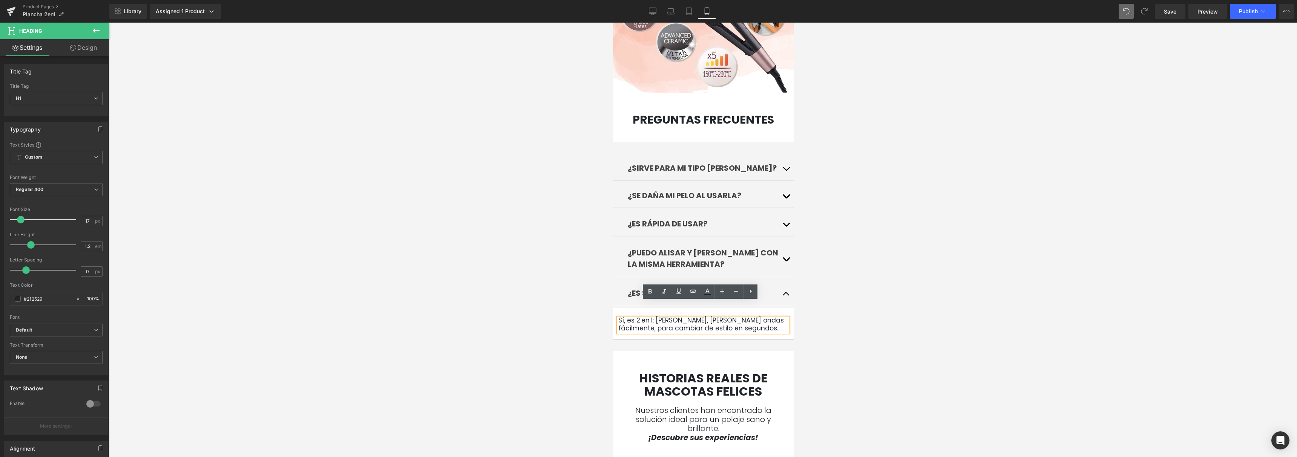
click at [736, 317] on h1 "Sí, es 2 en 1: [PERSON_NAME], [PERSON_NAME] ondas fácilmente, para cambiar de e…" at bounding box center [703, 324] width 170 height 15
drag, startPoint x: 737, startPoint y: 313, endPoint x: 610, endPoint y: 306, distance: 126.5
paste div
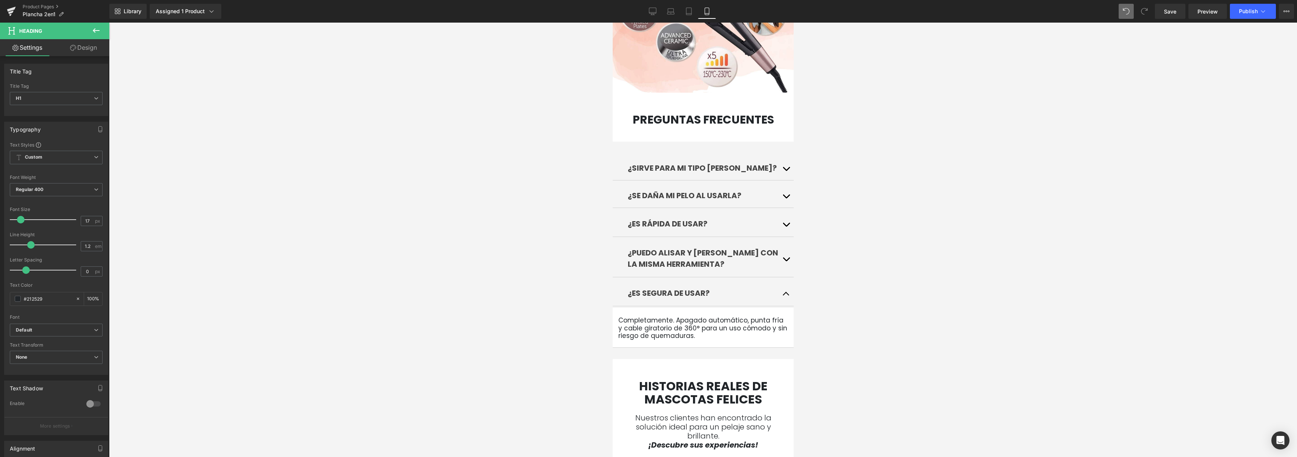
click at [556, 307] on div at bounding box center [703, 240] width 1188 height 435
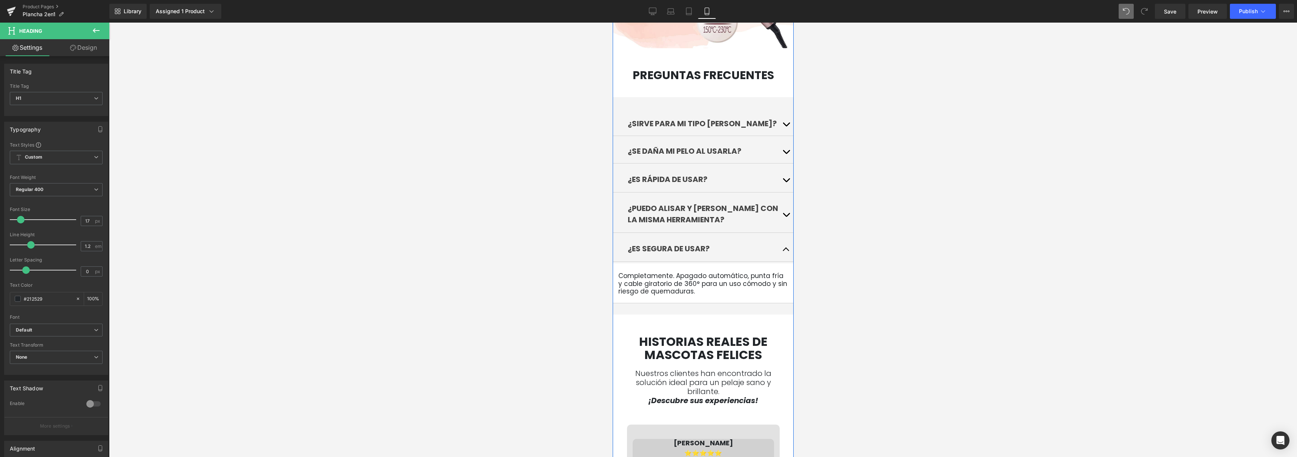
scroll to position [2287, 0]
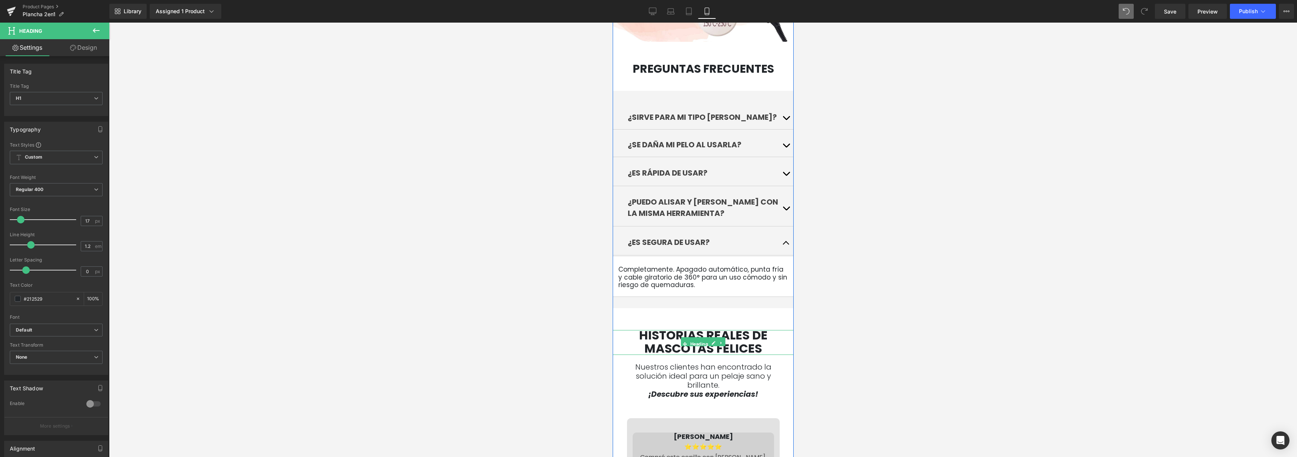
click at [652, 333] on span "Historias reales de mascotas felices" at bounding box center [703, 342] width 129 height 30
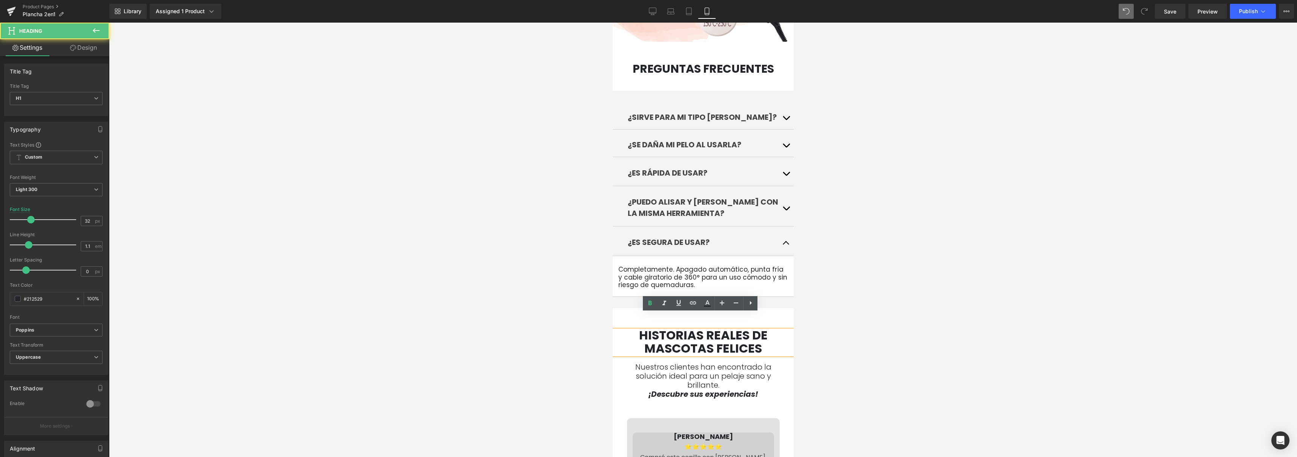
click at [649, 332] on span "Historias reales de mascotas felices" at bounding box center [703, 342] width 129 height 30
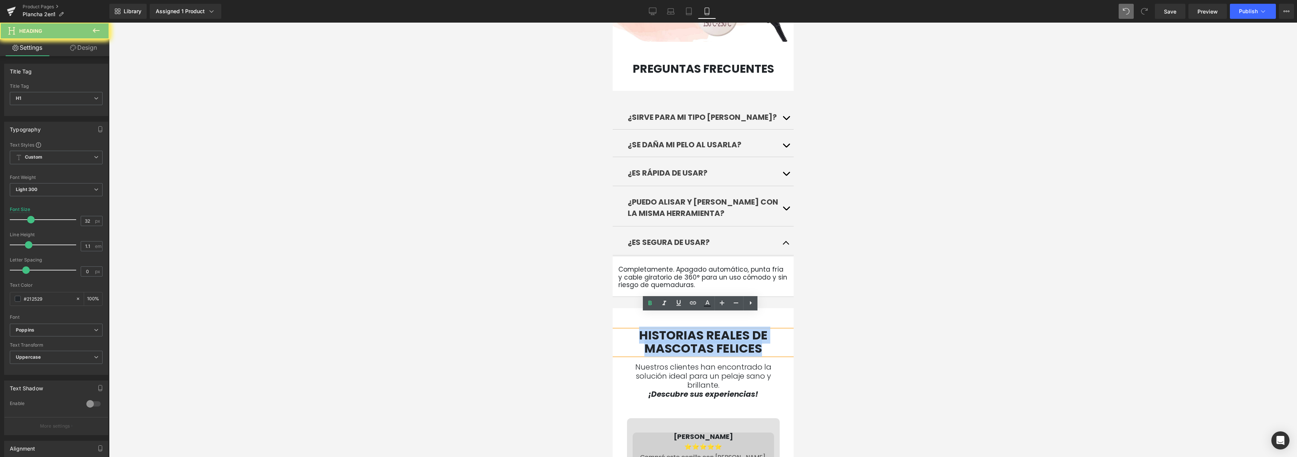
click at [649, 332] on span "Historias reales de mascotas felices" at bounding box center [703, 342] width 129 height 30
copy span "Historias reales de mascotas felices"
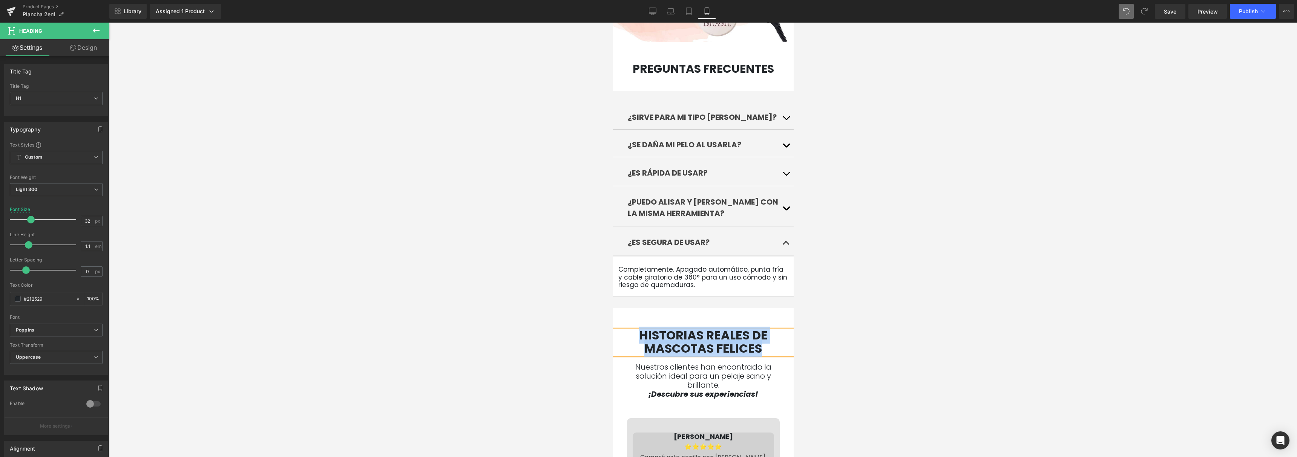
paste div
click at [755, 327] on b "Experiencias reales: pelo perfecto" at bounding box center [703, 342] width 168 height 30
click at [862, 304] on div at bounding box center [703, 240] width 1188 height 435
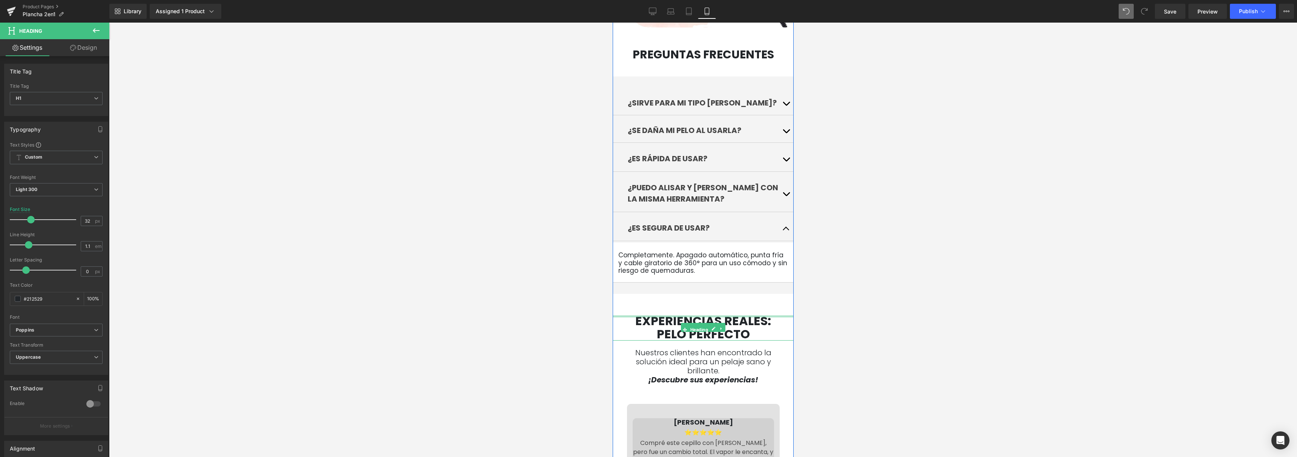
scroll to position [2350, 0]
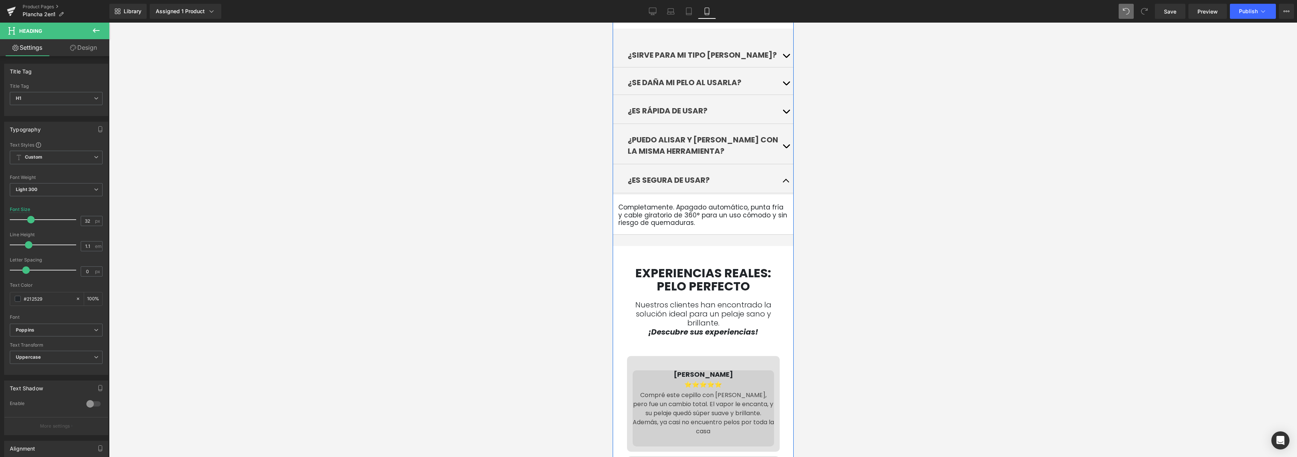
click at [721, 307] on div "Nuestros clientes han encontrado la solución ideal para un pelaje sano y brilla…" at bounding box center [702, 319] width 173 height 36
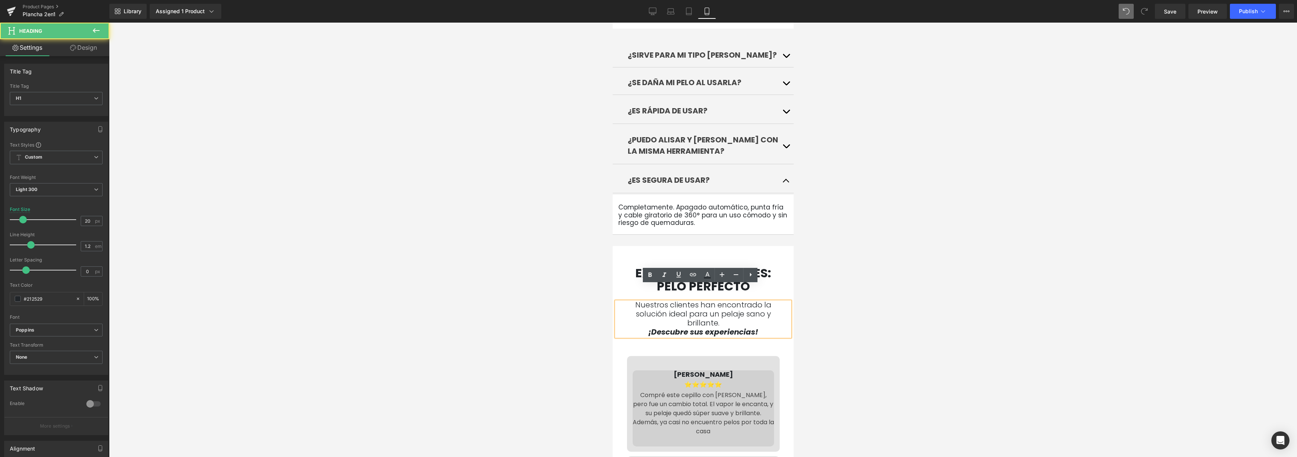
click at [726, 305] on h1 "Nuestros clientes han encontrado la solución ideal para un pelaje sano y brilla…" at bounding box center [703, 314] width 162 height 27
drag, startPoint x: 748, startPoint y: 316, endPoint x: 628, endPoint y: 289, distance: 123.7
click at [628, 301] on div "Nuestros clientes han encontrado la solución ideal para un pelaje sano y brilla…" at bounding box center [702, 319] width 173 height 36
copy div "Nuestros clientes han encontrado la solución ideal para un pelaje sano y brilla…"
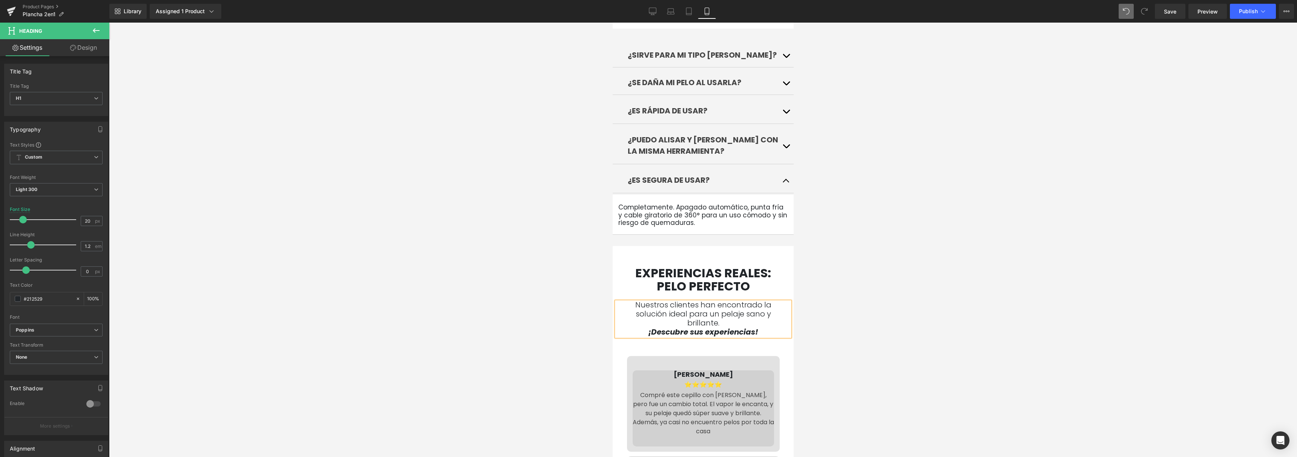
paste div
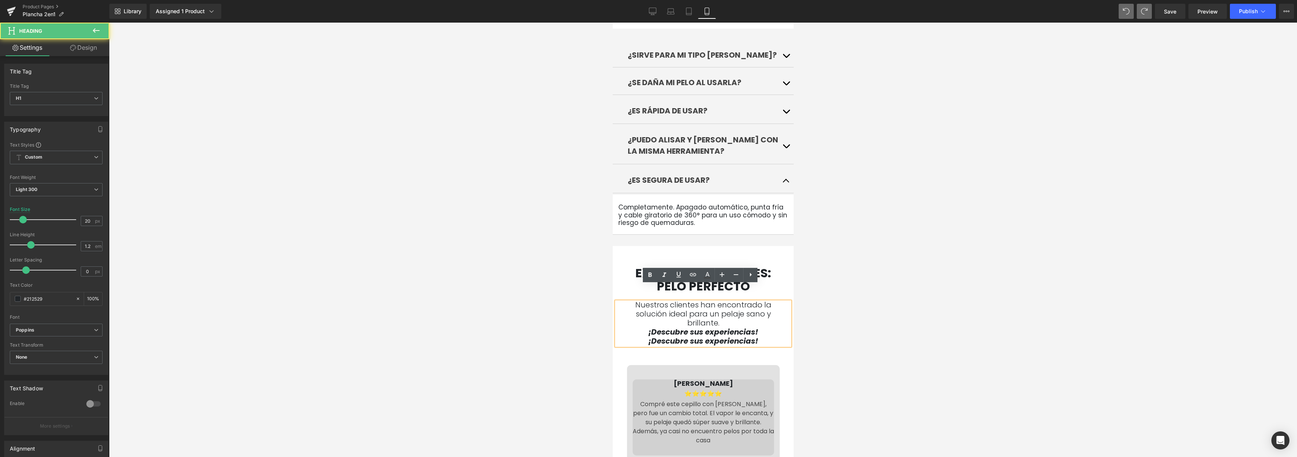
click at [740, 310] on h1 "Nuestros clientes han encontrado la solución ideal para un pelaje sano y brilla…" at bounding box center [703, 314] width 162 height 27
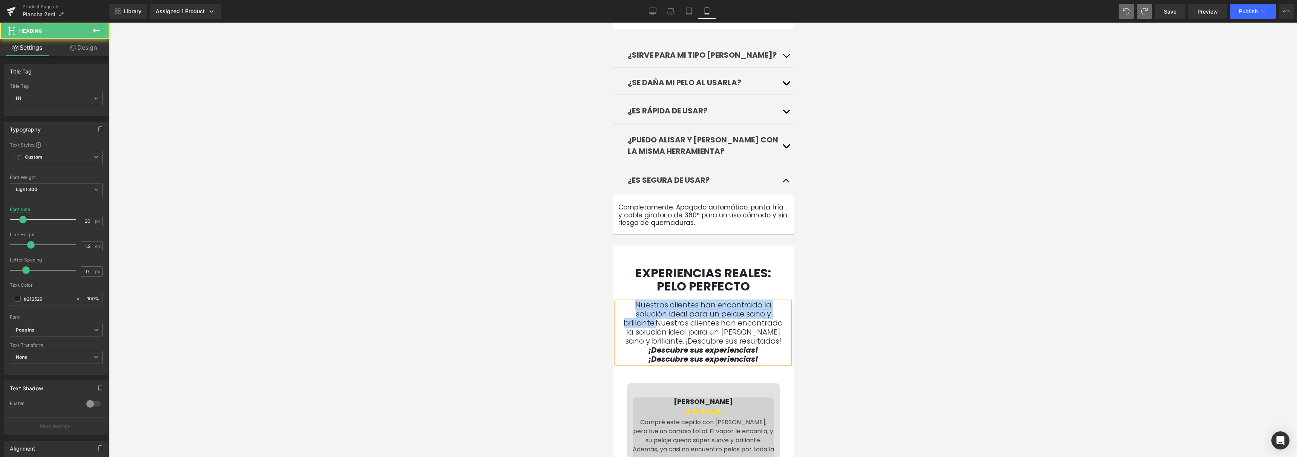
drag, startPoint x: 655, startPoint y: 310, endPoint x: 635, endPoint y: 292, distance: 26.4
click at [635, 301] on h1 "Nuestros clientes han encontrado la solución ideal para un pelaje sano y brilla…" at bounding box center [703, 323] width 162 height 45
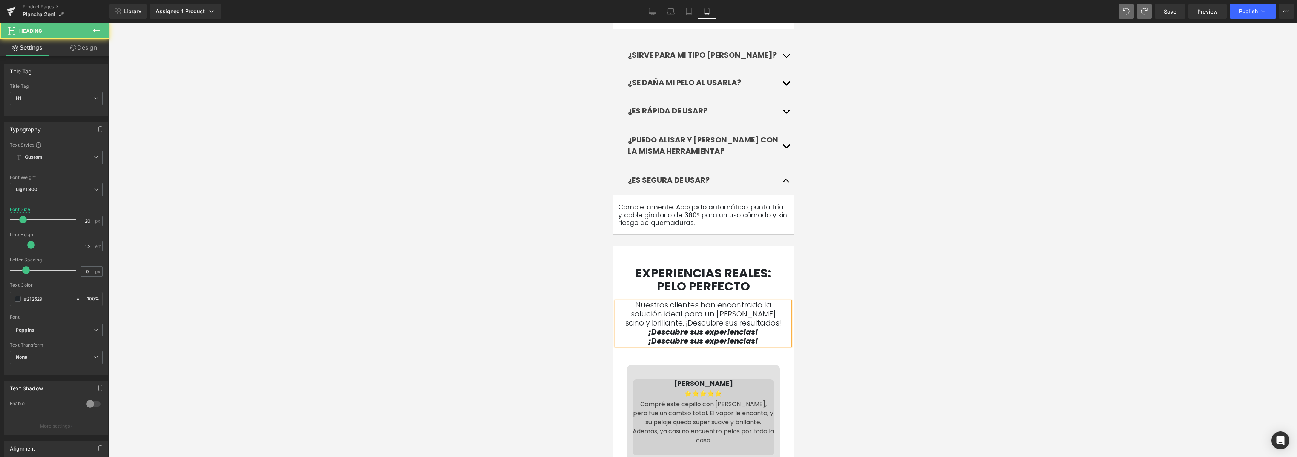
drag, startPoint x: 748, startPoint y: 326, endPoint x: 644, endPoint y: 326, distance: 104.1
click at [644, 337] on h1 "¡Descubre sus experiencias!" at bounding box center [703, 341] width 162 height 9
drag, startPoint x: 673, startPoint y: 310, endPoint x: 766, endPoint y: 309, distance: 92.4
click at [766, 309] on h1 "Nuestros clientes han encontrado la solución ideal para un [PERSON_NAME] sano y…" at bounding box center [703, 314] width 162 height 27
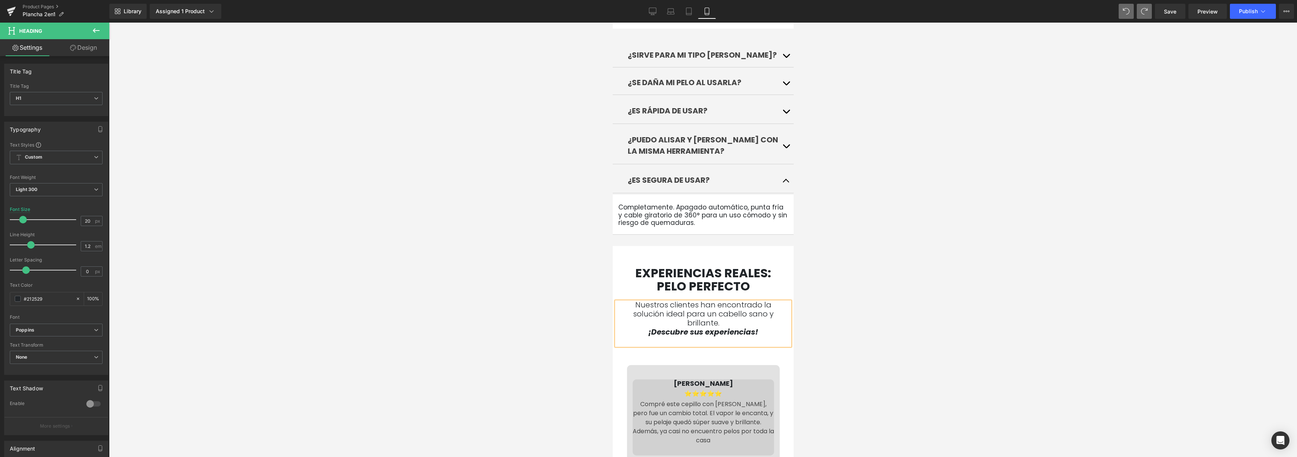
click at [731, 327] on span "¡Descubre sus experiencias!" at bounding box center [703, 332] width 110 height 11
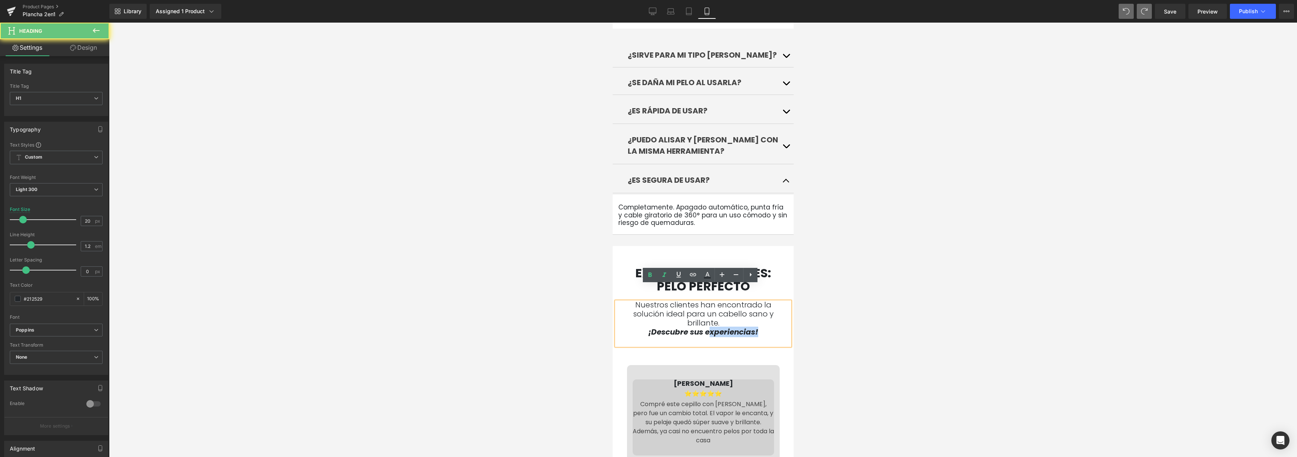
click at [731, 327] on span "¡Descubre sus experiencias!" at bounding box center [703, 332] width 110 height 11
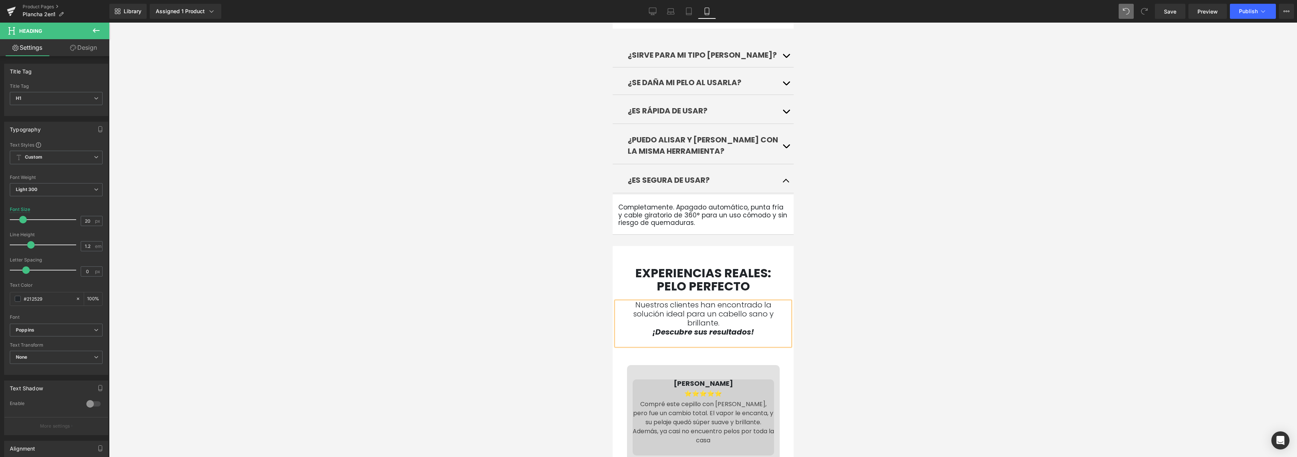
drag, startPoint x: 887, startPoint y: 343, endPoint x: 829, endPoint y: 355, distance: 59.7
click at [887, 343] on div at bounding box center [703, 240] width 1188 height 435
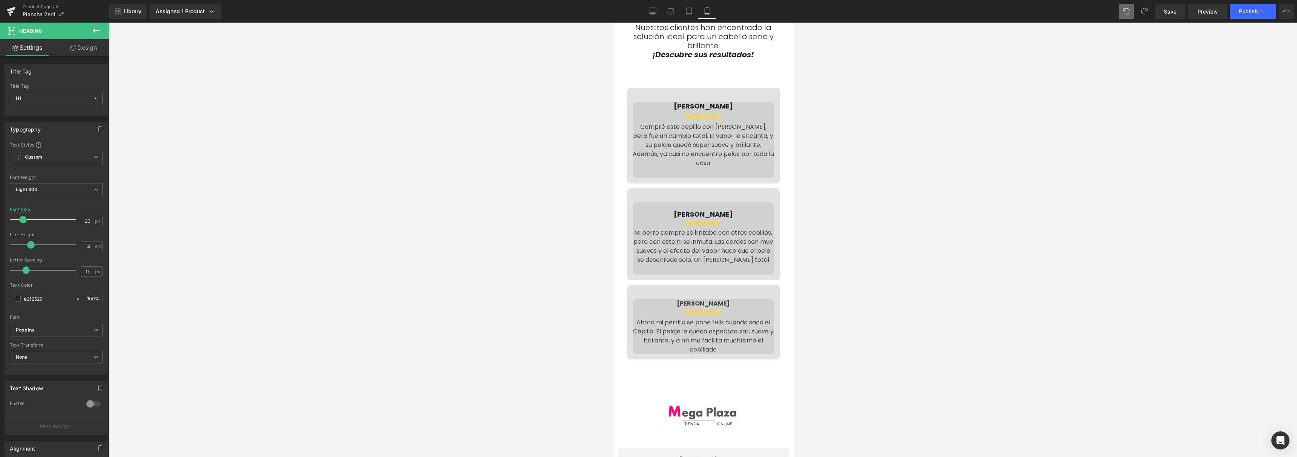
scroll to position [2627, 0]
click at [697, 102] on span "[PERSON_NAME]" at bounding box center [703, 106] width 59 height 9
click at [750, 123] on div "Compré este cepillo con [PERSON_NAME], pero fue un cambio total. El vapor le en…" at bounding box center [702, 145] width 141 height 45
click at [679, 103] on h1 "[PERSON_NAME]" at bounding box center [702, 107] width 141 height 8
drag, startPoint x: 437, startPoint y: 80, endPoint x: 384, endPoint y: 80, distance: 53.6
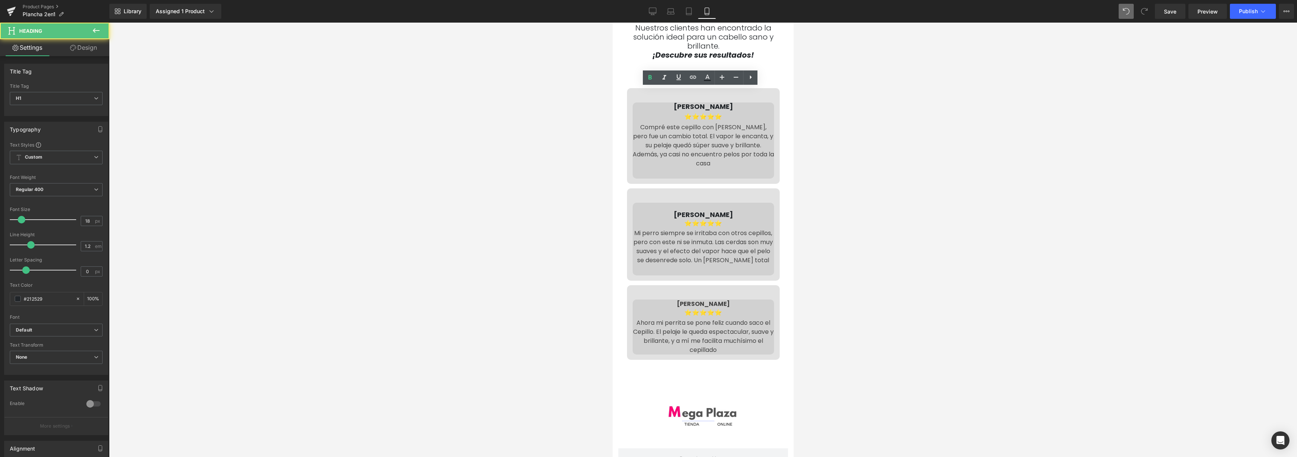
click at [436, 80] on div at bounding box center [703, 240] width 1188 height 435
click at [98, 29] on icon at bounding box center [96, 30] width 9 height 9
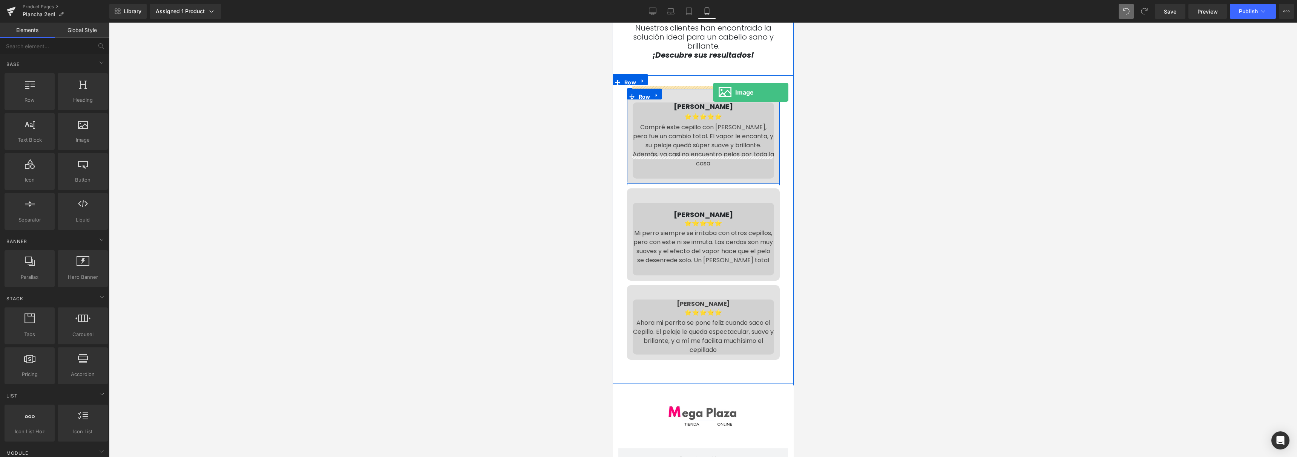
drag, startPoint x: 688, startPoint y: 148, endPoint x: 713, endPoint y: 92, distance: 61.0
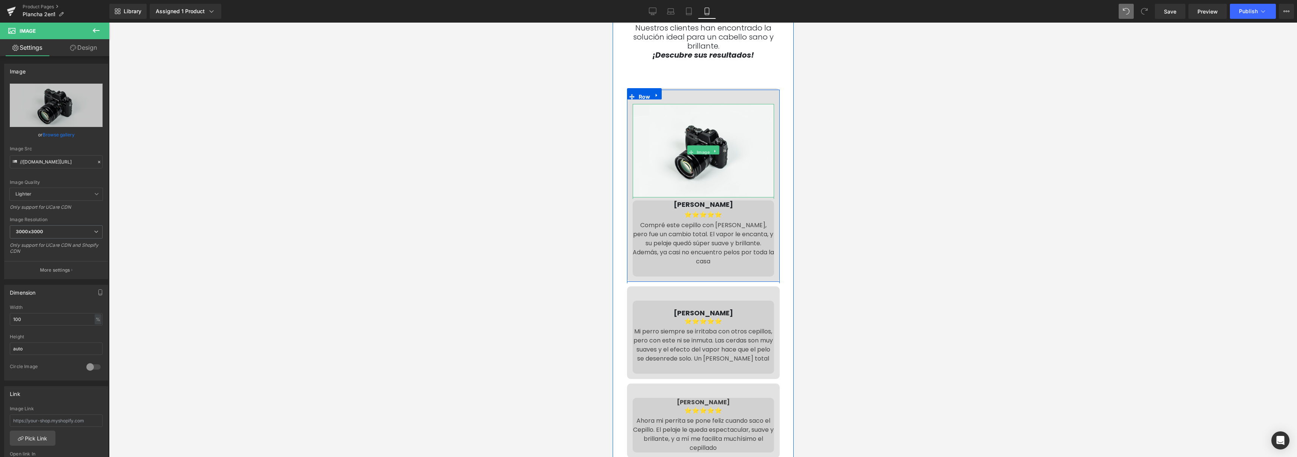
click at [701, 147] on link "Image" at bounding box center [699, 151] width 24 height 9
drag, startPoint x: 292, startPoint y: 95, endPoint x: 307, endPoint y: 95, distance: 15.8
click at [292, 95] on div at bounding box center [703, 240] width 1188 height 435
click at [71, 108] on icon "Replace Image" at bounding box center [56, 105] width 60 height 9
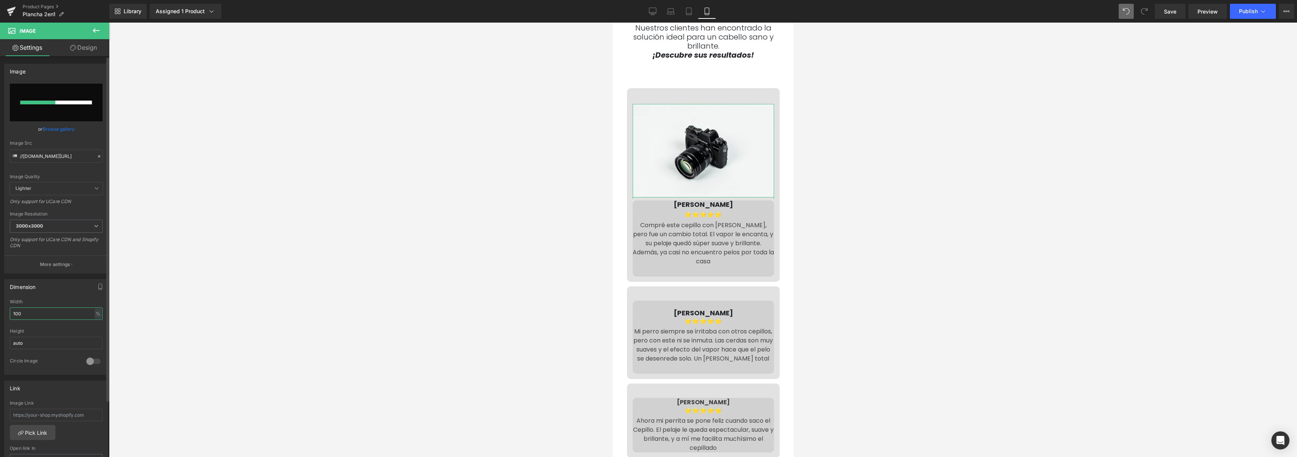
click at [71, 315] on input "100" at bounding box center [56, 314] width 93 height 12
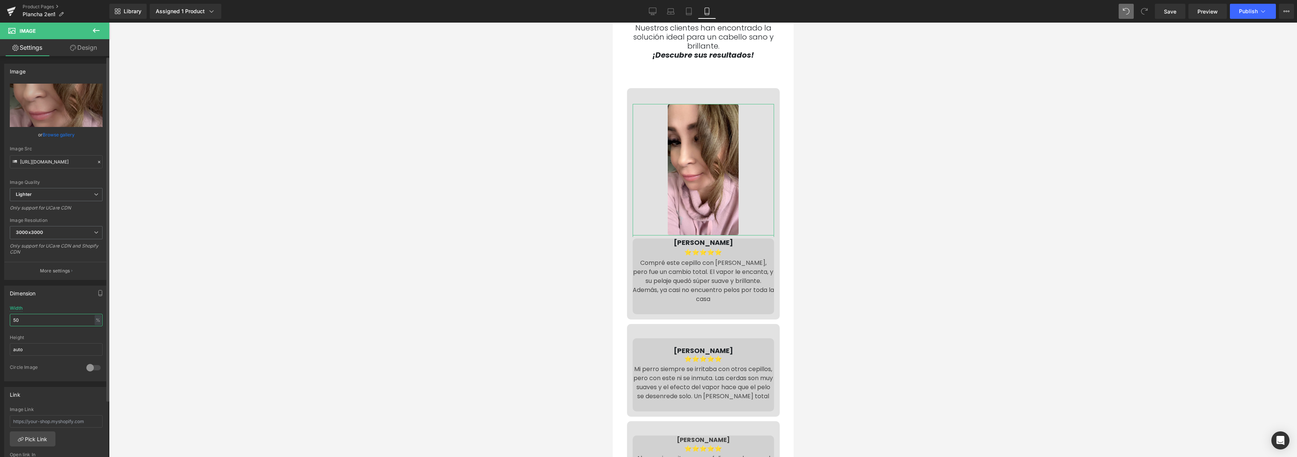
click at [51, 325] on input "50" at bounding box center [56, 320] width 93 height 12
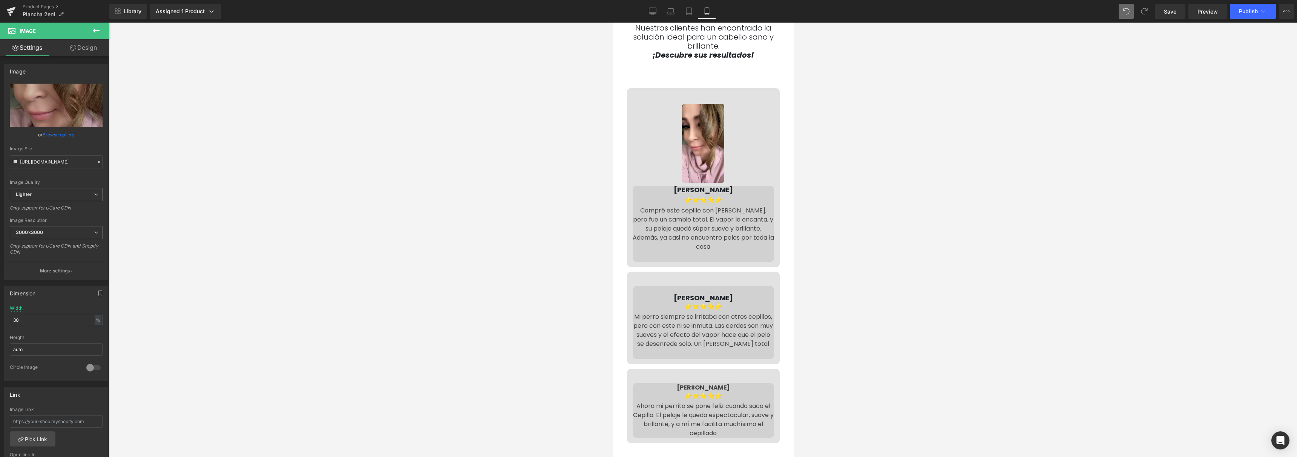
click at [674, 207] on div "Compré este cepillo con [PERSON_NAME], pero fue un cambio total. El vapor le en…" at bounding box center [702, 228] width 141 height 45
click at [667, 210] on div "Compré este cepillo con [PERSON_NAME], pero fue un cambio total. El vapor le en…" at bounding box center [702, 228] width 141 height 45
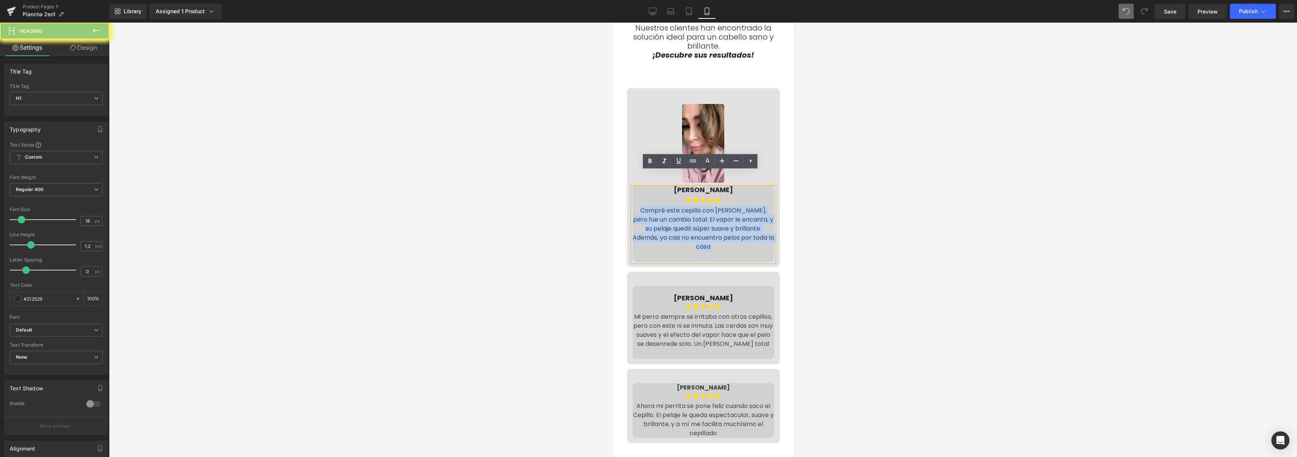
click at [667, 210] on div "Compré este cepillo con [PERSON_NAME], pero fue un cambio total. El vapor le en…" at bounding box center [702, 228] width 141 height 45
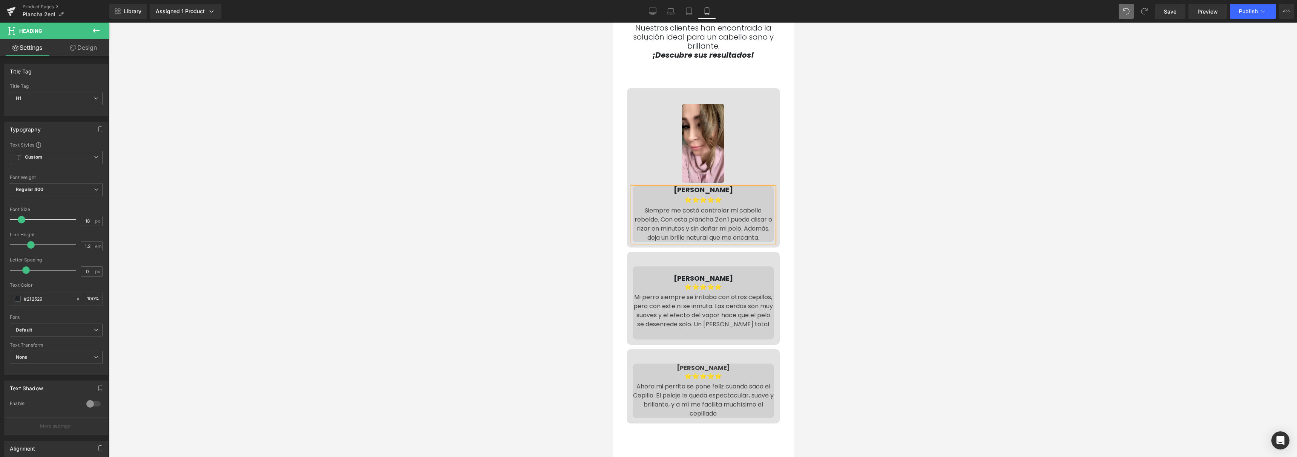
click at [502, 148] on div at bounding box center [703, 240] width 1188 height 435
click at [714, 140] on link at bounding box center [715, 144] width 8 height 9
click at [710, 142] on icon at bounding box center [711, 144] width 4 height 4
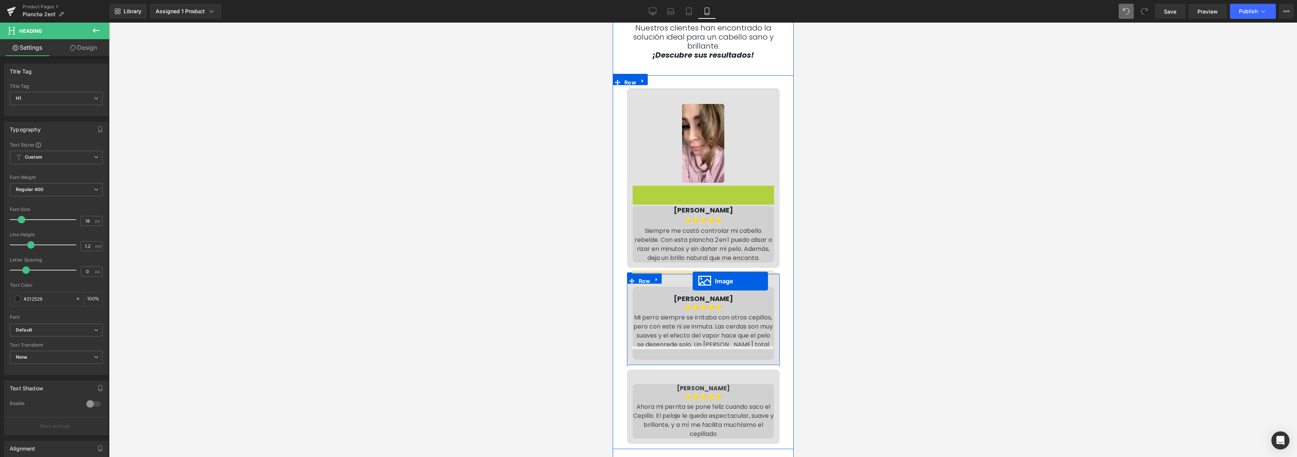
drag, startPoint x: 689, startPoint y: 213, endPoint x: 692, endPoint y: 281, distance: 68.3
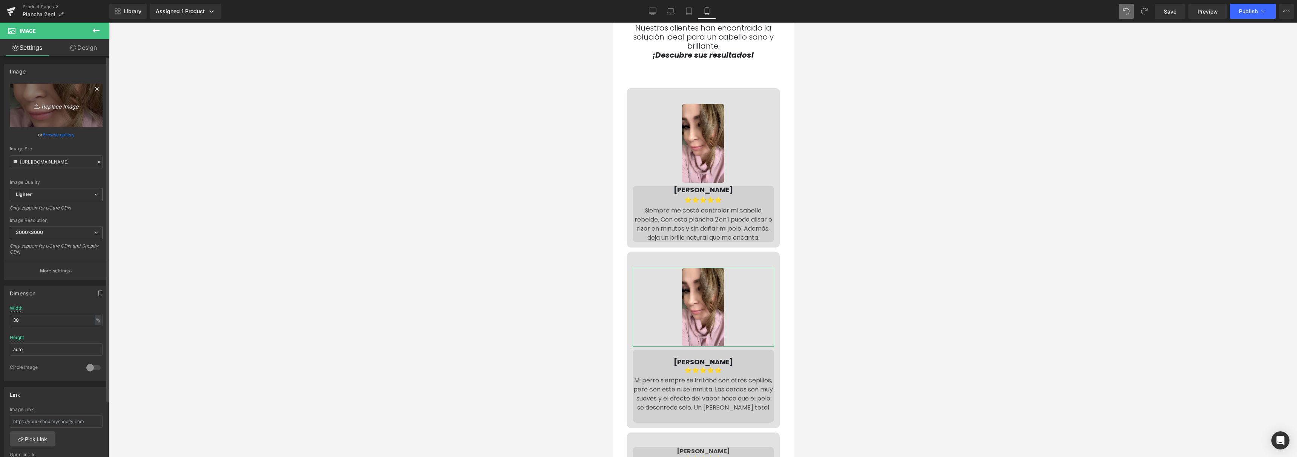
click at [60, 101] on icon "Replace Image" at bounding box center [56, 105] width 60 height 9
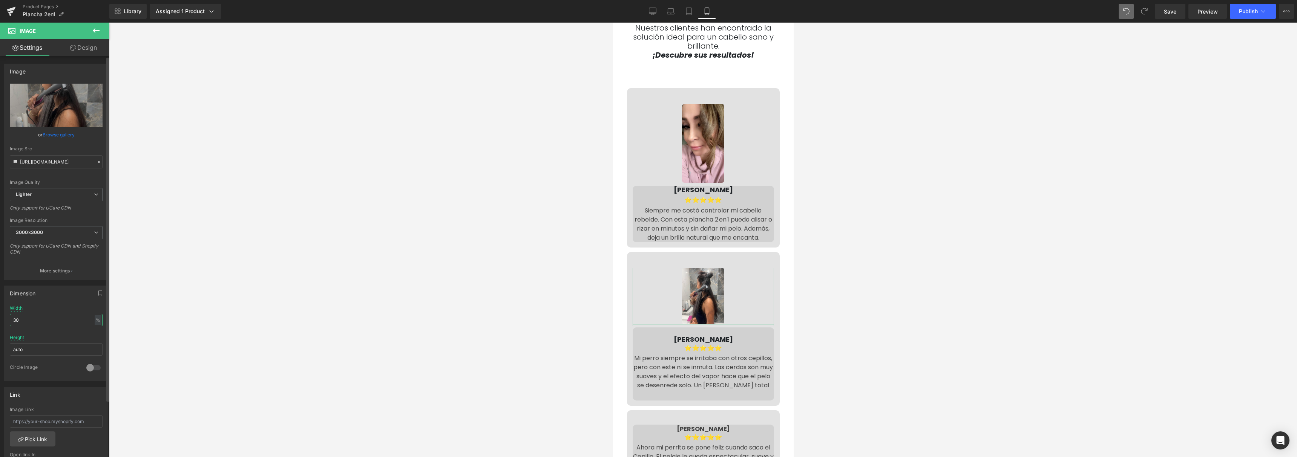
click at [41, 322] on input "30" at bounding box center [56, 320] width 93 height 12
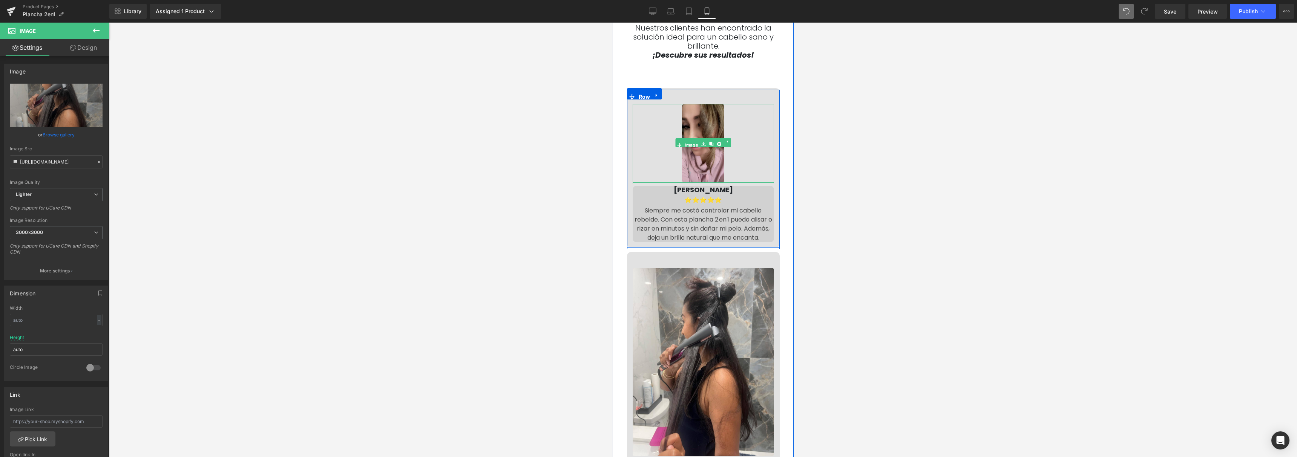
click at [692, 138] on img at bounding box center [703, 143] width 43 height 79
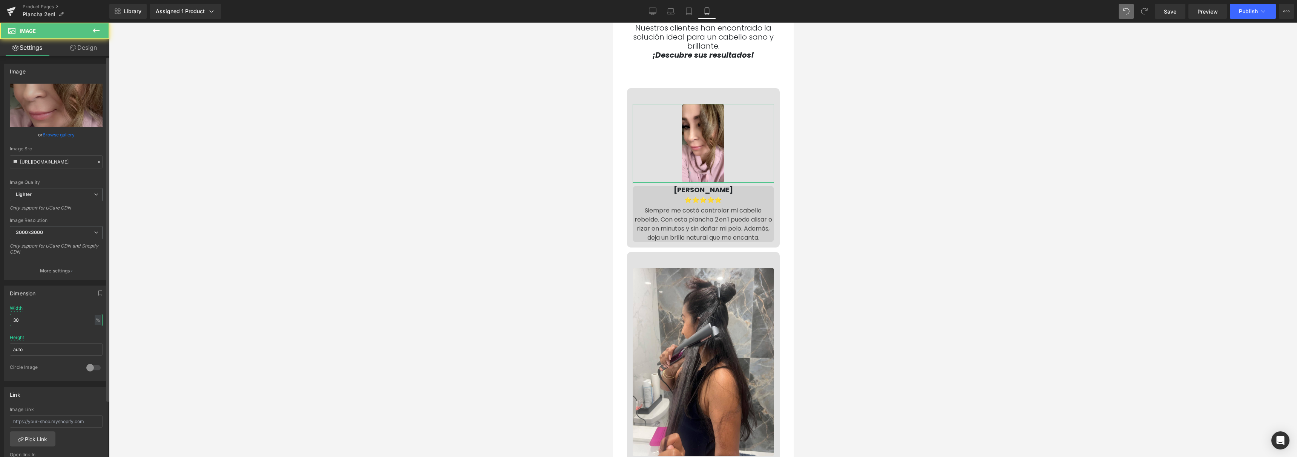
click at [53, 319] on input "30" at bounding box center [56, 320] width 93 height 12
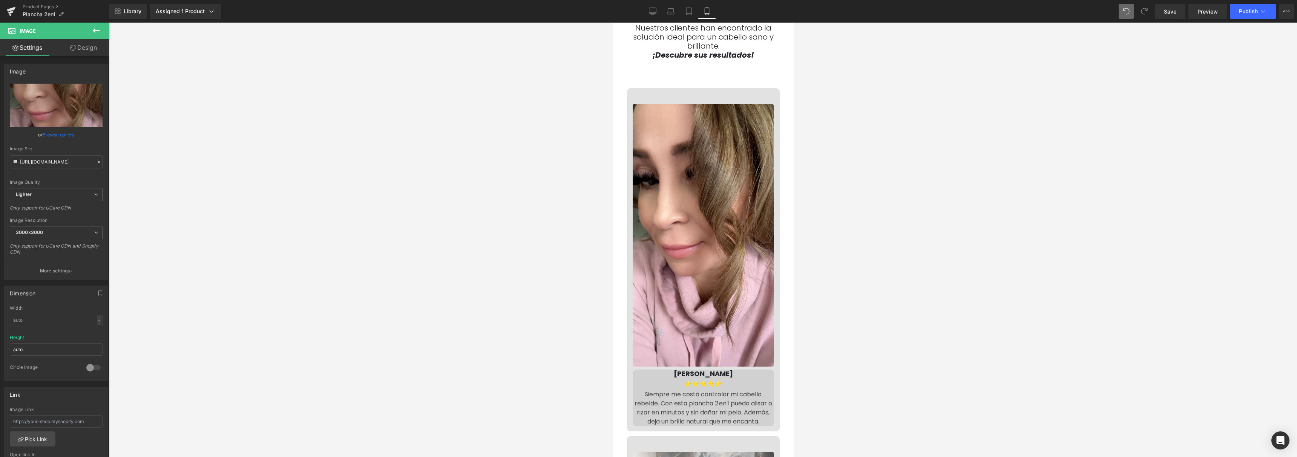
click at [279, 276] on div at bounding box center [703, 240] width 1188 height 435
click at [52, 327] on div "Width - % px" at bounding box center [56, 320] width 93 height 29
click at [54, 321] on input "text" at bounding box center [56, 320] width 93 height 12
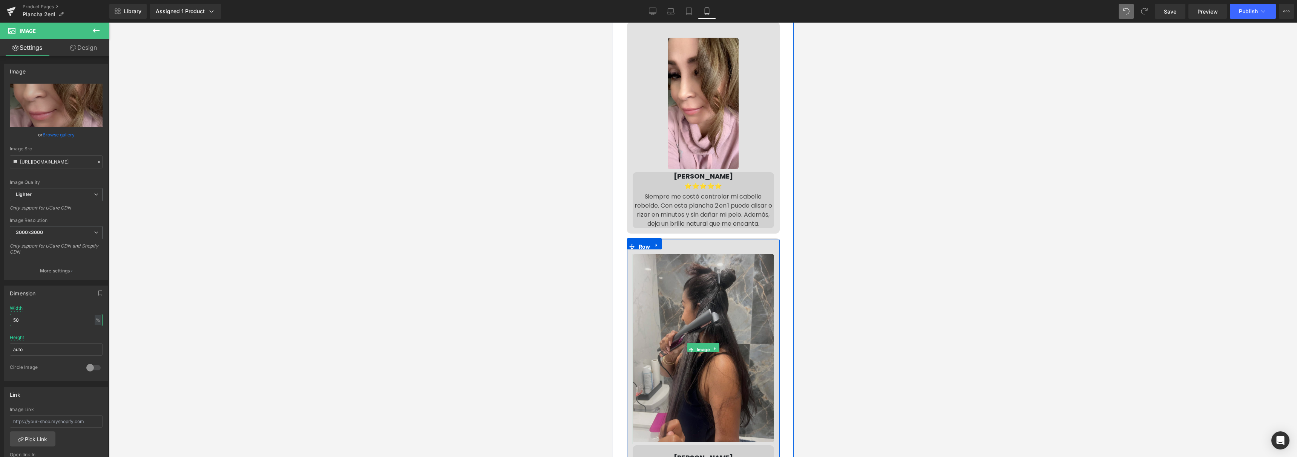
scroll to position [2696, 0]
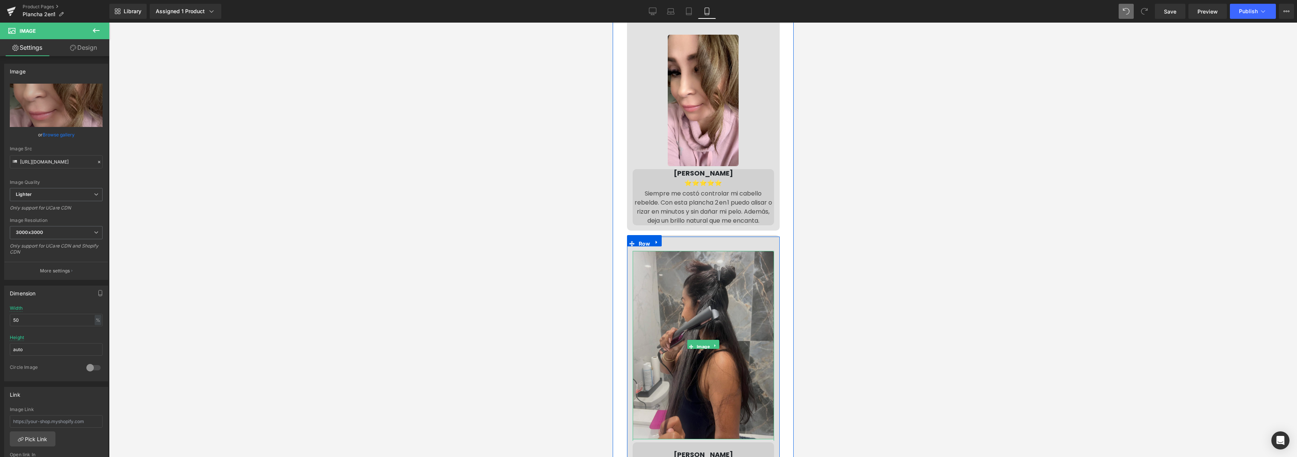
click at [683, 309] on img at bounding box center [702, 345] width 141 height 189
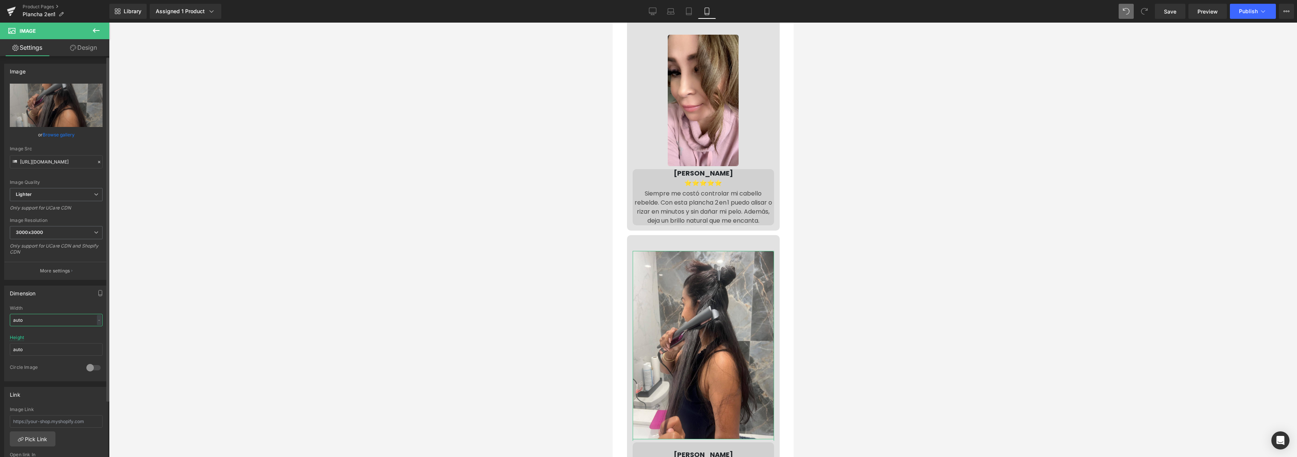
click at [46, 321] on input "auto" at bounding box center [56, 320] width 93 height 12
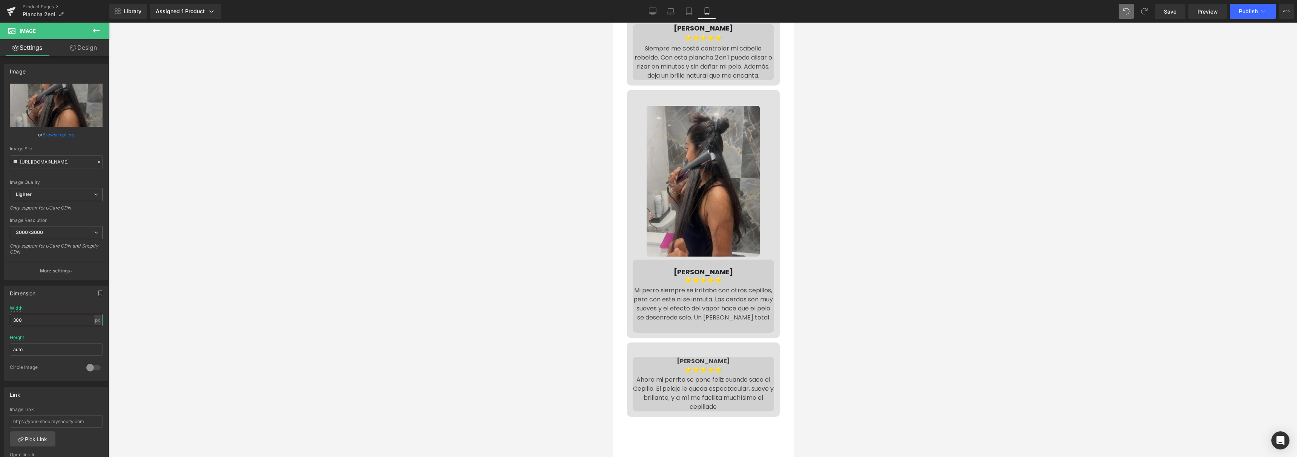
scroll to position [2842, 0]
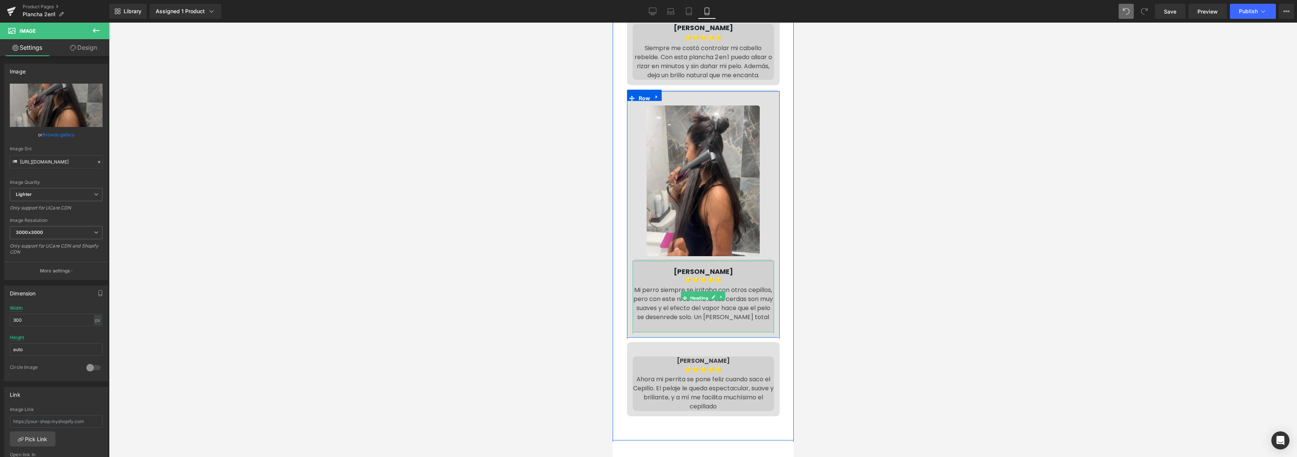
click at [699, 267] on b "[PERSON_NAME]" at bounding box center [703, 271] width 59 height 9
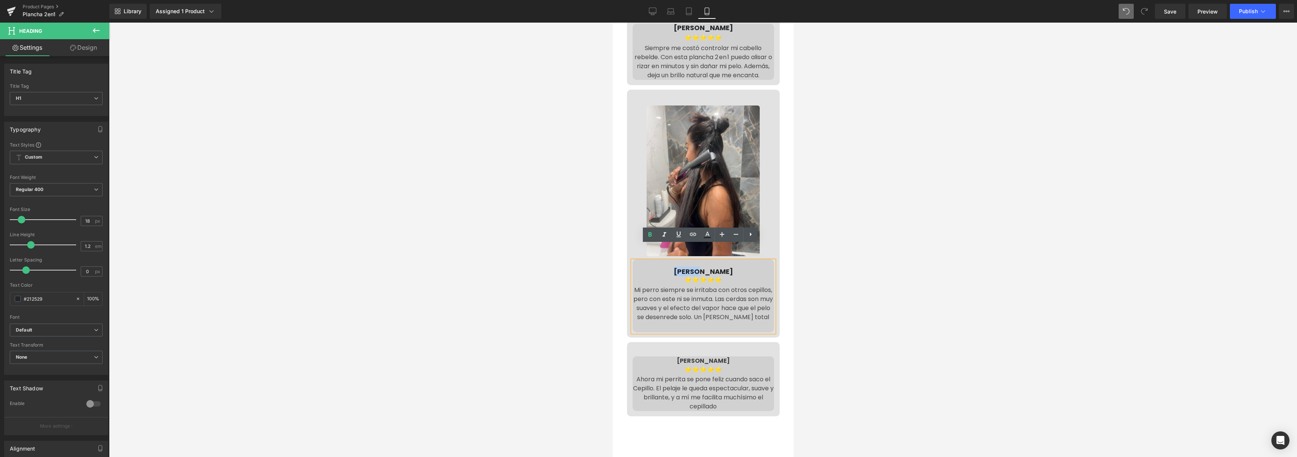
click at [699, 267] on b "[PERSON_NAME]" at bounding box center [703, 271] width 59 height 9
click at [700, 267] on b "[PERSON_NAME]" at bounding box center [703, 271] width 59 height 9
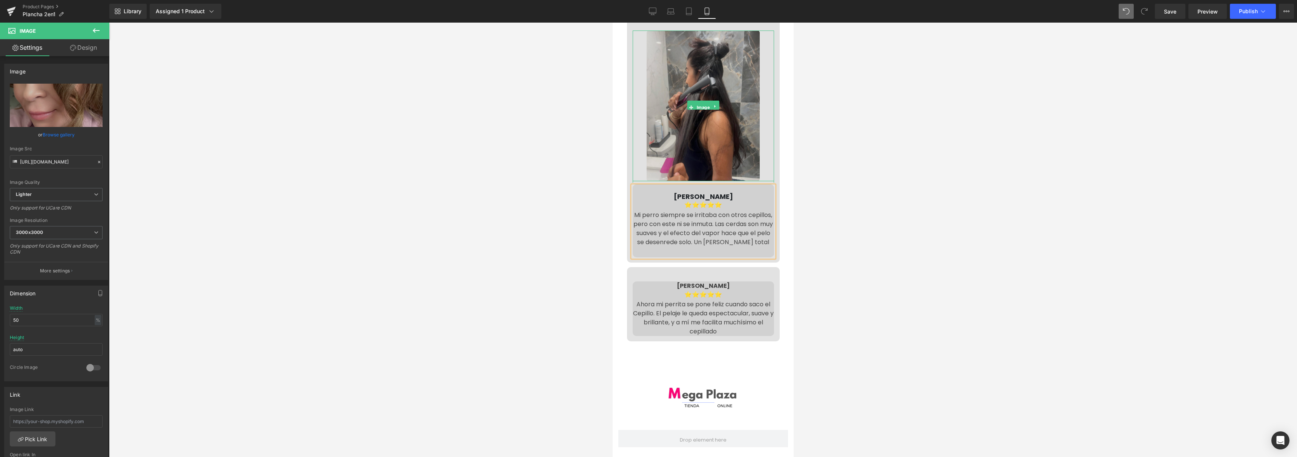
scroll to position [2916, 0]
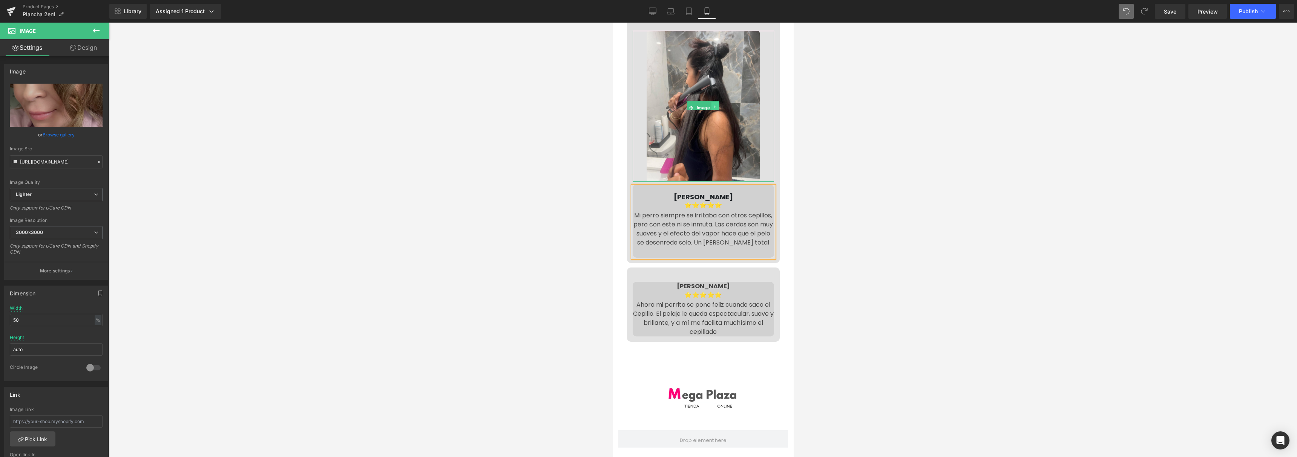
click at [715, 102] on link at bounding box center [715, 106] width 8 height 9
click at [709, 105] on icon at bounding box center [711, 107] width 4 height 4
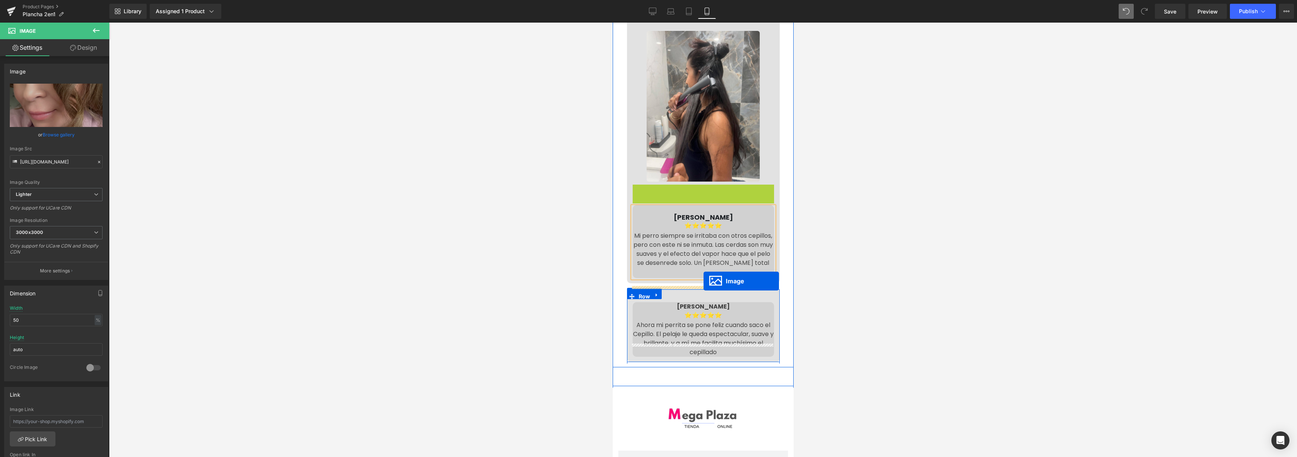
drag, startPoint x: 688, startPoint y: 248, endPoint x: 703, endPoint y: 281, distance: 36.6
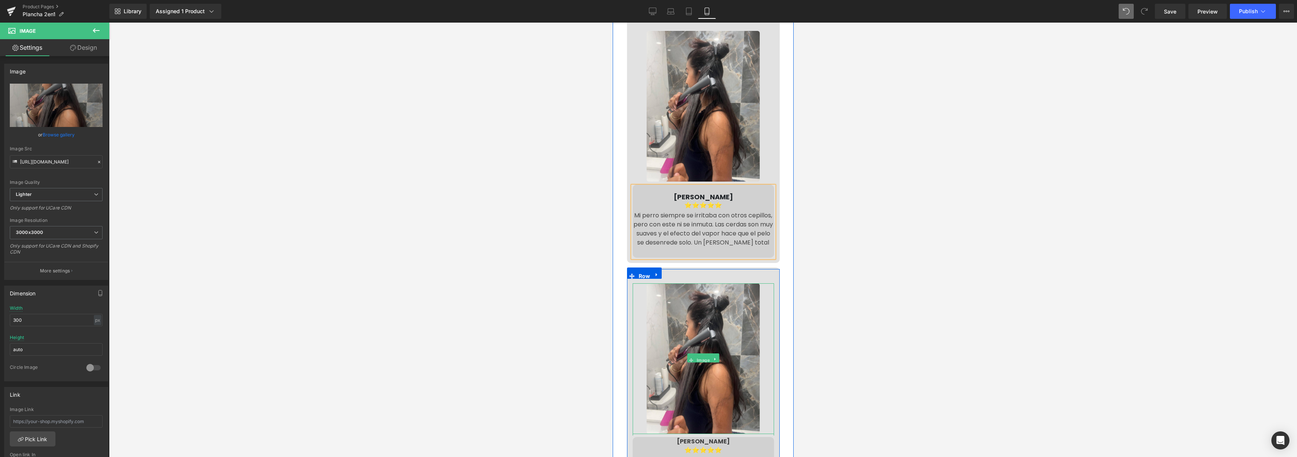
click at [701, 355] on link "Image" at bounding box center [699, 359] width 24 height 9
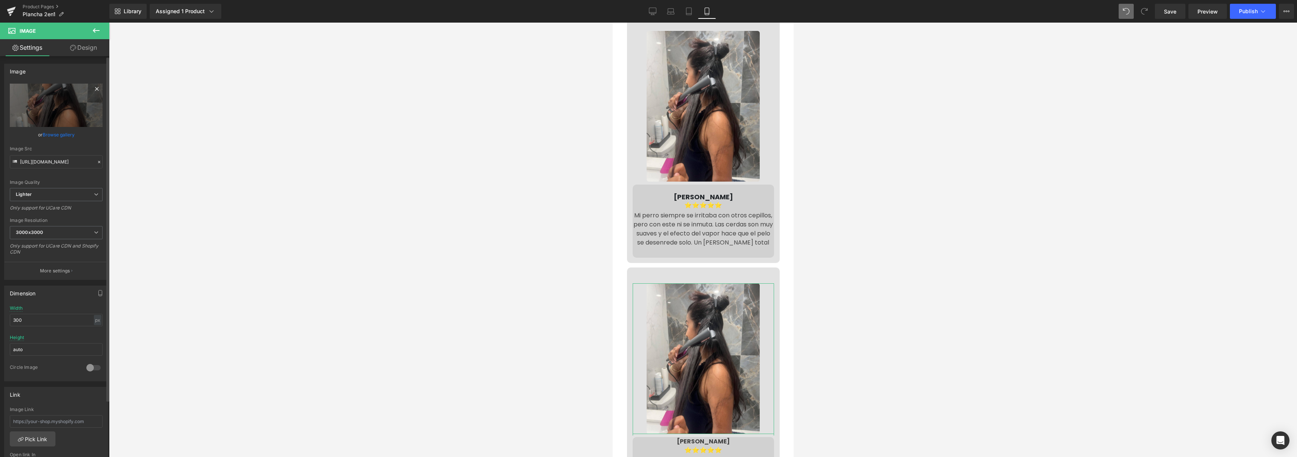
click at [92, 91] on icon at bounding box center [96, 88] width 9 height 9
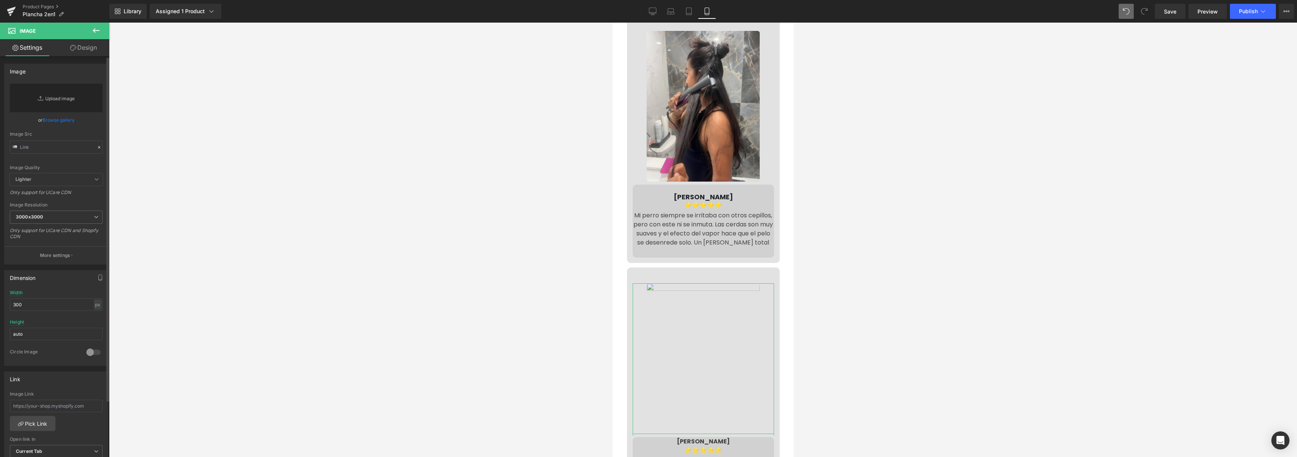
click at [67, 95] on link "Replace Image" at bounding box center [56, 98] width 93 height 29
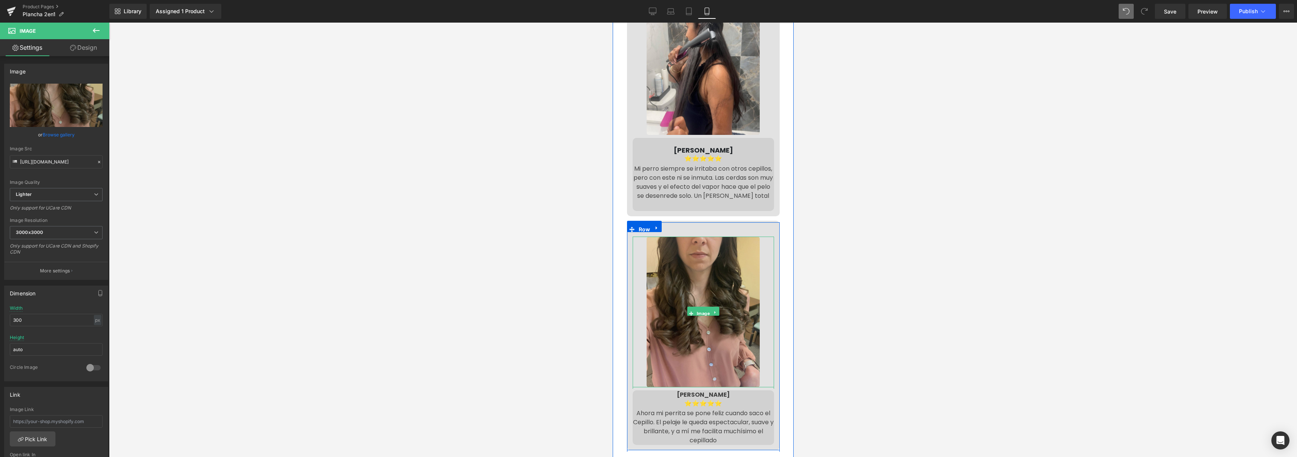
scroll to position [2965, 0]
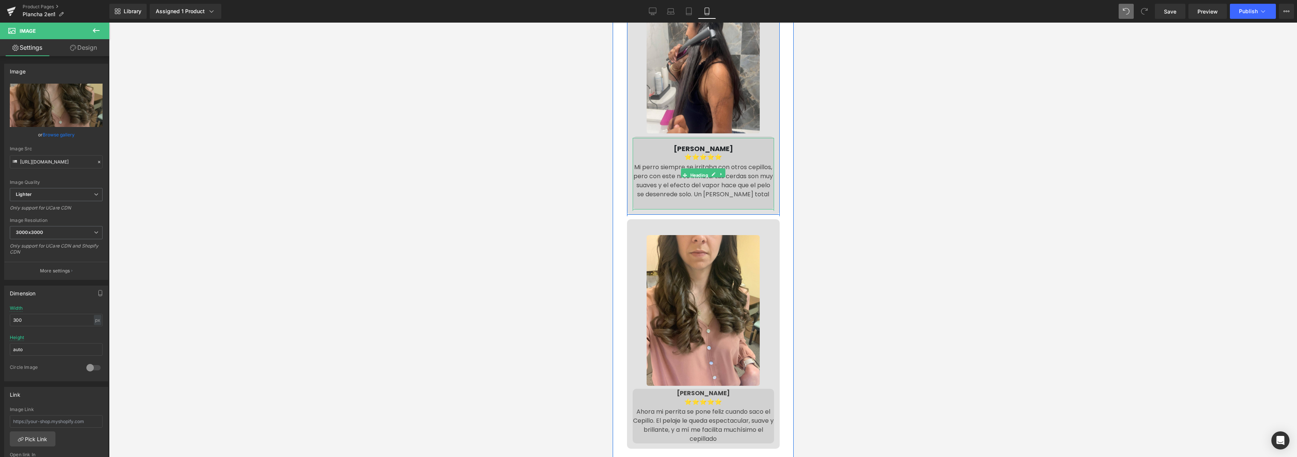
click at [674, 168] on div "Mi perro siempre se irritaba con otros cepillos, pero con este ni se inmuta. La…" at bounding box center [702, 181] width 141 height 36
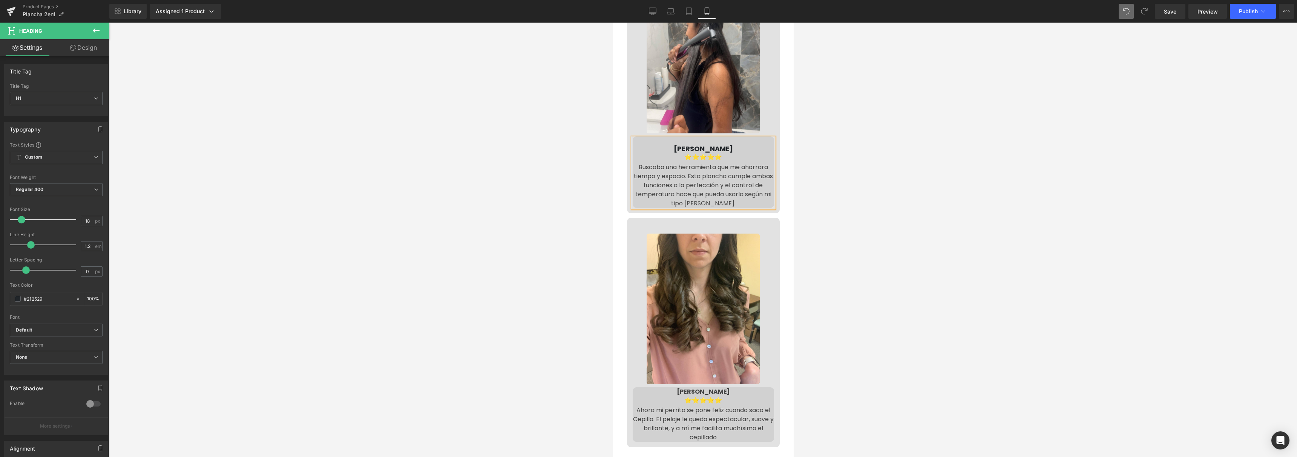
scroll to position [3034, 0]
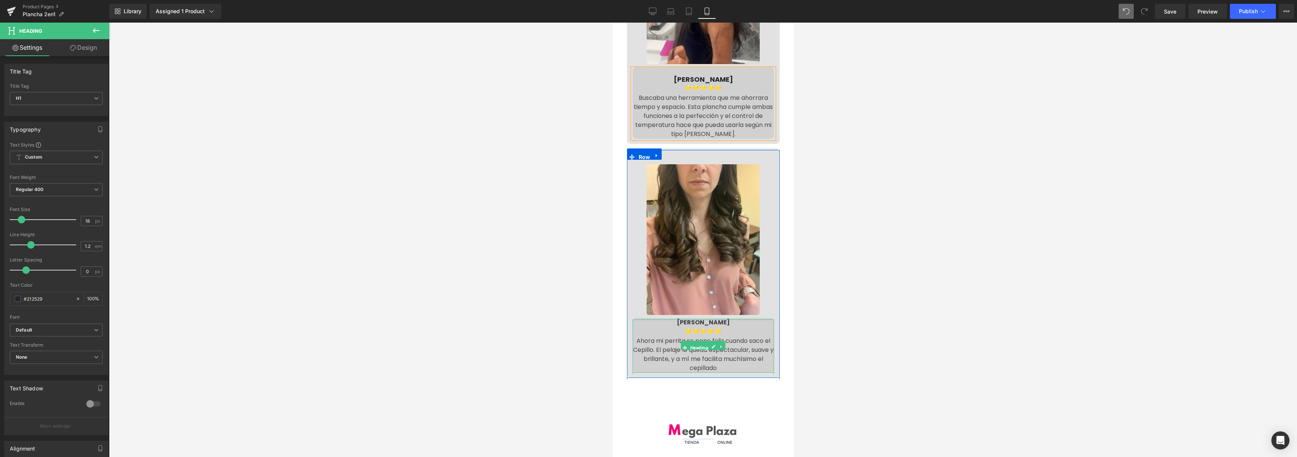
click at [714, 343] on div "Ahora mi perrita se pone feliz cuando saco el Cepillo. El pelaje le queda espec…" at bounding box center [702, 355] width 141 height 36
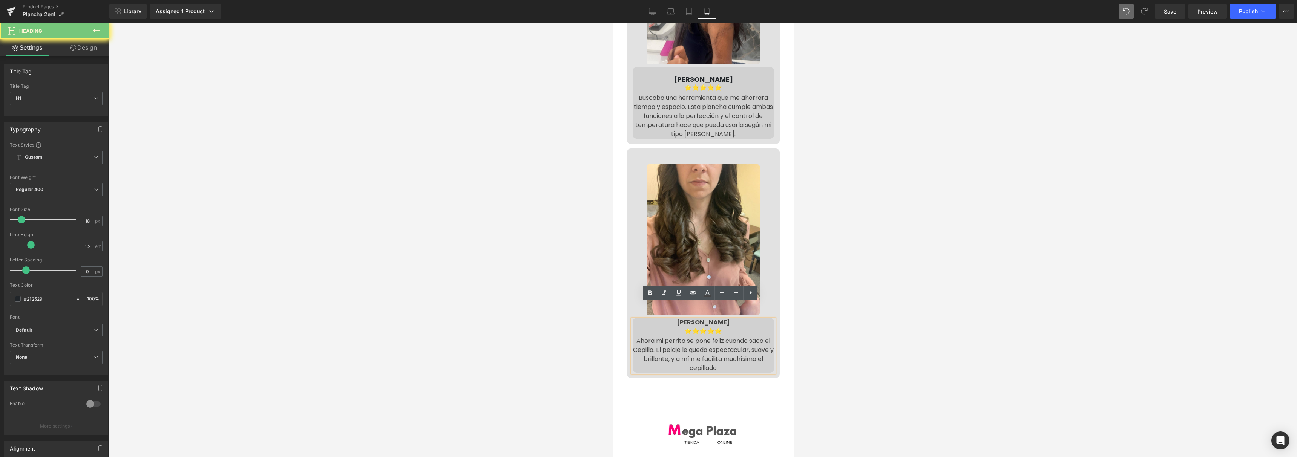
paste div
click at [696, 318] on strong "[PERSON_NAME]" at bounding box center [703, 322] width 53 height 9
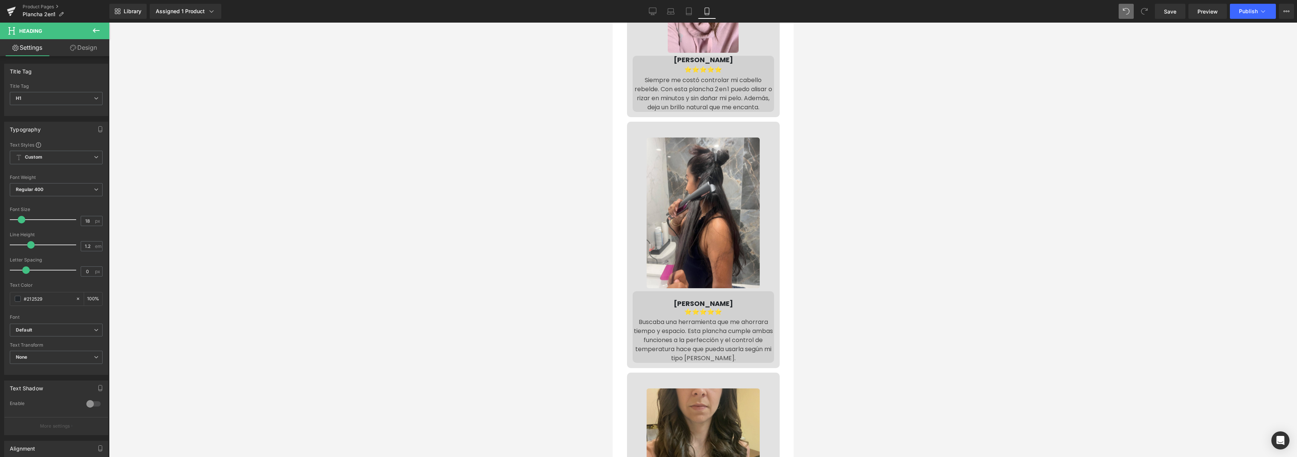
scroll to position [2964, 0]
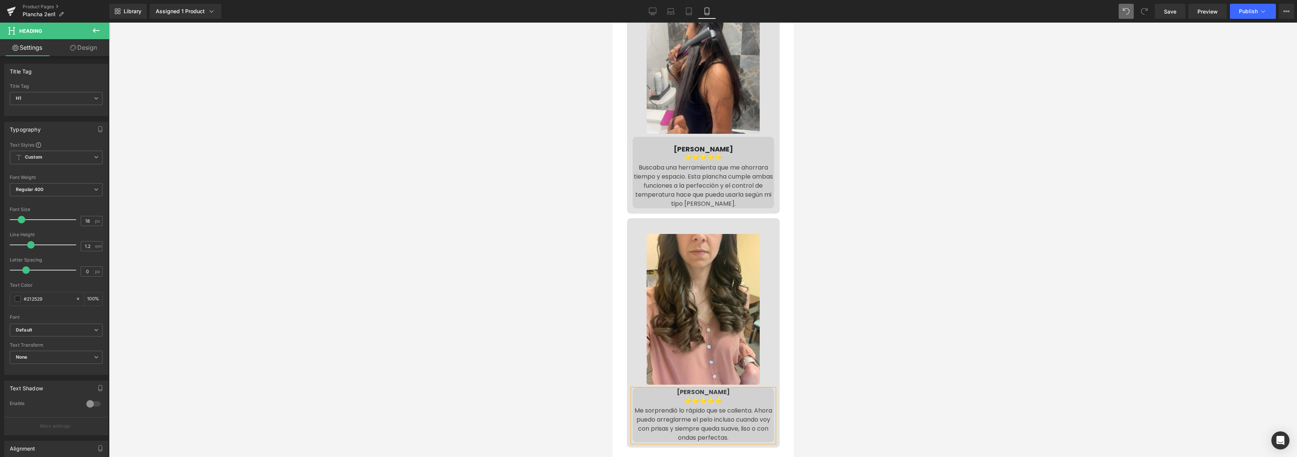
click at [697, 388] on strong "[PERSON_NAME]" at bounding box center [703, 392] width 53 height 9
click at [694, 388] on strong "[PERSON_NAME]" at bounding box center [703, 392] width 53 height 9
click at [697, 388] on strong "[PERSON_NAME]" at bounding box center [703, 392] width 53 height 9
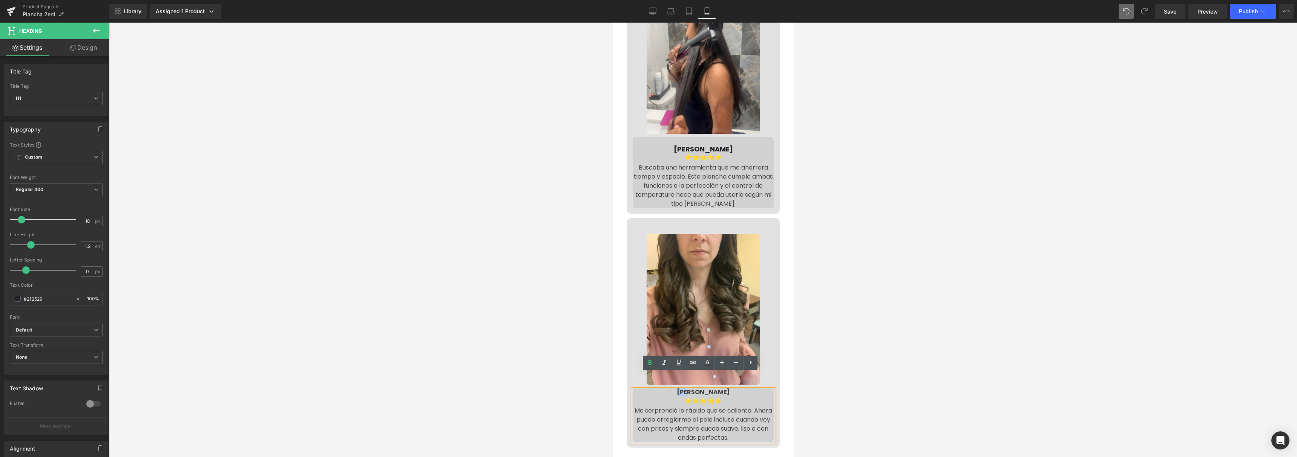
drag, startPoint x: 703, startPoint y: 379, endPoint x: 683, endPoint y: 377, distance: 20.0
click at [683, 388] on h1 "[PERSON_NAME]" at bounding box center [702, 392] width 141 height 9
click at [891, 385] on div at bounding box center [703, 240] width 1188 height 435
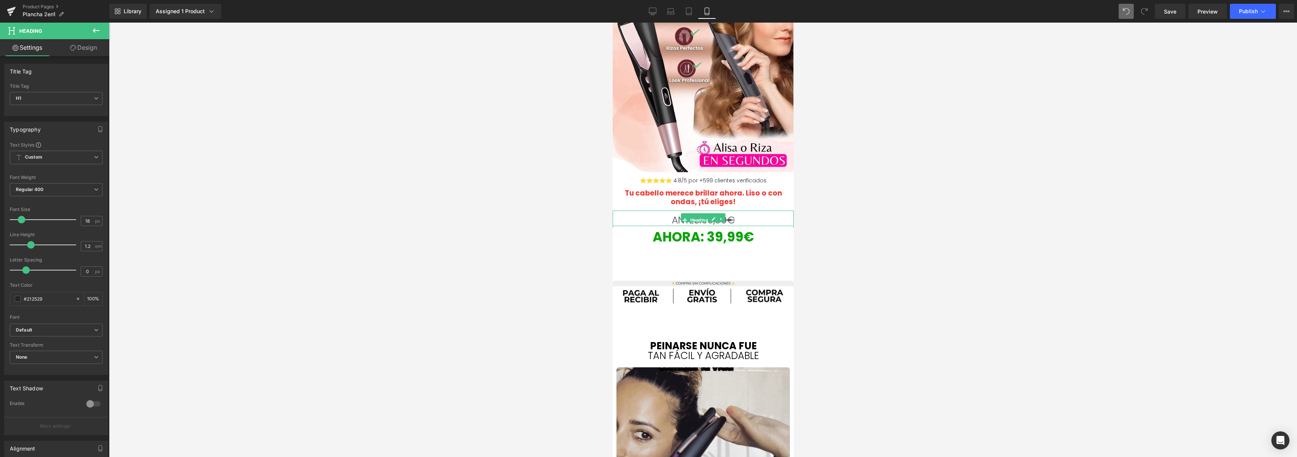
scroll to position [0, 0]
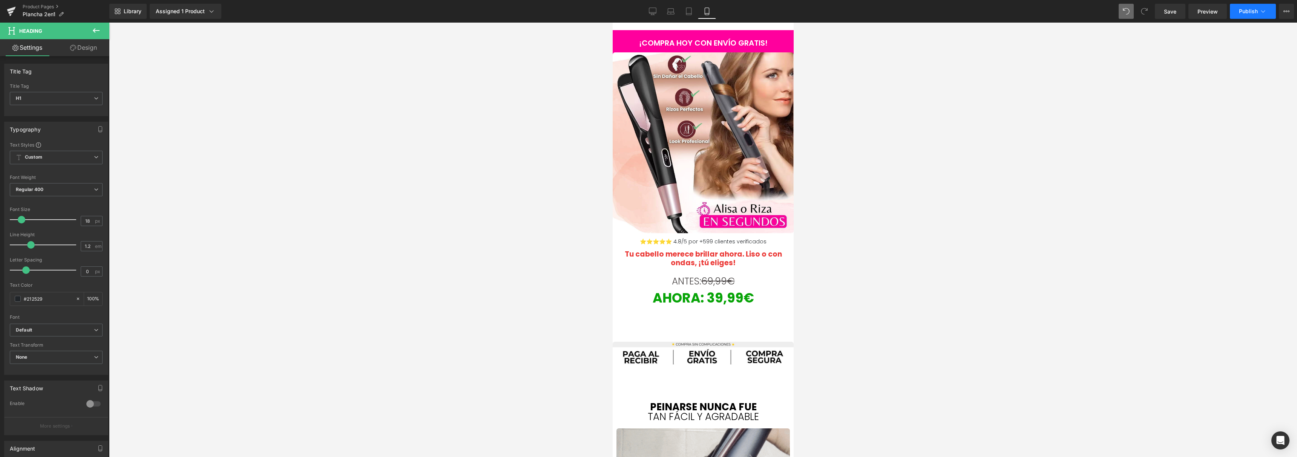
click at [1253, 11] on span "Publish" at bounding box center [1248, 11] width 19 height 6
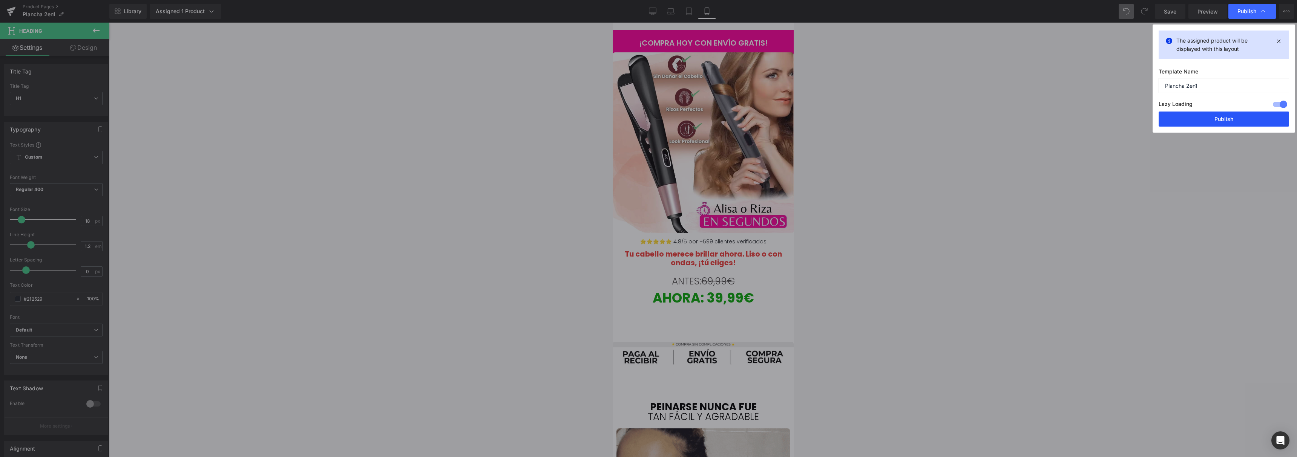
click at [1218, 121] on button "Publish" at bounding box center [1224, 119] width 130 height 15
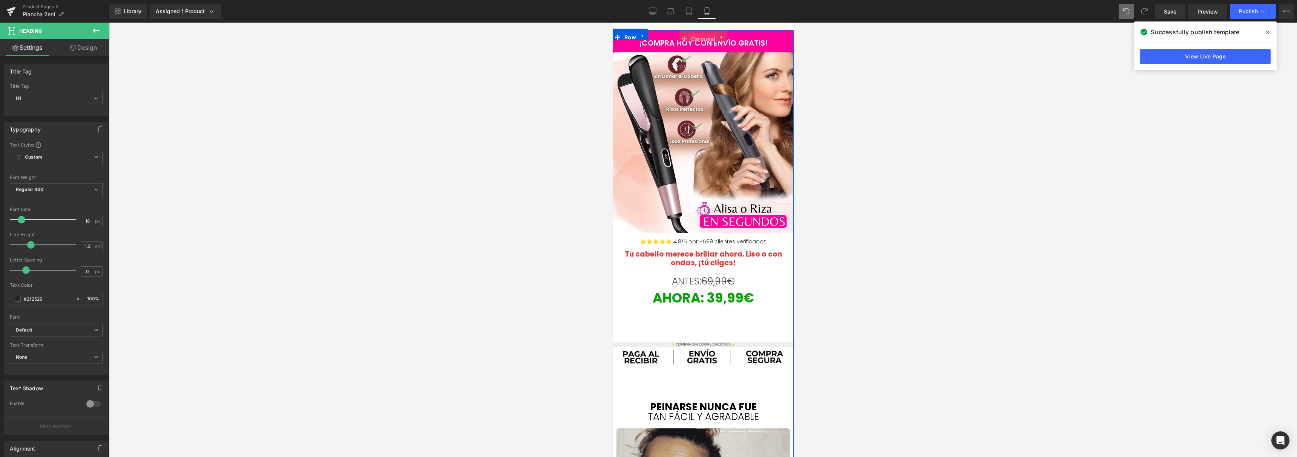
click at [701, 38] on span "Carousel" at bounding box center [703, 39] width 28 height 11
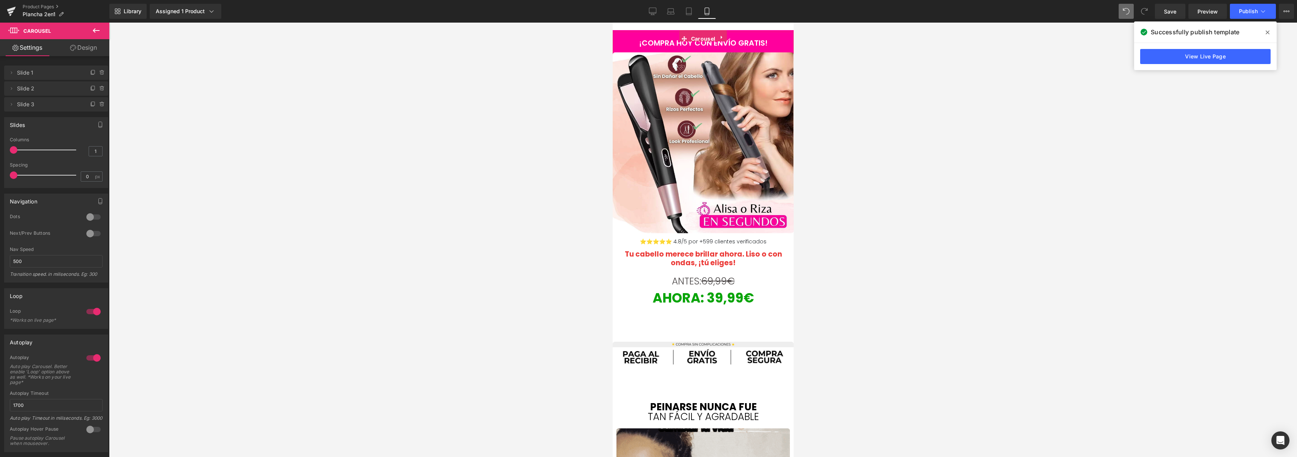
drag, startPoint x: 91, startPoint y: 218, endPoint x: 127, endPoint y: 31, distance: 190.5
click at [91, 218] on div at bounding box center [93, 217] width 18 height 12
click at [93, 222] on div at bounding box center [93, 217] width 18 height 12
click at [87, 235] on div at bounding box center [93, 234] width 18 height 12
click at [779, 45] on button "›" at bounding box center [782, 48] width 23 height 23
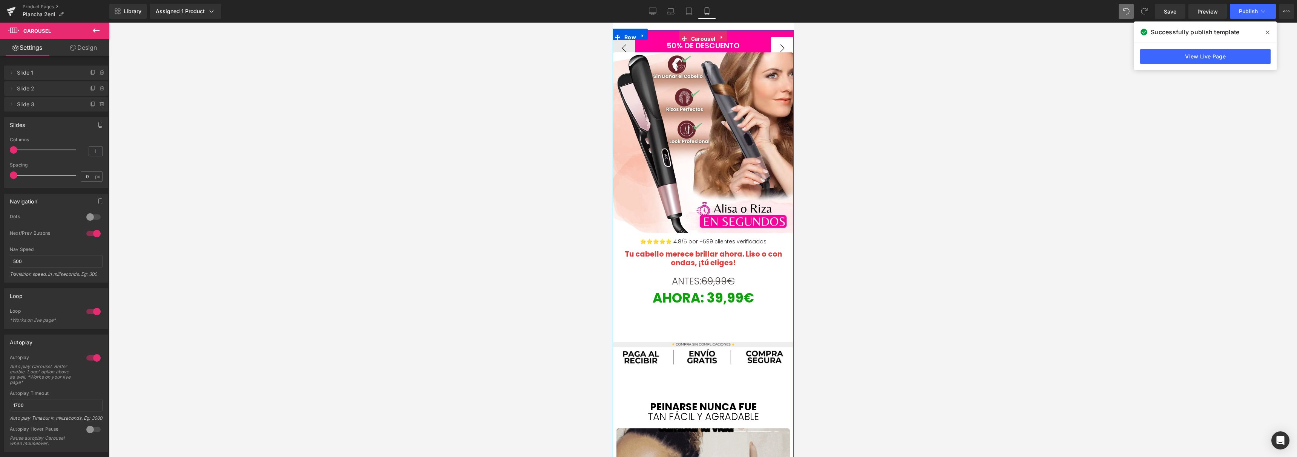
click at [779, 45] on button "›" at bounding box center [782, 48] width 23 height 23
click at [743, 48] on span "PAGO AL RECIBIR - 100% SEGURO" at bounding box center [703, 45] width 121 height 11
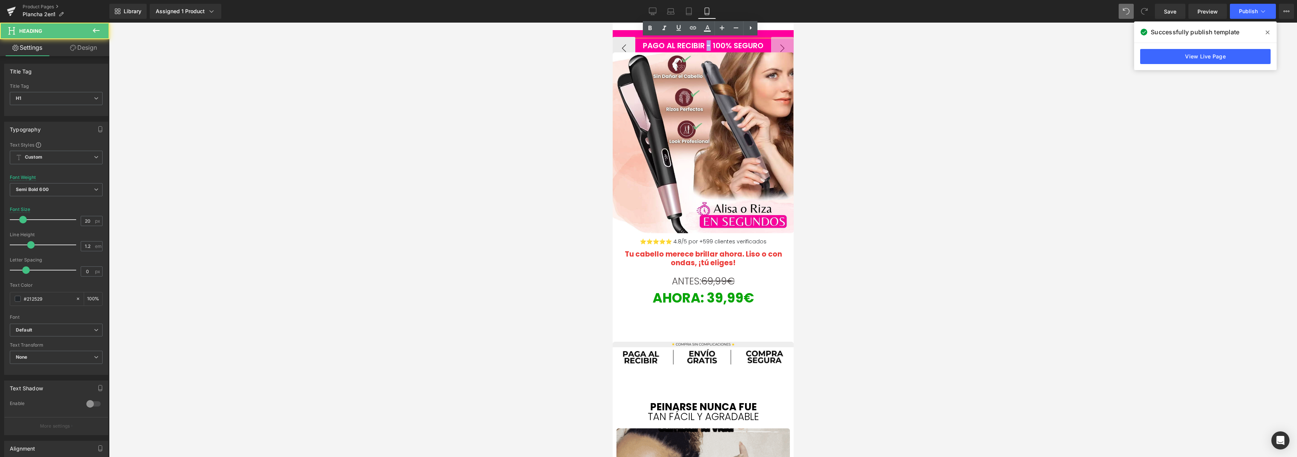
click at [705, 47] on span "PAGO AL RECIBIR - 100% SEGURO" at bounding box center [703, 45] width 121 height 11
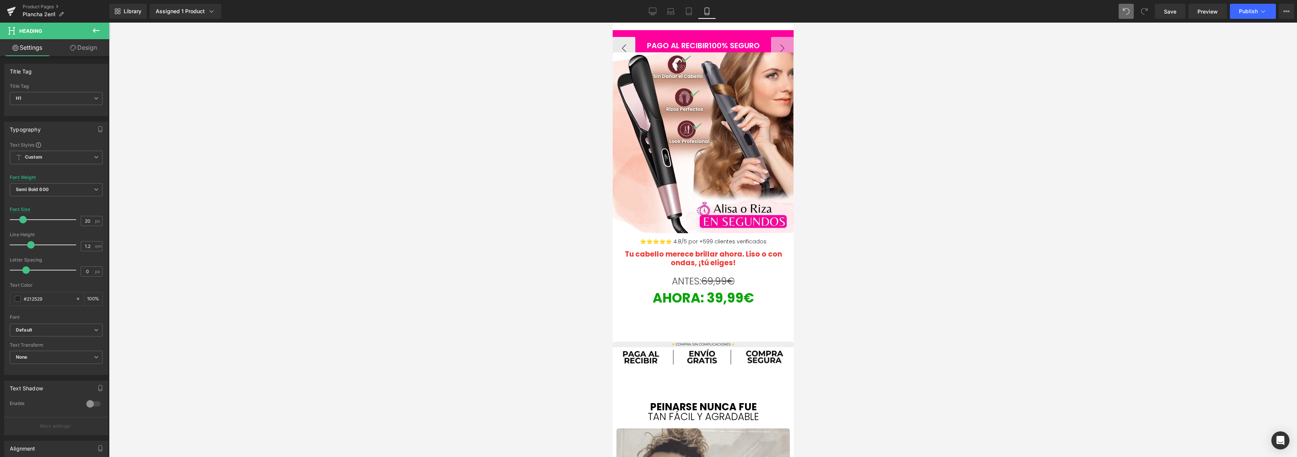
click at [871, 52] on div at bounding box center [703, 240] width 1188 height 435
click at [1243, 15] on button "Publish" at bounding box center [1253, 11] width 46 height 15
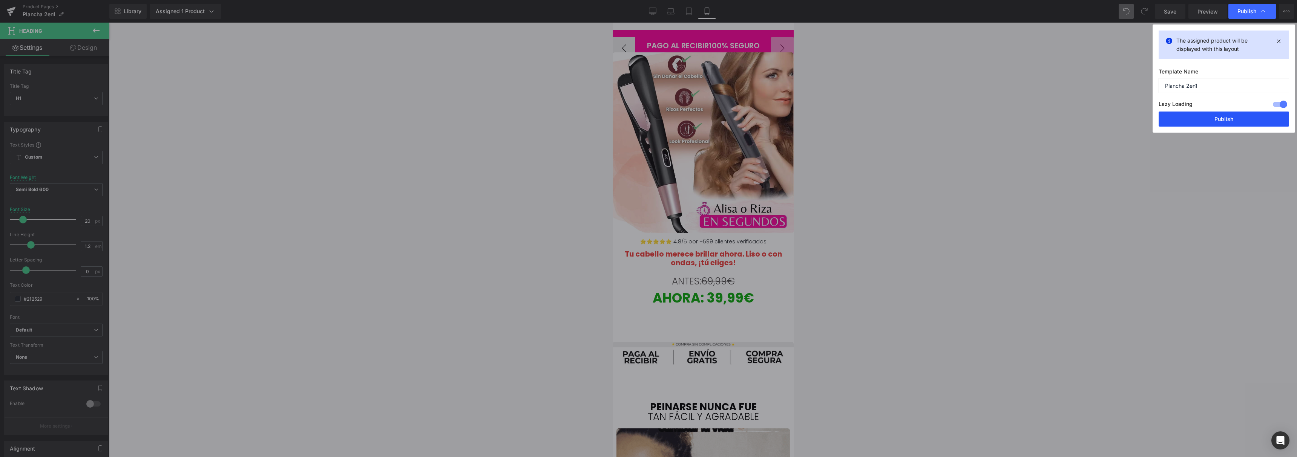
click at [1217, 114] on button "Publish" at bounding box center [1224, 119] width 130 height 15
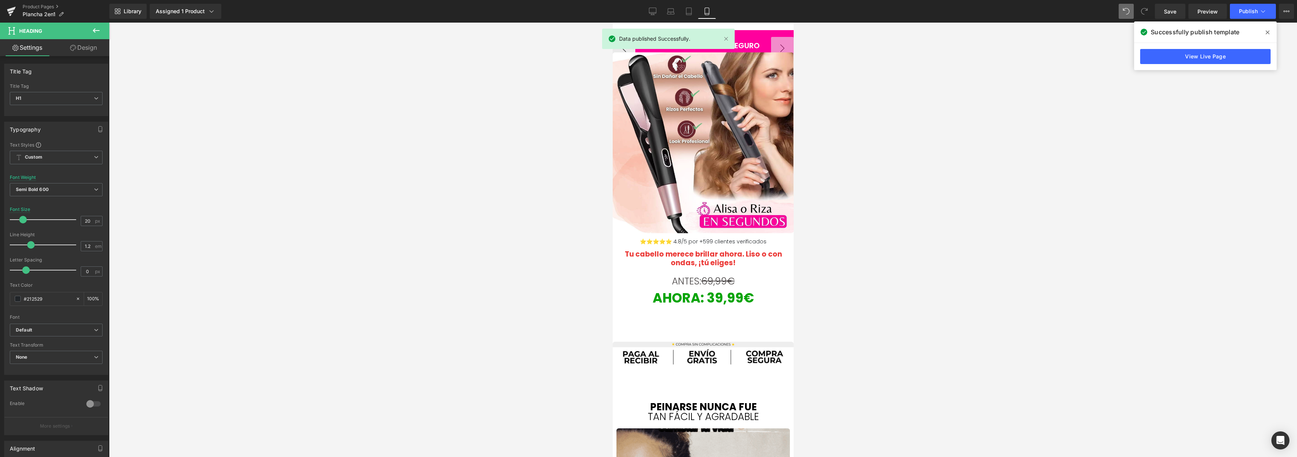
click at [437, 79] on div at bounding box center [703, 240] width 1188 height 435
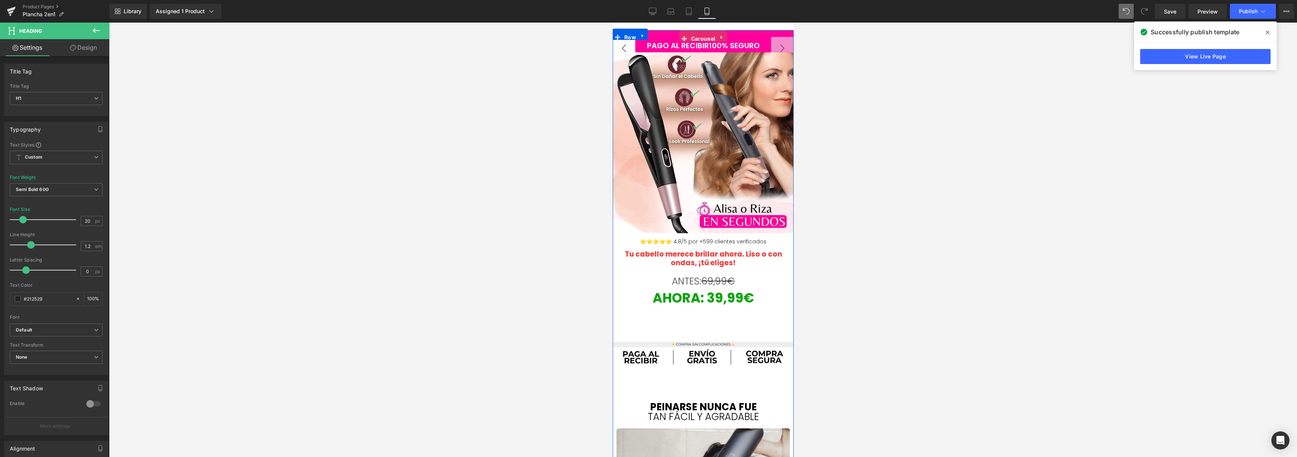
click at [618, 49] on button "‹" at bounding box center [623, 48] width 23 height 23
click at [619, 48] on button "‹" at bounding box center [623, 48] width 23 height 23
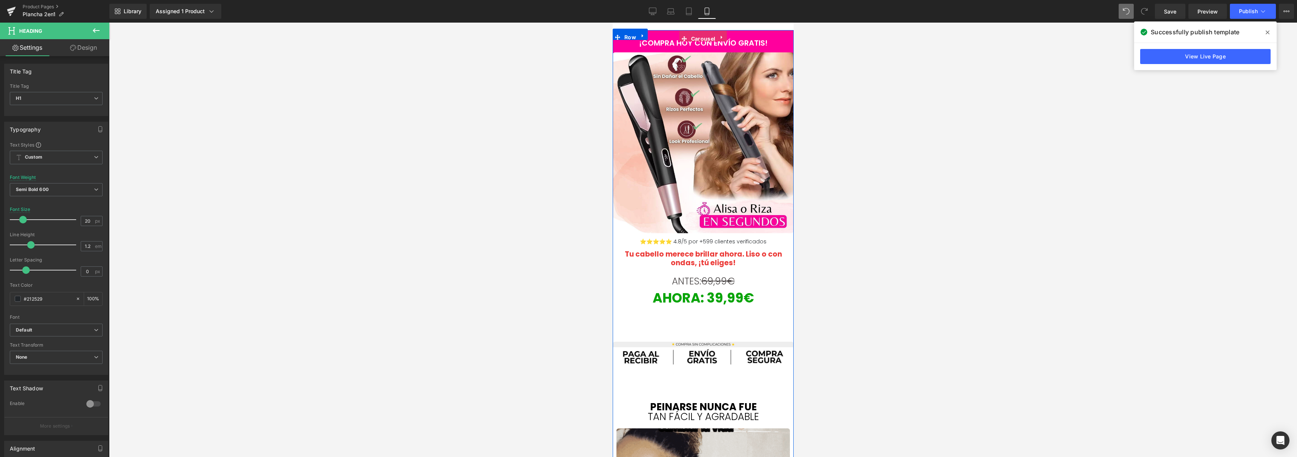
click at [794, 45] on button "›" at bounding box center [805, 48] width 23 height 23
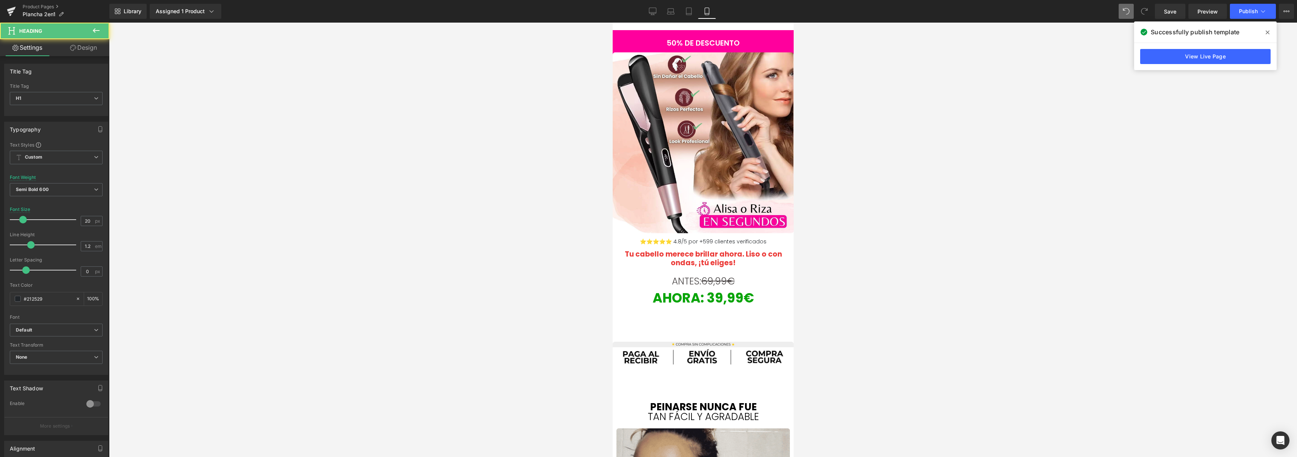
click at [733, 104] on img at bounding box center [702, 142] width 181 height 181
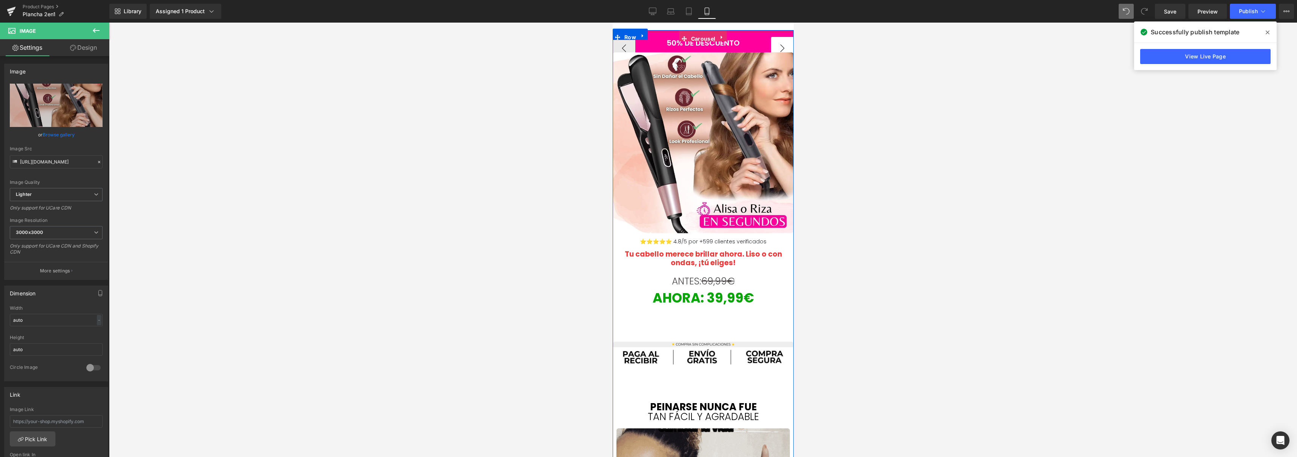
click at [783, 43] on button "›" at bounding box center [782, 48] width 23 height 23
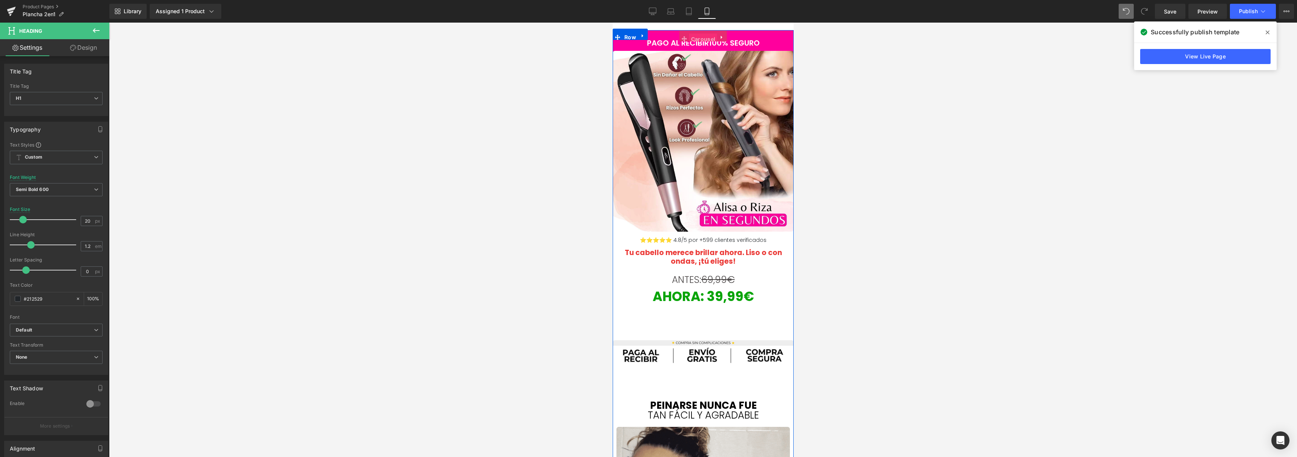
drag, startPoint x: 699, startPoint y: 37, endPoint x: 794, endPoint y: 213, distance: 200.0
click at [699, 37] on span "Carousel" at bounding box center [703, 39] width 28 height 11
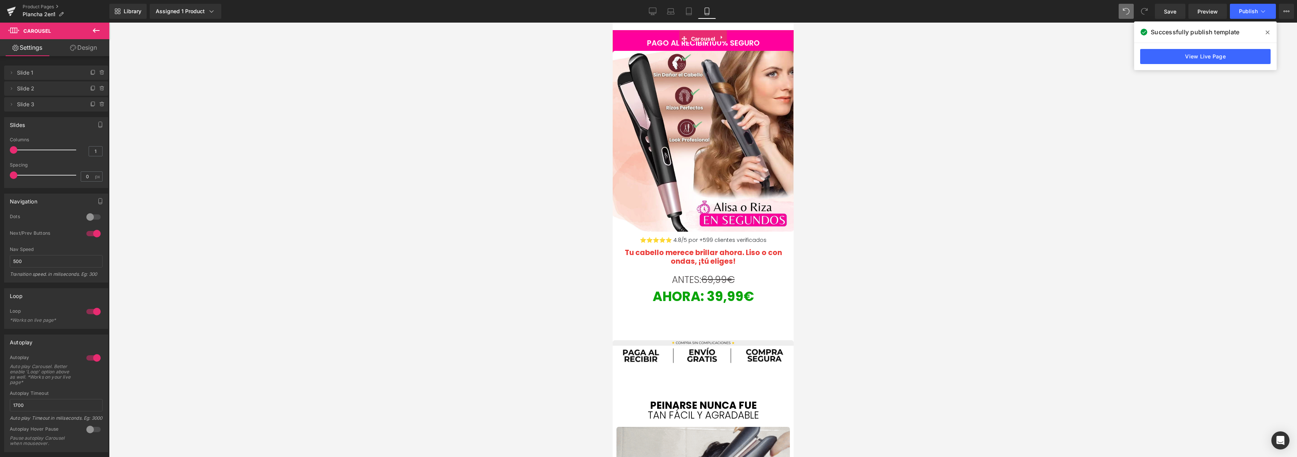
click at [94, 238] on div at bounding box center [93, 234] width 18 height 12
click at [200, 208] on div at bounding box center [703, 240] width 1188 height 435
click at [1250, 17] on button "Publish" at bounding box center [1253, 11] width 46 height 15
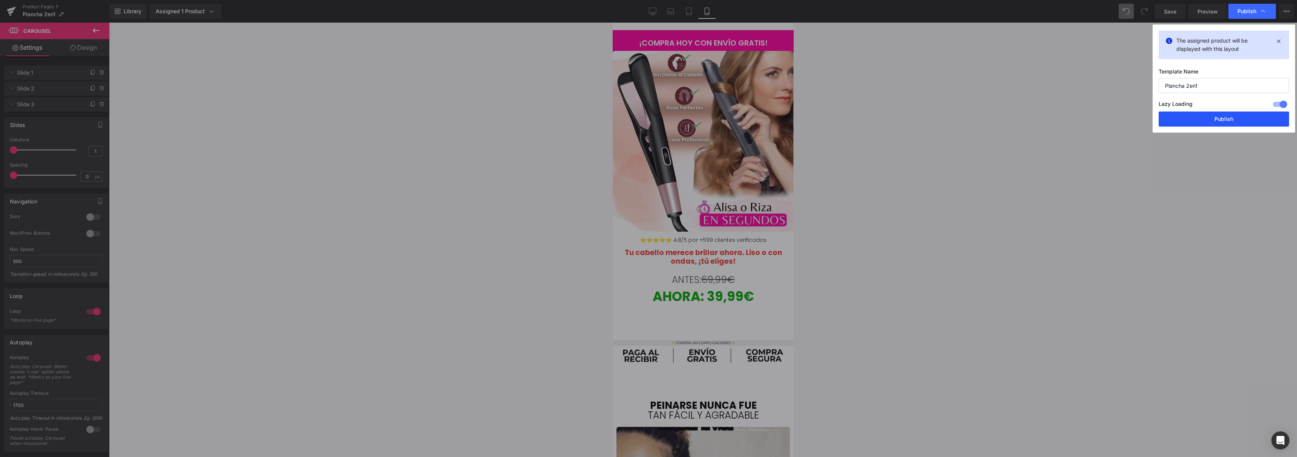
click at [1226, 114] on button "Publish" at bounding box center [1224, 119] width 130 height 15
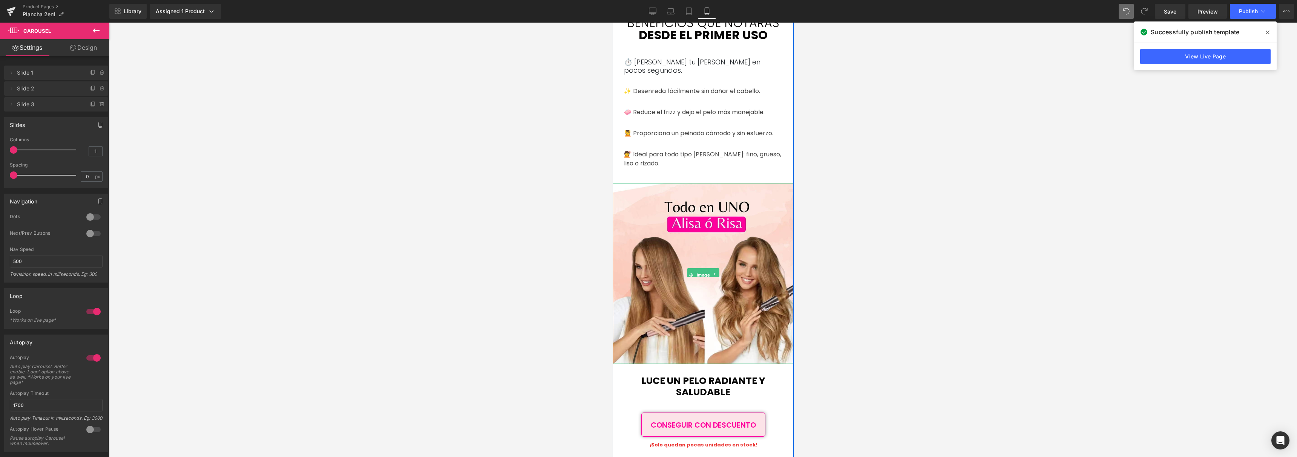
scroll to position [662, 0]
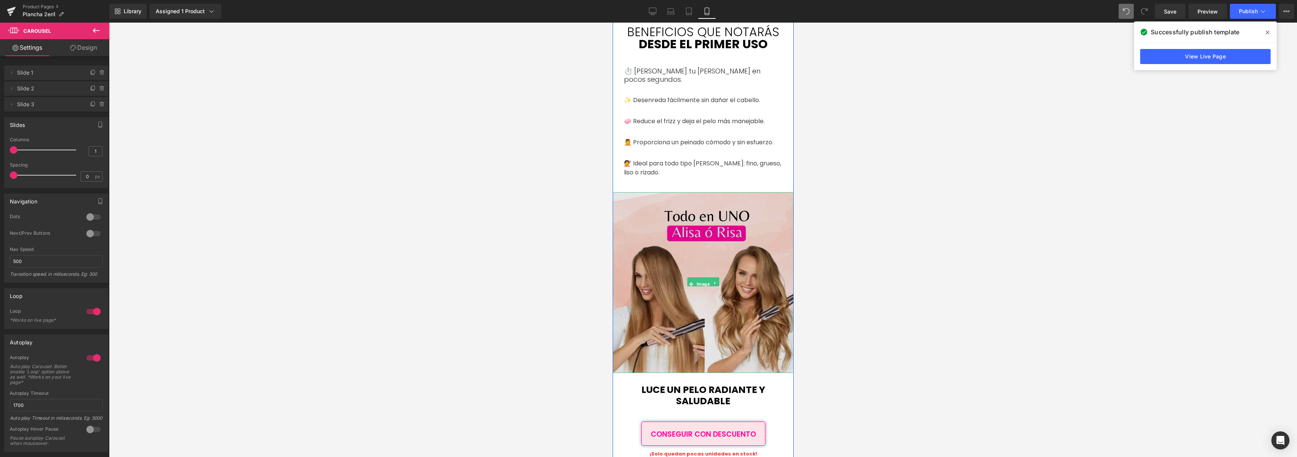
click at [736, 245] on img at bounding box center [702, 282] width 181 height 181
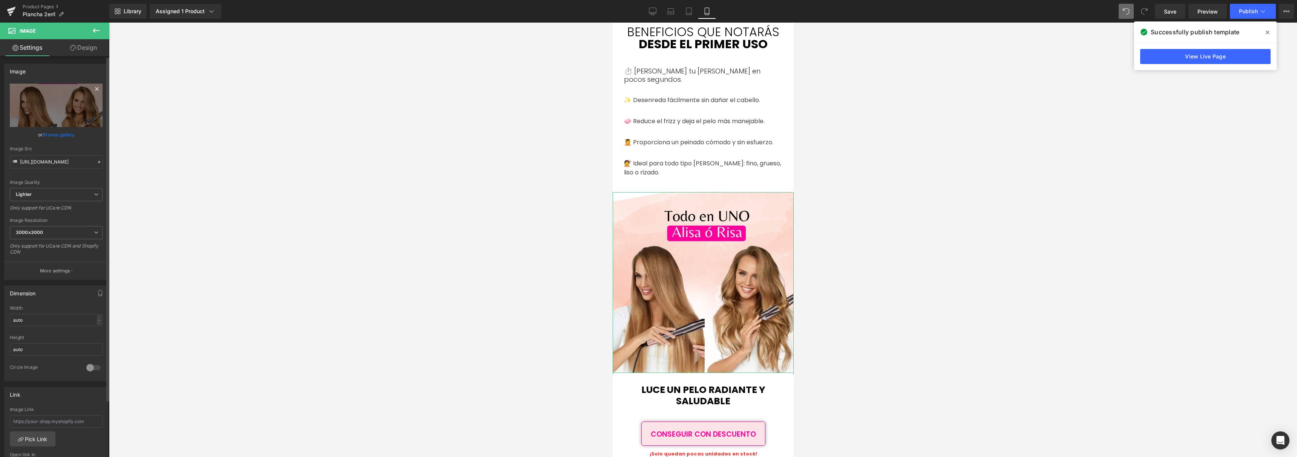
click at [93, 86] on icon at bounding box center [96, 88] width 9 height 9
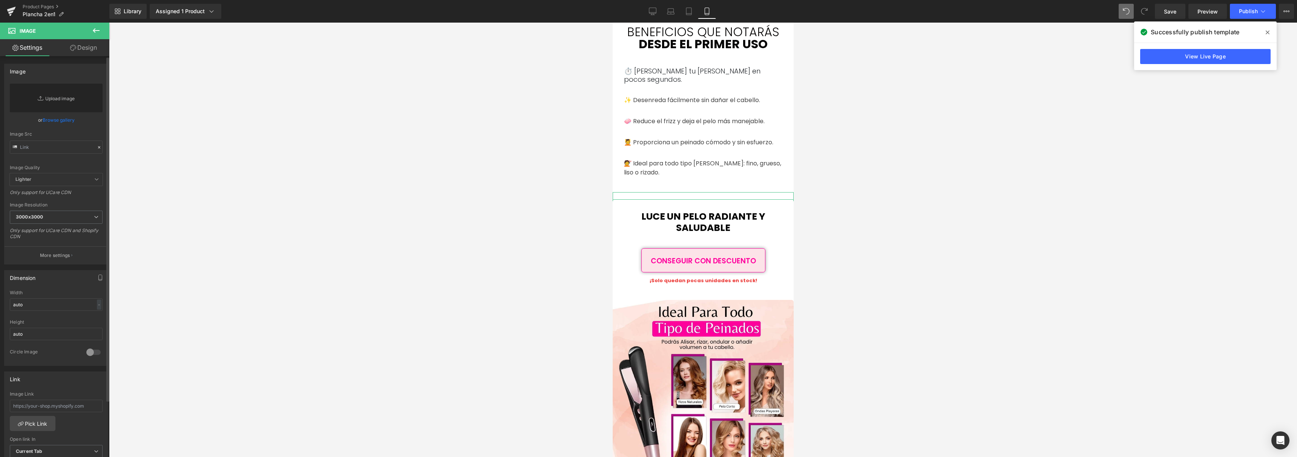
click at [64, 104] on link "Replace Image" at bounding box center [56, 98] width 93 height 29
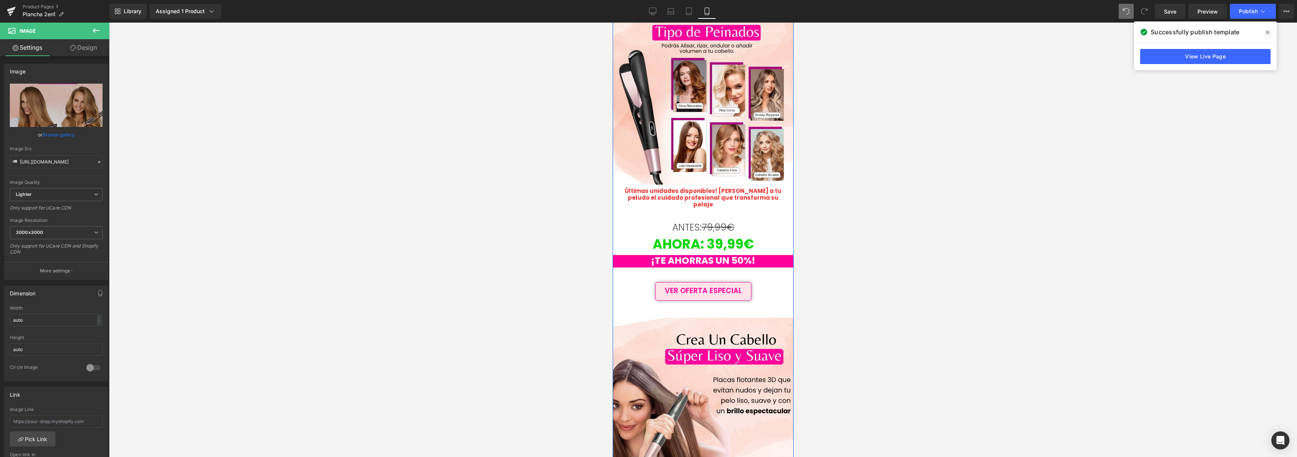
scroll to position [1132, 0]
click at [654, 254] on span "¡TE AHORRAS UN 50%!" at bounding box center [703, 260] width 104 height 13
click at [652, 254] on span "¡TE AHORRAS UN 50%!" at bounding box center [703, 260] width 104 height 13
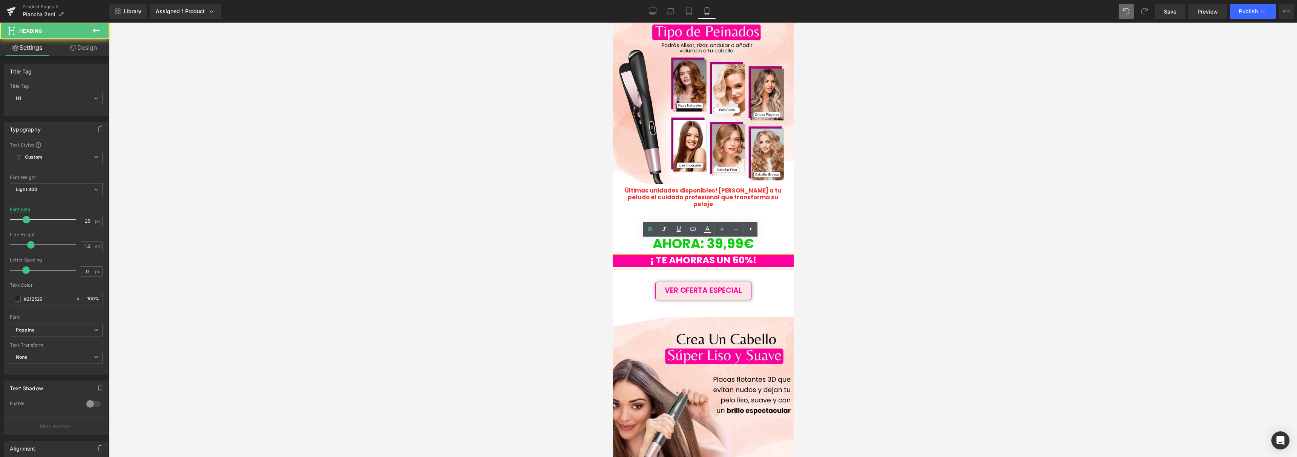
click at [749, 254] on span "¡ TE AHORRAS UN 50%!" at bounding box center [703, 260] width 106 height 13
click at [757, 255] on h1 "¡ TE AHORRAS UN 50% !" at bounding box center [702, 260] width 181 height 11
click at [648, 254] on span "¡ TE AHORRAS UN 50% !!" at bounding box center [703, 260] width 111 height 13
click at [834, 229] on div at bounding box center [703, 240] width 1188 height 435
click at [775, 255] on h1 "¡¡ TE AHORRAS UN 50% !!" at bounding box center [702, 260] width 181 height 11
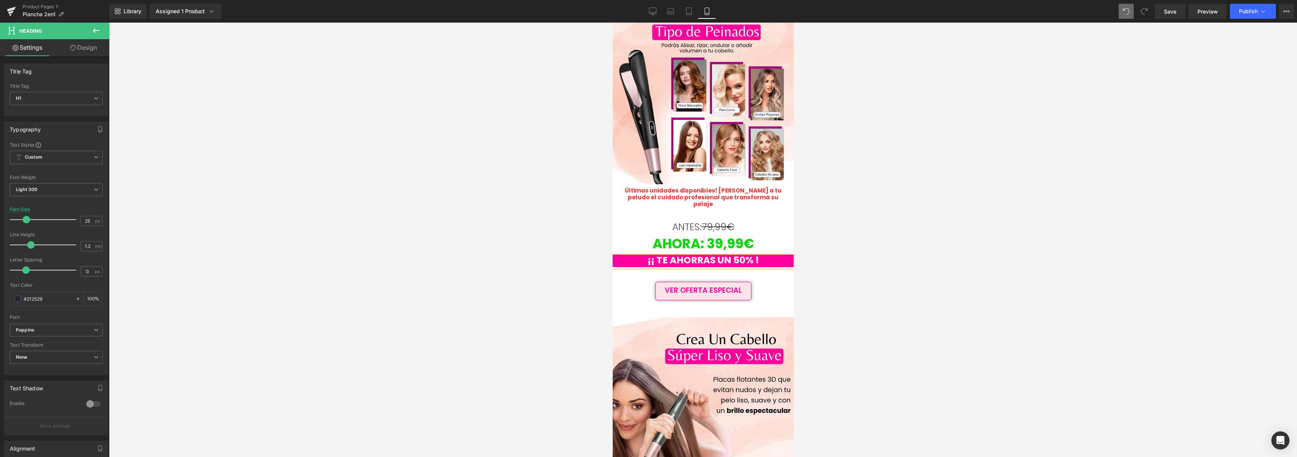
click at [649, 254] on span "¡¡ TE AHORRAS UN 50% !" at bounding box center [703, 260] width 111 height 13
click at [1240, 11] on span "Publish" at bounding box center [1248, 11] width 19 height 6
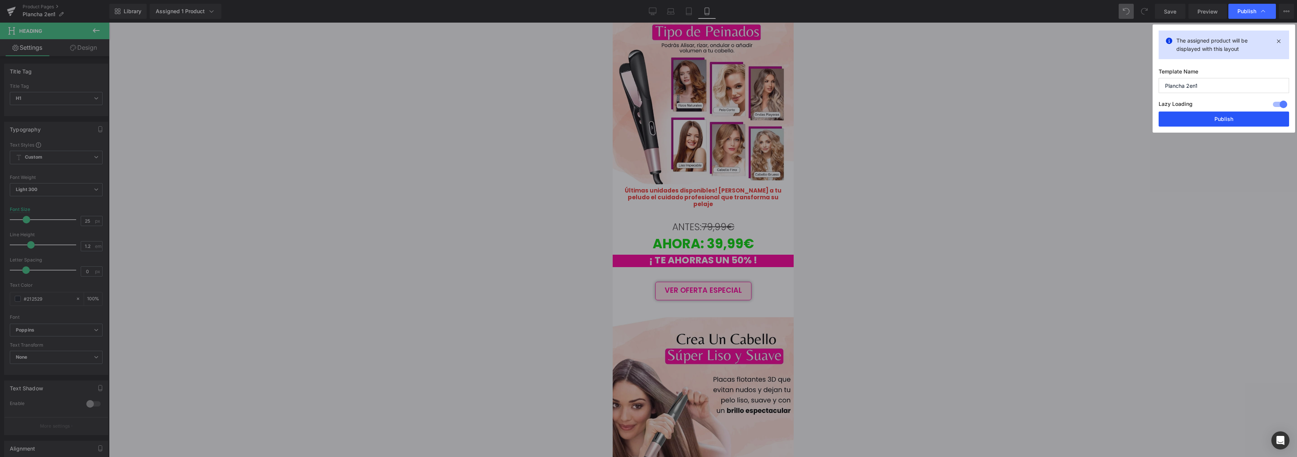
click at [1228, 120] on button "Publish" at bounding box center [1224, 119] width 130 height 15
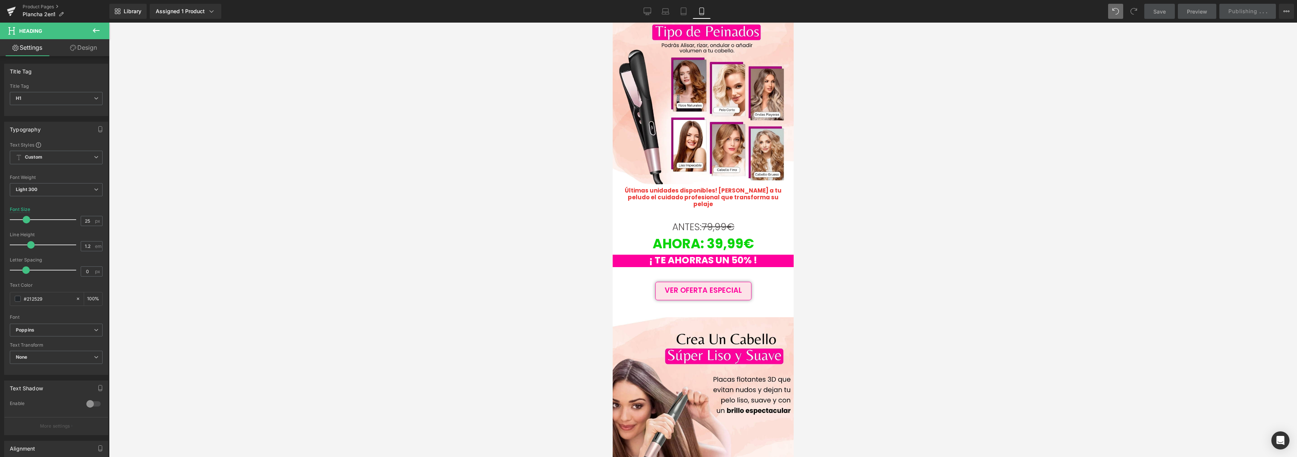
click at [1047, 140] on div at bounding box center [703, 240] width 1188 height 435
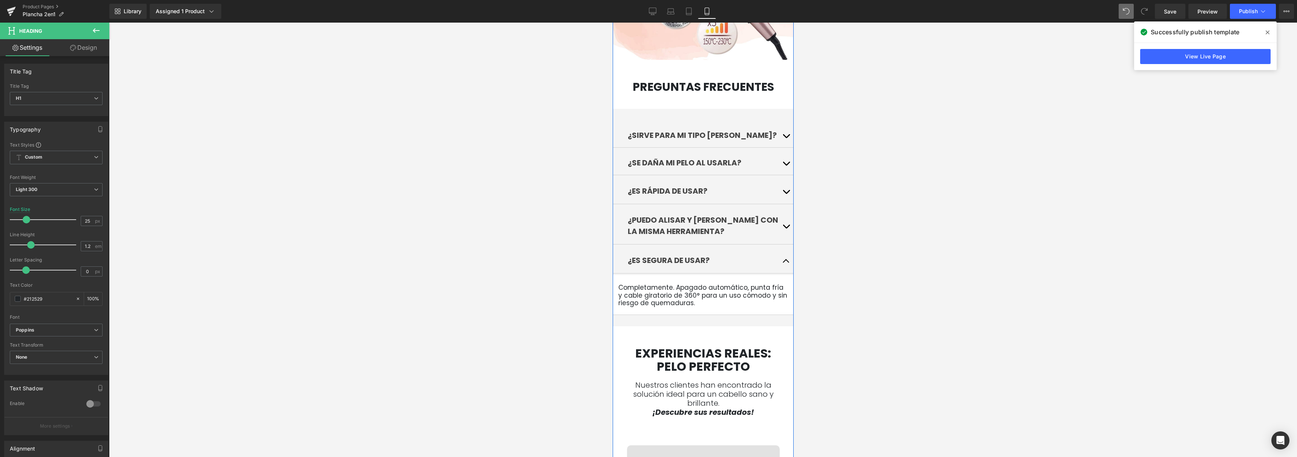
scroll to position [2149, 0]
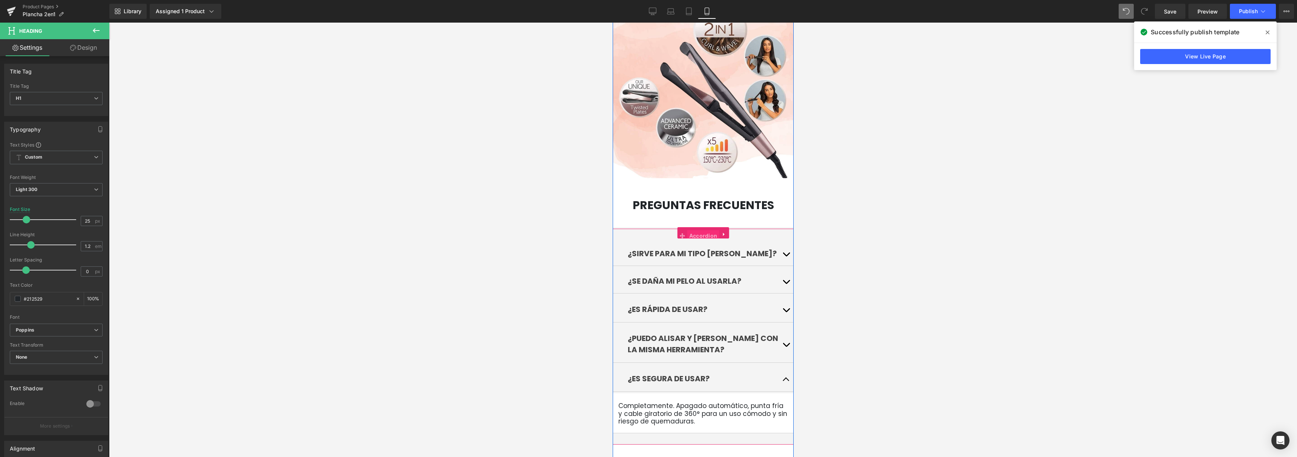
click at [697, 230] on span "Accordion" at bounding box center [703, 235] width 32 height 11
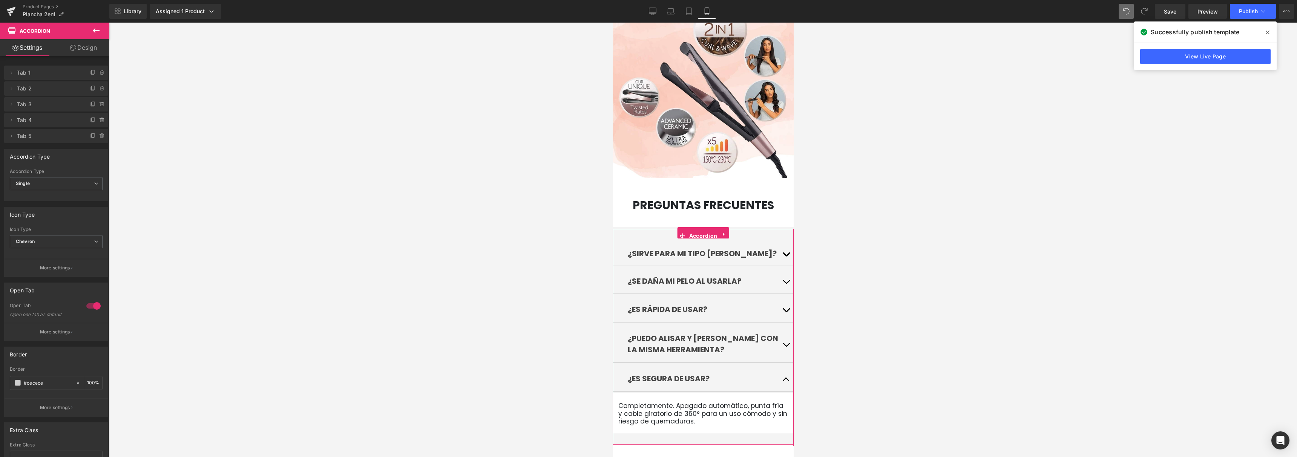
click at [89, 51] on link "Design" at bounding box center [83, 47] width 55 height 17
click at [0, 0] on div "Background" at bounding box center [0, 0] width 0 height 0
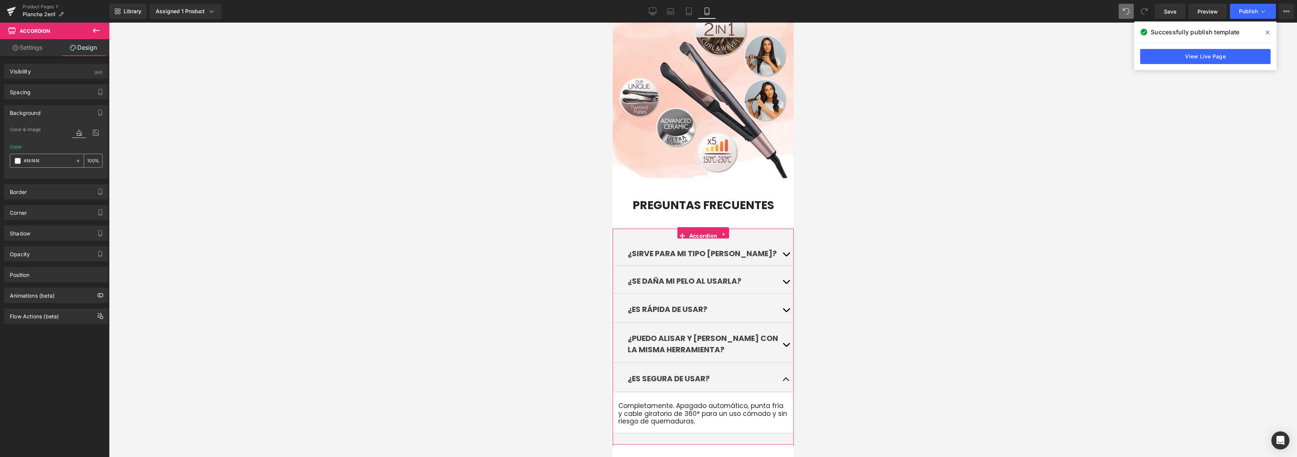
click at [17, 163] on span at bounding box center [18, 161] width 6 height 6
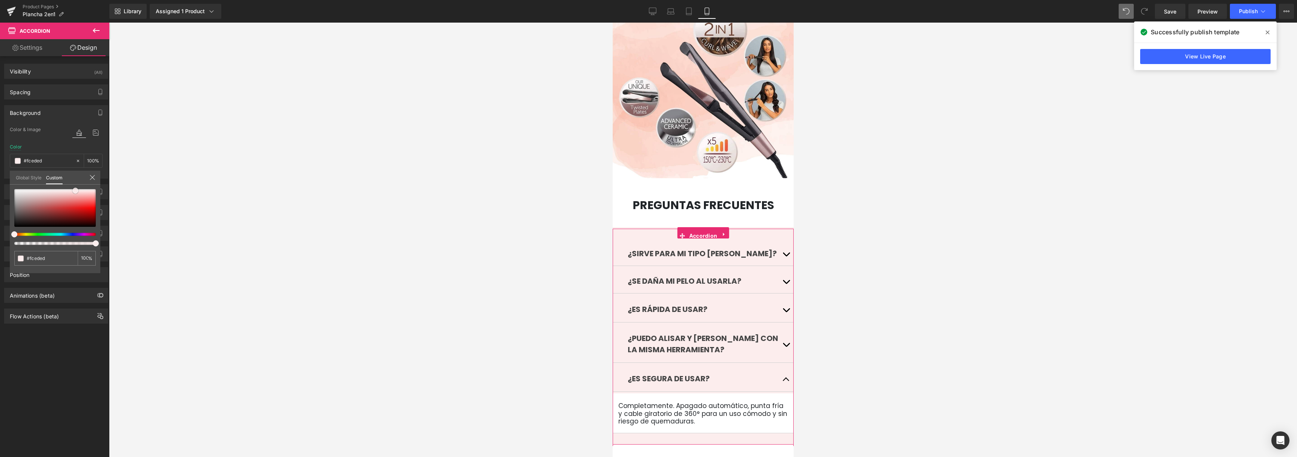
drag, startPoint x: 54, startPoint y: 191, endPoint x: 75, endPoint y: 191, distance: 21.5
click at [75, 191] on div at bounding box center [54, 208] width 81 height 38
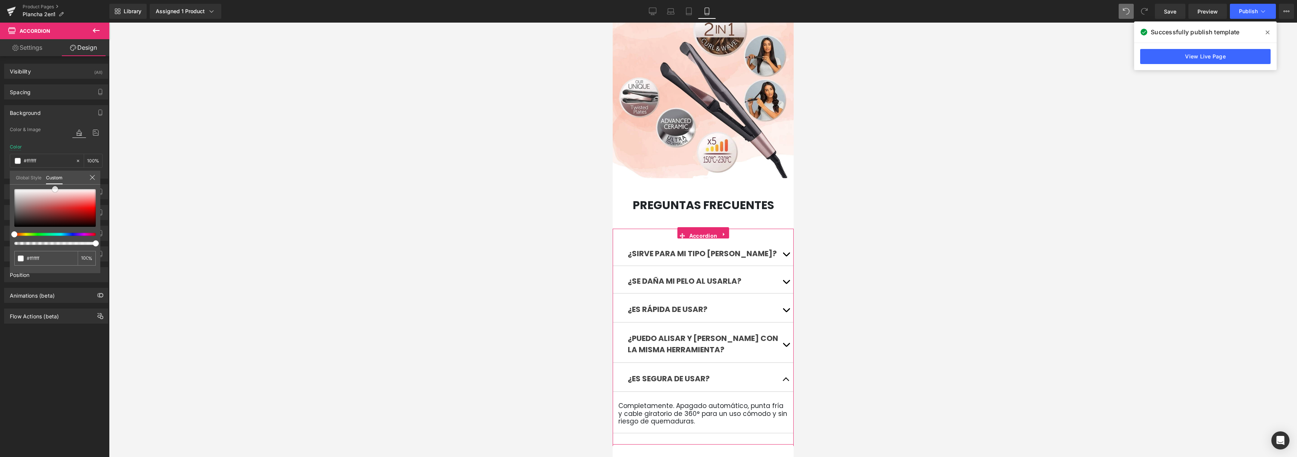
drag, startPoint x: 75, startPoint y: 191, endPoint x: 55, endPoint y: 188, distance: 20.5
click at [55, 188] on span at bounding box center [55, 189] width 6 height 6
click at [61, 189] on div at bounding box center [54, 208] width 81 height 38
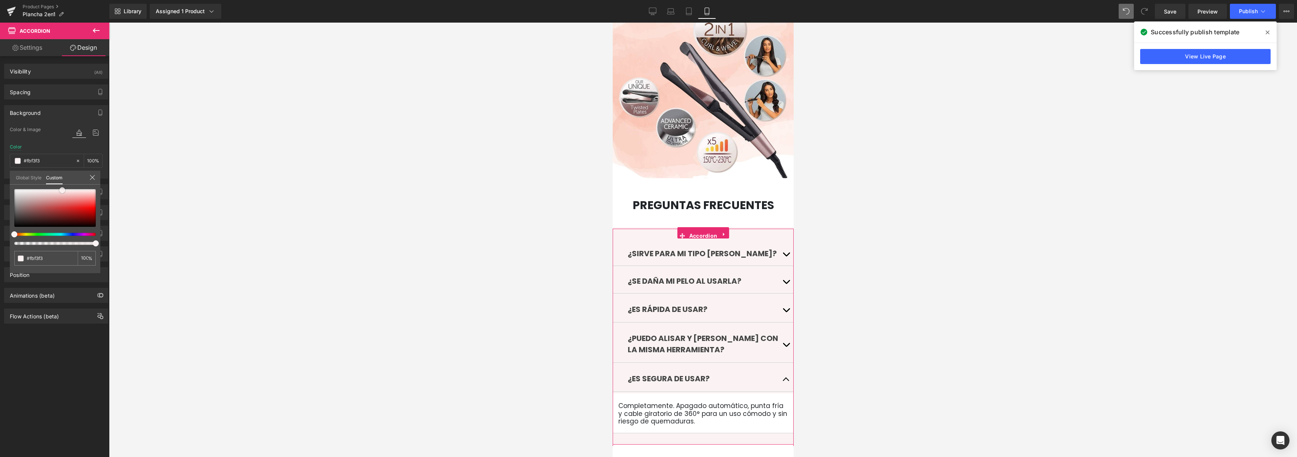
click at [64, 191] on span at bounding box center [62, 190] width 6 height 6
drag, startPoint x: 63, startPoint y: 191, endPoint x: 77, endPoint y: 191, distance: 14.7
click at [77, 191] on span at bounding box center [77, 190] width 6 height 6
click at [1252, 11] on span "Publish" at bounding box center [1248, 11] width 19 height 6
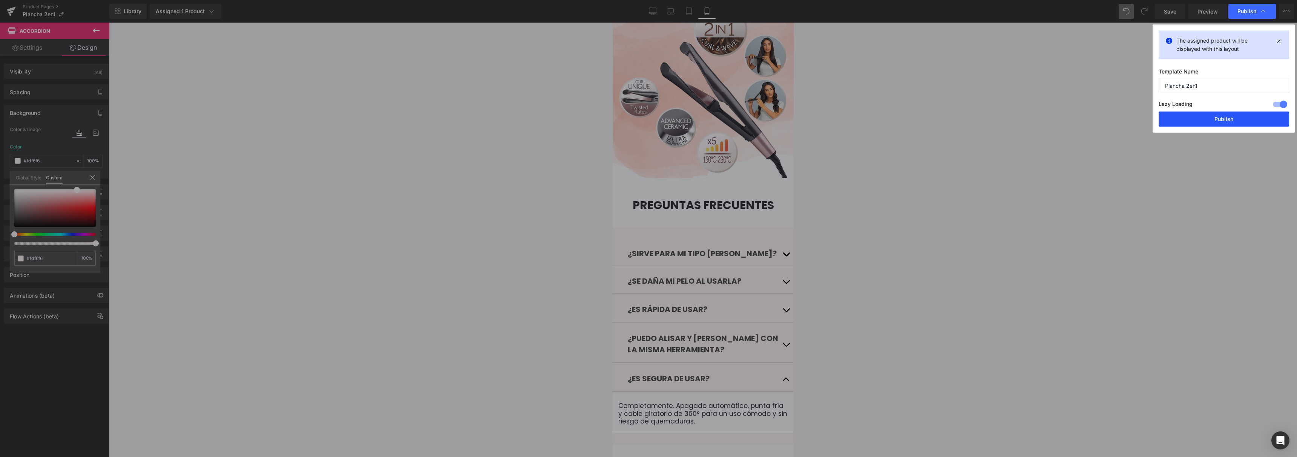
click at [1190, 126] on button "Publish" at bounding box center [1224, 119] width 130 height 15
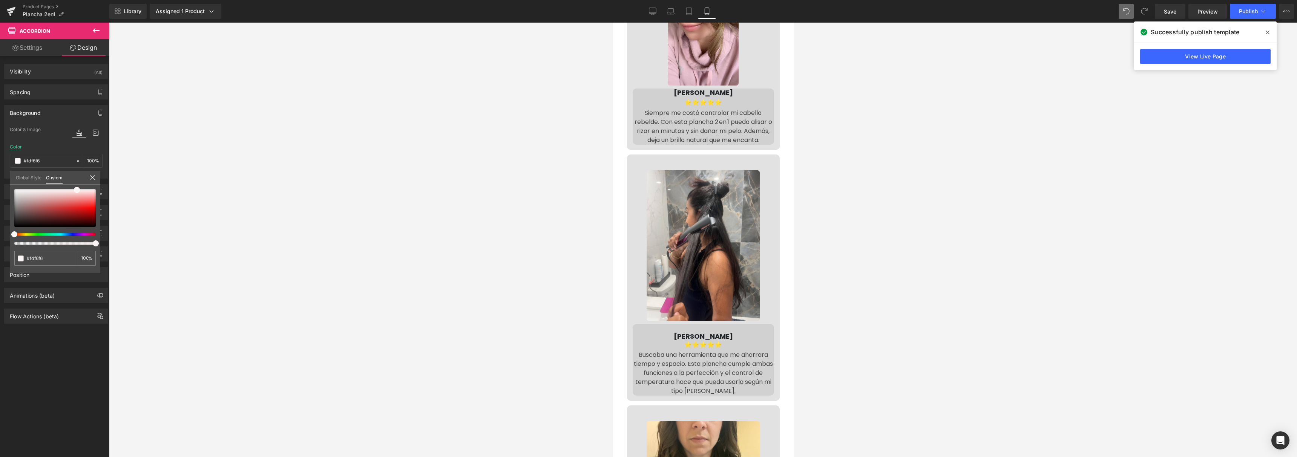
scroll to position [2618, 0]
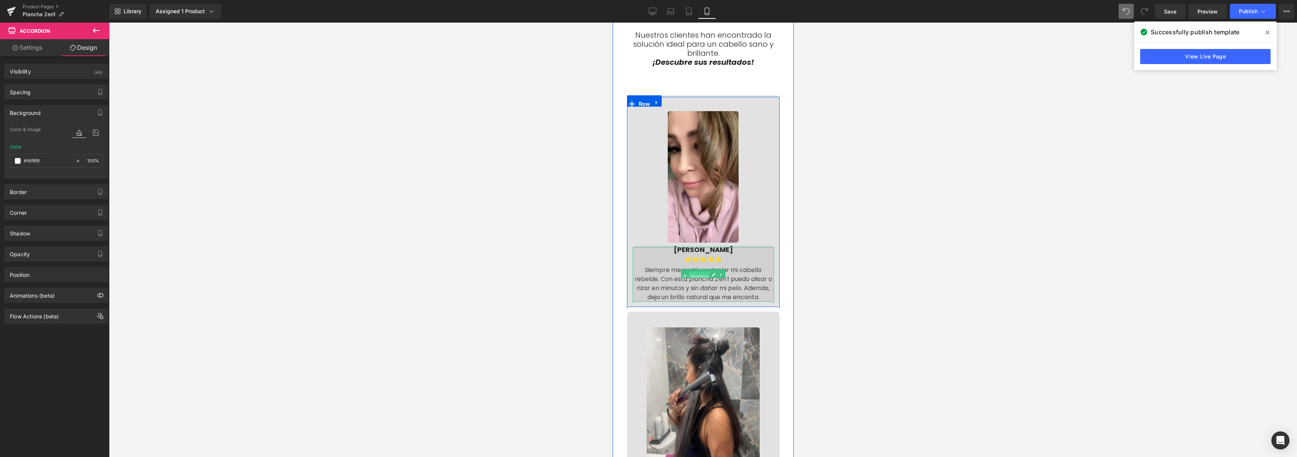
drag, startPoint x: 694, startPoint y: 260, endPoint x: 783, endPoint y: 111, distance: 173.9
click at [694, 272] on span "Heading" at bounding box center [699, 276] width 21 height 9
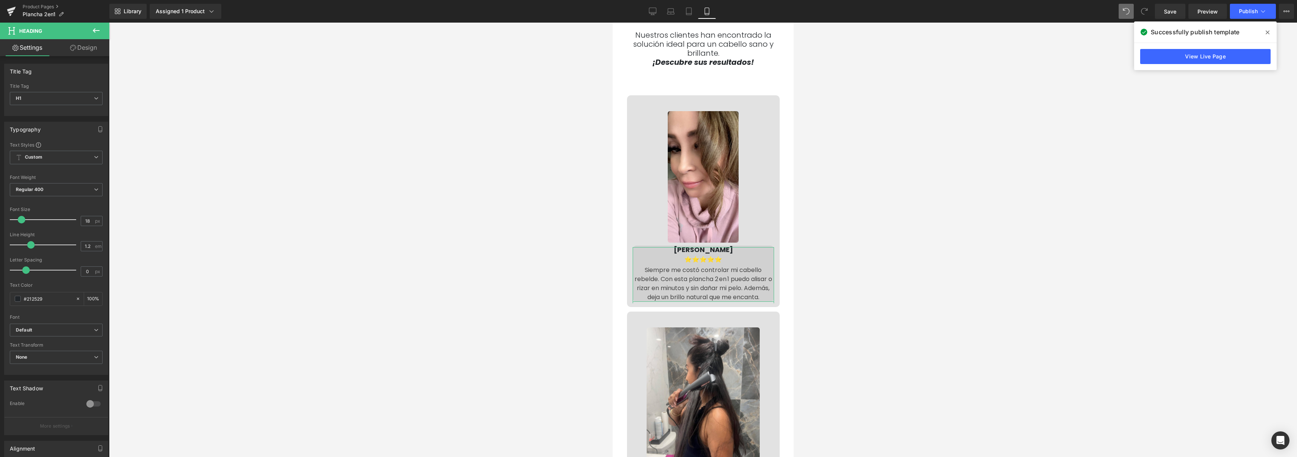
click at [79, 52] on link "Design" at bounding box center [83, 47] width 55 height 17
click at [0, 0] on div "Spacing" at bounding box center [0, 0] width 0 height 0
click at [57, 231] on input "0" at bounding box center [56, 232] width 32 height 12
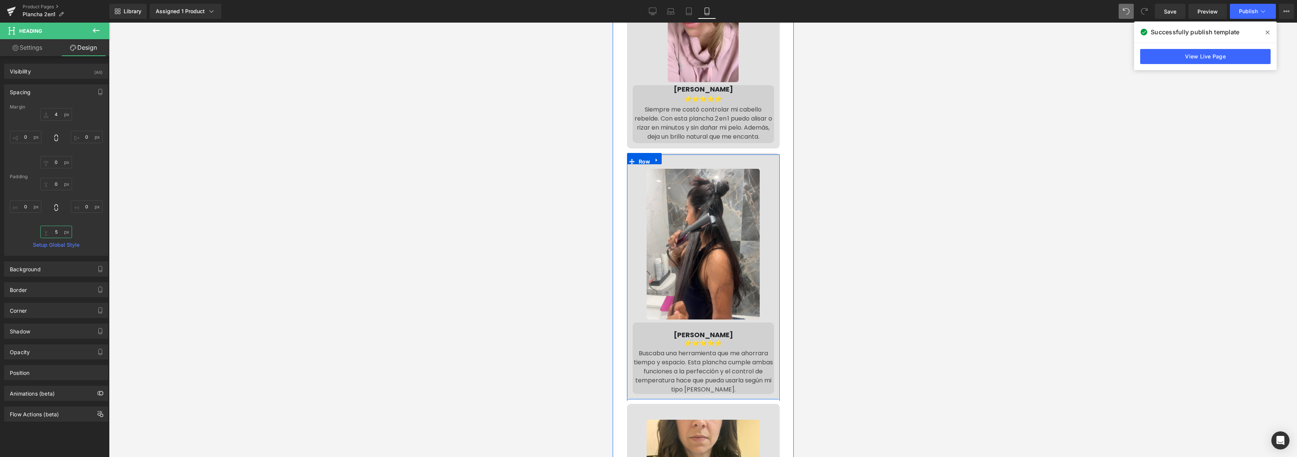
scroll to position [2941, 0]
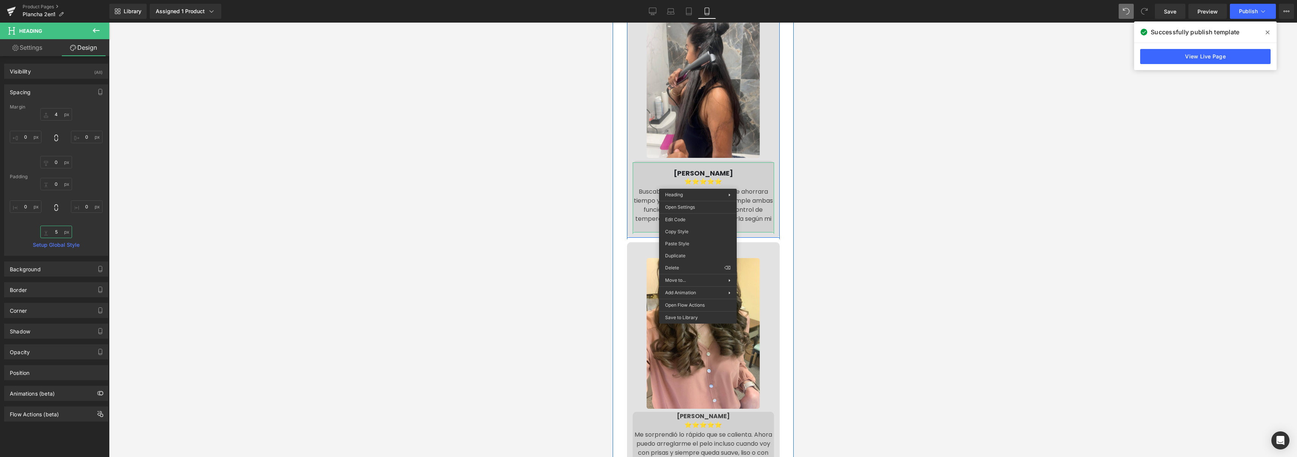
drag, startPoint x: 698, startPoint y: 183, endPoint x: 1318, endPoint y: 232, distance: 622.3
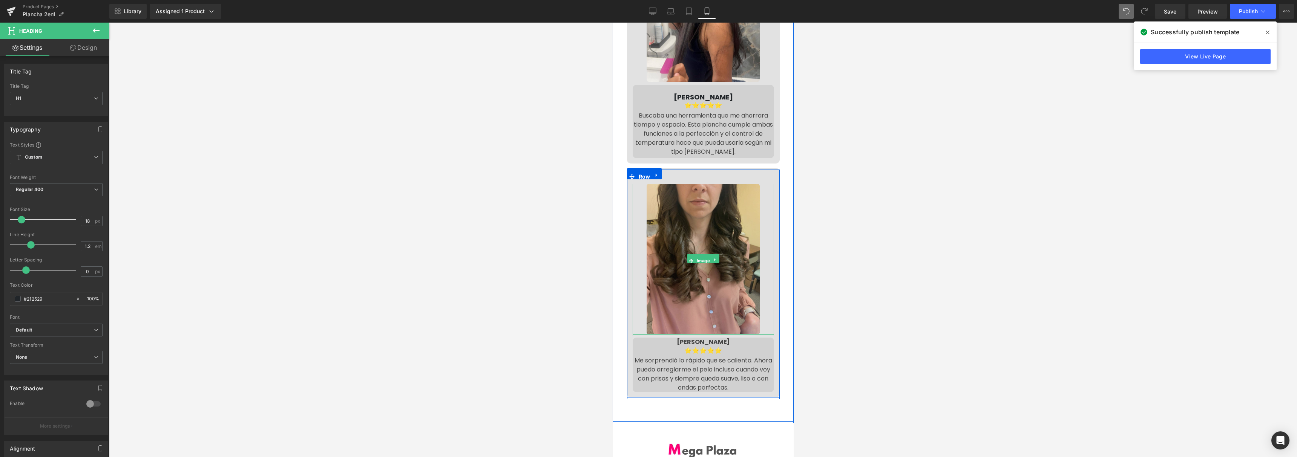
scroll to position [3095, 0]
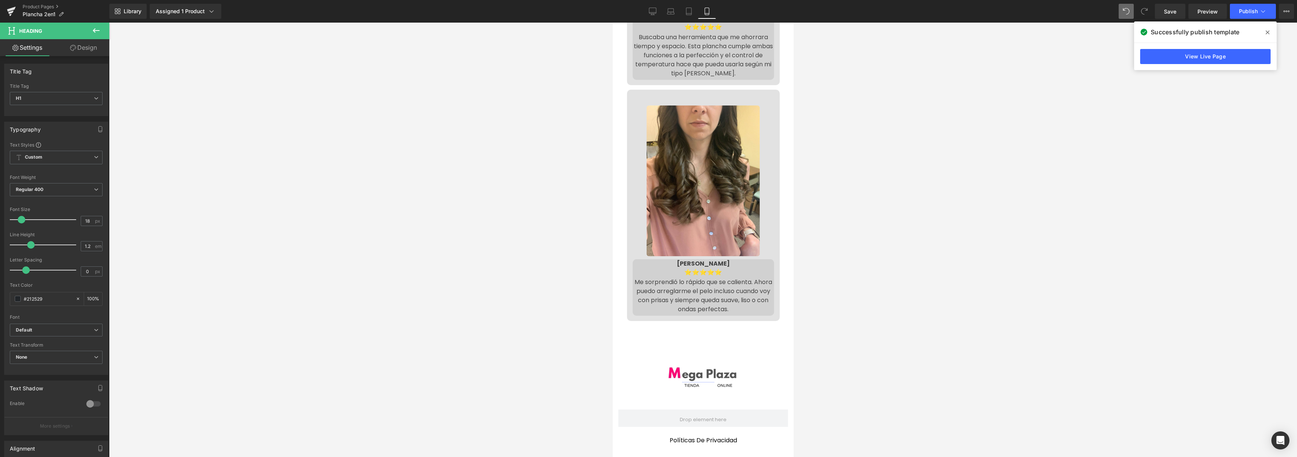
click at [556, 287] on div at bounding box center [703, 240] width 1188 height 435
click at [1250, 8] on span "Publish" at bounding box center [1248, 11] width 19 height 6
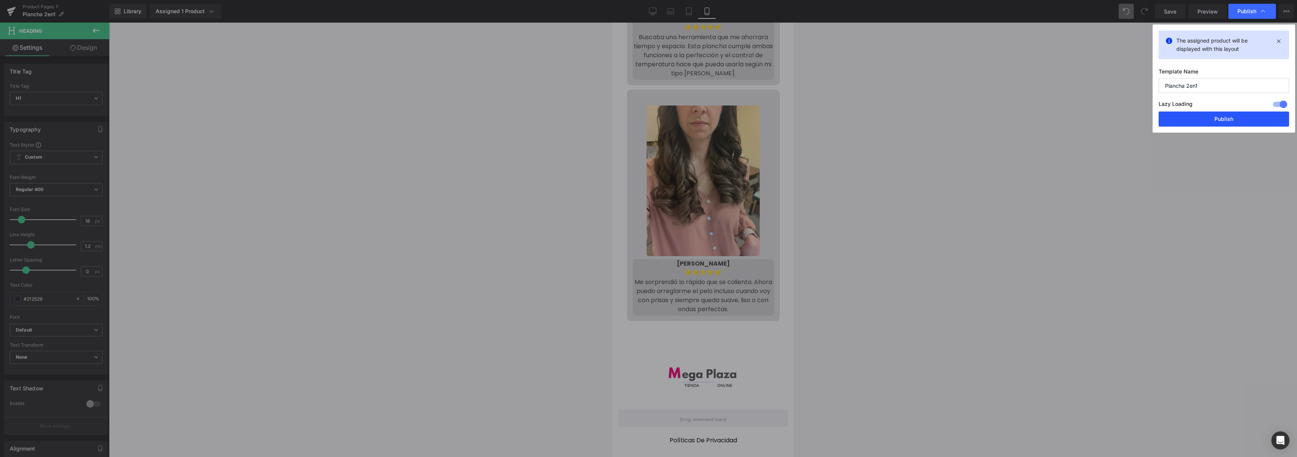
click at [1218, 116] on button "Publish" at bounding box center [1224, 119] width 130 height 15
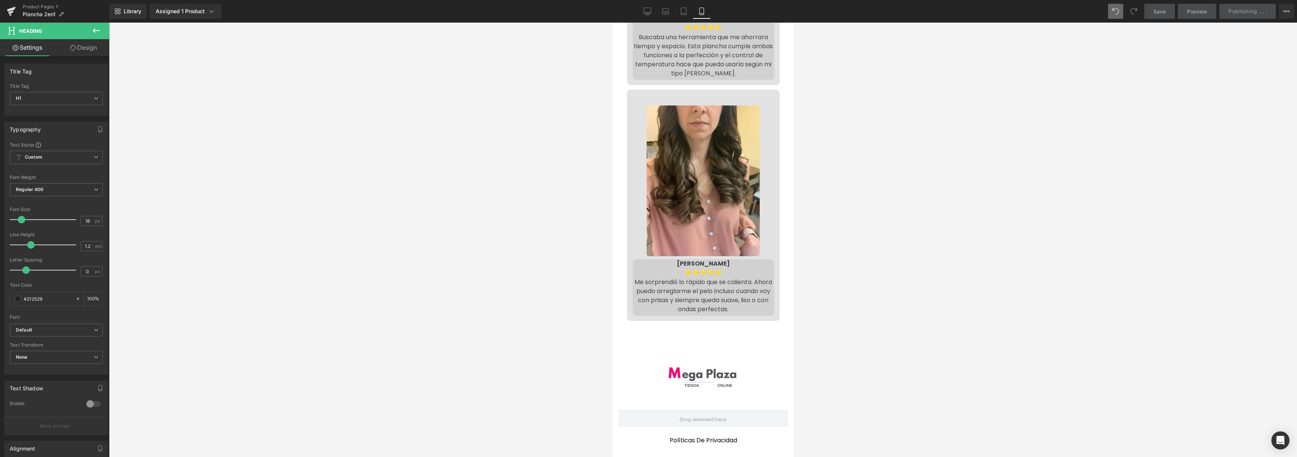
click at [1096, 157] on div at bounding box center [703, 240] width 1188 height 435
